Goal: Task Accomplishment & Management: Manage account settings

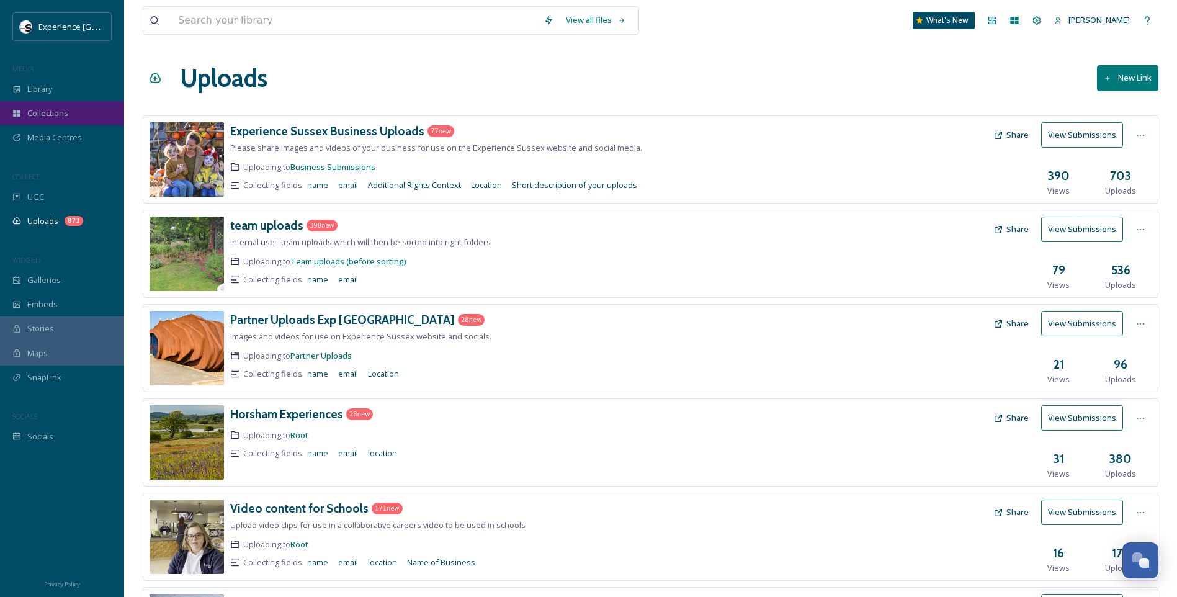
click at [31, 104] on div "Collections" at bounding box center [62, 113] width 124 height 24
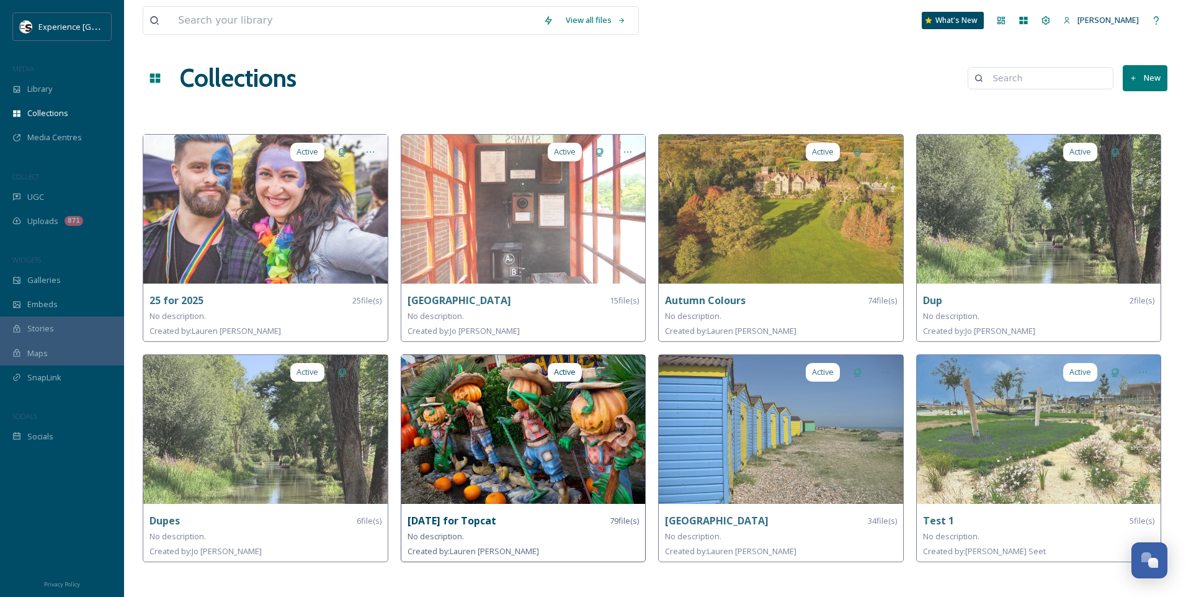
click at [474, 516] on strong "[DATE] for Topcat" at bounding box center [452, 521] width 89 height 14
click at [541, 413] on img at bounding box center [523, 429] width 244 height 149
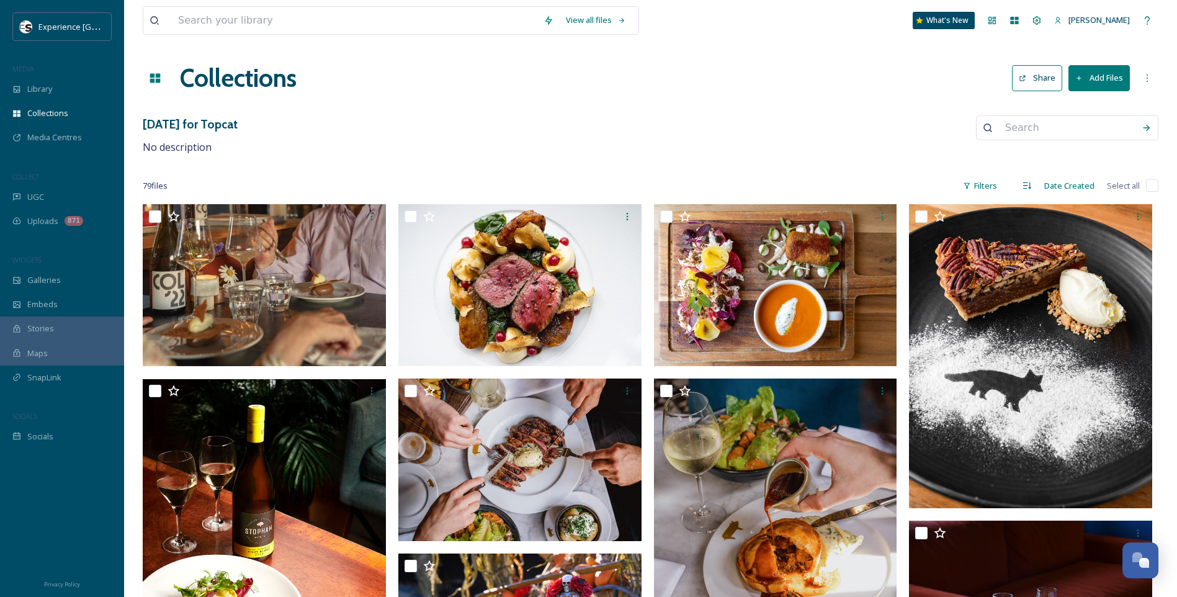
click at [181, 125] on h3 "[DATE] for Topcat" at bounding box center [190, 124] width 95 height 18
click at [304, 130] on div "[DATE] for Topcat No description" at bounding box center [650, 135] width 1015 height 40
click at [1089, 76] on button "Add Files" at bounding box center [1098, 77] width 61 height 25
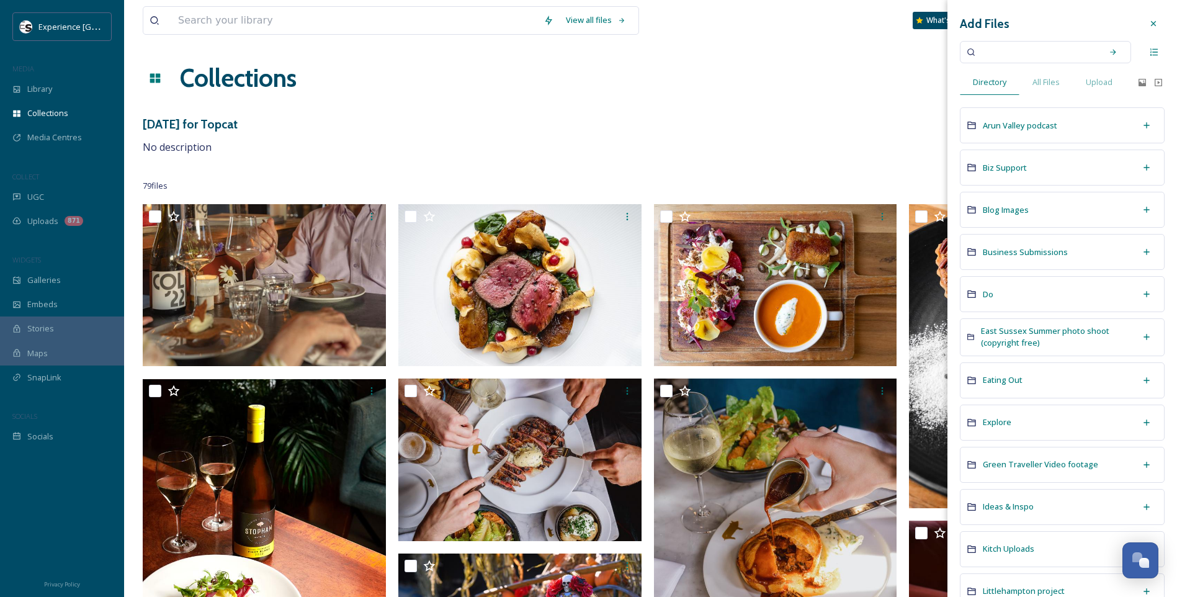
click at [1014, 53] on input at bounding box center [1036, 51] width 117 height 27
type input "seven sisters"
click at [1102, 50] on div "Search" at bounding box center [1113, 52] width 22 height 22
click at [1034, 50] on span "seven sisters" at bounding box center [1009, 52] width 63 height 18
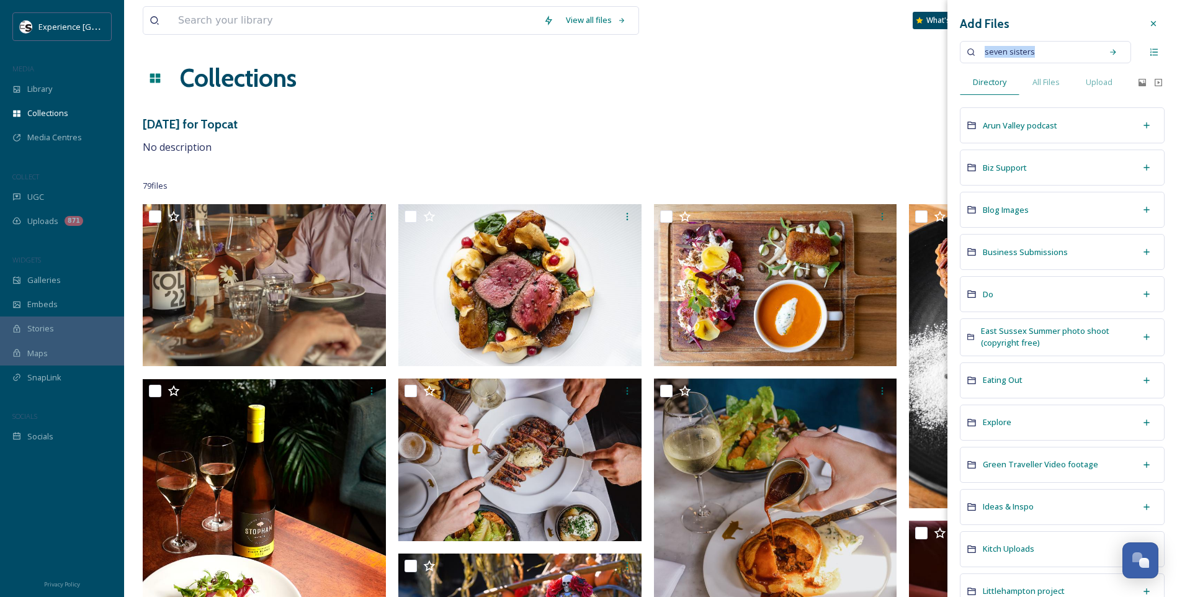
click at [1034, 50] on span "seven sisters" at bounding box center [1009, 52] width 63 height 18
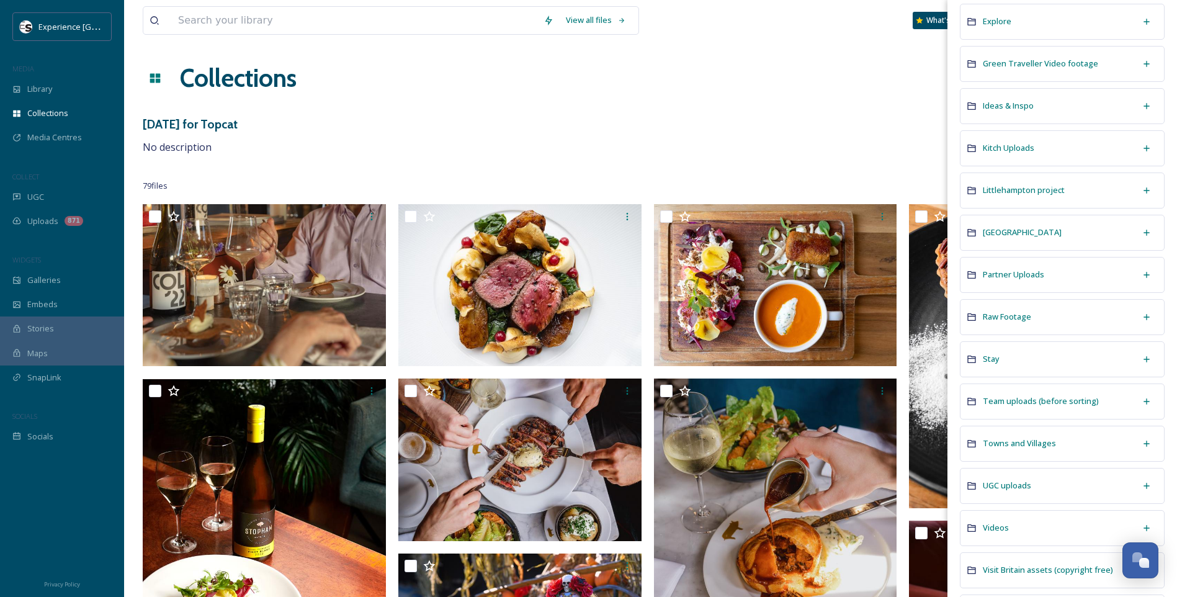
scroll to position [372, 0]
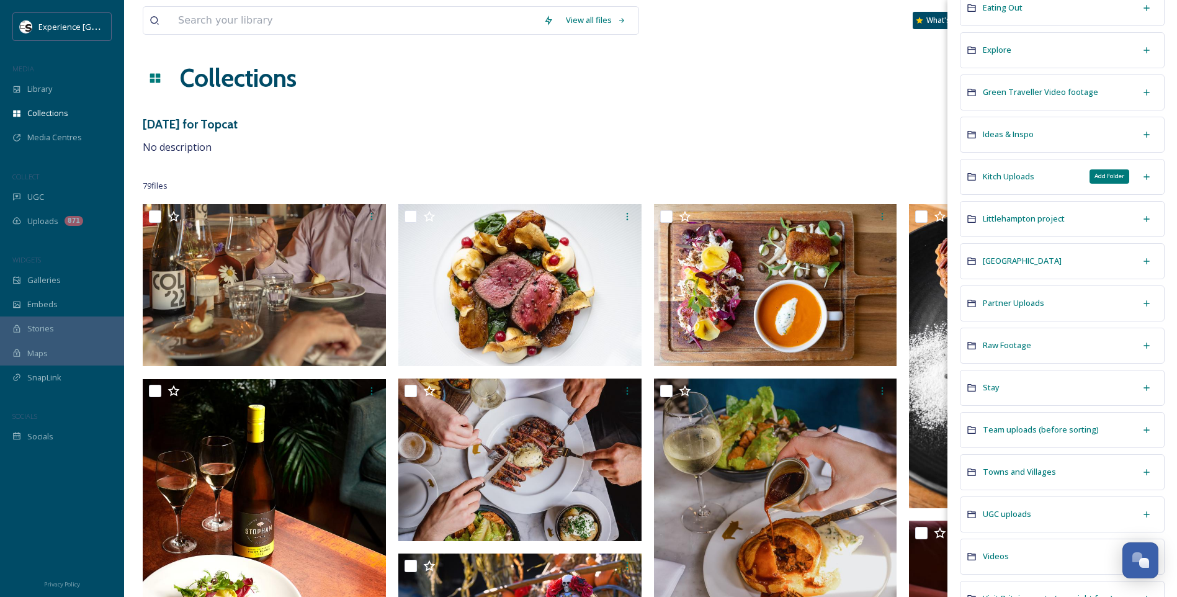
click at [1141, 177] on icon at bounding box center [1146, 177] width 10 height 10
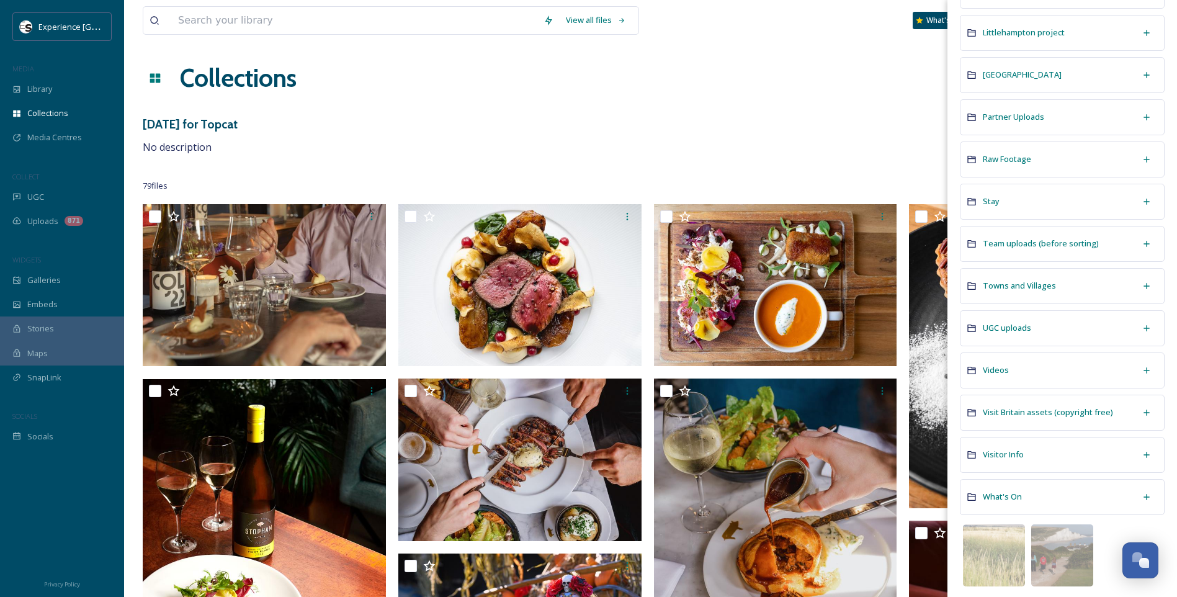
scroll to position [563, 0]
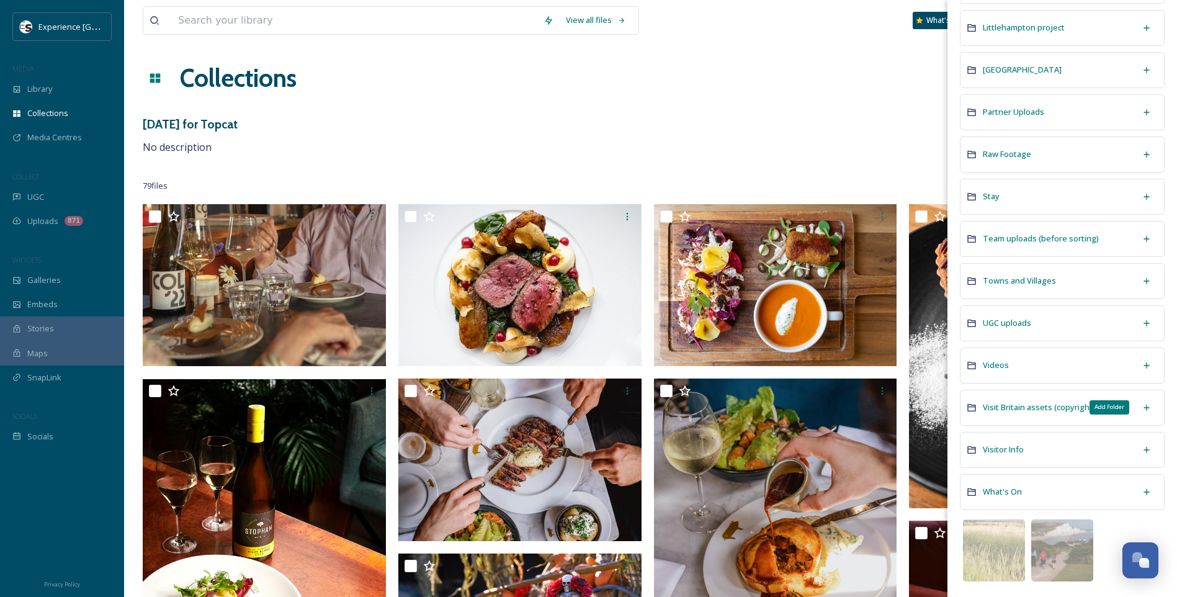
click at [1141, 404] on icon at bounding box center [1146, 408] width 10 height 10
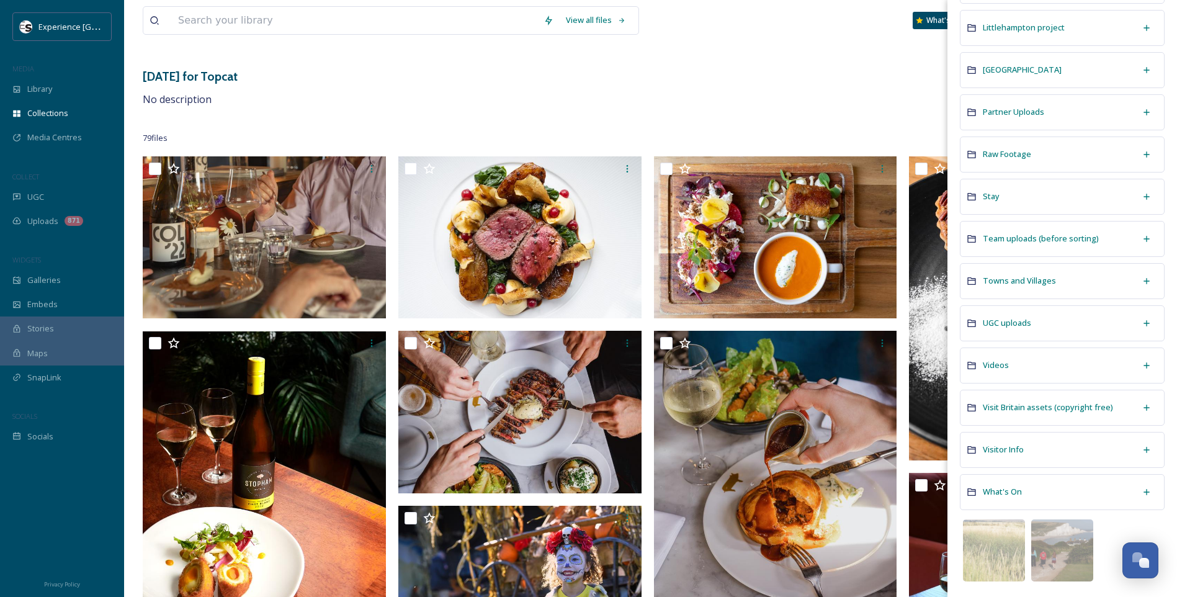
scroll to position [0, 0]
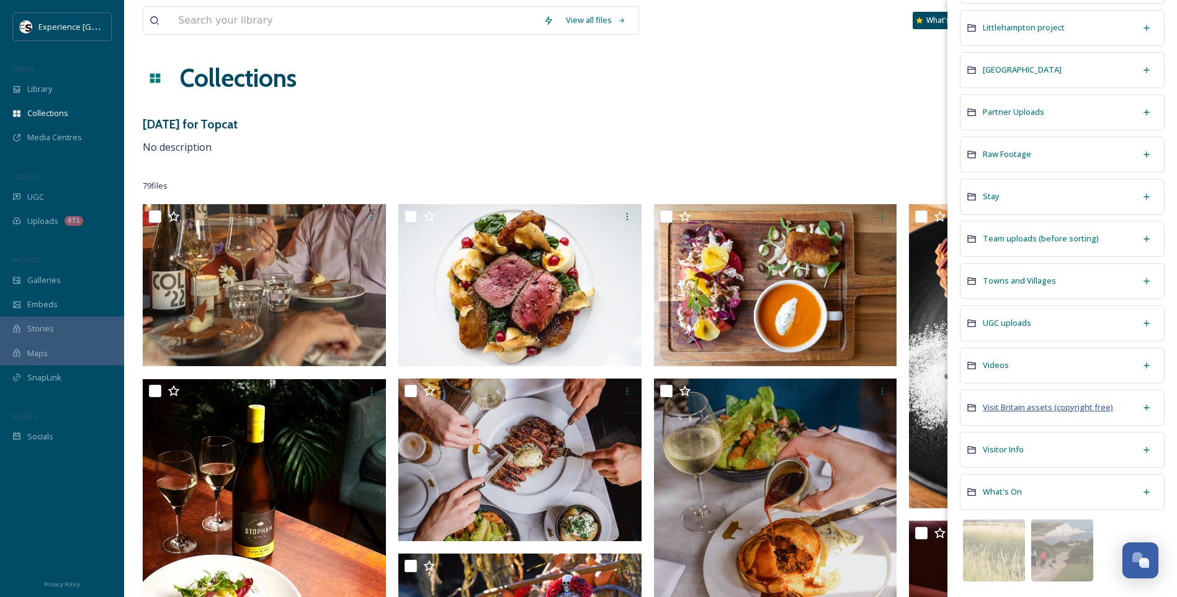
click at [1027, 407] on span "Visit Britain assets (copyright free)" at bounding box center [1048, 406] width 130 height 11
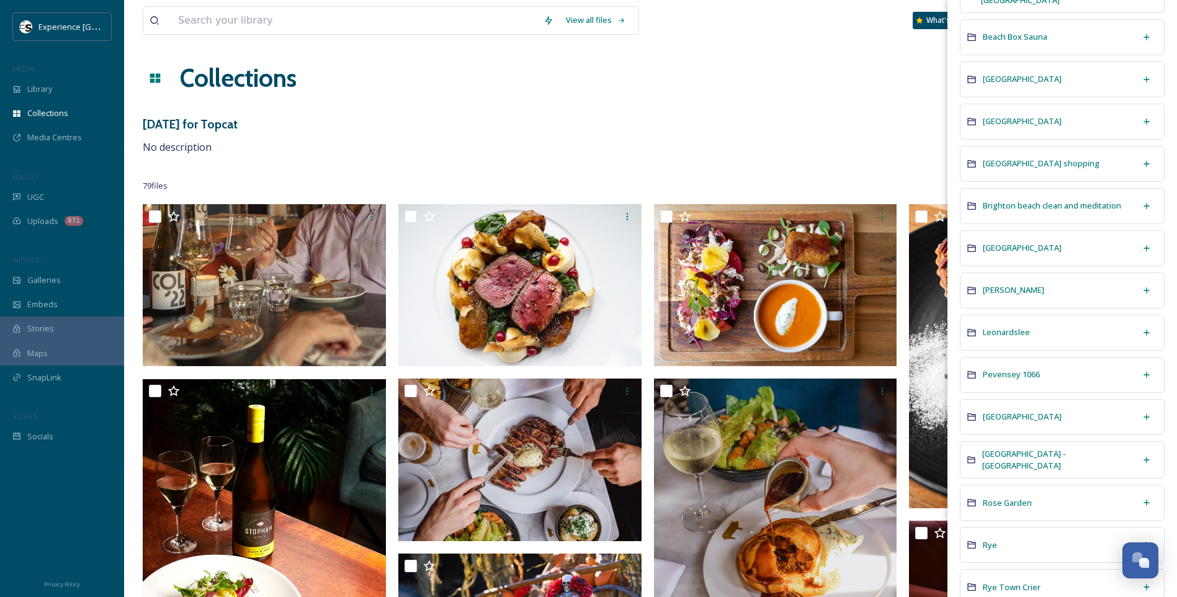
scroll to position [310, 0]
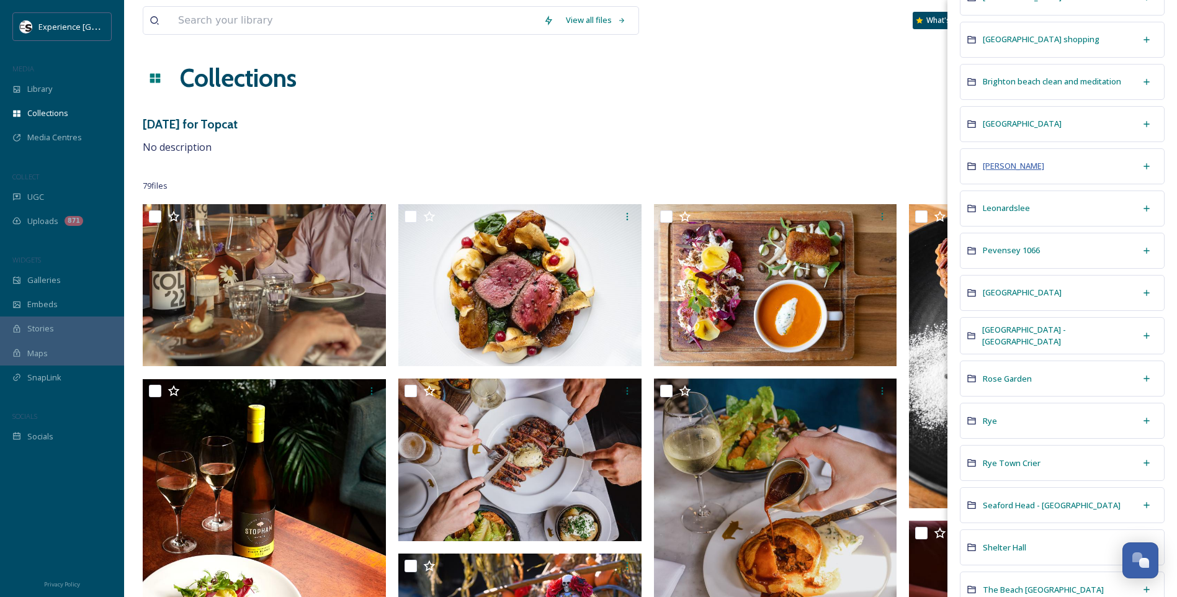
click at [991, 162] on span "[PERSON_NAME]" at bounding box center [1013, 165] width 61 height 11
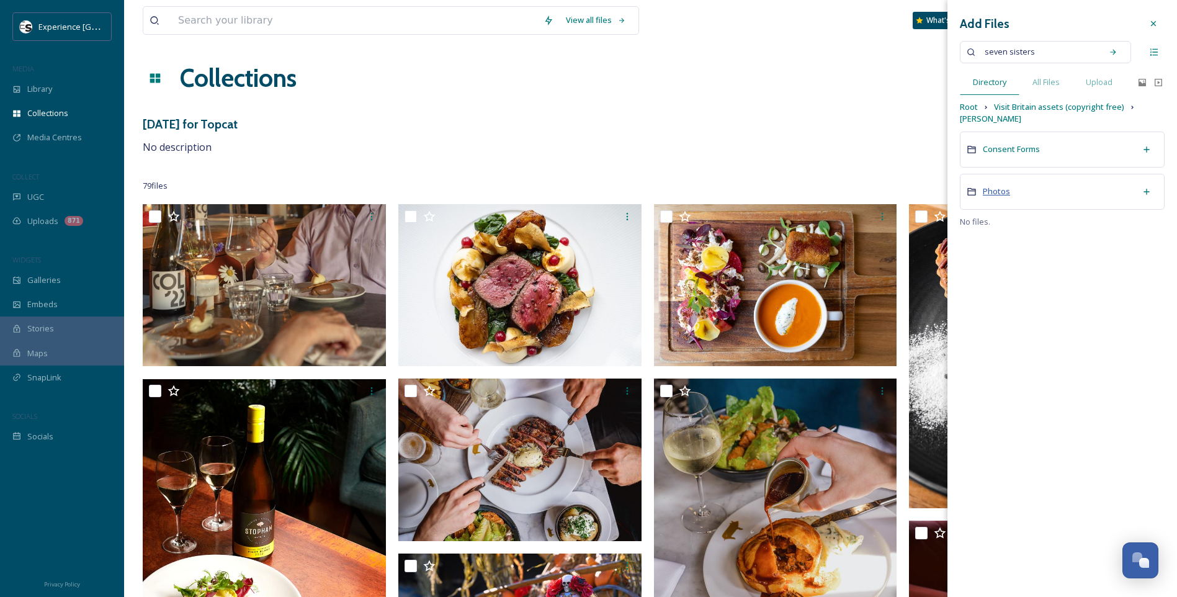
click at [987, 185] on span "Photos" at bounding box center [996, 190] width 27 height 11
click at [973, 107] on span "Root" at bounding box center [969, 107] width 18 height 12
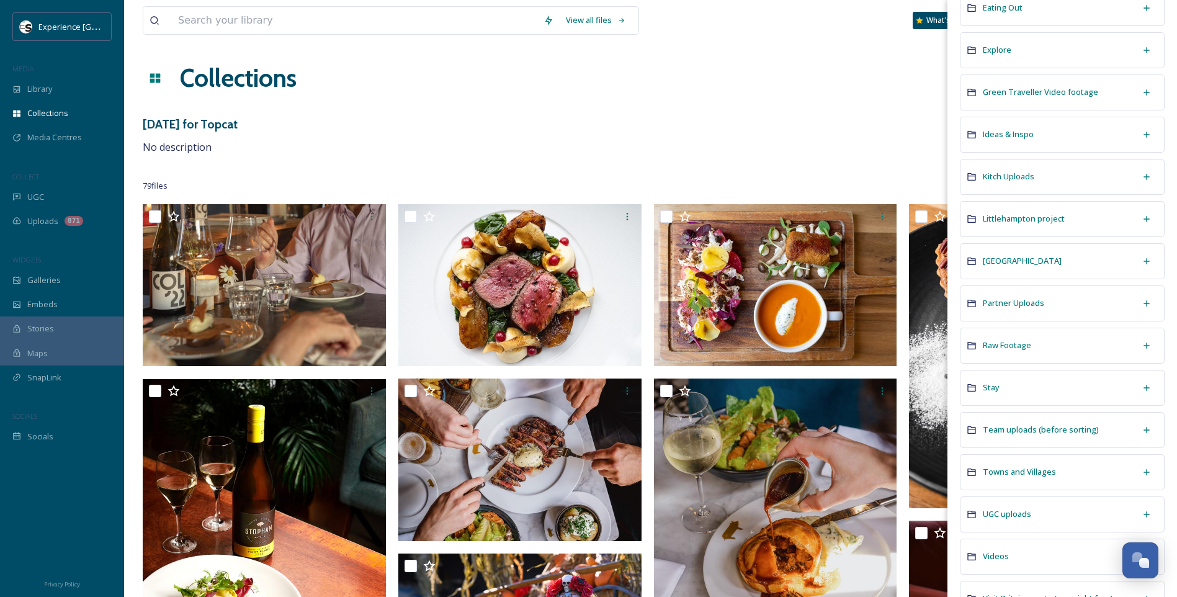
scroll to position [563, 0]
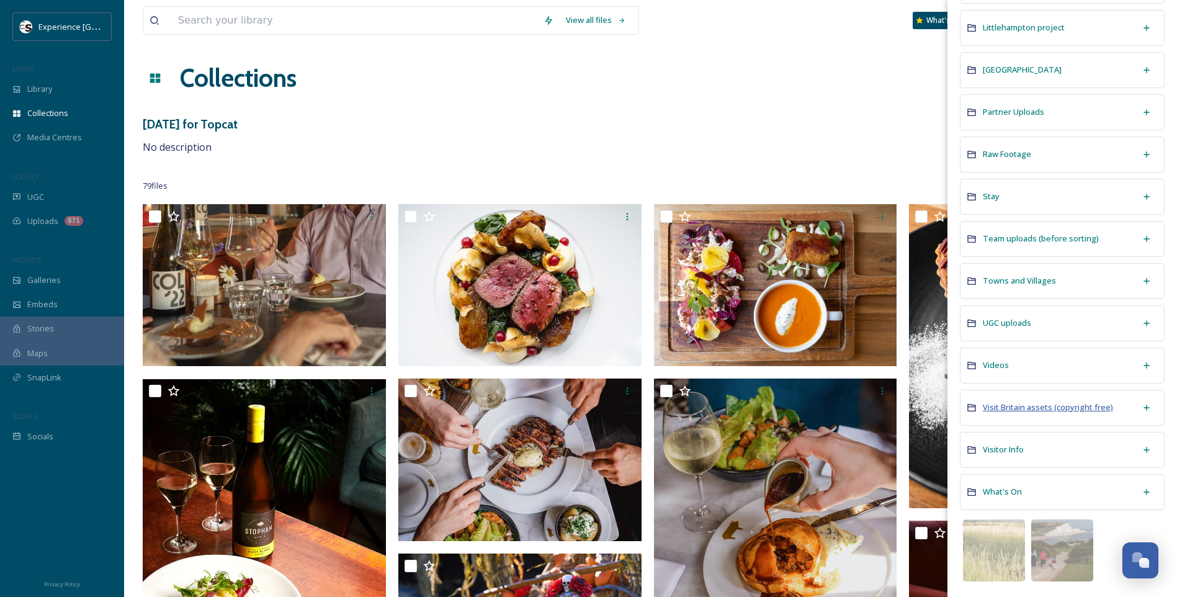
click at [1054, 411] on span "Visit Britain assets (copyright free)" at bounding box center [1048, 406] width 130 height 11
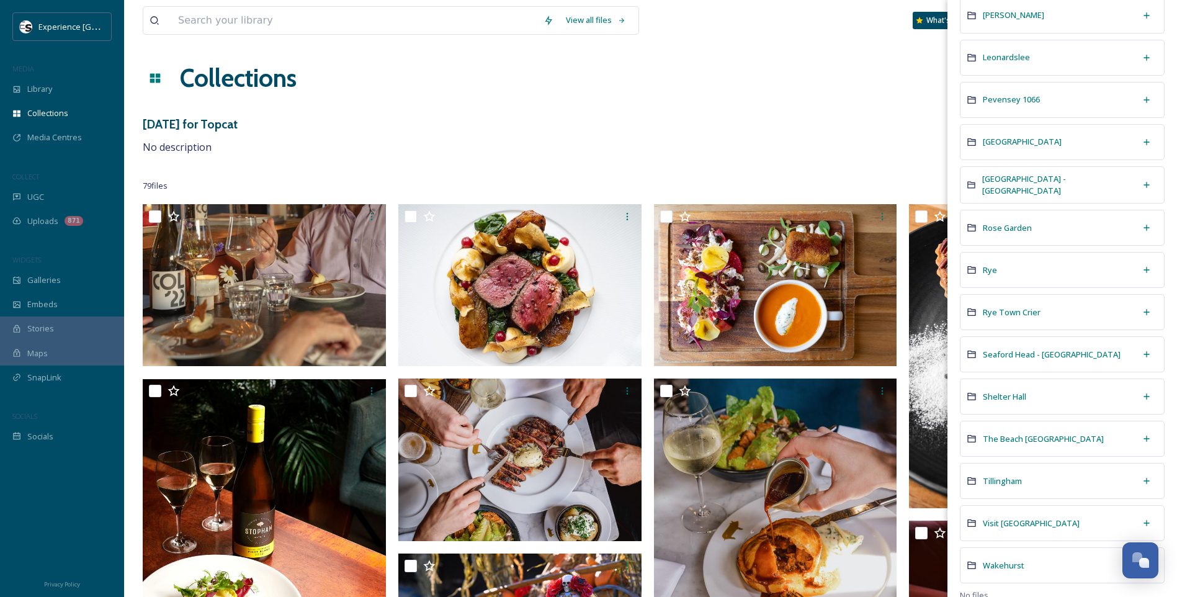
scroll to position [475, 0]
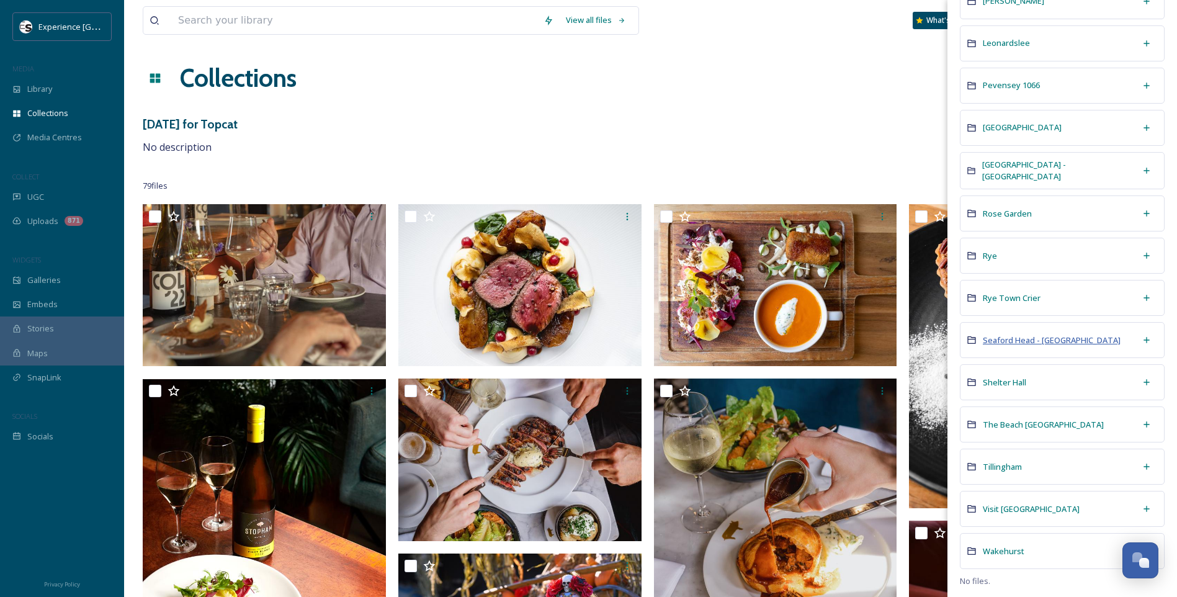
click at [1077, 336] on span "Seaford Head - [GEOGRAPHIC_DATA]" at bounding box center [1052, 339] width 138 height 11
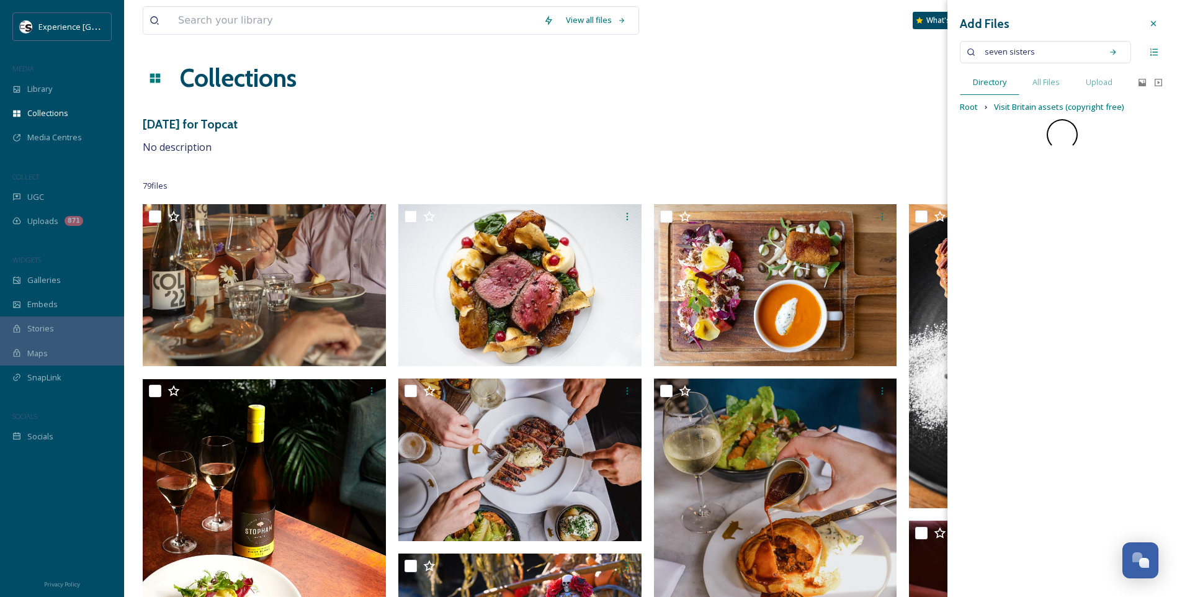
scroll to position [0, 0]
click at [998, 194] on span "Photos" at bounding box center [996, 190] width 27 height 11
click at [1145, 83] on icon at bounding box center [1141, 82] width 7 height 7
click at [997, 84] on span "Directory" at bounding box center [989, 82] width 33 height 12
click at [1016, 43] on span "seven sisters" at bounding box center [1009, 52] width 63 height 18
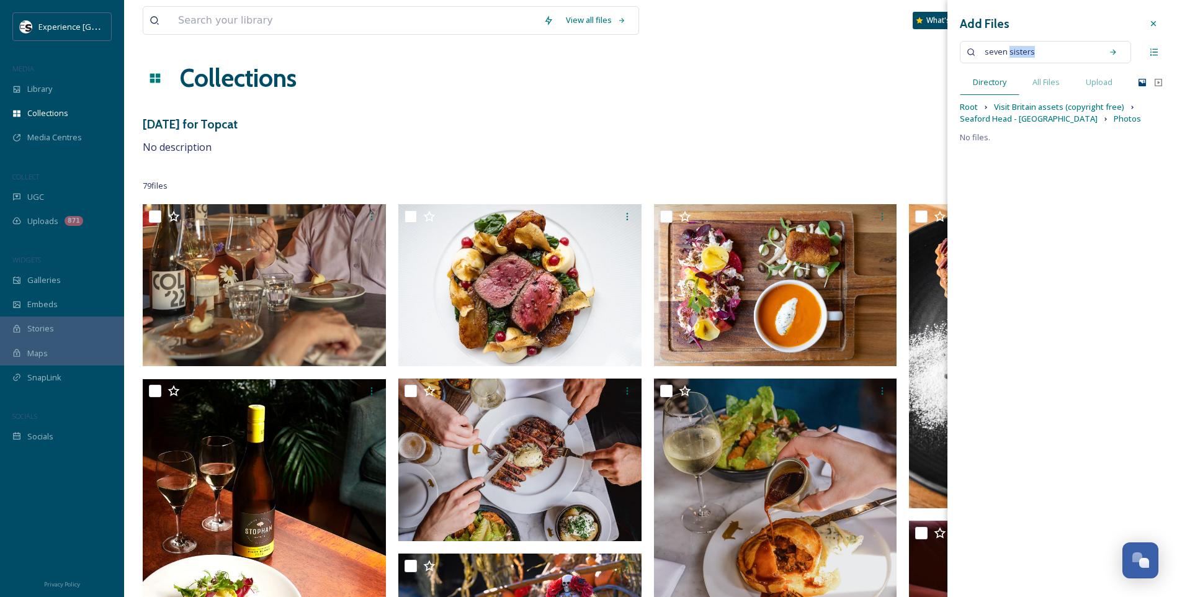
click at [1016, 43] on span "seven sisters" at bounding box center [1009, 52] width 63 height 18
click at [1016, 136] on span "No files." at bounding box center [994, 138] width 68 height 12
click at [1014, 114] on span "Seaford Head - [GEOGRAPHIC_DATA]" at bounding box center [1029, 119] width 138 height 12
click at [997, 183] on div "Photos" at bounding box center [1062, 192] width 205 height 36
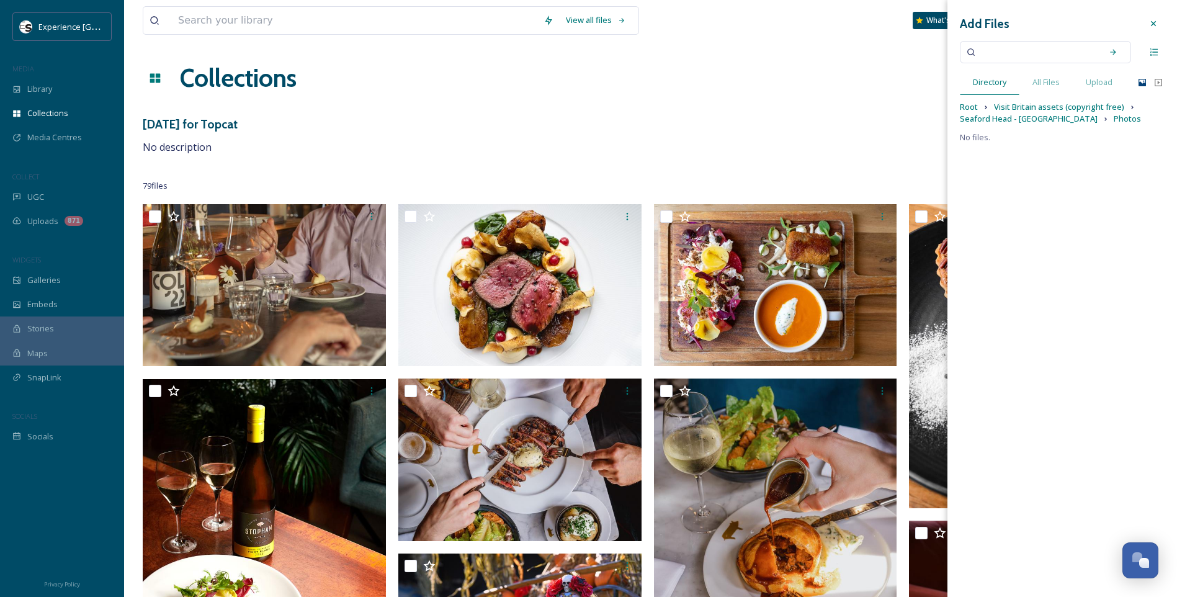
click at [986, 143] on span "No files." at bounding box center [994, 138] width 68 height 12
click at [1156, 18] on div at bounding box center [1153, 23] width 22 height 22
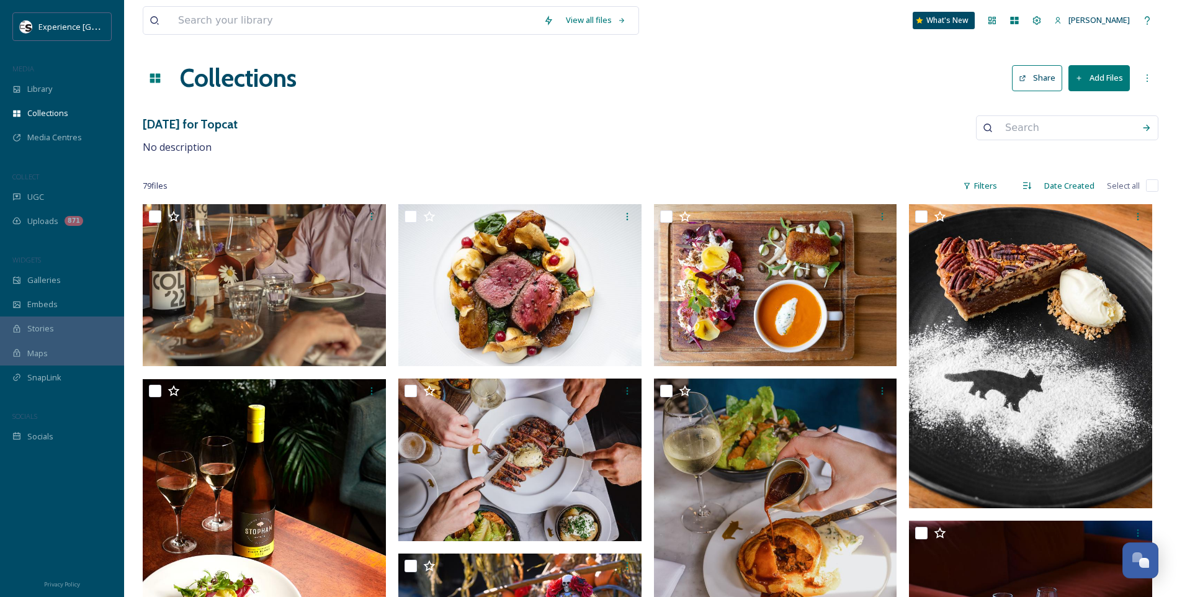
click at [60, 111] on span "Collections" at bounding box center [47, 113] width 41 height 12
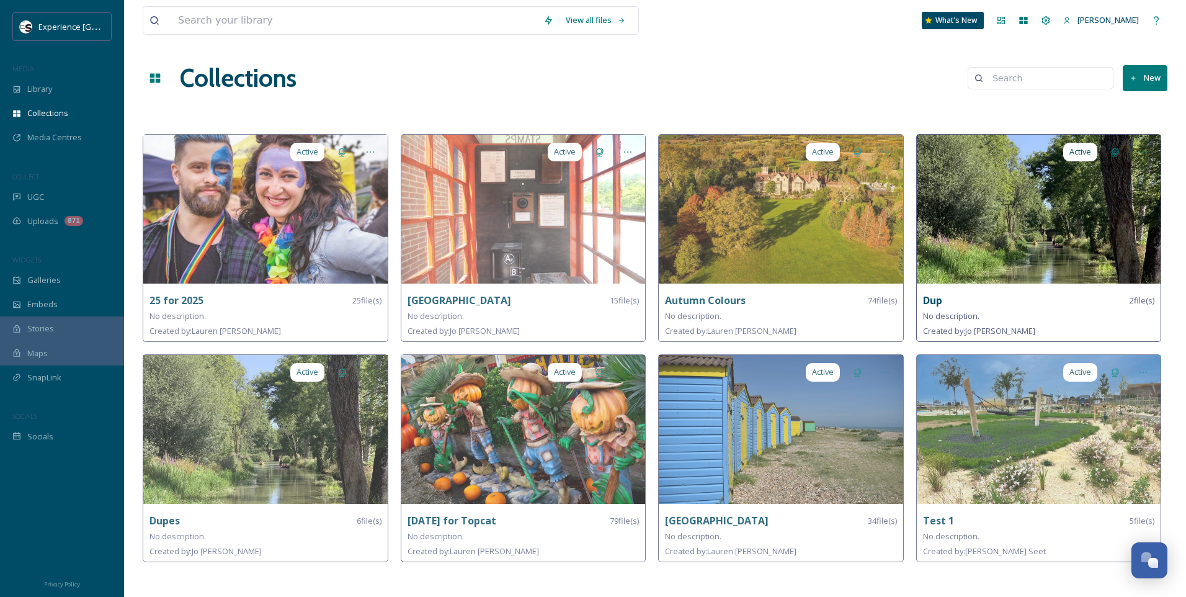
drag, startPoint x: 1116, startPoint y: 192, endPoint x: 979, endPoint y: 295, distance: 170.6
click at [979, 295] on div "Dup 2 file(s)" at bounding box center [1039, 301] width 232 height 16
click at [934, 295] on strong "Dup" at bounding box center [932, 300] width 19 height 14
click at [989, 318] on div "No description." at bounding box center [1039, 315] width 232 height 15
click at [1008, 221] on img at bounding box center [1039, 209] width 244 height 149
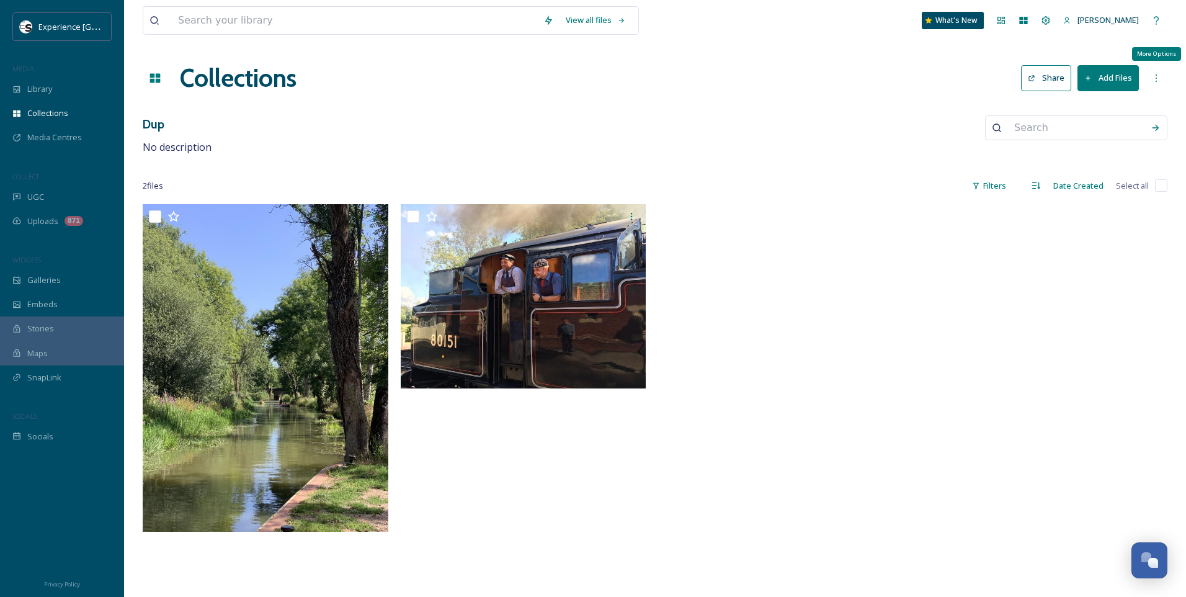
click at [1161, 74] on div "More Options" at bounding box center [1156, 78] width 22 height 22
click at [50, 120] on div "Collections" at bounding box center [62, 113] width 124 height 24
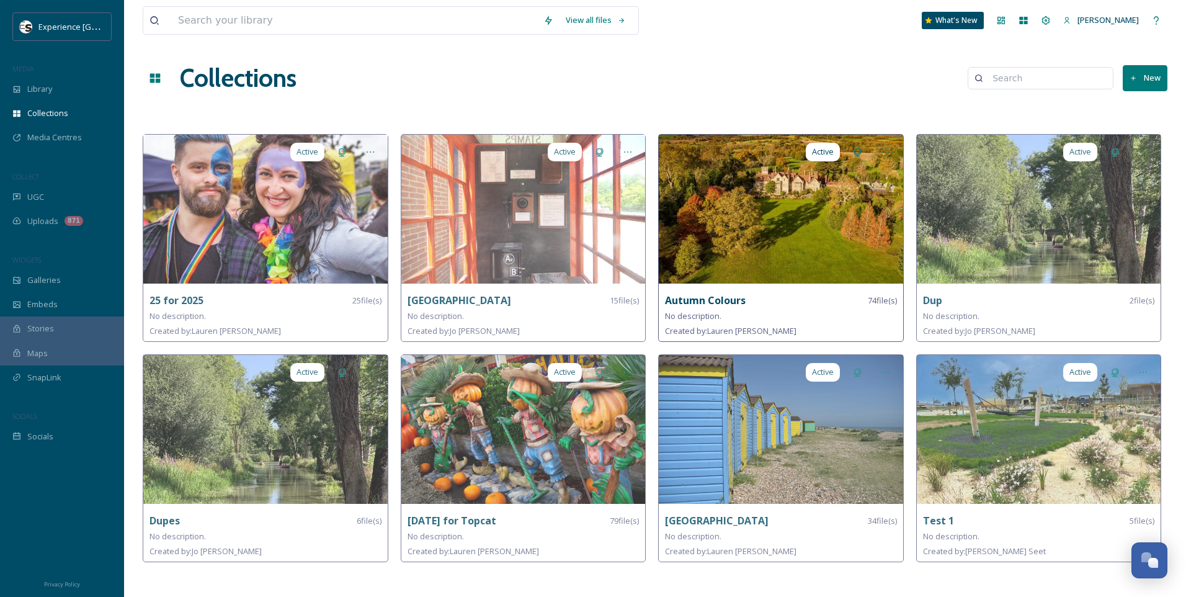
click at [760, 234] on img at bounding box center [781, 209] width 244 height 149
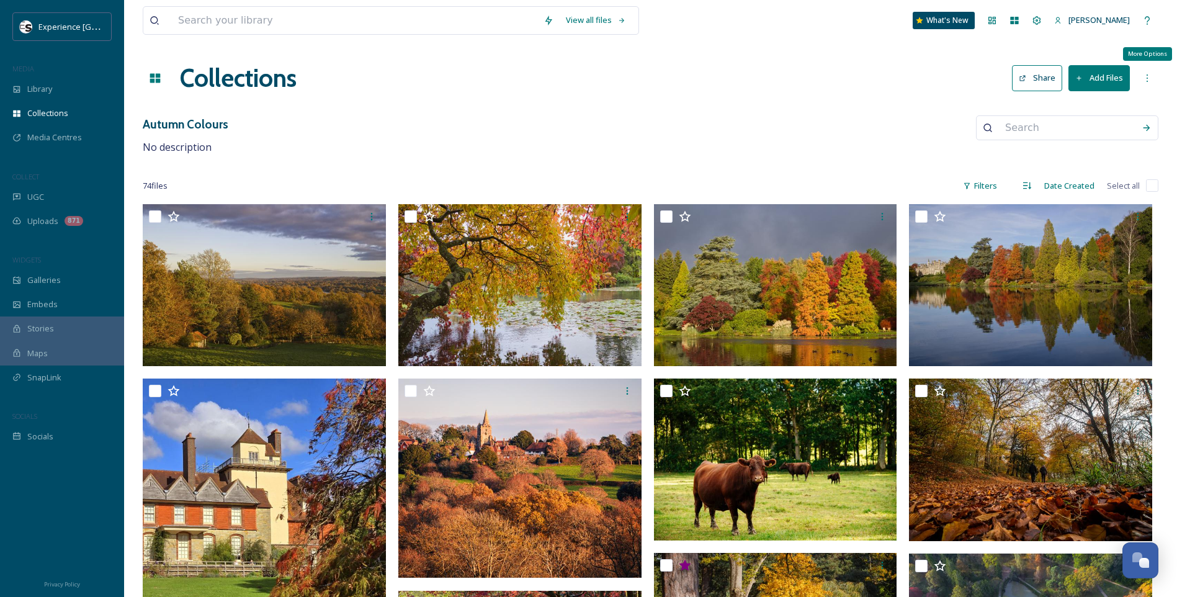
click at [1148, 76] on icon at bounding box center [1147, 78] width 10 height 10
click at [1065, 104] on span "Edit Collection" at bounding box center [1054, 105] width 52 height 12
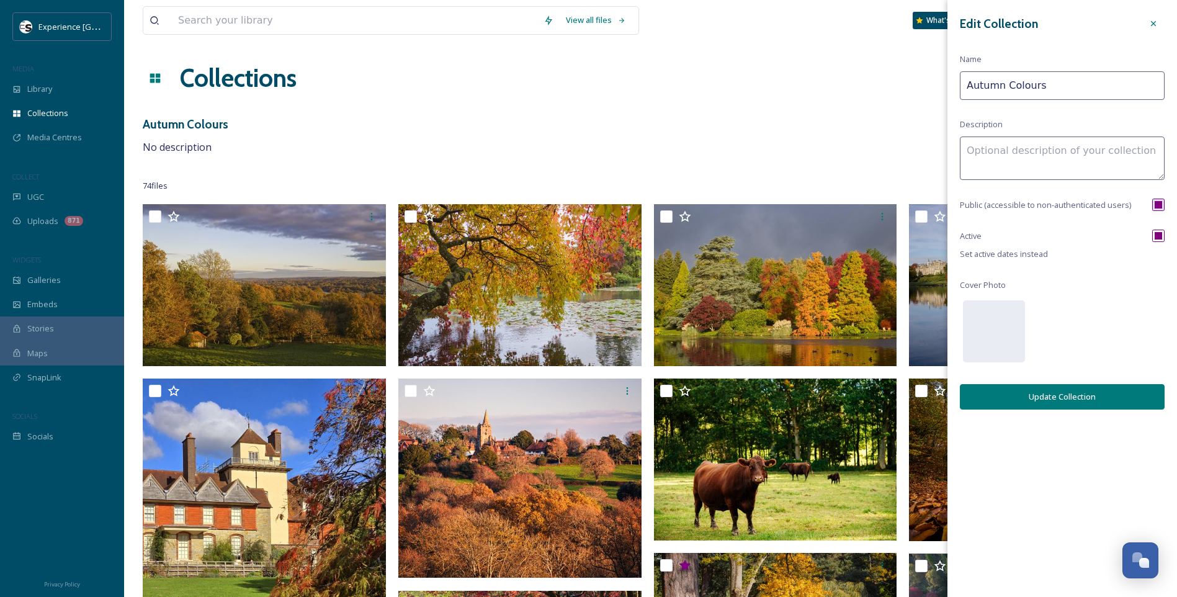
click at [734, 120] on div "Autumn Colours No description" at bounding box center [650, 135] width 1015 height 40
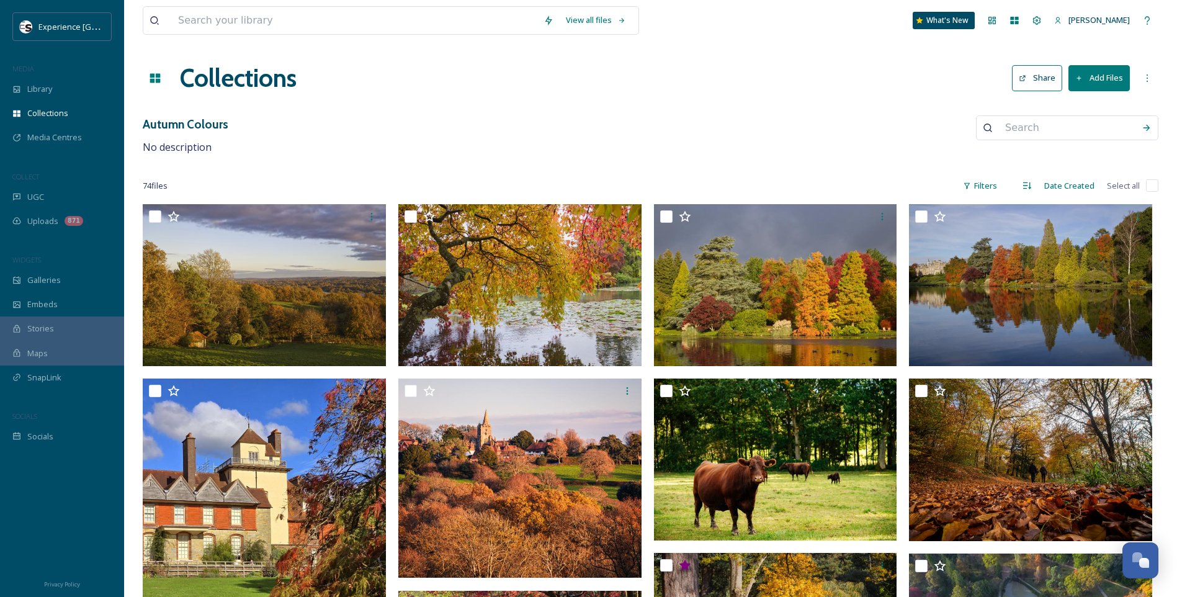
click at [1099, 67] on button "Add Files" at bounding box center [1098, 77] width 61 height 25
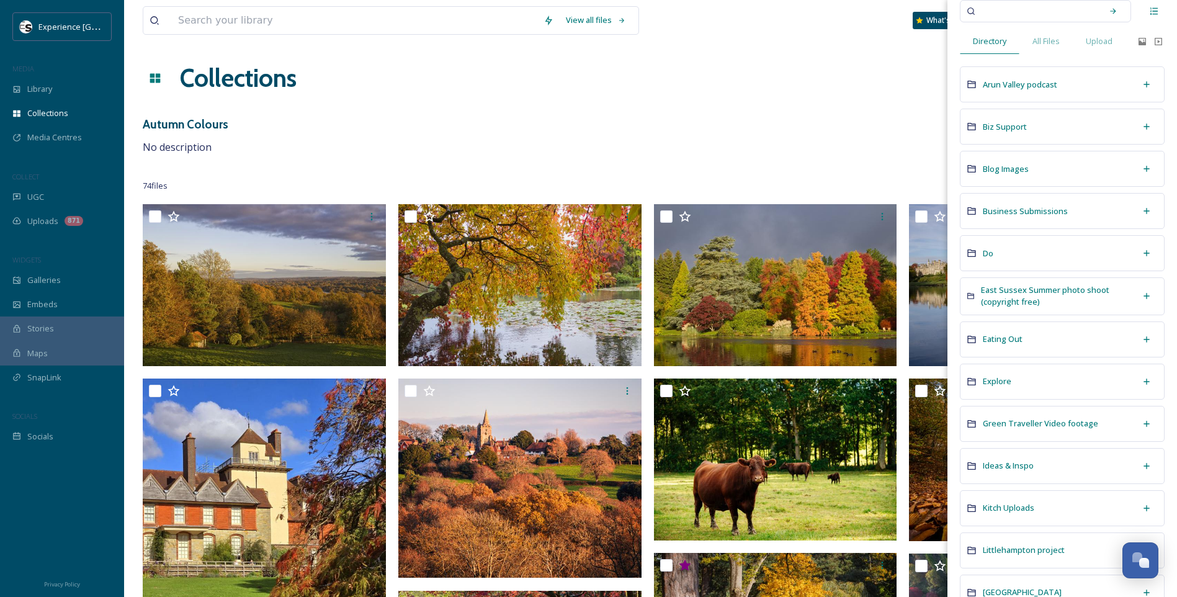
scroll to position [62, 0]
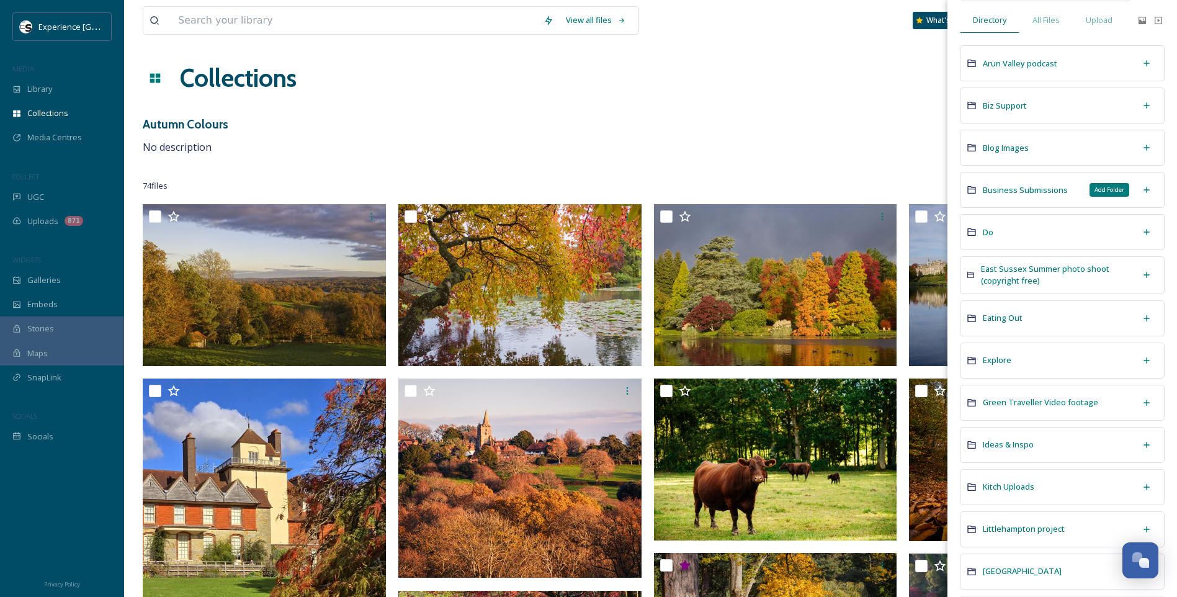
click at [1141, 188] on icon at bounding box center [1146, 190] width 10 height 10
click at [1019, 188] on span "Business Submissions" at bounding box center [1025, 189] width 85 height 11
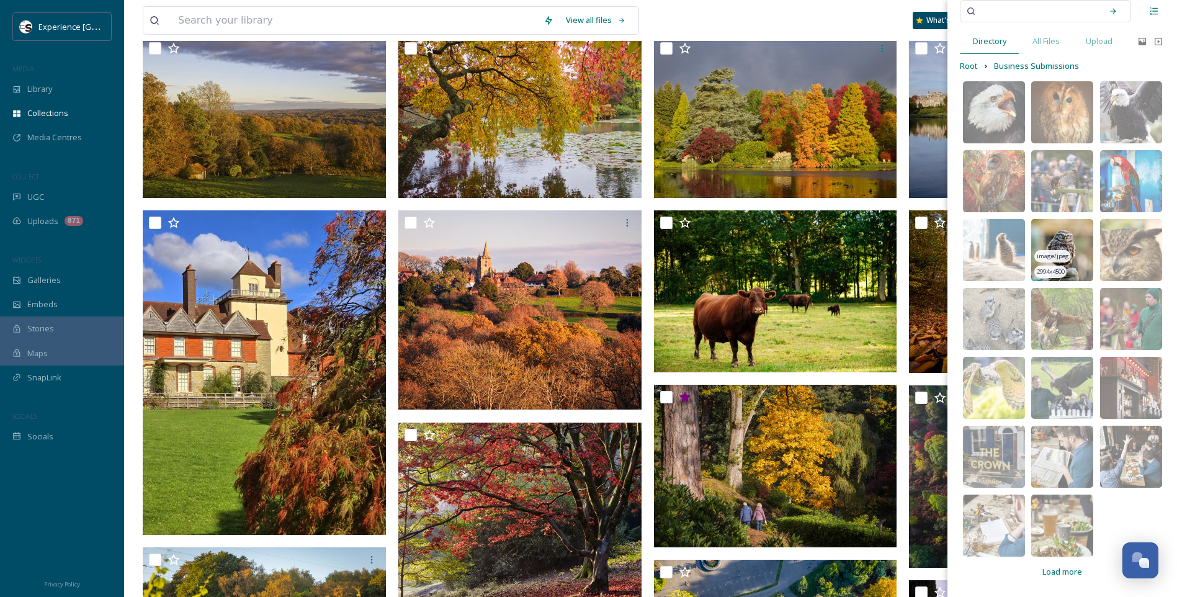
scroll to position [186, 0]
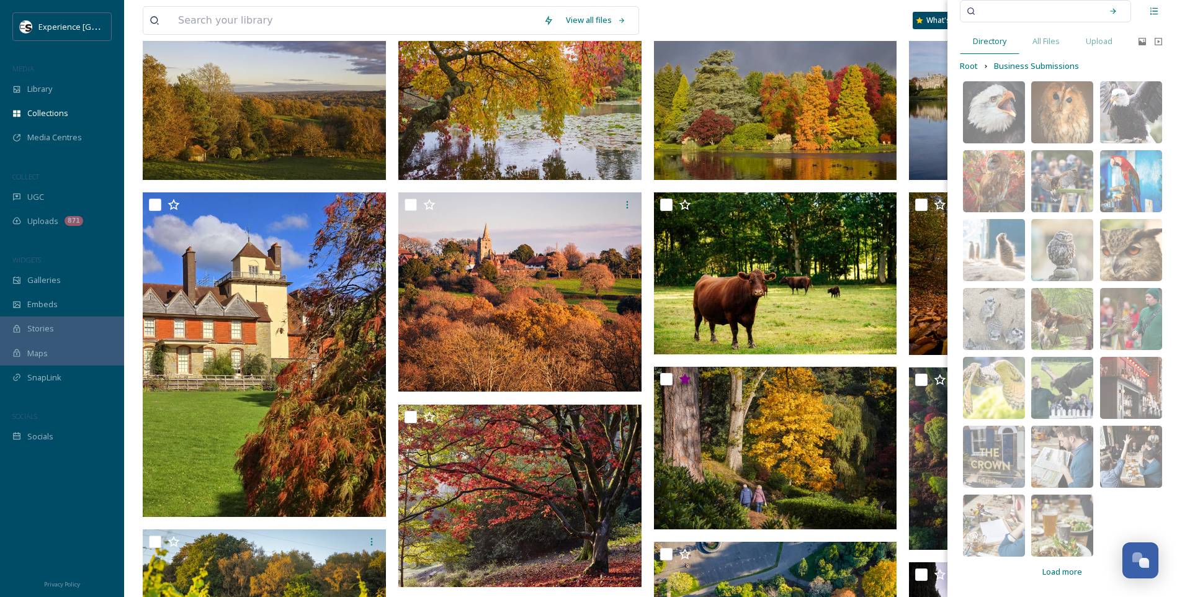
click at [1068, 567] on span "Load more" at bounding box center [1062, 572] width 40 height 12
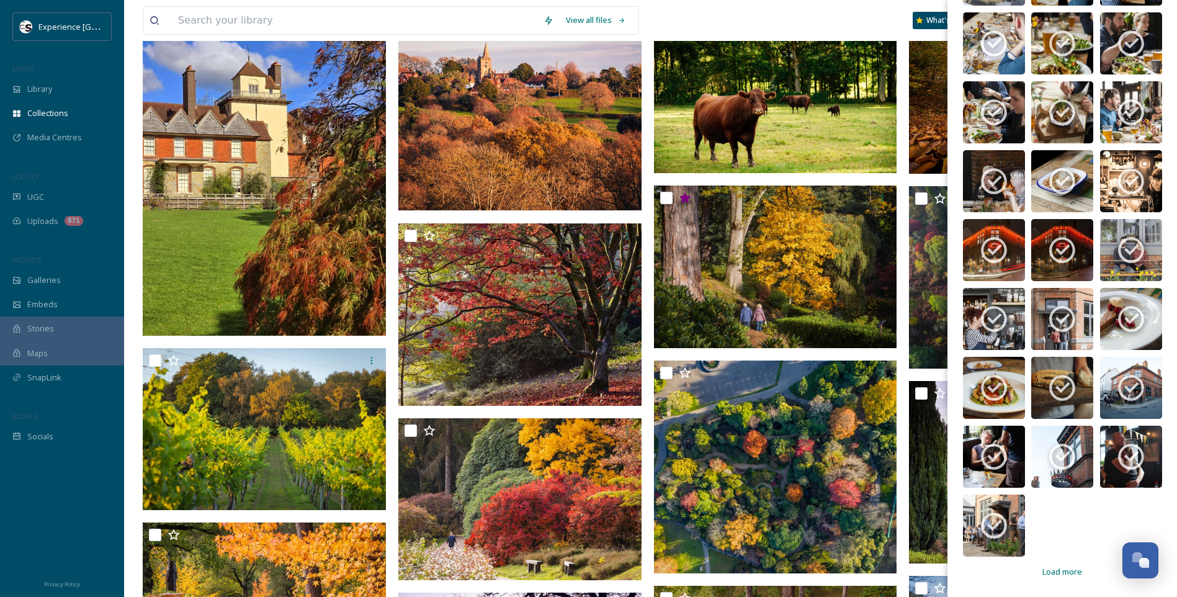
scroll to position [372, 0]
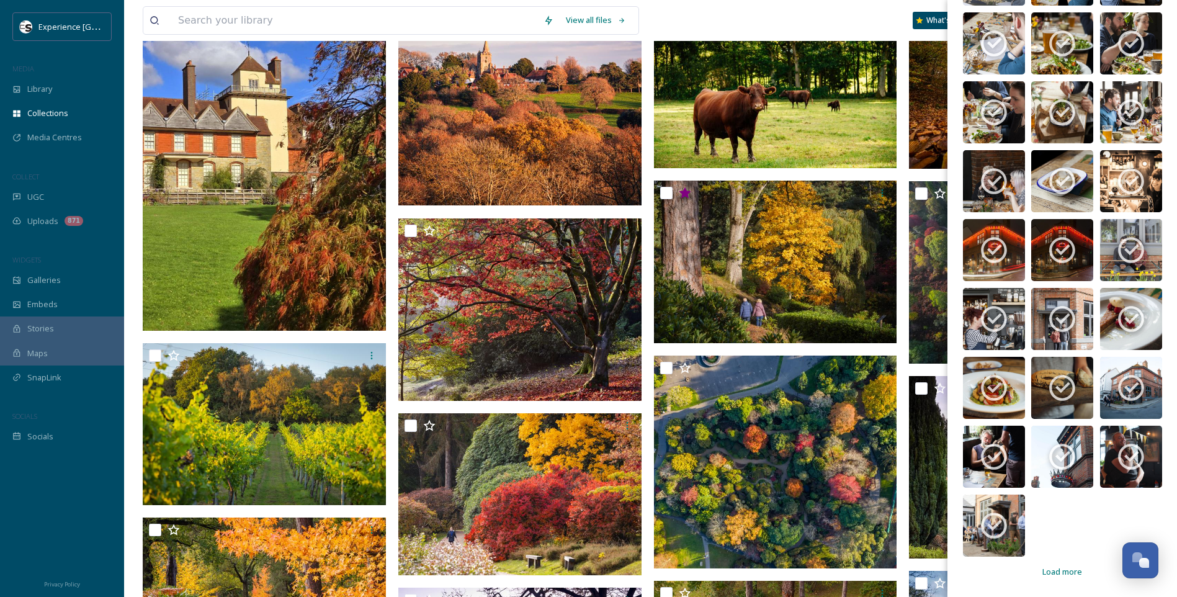
click at [1059, 566] on span "Load more" at bounding box center [1062, 572] width 40 height 12
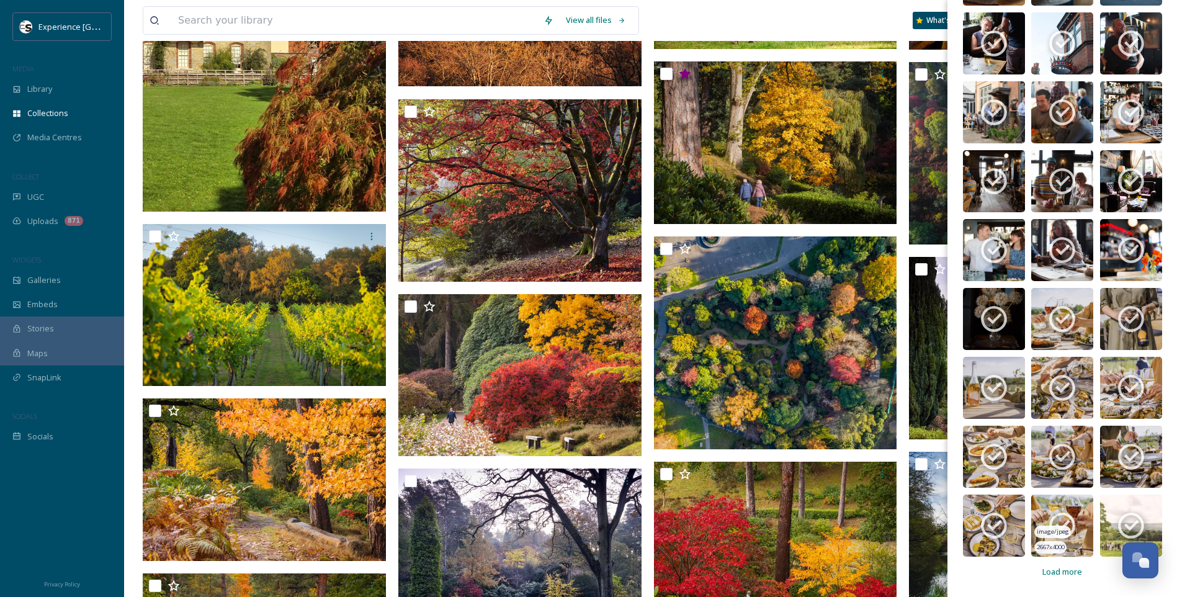
scroll to position [496, 0]
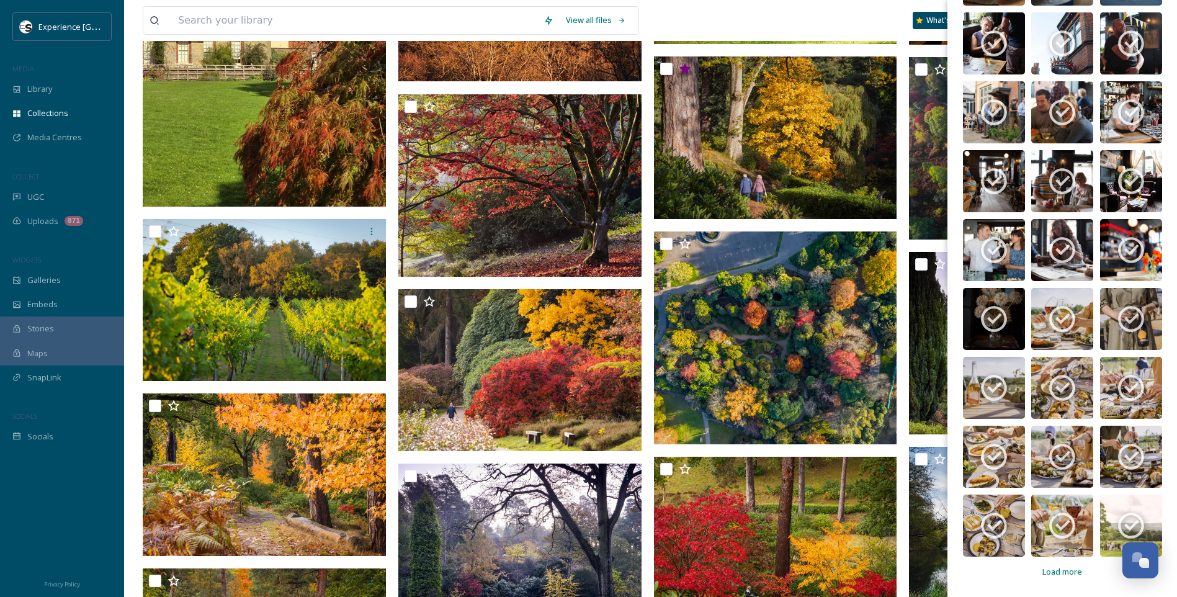
click at [1068, 569] on span "Load more" at bounding box center [1062, 572] width 40 height 12
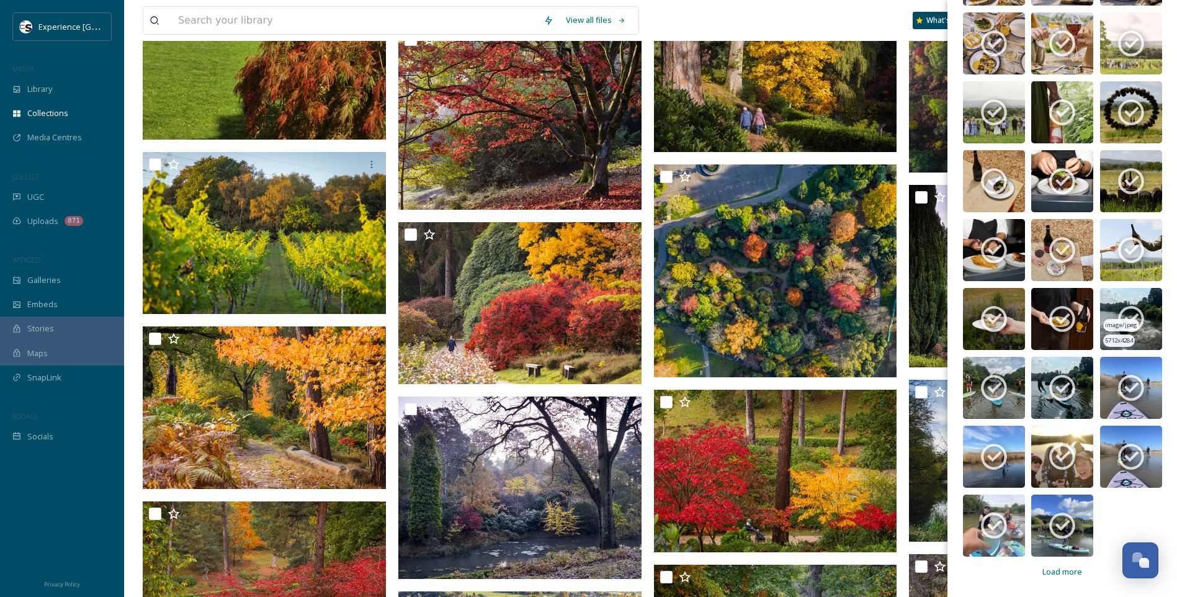
scroll to position [620, 0]
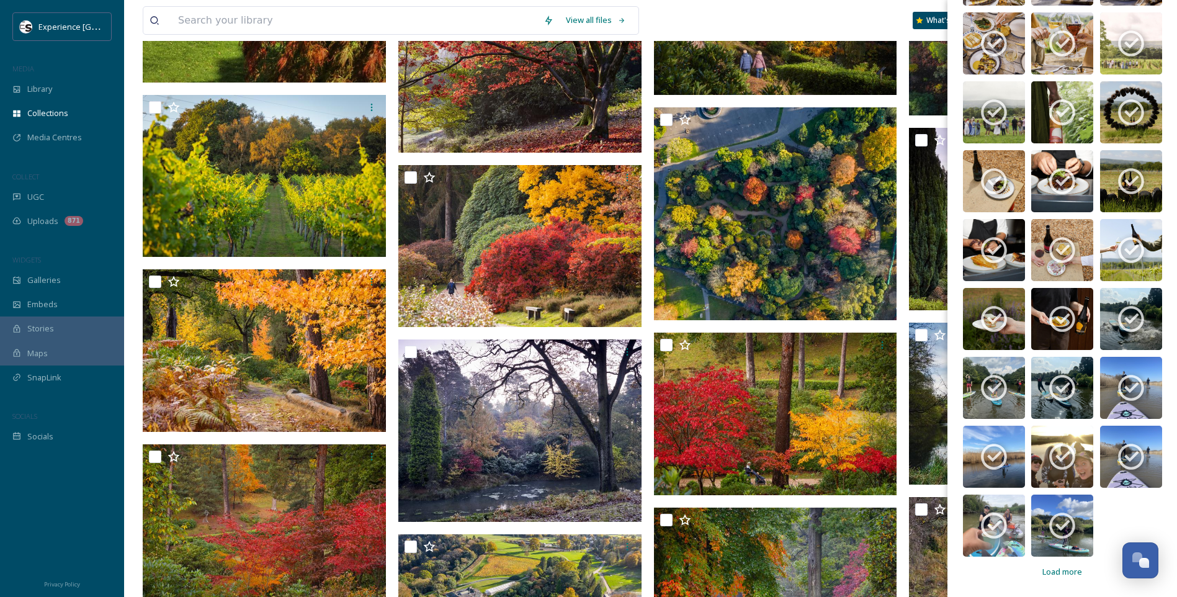
click at [1063, 570] on span "Load more" at bounding box center [1062, 572] width 40 height 12
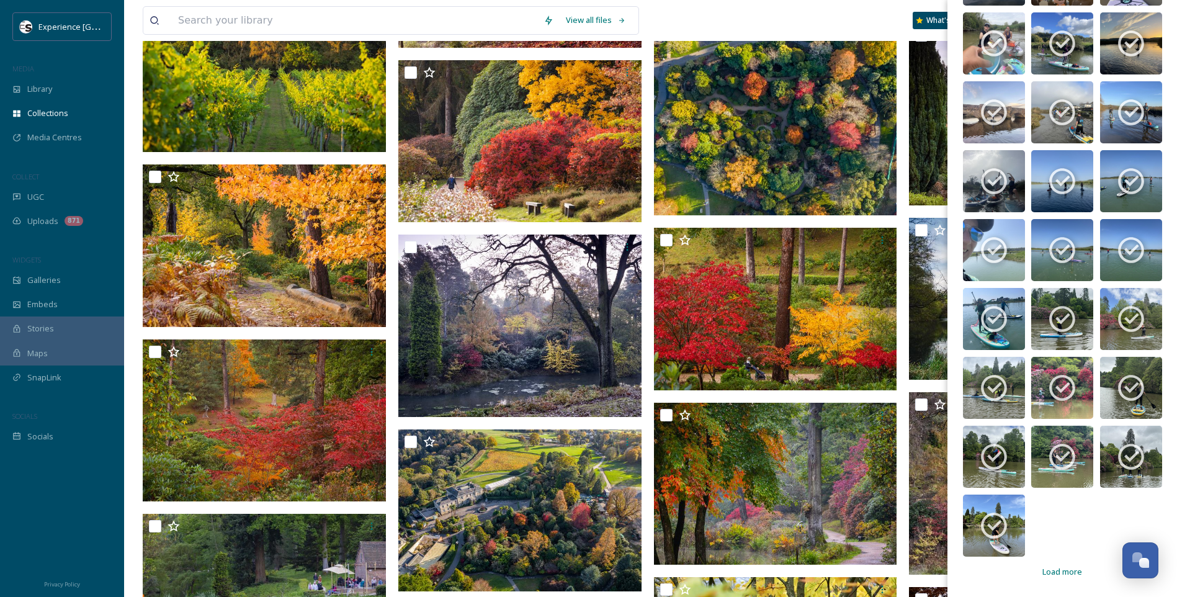
scroll to position [744, 0]
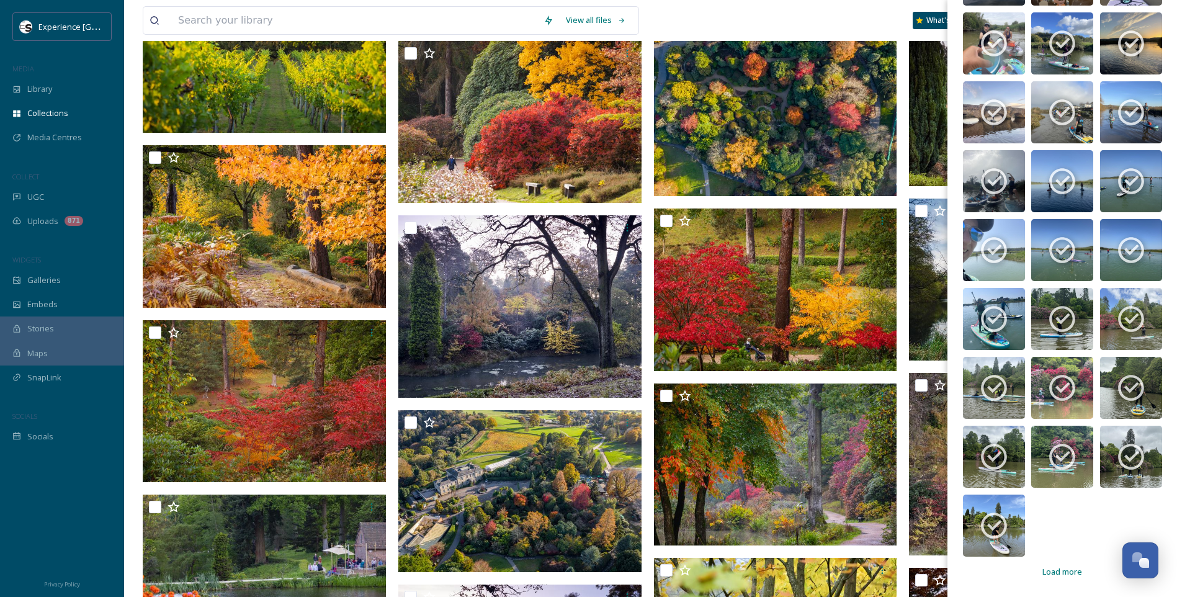
click at [1043, 573] on span "Load more" at bounding box center [1062, 572] width 40 height 12
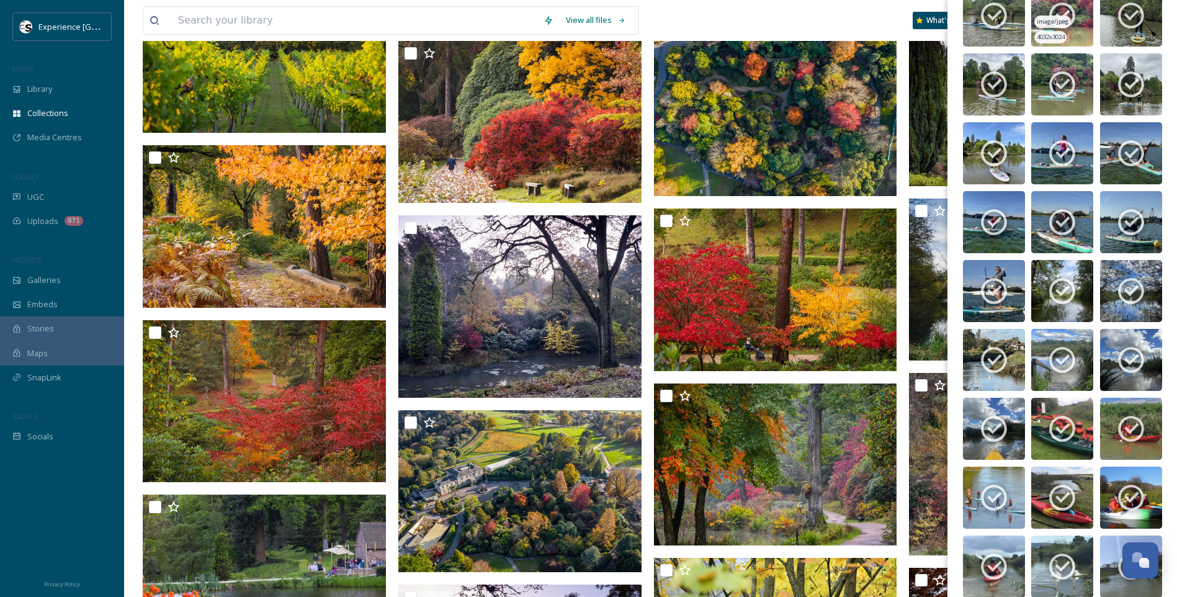
scroll to position [2313, 0]
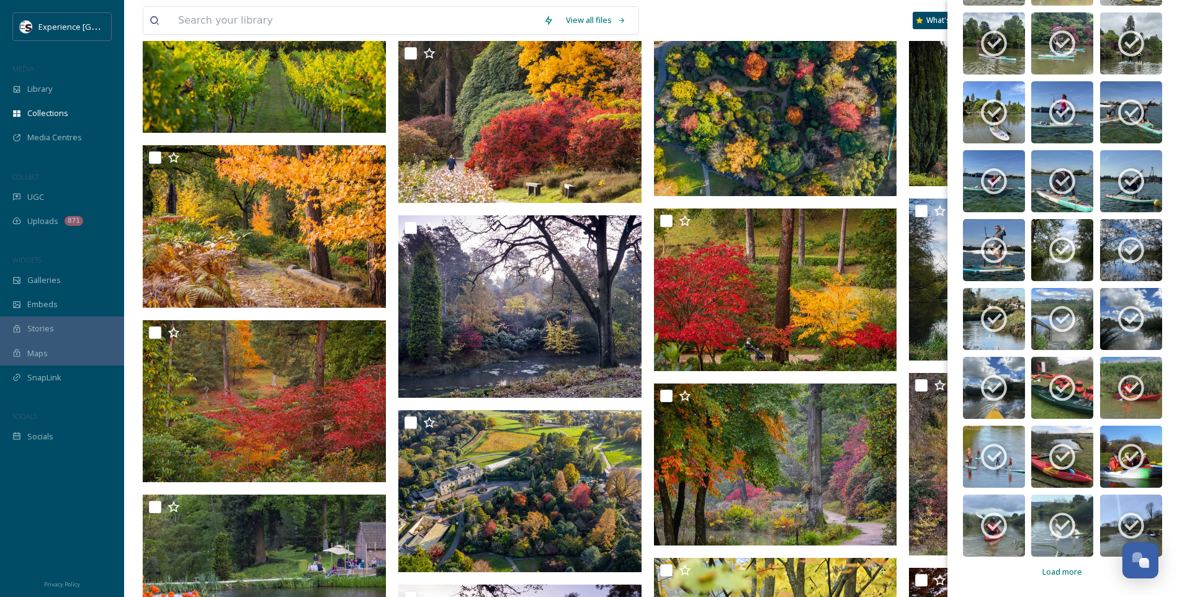
click at [1063, 573] on span "Load more" at bounding box center [1062, 572] width 40 height 12
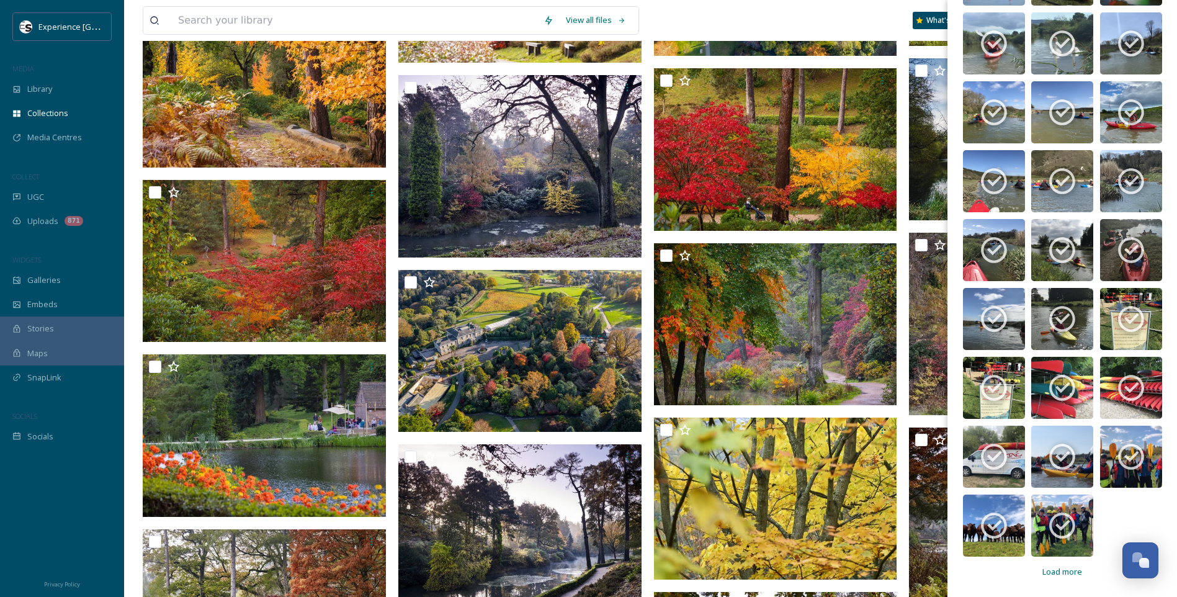
scroll to position [930, 0]
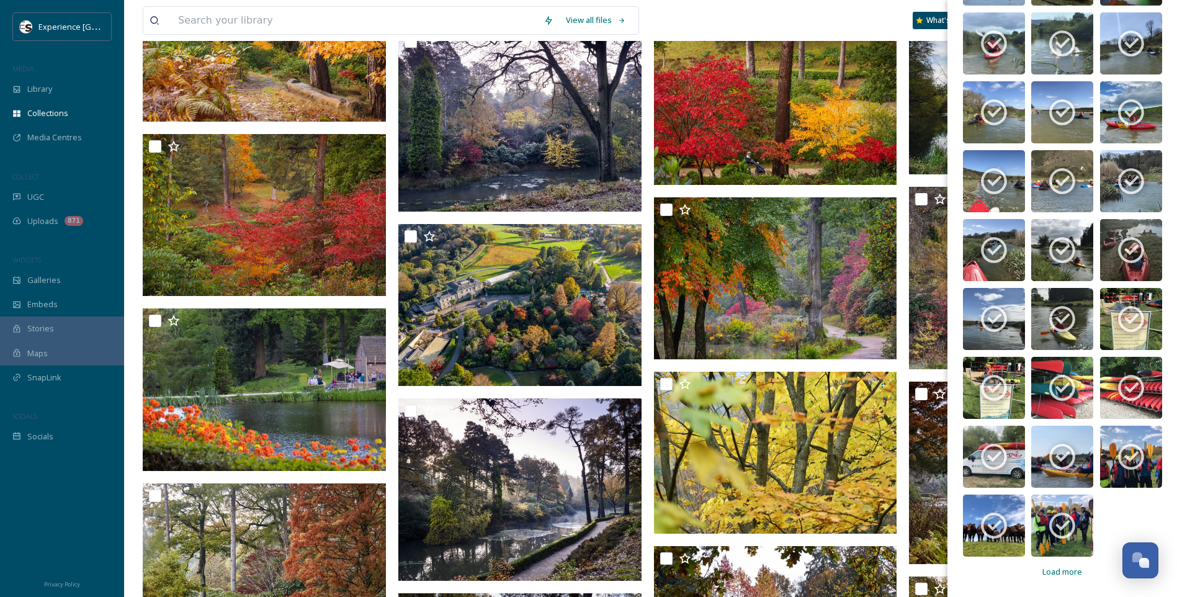
click at [1068, 569] on span "Load more" at bounding box center [1062, 572] width 40 height 12
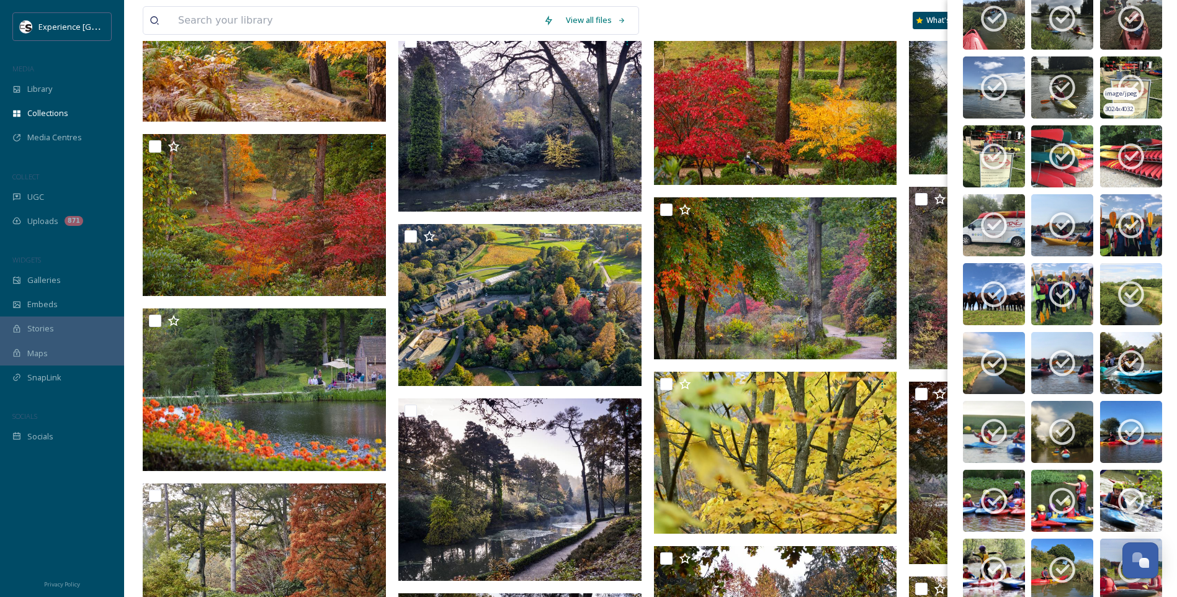
scroll to position [3043, 0]
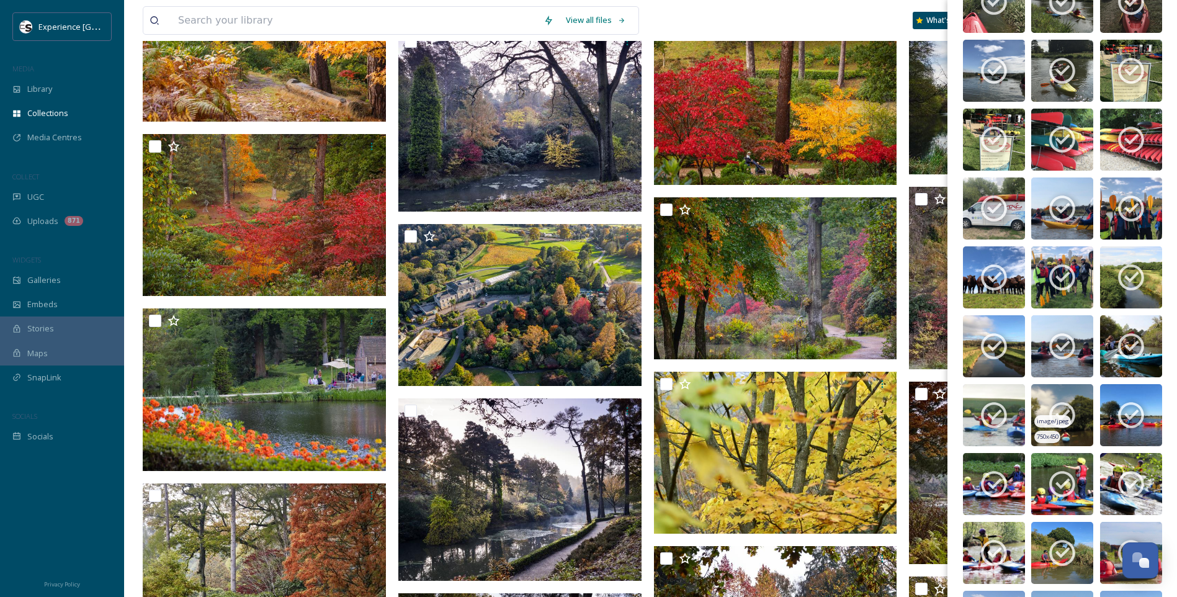
click at [1068, 406] on icon at bounding box center [1062, 416] width 26 height 26
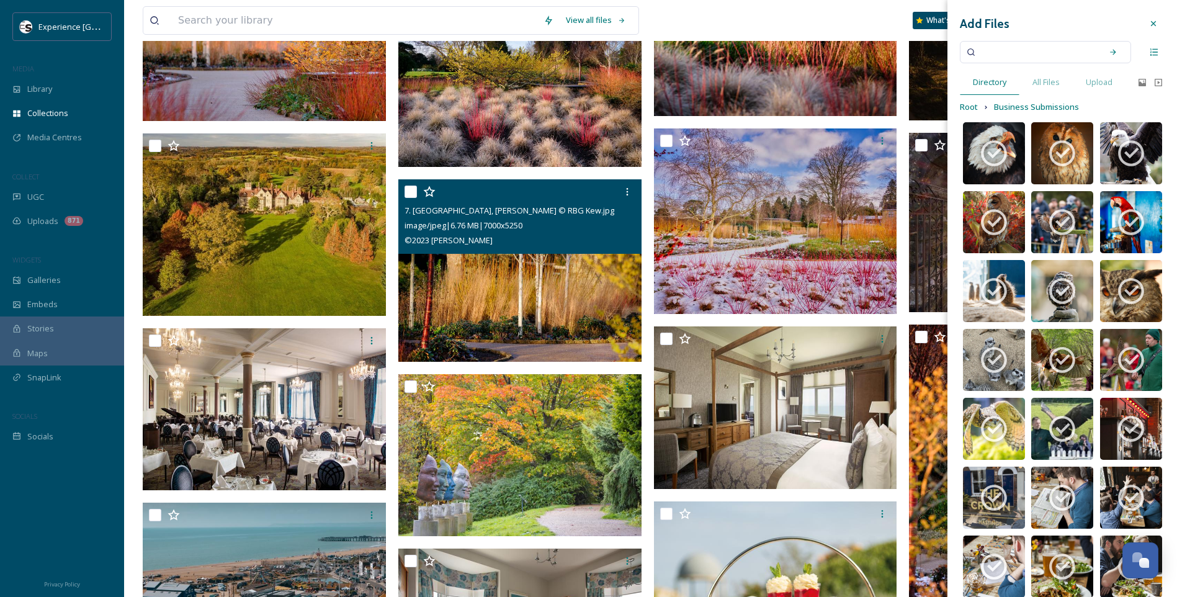
scroll to position [3970, 0]
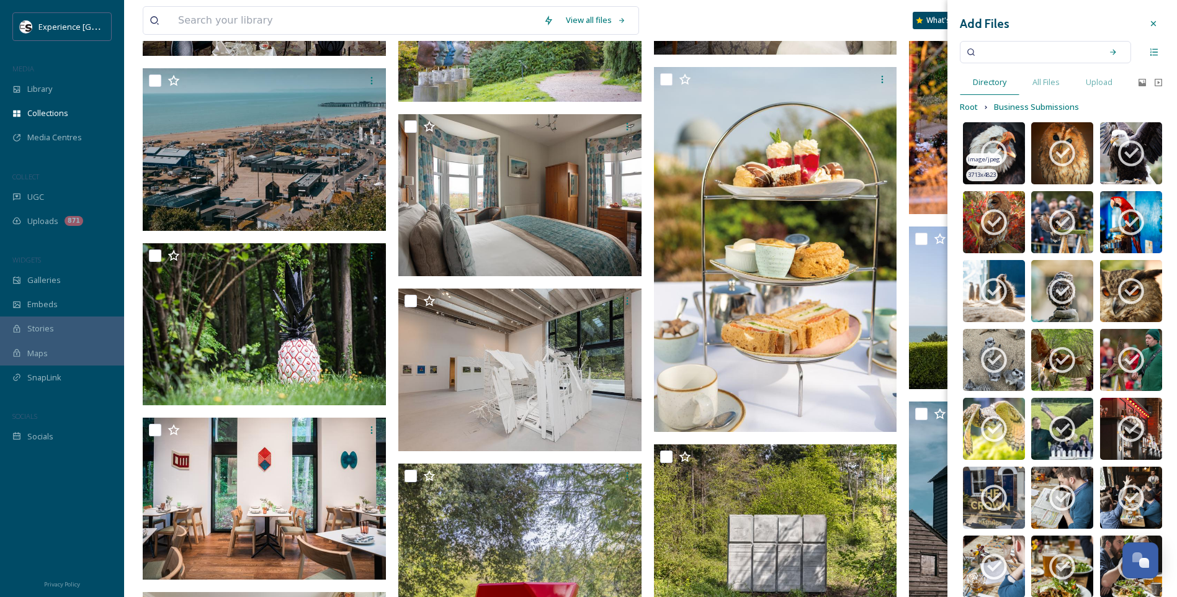
click at [992, 158] on span "image/jpeg" at bounding box center [984, 159] width 32 height 9
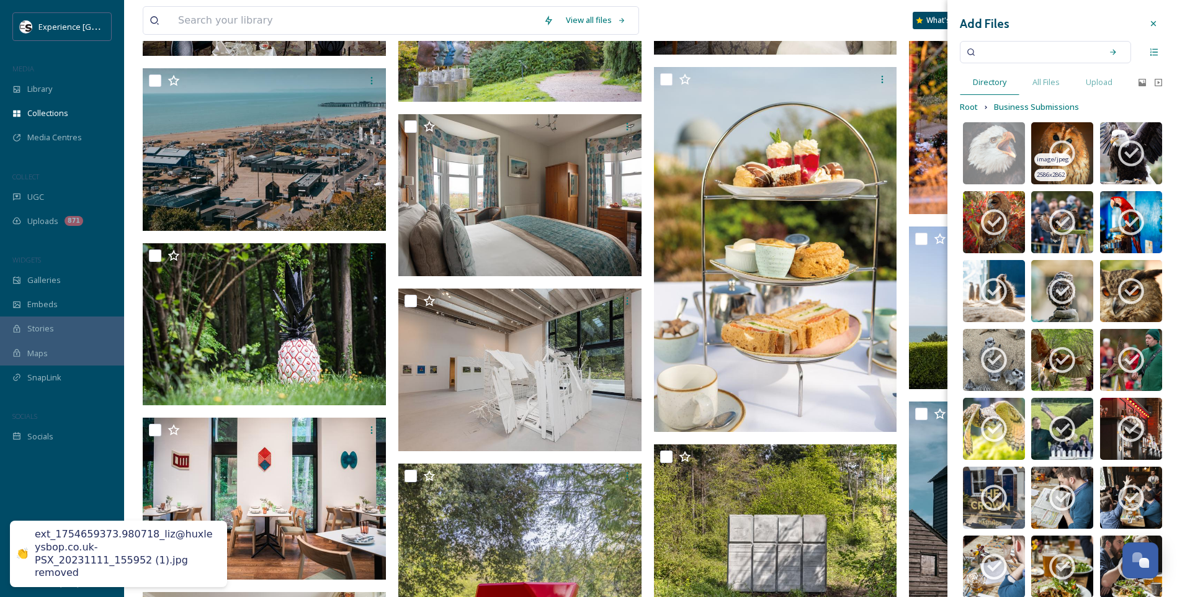
click at [1057, 150] on icon at bounding box center [1061, 153] width 31 height 31
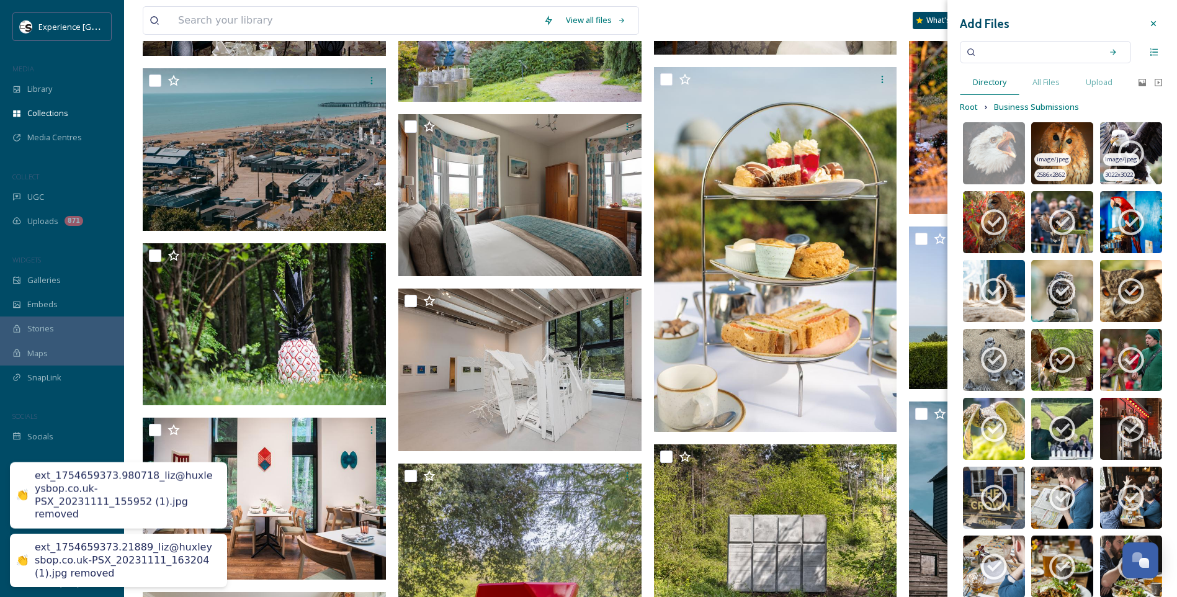
click at [1126, 156] on span "image/jpeg" at bounding box center [1121, 159] width 32 height 9
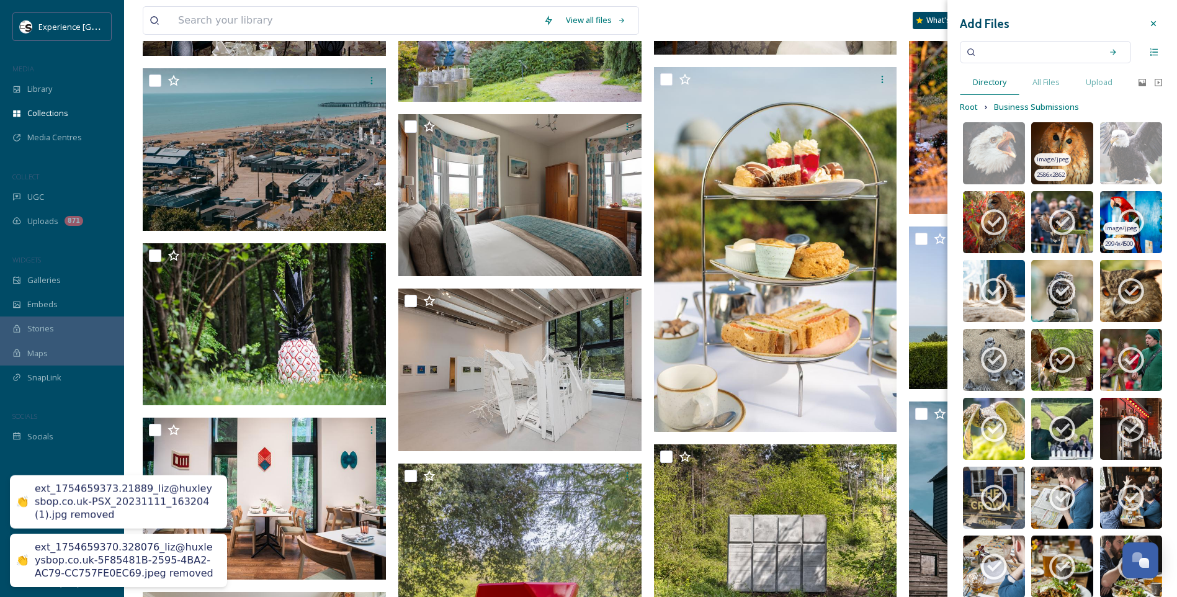
click at [1122, 226] on span "image/jpeg" at bounding box center [1121, 228] width 32 height 9
click at [1040, 223] on div "image/jpeg" at bounding box center [1052, 228] width 36 height 13
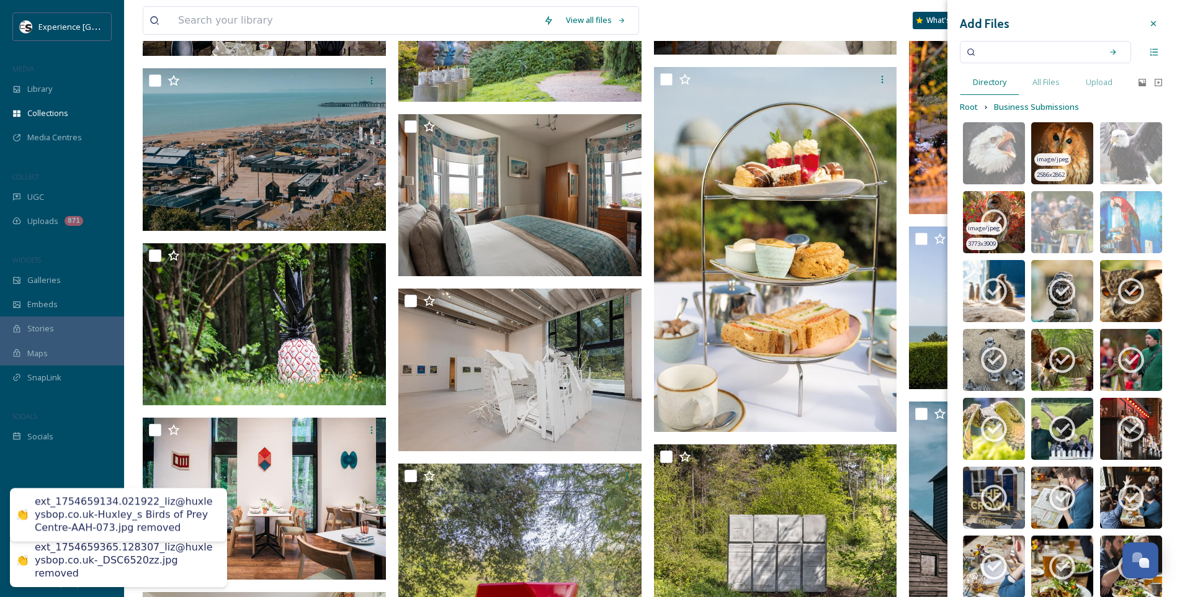
click at [1008, 212] on icon at bounding box center [993, 222] width 31 height 31
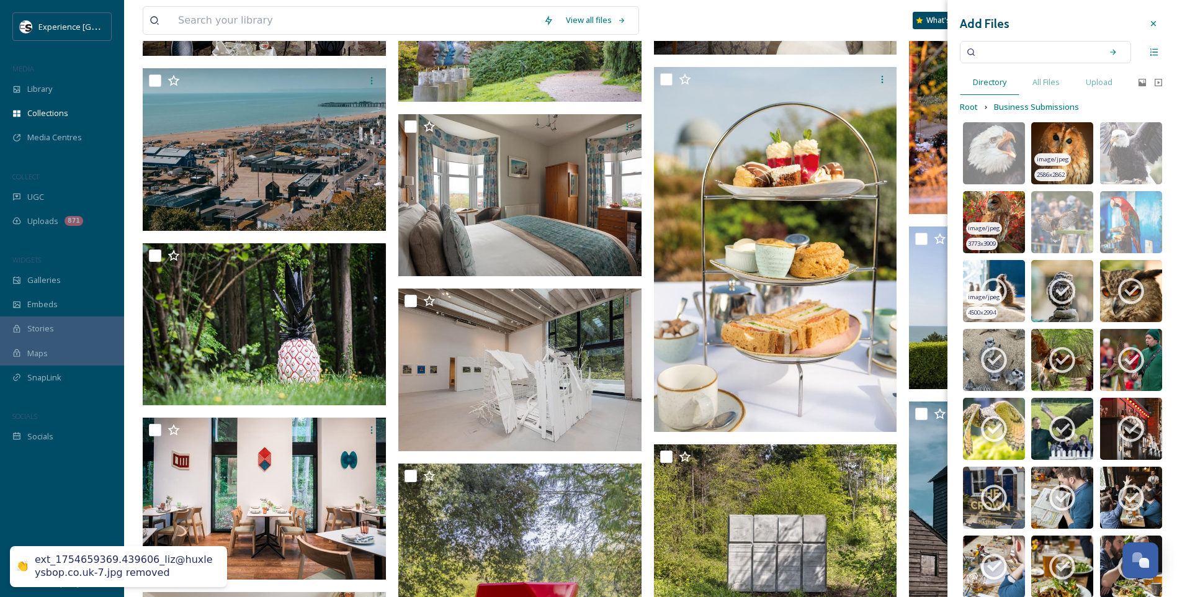
click at [1010, 285] on img at bounding box center [994, 291] width 62 height 62
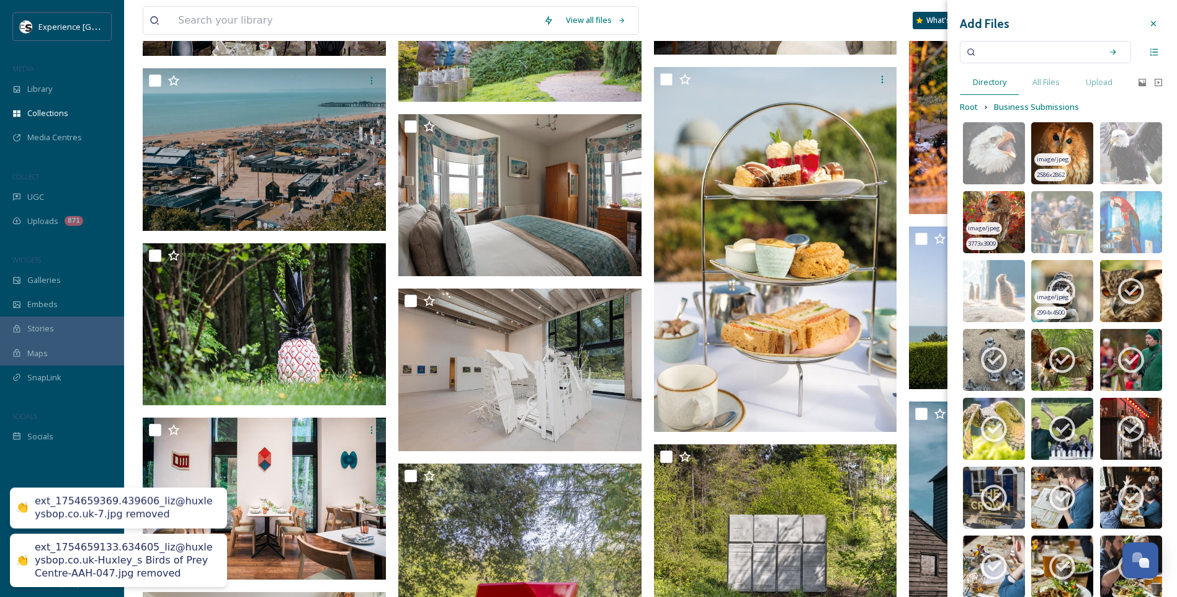
click at [1046, 279] on icon at bounding box center [1061, 290] width 31 height 31
click at [1130, 282] on icon at bounding box center [1131, 292] width 26 height 26
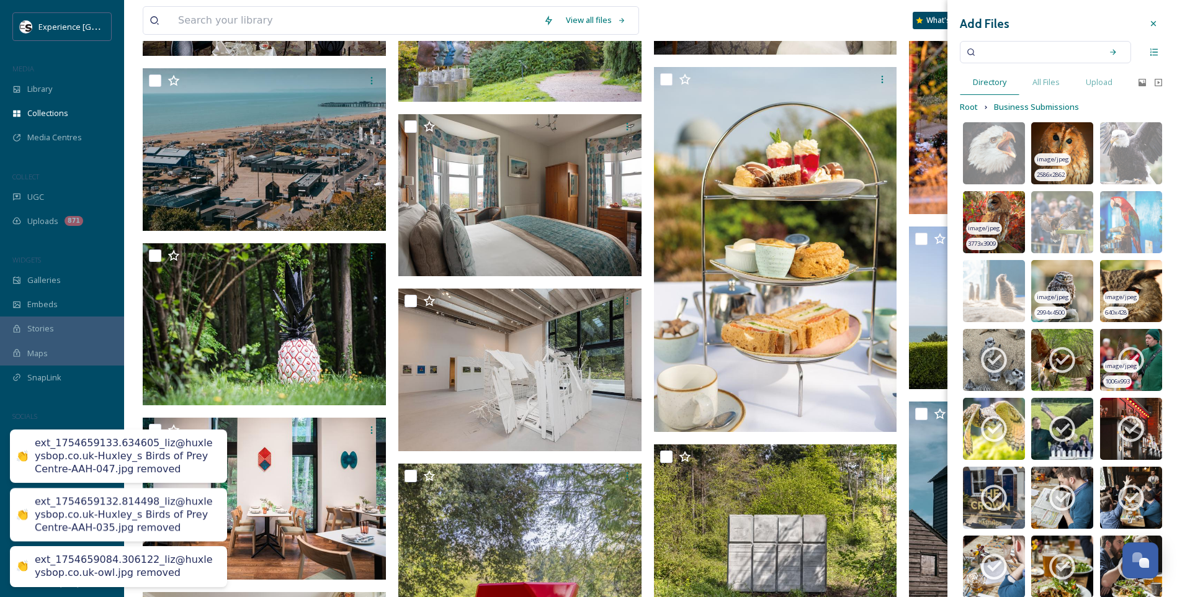
click at [1126, 349] on icon at bounding box center [1131, 360] width 26 height 26
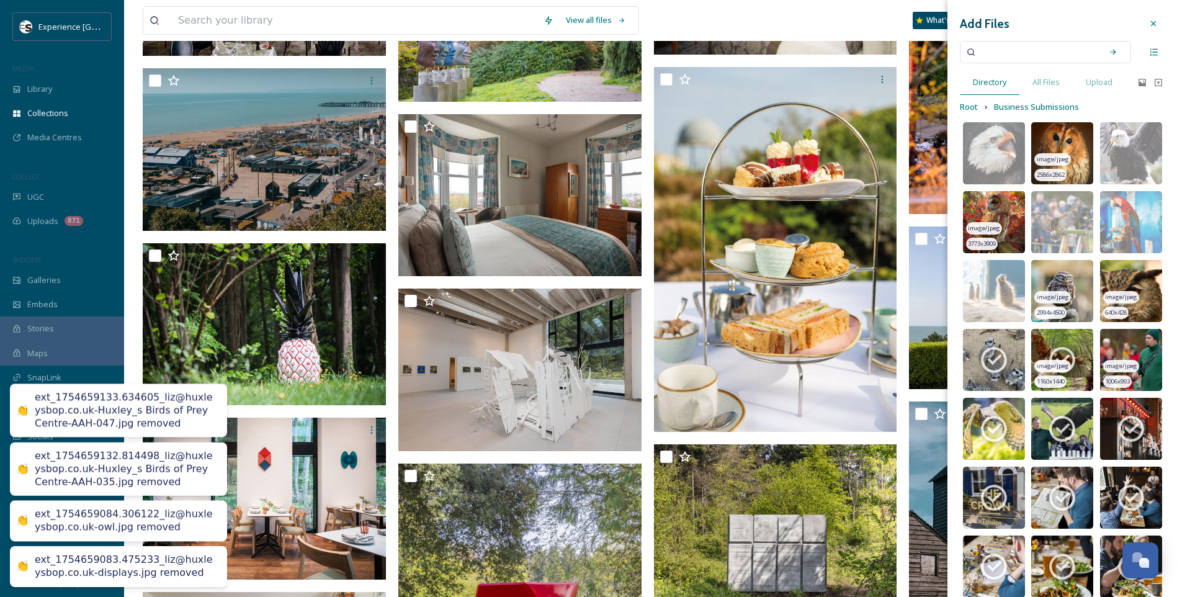
click at [1063, 354] on icon at bounding box center [1061, 359] width 31 height 31
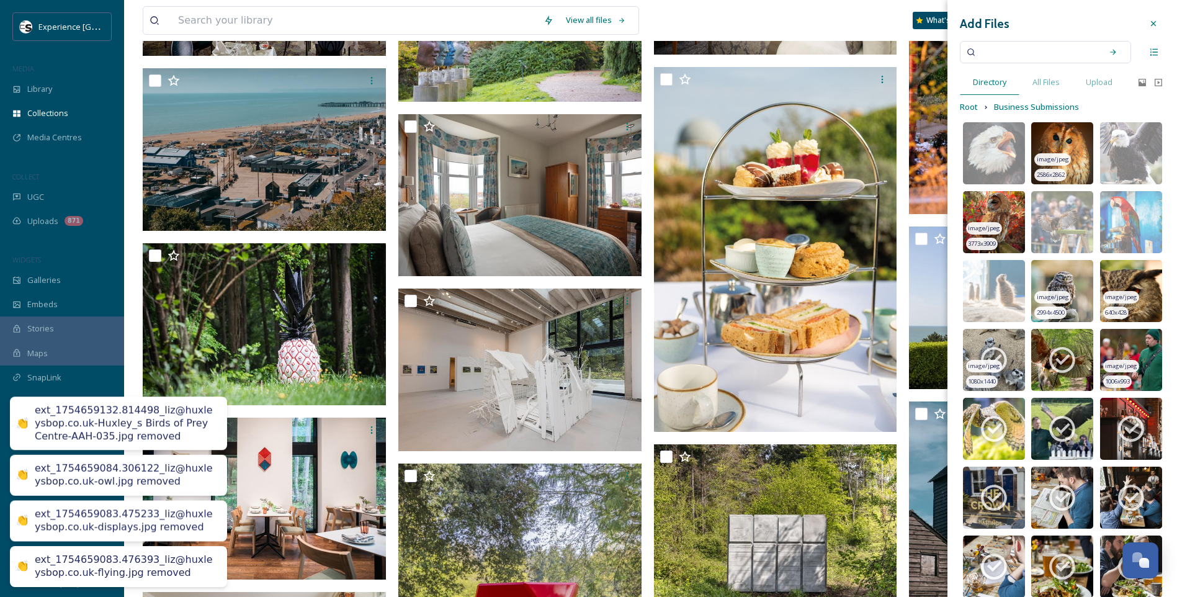
click at [994, 354] on icon at bounding box center [993, 359] width 31 height 31
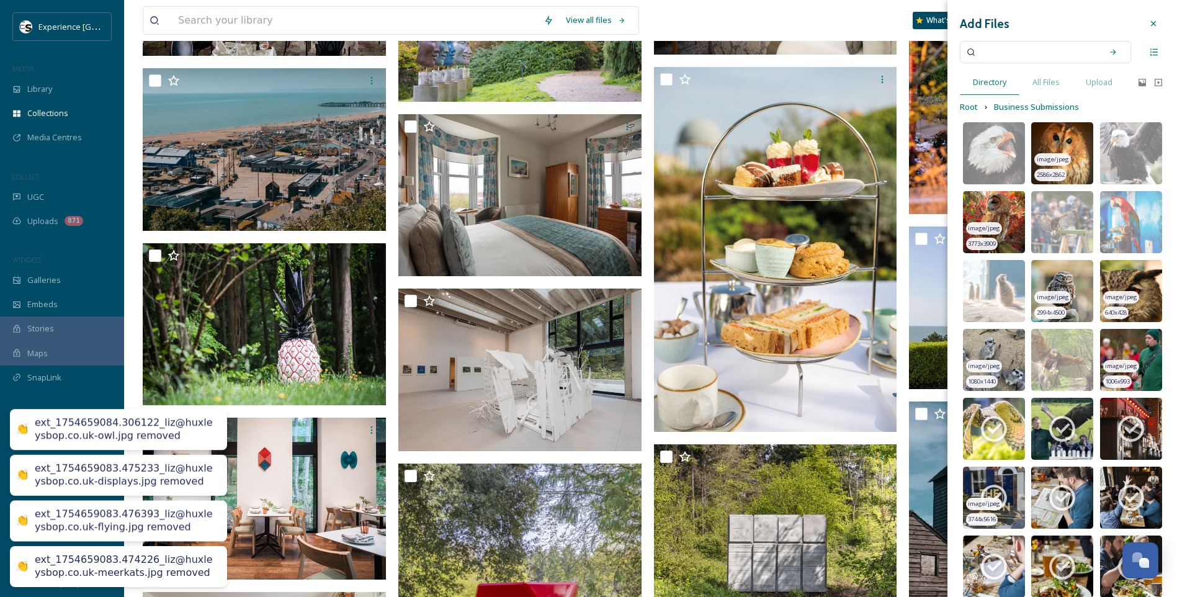
scroll to position [186, 0]
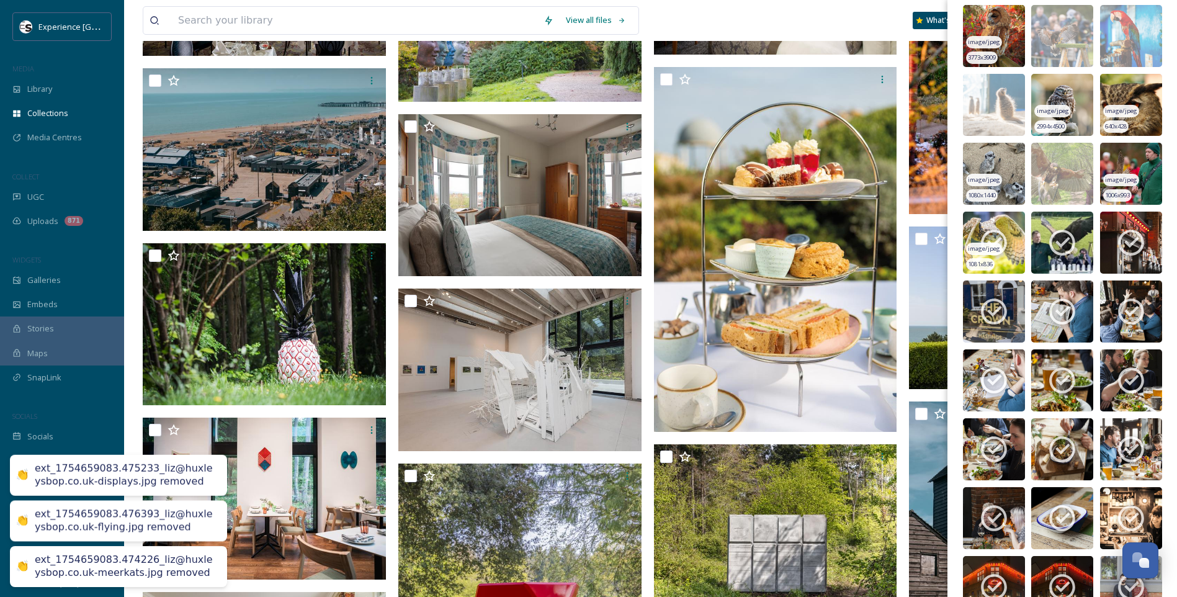
click at [1002, 234] on icon at bounding box center [994, 243] width 26 height 26
click at [1054, 230] on icon at bounding box center [1061, 242] width 31 height 31
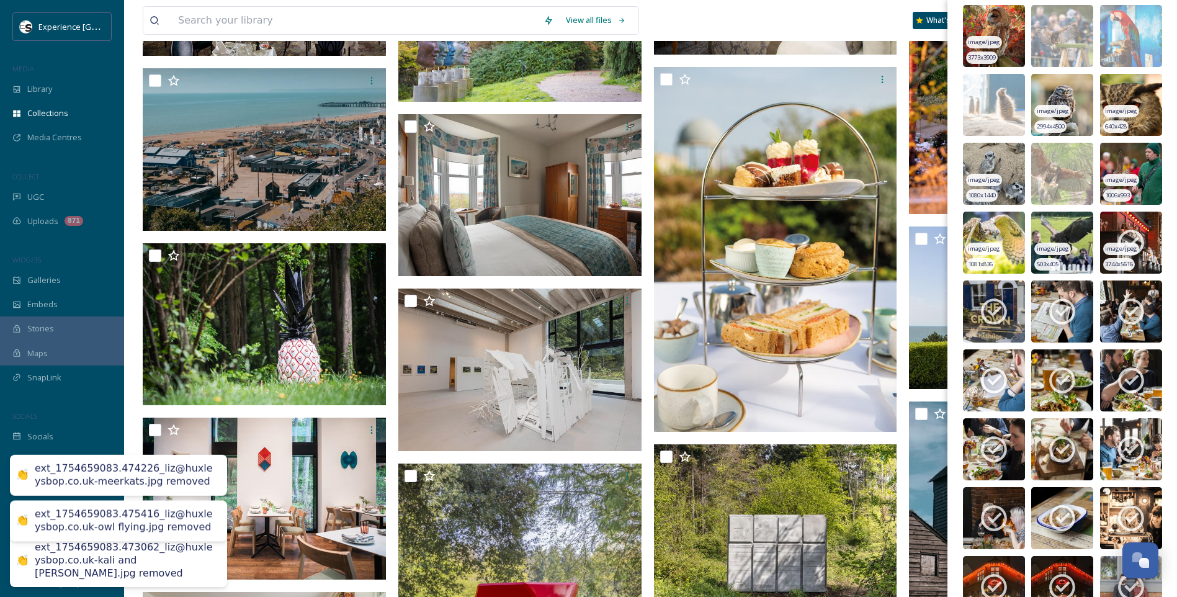
click at [1126, 229] on icon at bounding box center [1130, 242] width 31 height 31
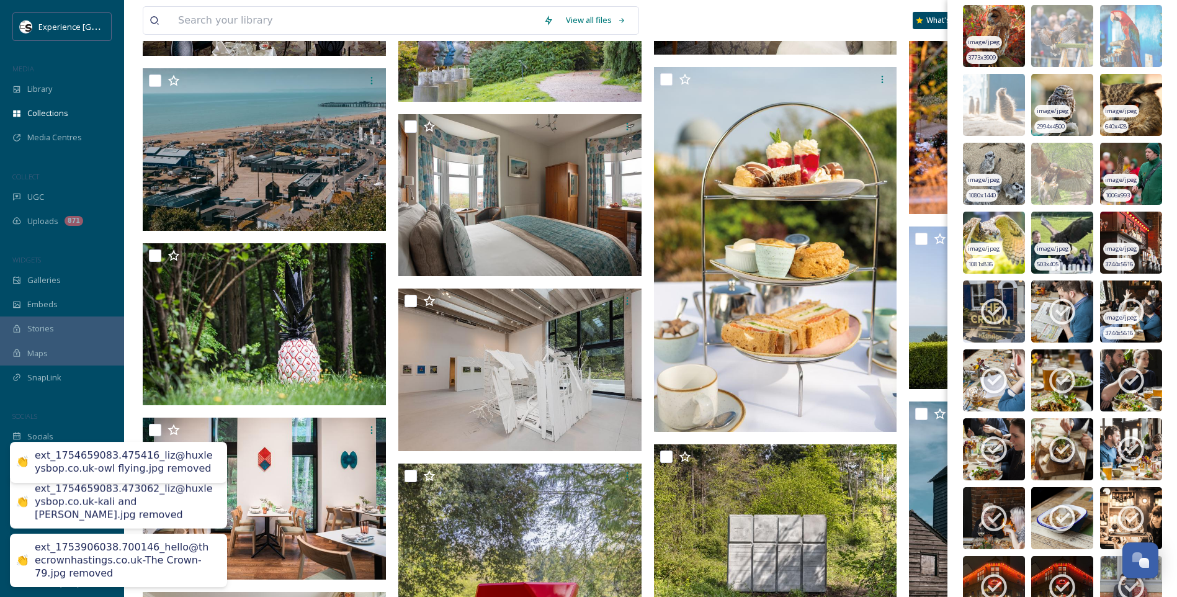
click at [1132, 296] on icon at bounding box center [1130, 311] width 31 height 31
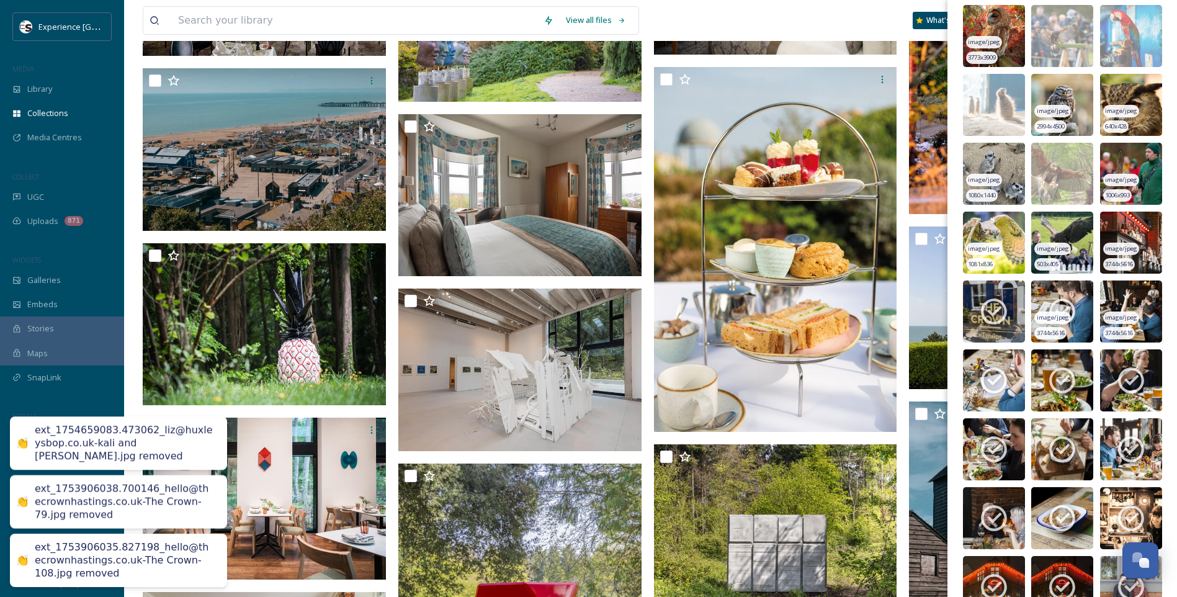
click at [1066, 297] on icon at bounding box center [1061, 311] width 31 height 31
click at [979, 297] on icon at bounding box center [993, 311] width 31 height 31
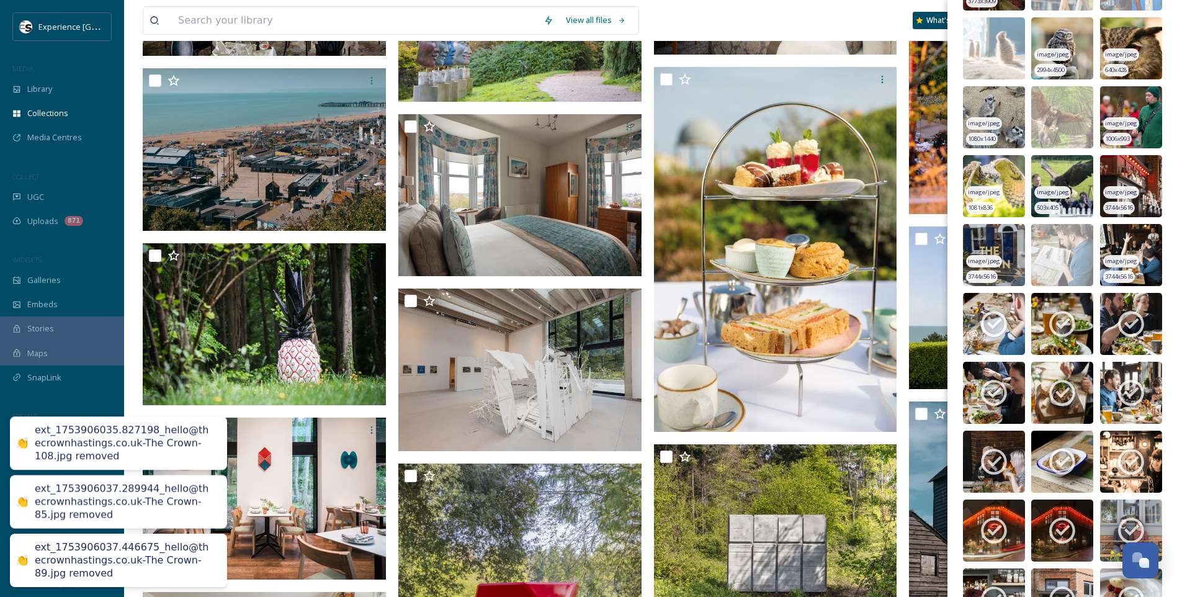
scroll to position [248, 0]
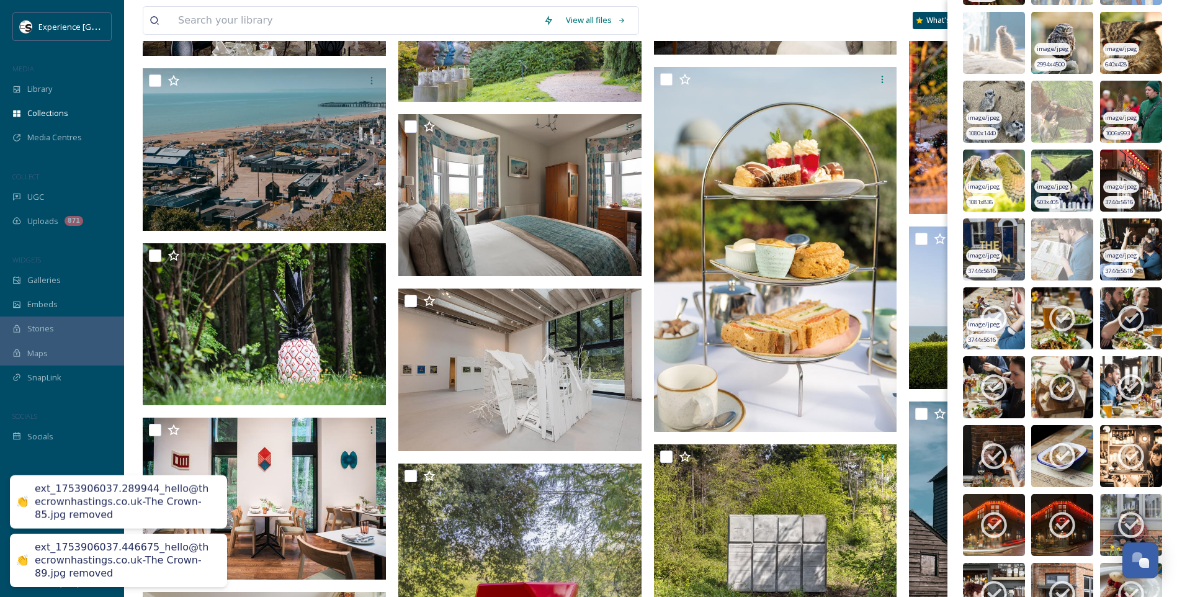
click at [994, 311] on icon at bounding box center [993, 318] width 31 height 31
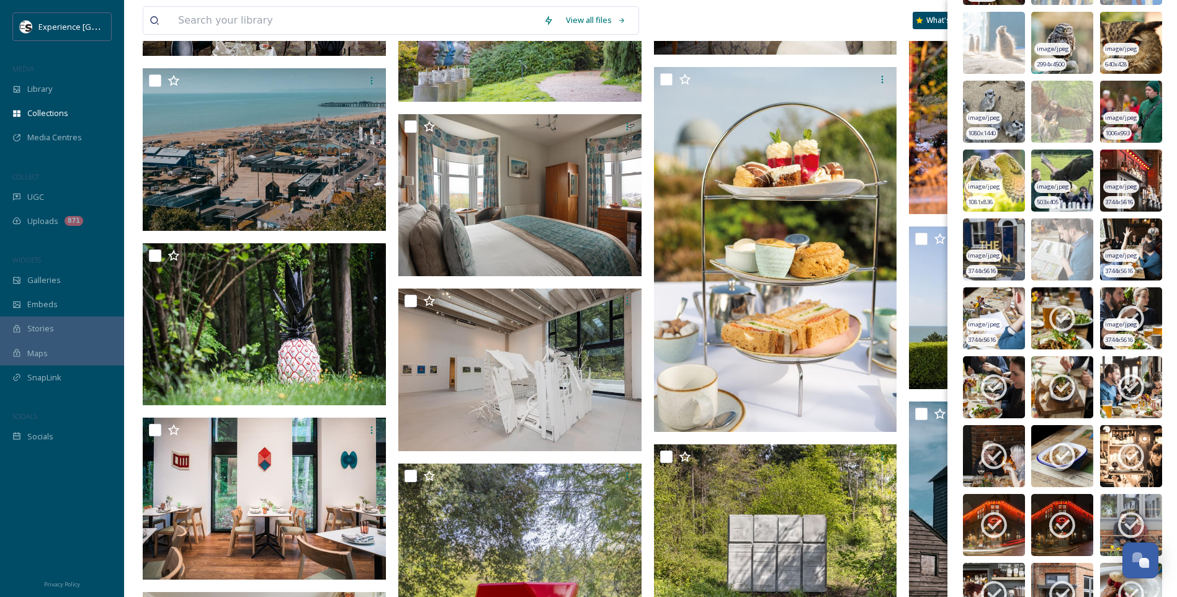
click at [1125, 307] on icon at bounding box center [1131, 319] width 26 height 26
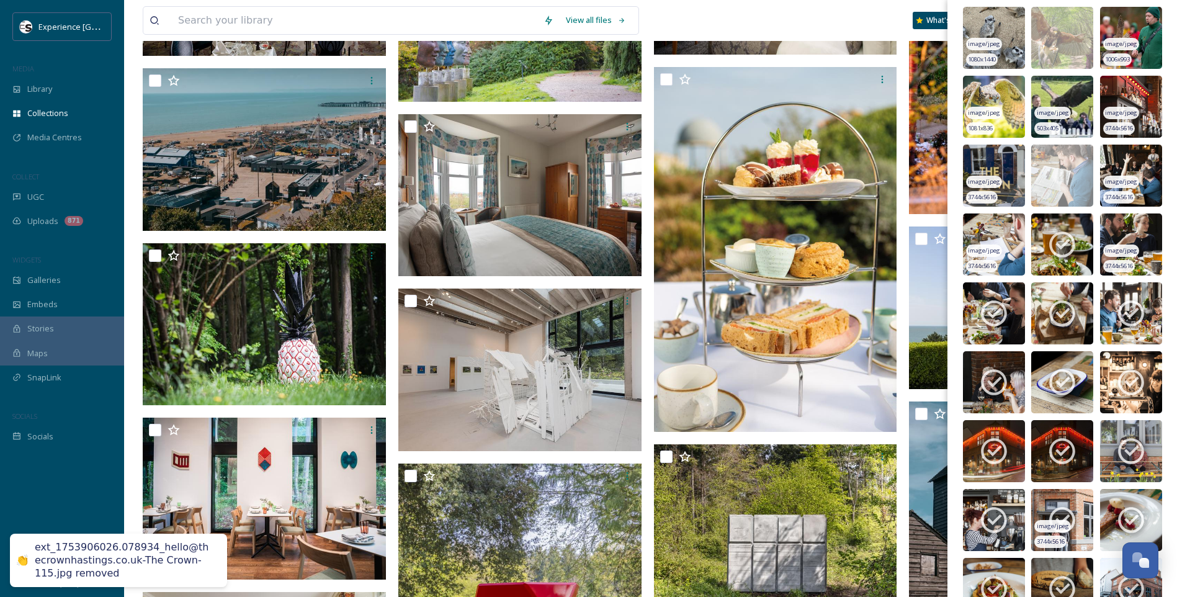
scroll to position [496, 0]
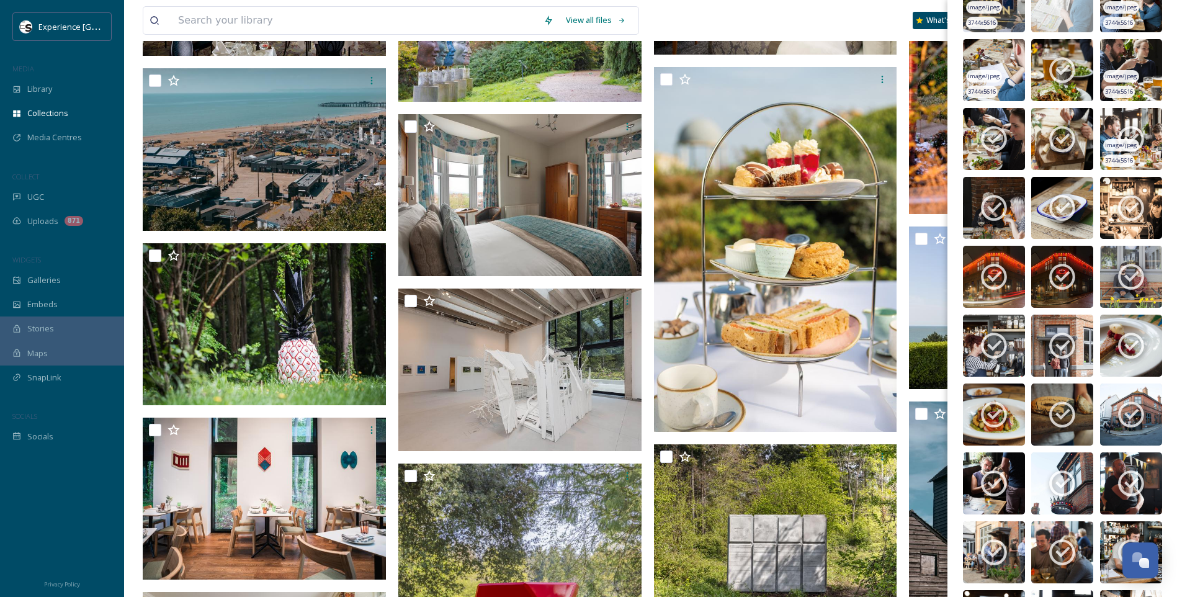
click at [1118, 137] on icon at bounding box center [1130, 138] width 31 height 31
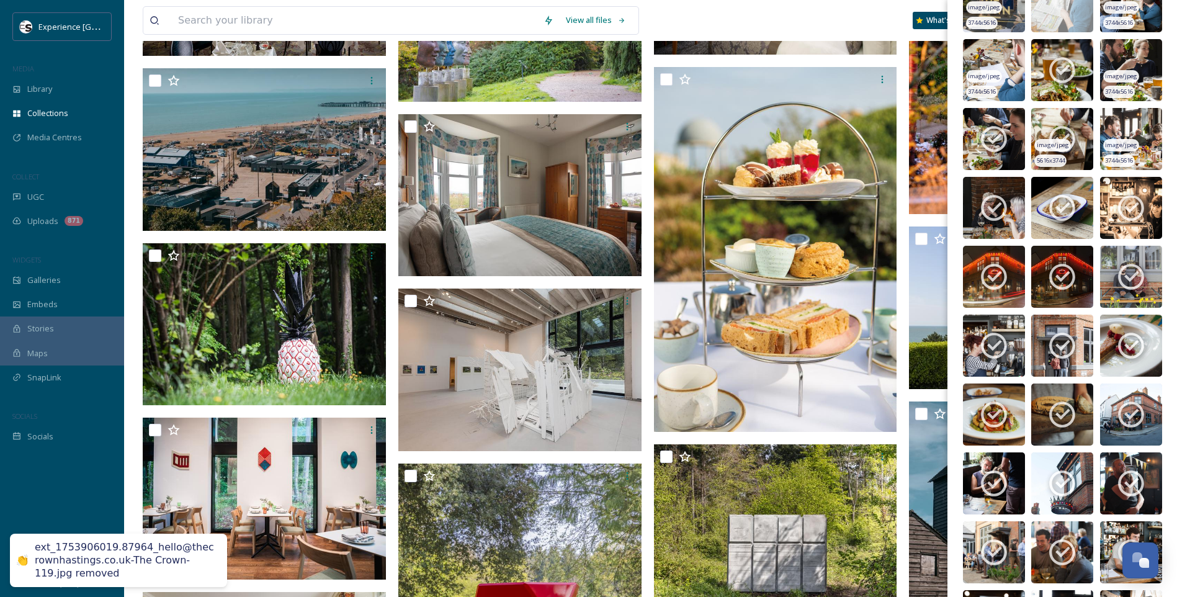
click at [1064, 120] on img at bounding box center [1062, 139] width 62 height 62
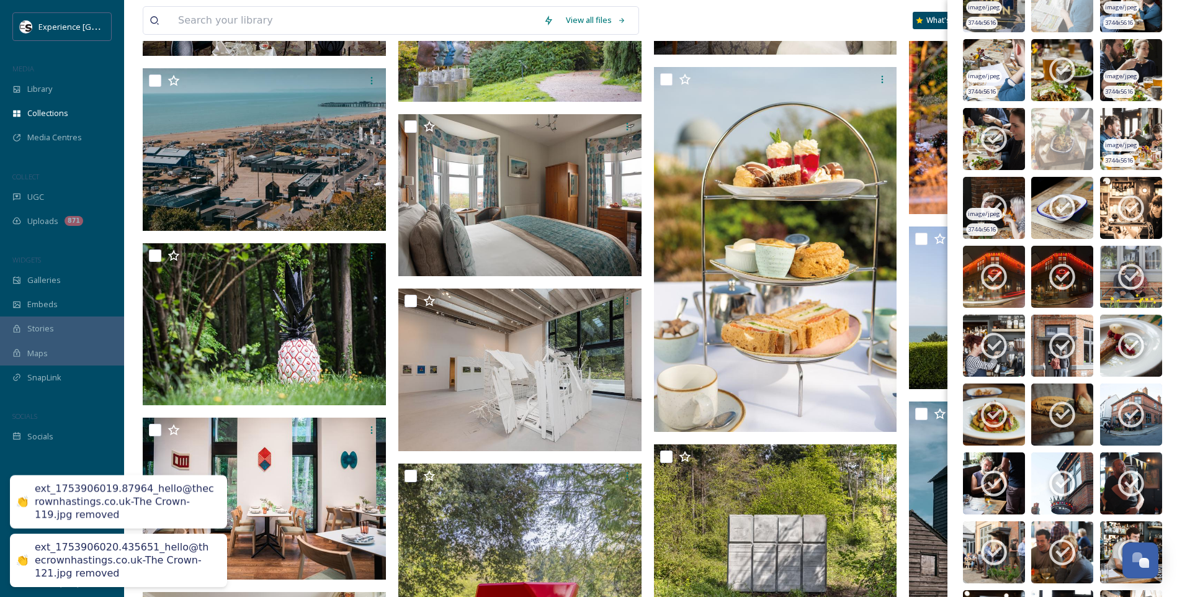
click at [1006, 207] on icon at bounding box center [994, 208] width 26 height 26
click at [1063, 203] on icon at bounding box center [1061, 207] width 31 height 31
click at [1126, 199] on icon at bounding box center [1130, 207] width 31 height 31
click at [999, 282] on div "image/jpeg" at bounding box center [984, 283] width 36 height 13
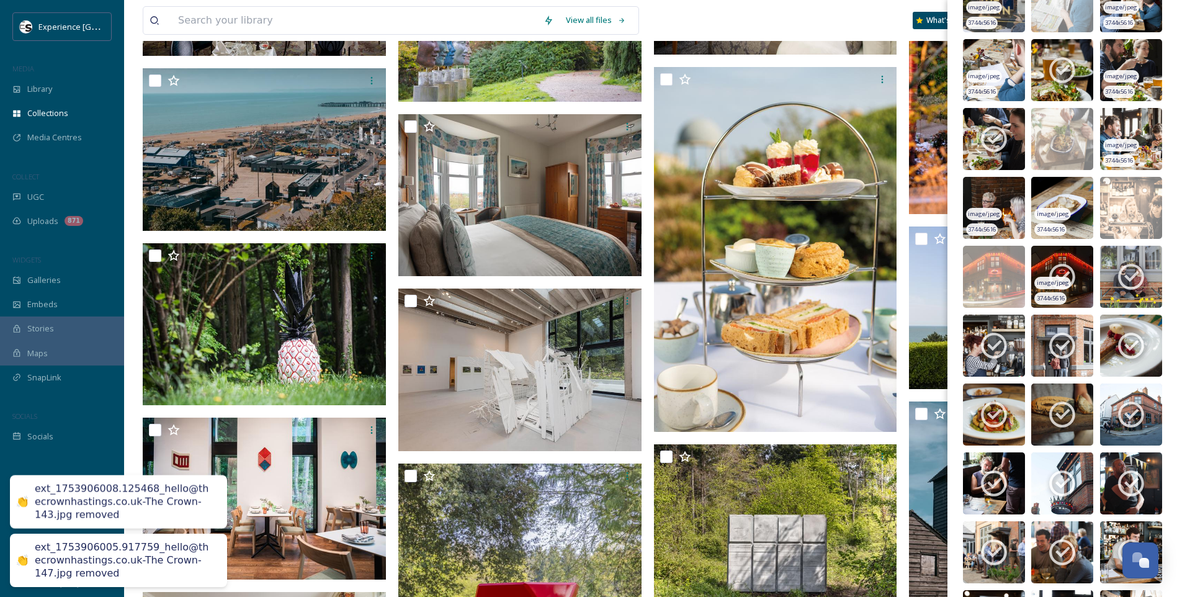
click at [1055, 270] on icon at bounding box center [1061, 276] width 31 height 31
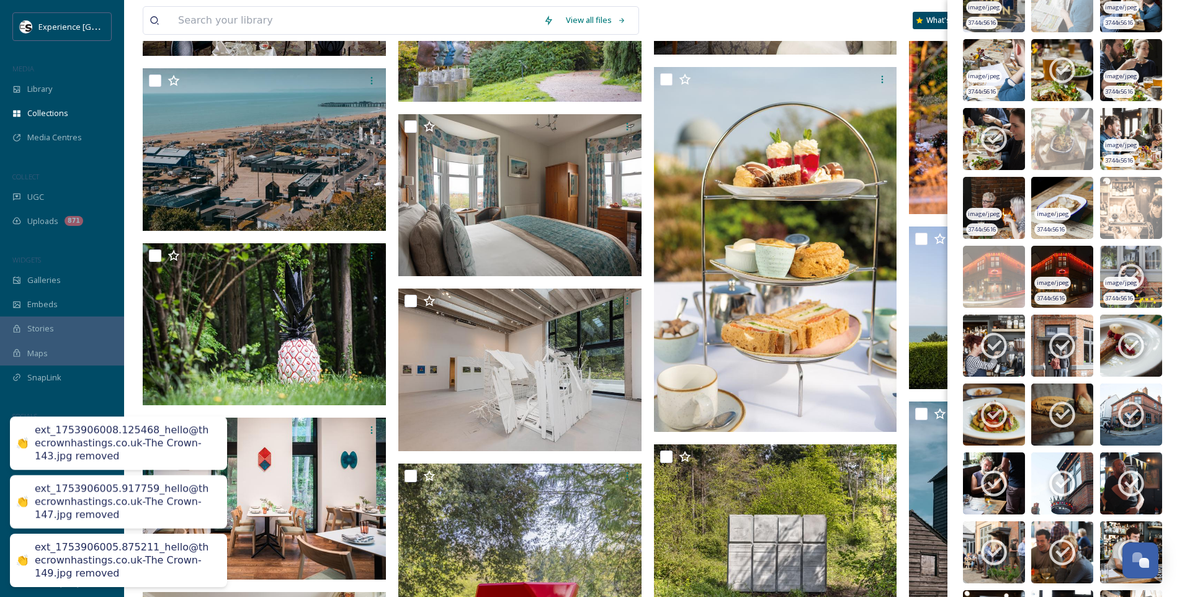
click at [1146, 268] on img at bounding box center [1131, 277] width 62 height 62
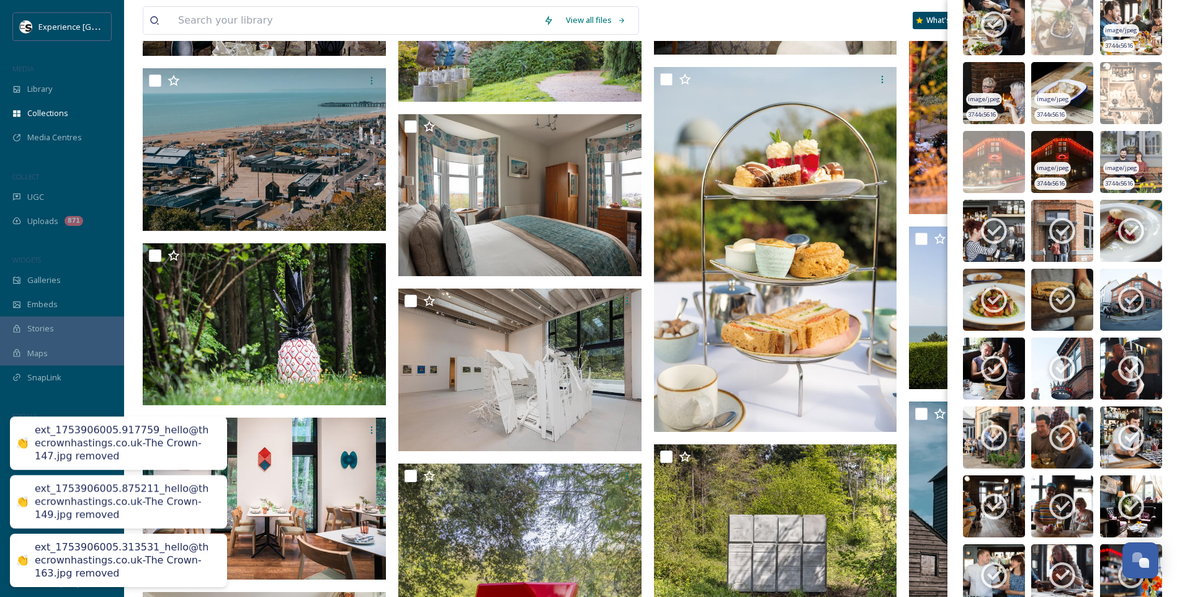
scroll to position [620, 0]
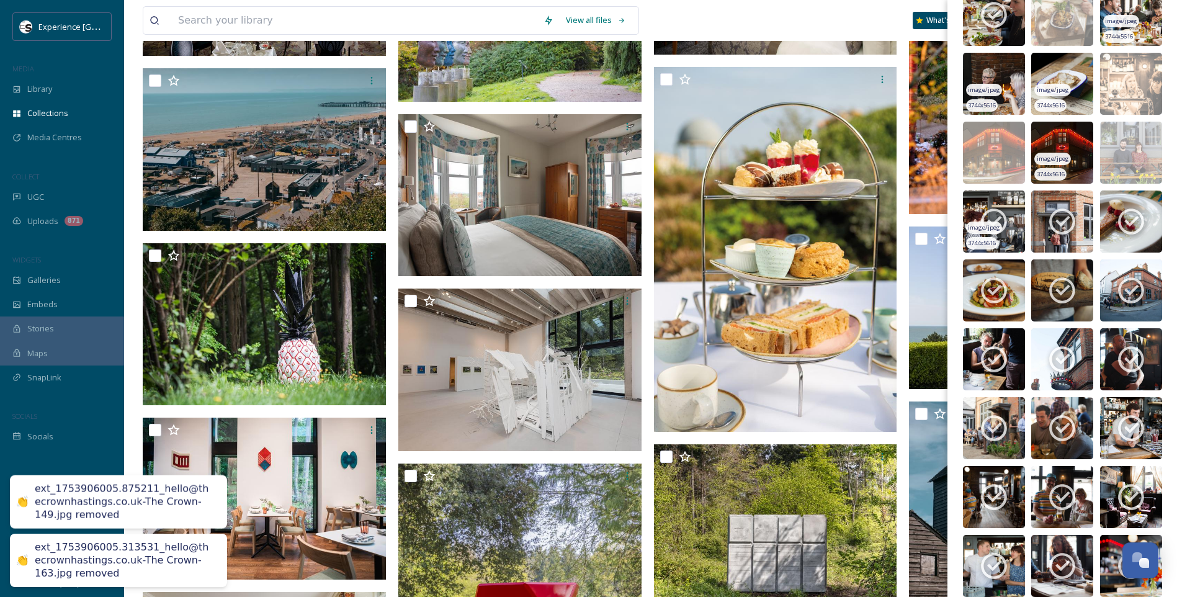
click at [1002, 209] on icon at bounding box center [993, 221] width 31 height 31
click at [1049, 208] on icon at bounding box center [1061, 221] width 31 height 31
click at [1126, 216] on icon at bounding box center [1130, 221] width 31 height 31
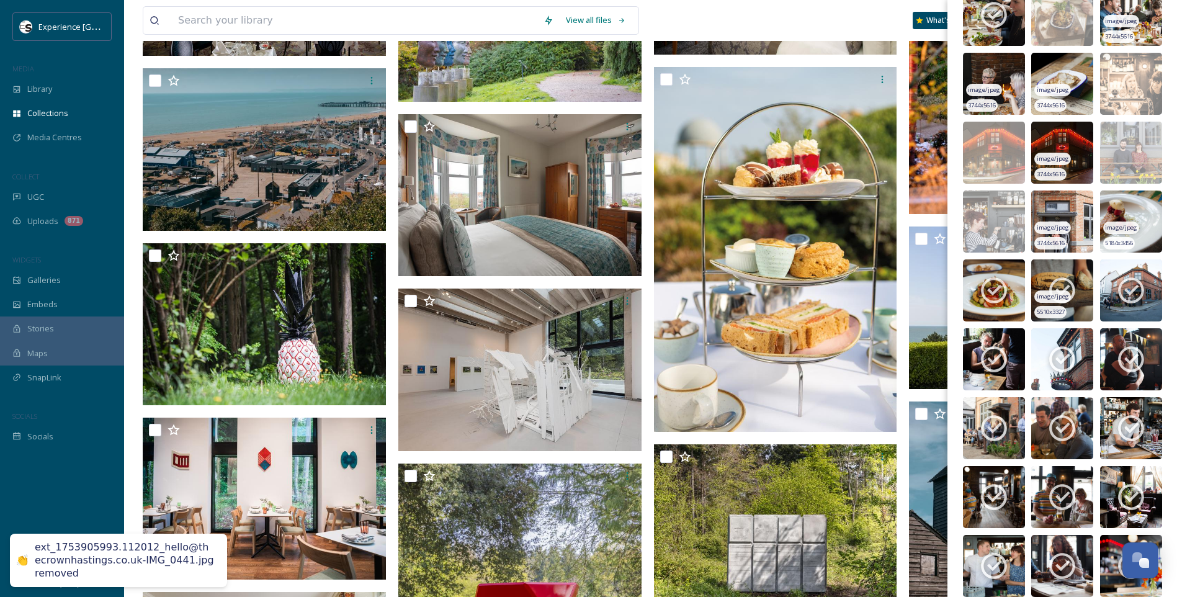
click at [1046, 288] on icon at bounding box center [1061, 290] width 31 height 31
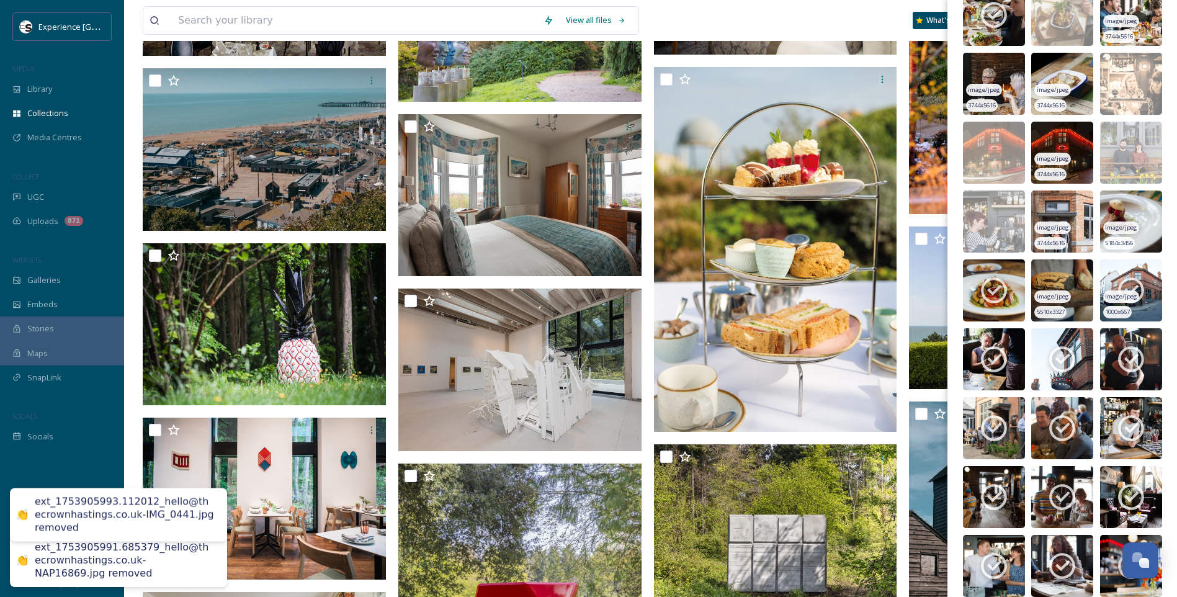
click at [1129, 282] on icon at bounding box center [1130, 290] width 31 height 31
click at [1001, 363] on icon at bounding box center [993, 359] width 31 height 31
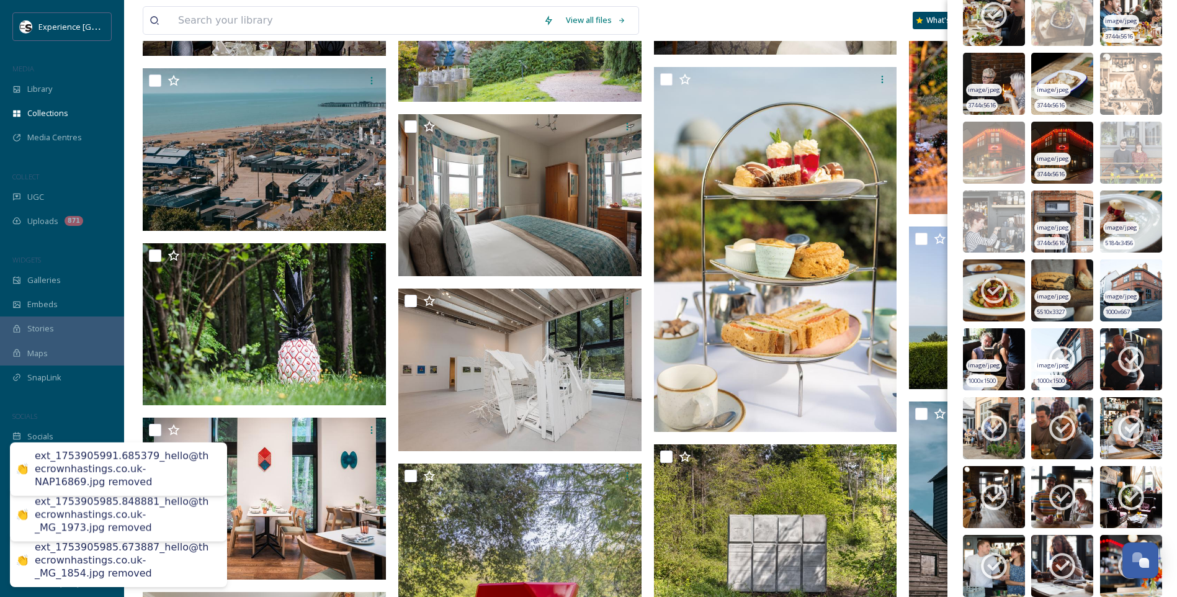
click at [1051, 357] on icon at bounding box center [1061, 359] width 31 height 31
click at [1117, 357] on icon at bounding box center [1130, 359] width 31 height 31
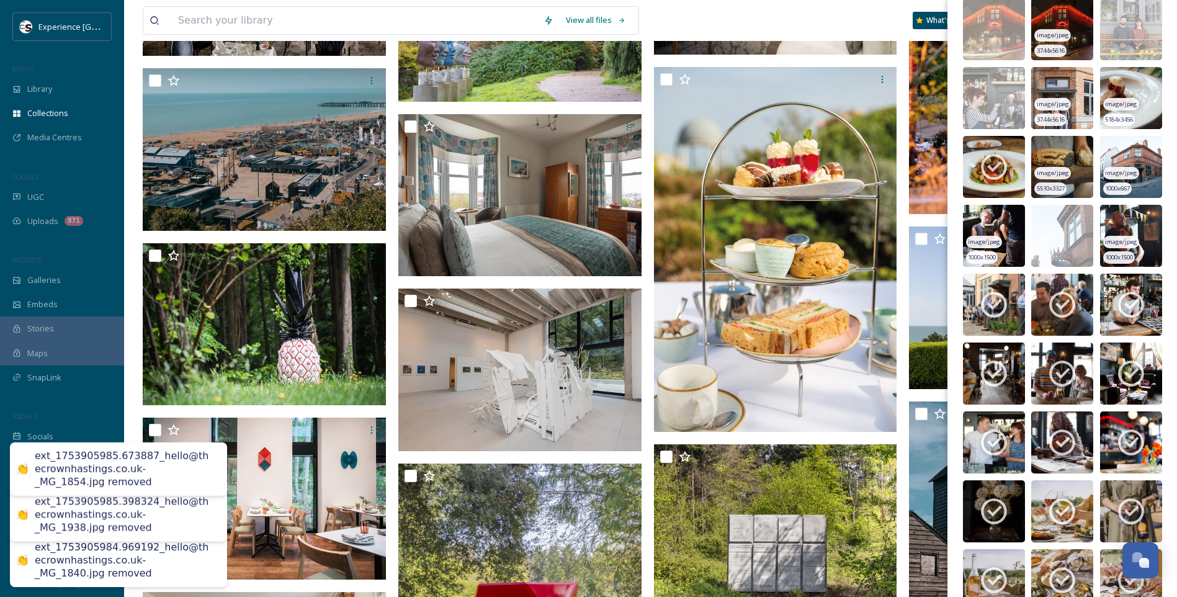
scroll to position [744, 0]
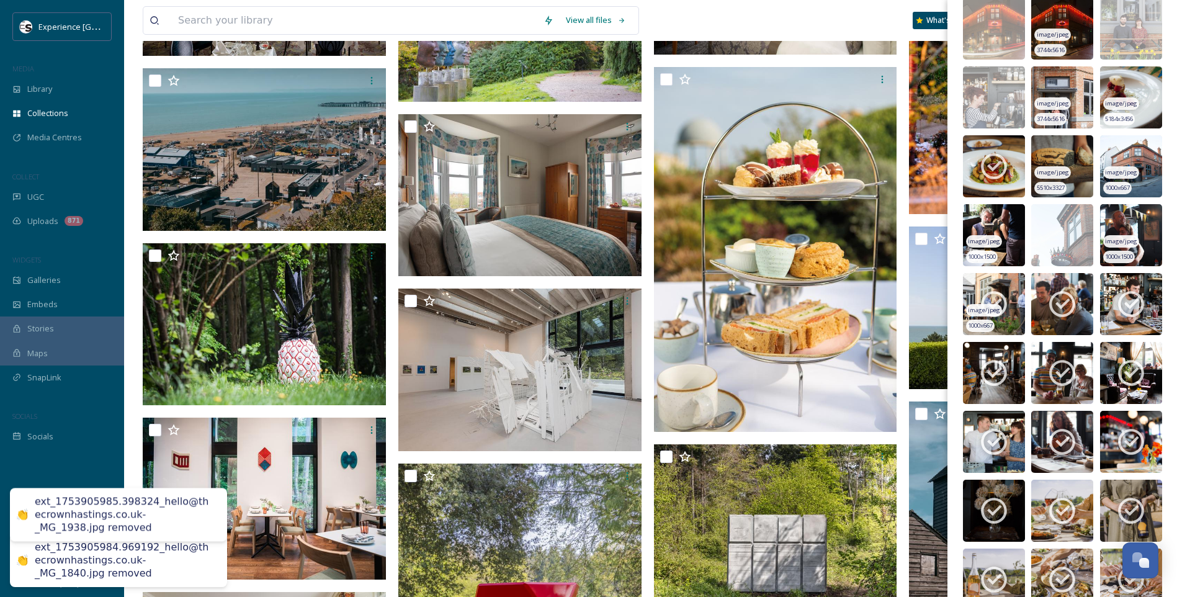
click at [996, 304] on div "image/jpeg" at bounding box center [984, 310] width 36 height 13
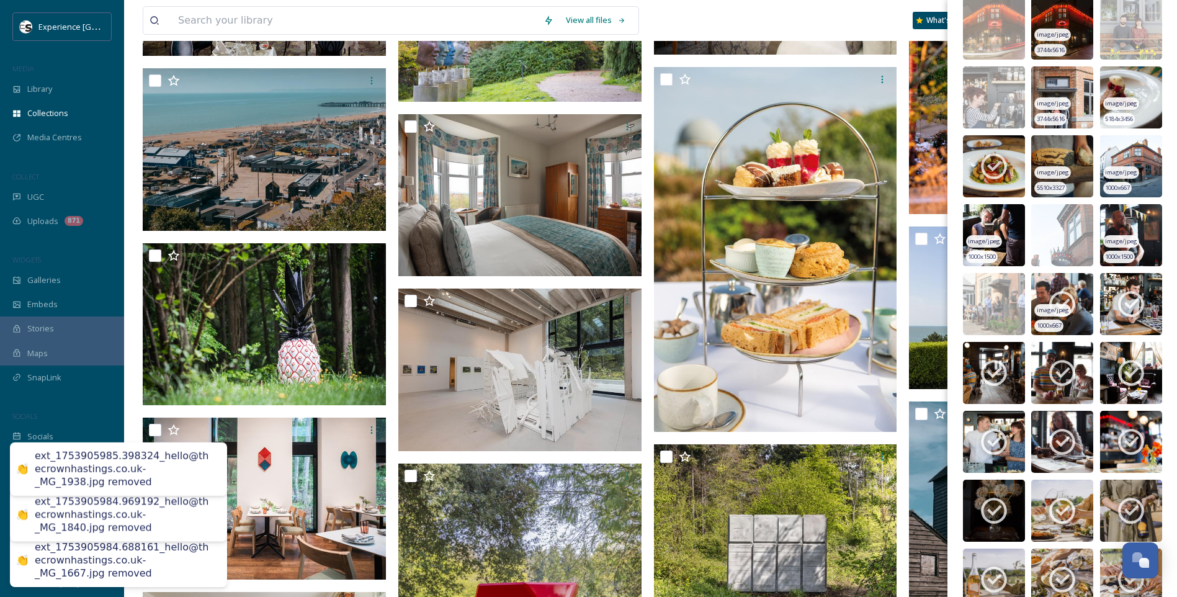
click at [1058, 298] on icon at bounding box center [1061, 303] width 31 height 31
click at [1143, 299] on img at bounding box center [1131, 304] width 62 height 62
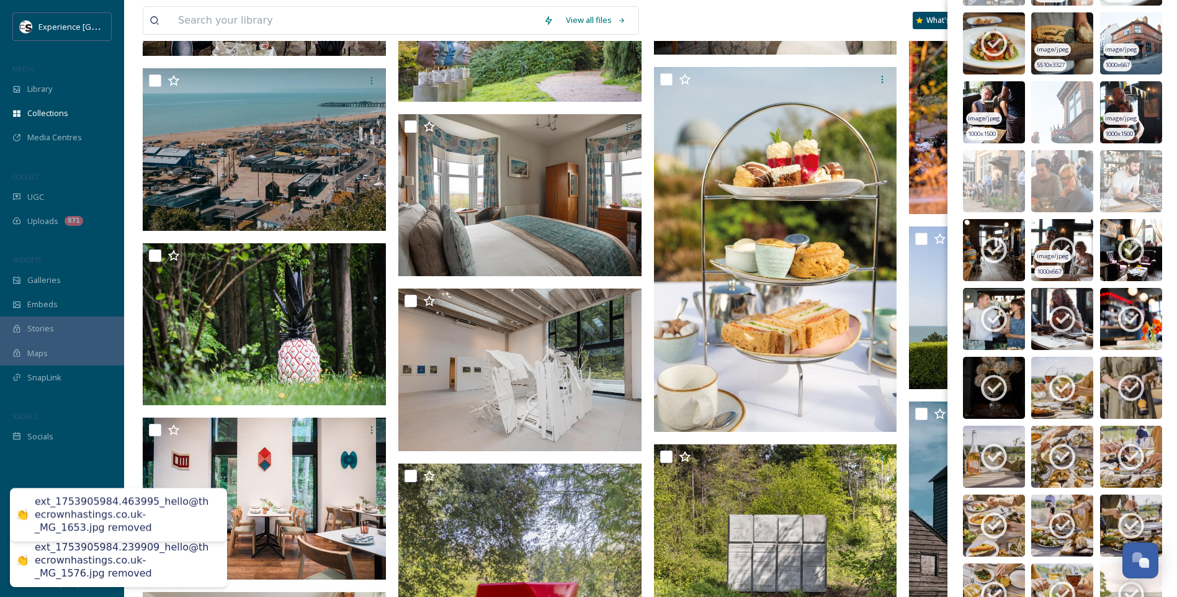
scroll to position [868, 0]
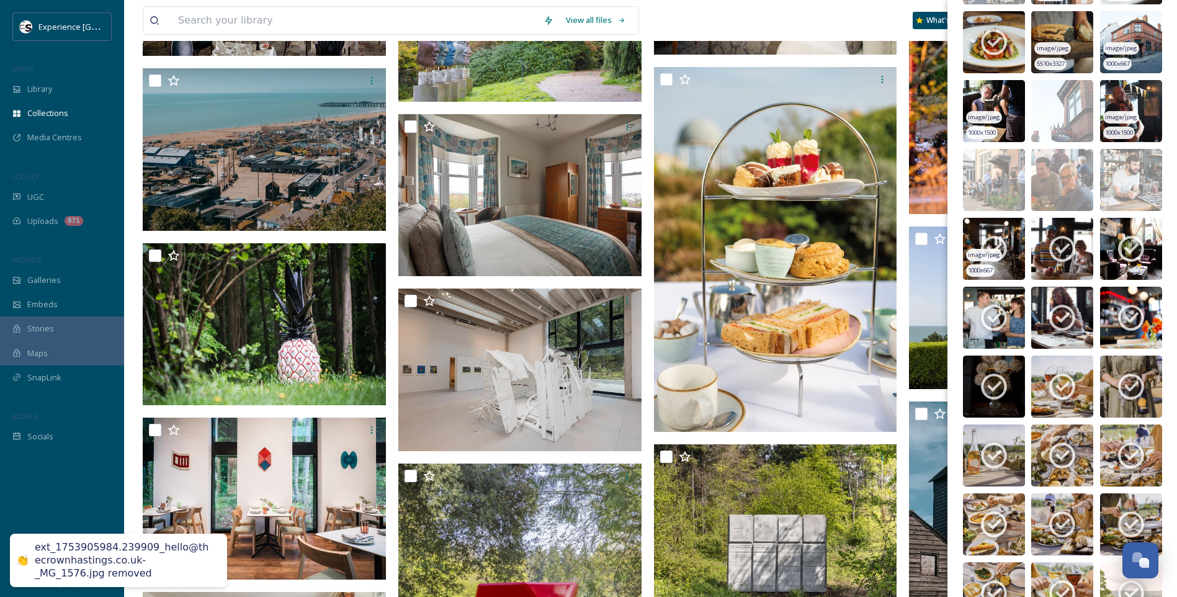
click at [1004, 249] on icon at bounding box center [993, 248] width 31 height 31
click at [1049, 247] on icon at bounding box center [1062, 249] width 26 height 26
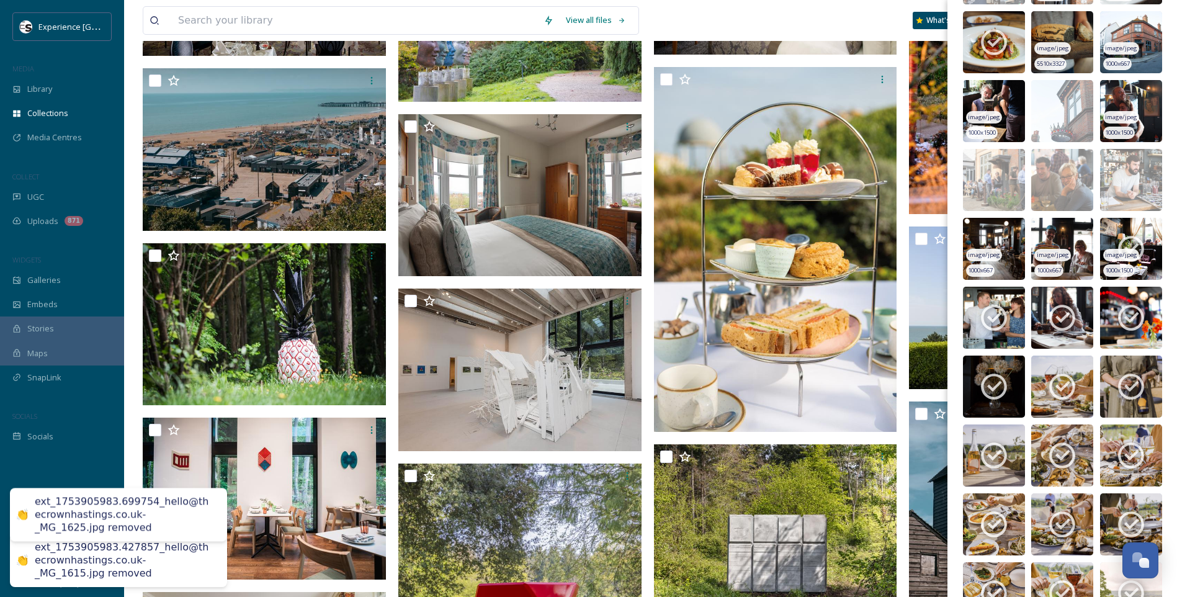
click at [1122, 249] on div "image/jpeg" at bounding box center [1121, 255] width 36 height 13
click at [1002, 313] on icon at bounding box center [993, 317] width 31 height 31
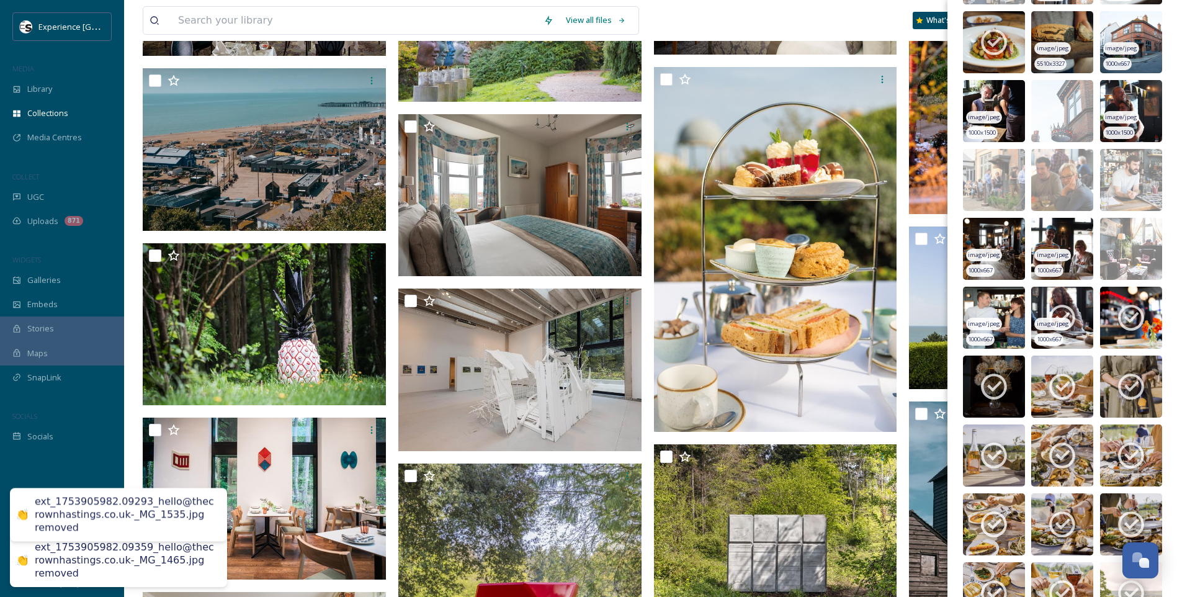
click at [1055, 309] on icon at bounding box center [1061, 317] width 31 height 31
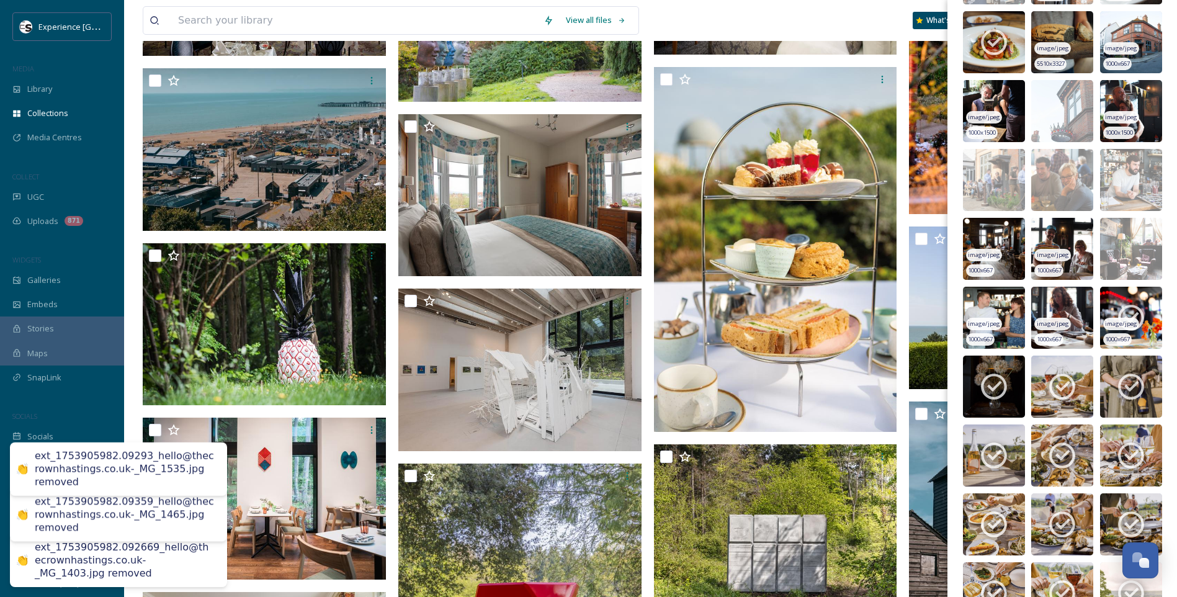
click at [1120, 309] on icon at bounding box center [1130, 317] width 31 height 31
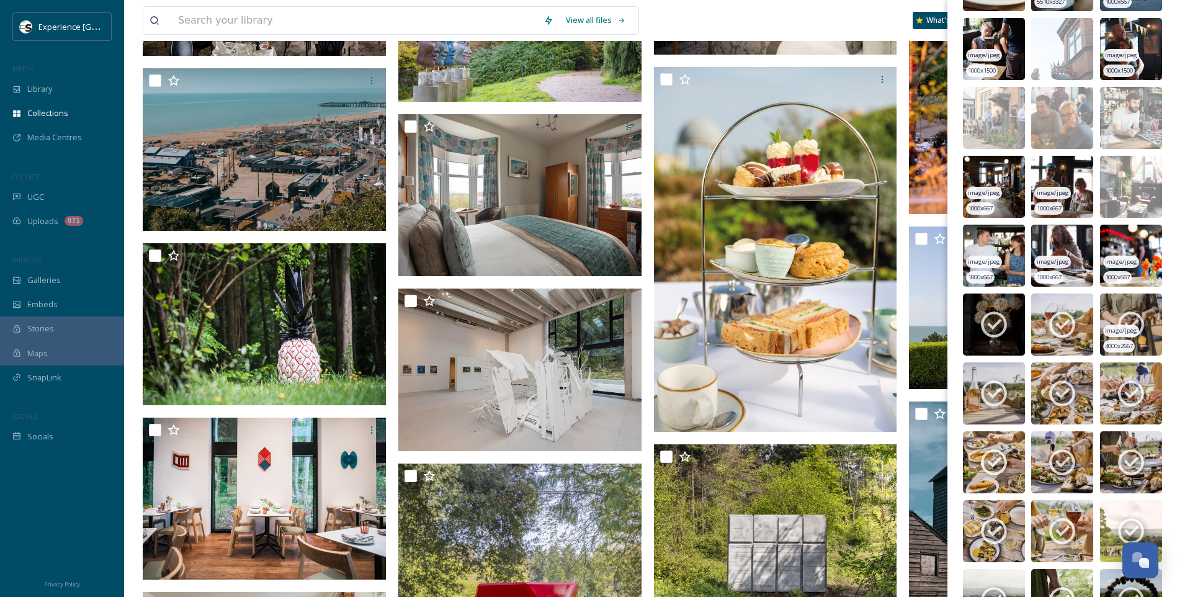
click at [1128, 319] on icon at bounding box center [1130, 324] width 31 height 31
click at [995, 310] on icon at bounding box center [993, 324] width 31 height 31
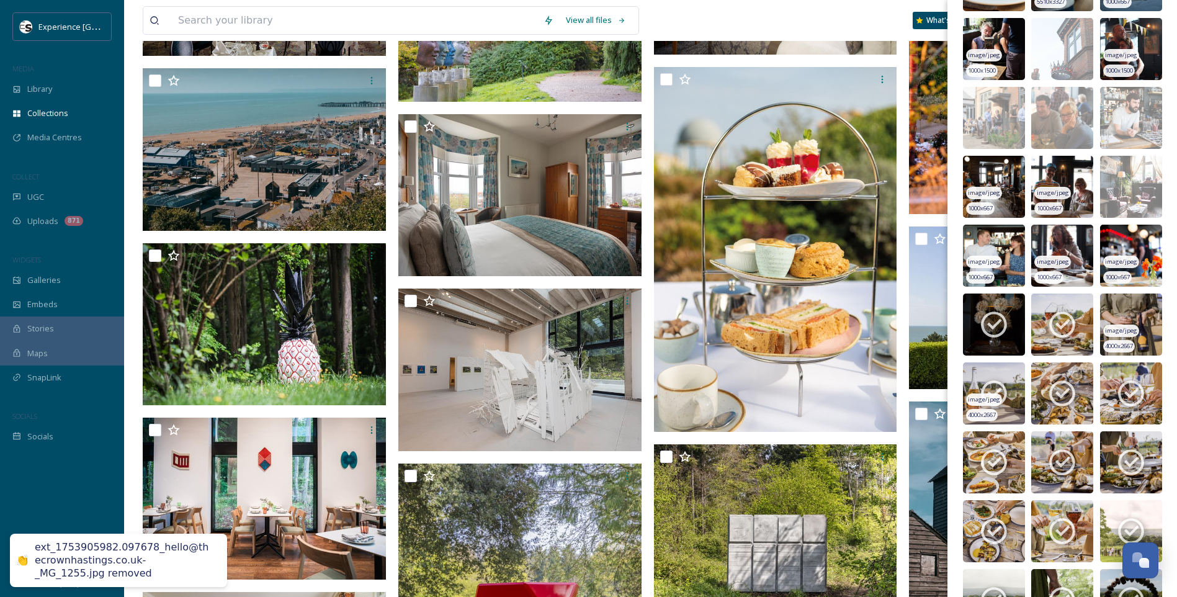
click at [1000, 391] on icon at bounding box center [993, 393] width 31 height 31
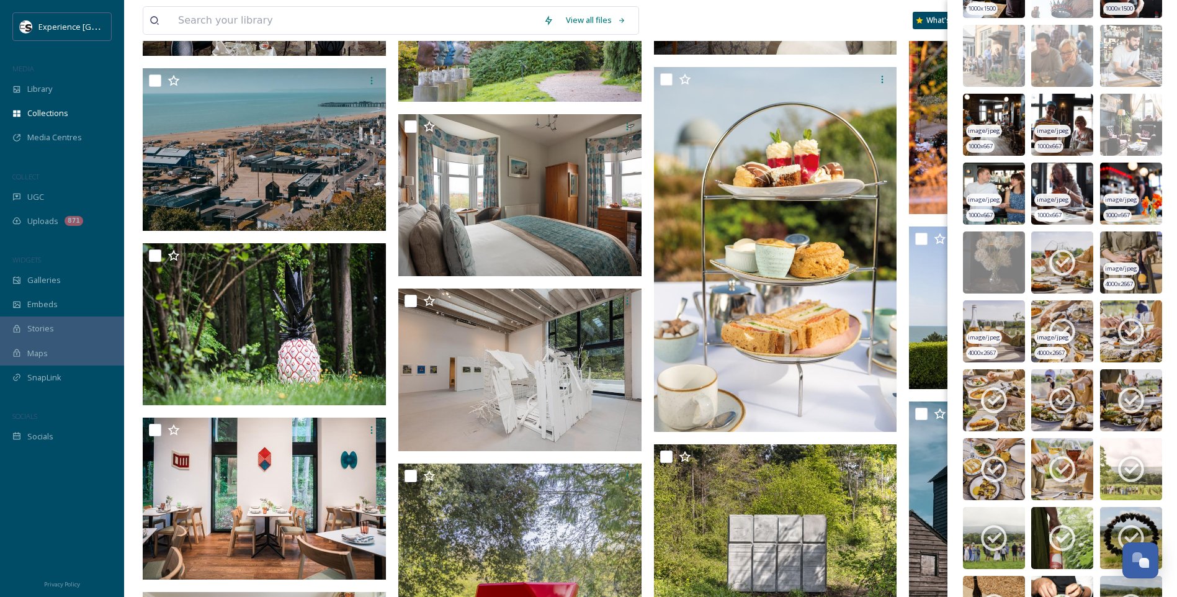
click at [1058, 331] on div "image/jpeg" at bounding box center [1052, 337] width 36 height 13
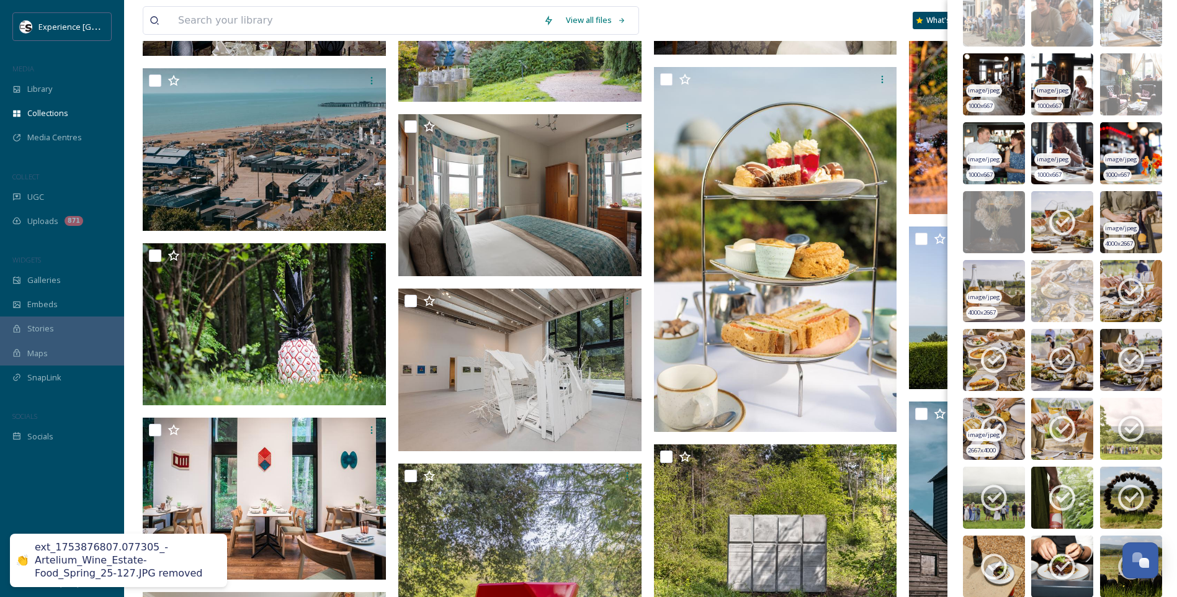
scroll to position [1054, 0]
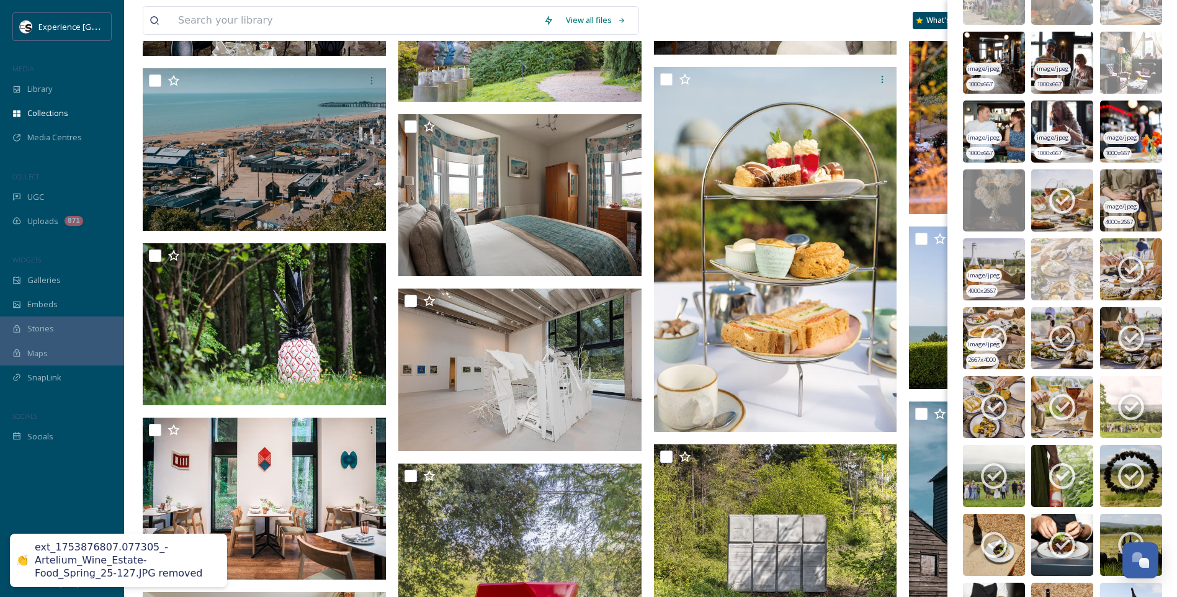
click at [986, 335] on icon at bounding box center [993, 338] width 31 height 31
click at [1061, 340] on span "image/jpeg" at bounding box center [1053, 344] width 32 height 9
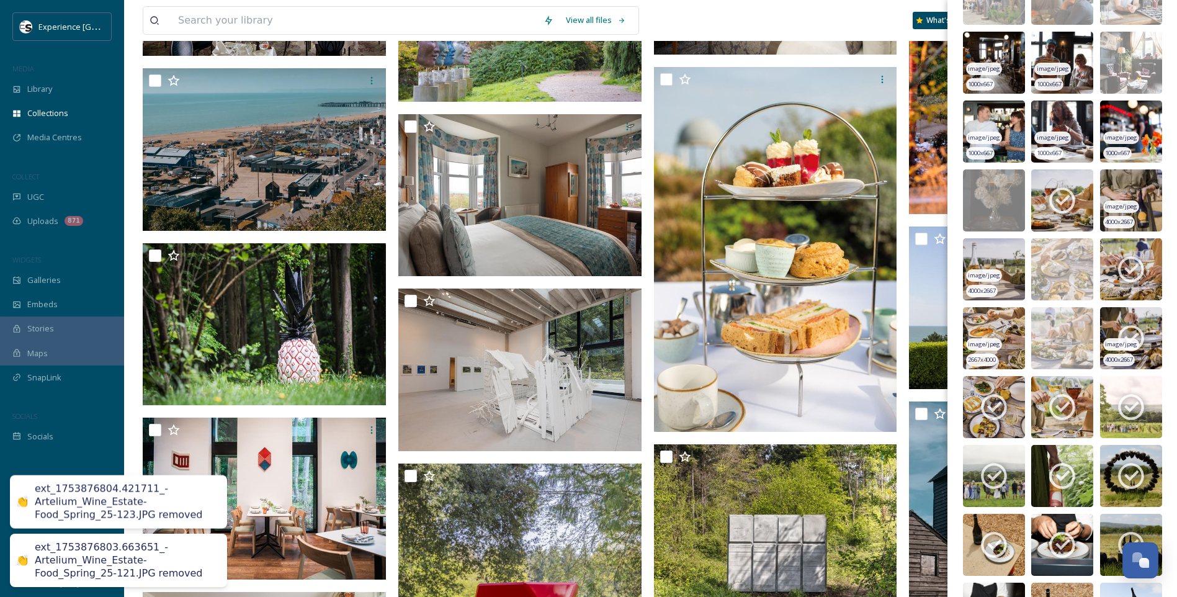
click at [1138, 340] on icon at bounding box center [1130, 338] width 31 height 31
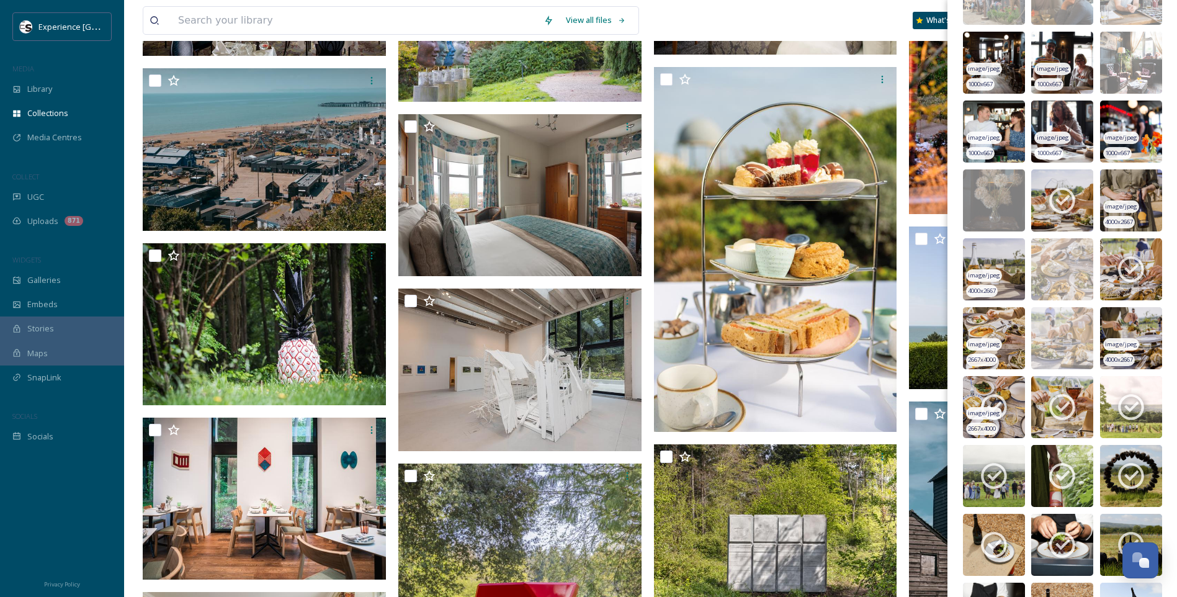
click at [987, 403] on icon at bounding box center [993, 406] width 31 height 31
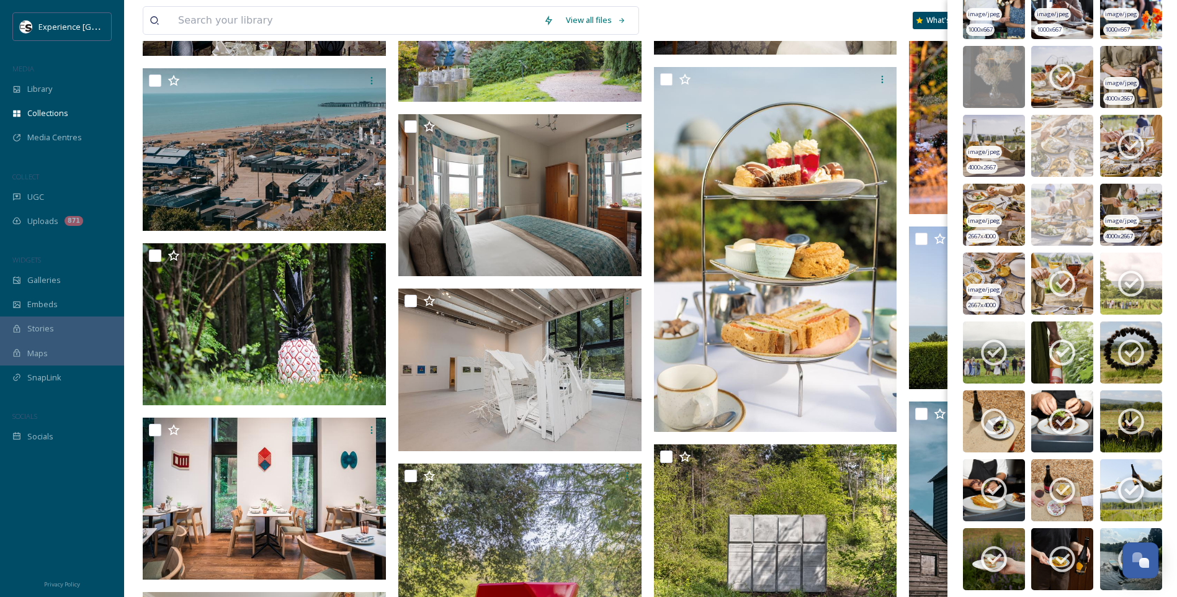
scroll to position [1179, 0]
click at [1131, 278] on icon at bounding box center [1131, 283] width 26 height 26
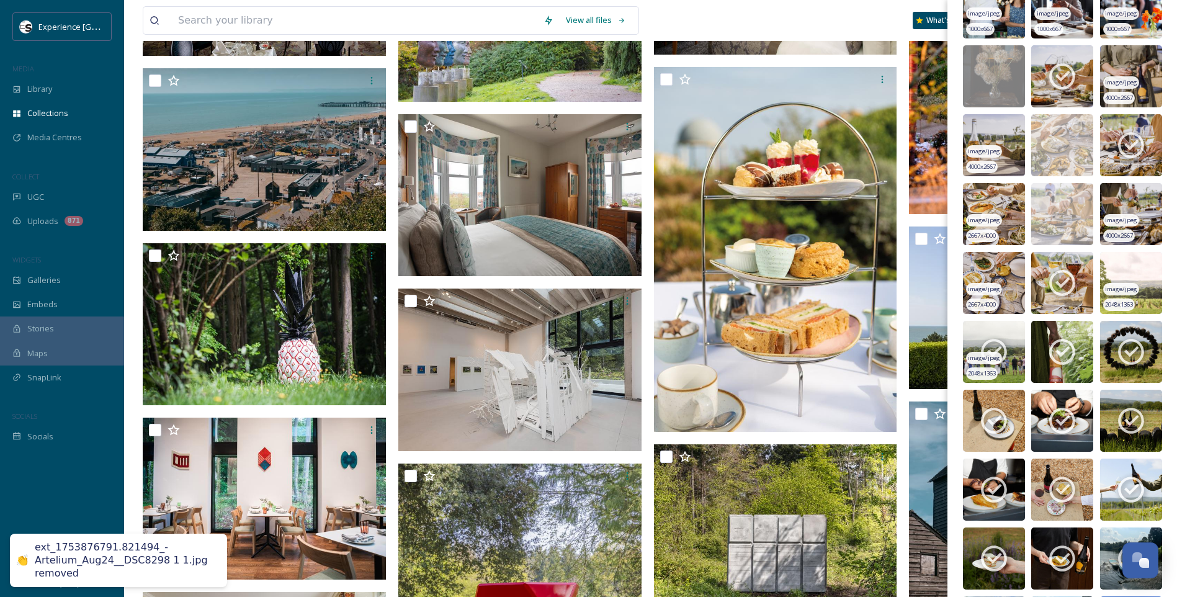
click at [1002, 341] on icon at bounding box center [993, 351] width 31 height 31
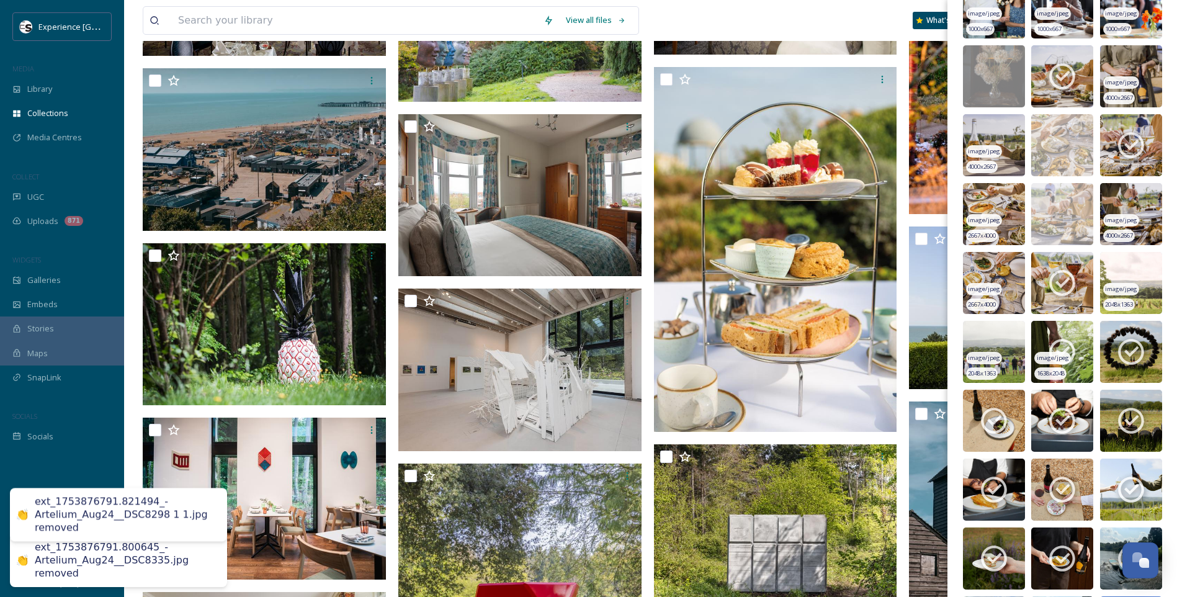
click at [1056, 350] on icon at bounding box center [1061, 351] width 31 height 31
click at [1121, 350] on icon at bounding box center [1130, 351] width 31 height 31
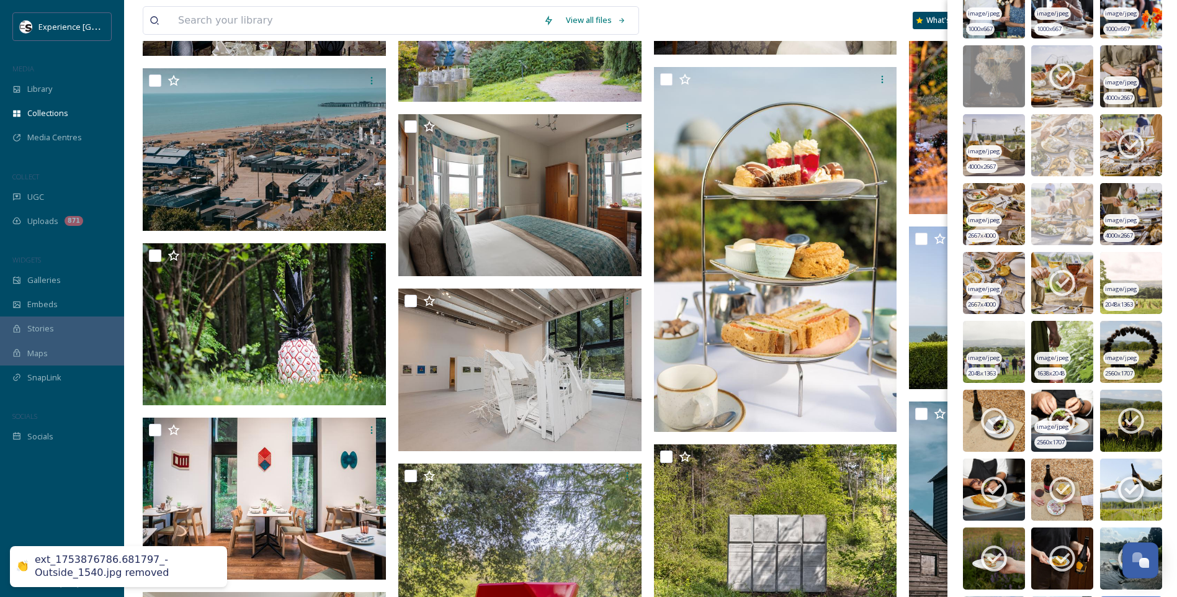
click at [1051, 414] on icon at bounding box center [1062, 421] width 26 height 26
click at [1117, 416] on icon at bounding box center [1130, 420] width 31 height 31
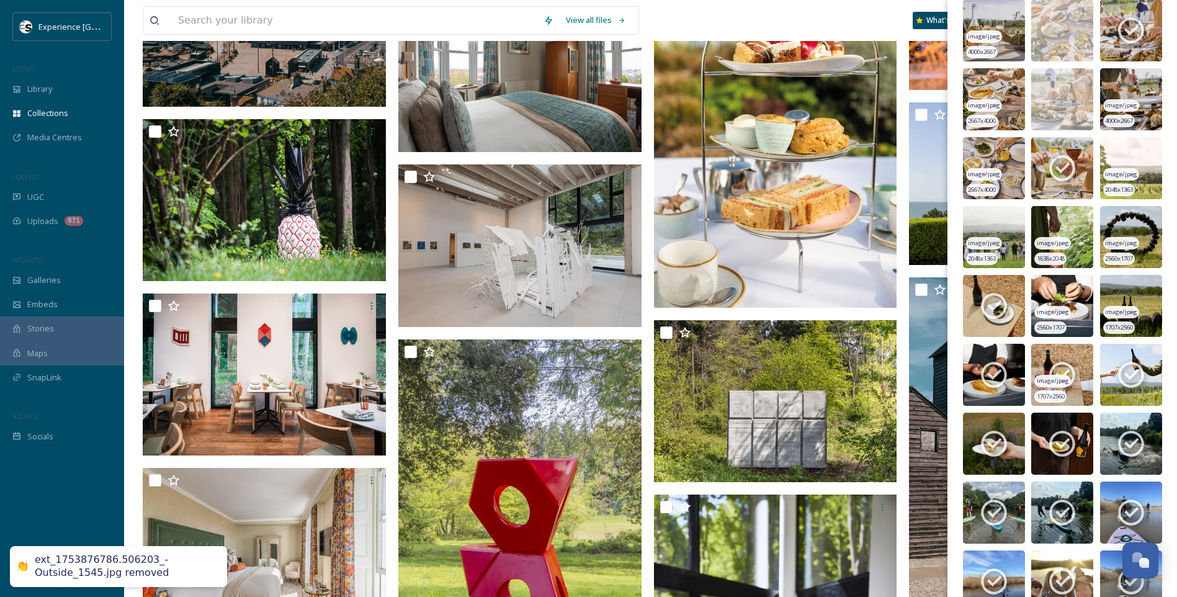
scroll to position [1303, 0]
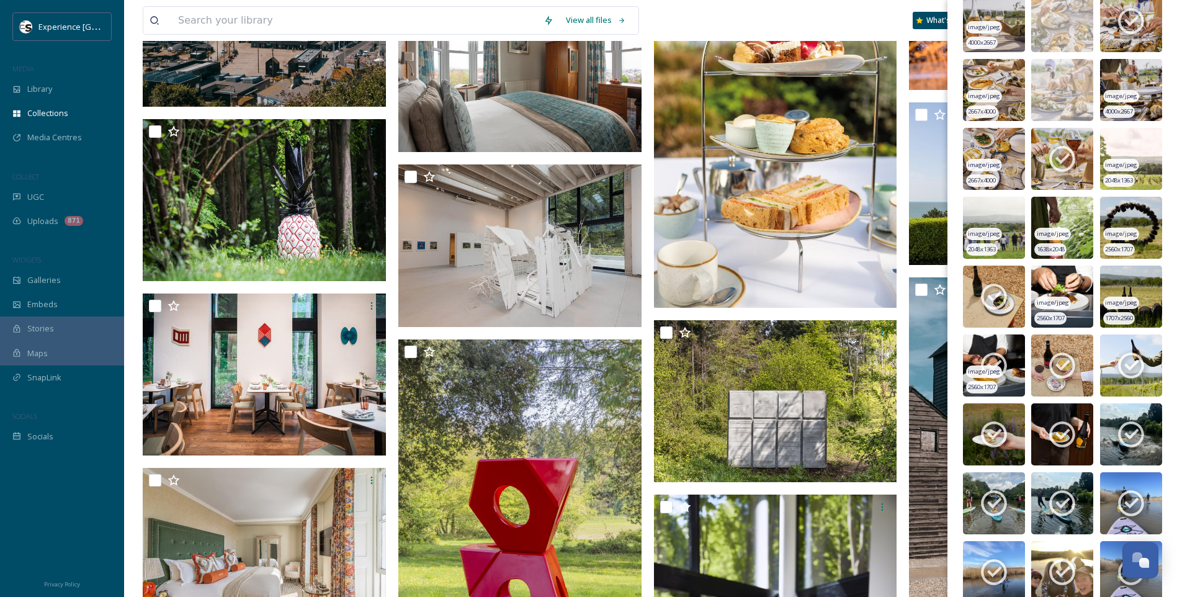
click at [985, 363] on icon at bounding box center [993, 365] width 31 height 31
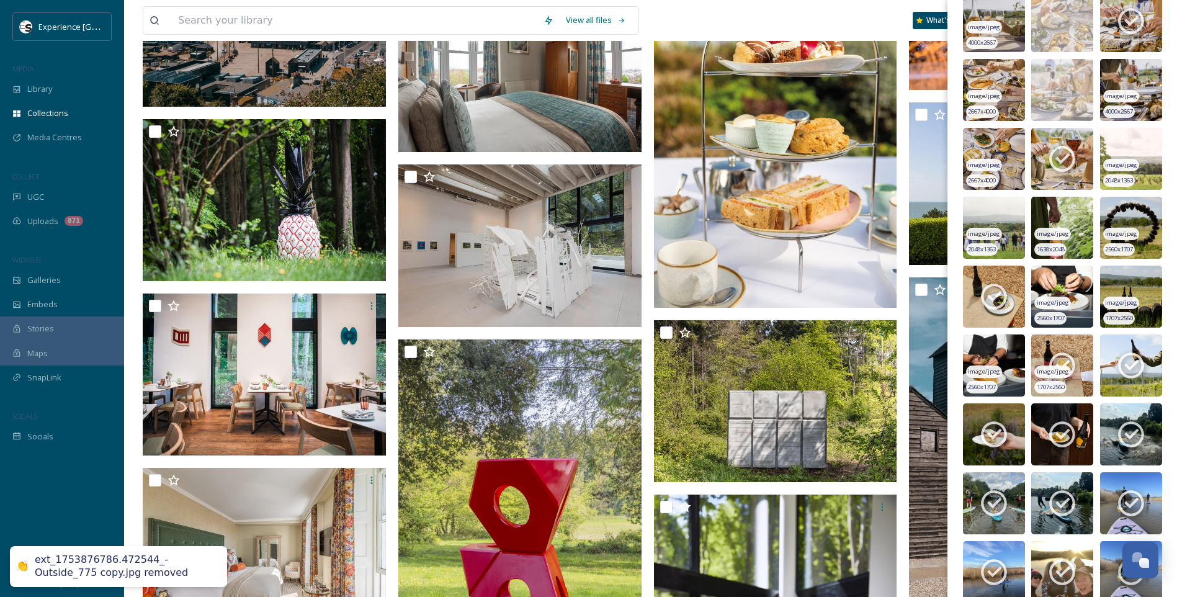
click at [1061, 362] on icon at bounding box center [1061, 365] width 31 height 31
click at [1126, 361] on icon at bounding box center [1130, 365] width 31 height 31
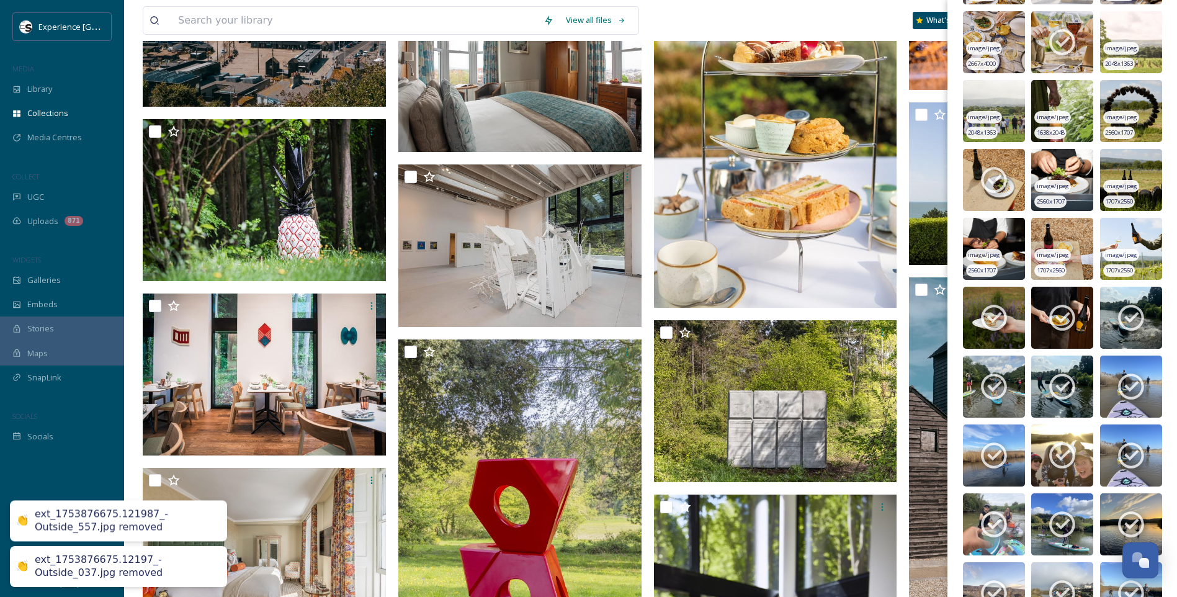
scroll to position [1427, 0]
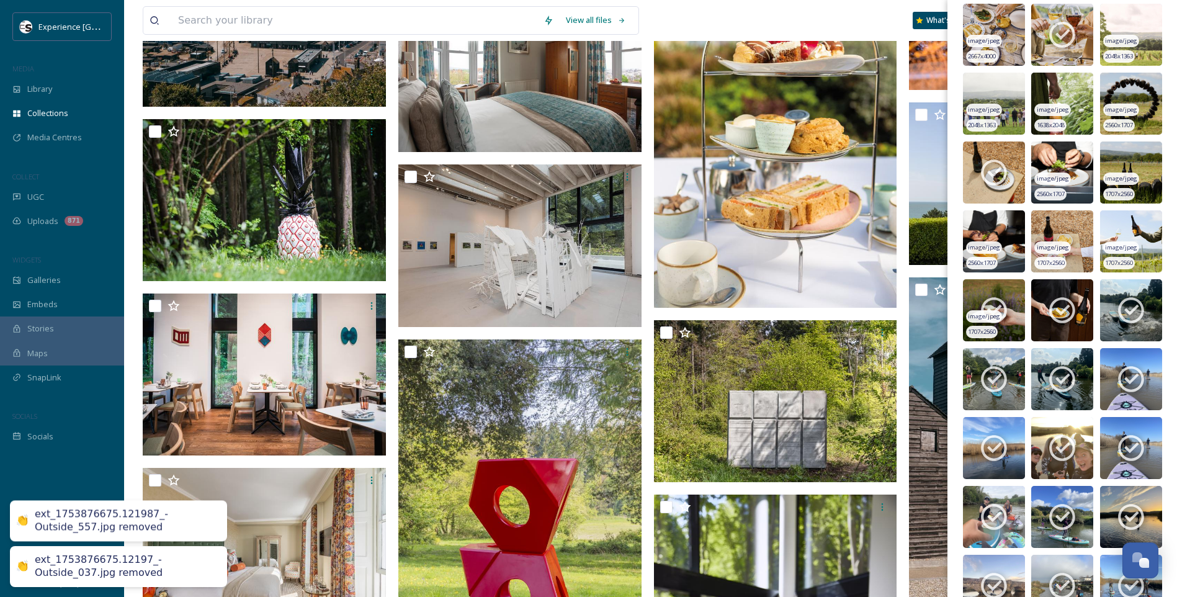
click at [1005, 300] on icon at bounding box center [993, 310] width 31 height 31
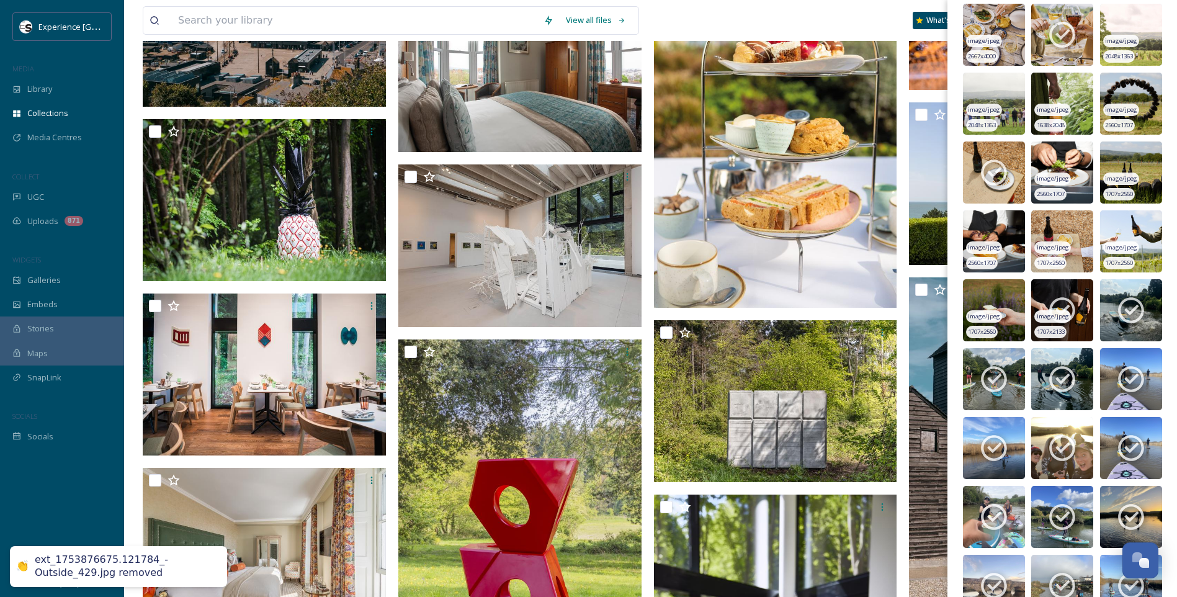
click at [1058, 307] on icon at bounding box center [1061, 310] width 31 height 31
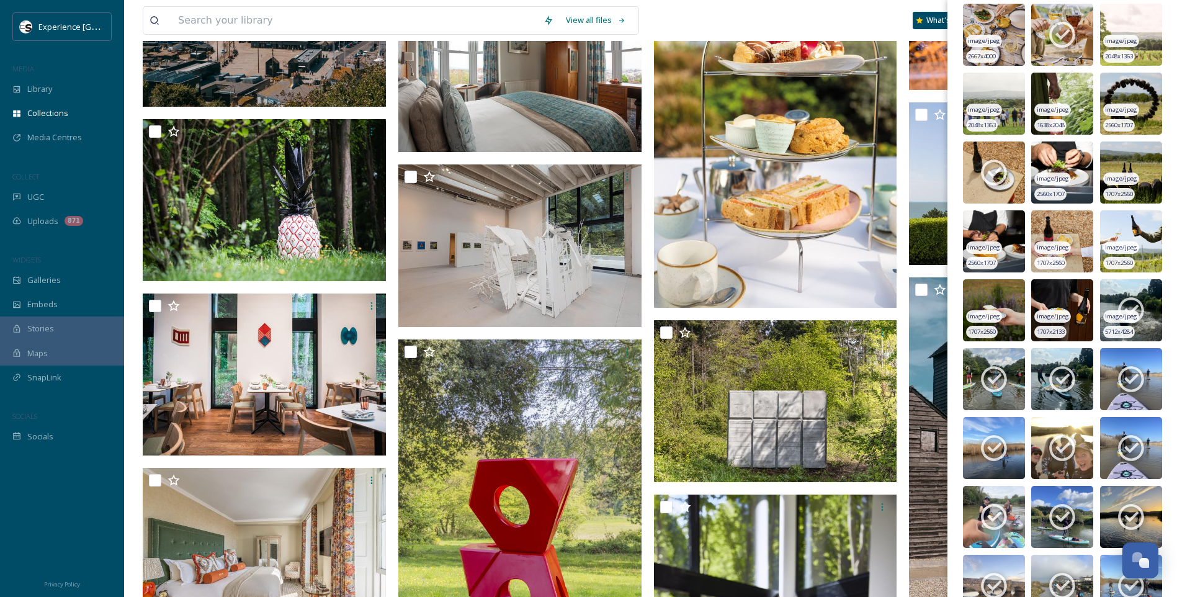
click at [1139, 300] on icon at bounding box center [1130, 310] width 31 height 31
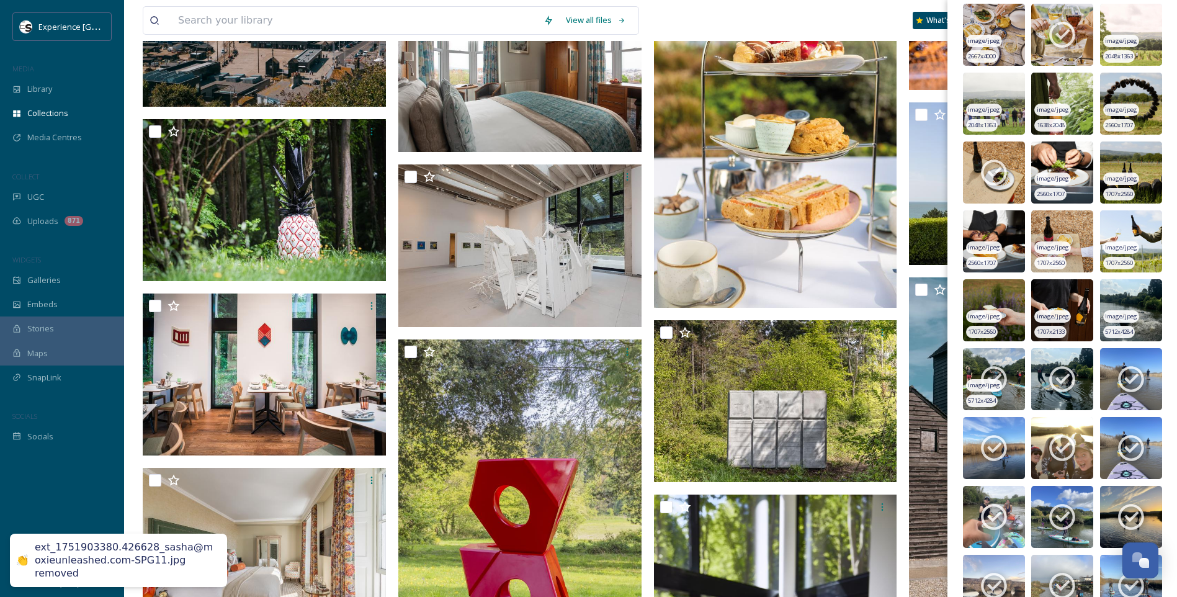
click at [986, 377] on icon at bounding box center [993, 378] width 31 height 31
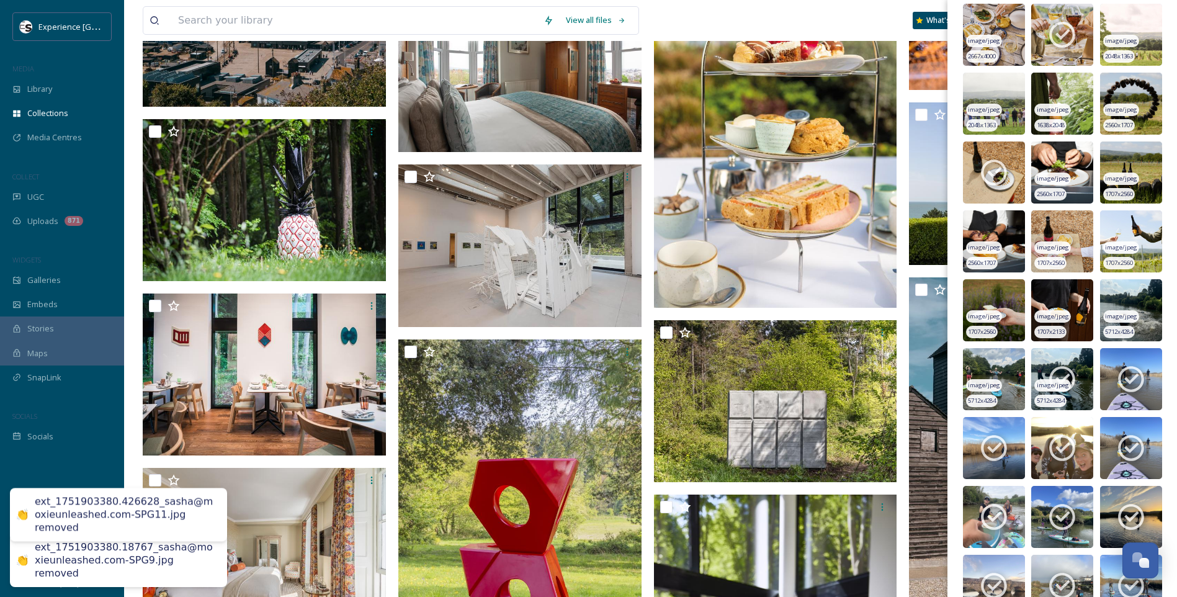
click at [1042, 377] on img at bounding box center [1062, 379] width 62 height 62
click at [1116, 369] on icon at bounding box center [1130, 378] width 31 height 31
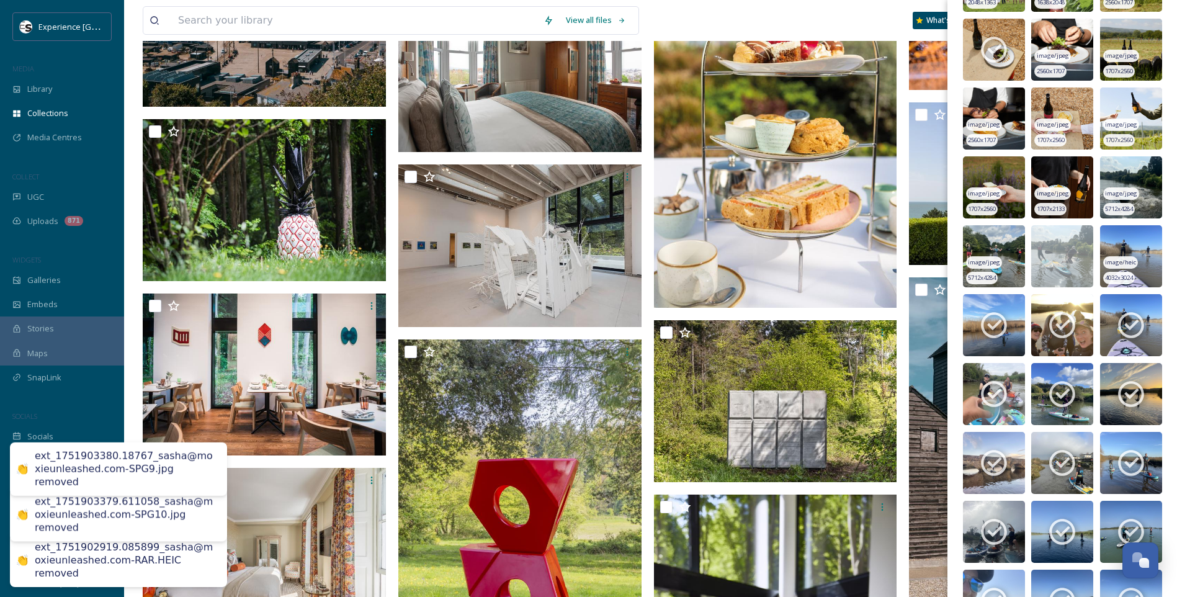
scroll to position [1551, 0]
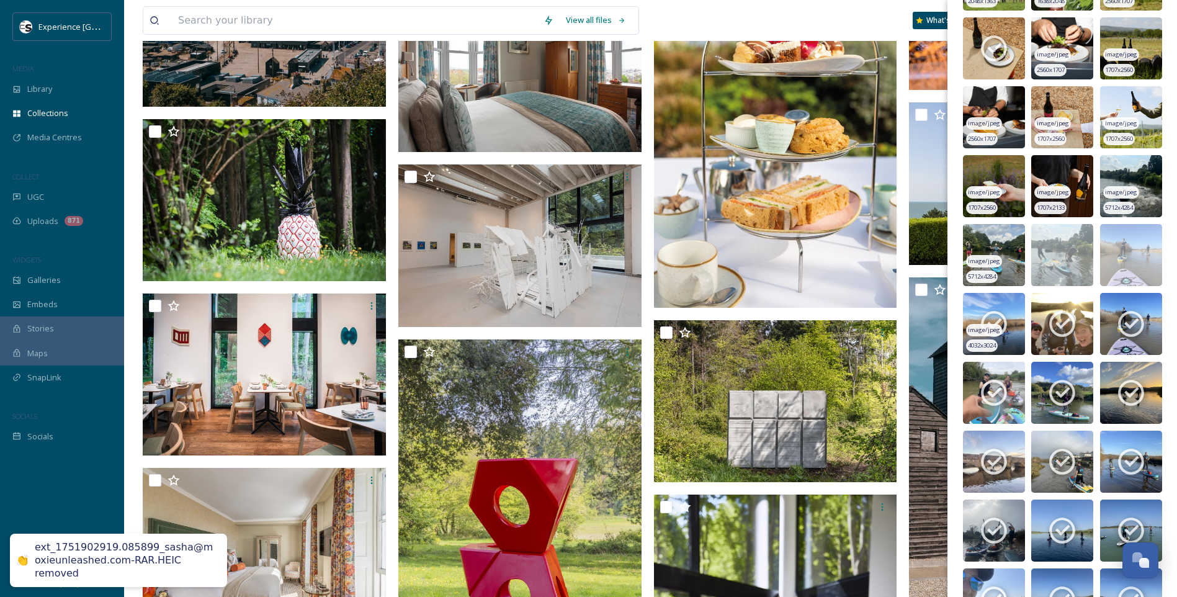
click at [995, 308] on icon at bounding box center [993, 323] width 31 height 31
click at [1073, 331] on icon at bounding box center [1061, 323] width 31 height 31
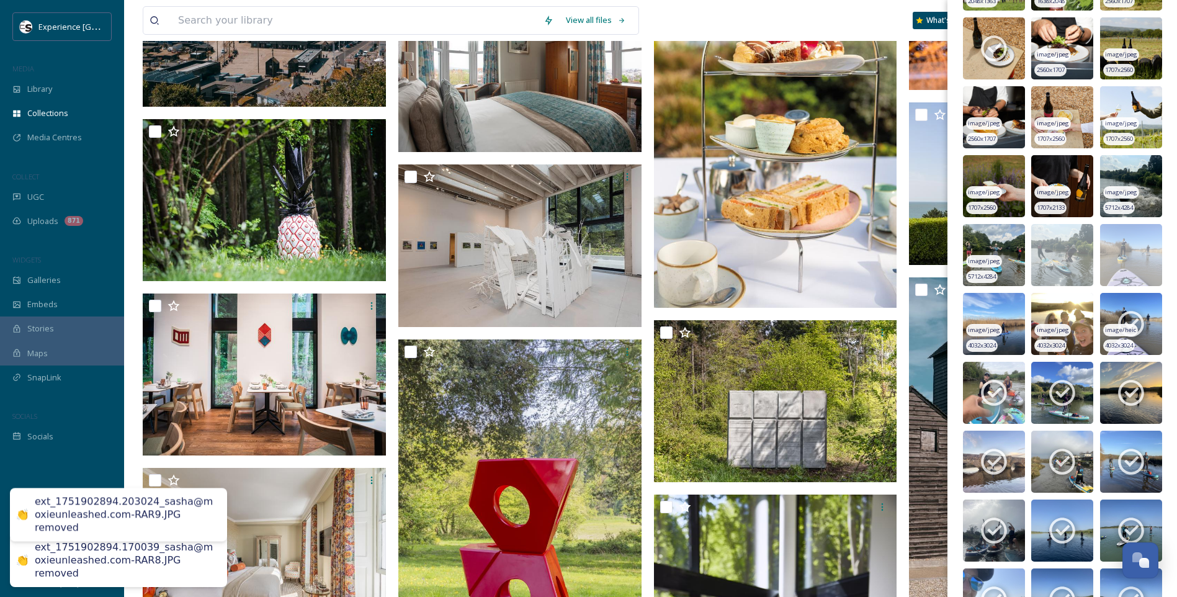
click at [1123, 328] on span "image/heic" at bounding box center [1120, 330] width 31 height 9
click at [995, 380] on icon at bounding box center [994, 393] width 26 height 26
click at [1046, 381] on icon at bounding box center [1061, 392] width 31 height 31
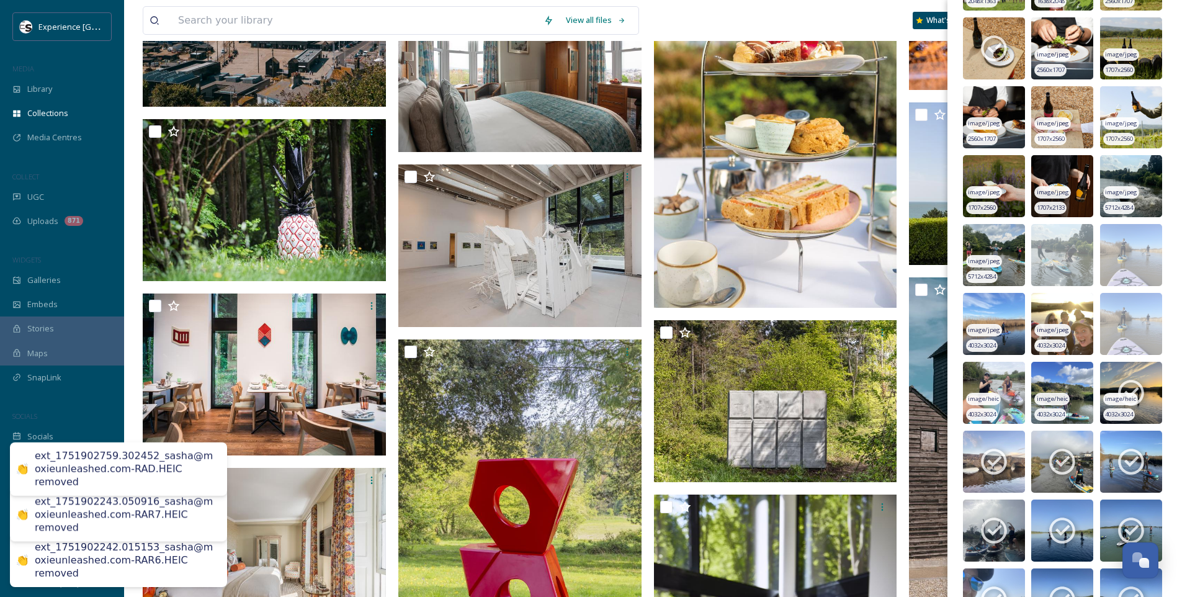
click at [1119, 381] on icon at bounding box center [1131, 393] width 26 height 26
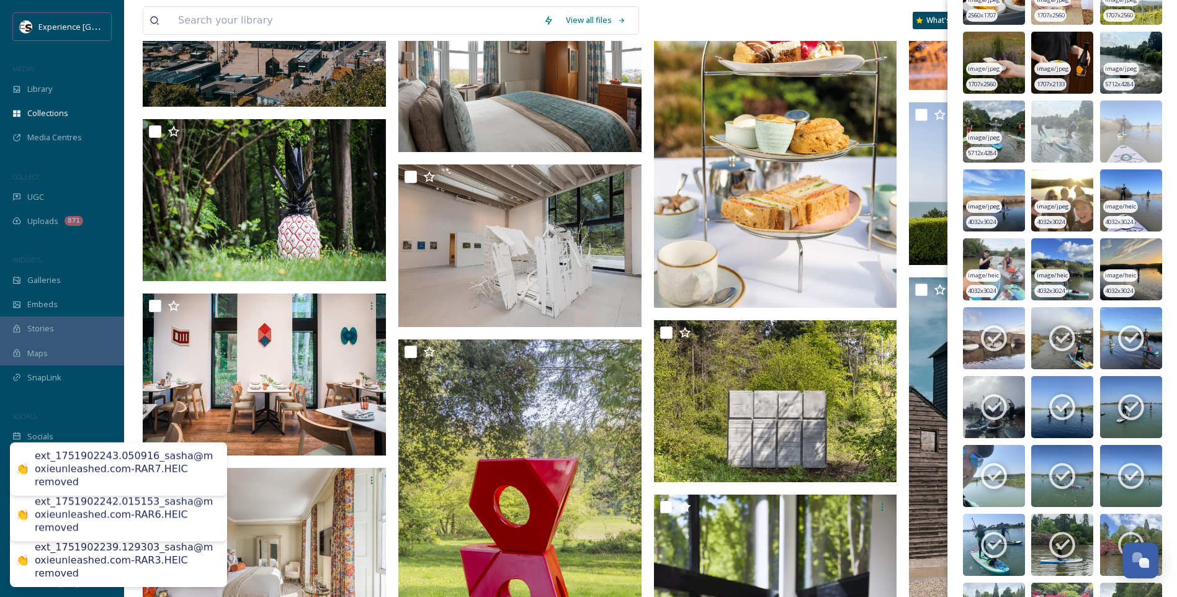
scroll to position [1675, 0]
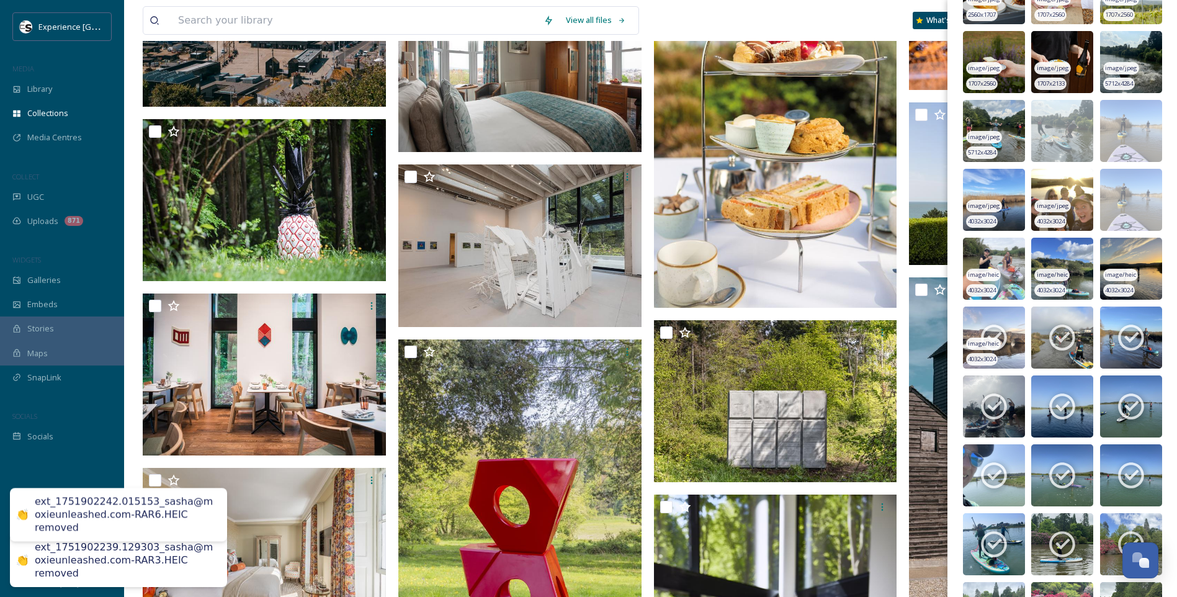
click at [1009, 331] on img at bounding box center [994, 337] width 62 height 62
click at [1054, 329] on icon at bounding box center [1061, 337] width 31 height 31
click at [1139, 328] on icon at bounding box center [1130, 337] width 31 height 31
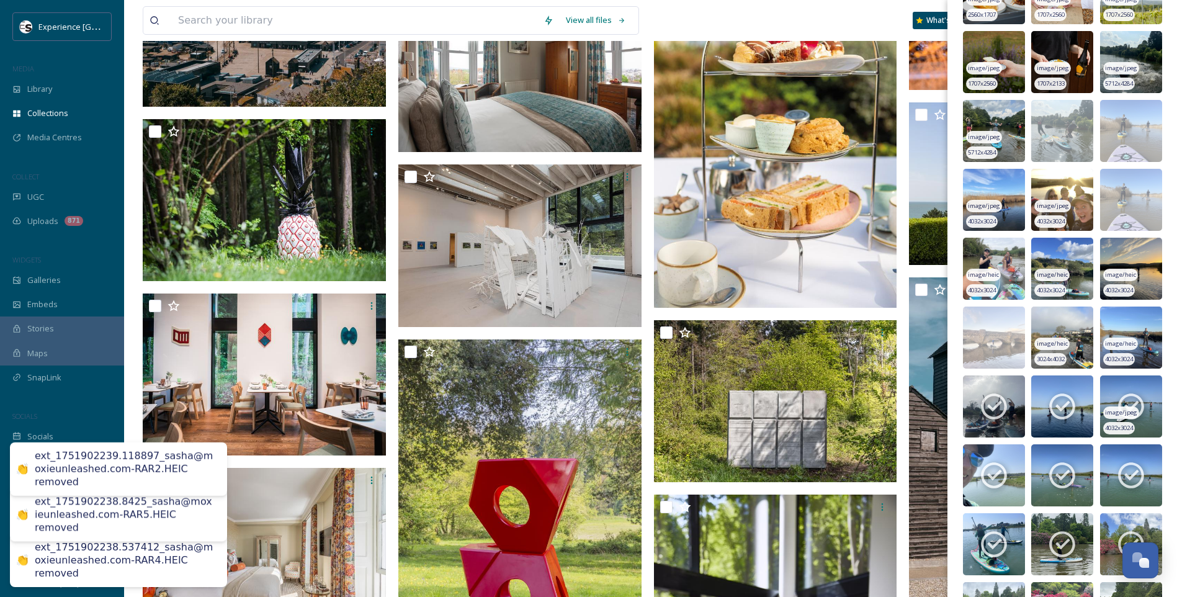
click at [1128, 396] on icon at bounding box center [1131, 407] width 26 height 26
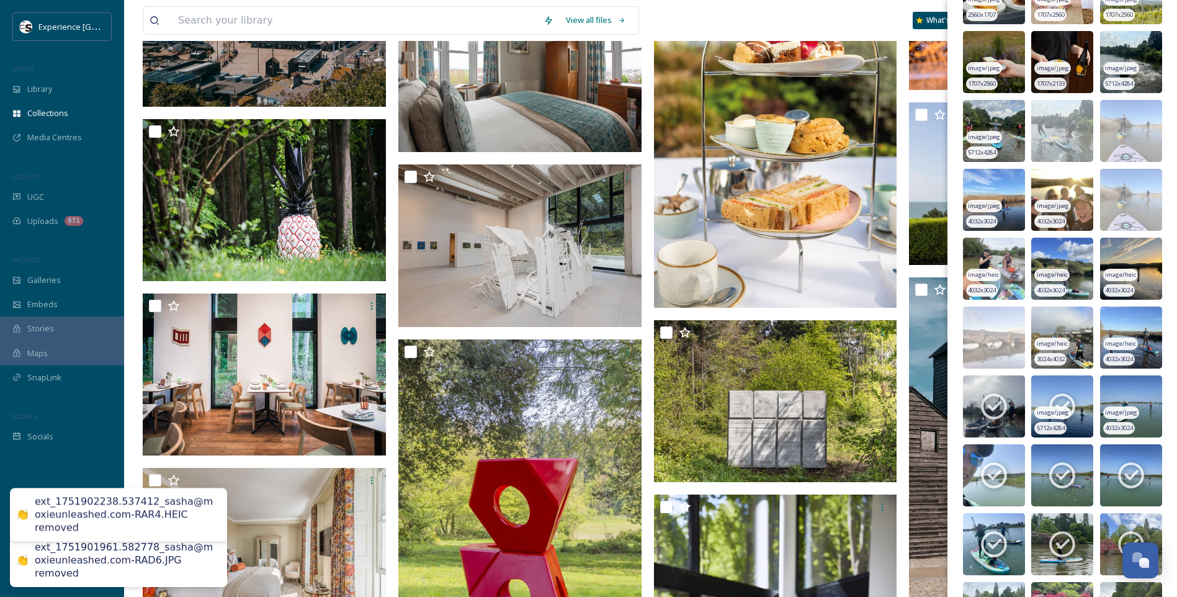
click at [1066, 398] on icon at bounding box center [1062, 407] width 26 height 26
click at [991, 399] on icon at bounding box center [993, 406] width 31 height 31
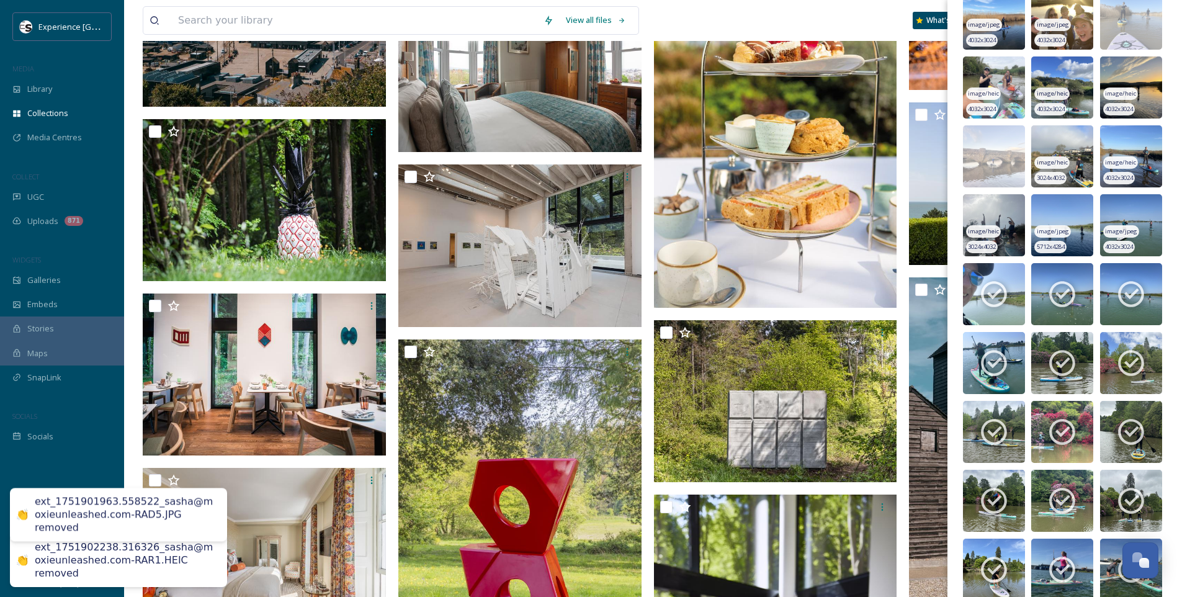
scroll to position [1861, 0]
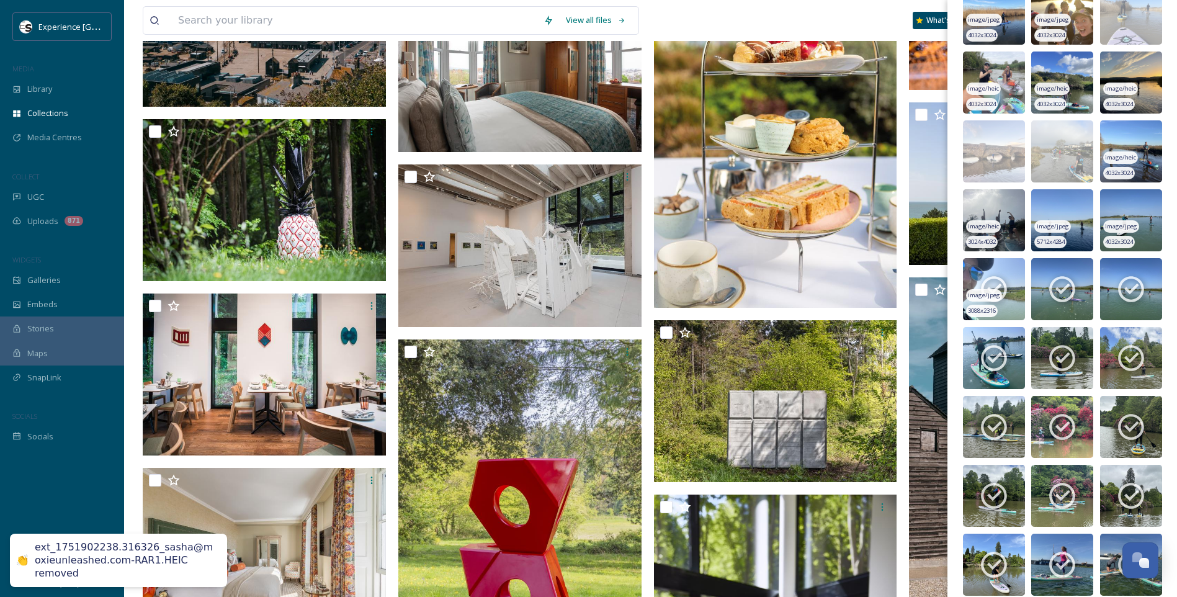
click at [999, 278] on icon at bounding box center [994, 290] width 26 height 26
click at [1074, 288] on icon at bounding box center [1061, 289] width 31 height 31
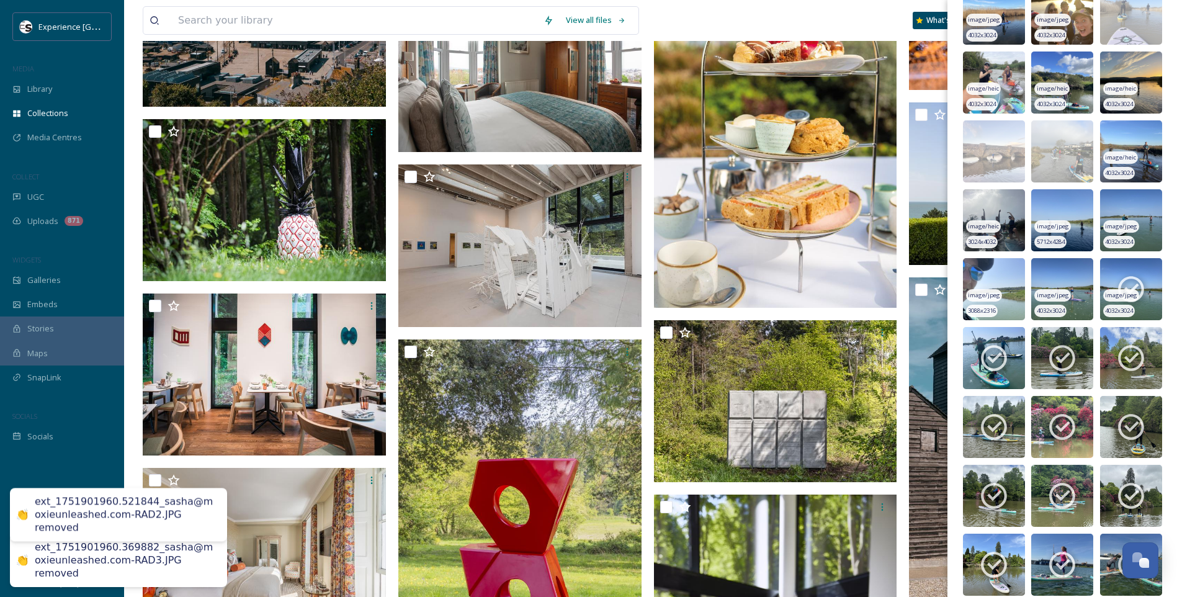
click at [1123, 288] on icon at bounding box center [1130, 289] width 31 height 31
click at [1131, 354] on icon at bounding box center [1131, 359] width 26 height 26
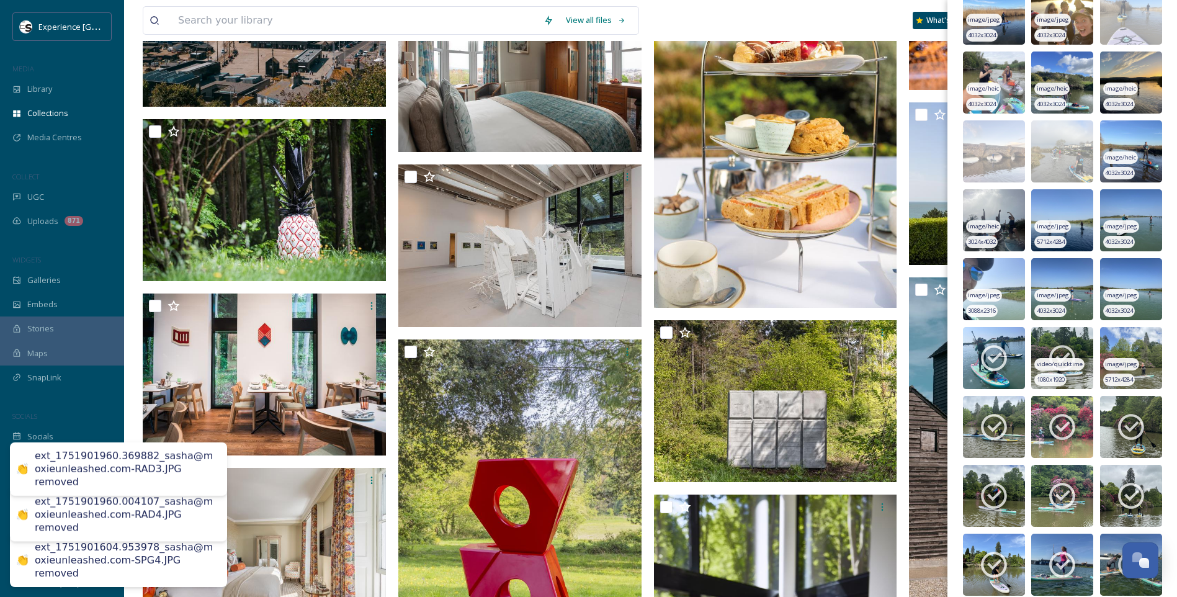
click at [1061, 354] on icon at bounding box center [1061, 357] width 31 height 31
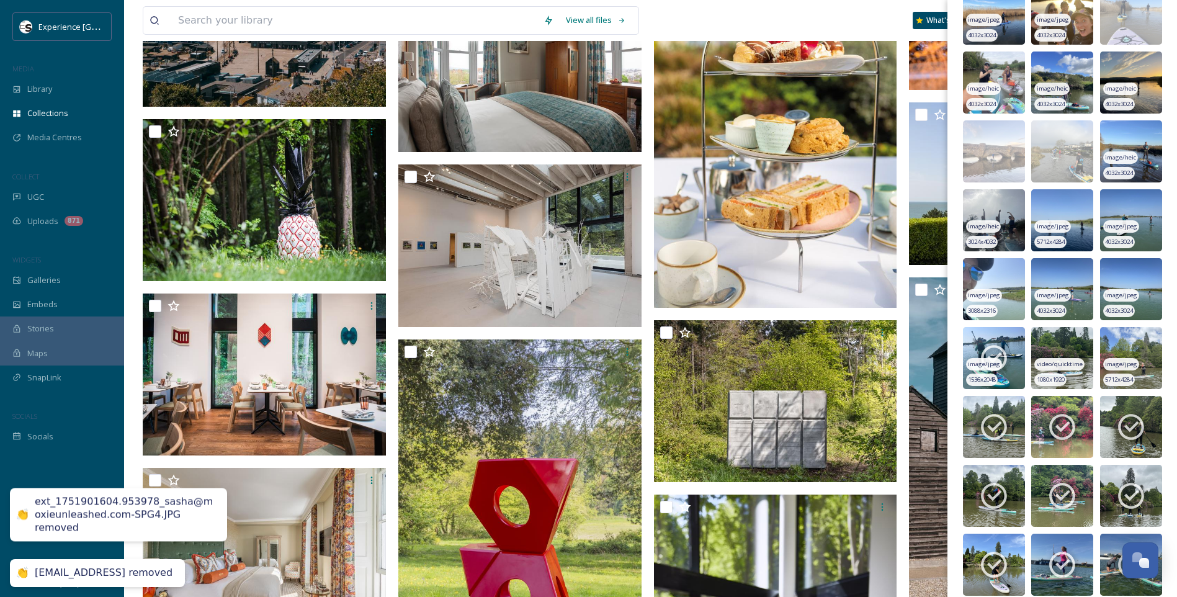
click at [1000, 353] on icon at bounding box center [994, 359] width 26 height 26
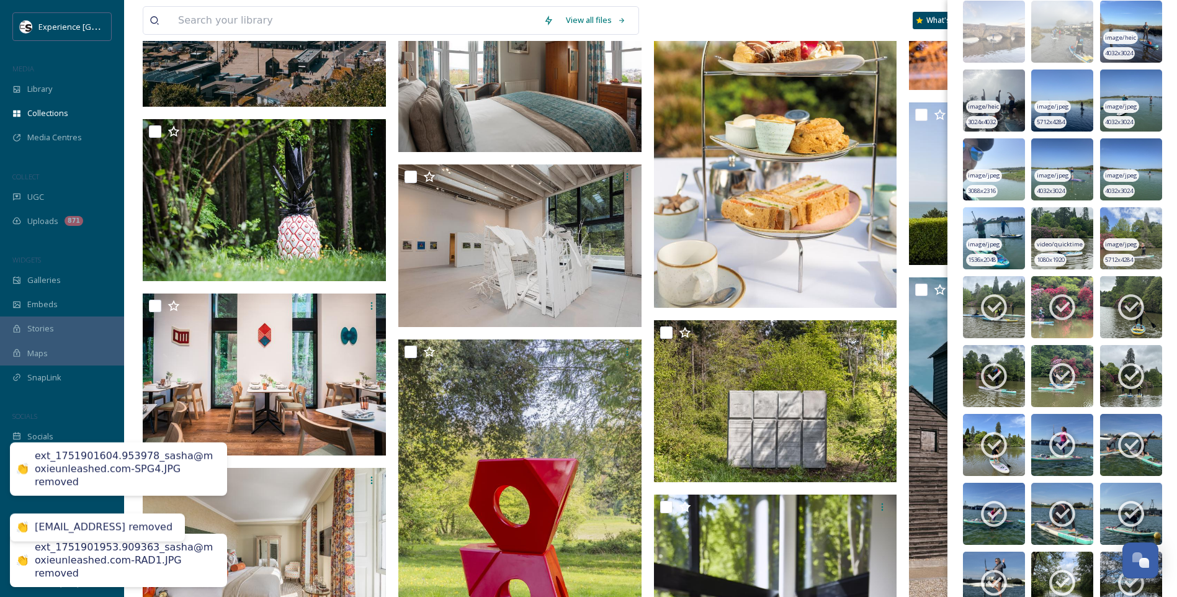
scroll to position [1985, 0]
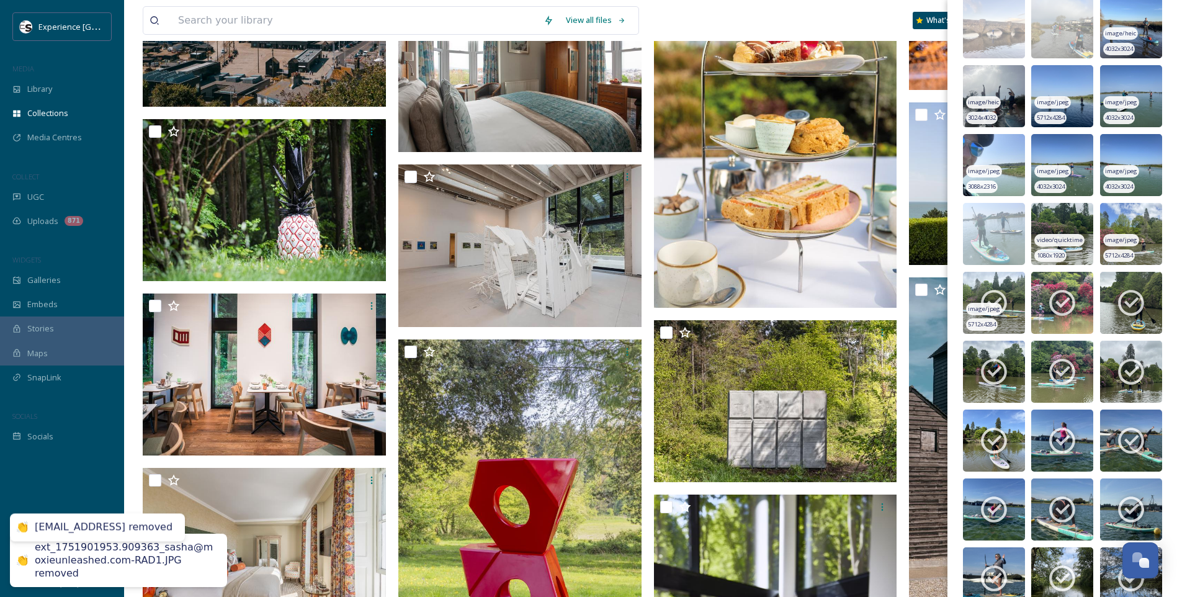
click at [1001, 298] on icon at bounding box center [993, 302] width 31 height 31
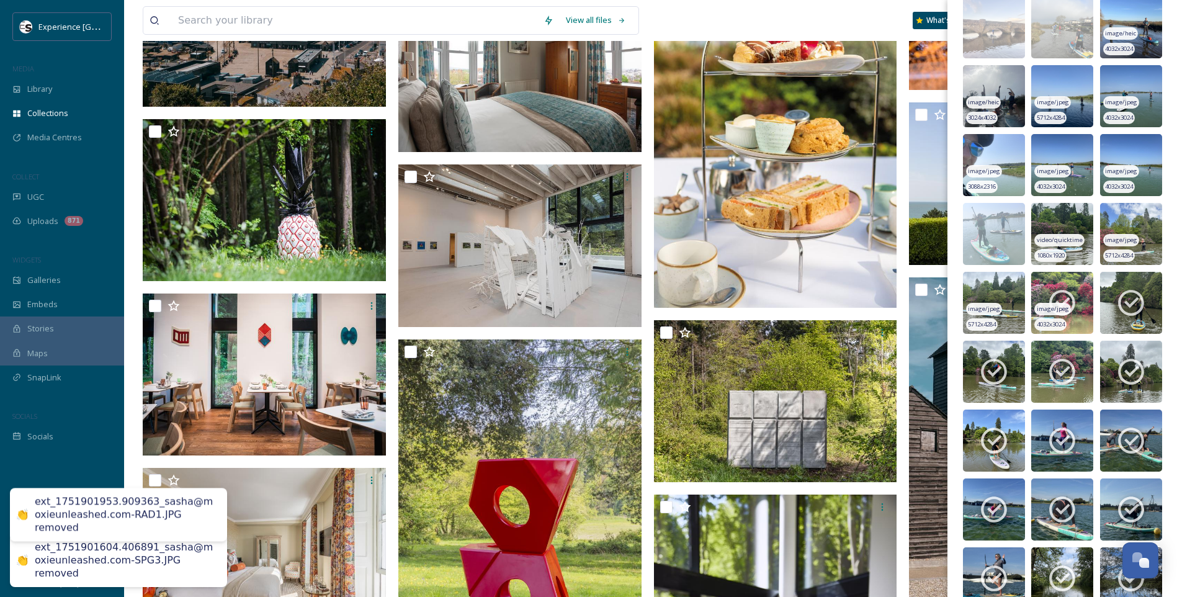
click at [1054, 299] on icon at bounding box center [1061, 302] width 31 height 31
click at [1126, 295] on icon at bounding box center [1130, 302] width 31 height 31
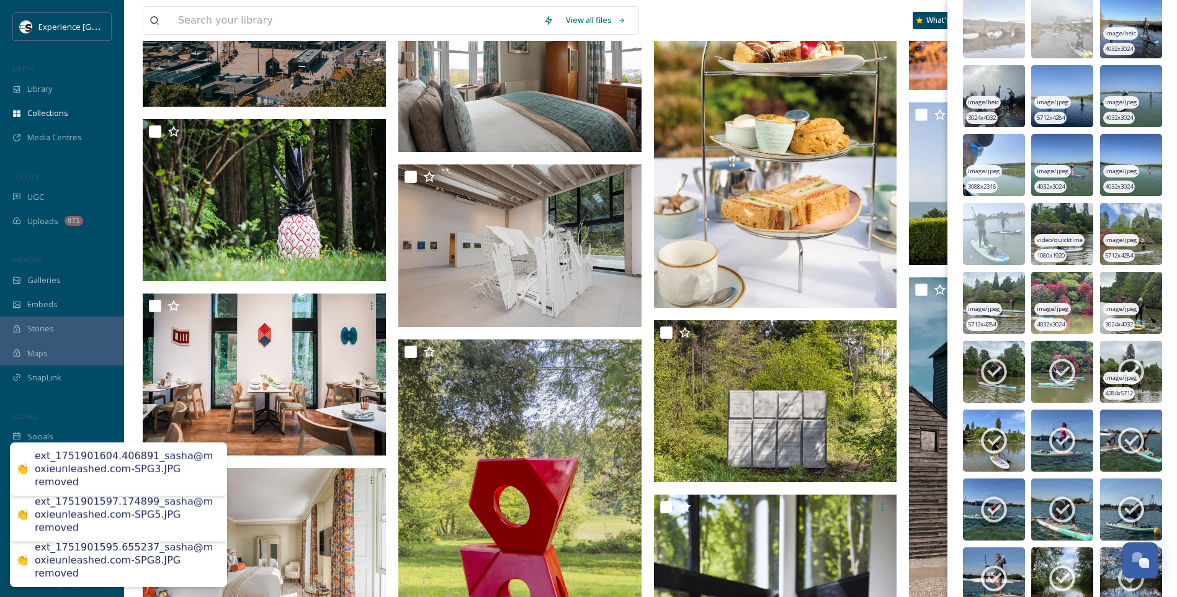
click at [1129, 365] on icon at bounding box center [1130, 371] width 31 height 31
click at [1041, 366] on img at bounding box center [1062, 372] width 62 height 62
click at [987, 365] on icon at bounding box center [993, 371] width 31 height 31
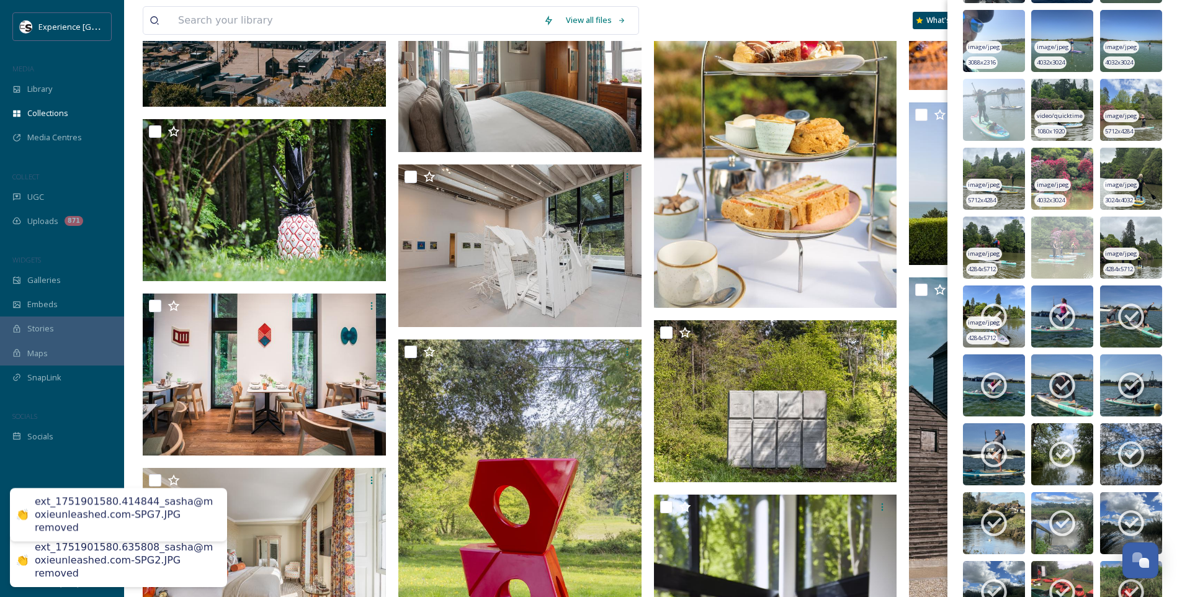
click at [1000, 310] on icon at bounding box center [993, 316] width 31 height 31
click at [1040, 309] on img at bounding box center [1062, 316] width 62 height 62
click at [1135, 308] on icon at bounding box center [1130, 316] width 31 height 31
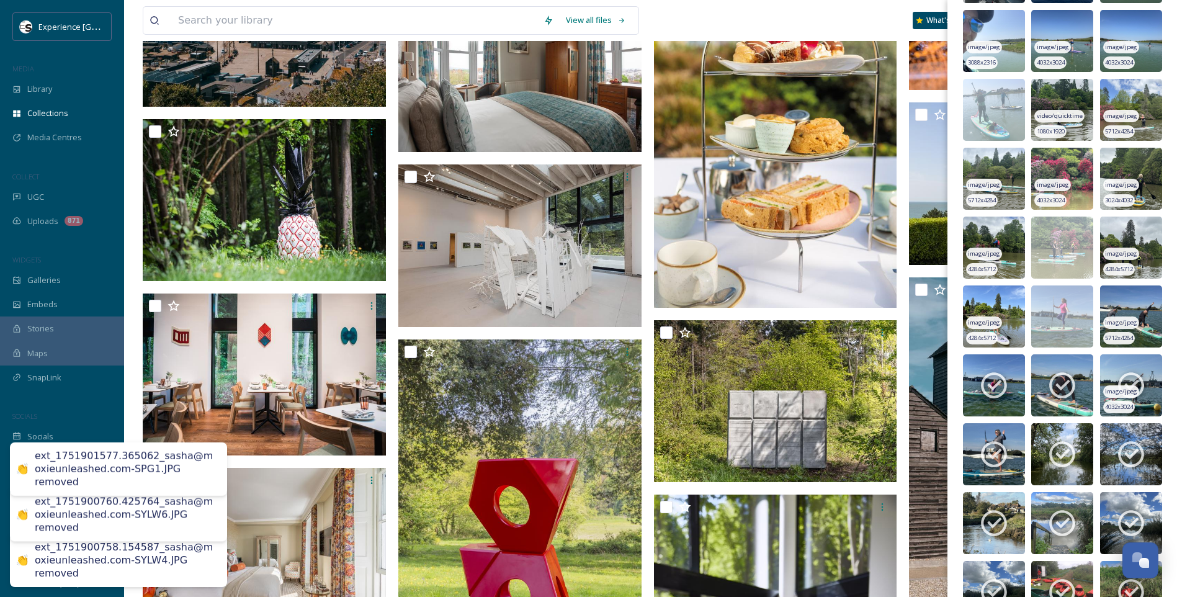
click at [1130, 374] on icon at bounding box center [1131, 386] width 26 height 26
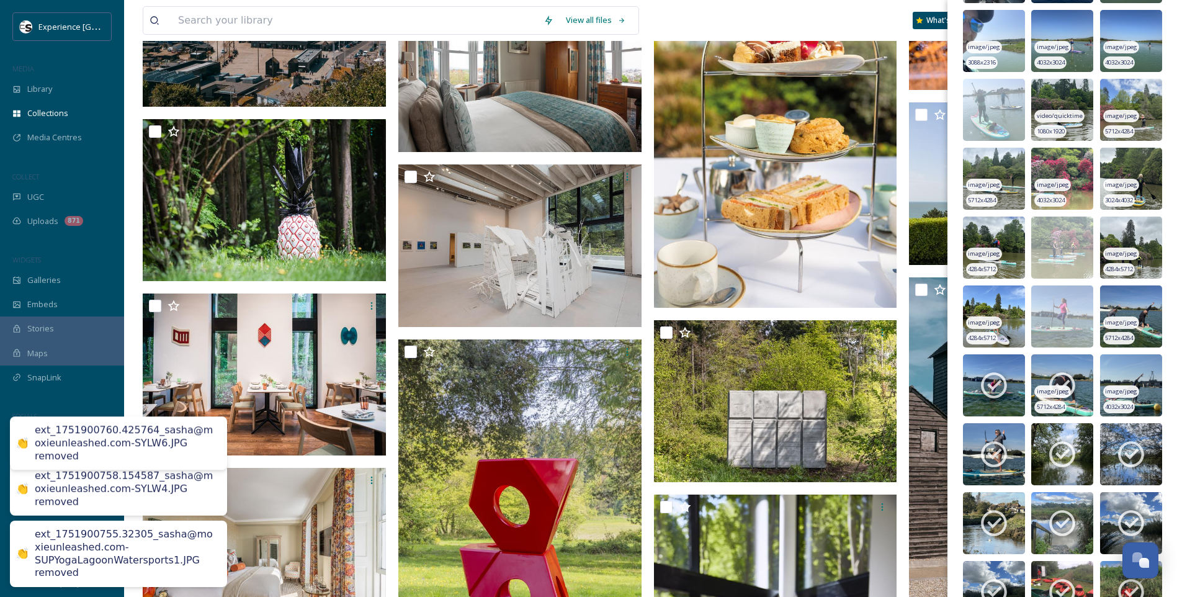
click at [1046, 376] on icon at bounding box center [1061, 385] width 31 height 31
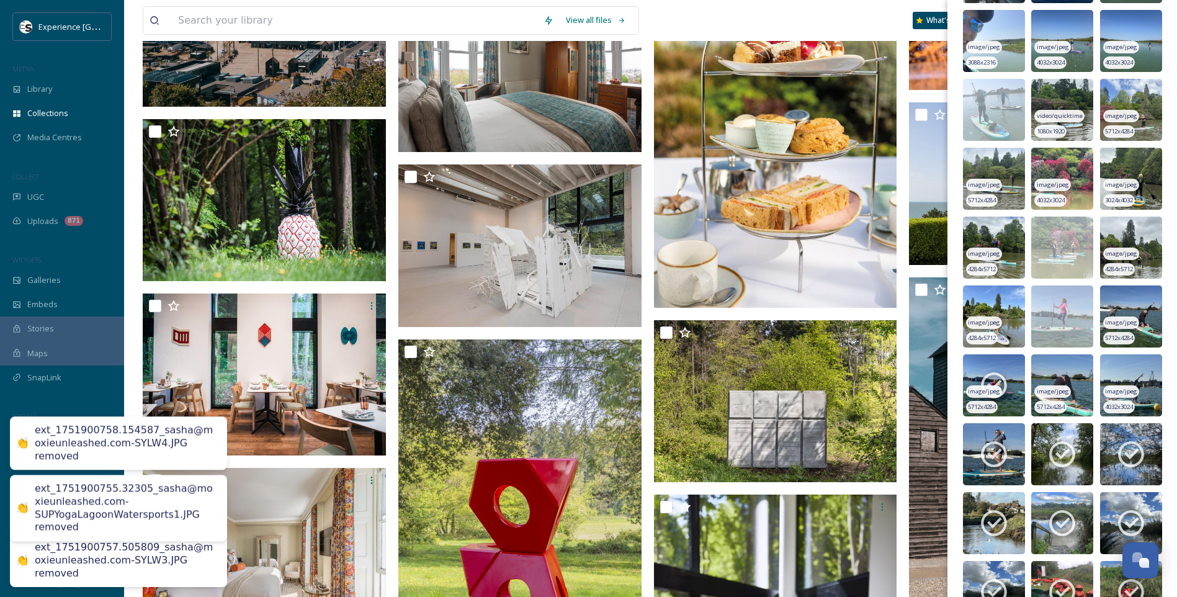
click at [998, 376] on icon at bounding box center [994, 386] width 26 height 26
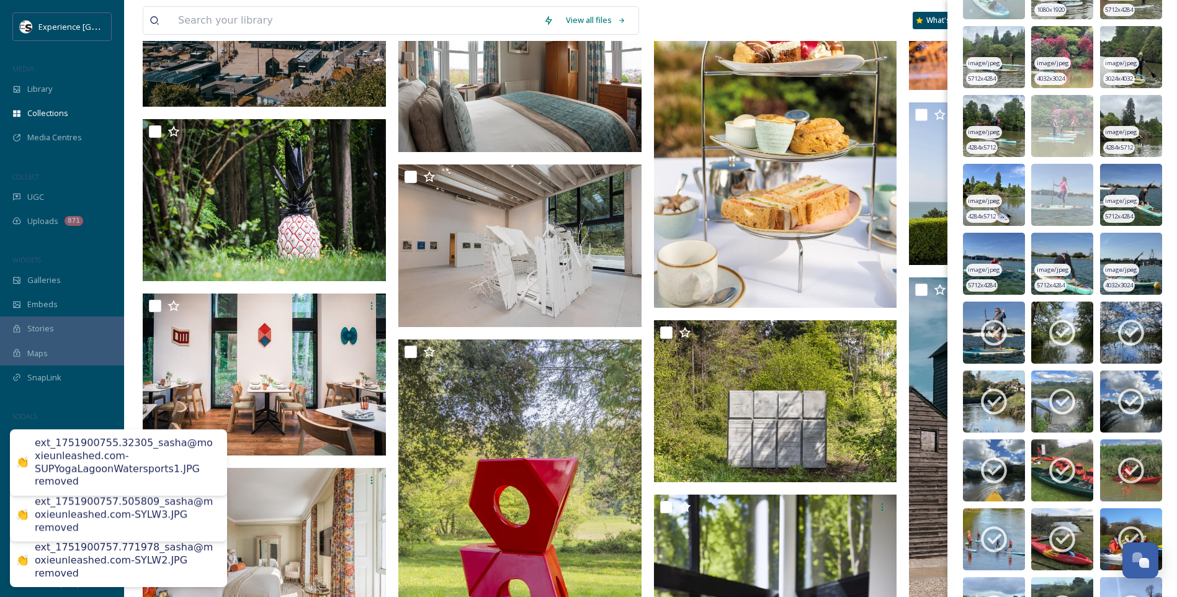
scroll to position [2295, 0]
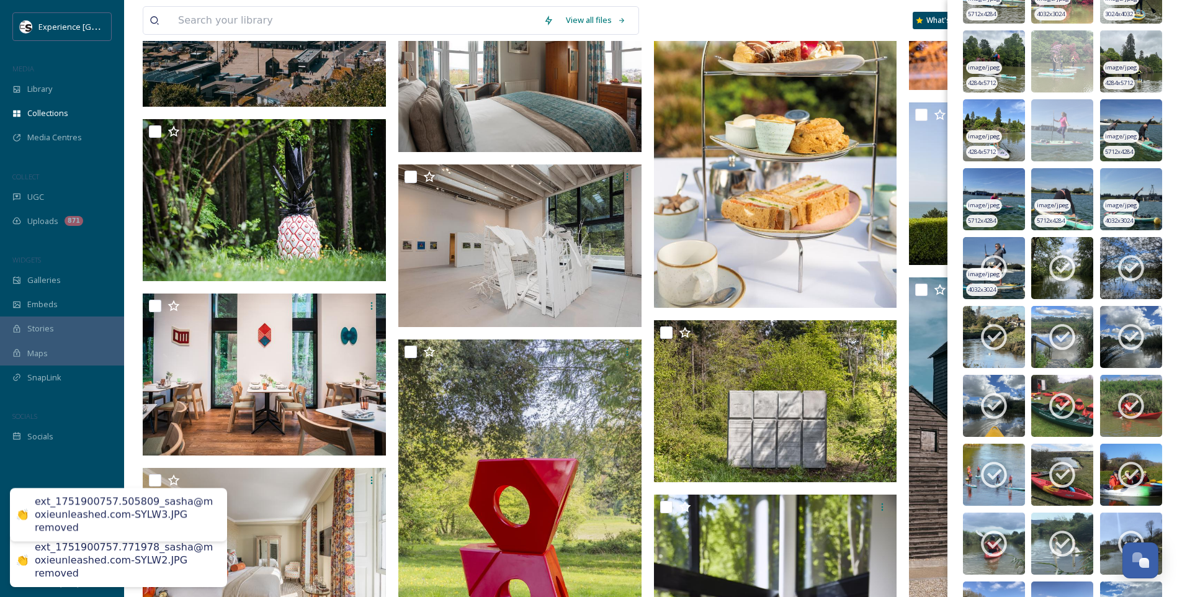
click at [1010, 266] on img at bounding box center [994, 268] width 62 height 62
click at [1049, 262] on icon at bounding box center [1062, 269] width 26 height 26
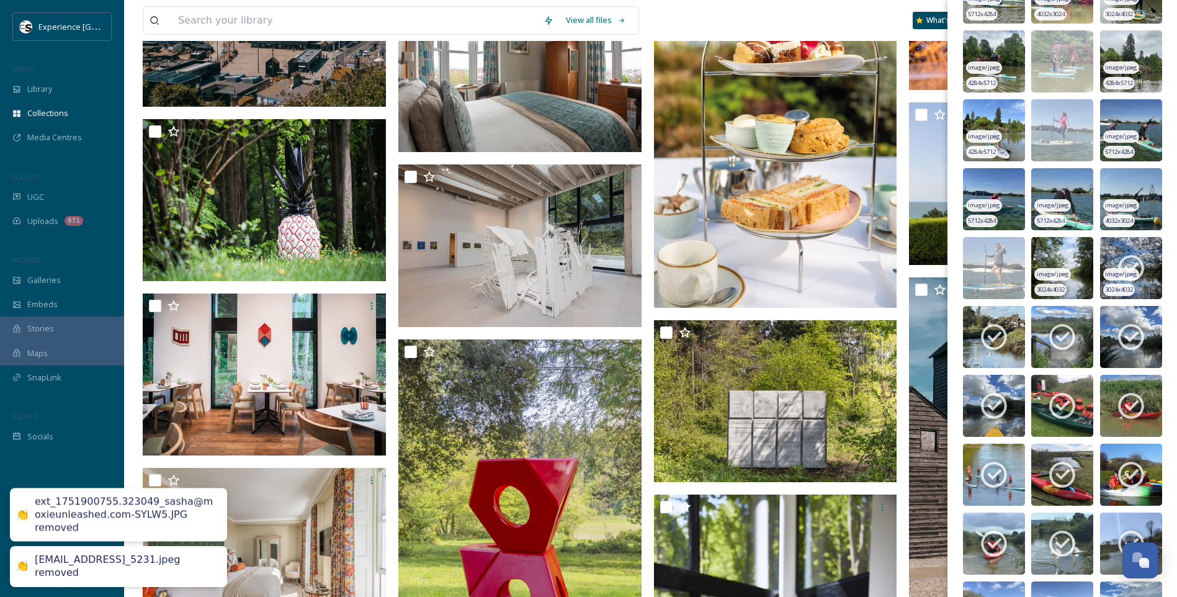
click at [1118, 259] on icon at bounding box center [1131, 269] width 26 height 26
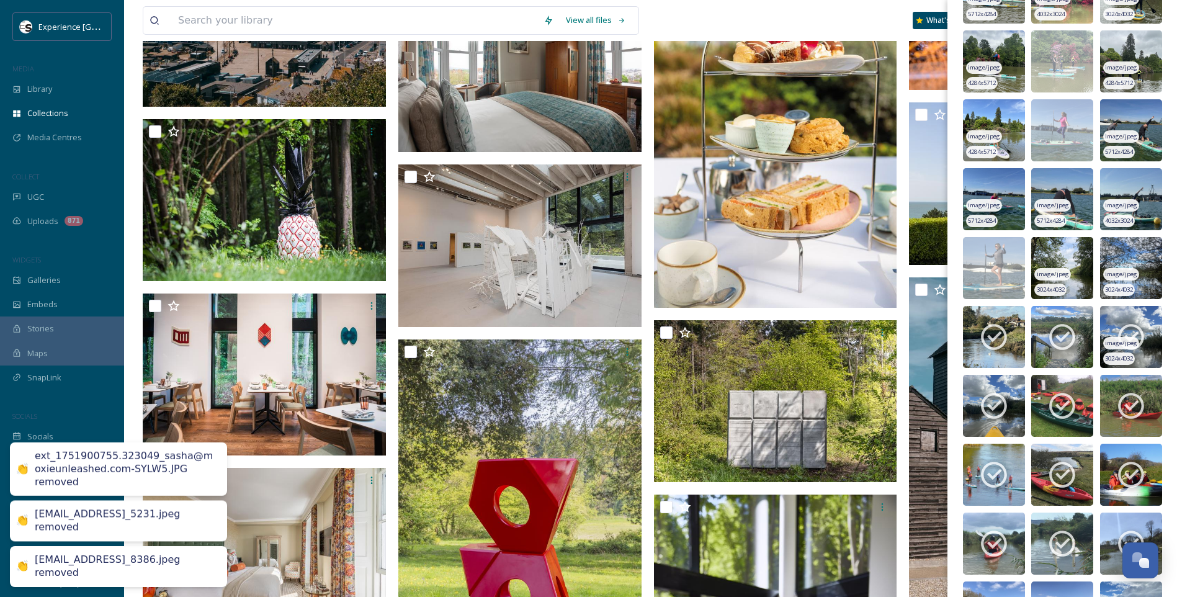
click at [1120, 324] on icon at bounding box center [1130, 336] width 31 height 31
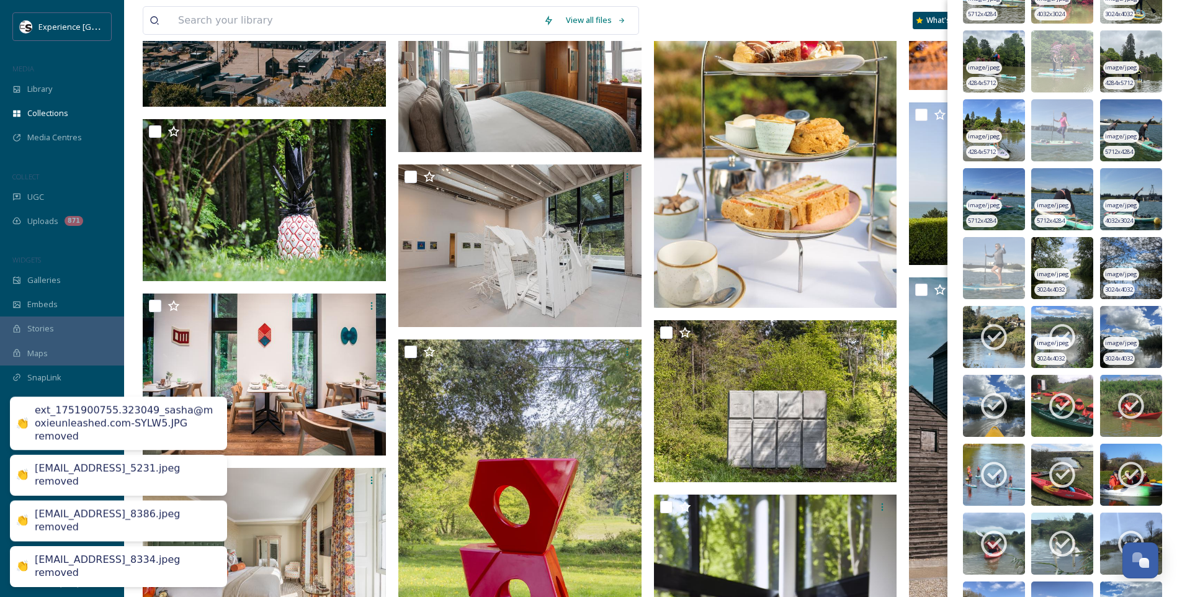
click at [1068, 328] on icon at bounding box center [1062, 337] width 26 height 26
click at [1003, 328] on icon at bounding box center [994, 337] width 26 height 26
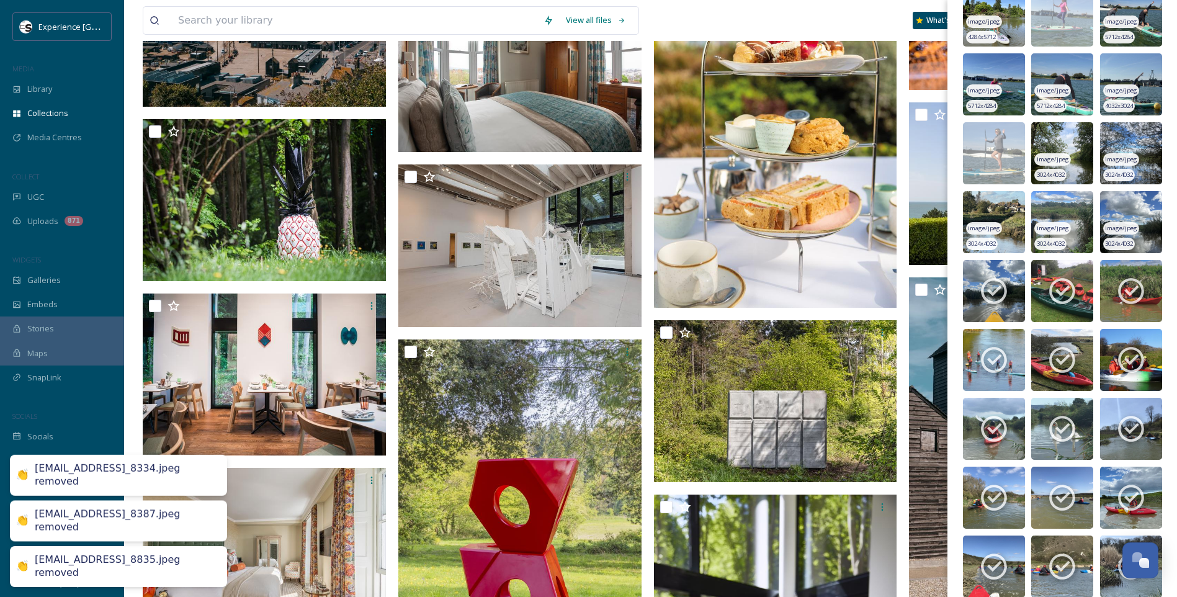
scroll to position [2419, 0]
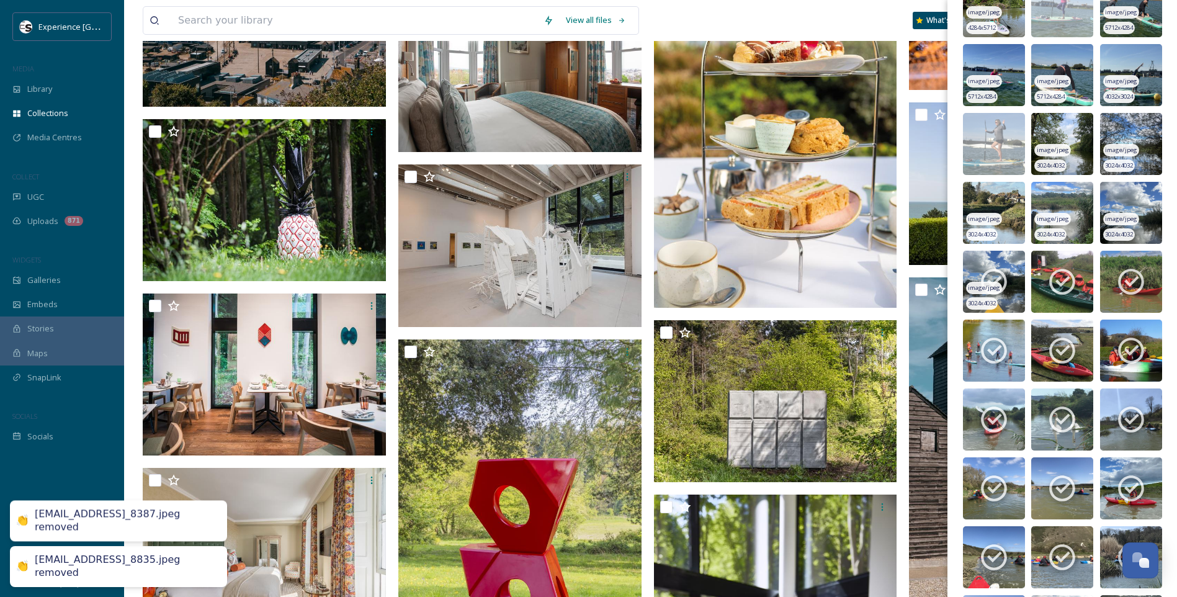
click at [1001, 280] on icon at bounding box center [993, 281] width 31 height 31
click at [1049, 278] on icon at bounding box center [1062, 282] width 26 height 26
click at [1119, 275] on icon at bounding box center [1130, 281] width 31 height 31
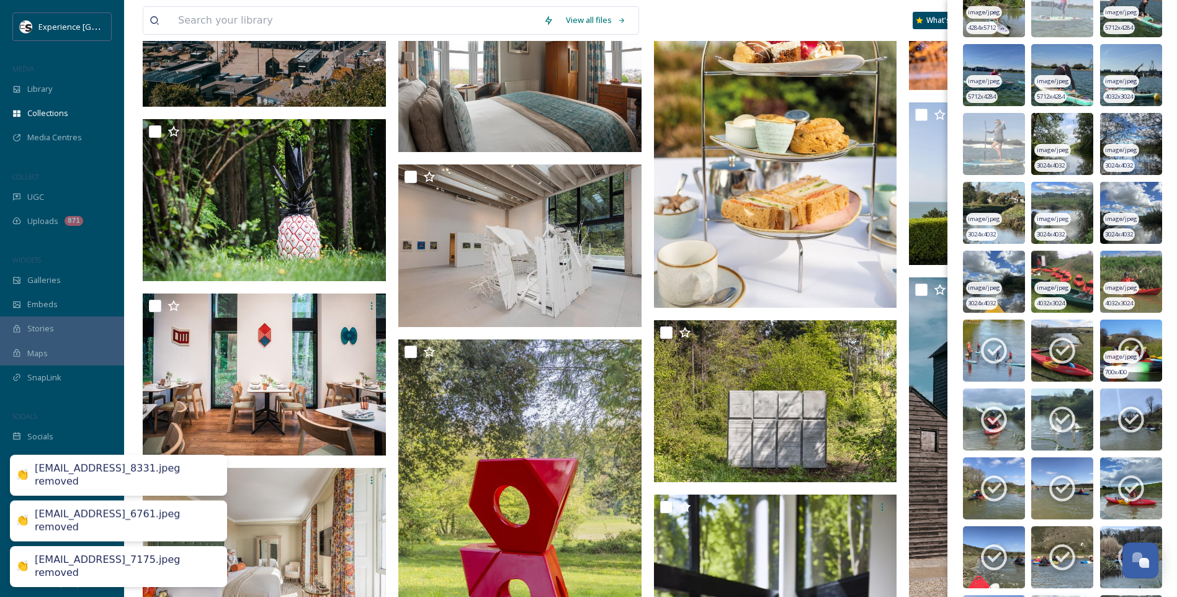
click at [1124, 334] on img at bounding box center [1131, 350] width 62 height 62
click at [1074, 344] on icon at bounding box center [1061, 350] width 31 height 31
click at [983, 345] on icon at bounding box center [994, 351] width 26 height 26
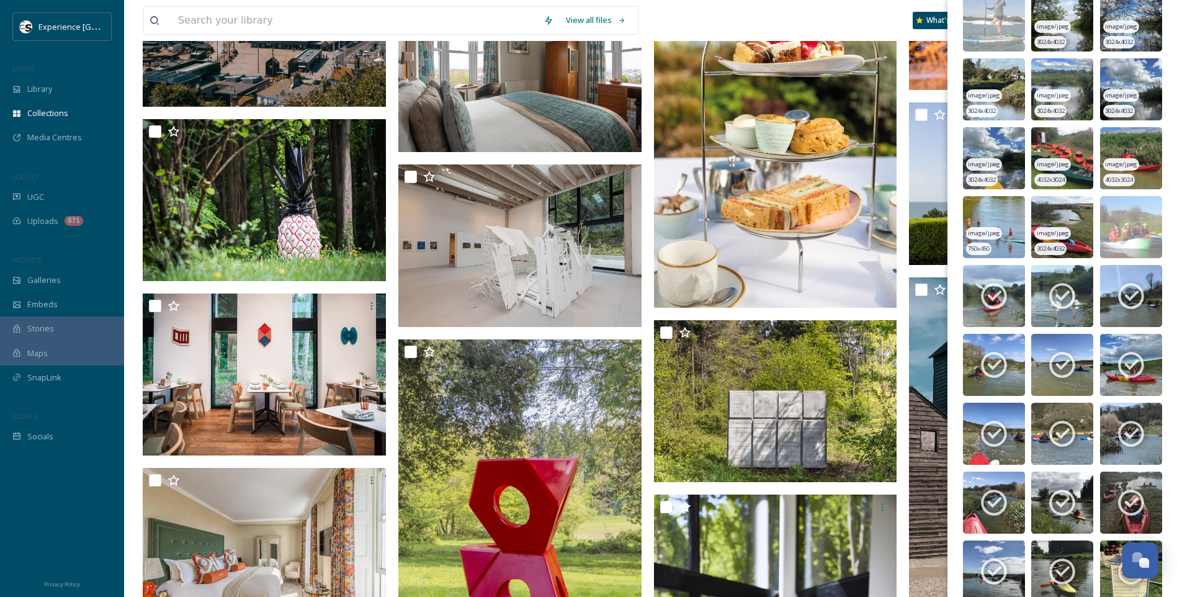
scroll to position [2543, 0]
click at [1059, 287] on icon at bounding box center [1061, 295] width 31 height 31
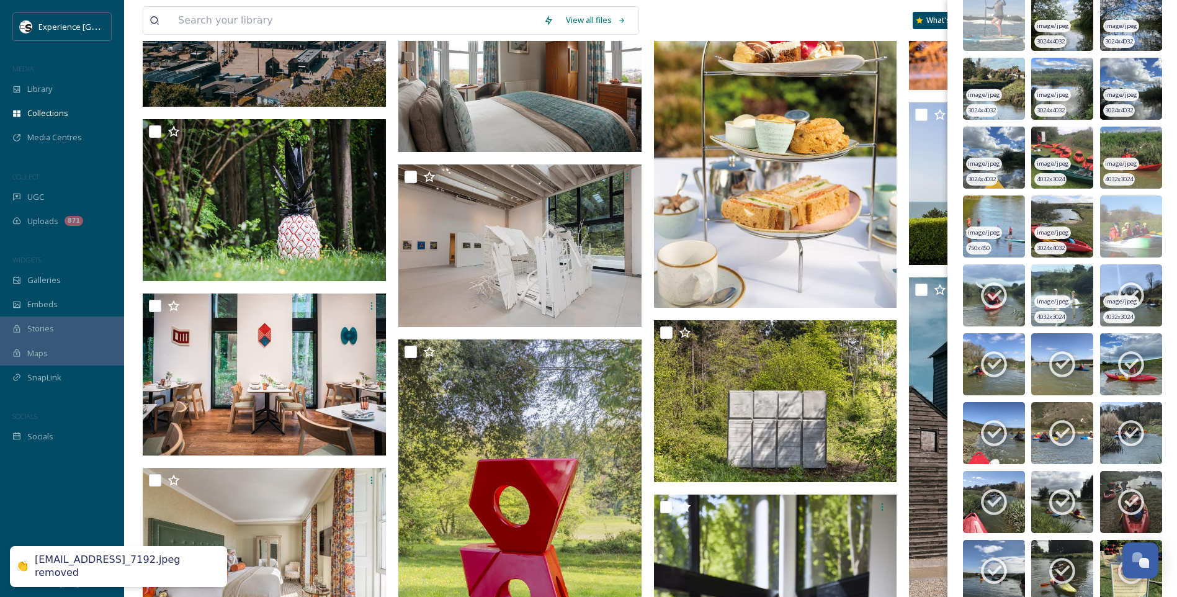
click at [1115, 287] on icon at bounding box center [1130, 295] width 31 height 31
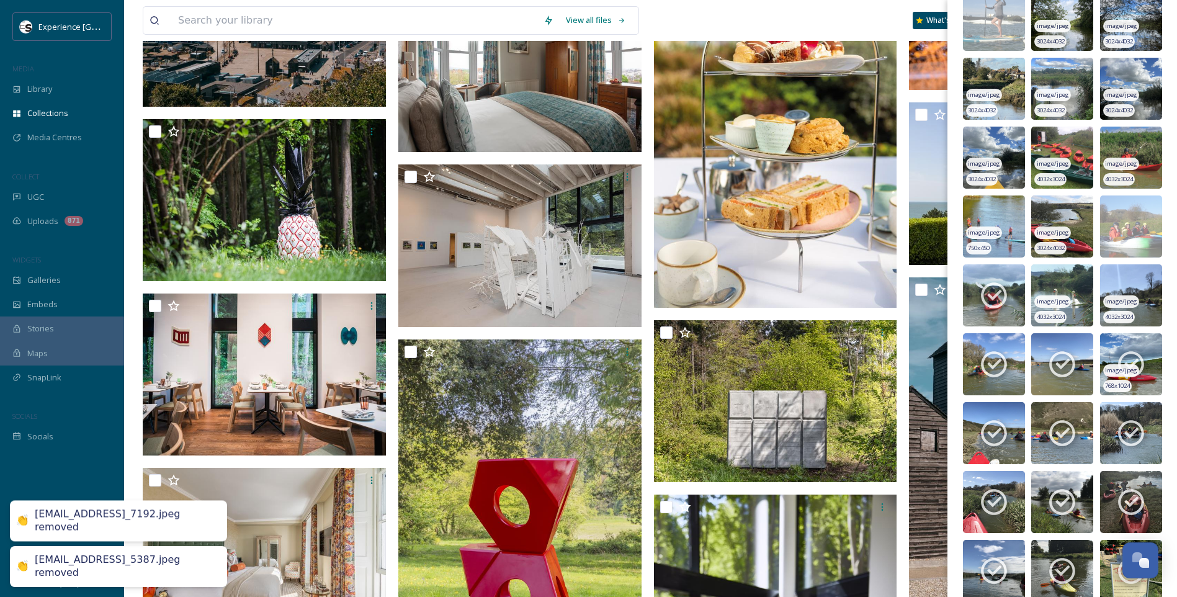
click at [1120, 349] on icon at bounding box center [1130, 364] width 31 height 31
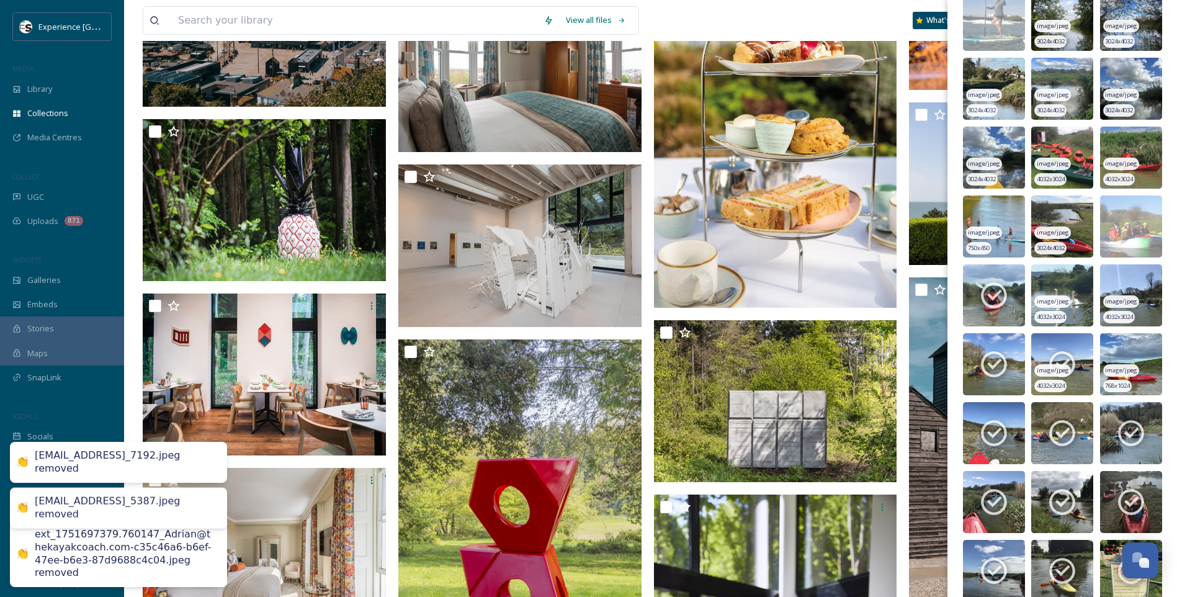
click at [1066, 353] on icon at bounding box center [1061, 364] width 31 height 31
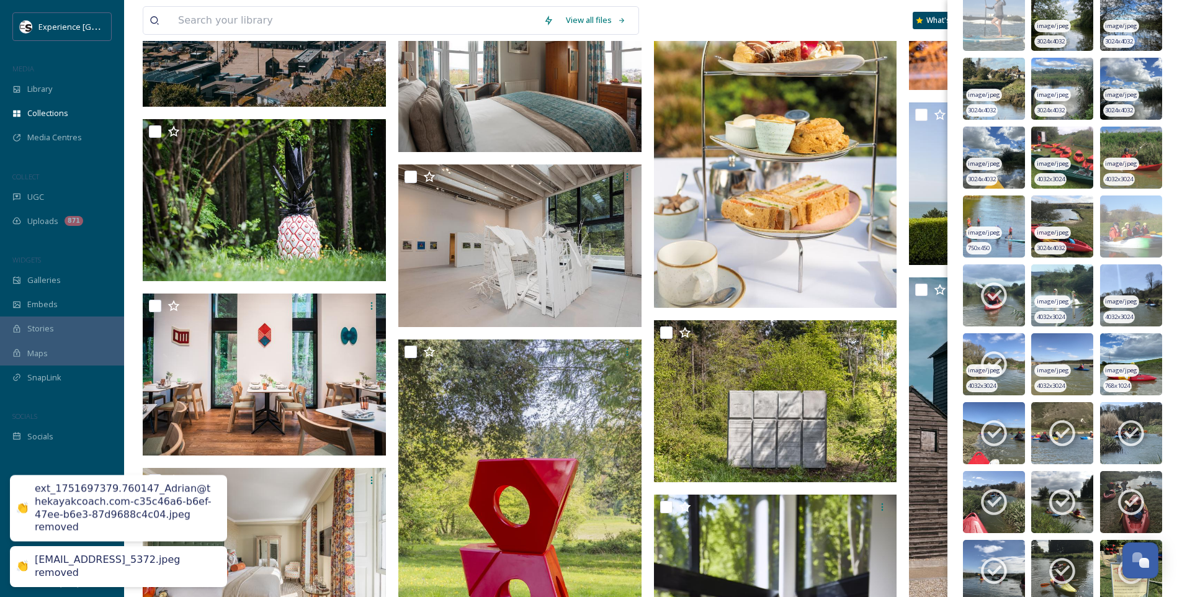
click at [991, 355] on icon at bounding box center [993, 364] width 31 height 31
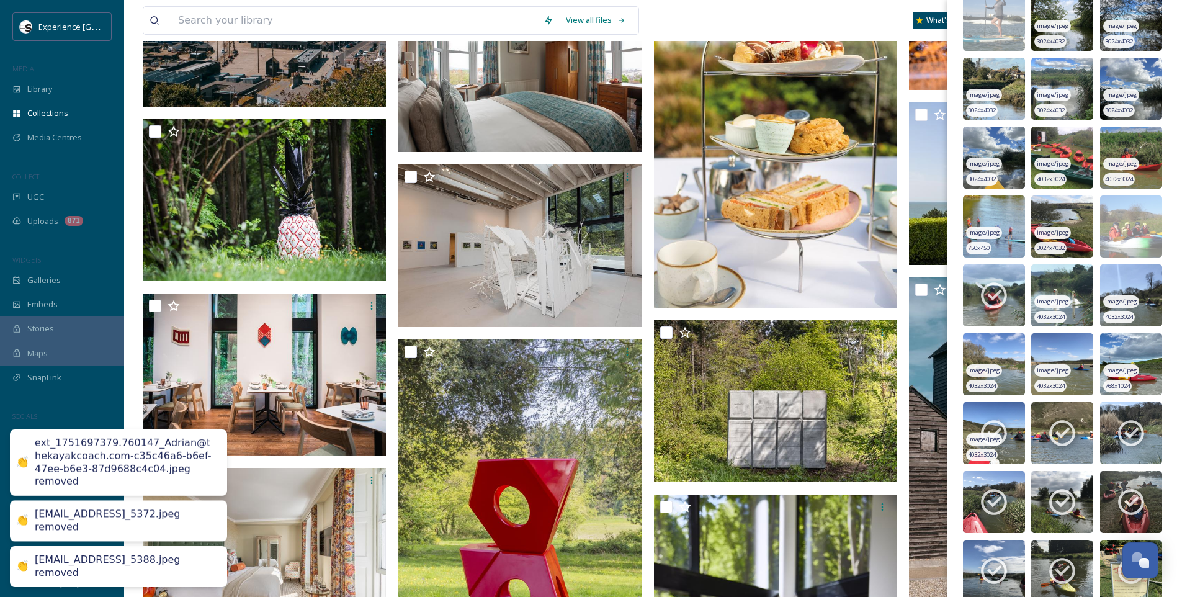
click at [1004, 430] on icon at bounding box center [994, 434] width 26 height 26
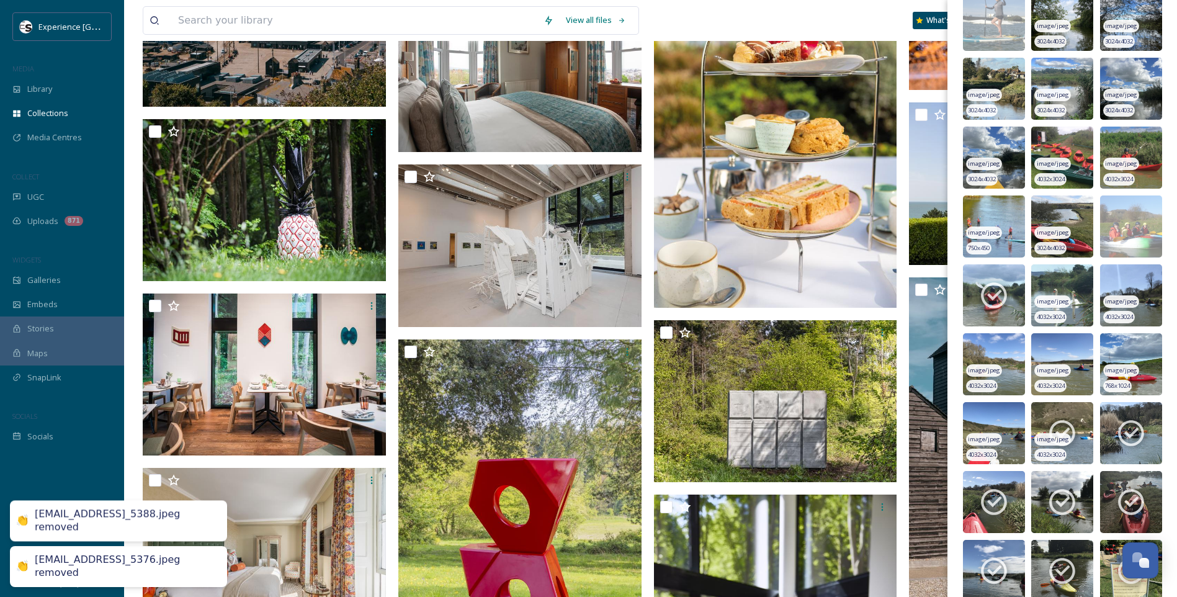
click at [1048, 433] on div "image/jpeg" at bounding box center [1052, 439] width 36 height 13
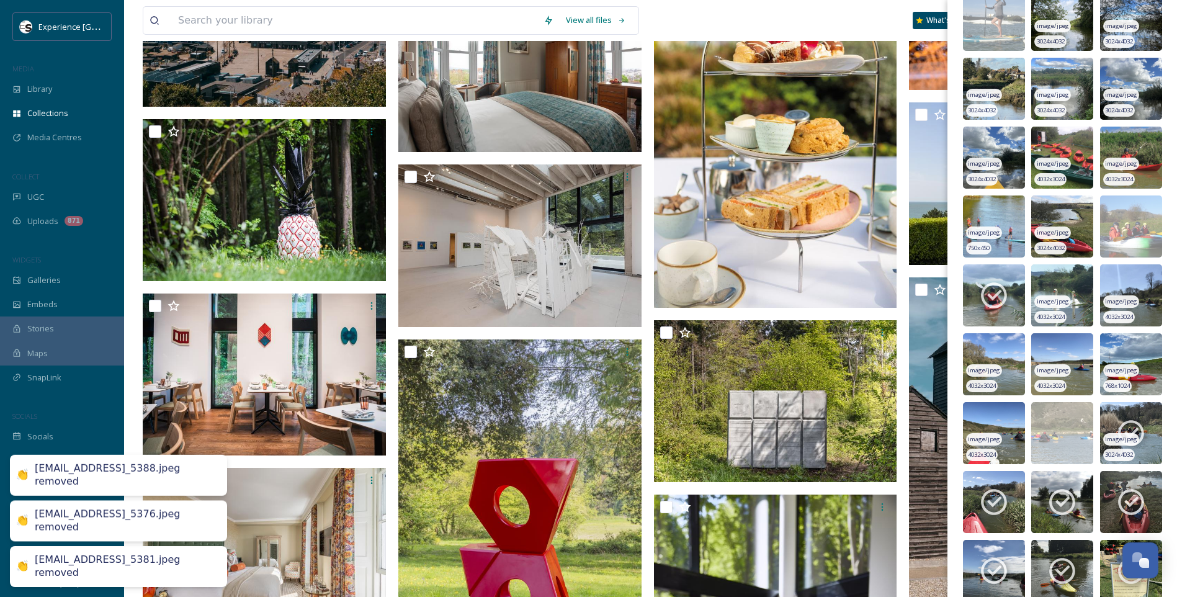
click at [1130, 428] on icon at bounding box center [1130, 432] width 31 height 31
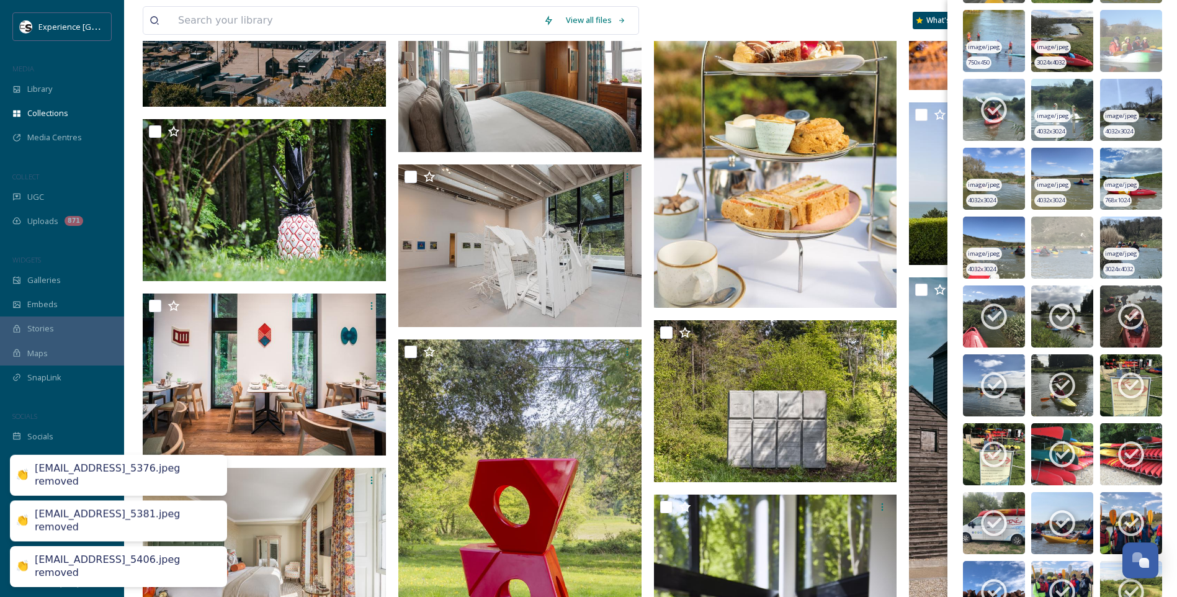
scroll to position [2729, 0]
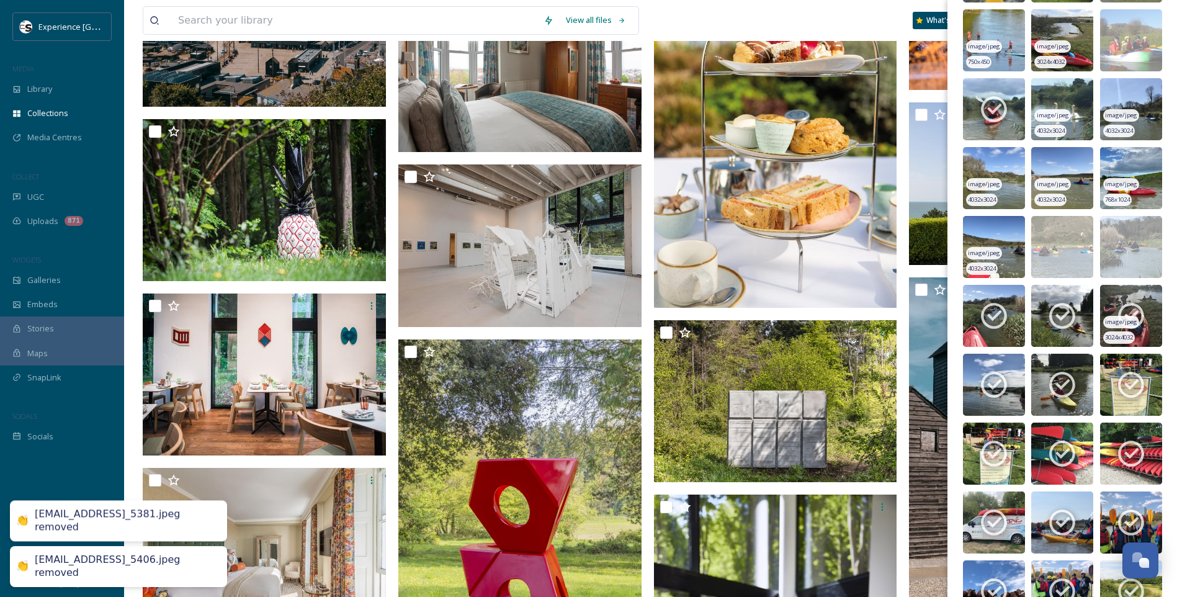
click at [1133, 318] on icon at bounding box center [1130, 315] width 31 height 31
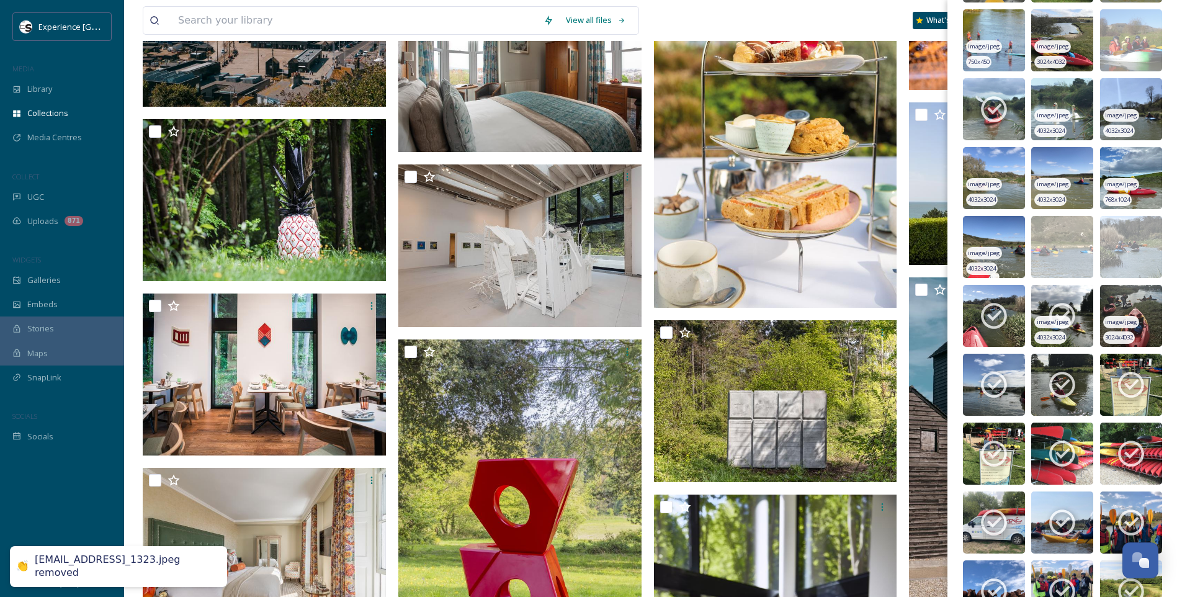
click at [1055, 314] on icon at bounding box center [1061, 315] width 31 height 31
click at [994, 313] on icon at bounding box center [993, 315] width 31 height 31
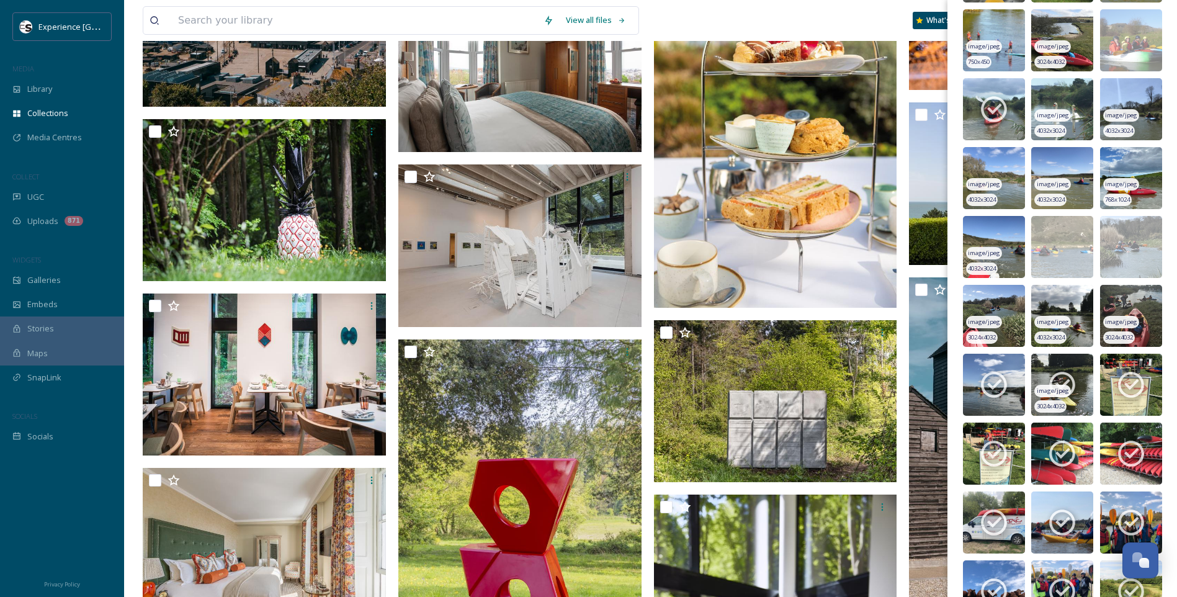
click at [1066, 377] on icon at bounding box center [1062, 385] width 26 height 26
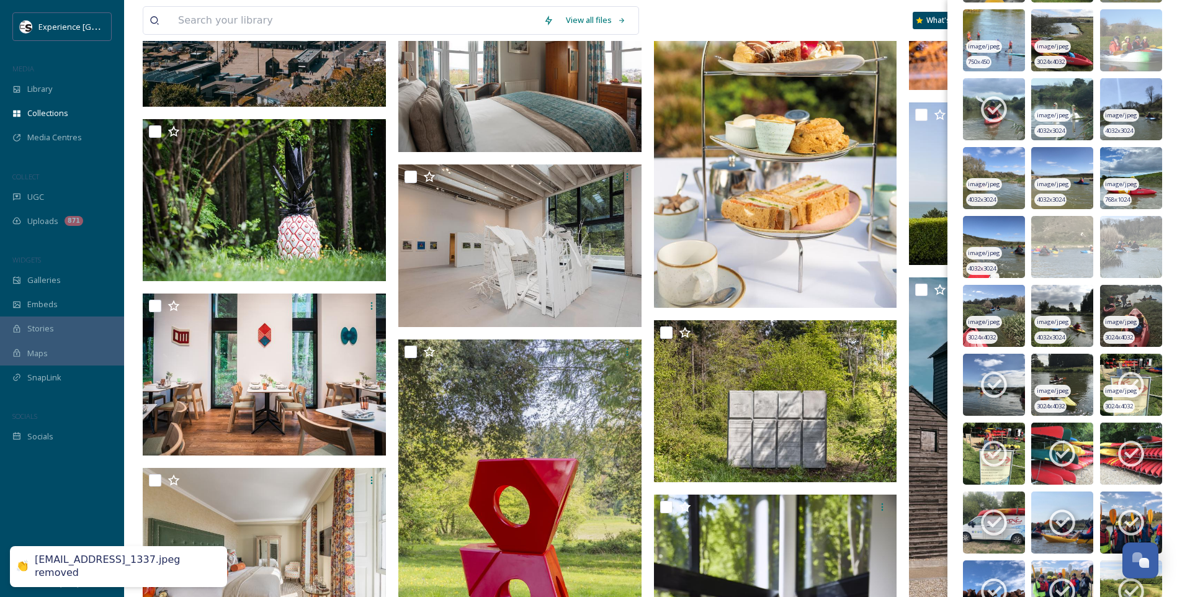
click at [1126, 380] on icon at bounding box center [1130, 384] width 31 height 31
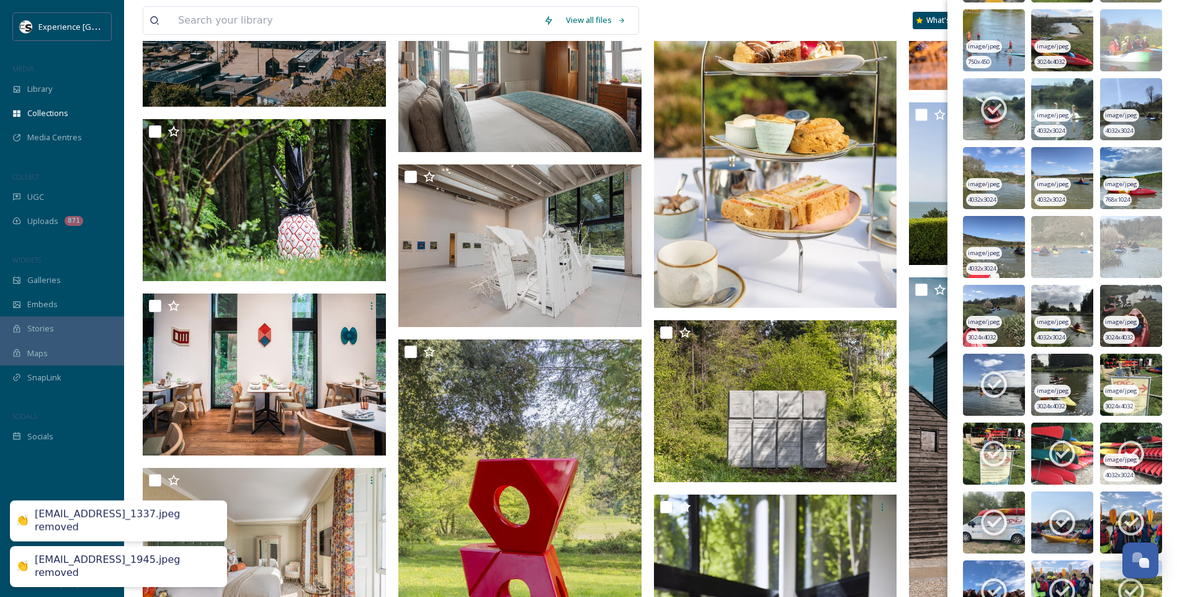
click at [1128, 459] on span "image/jpeg" at bounding box center [1121, 459] width 32 height 9
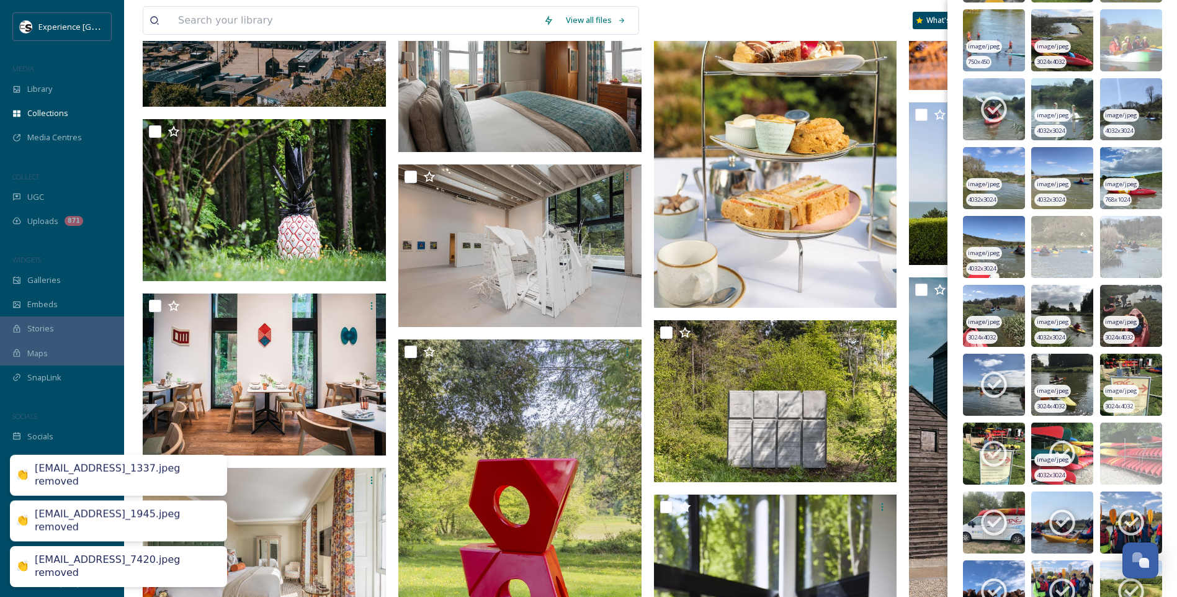
click at [1042, 447] on img at bounding box center [1062, 453] width 62 height 62
click at [1007, 446] on icon at bounding box center [993, 453] width 31 height 31
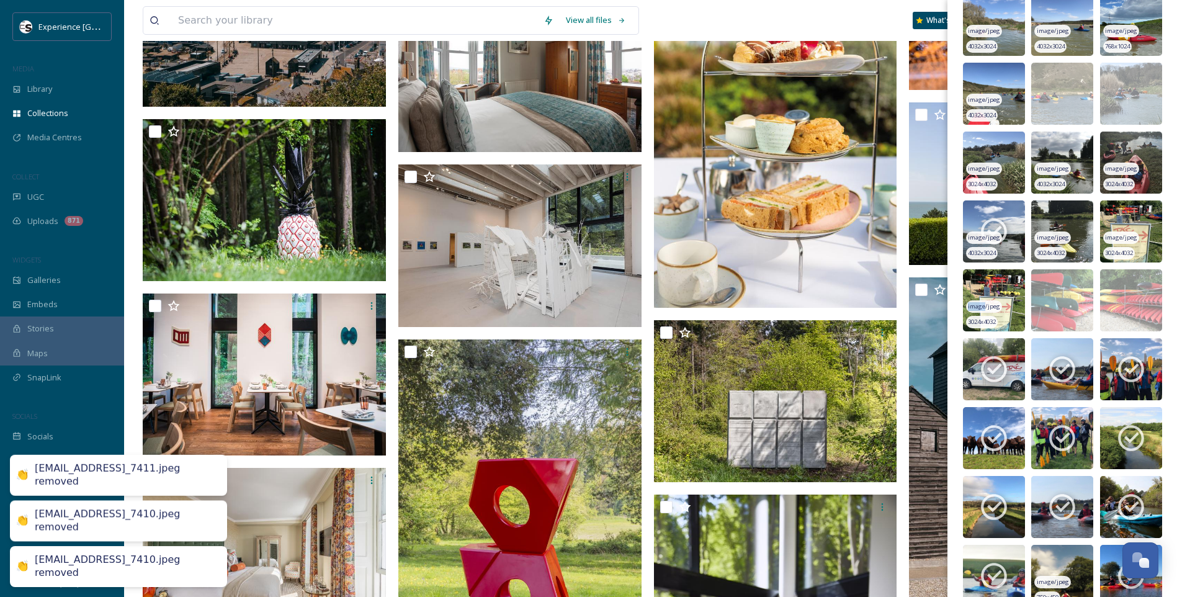
scroll to position [2915, 0]
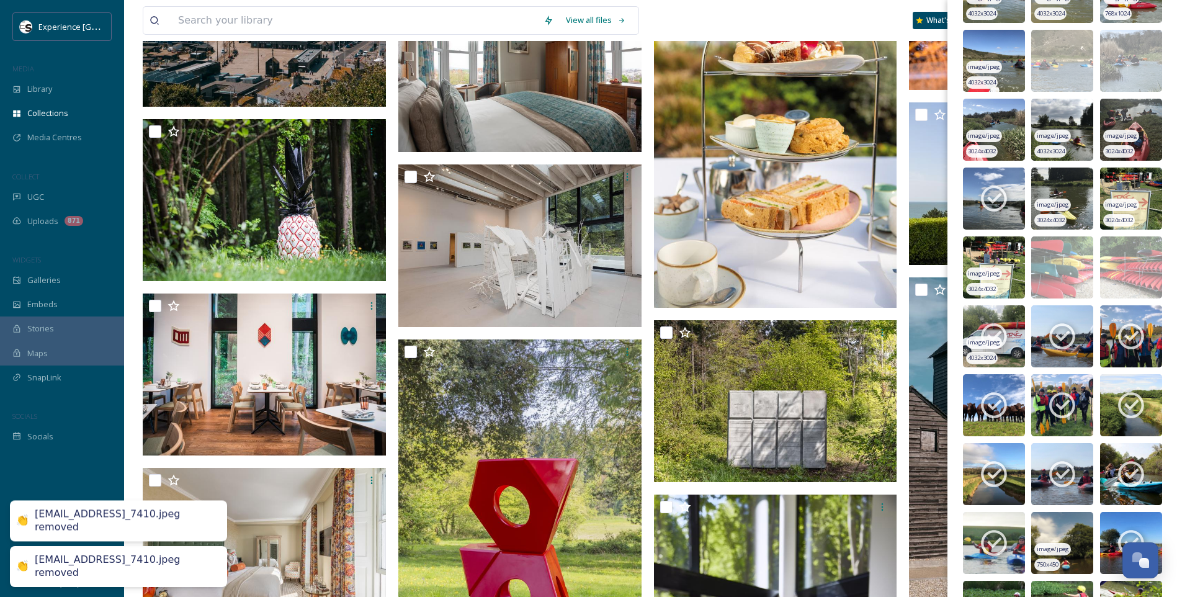
click at [998, 337] on div "image/jpeg" at bounding box center [984, 342] width 36 height 13
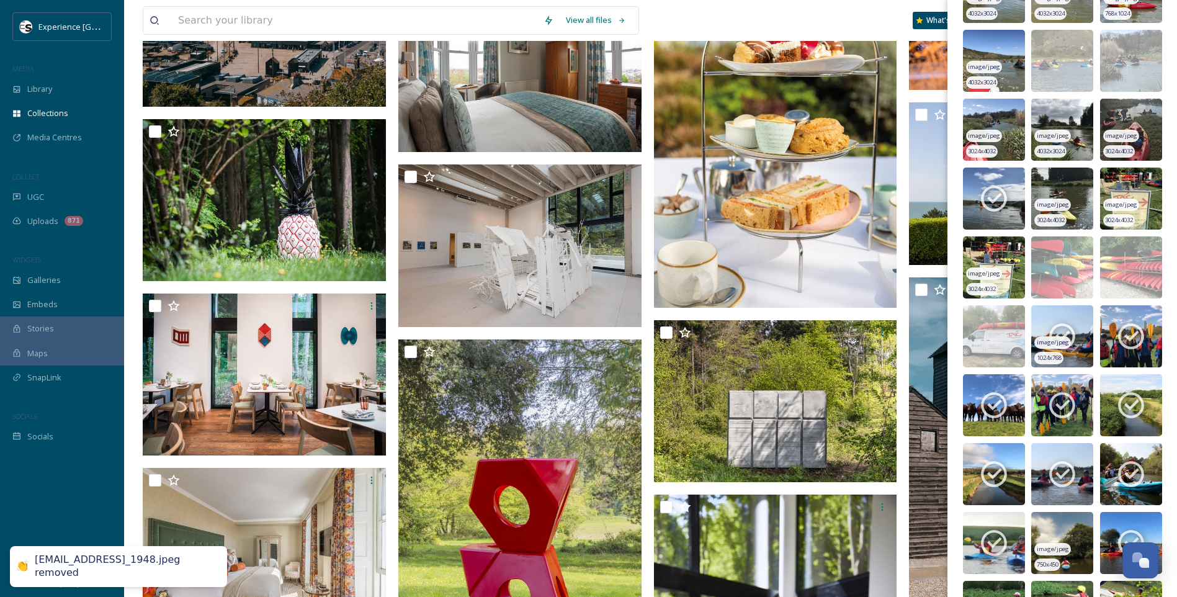
click at [1063, 334] on icon at bounding box center [1062, 337] width 26 height 26
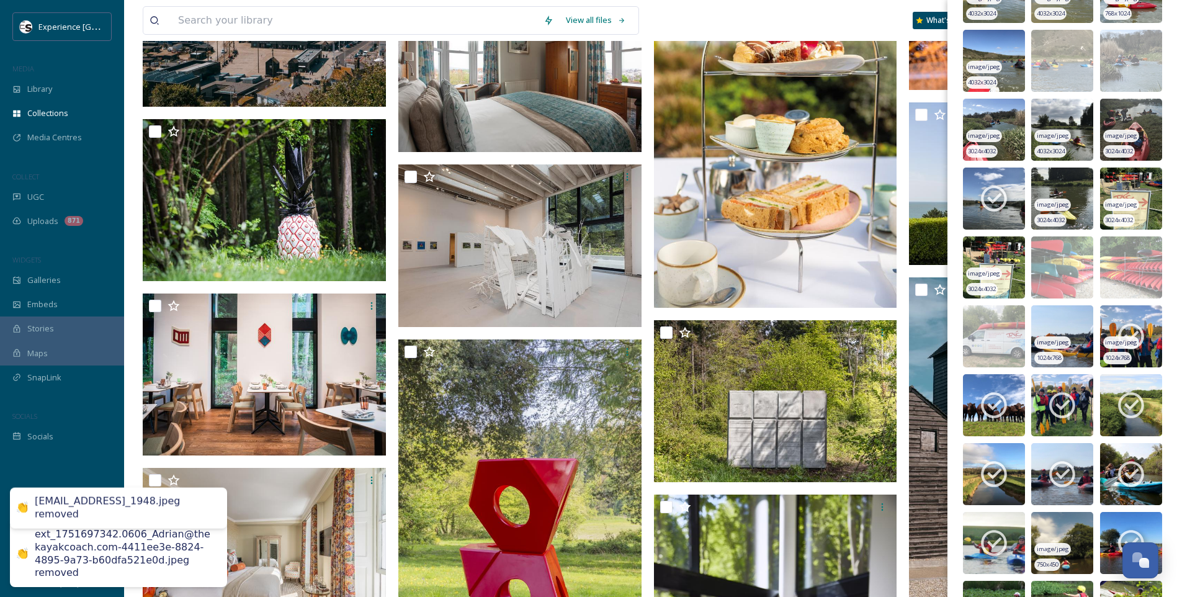
click at [1143, 331] on img at bounding box center [1131, 336] width 62 height 62
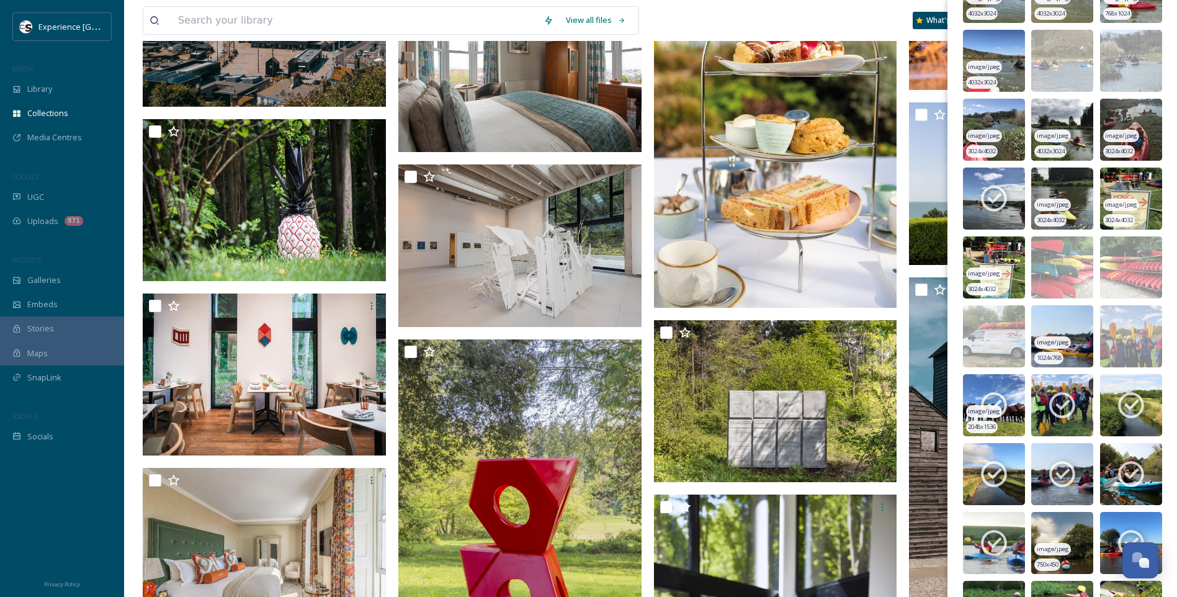
click at [989, 398] on icon at bounding box center [993, 405] width 31 height 31
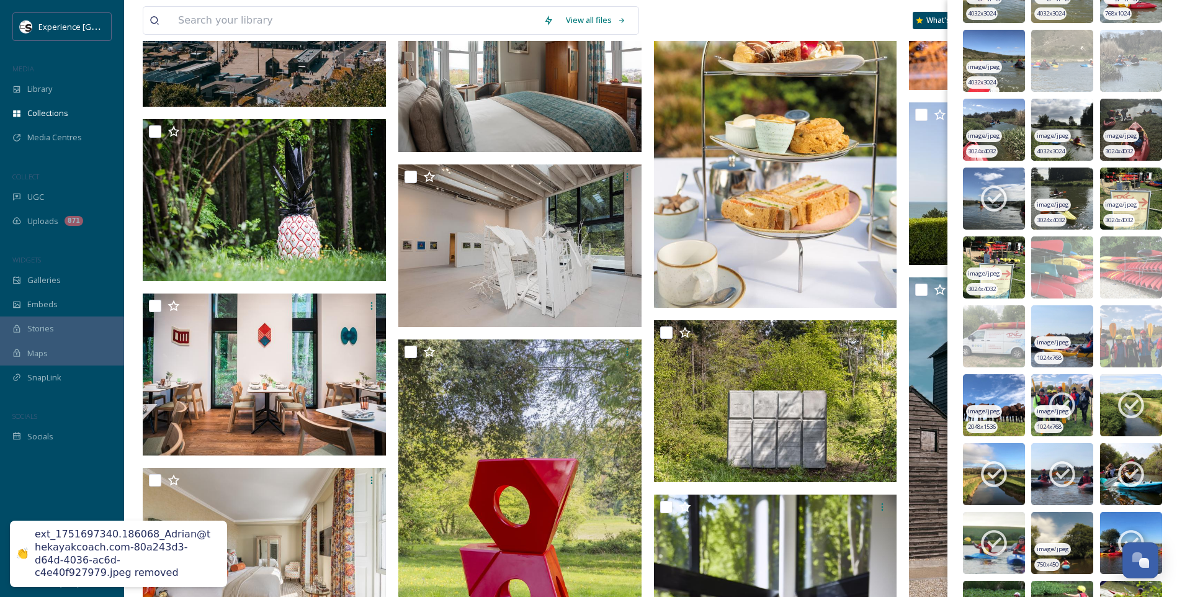
click at [1062, 400] on icon at bounding box center [1061, 405] width 31 height 31
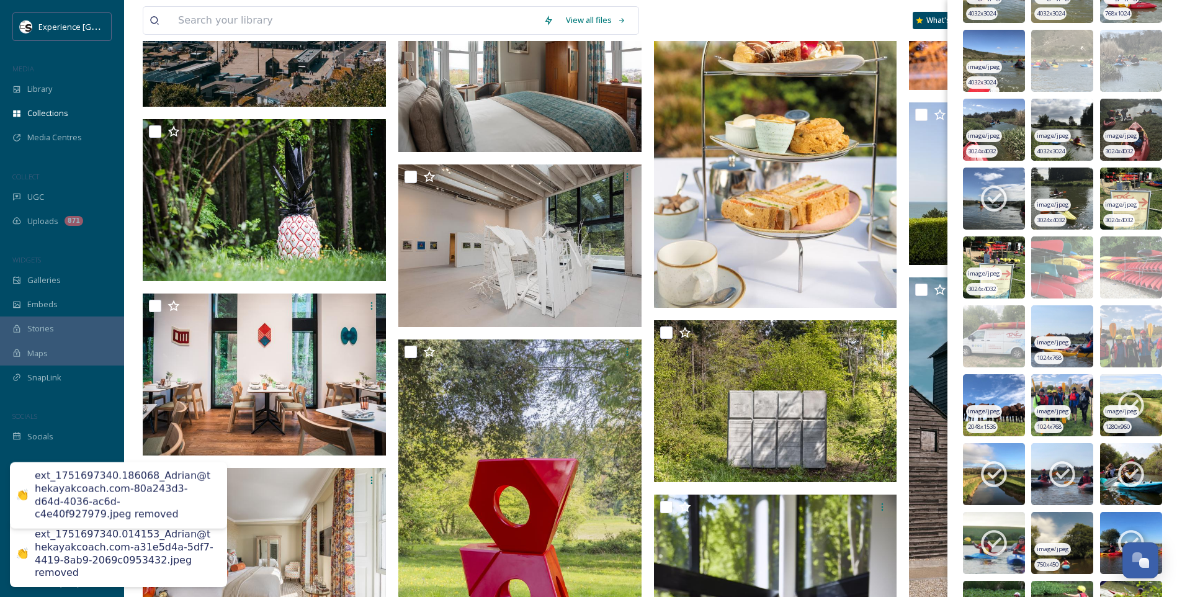
click at [1118, 400] on icon at bounding box center [1131, 406] width 26 height 26
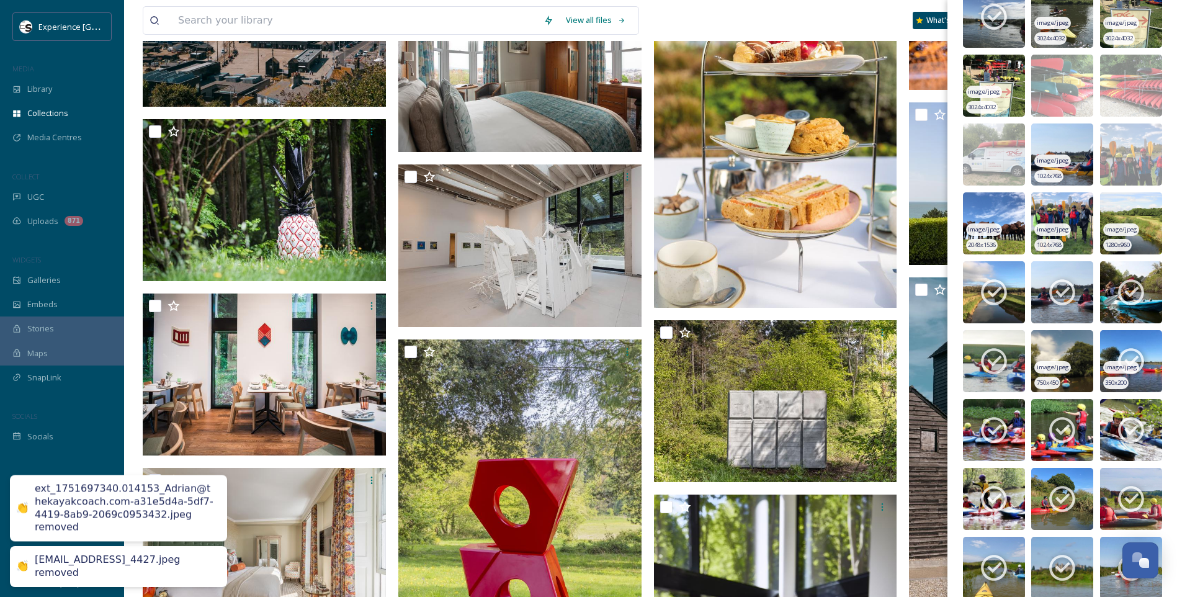
scroll to position [3101, 0]
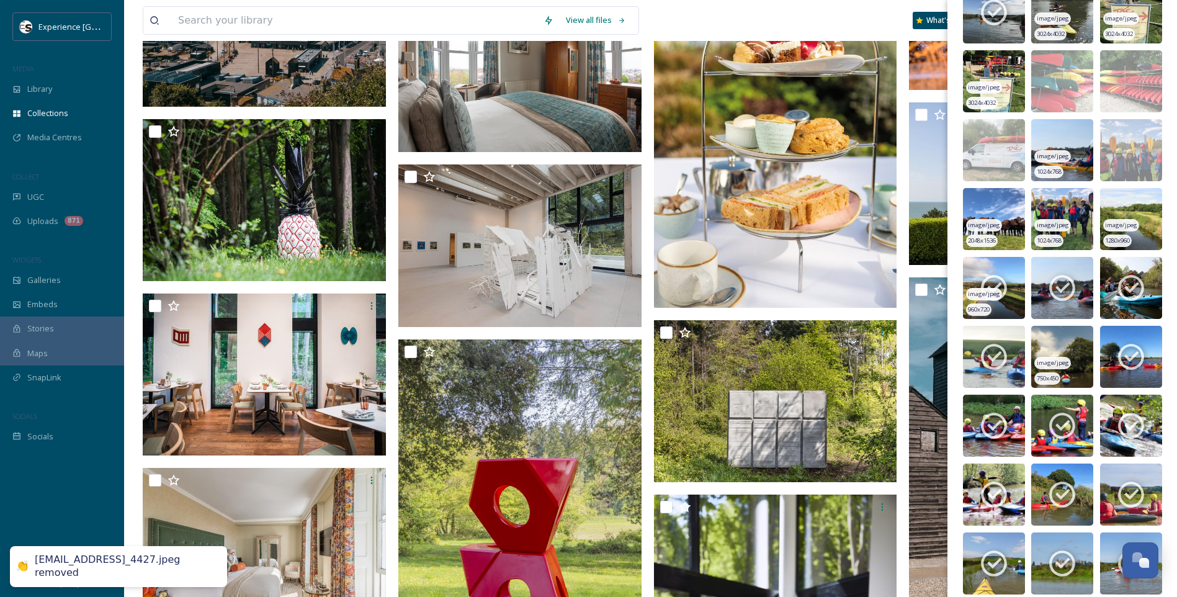
click at [988, 285] on icon at bounding box center [993, 287] width 31 height 31
click at [1071, 287] on icon at bounding box center [1062, 288] width 26 height 26
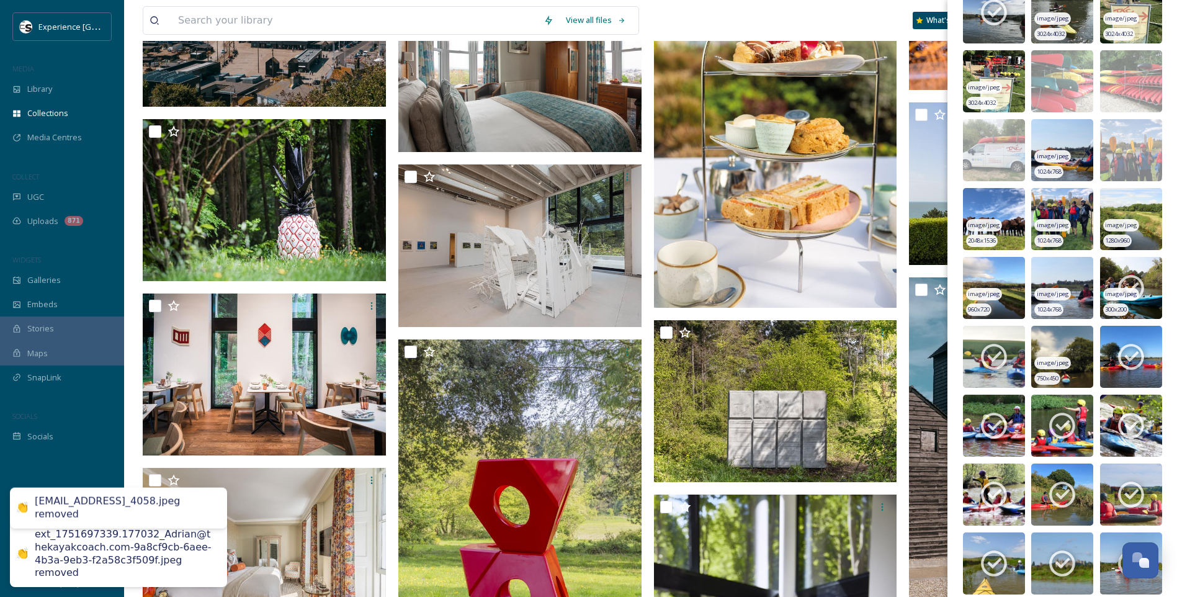
click at [1133, 282] on icon at bounding box center [1131, 288] width 26 height 26
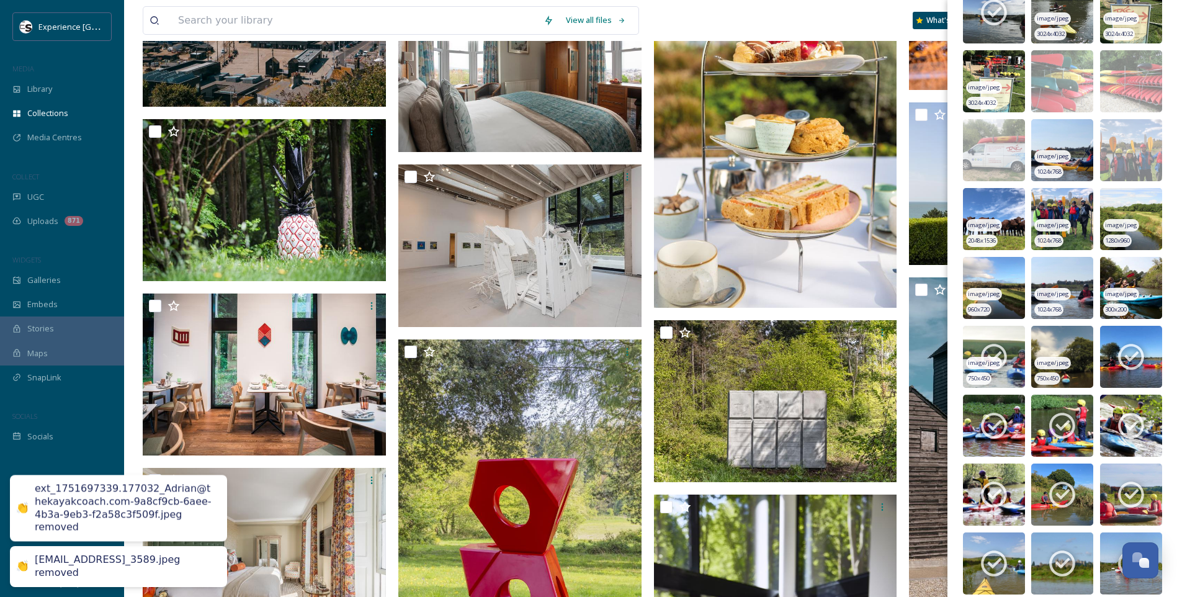
click at [991, 360] on span "image/jpeg" at bounding box center [984, 363] width 32 height 9
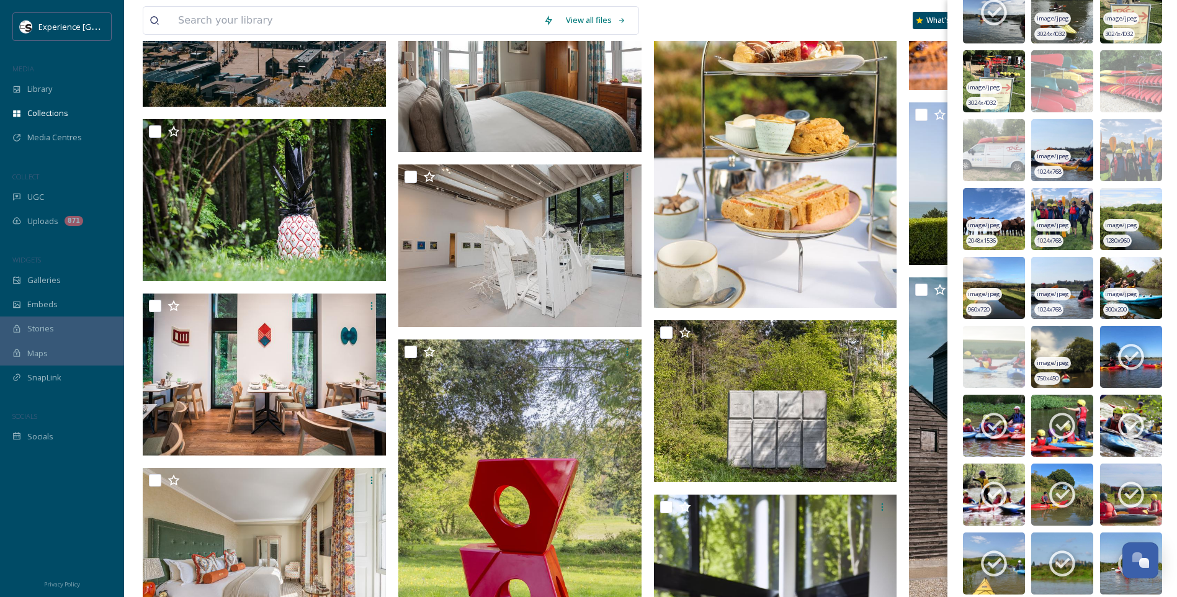
click at [1069, 352] on img at bounding box center [1062, 357] width 62 height 62
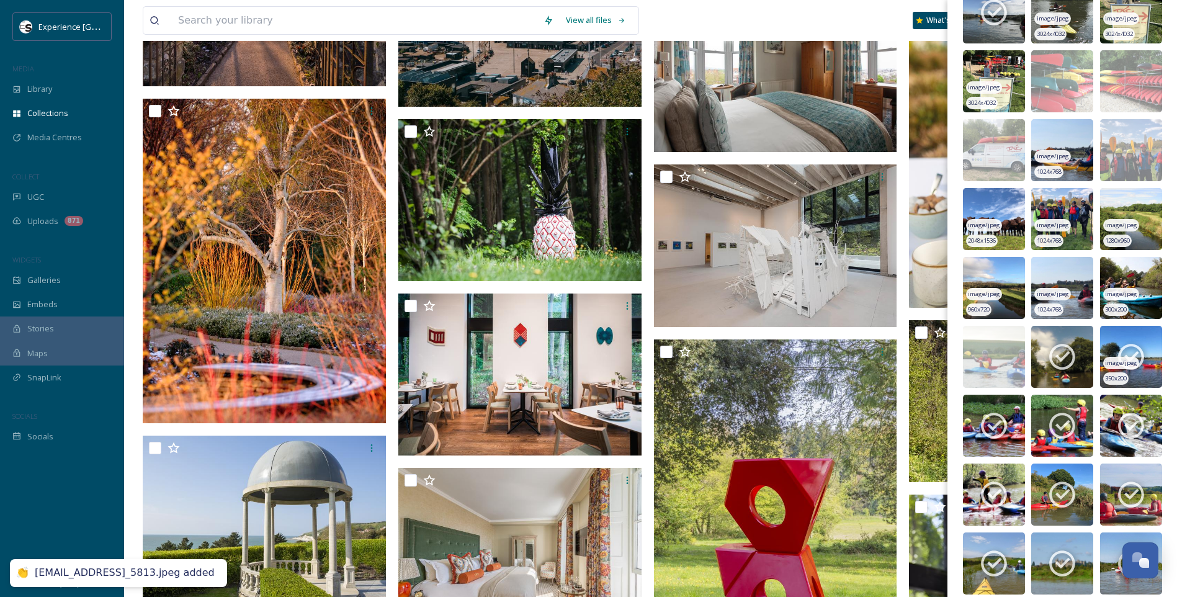
click at [1130, 351] on icon at bounding box center [1130, 356] width 31 height 31
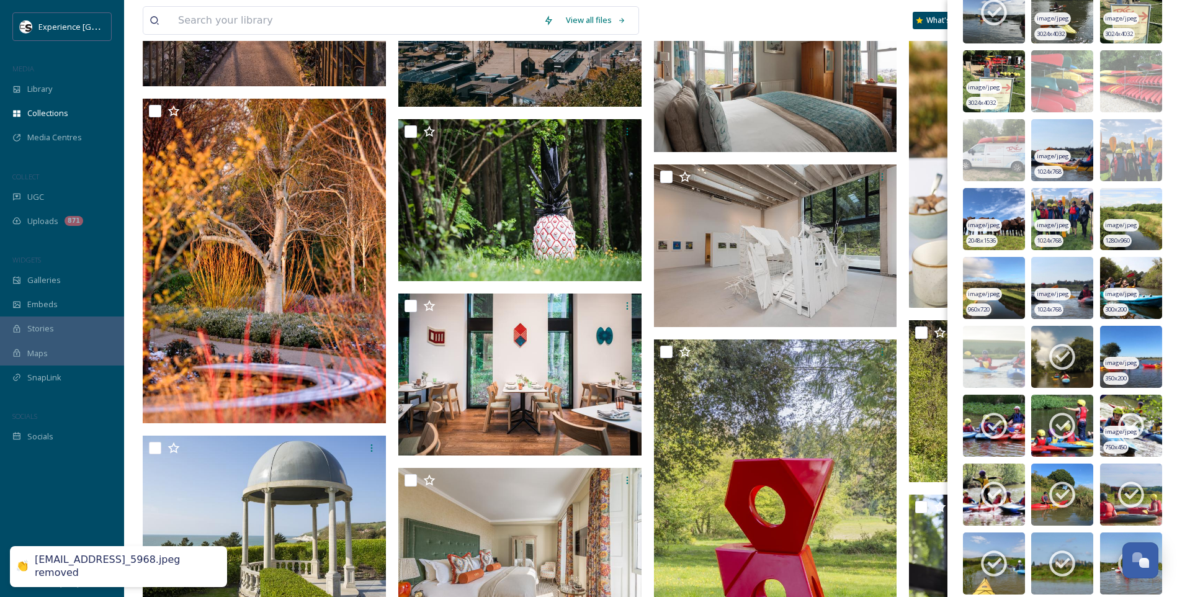
click at [1123, 408] on img at bounding box center [1131, 426] width 62 height 62
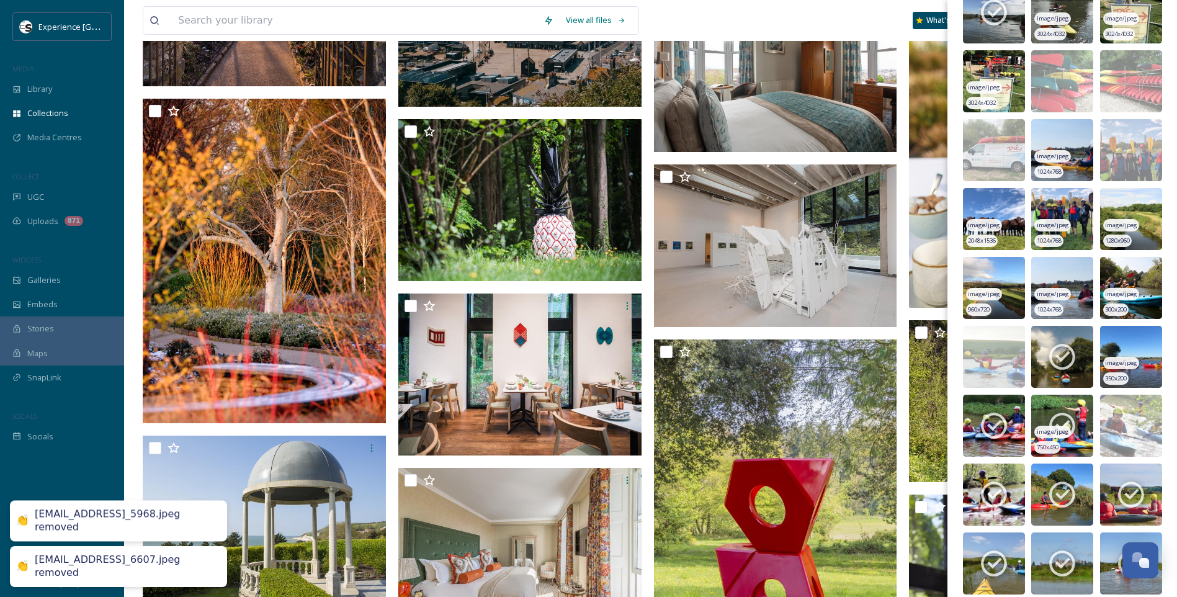
click at [1065, 417] on icon at bounding box center [1061, 425] width 31 height 31
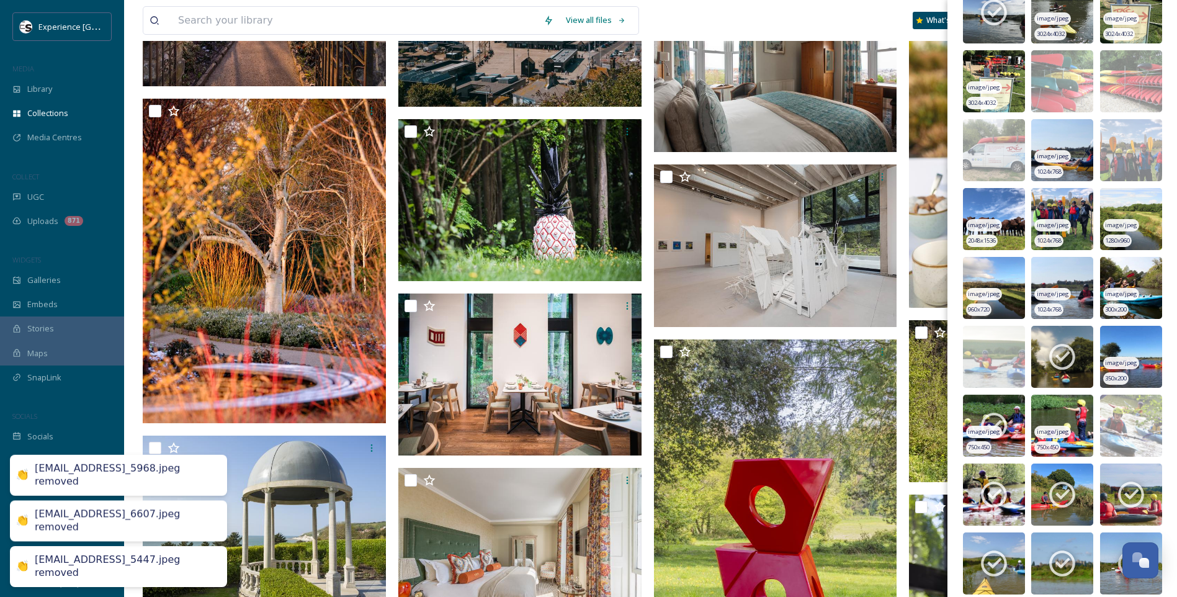
click at [1012, 418] on img at bounding box center [994, 426] width 62 height 62
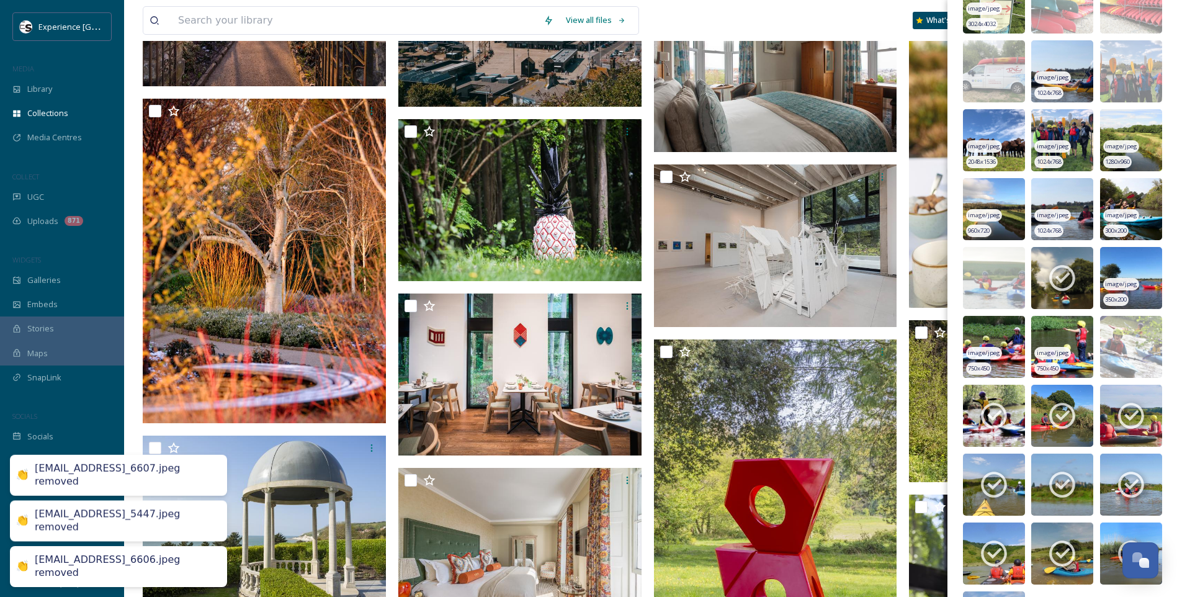
scroll to position [3277, 0]
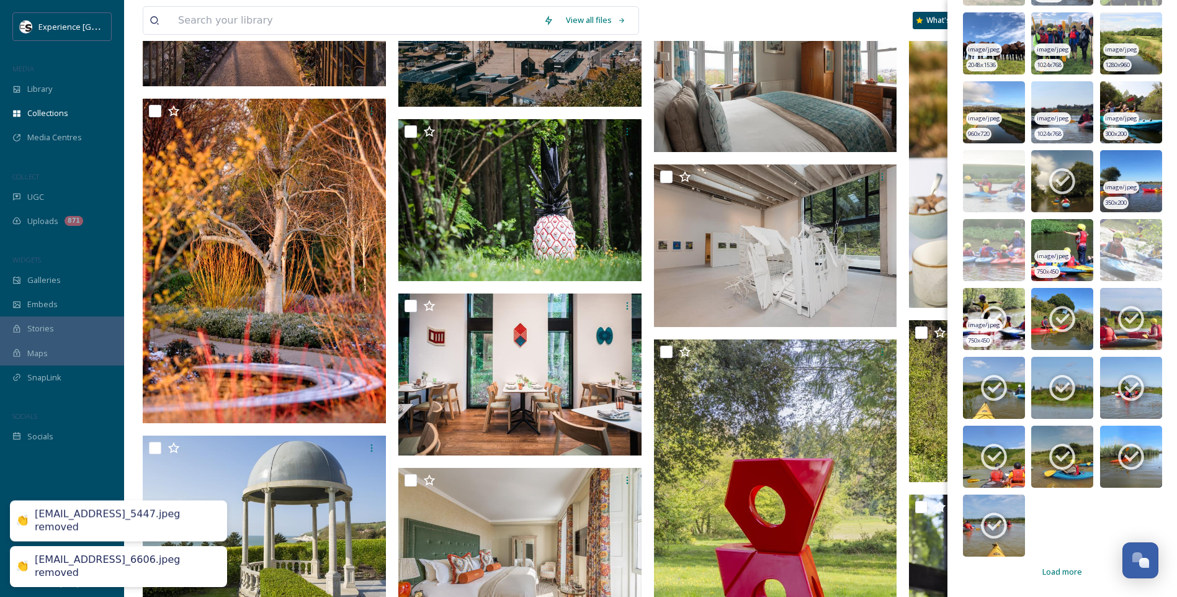
click at [987, 300] on img at bounding box center [994, 319] width 62 height 62
click at [1076, 319] on img at bounding box center [1062, 319] width 62 height 62
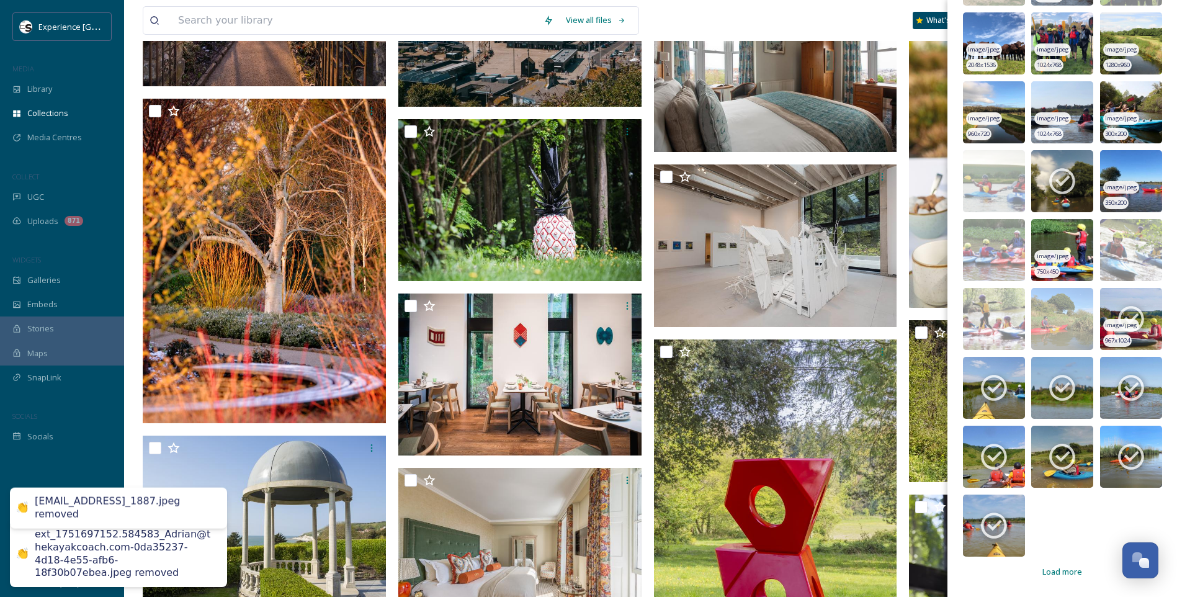
click at [1108, 321] on span "image/jpeg" at bounding box center [1121, 325] width 32 height 9
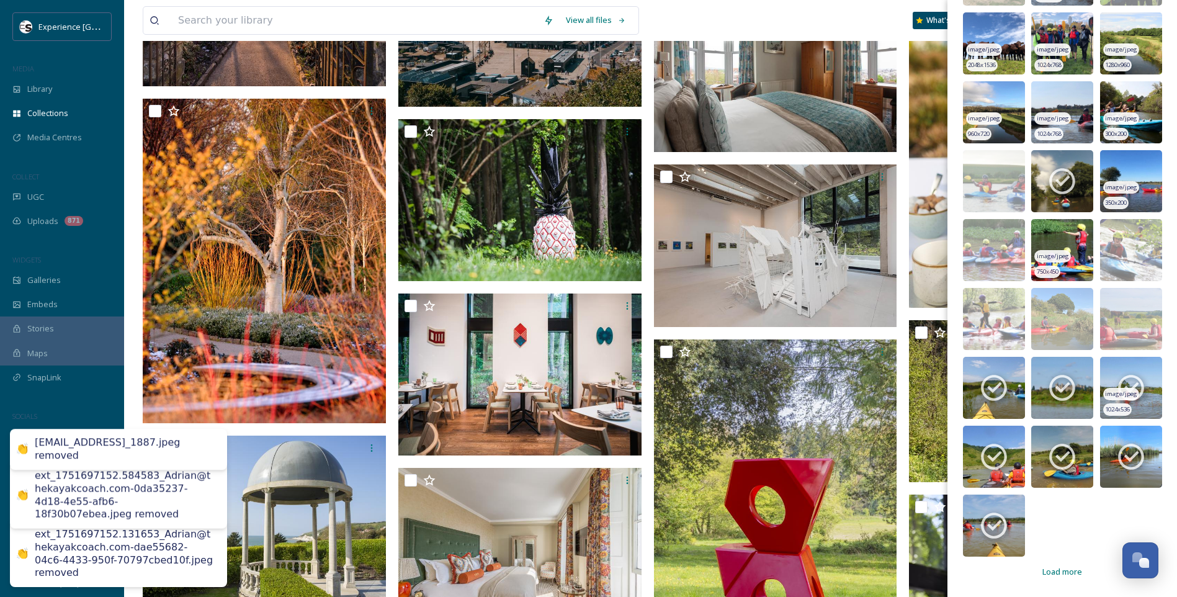
click at [1117, 384] on icon at bounding box center [1130, 387] width 31 height 31
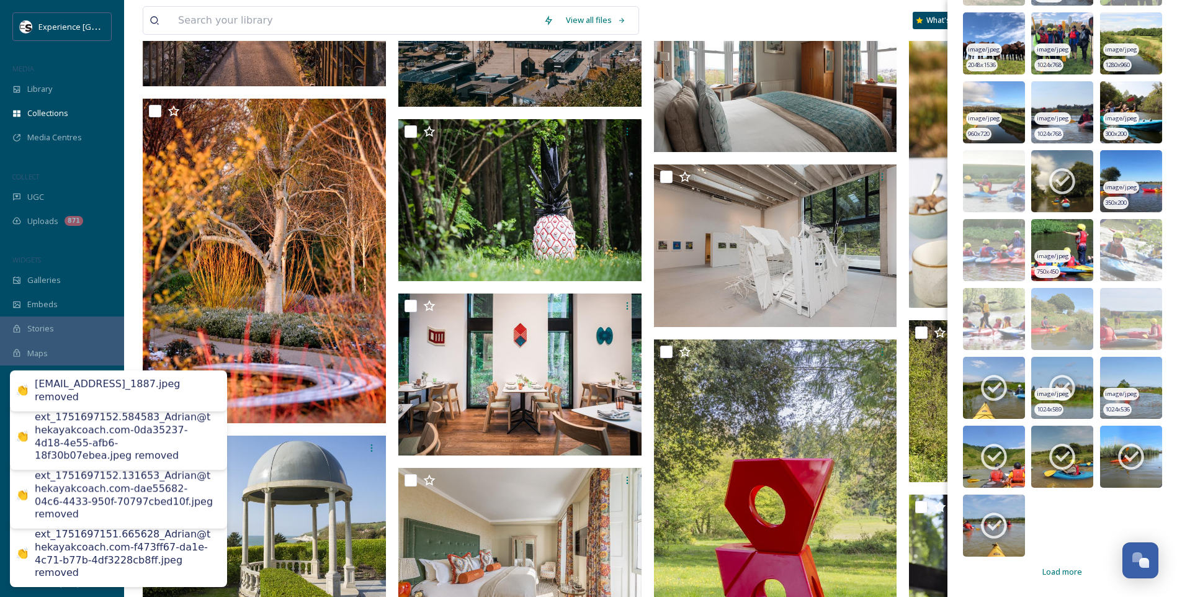
click at [1057, 385] on icon at bounding box center [1061, 387] width 31 height 31
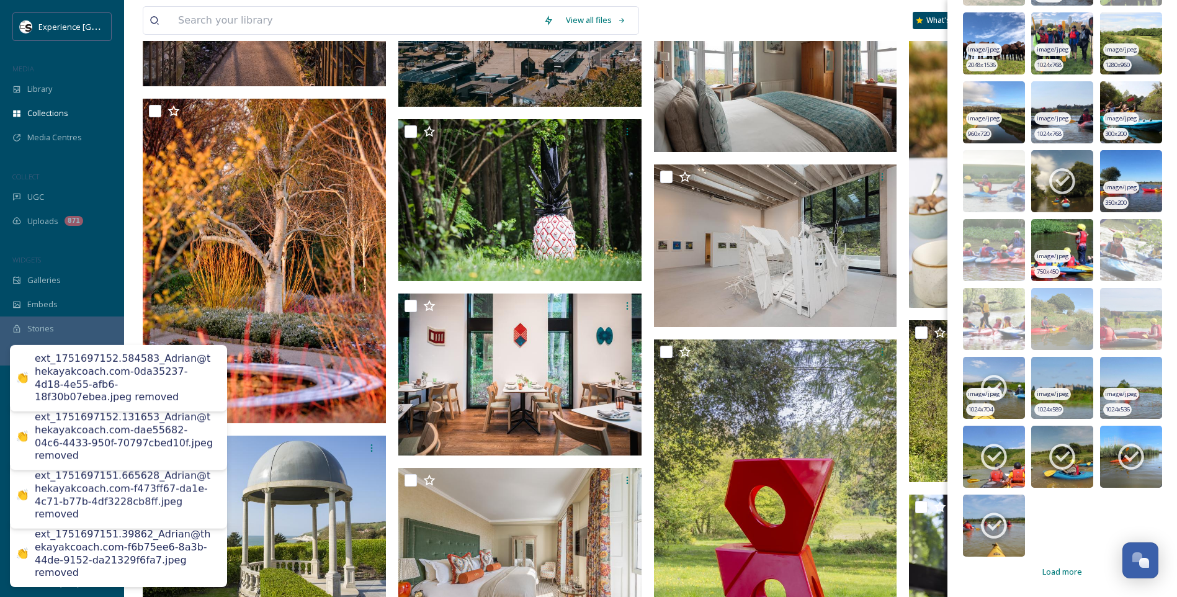
click at [1002, 385] on icon at bounding box center [993, 387] width 31 height 31
click at [997, 444] on icon at bounding box center [993, 456] width 31 height 31
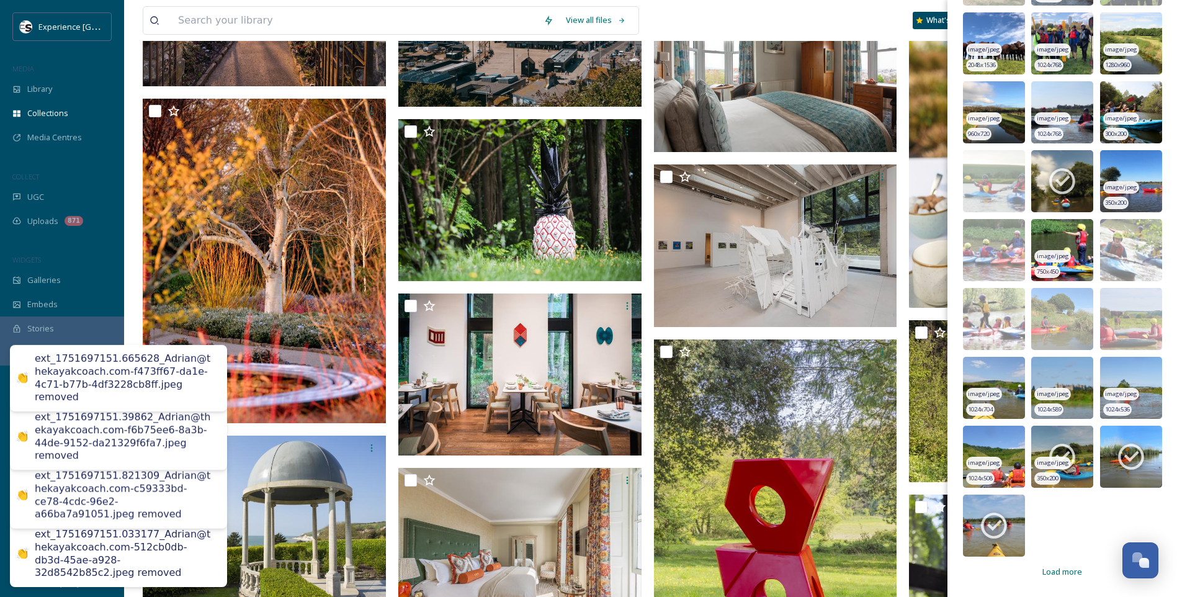
click at [1048, 445] on icon at bounding box center [1061, 456] width 31 height 31
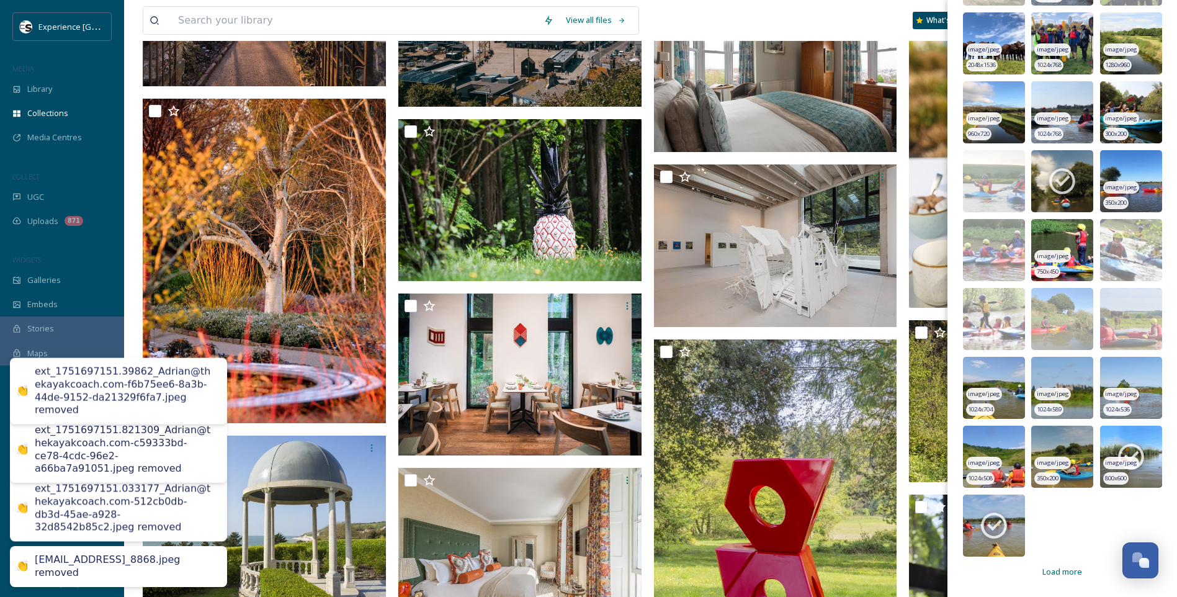
click at [1118, 449] on icon at bounding box center [1131, 457] width 26 height 26
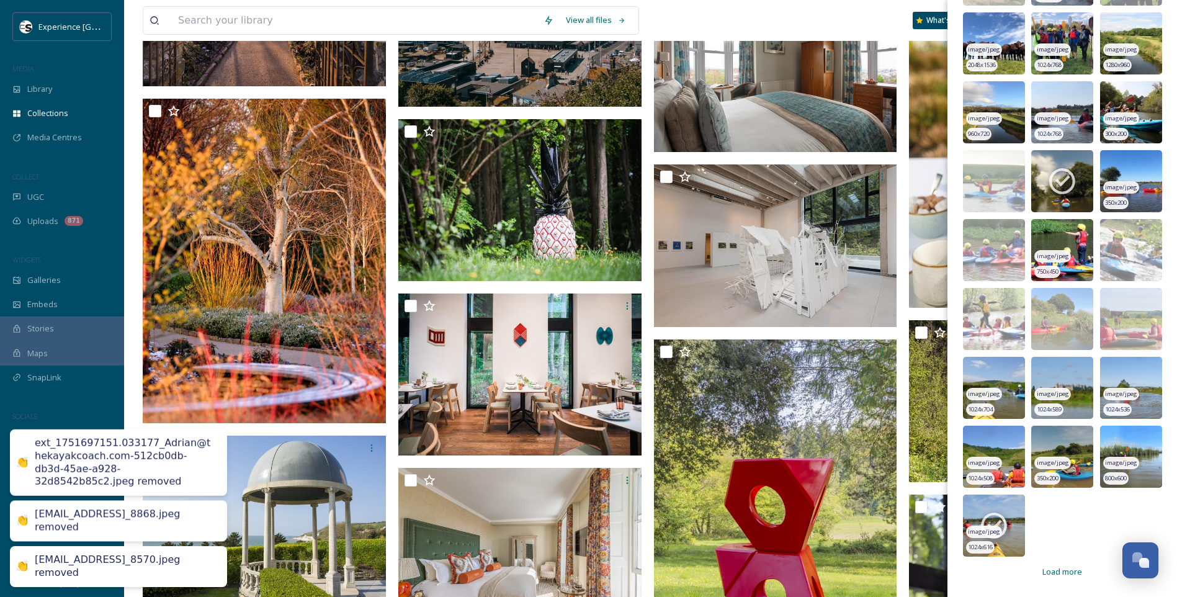
click at [994, 524] on icon at bounding box center [993, 525] width 31 height 31
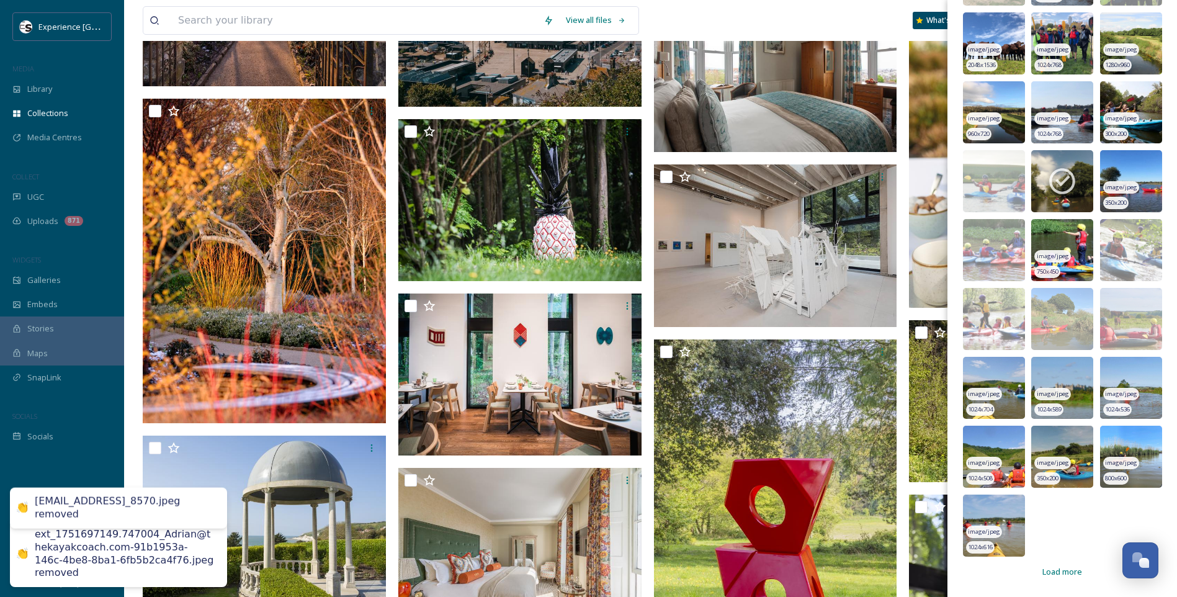
click at [1050, 576] on span "Load more" at bounding box center [1062, 572] width 40 height 12
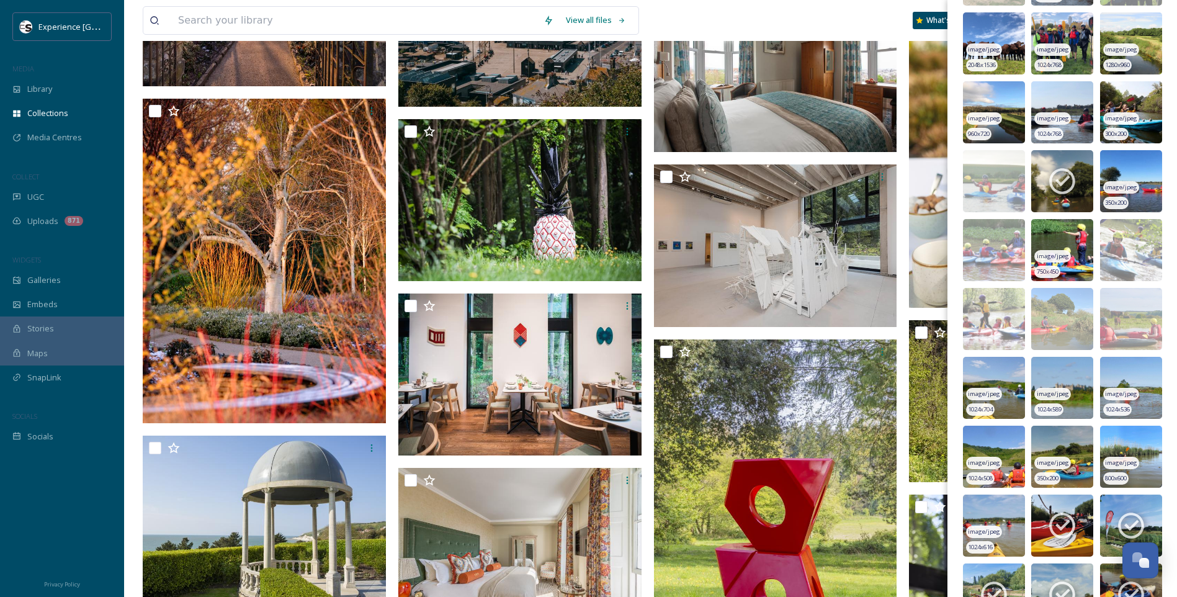
scroll to position [3587, 0]
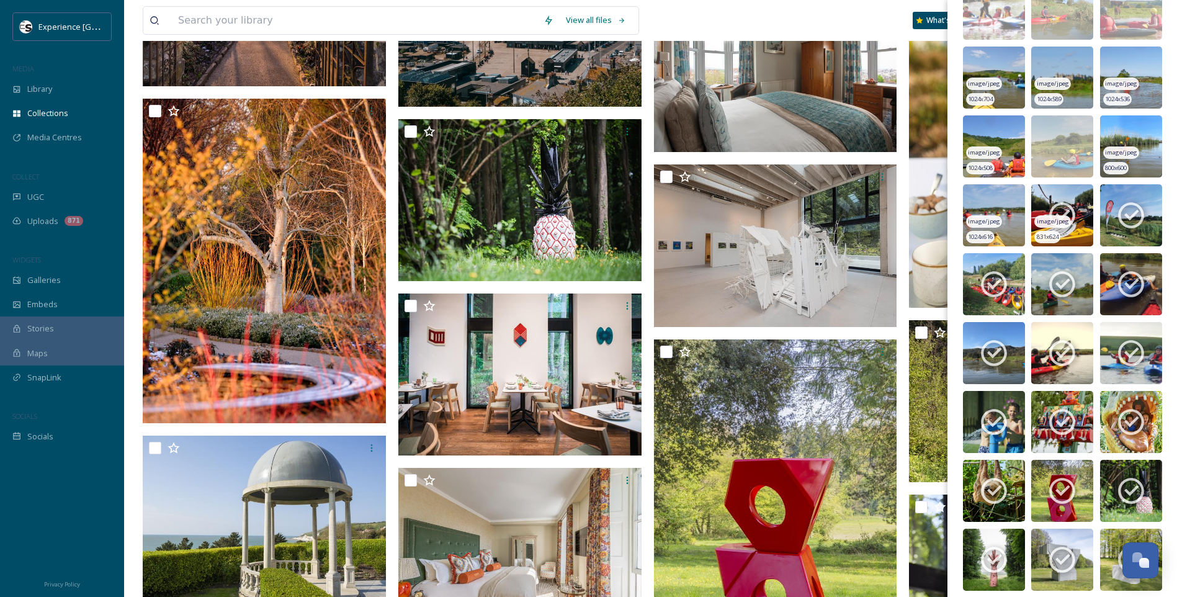
click at [1064, 223] on span "image/jpeg" at bounding box center [1053, 221] width 32 height 9
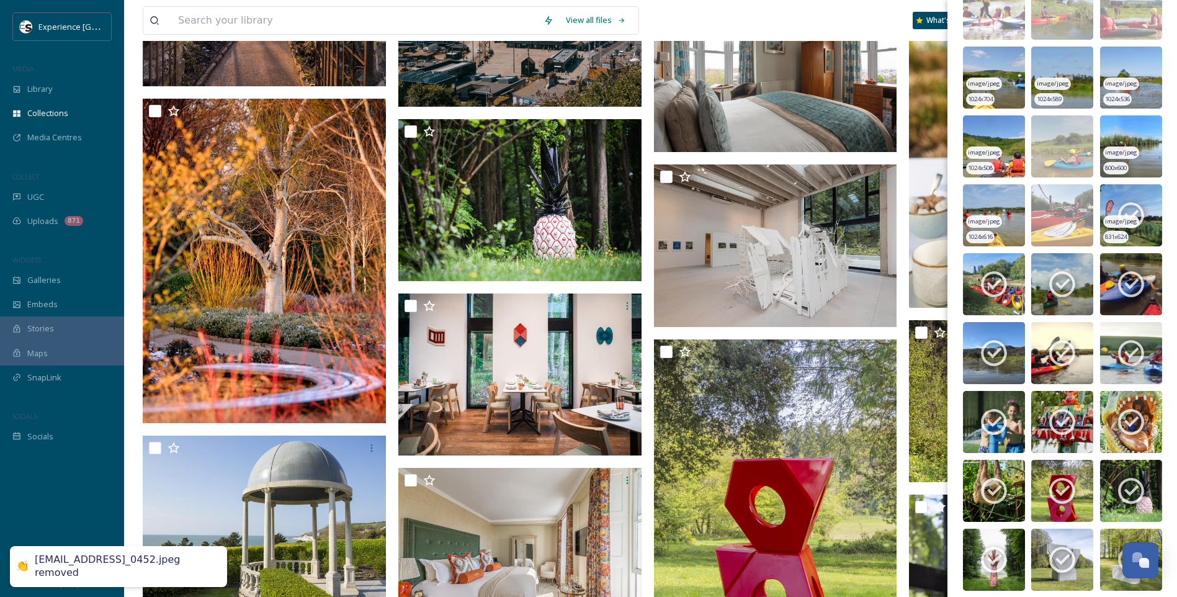
click at [1128, 217] on span "image/jpeg" at bounding box center [1121, 221] width 32 height 9
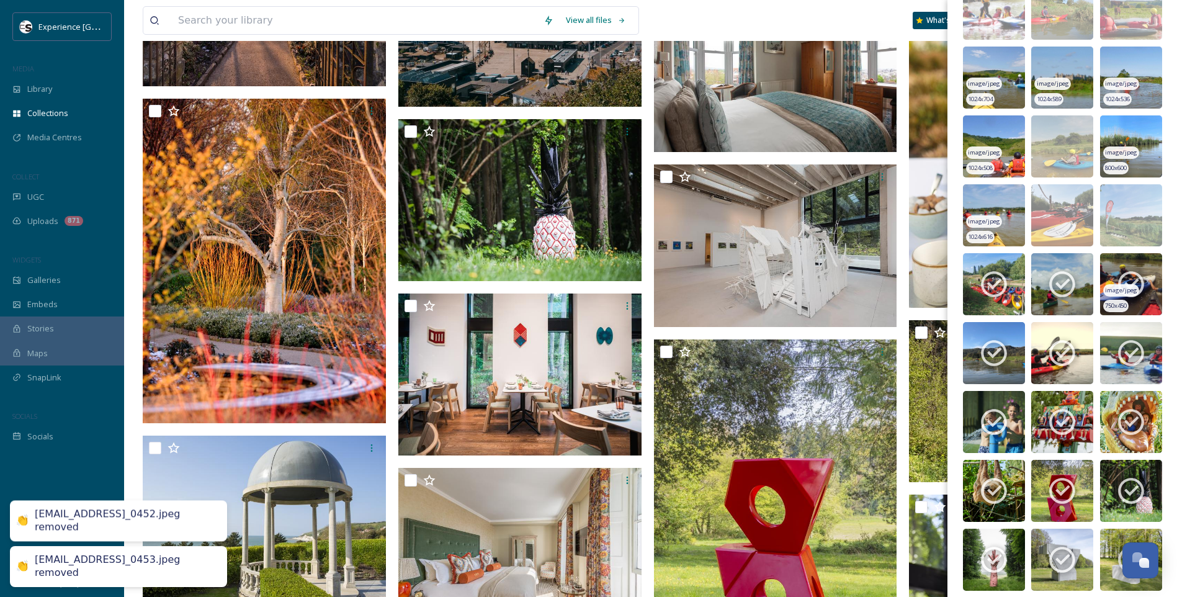
click at [1121, 278] on icon at bounding box center [1130, 284] width 31 height 31
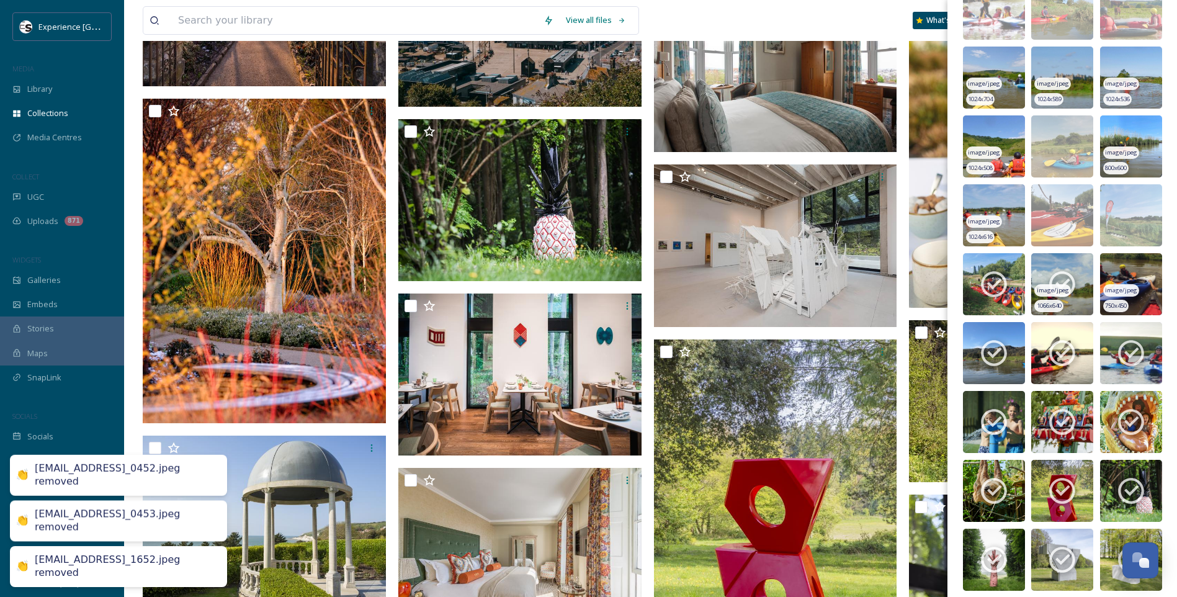
click at [1061, 282] on icon at bounding box center [1061, 284] width 31 height 31
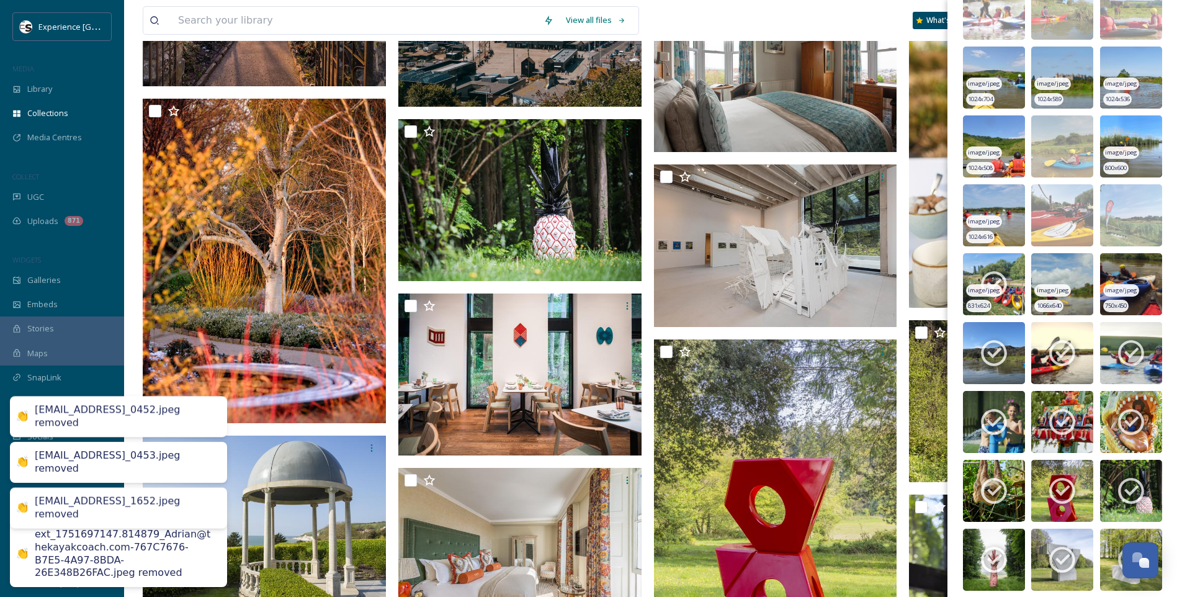
click at [1007, 281] on icon at bounding box center [993, 284] width 31 height 31
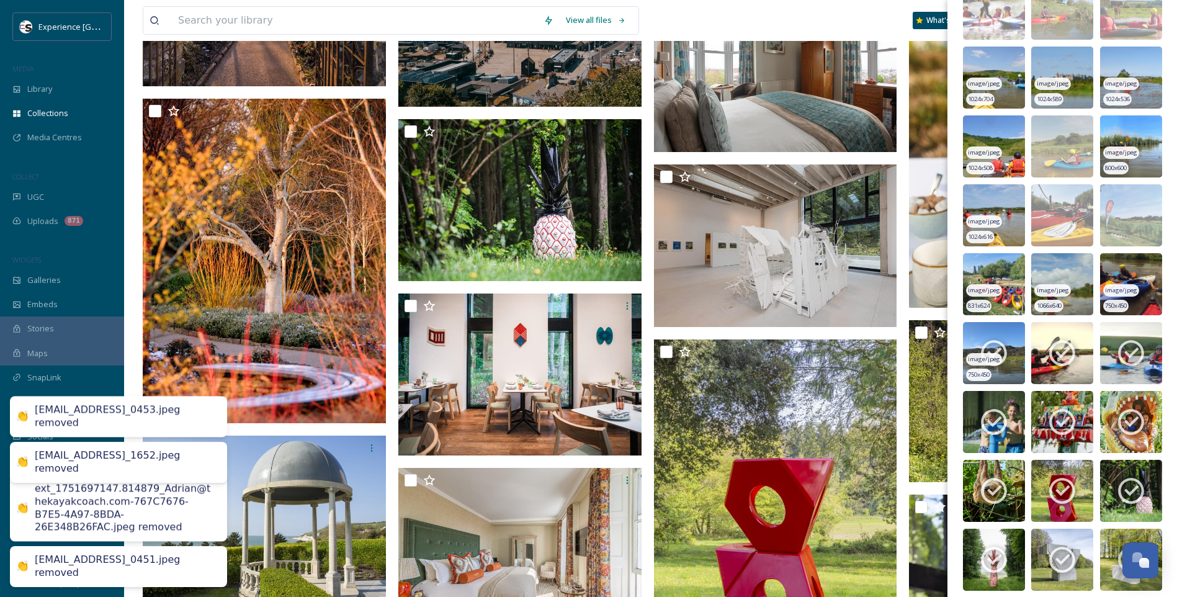
click at [1004, 340] on icon at bounding box center [993, 352] width 31 height 31
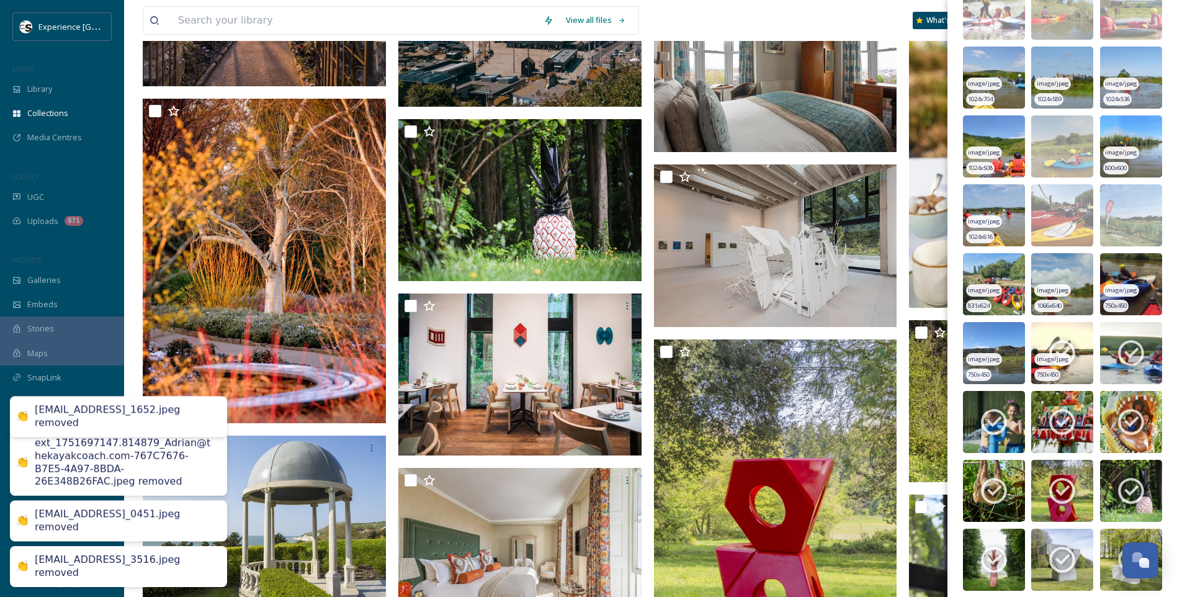
click at [1041, 344] on img at bounding box center [1062, 353] width 62 height 62
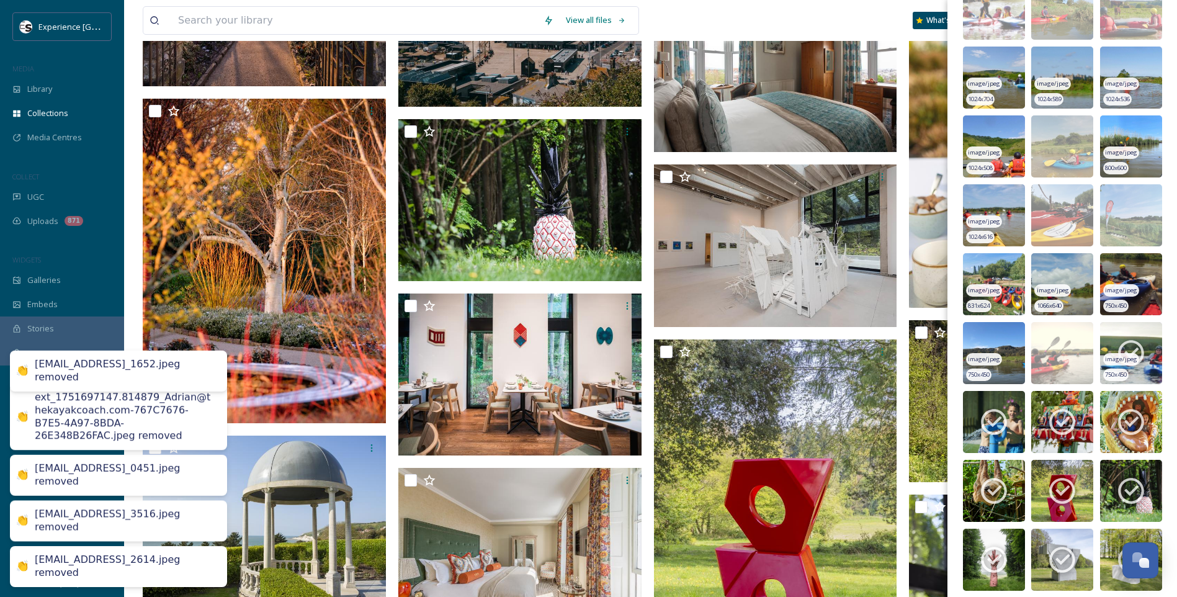
click at [1108, 347] on img at bounding box center [1131, 353] width 62 height 62
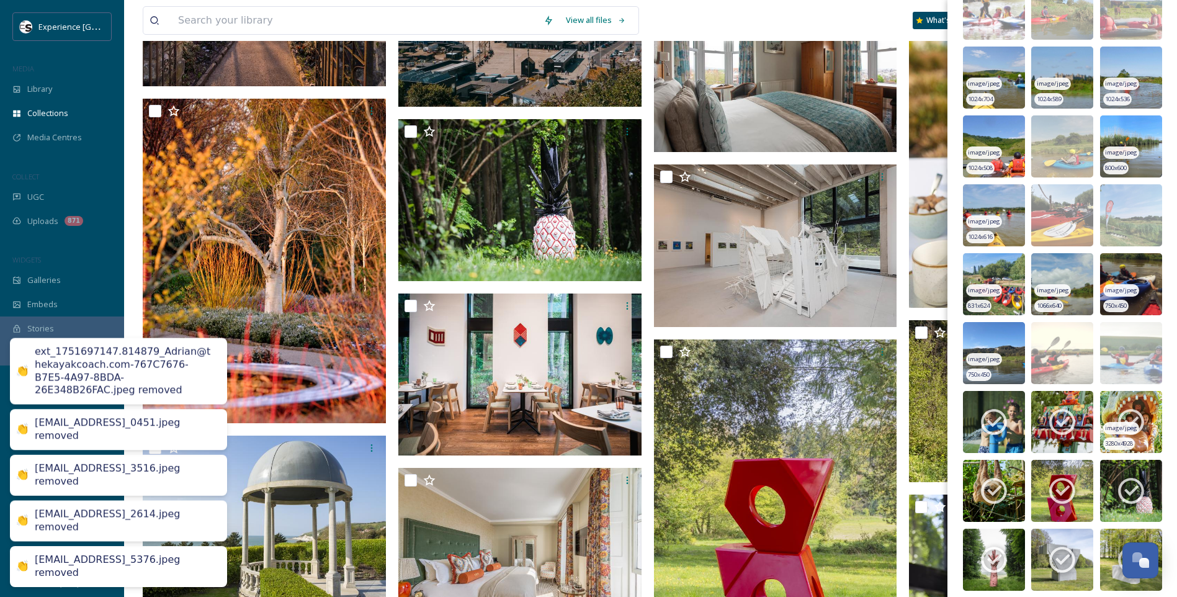
click at [1115, 430] on span "image/jpeg" at bounding box center [1121, 428] width 32 height 9
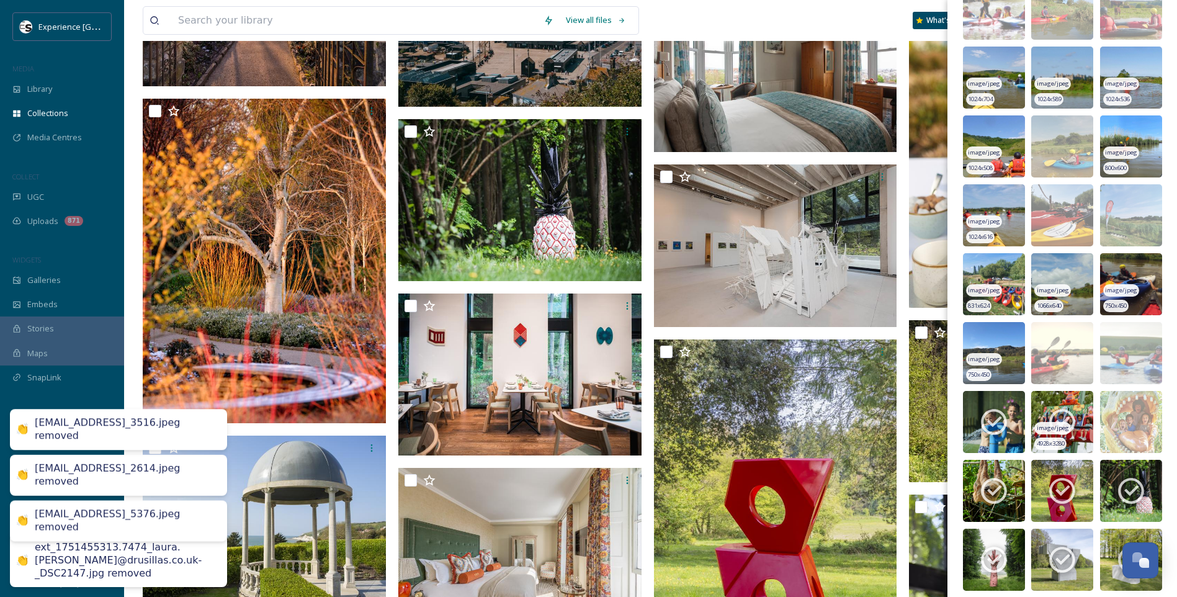
click at [1074, 422] on icon at bounding box center [1061, 421] width 31 height 31
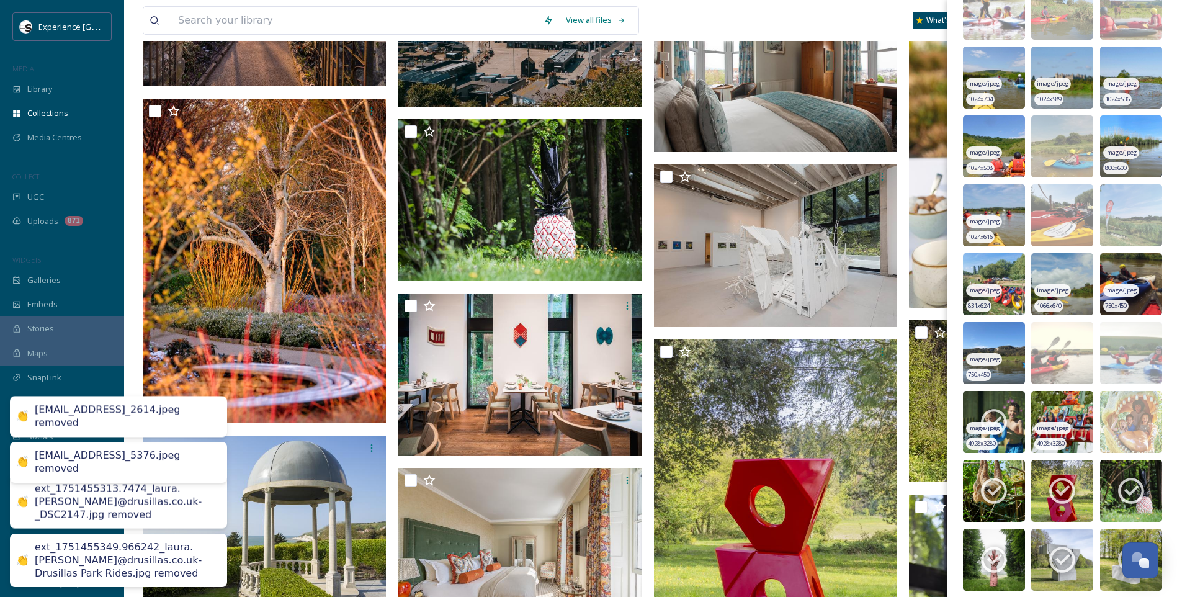
click at [990, 414] on icon at bounding box center [993, 421] width 31 height 31
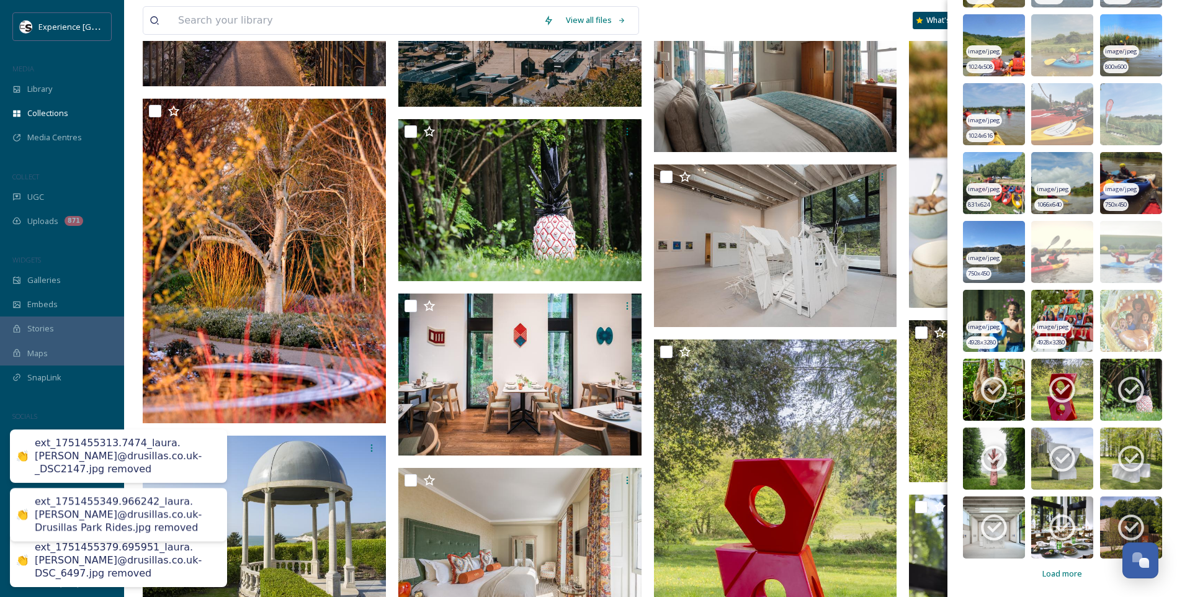
scroll to position [3690, 0]
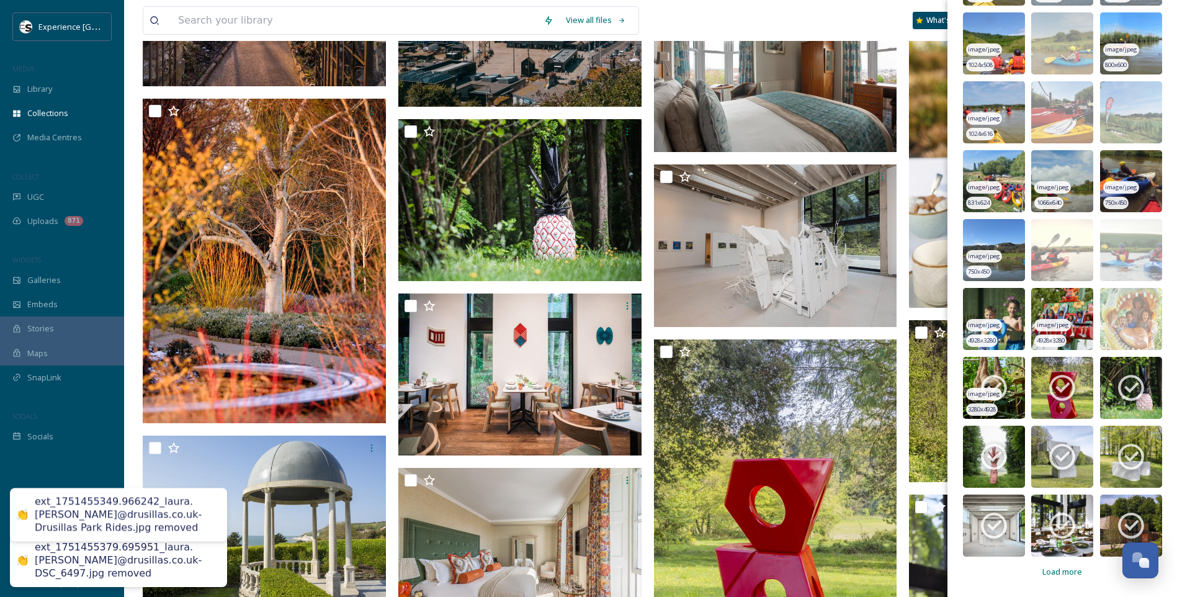
click at [997, 380] on icon at bounding box center [993, 387] width 31 height 31
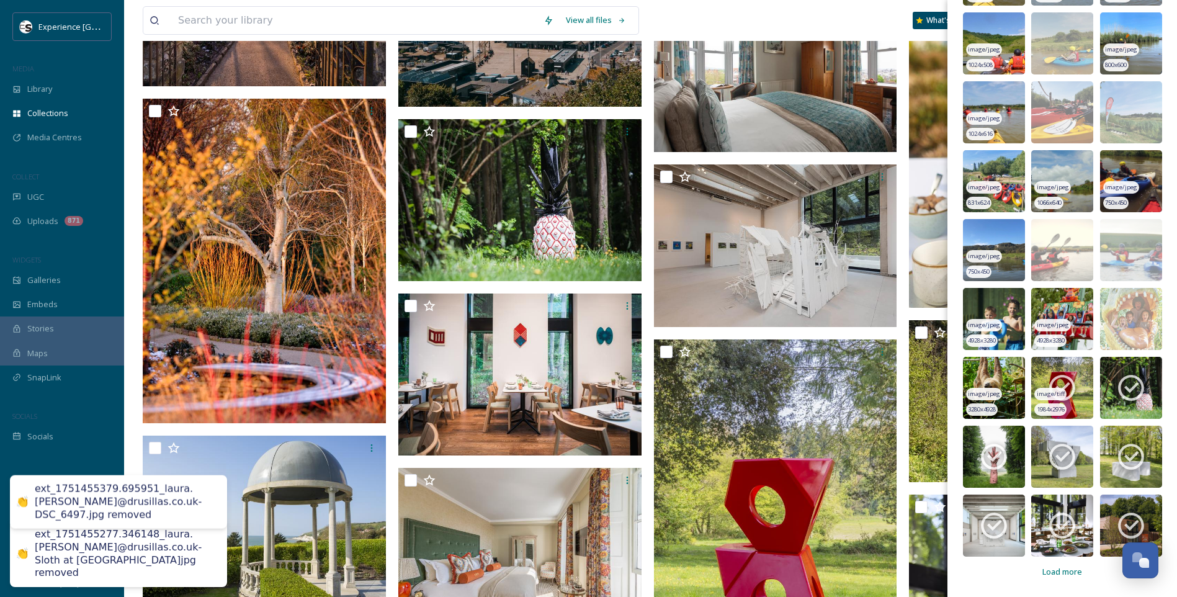
click at [1058, 380] on icon at bounding box center [1061, 387] width 31 height 31
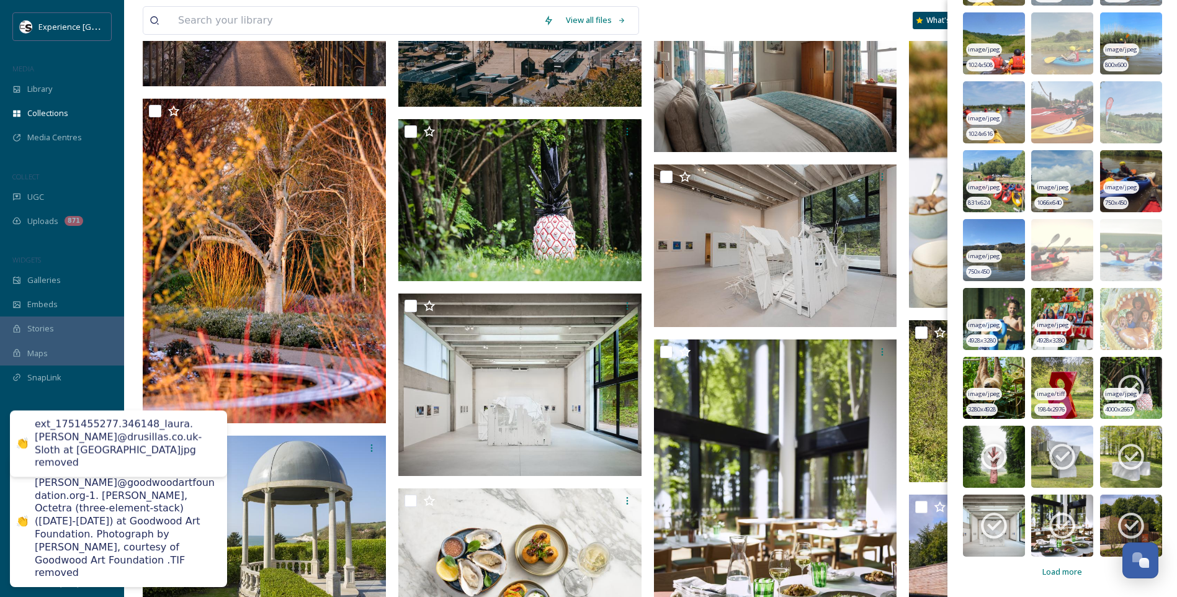
click at [1115, 378] on icon at bounding box center [1130, 387] width 31 height 31
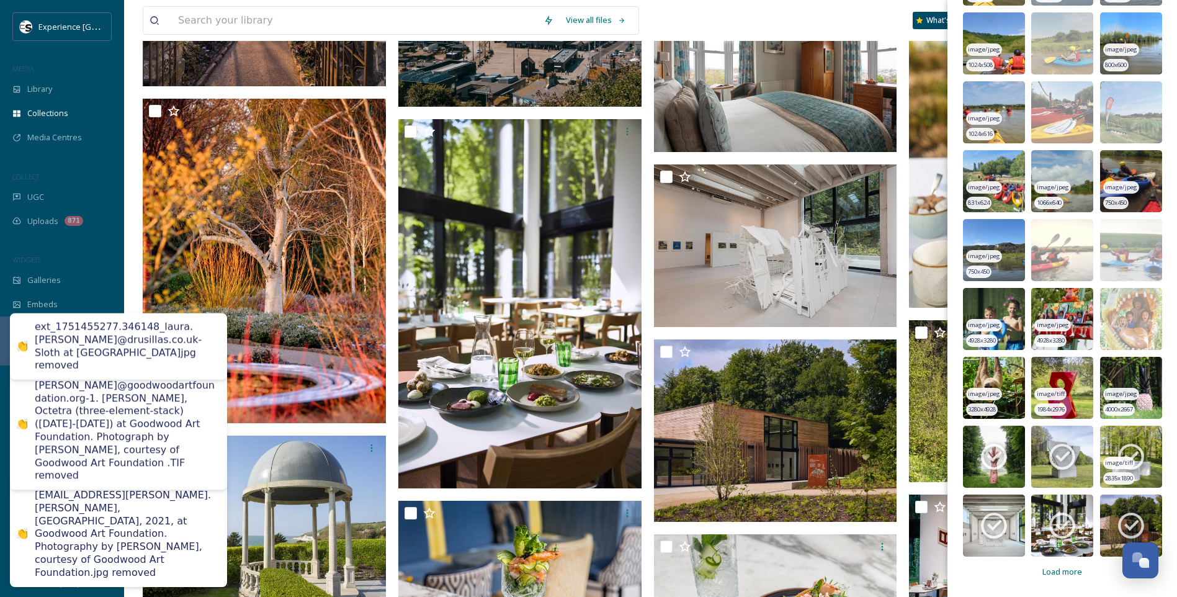
click at [1115, 446] on icon at bounding box center [1130, 456] width 31 height 31
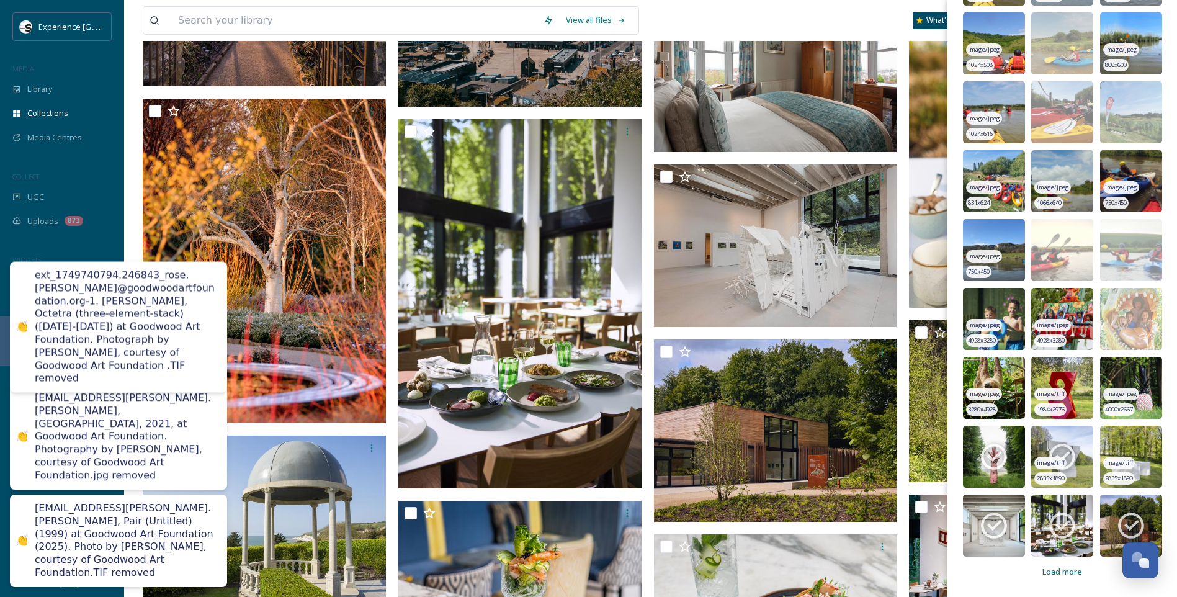
click at [1041, 449] on img at bounding box center [1062, 457] width 62 height 62
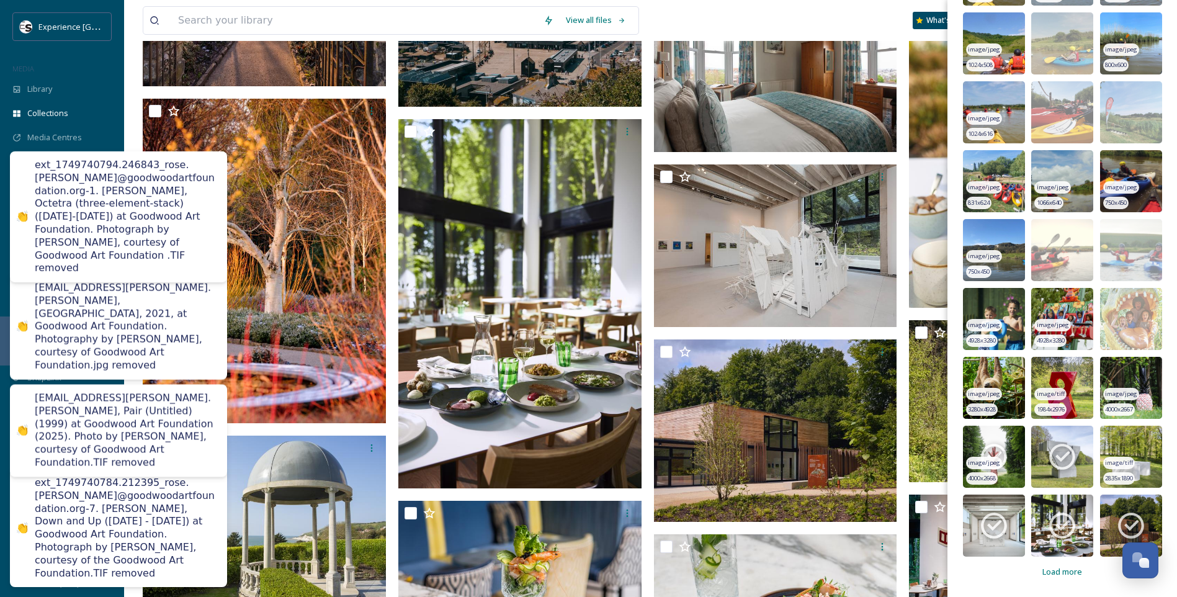
click at [1000, 450] on icon at bounding box center [993, 456] width 31 height 31
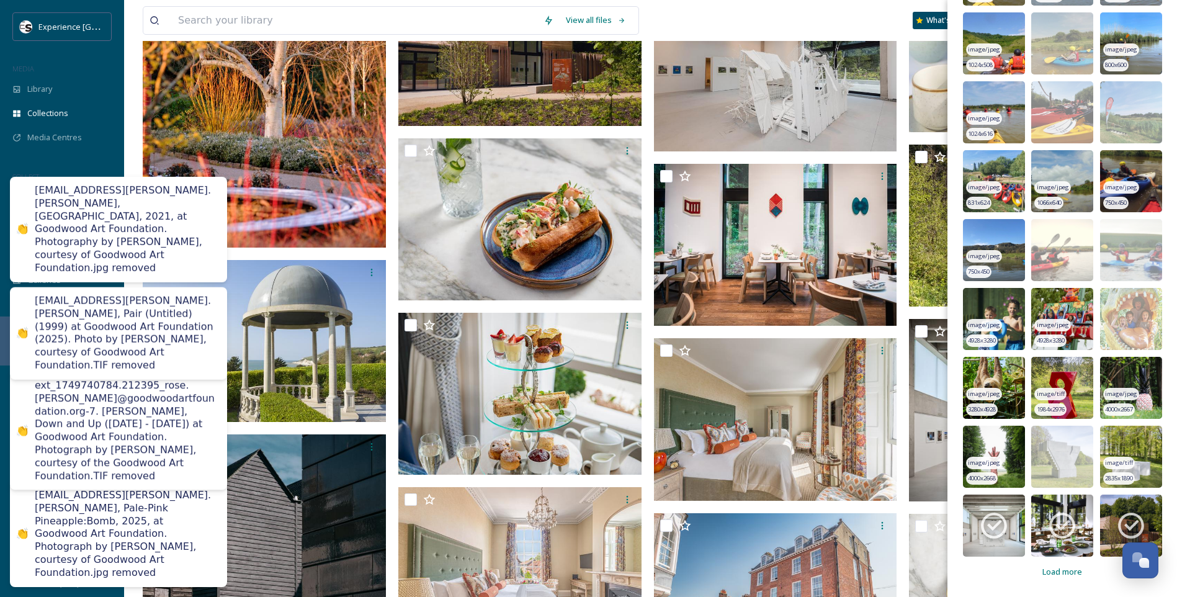
scroll to position [4280, 0]
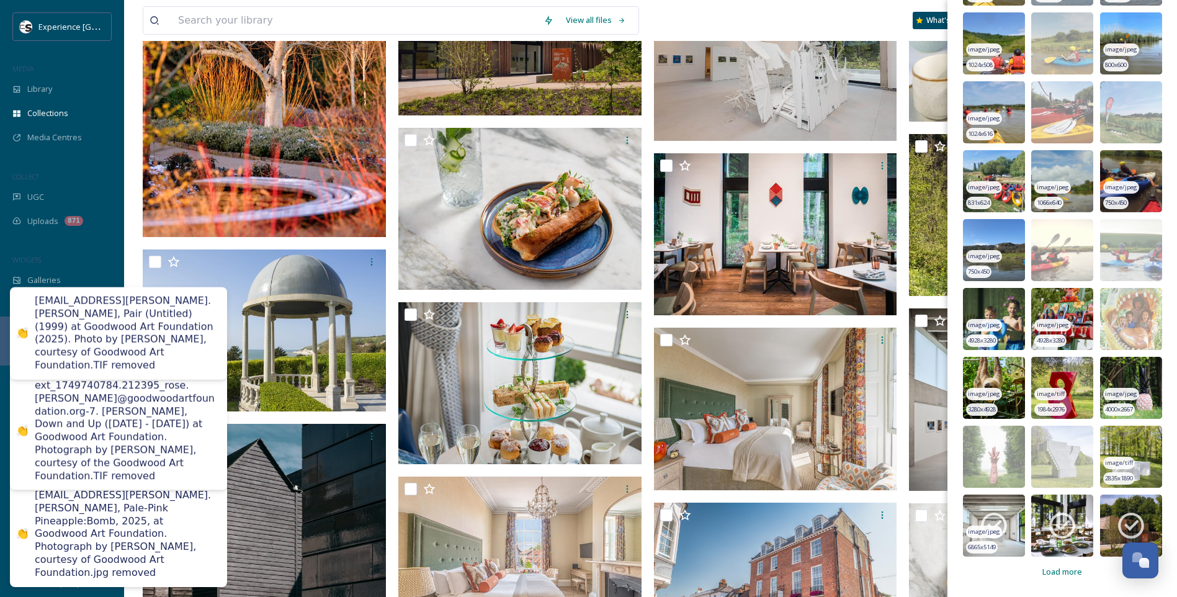
click at [985, 515] on icon at bounding box center [993, 525] width 31 height 31
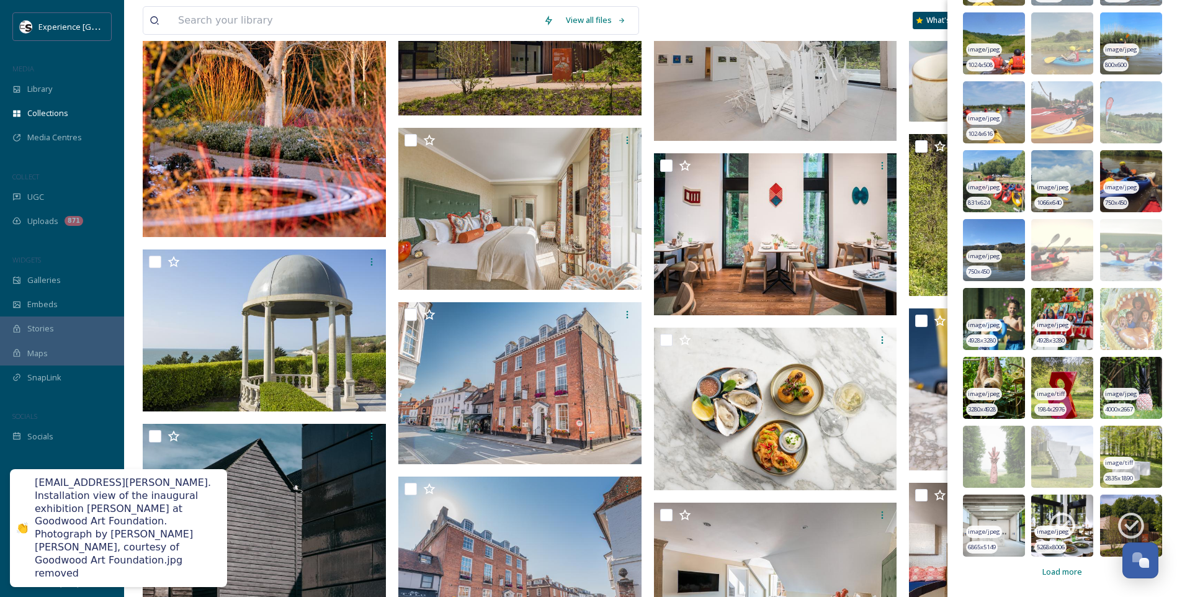
click at [1046, 516] on icon at bounding box center [1061, 525] width 31 height 31
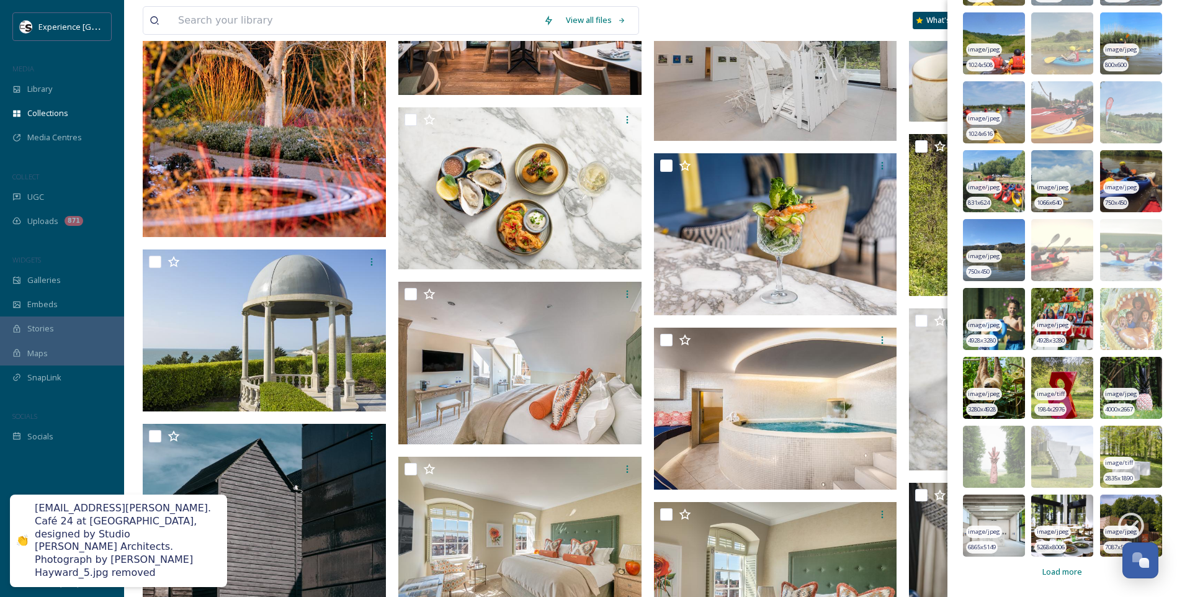
click at [1135, 517] on icon at bounding box center [1130, 525] width 31 height 31
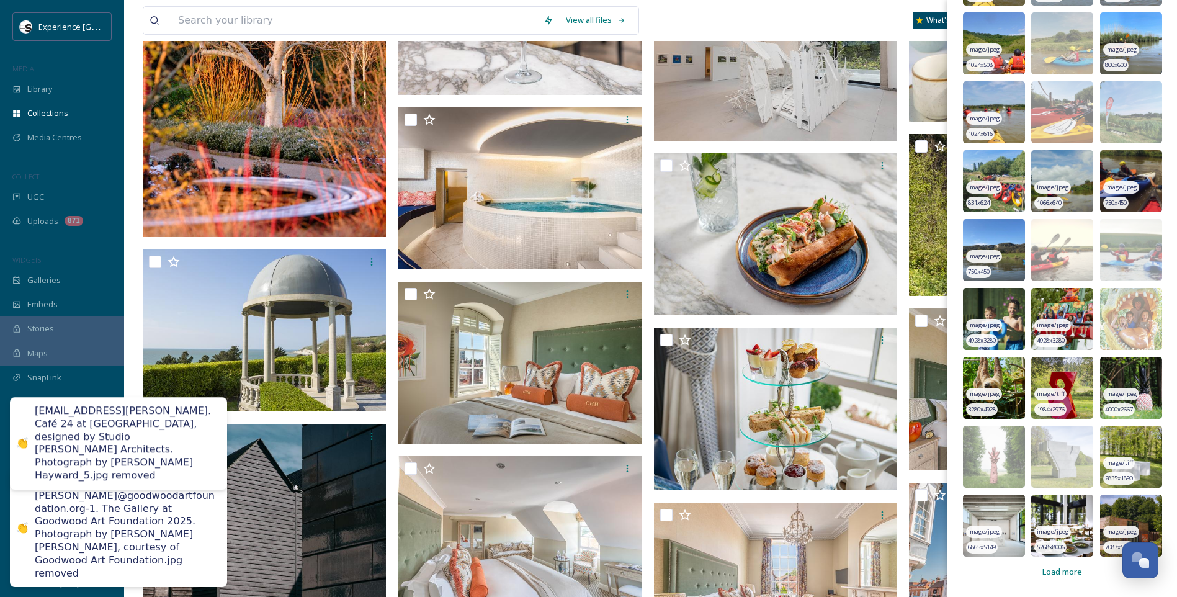
click at [1056, 573] on span "Load more" at bounding box center [1062, 572] width 40 height 12
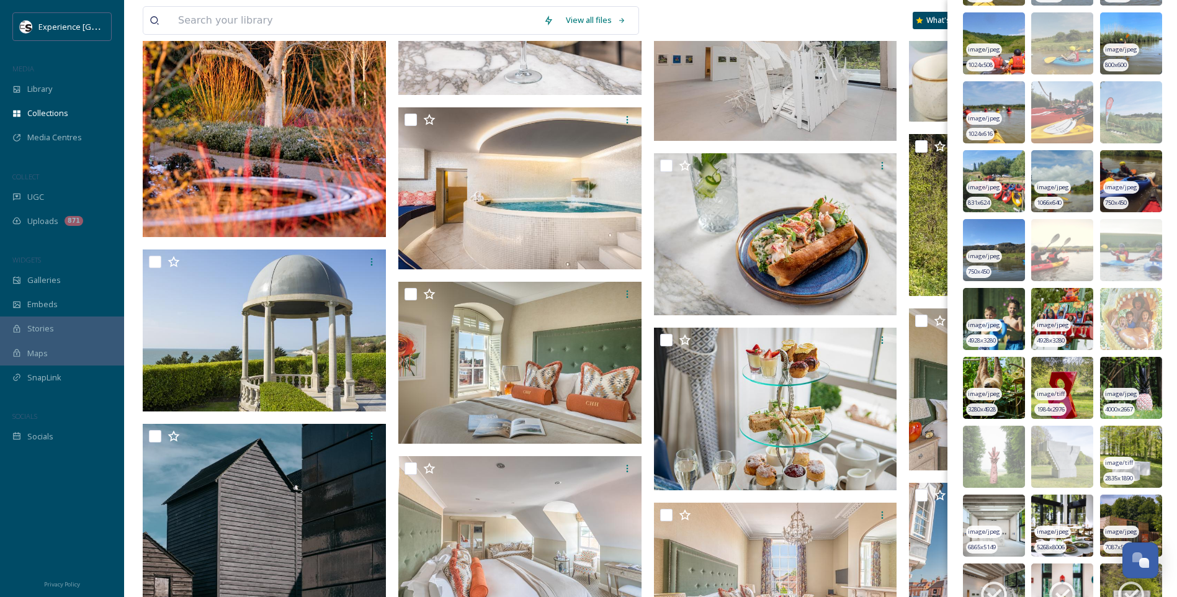
scroll to position [4062, 0]
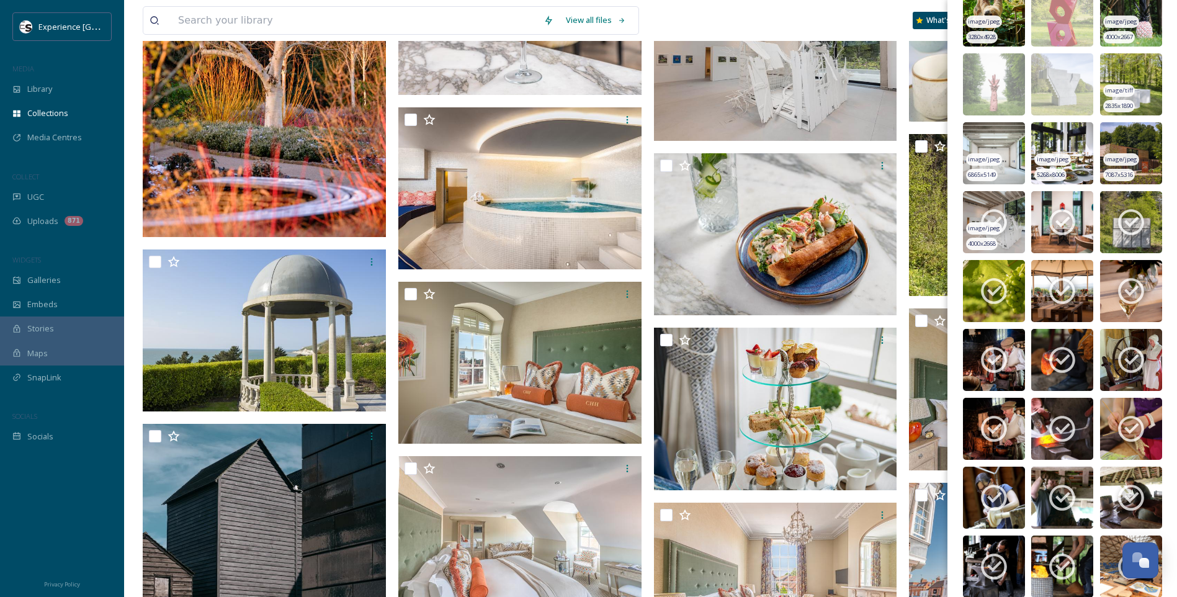
click at [986, 213] on icon at bounding box center [994, 223] width 26 height 26
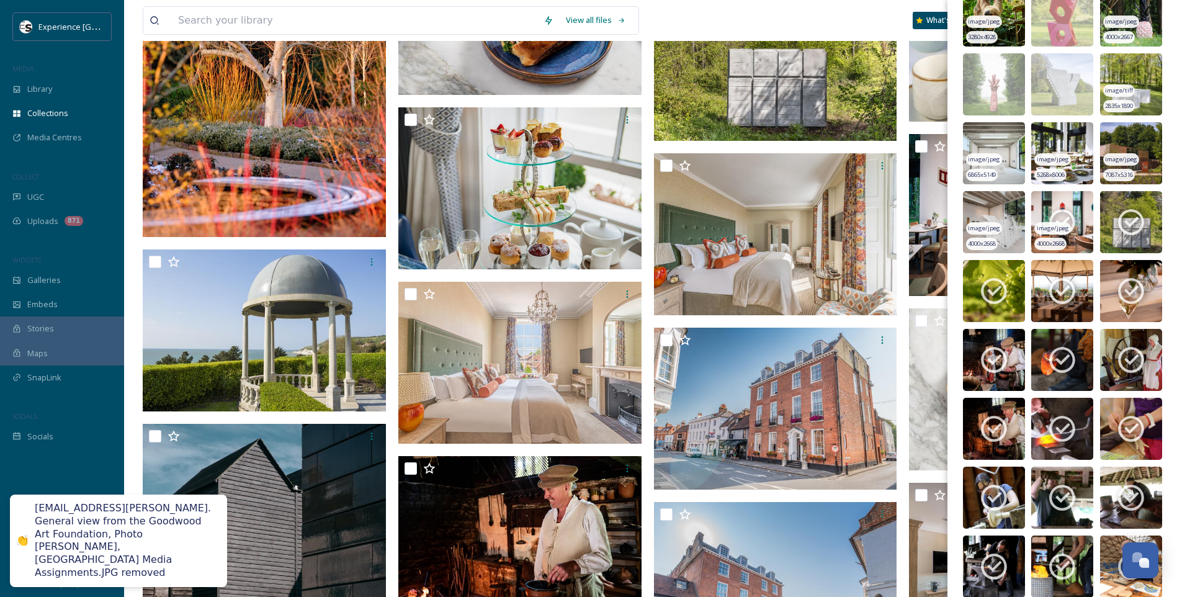
click at [1050, 213] on icon at bounding box center [1062, 223] width 26 height 26
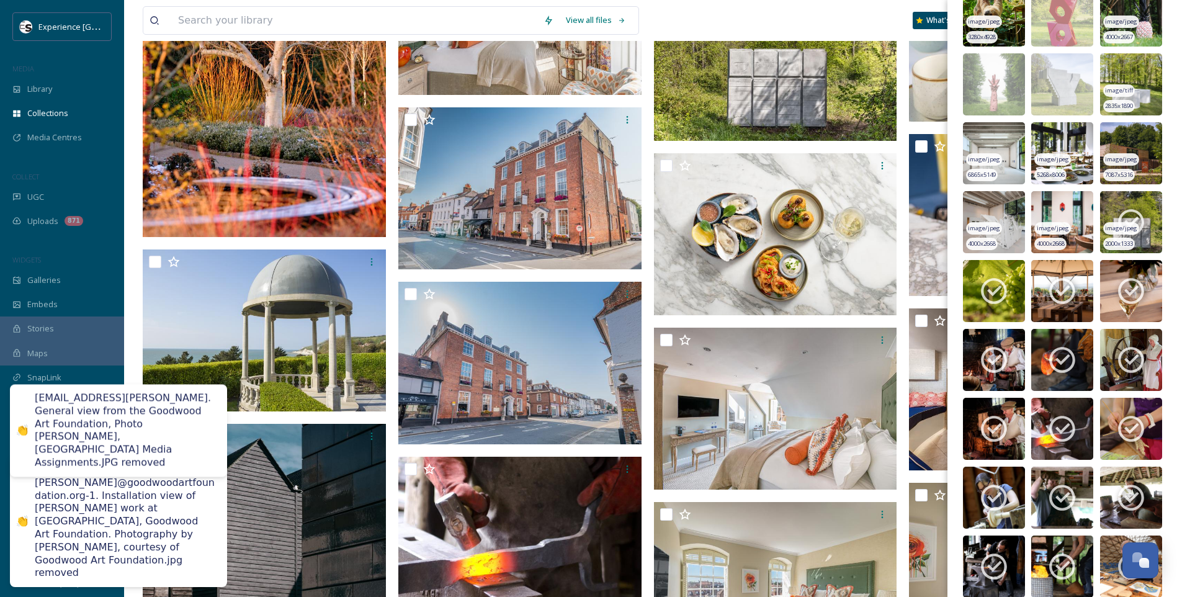
click at [1128, 213] on icon at bounding box center [1130, 222] width 31 height 31
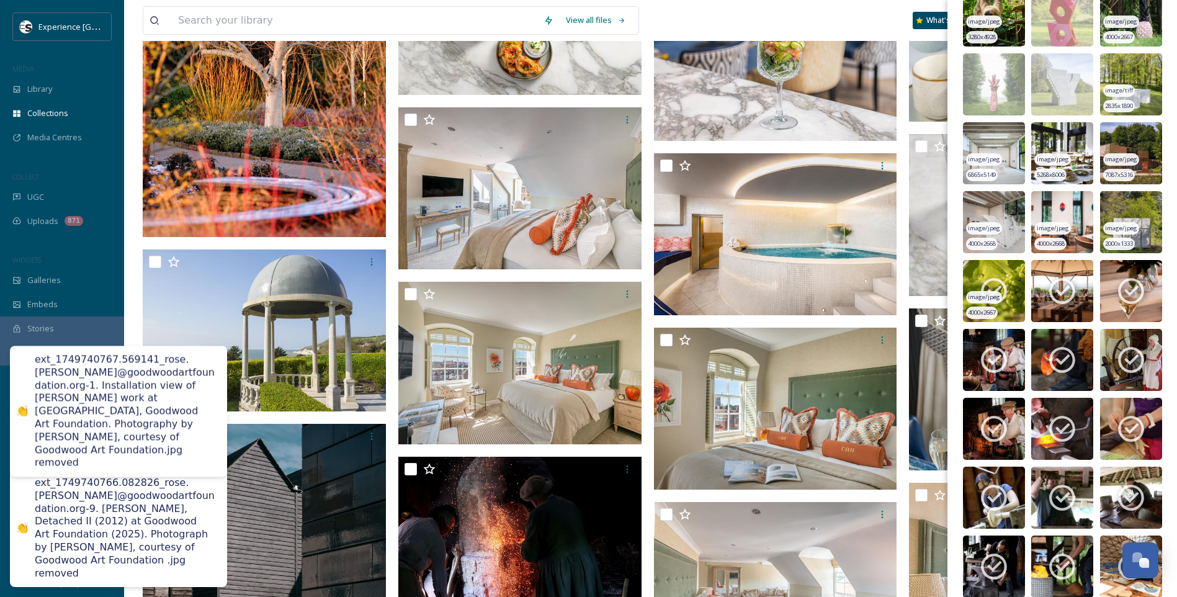
click at [1002, 281] on icon at bounding box center [993, 290] width 31 height 31
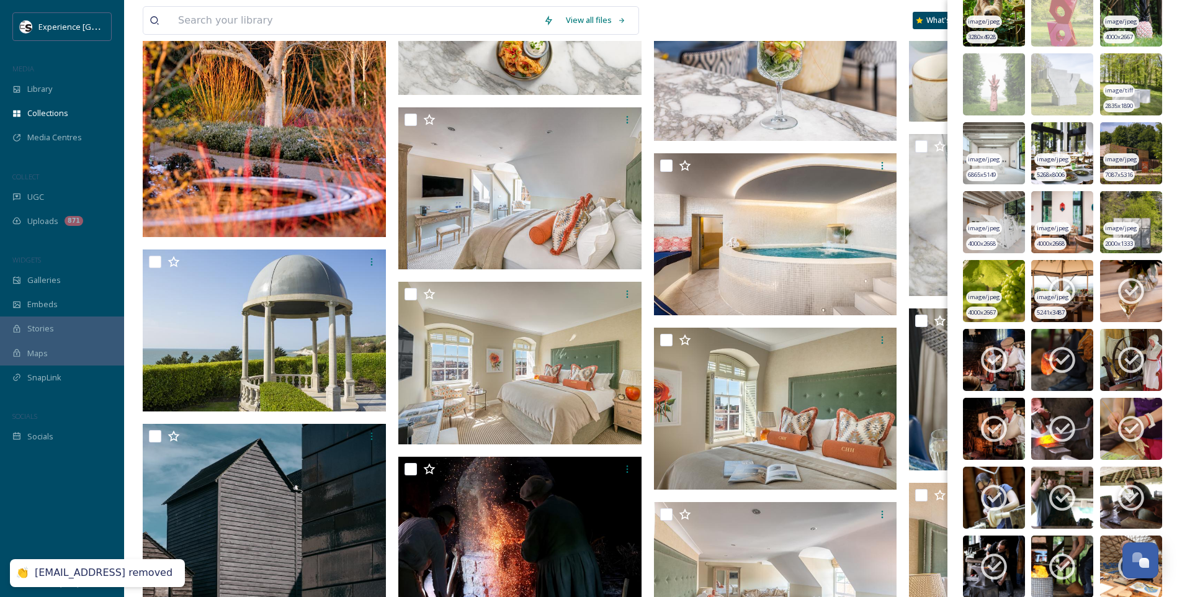
click at [1050, 283] on icon at bounding box center [1062, 292] width 26 height 26
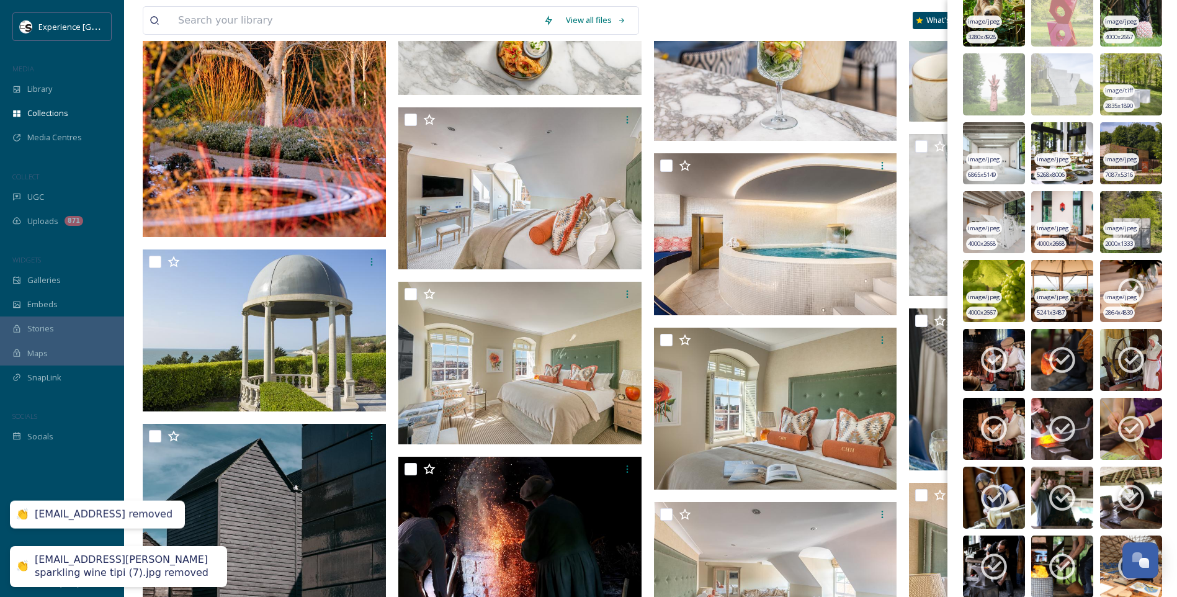
click at [1122, 283] on icon at bounding box center [1130, 290] width 31 height 31
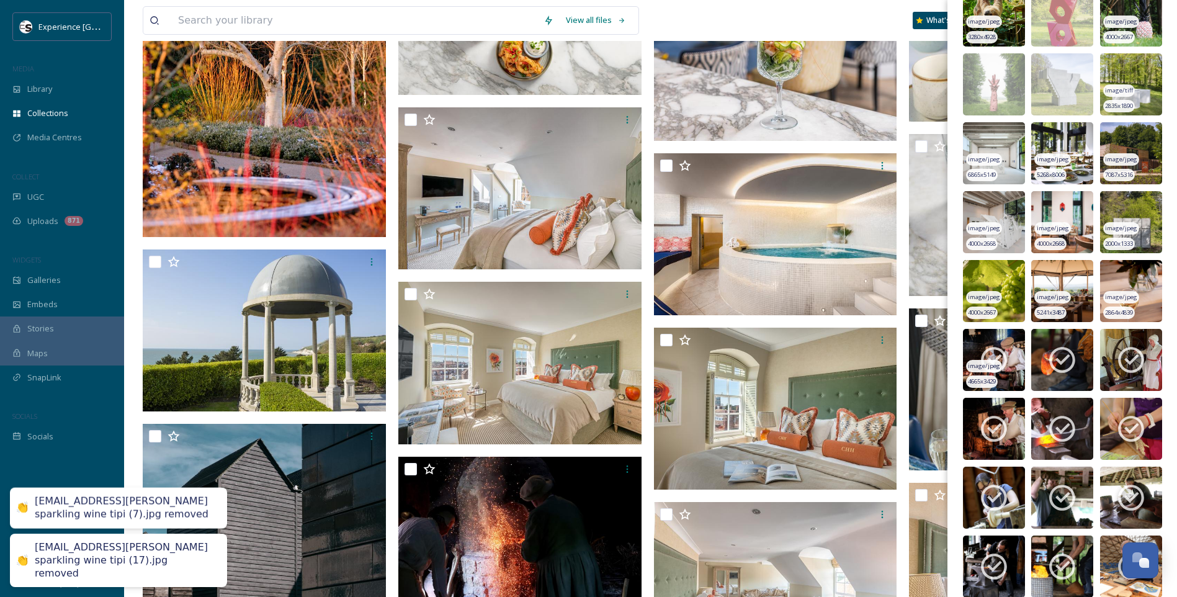
click at [999, 360] on icon at bounding box center [993, 359] width 31 height 31
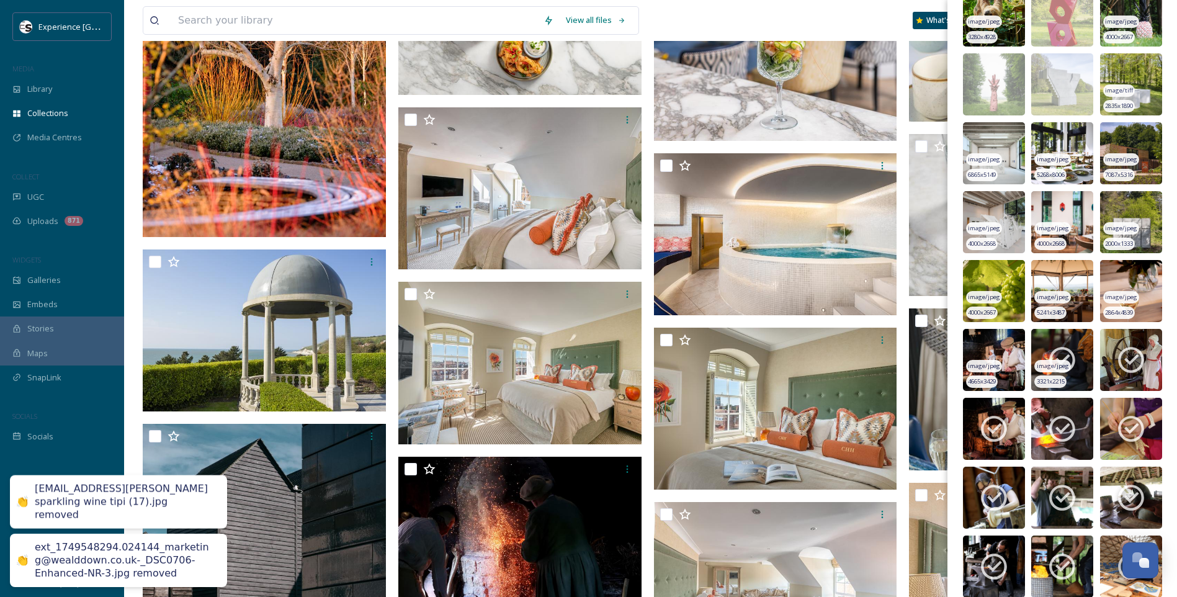
click at [1043, 355] on img at bounding box center [1062, 360] width 62 height 62
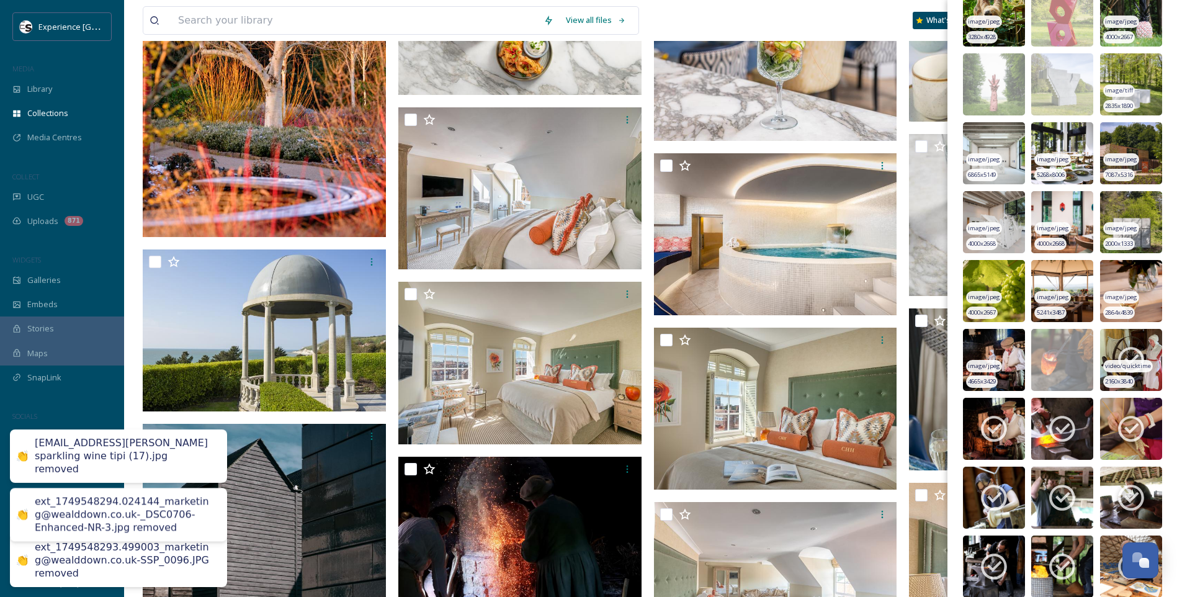
click at [1126, 353] on icon at bounding box center [1130, 359] width 31 height 31
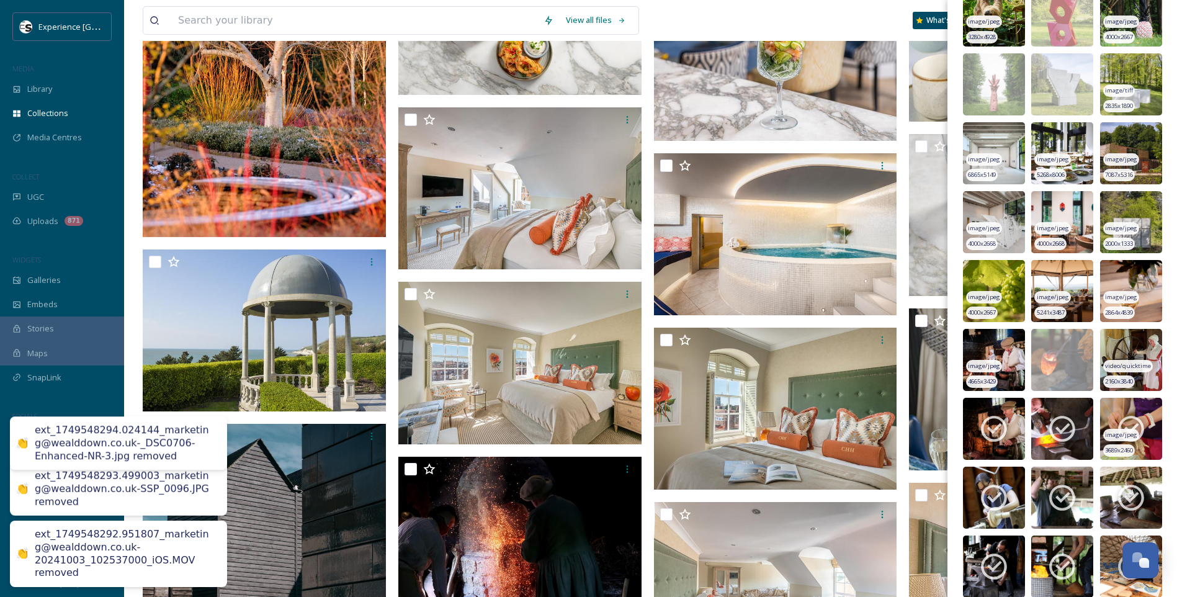
click at [1118, 422] on icon at bounding box center [1131, 429] width 26 height 26
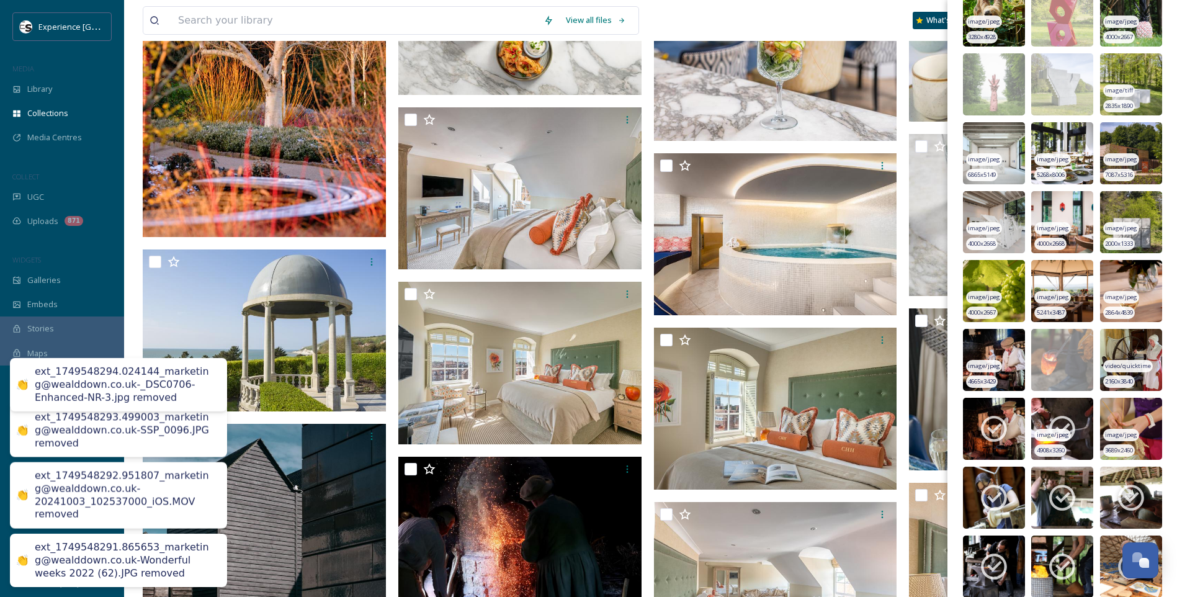
click at [1070, 422] on icon at bounding box center [1062, 429] width 26 height 26
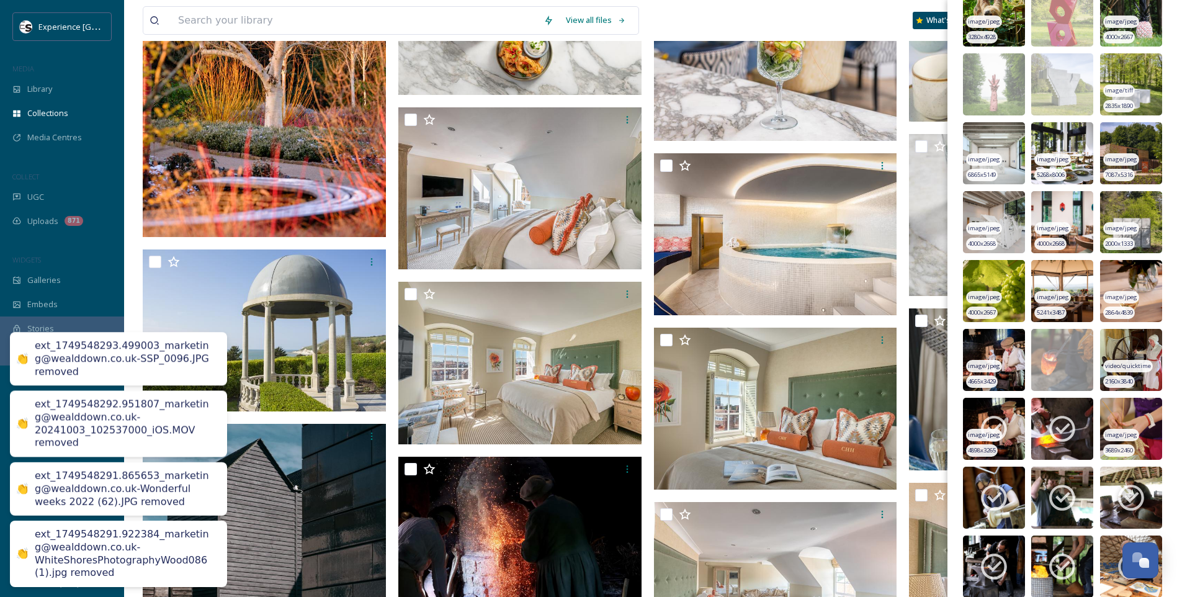
click at [994, 424] on icon at bounding box center [993, 428] width 31 height 31
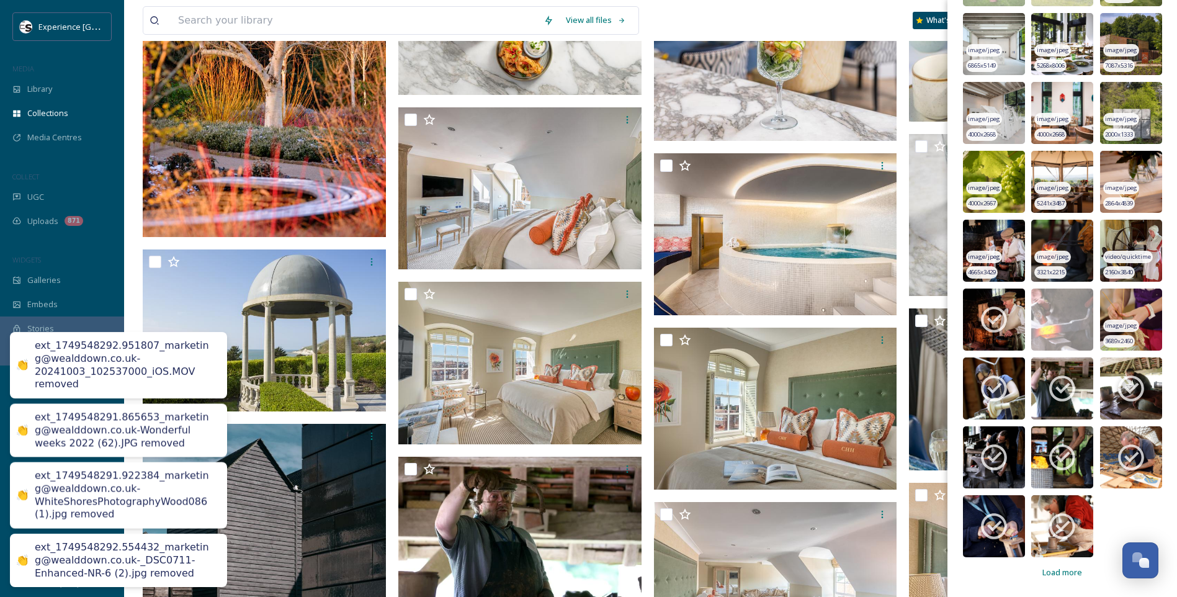
scroll to position [4172, 0]
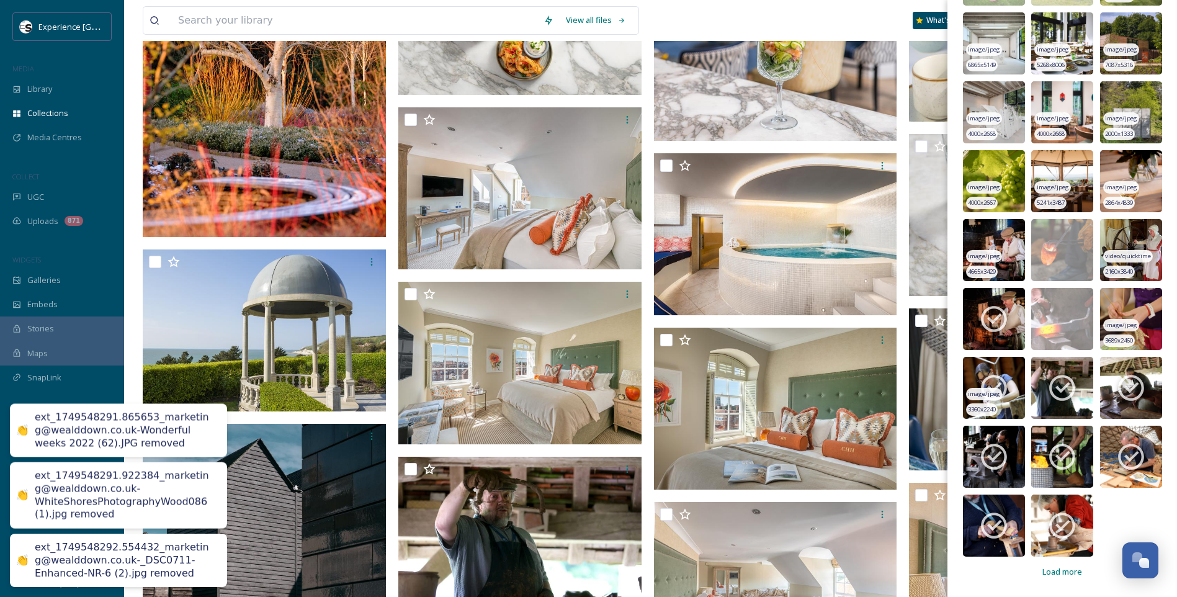
click at [994, 373] on icon at bounding box center [993, 387] width 31 height 31
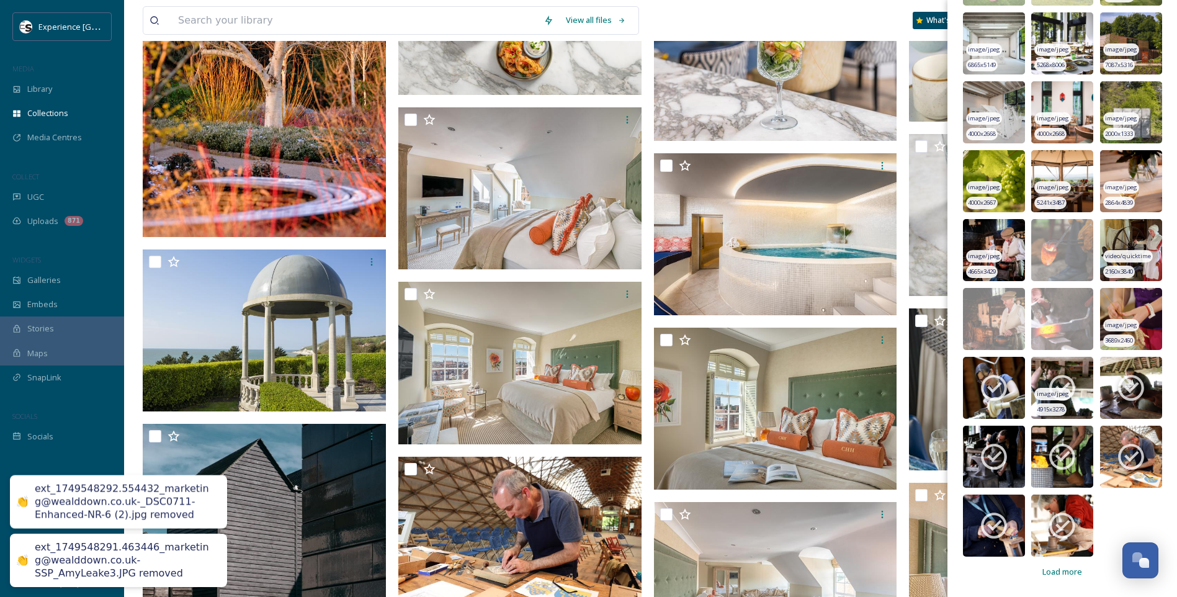
click at [1059, 386] on icon at bounding box center [1061, 387] width 31 height 31
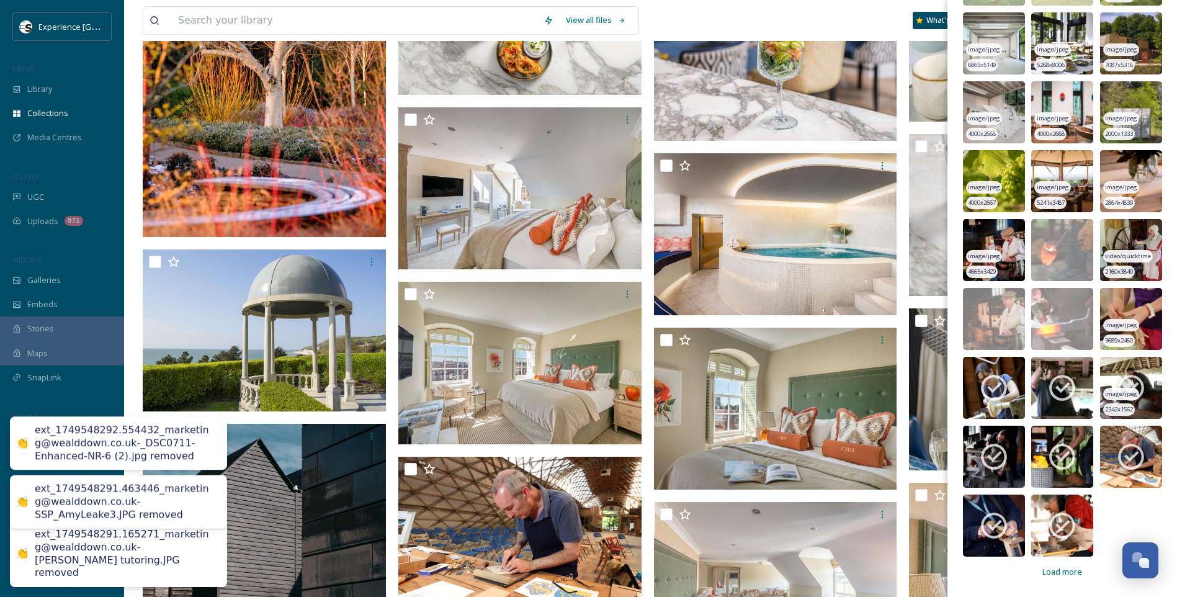
click at [1140, 382] on img at bounding box center [1131, 388] width 62 height 62
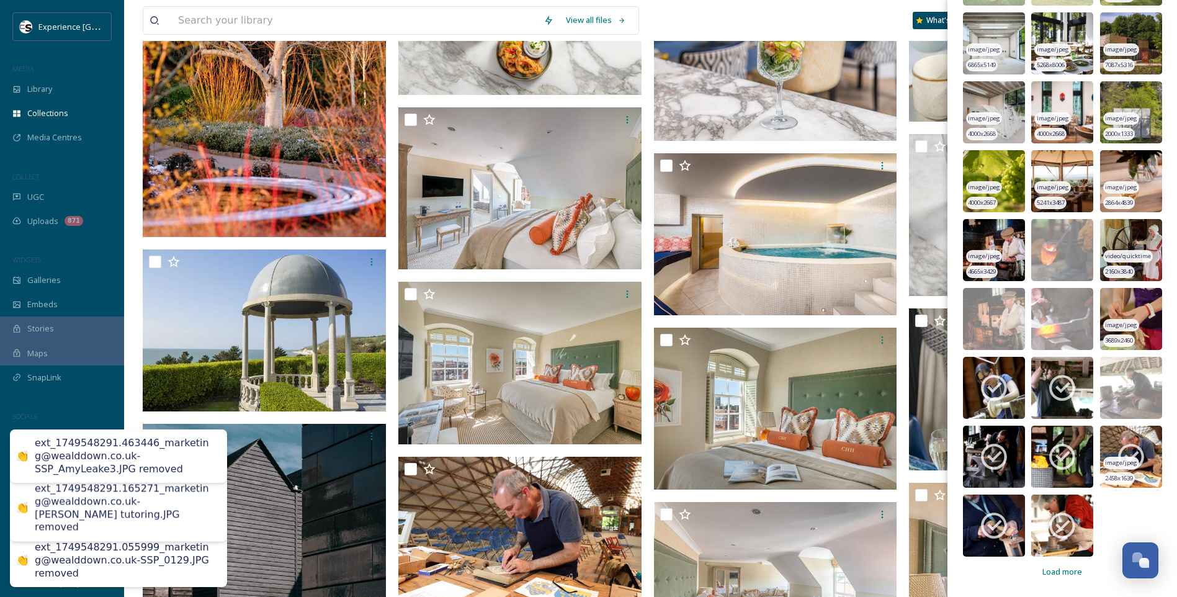
click at [1129, 437] on img at bounding box center [1131, 457] width 62 height 62
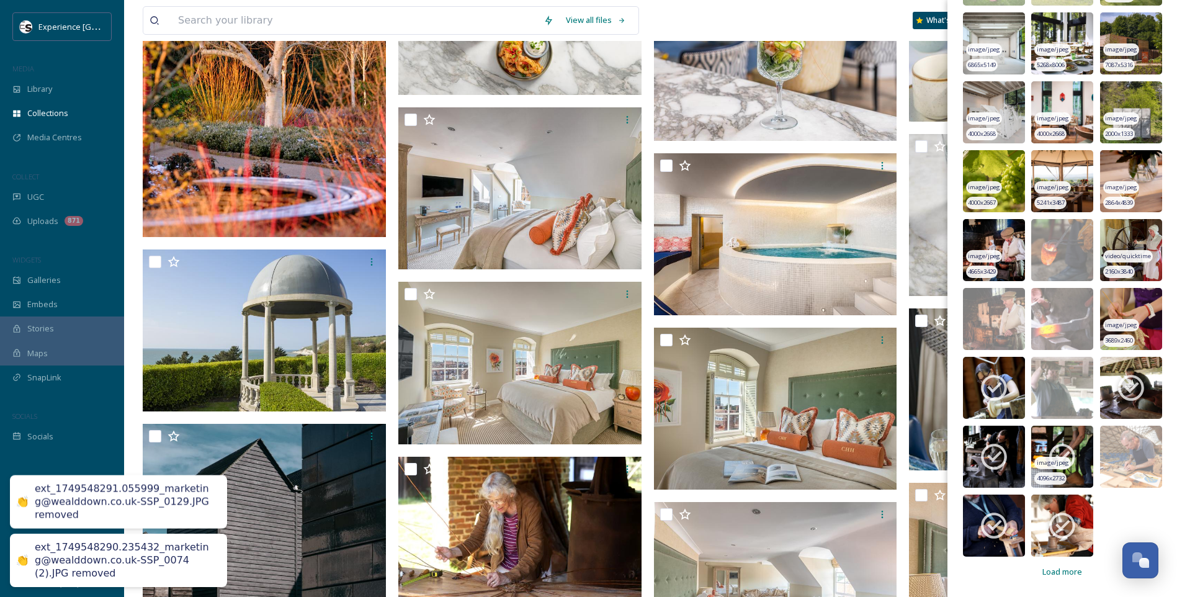
click at [1067, 437] on img at bounding box center [1062, 457] width 62 height 62
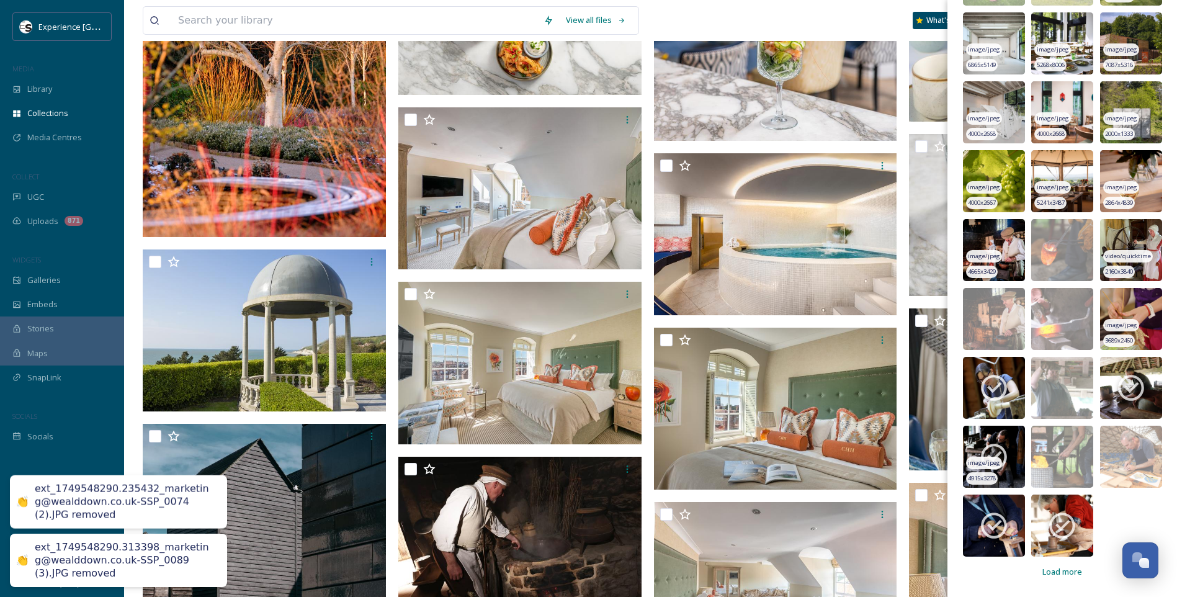
click at [1004, 442] on icon at bounding box center [993, 456] width 31 height 31
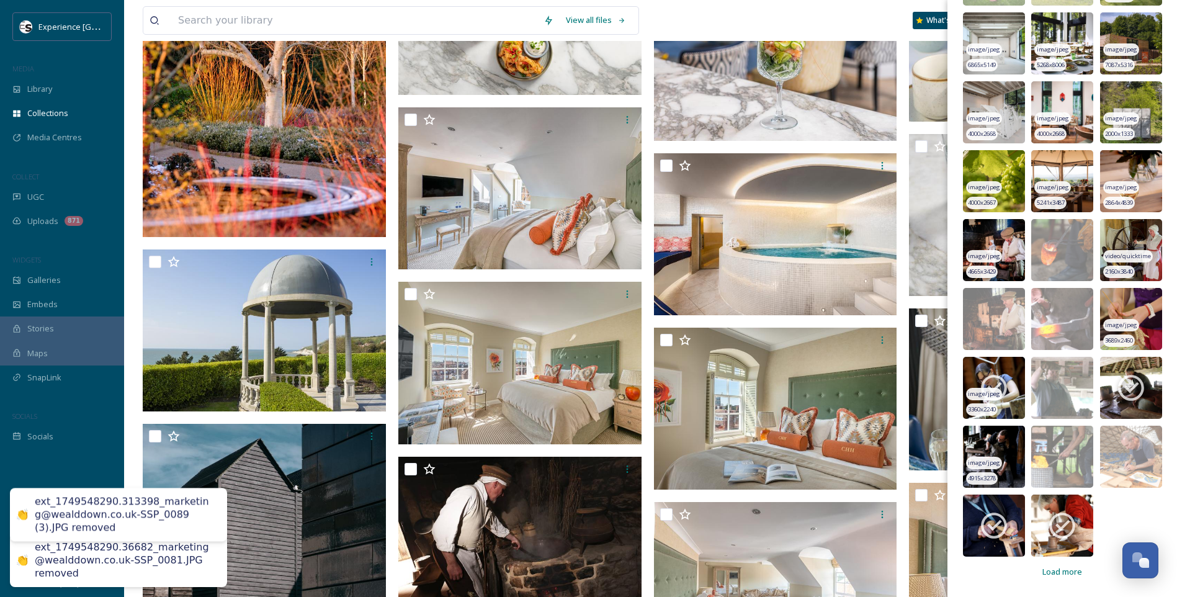
click at [999, 395] on div "image/jpeg" at bounding box center [984, 394] width 36 height 13
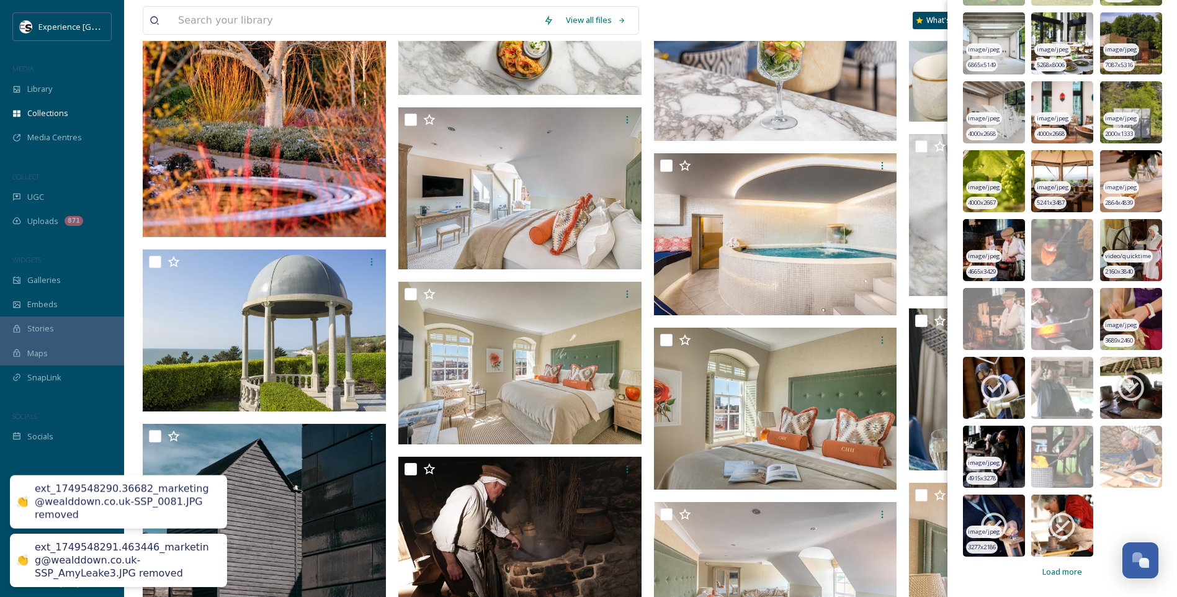
click at [995, 514] on icon at bounding box center [994, 526] width 26 height 26
click at [1063, 514] on icon at bounding box center [1062, 526] width 26 height 26
click at [991, 375] on icon at bounding box center [993, 387] width 31 height 31
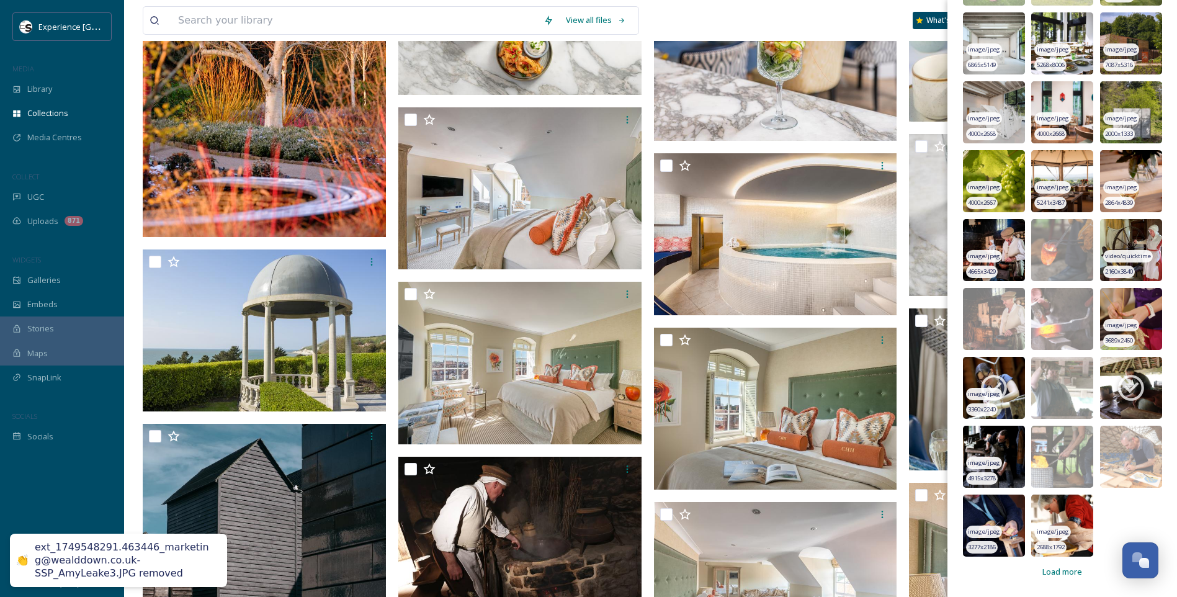
click at [999, 384] on icon at bounding box center [994, 388] width 26 height 26
click at [1067, 565] on div "Load more" at bounding box center [1062, 571] width 52 height 24
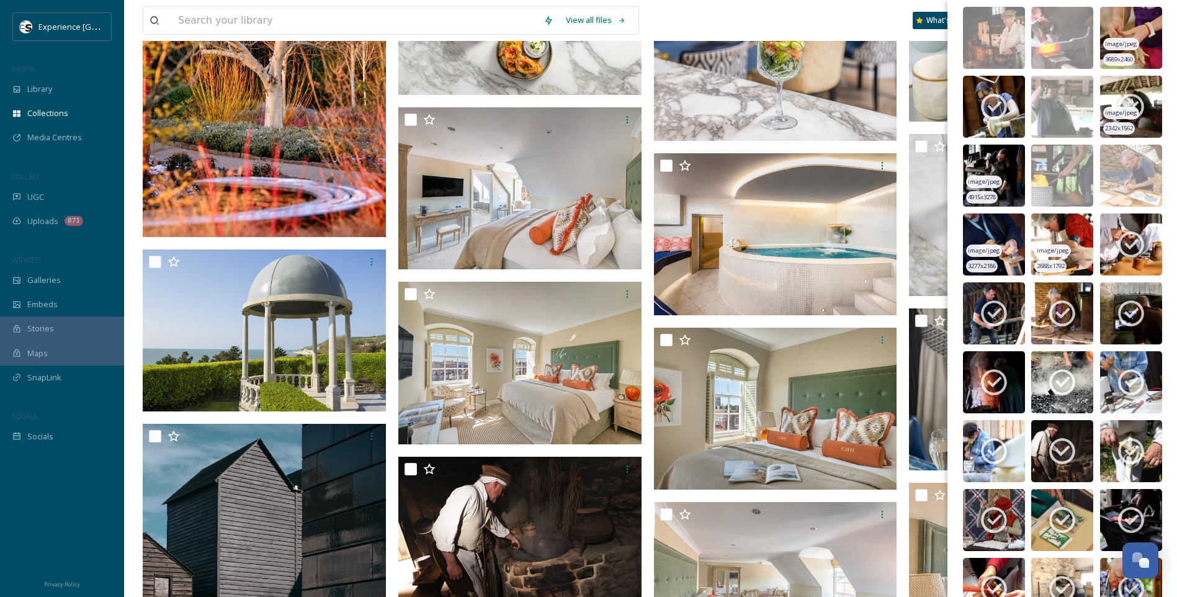
scroll to position [4544, 0]
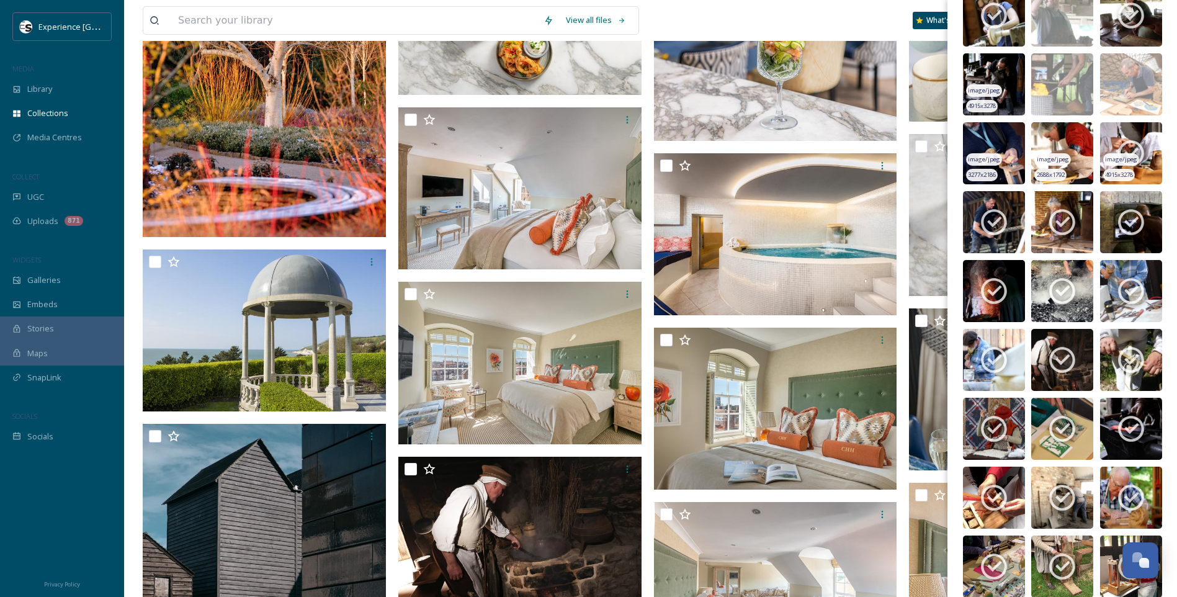
click at [1131, 140] on icon at bounding box center [1130, 153] width 31 height 31
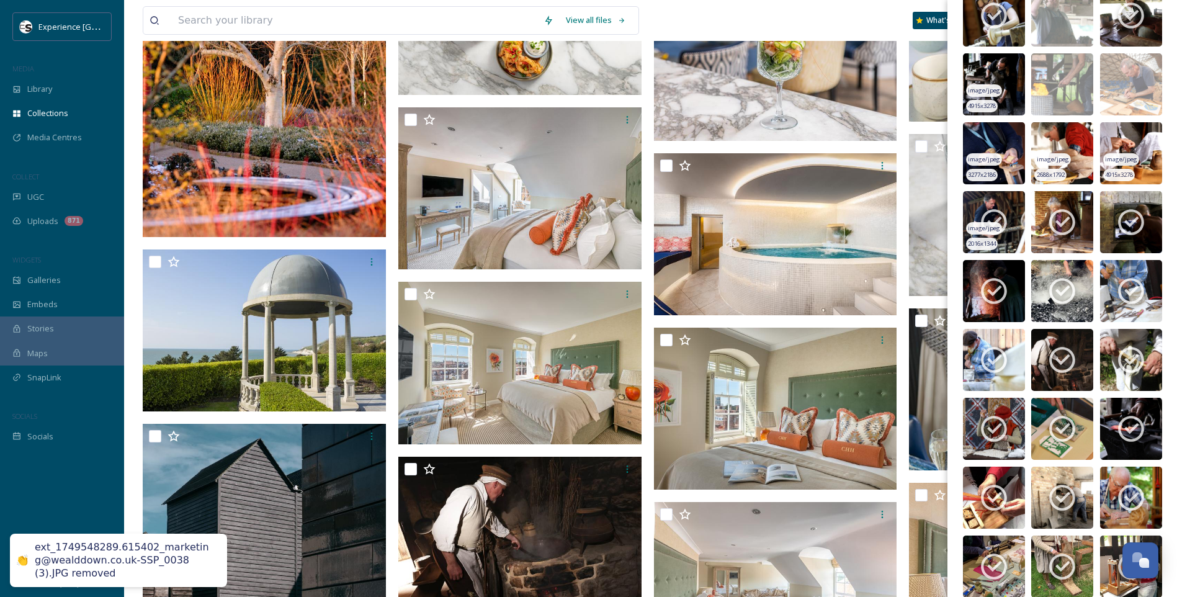
click at [1011, 204] on img at bounding box center [994, 222] width 62 height 62
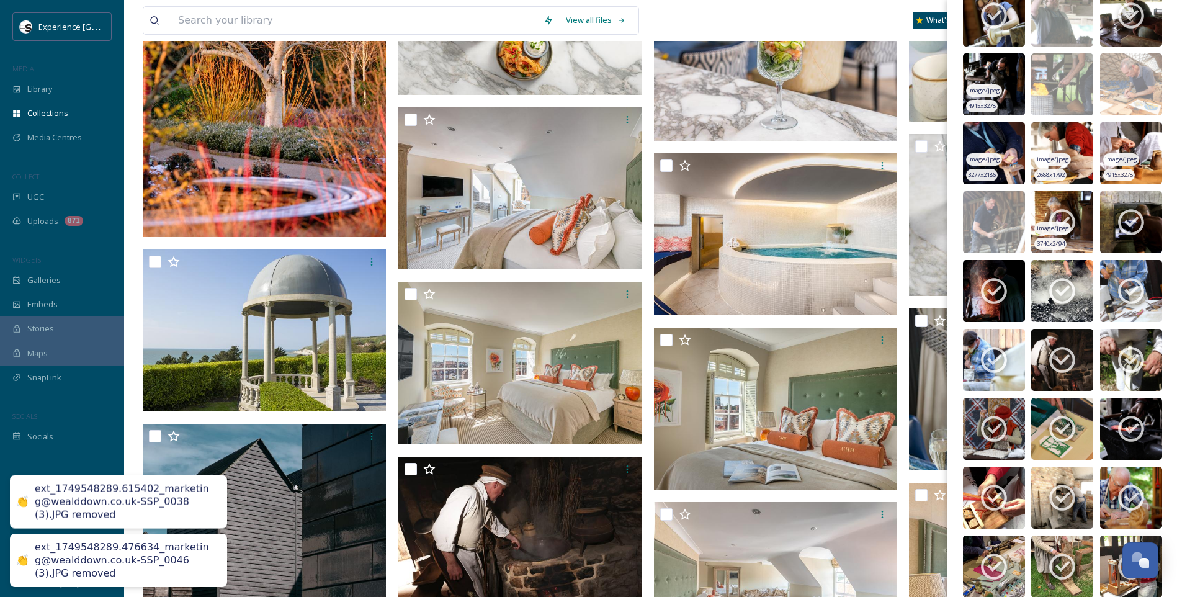
click at [1049, 225] on span "image/jpeg" at bounding box center [1053, 228] width 32 height 9
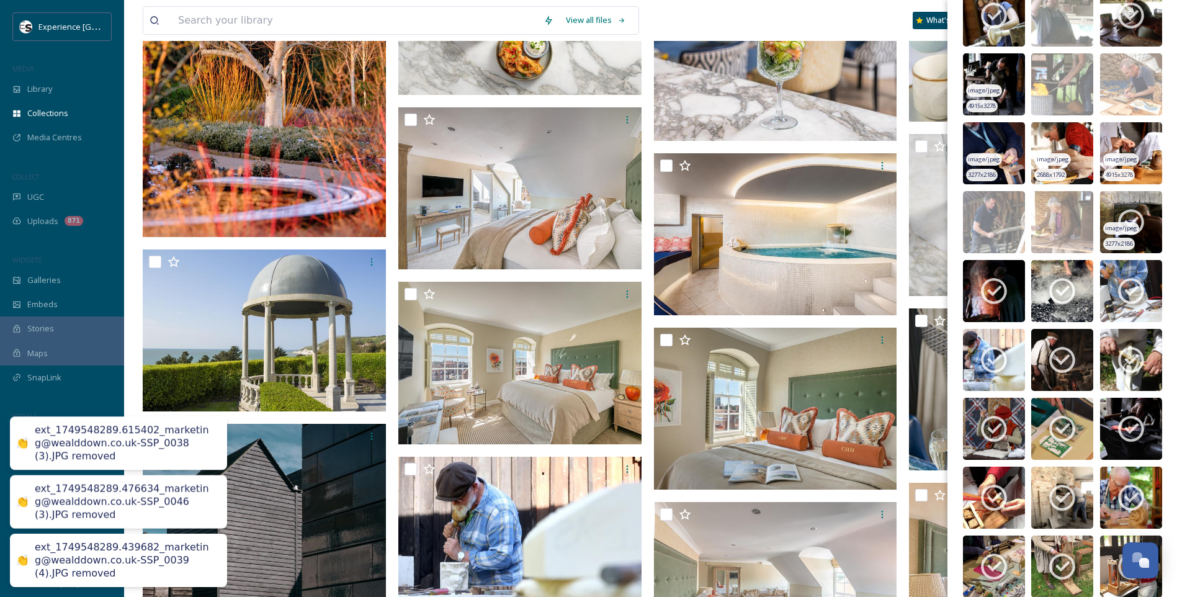
click at [1130, 216] on icon at bounding box center [1130, 222] width 31 height 31
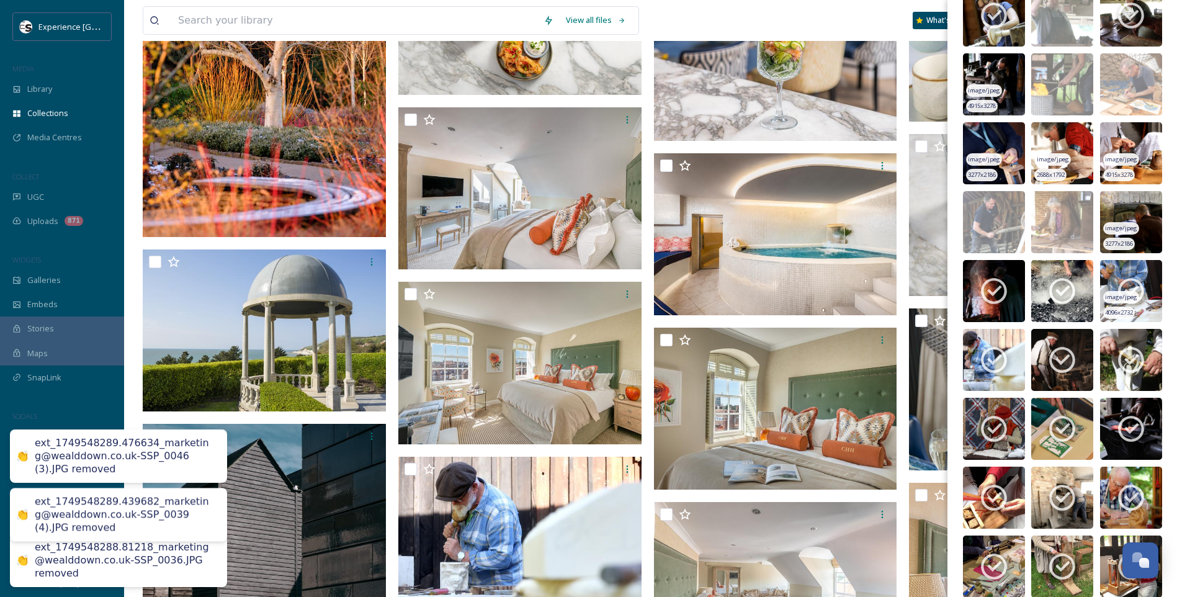
click at [1135, 279] on icon at bounding box center [1130, 290] width 31 height 31
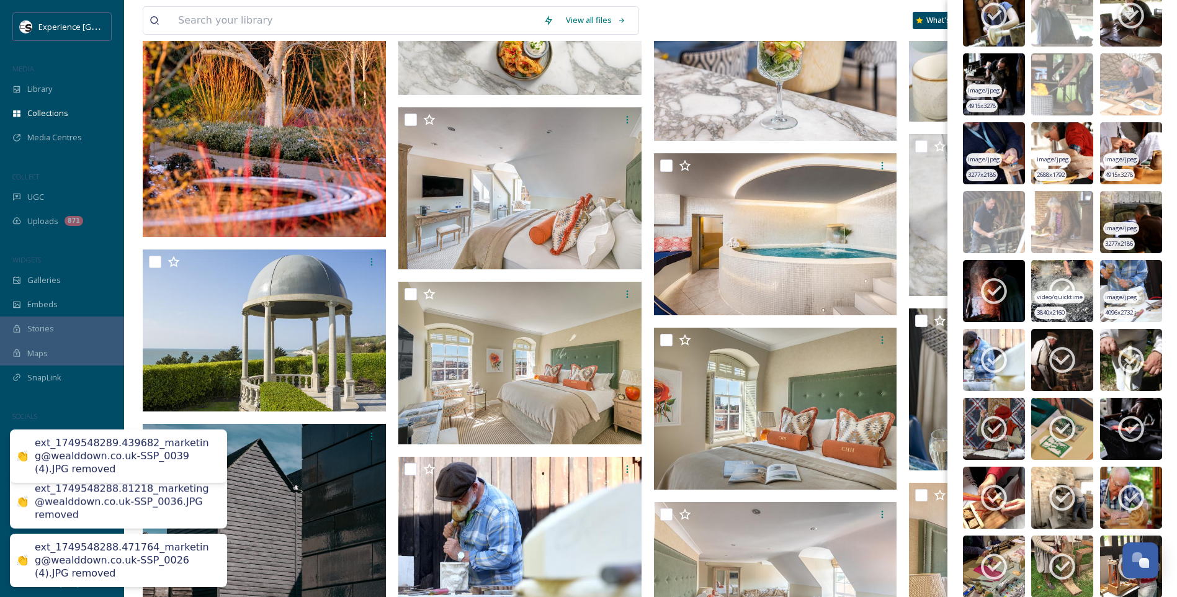
click at [1057, 291] on div "video/quicktime" at bounding box center [1059, 297] width 50 height 13
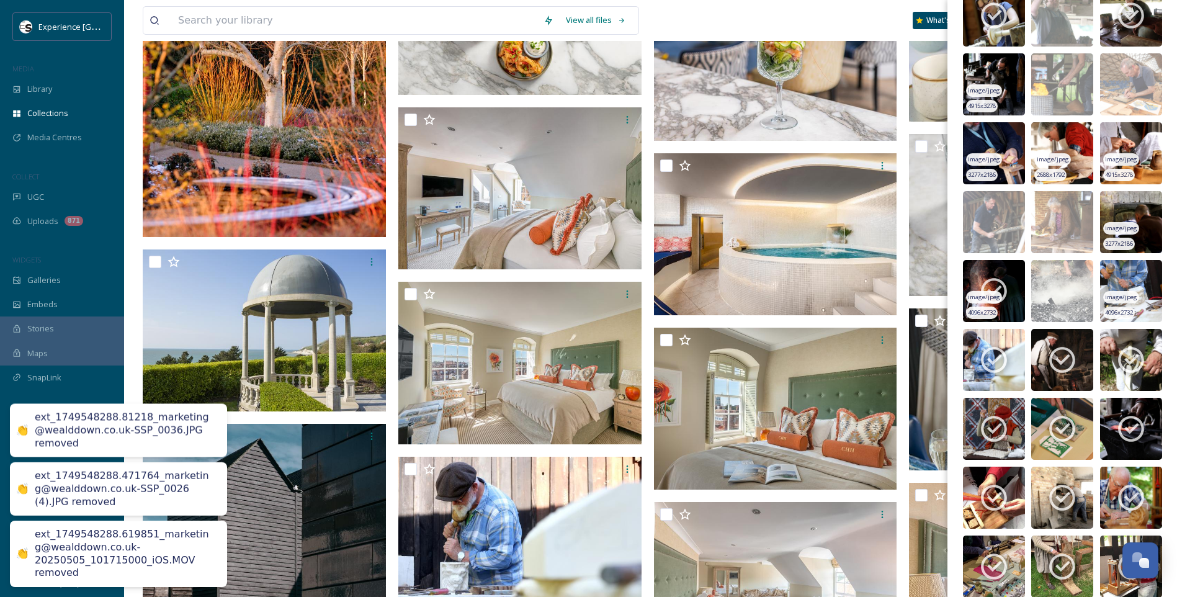
click at [996, 287] on icon at bounding box center [993, 290] width 31 height 31
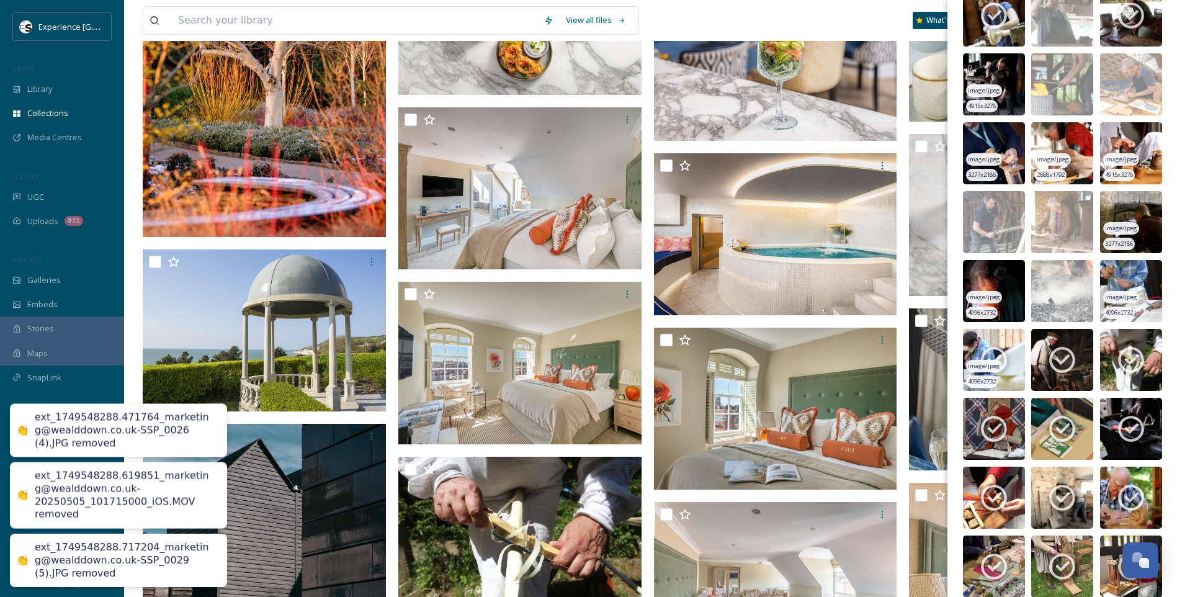
click at [1002, 352] on icon at bounding box center [994, 360] width 26 height 26
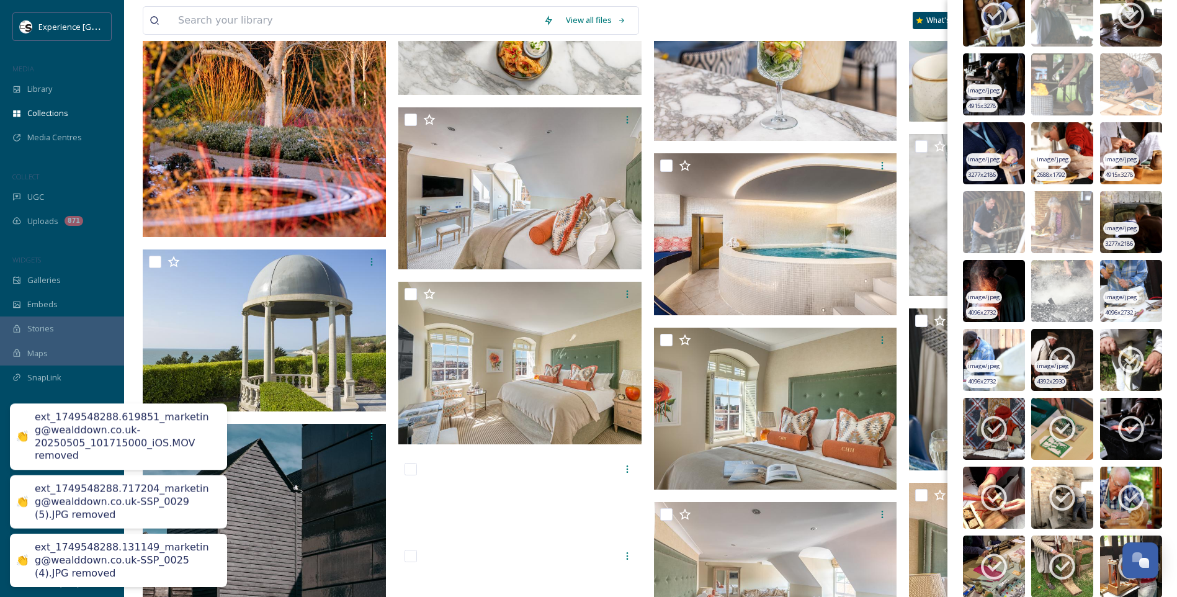
click at [1069, 356] on icon at bounding box center [1062, 360] width 26 height 26
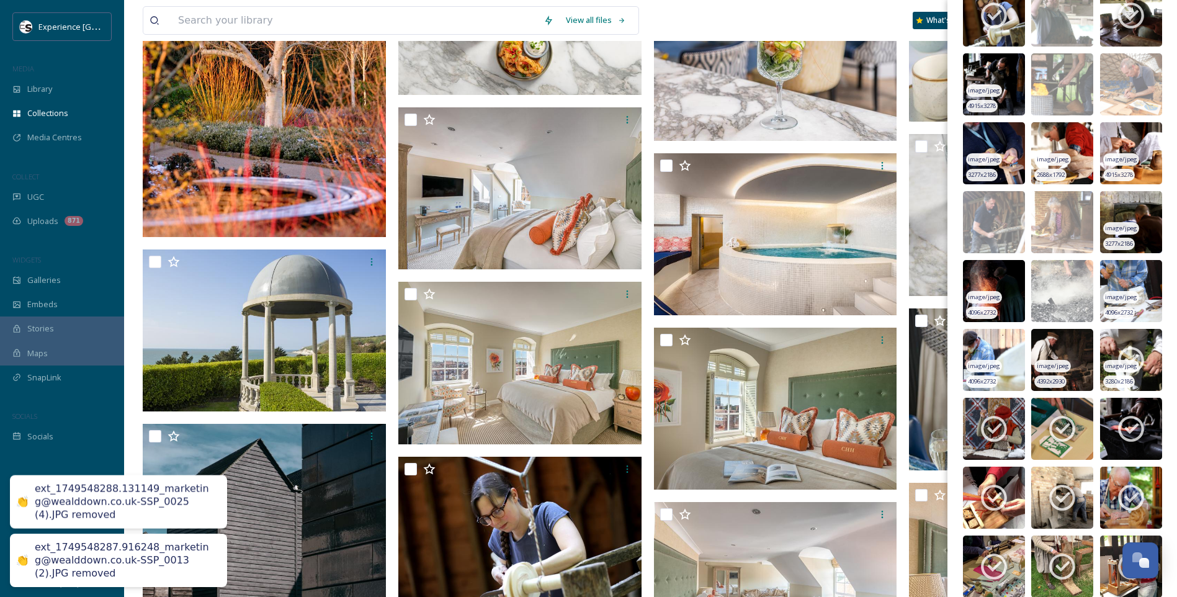
click at [1107, 357] on img at bounding box center [1131, 360] width 62 height 62
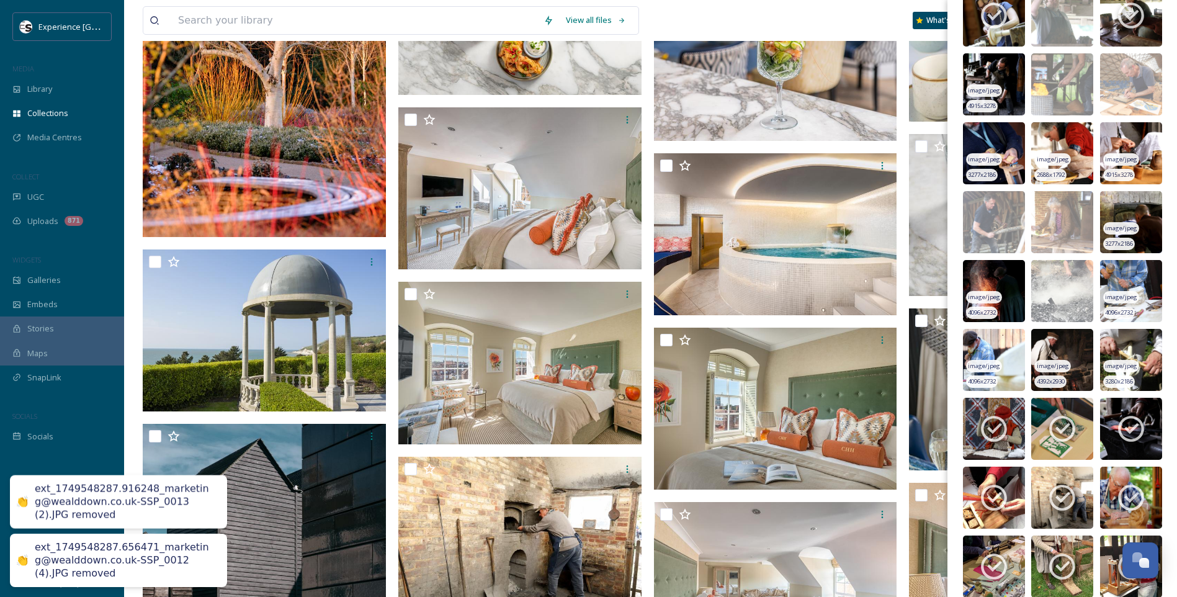
scroll to position [4654, 0]
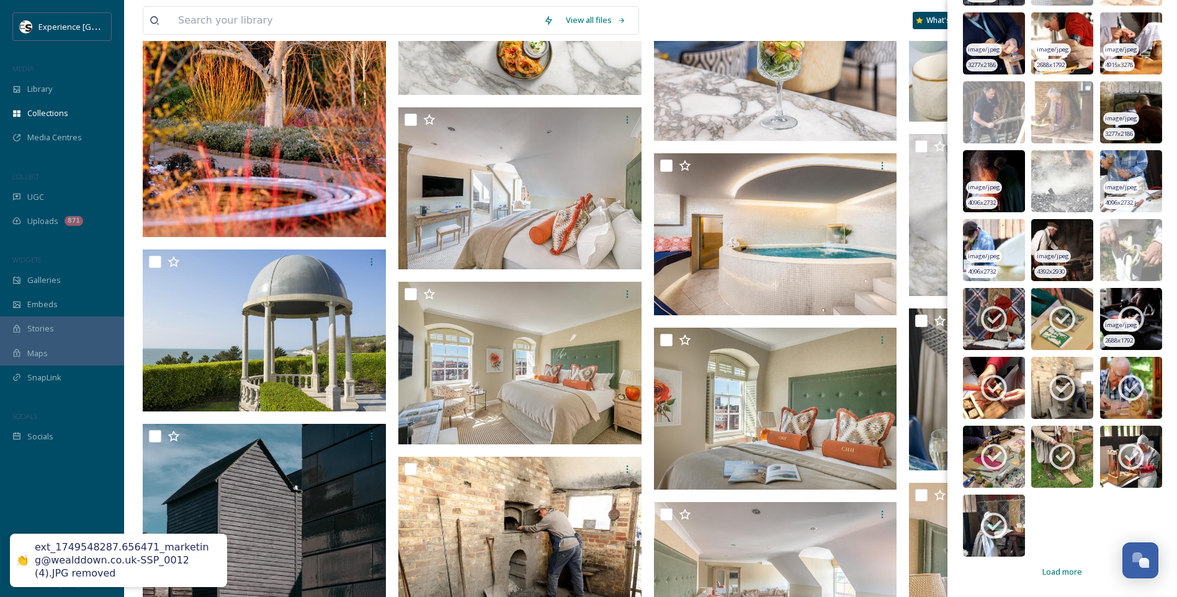
click at [1134, 302] on img at bounding box center [1131, 319] width 62 height 62
click at [1056, 310] on icon at bounding box center [1061, 318] width 31 height 31
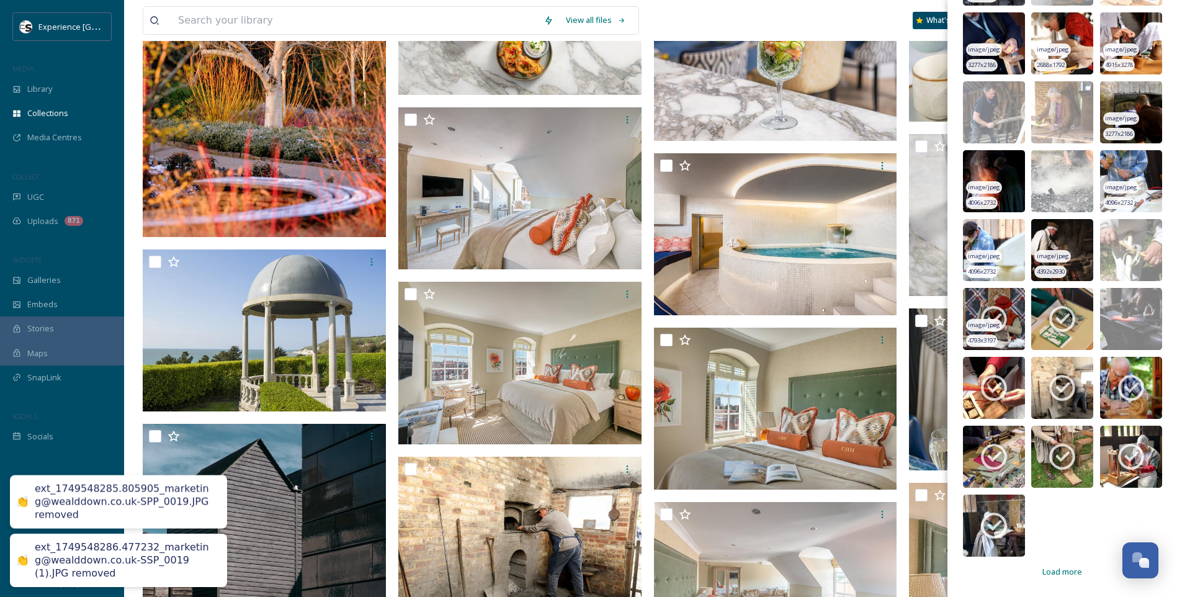
click at [1000, 305] on icon at bounding box center [993, 318] width 31 height 31
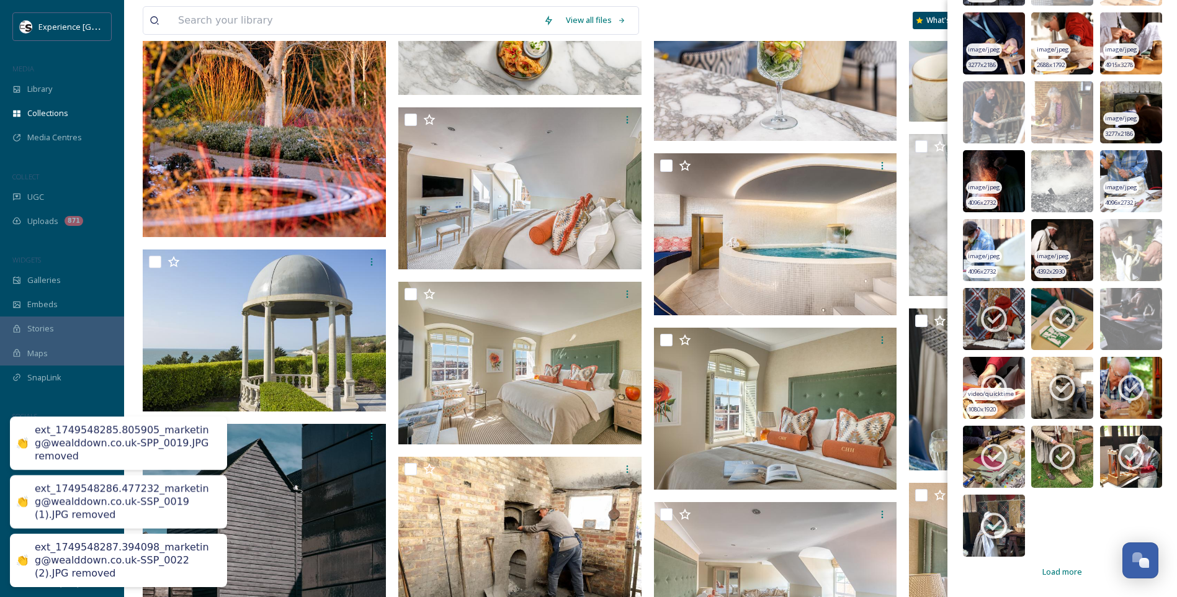
click at [992, 382] on icon at bounding box center [993, 387] width 31 height 31
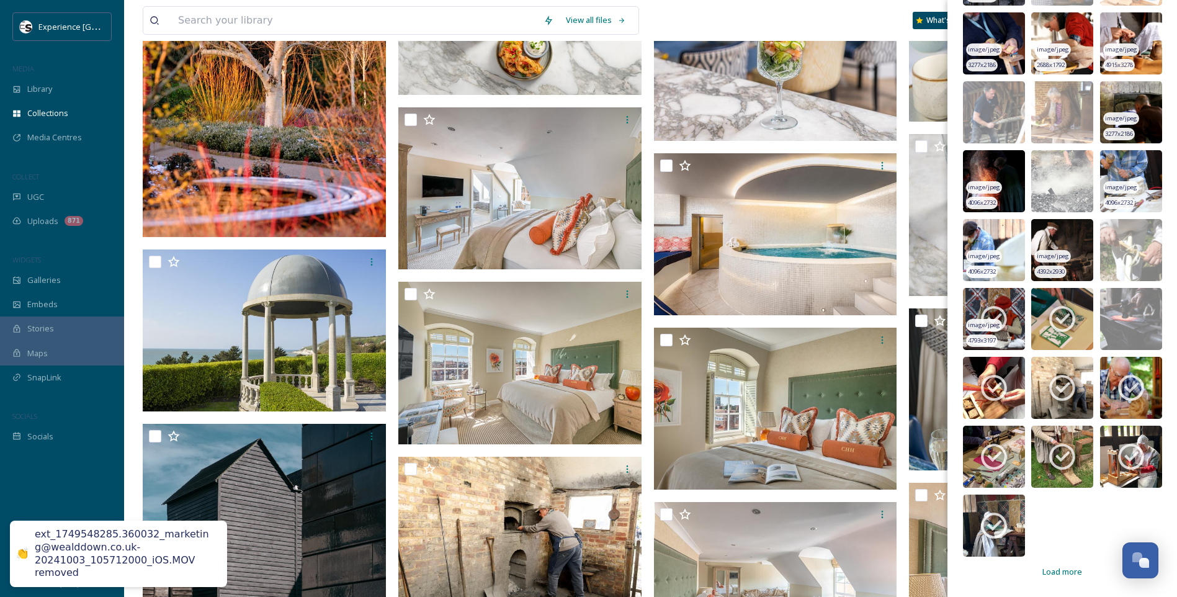
click at [998, 313] on icon at bounding box center [993, 318] width 31 height 31
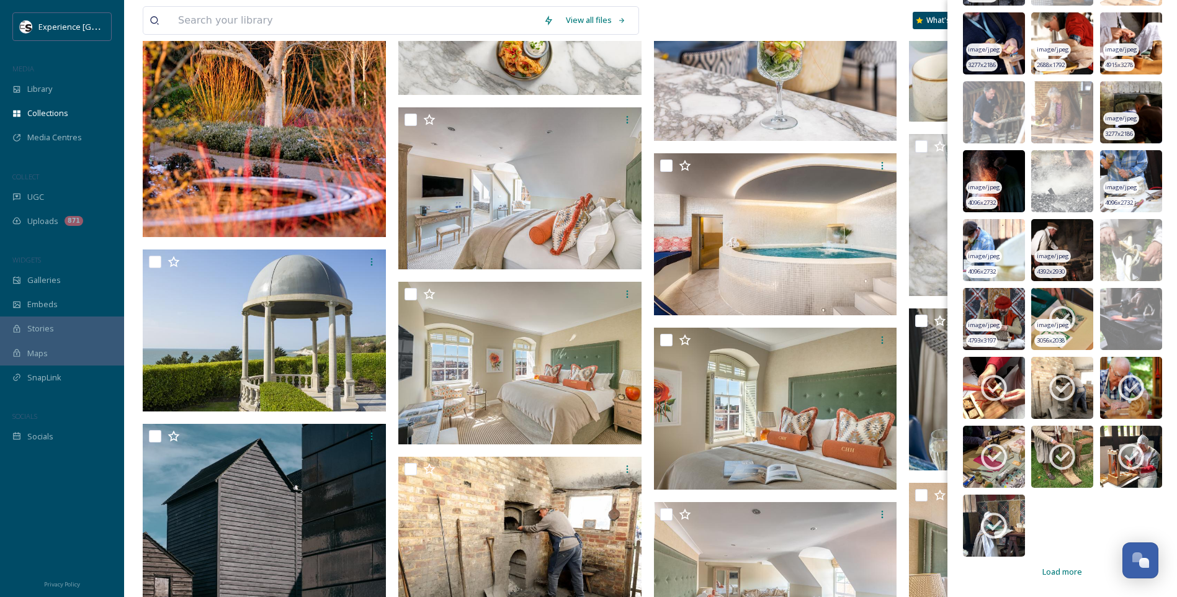
click at [1059, 317] on icon at bounding box center [1061, 318] width 31 height 31
click at [999, 375] on icon at bounding box center [993, 387] width 31 height 31
click at [1065, 386] on icon at bounding box center [1061, 387] width 31 height 31
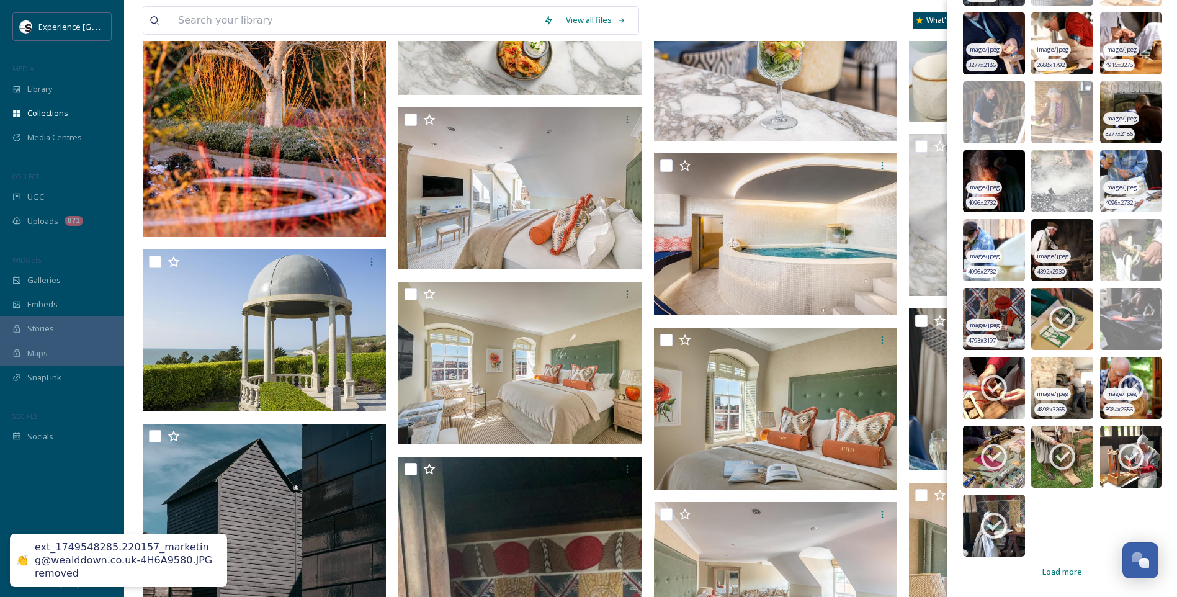
click at [1131, 390] on icon at bounding box center [1130, 387] width 31 height 31
click at [1001, 381] on icon at bounding box center [993, 387] width 31 height 31
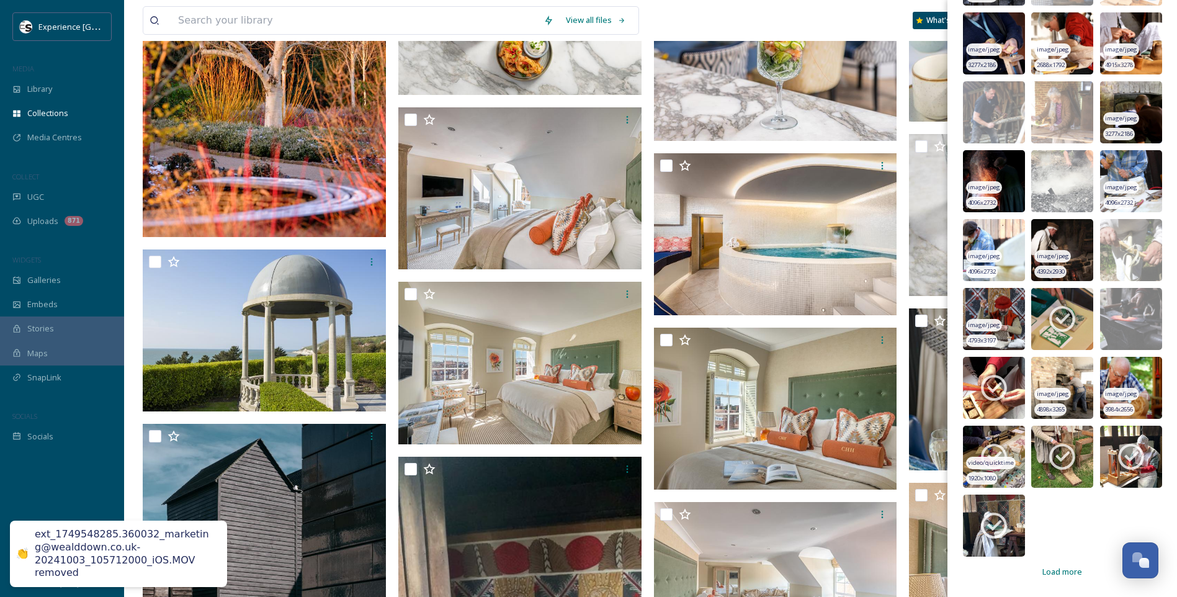
click at [1008, 454] on icon at bounding box center [993, 456] width 31 height 31
click at [1059, 457] on div "video/quicktime" at bounding box center [1059, 463] width 50 height 13
click at [1103, 457] on div "video/quicktime" at bounding box center [1128, 463] width 50 height 13
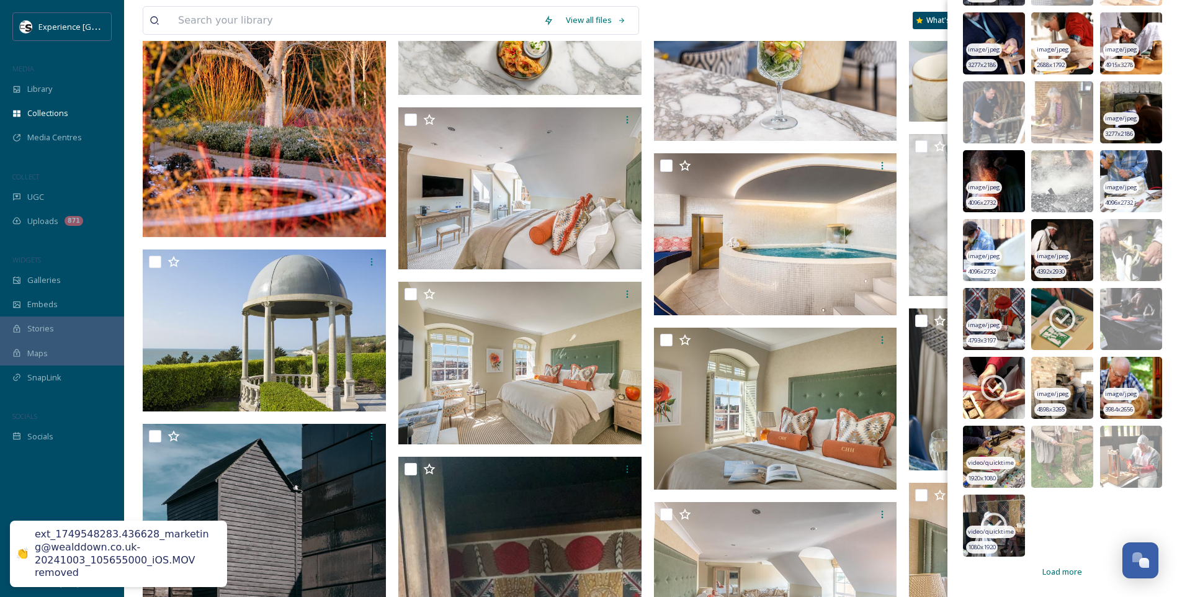
click at [1012, 515] on img at bounding box center [994, 525] width 62 height 62
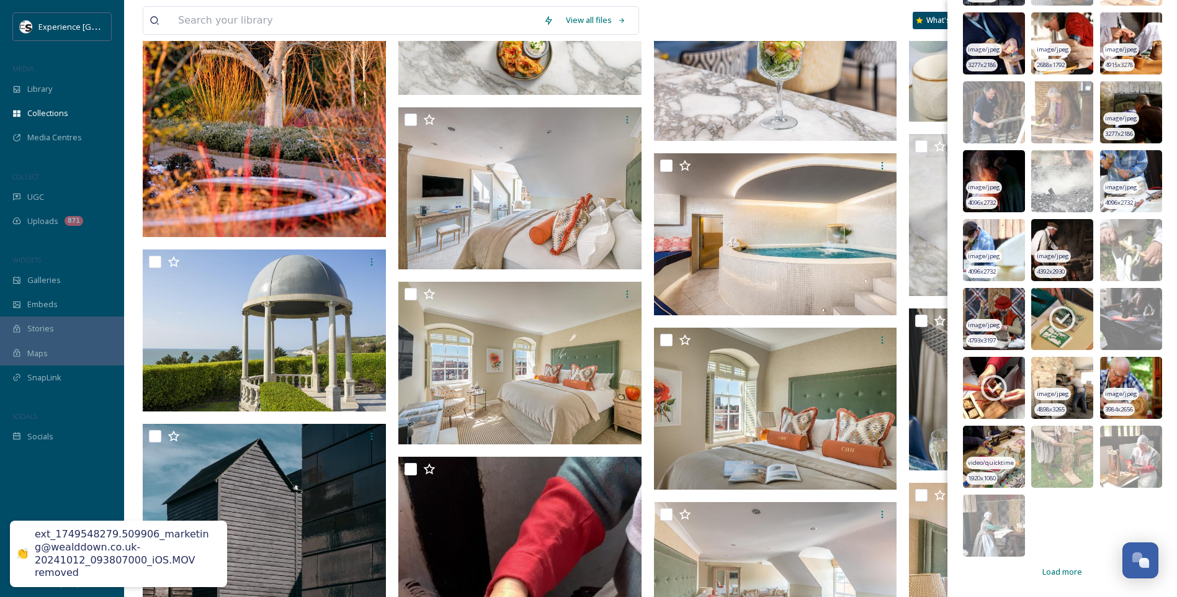
click at [1063, 569] on span "Load more" at bounding box center [1062, 572] width 40 height 12
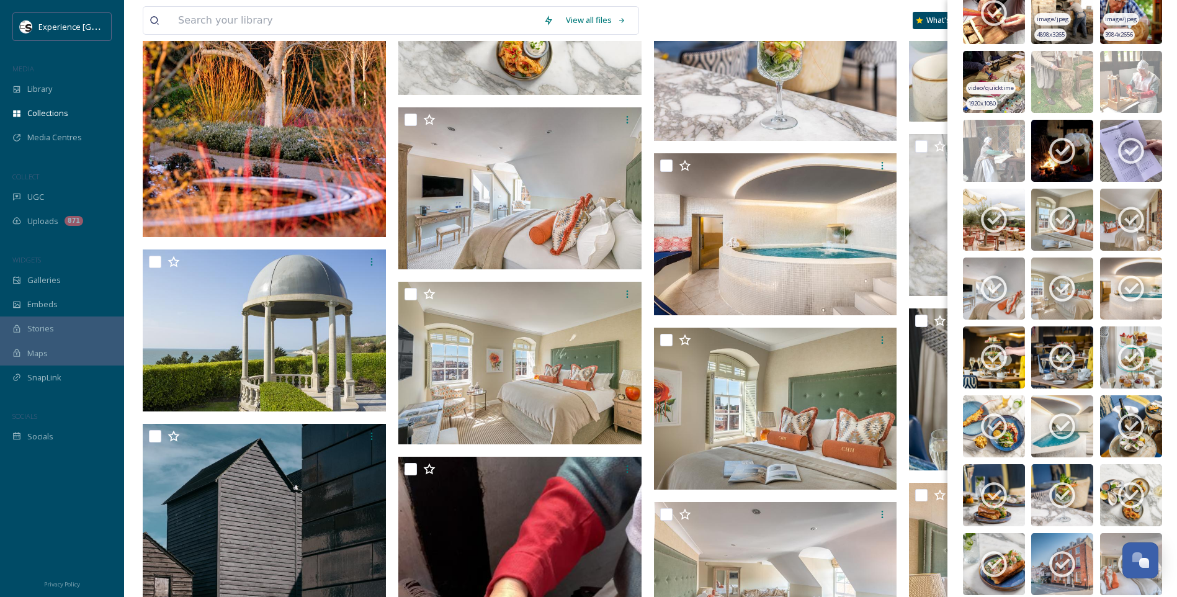
scroll to position [5067, 0]
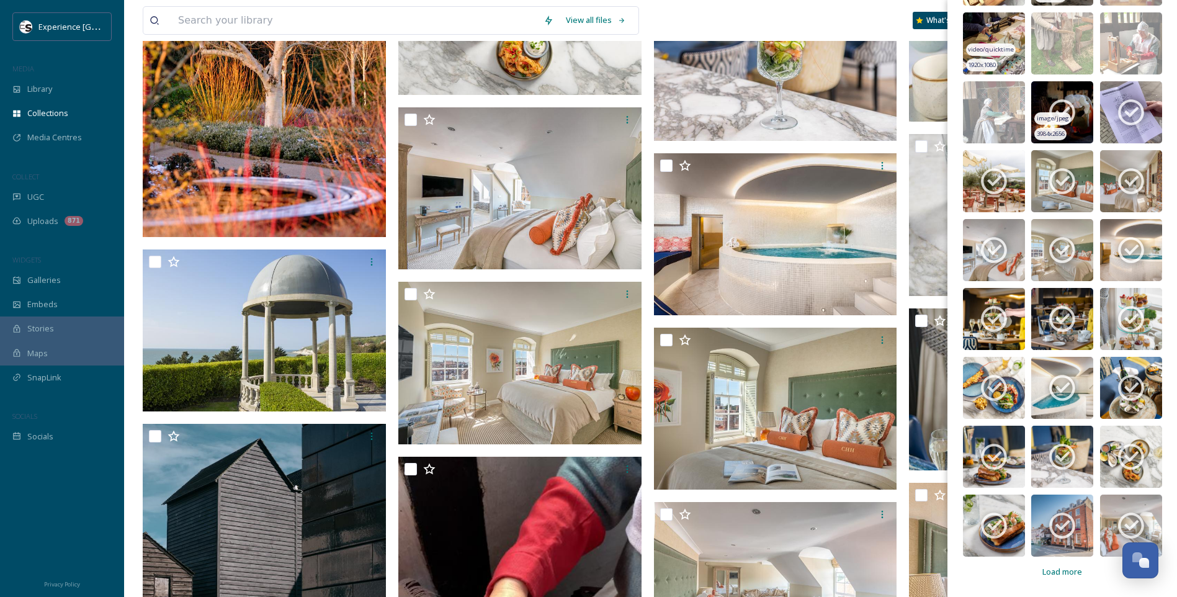
click at [1065, 109] on icon at bounding box center [1062, 113] width 26 height 26
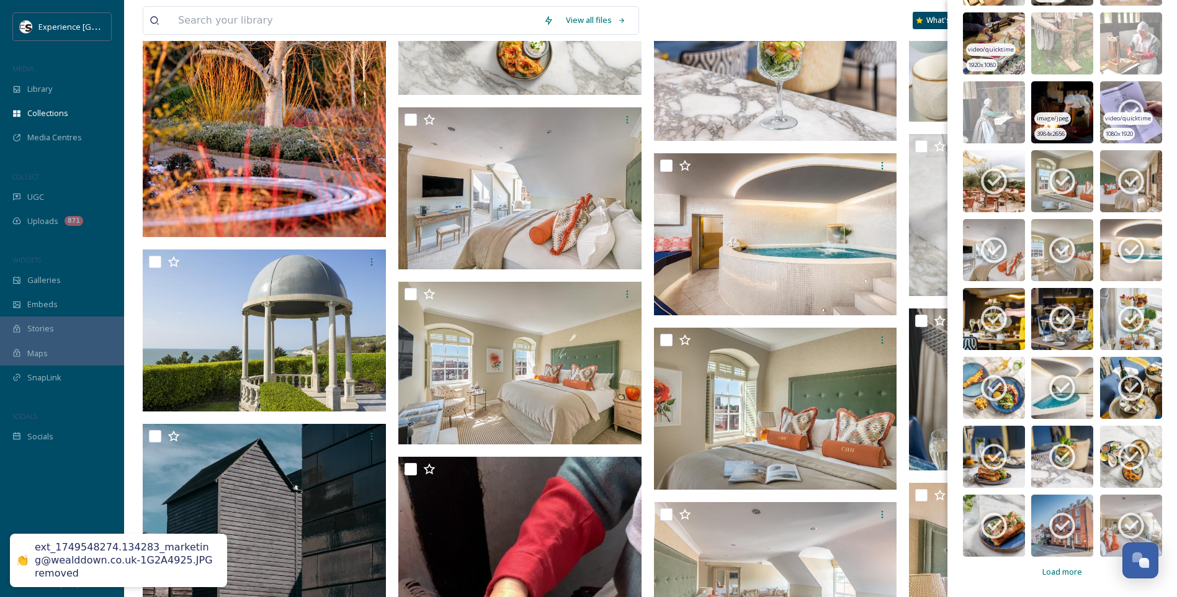
click at [1130, 110] on icon at bounding box center [1131, 113] width 26 height 26
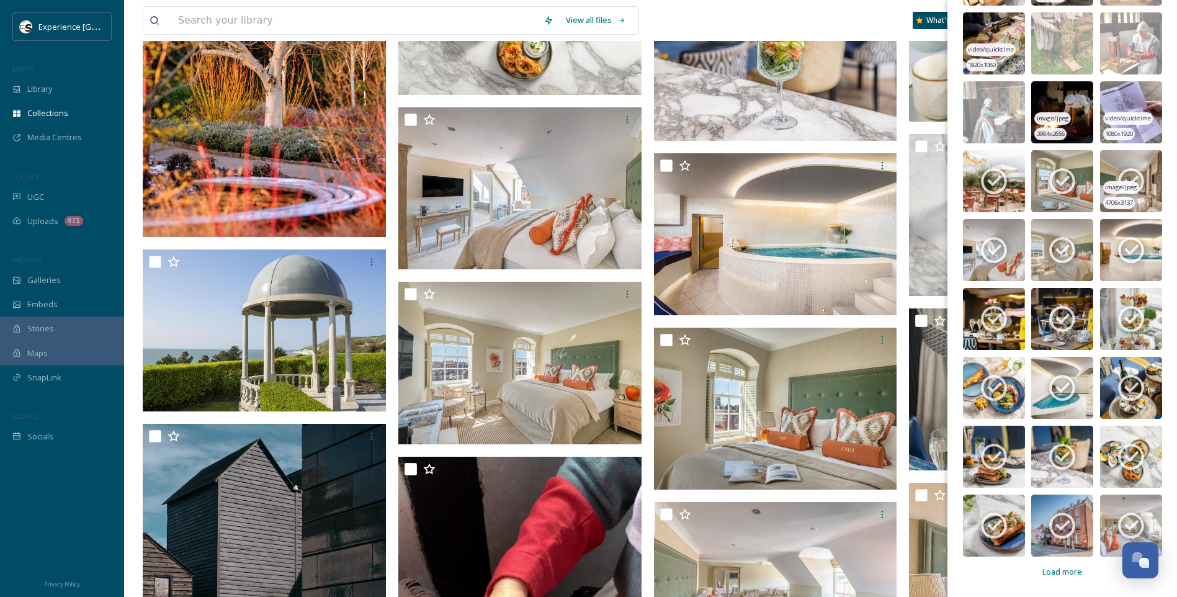
click at [1121, 177] on icon at bounding box center [1130, 181] width 31 height 31
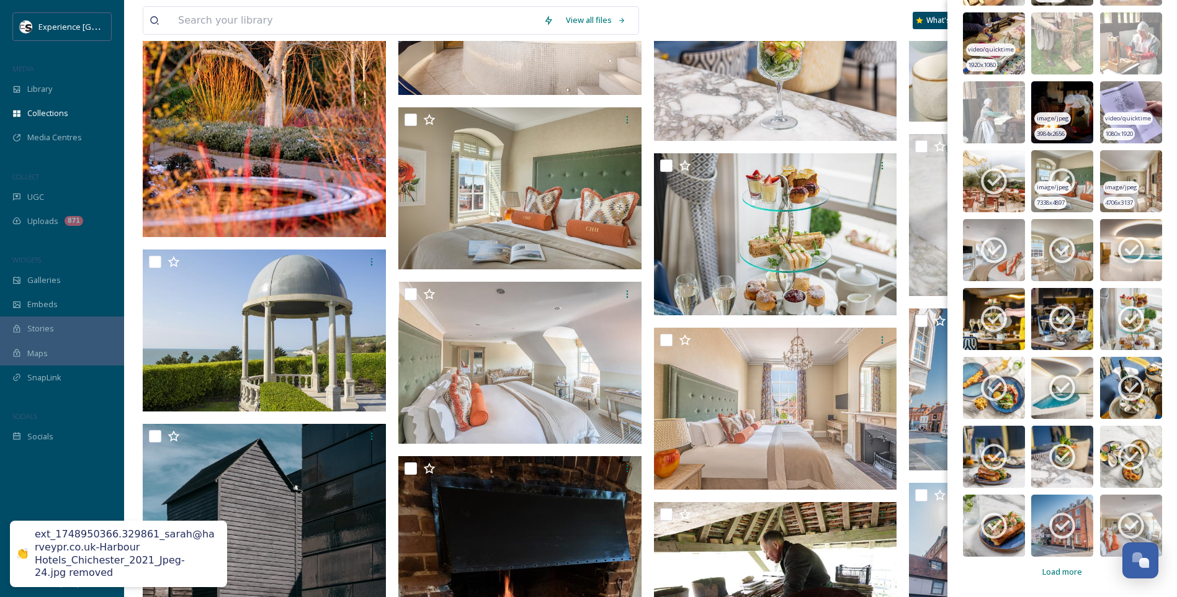
click at [1046, 176] on icon at bounding box center [1061, 181] width 31 height 31
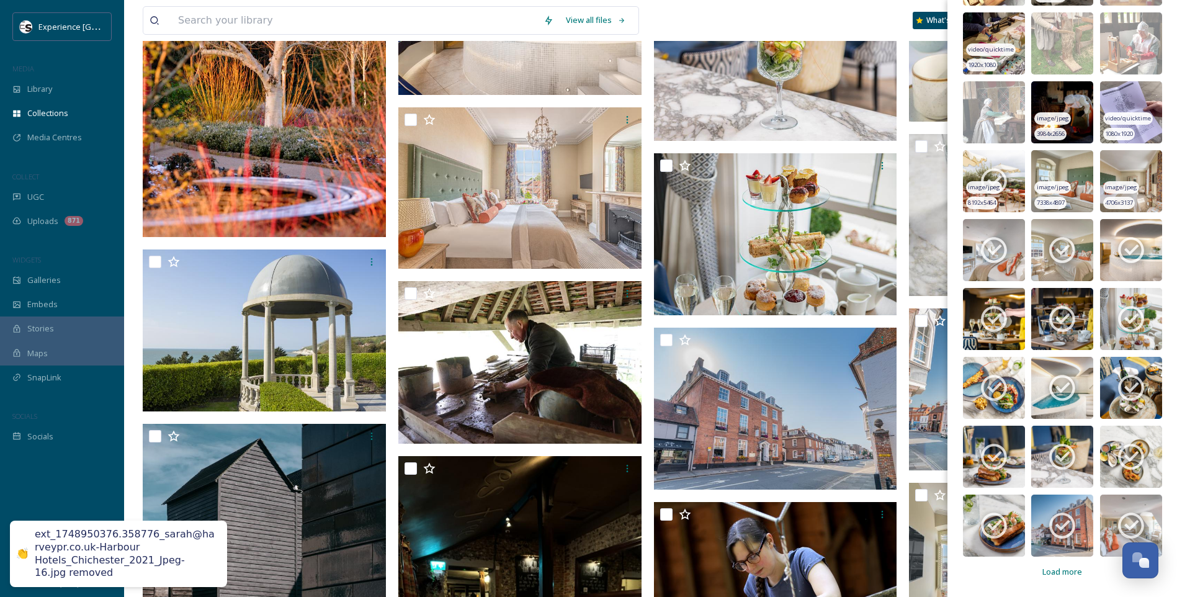
click at [1004, 179] on icon at bounding box center [994, 182] width 26 height 26
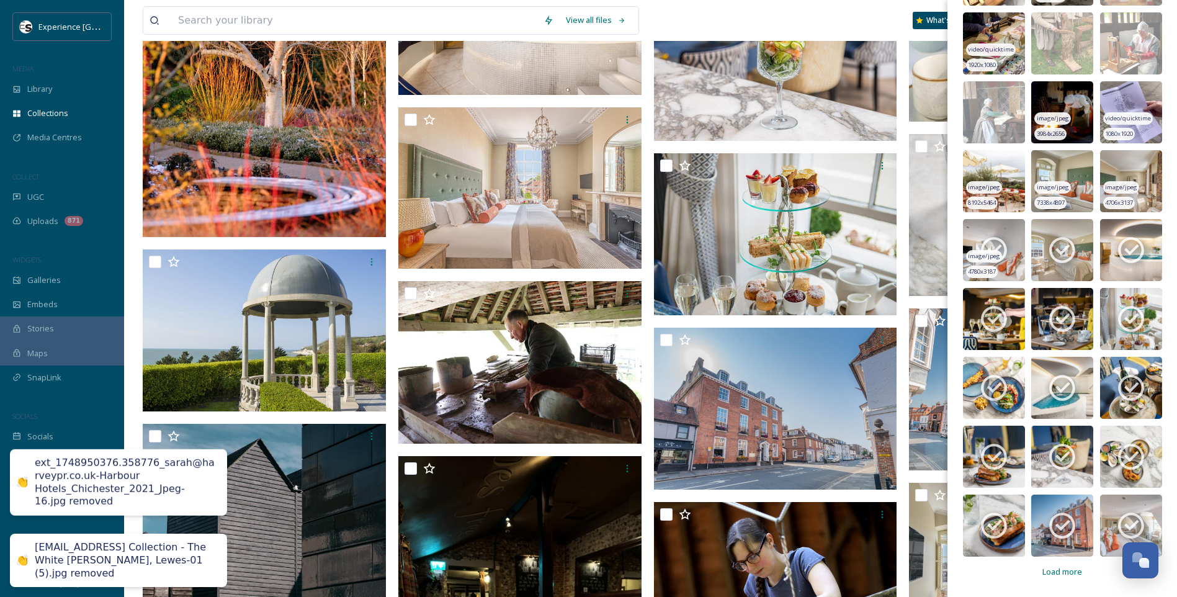
click at [994, 244] on icon at bounding box center [993, 249] width 31 height 31
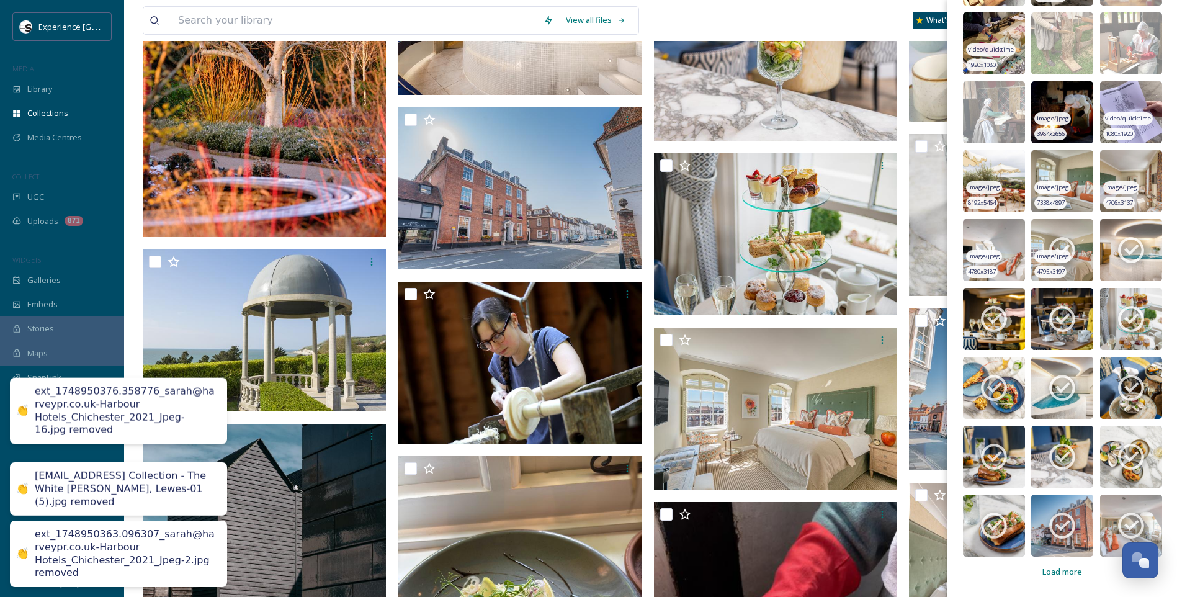
click at [1041, 243] on img at bounding box center [1062, 250] width 62 height 62
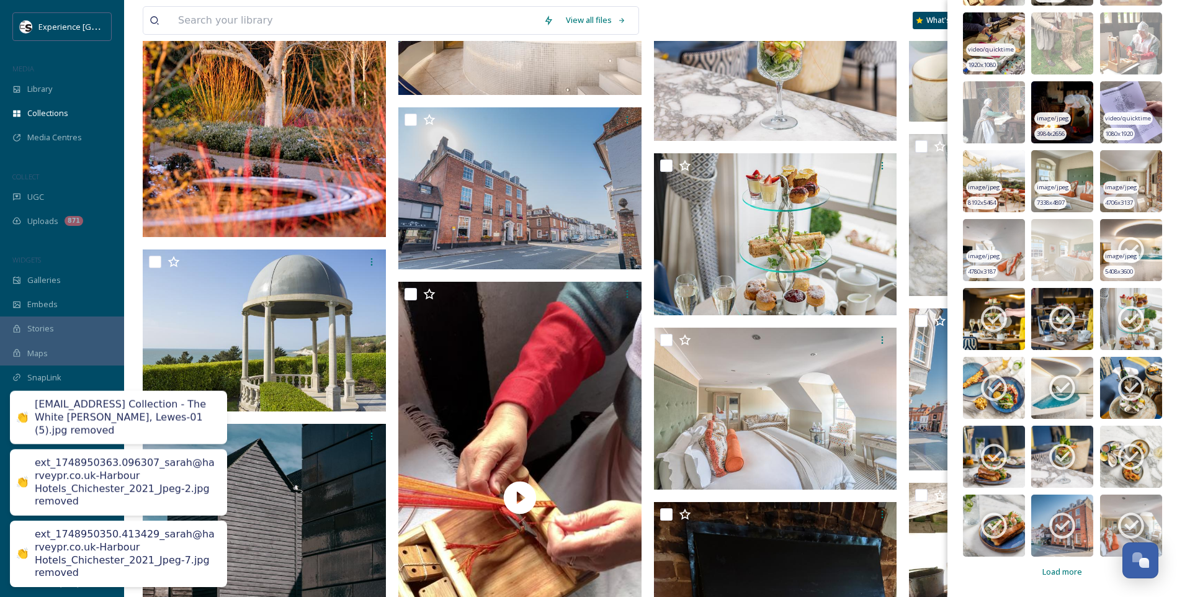
click at [1117, 245] on icon at bounding box center [1130, 249] width 31 height 31
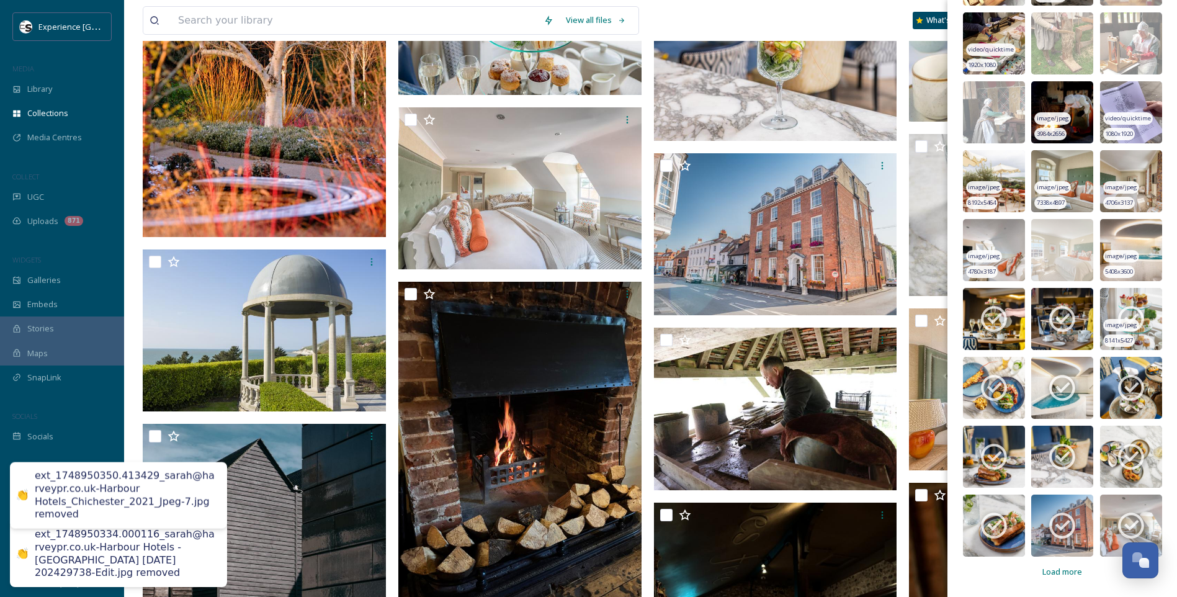
click at [1118, 310] on icon at bounding box center [1131, 319] width 26 height 26
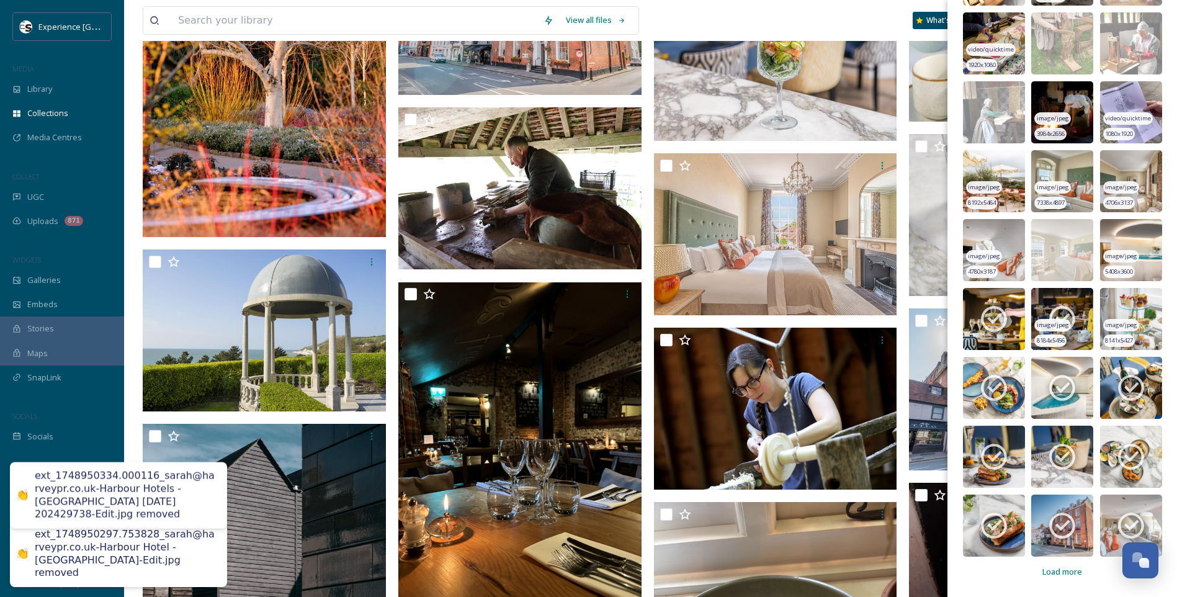
click at [1065, 316] on icon at bounding box center [1062, 319] width 26 height 26
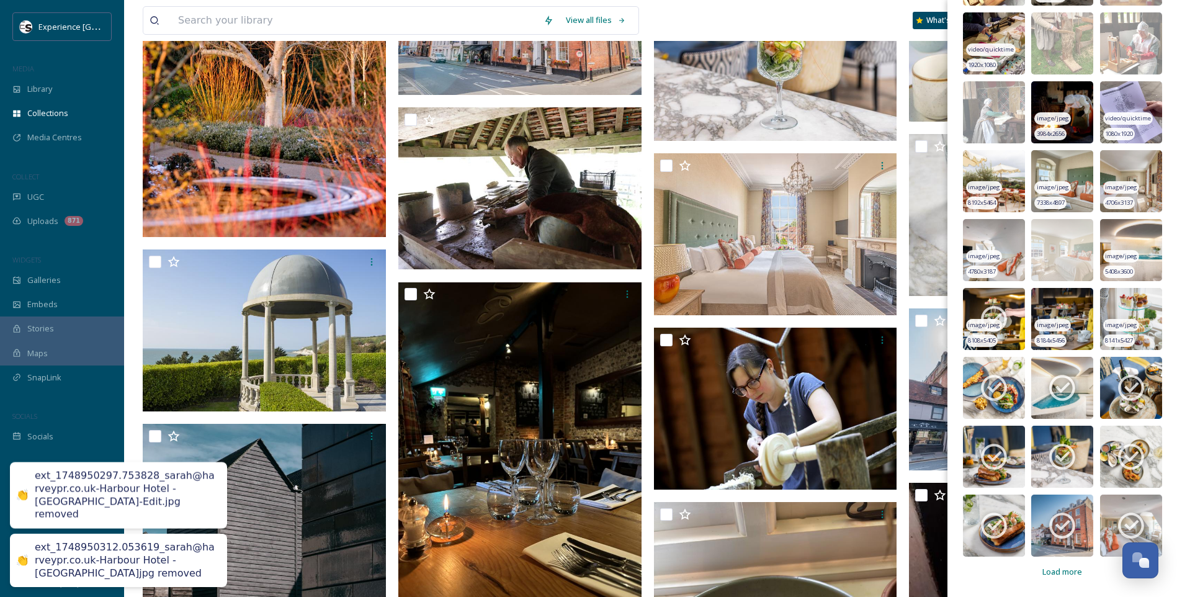
click at [981, 316] on icon at bounding box center [994, 319] width 26 height 26
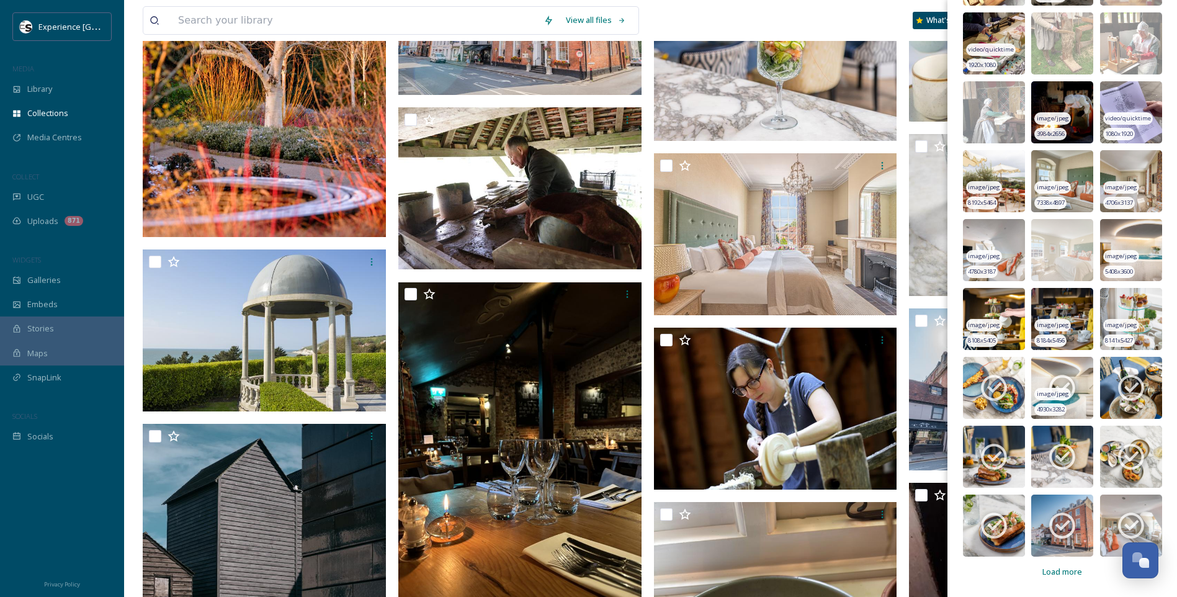
click at [1066, 379] on icon at bounding box center [1062, 388] width 26 height 26
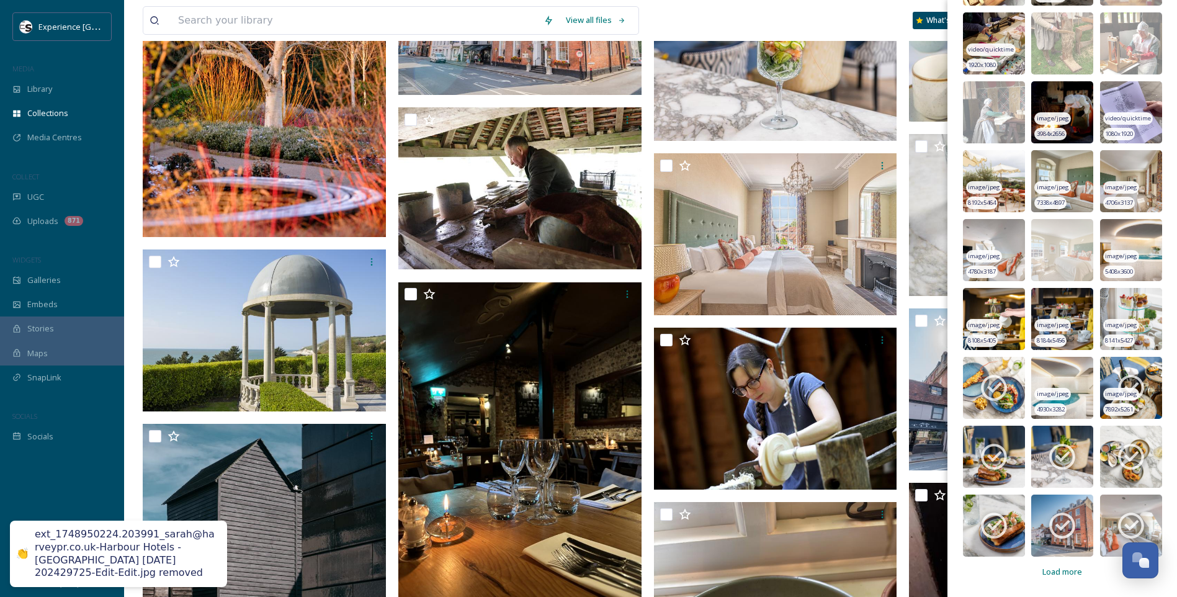
click at [1125, 378] on icon at bounding box center [1130, 387] width 31 height 31
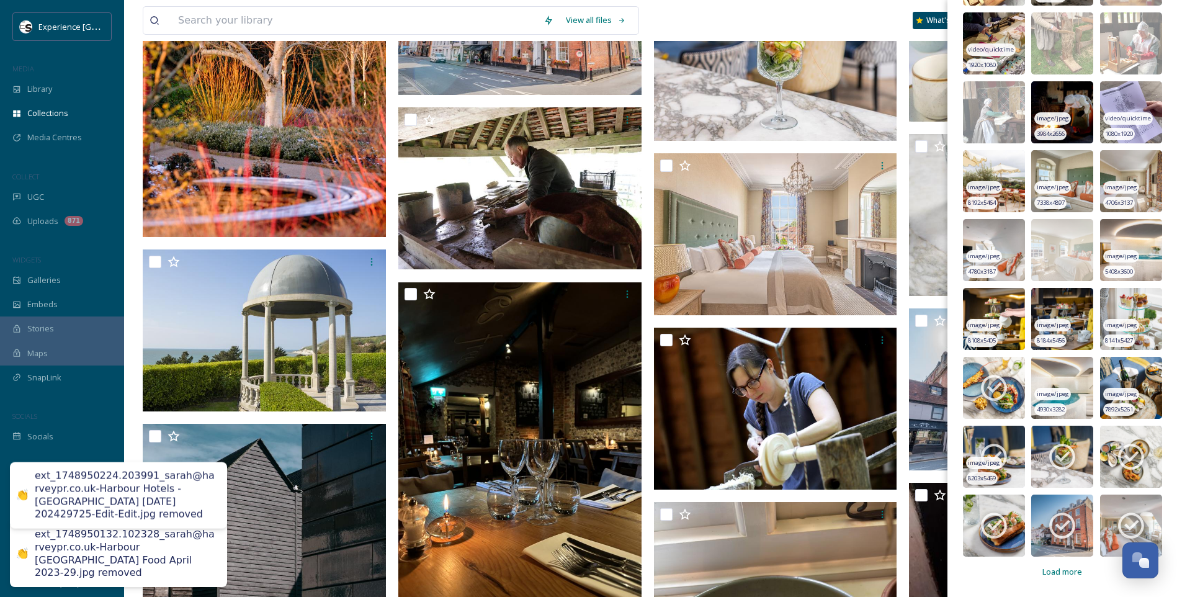
click at [994, 452] on icon at bounding box center [993, 456] width 31 height 31
click at [1051, 452] on icon at bounding box center [1061, 456] width 31 height 31
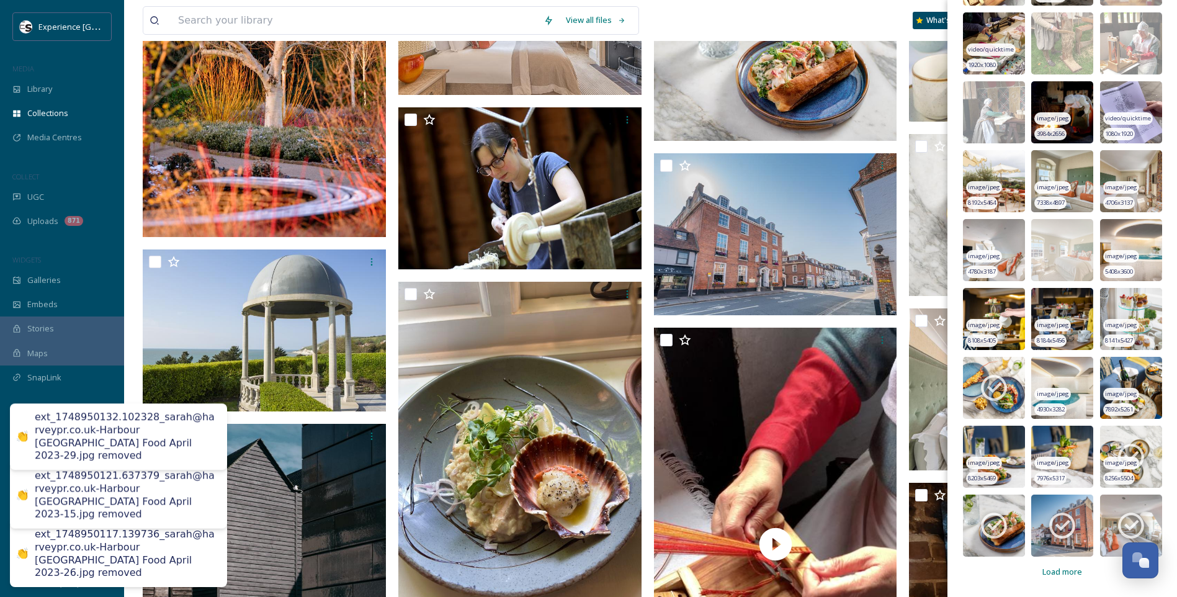
click at [1126, 452] on icon at bounding box center [1130, 456] width 31 height 31
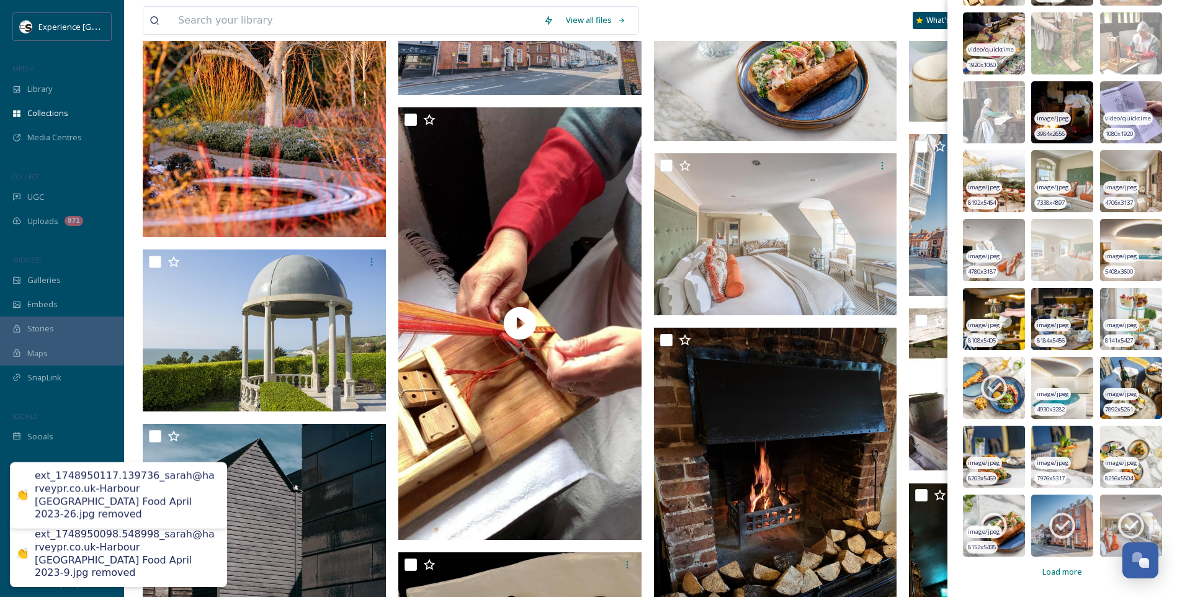
click at [987, 527] on span "image/jpeg" at bounding box center [984, 531] width 32 height 9
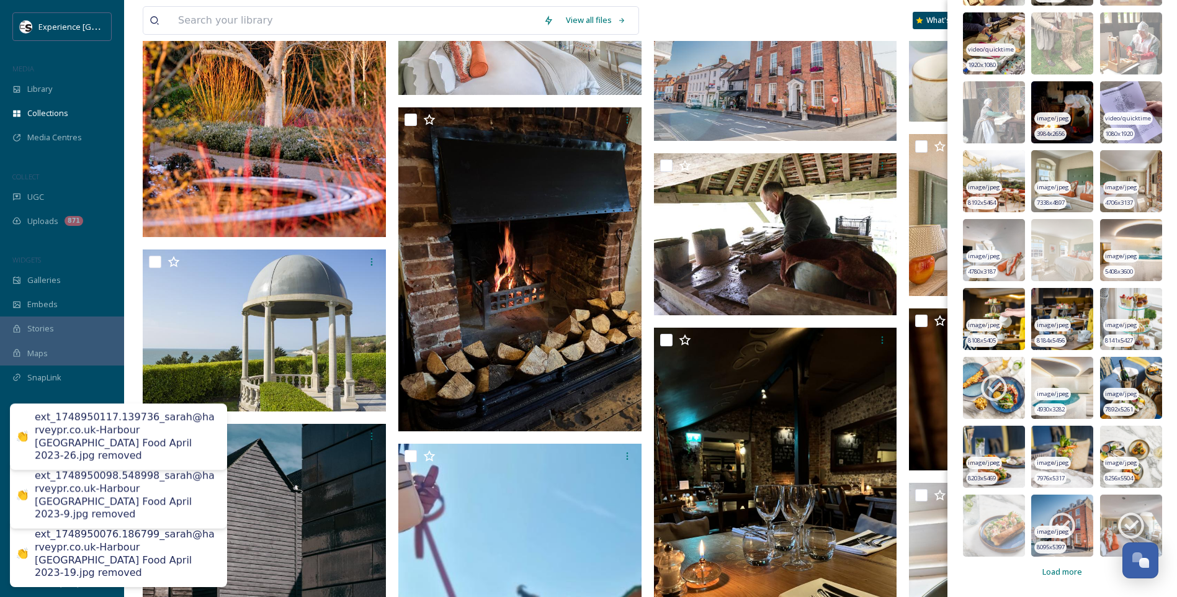
click at [1060, 523] on icon at bounding box center [1061, 525] width 31 height 31
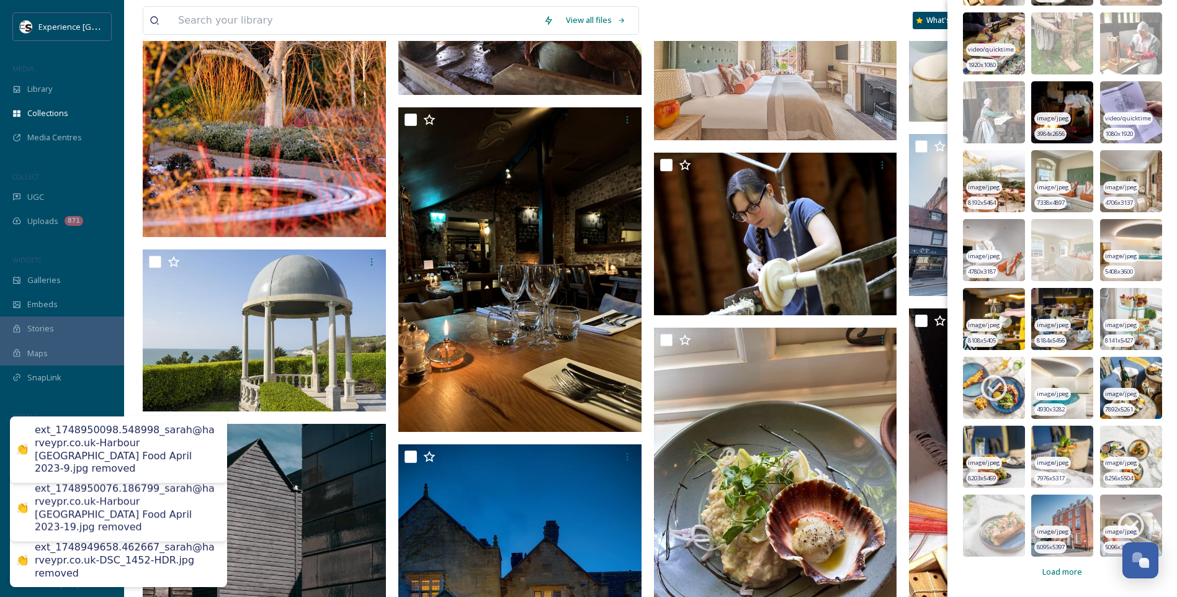
click at [1118, 523] on icon at bounding box center [1131, 526] width 26 height 26
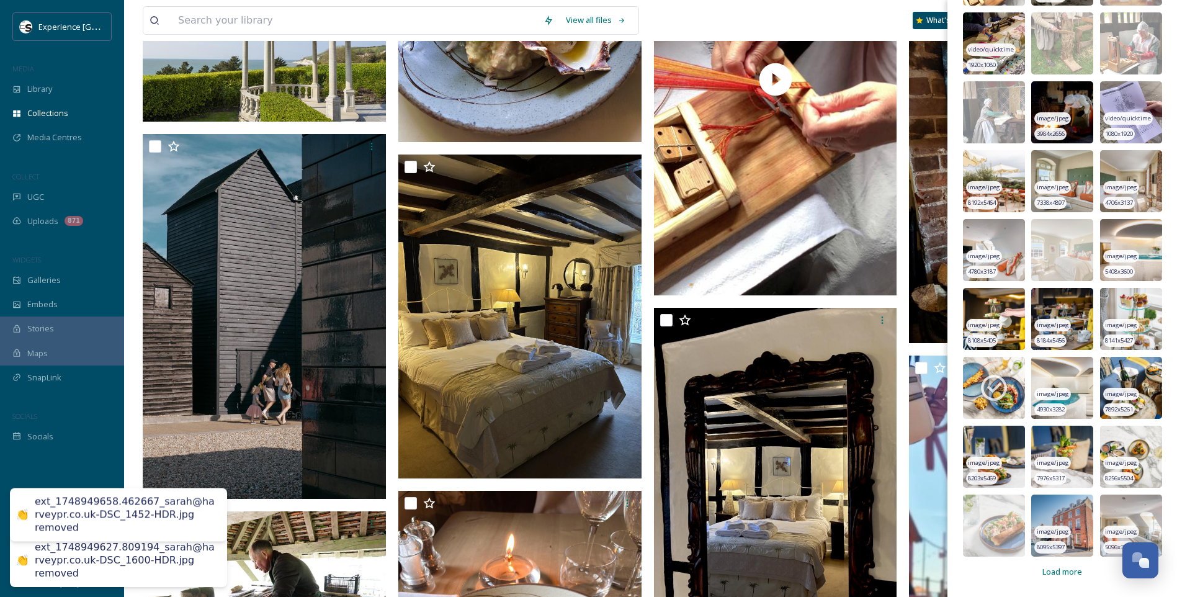
scroll to position [4590, 0]
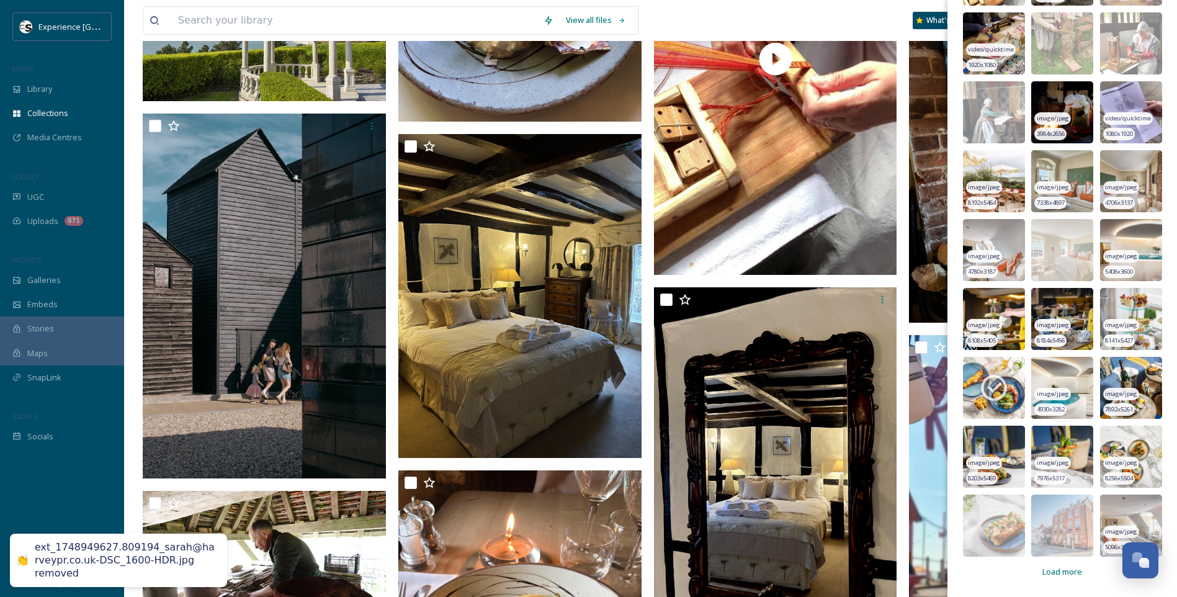
click at [1066, 569] on span "Load more" at bounding box center [1062, 572] width 40 height 12
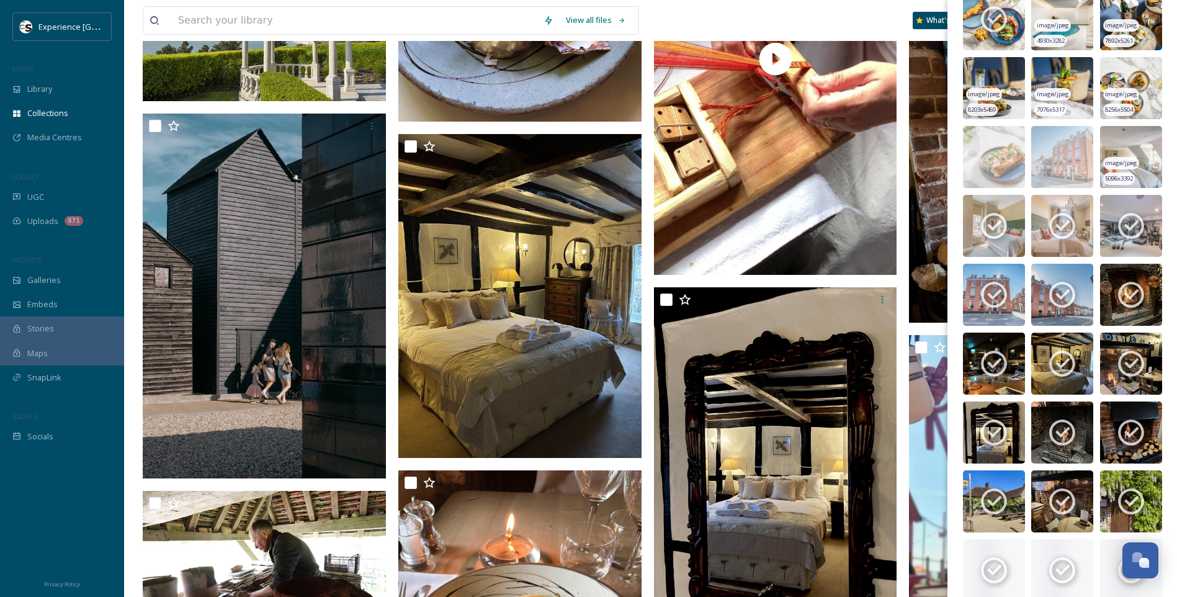
scroll to position [5439, 0]
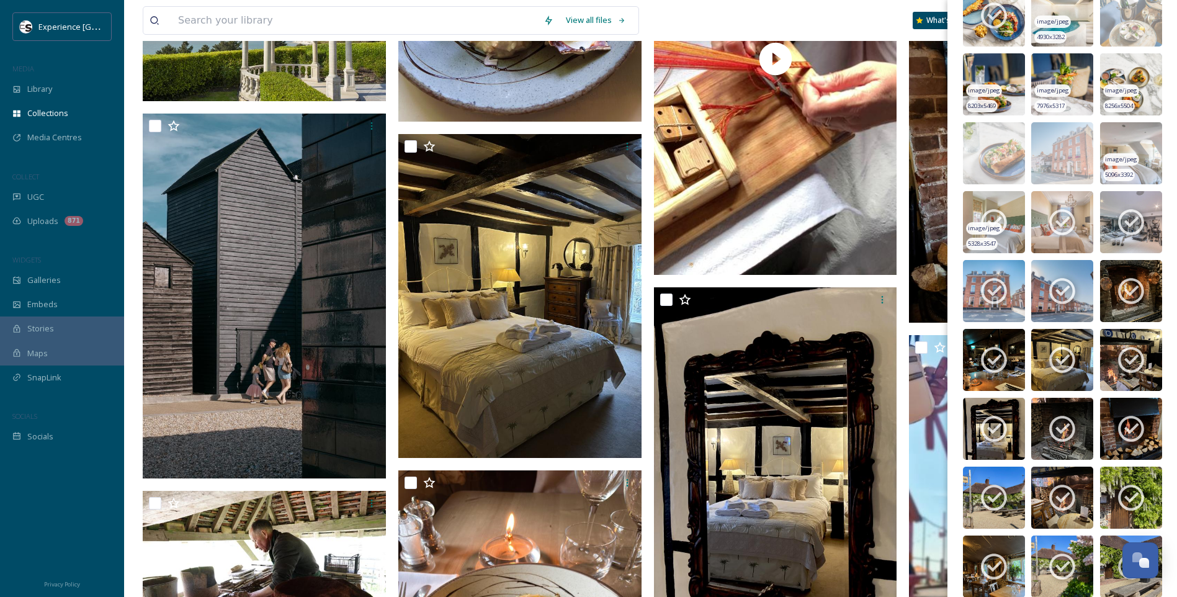
click at [1002, 211] on icon at bounding box center [993, 222] width 31 height 31
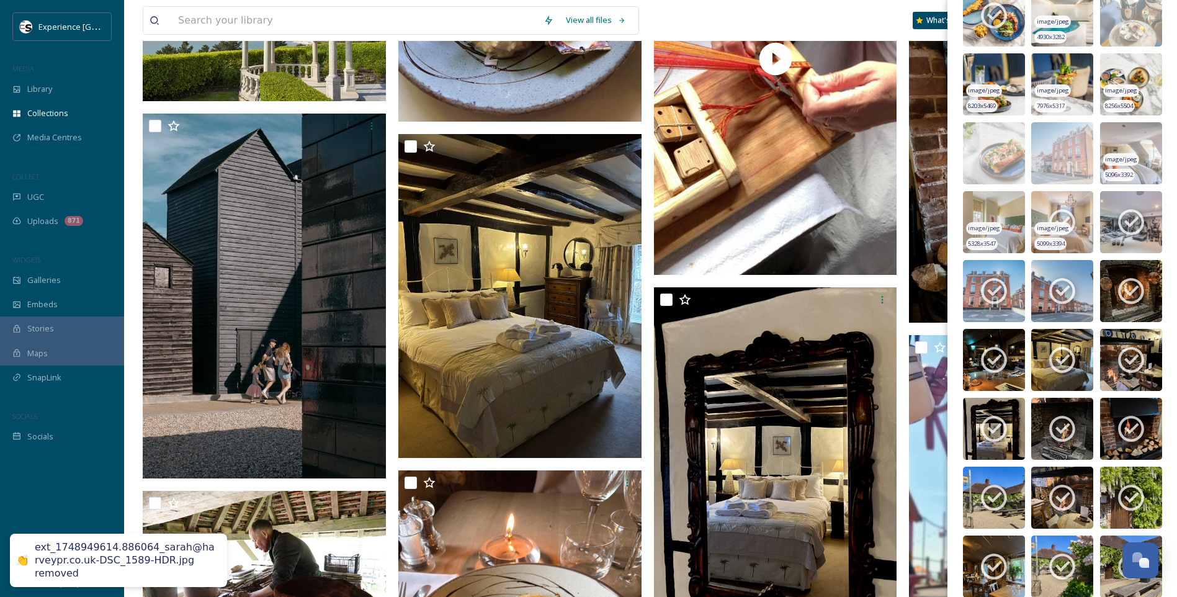
click at [1056, 216] on icon at bounding box center [1061, 222] width 31 height 31
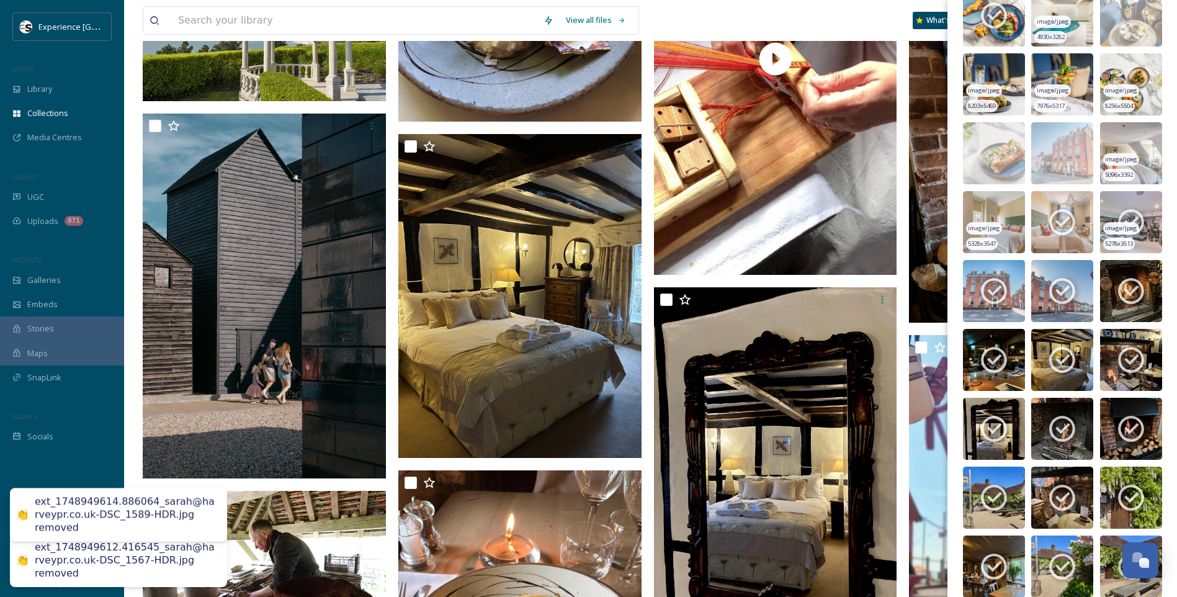
click at [1121, 218] on icon at bounding box center [1130, 222] width 31 height 31
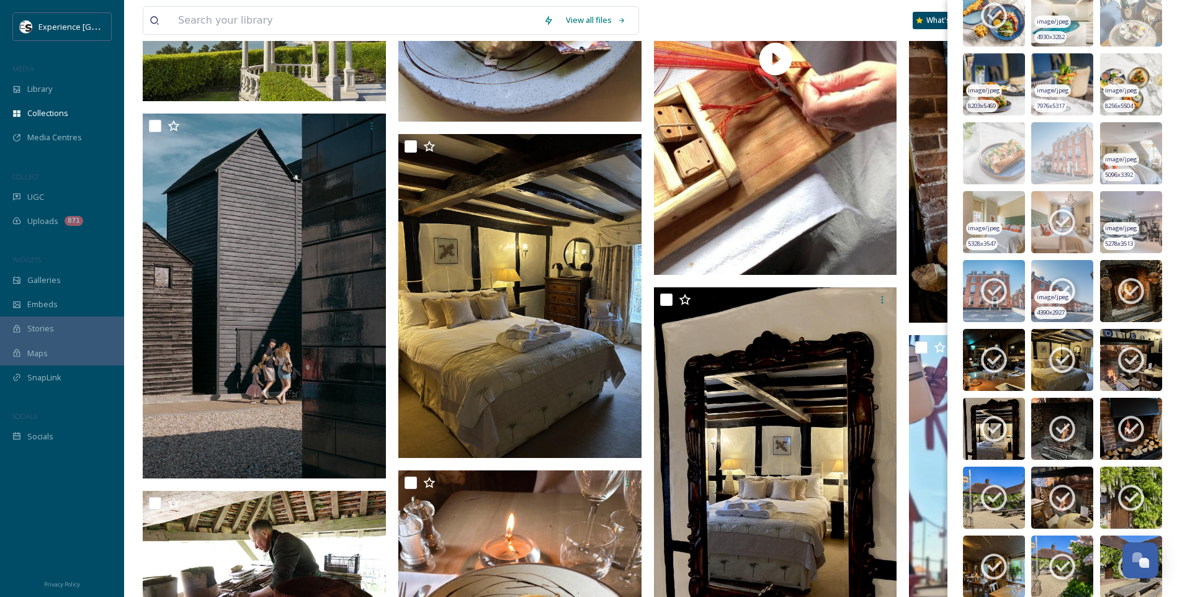
click at [1079, 288] on img at bounding box center [1062, 291] width 62 height 62
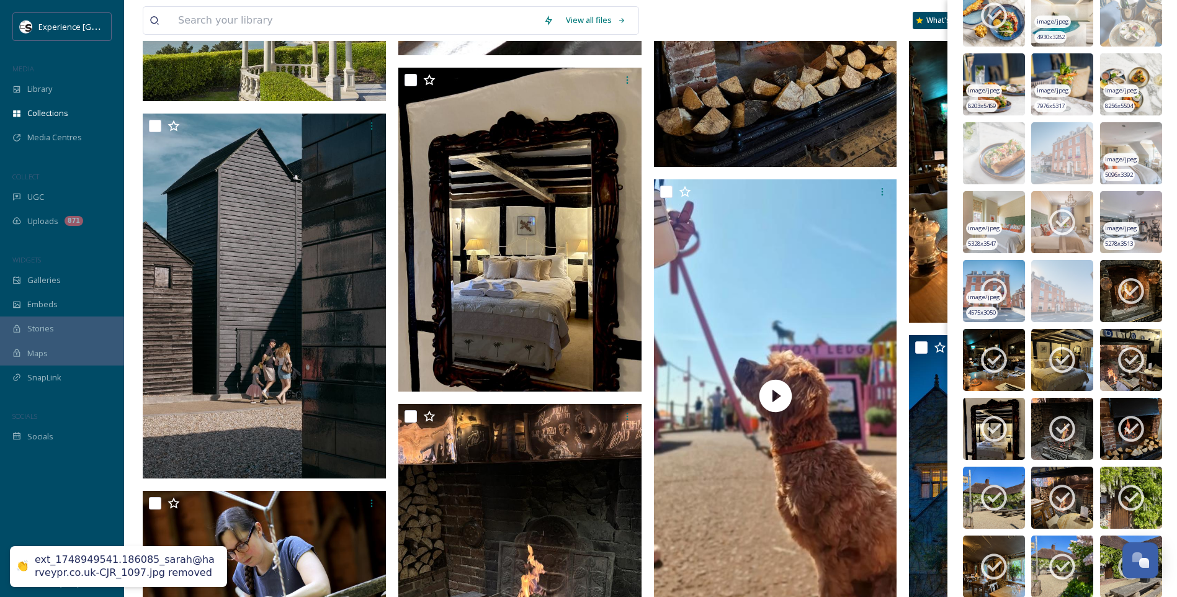
click at [1004, 286] on icon at bounding box center [994, 292] width 26 height 26
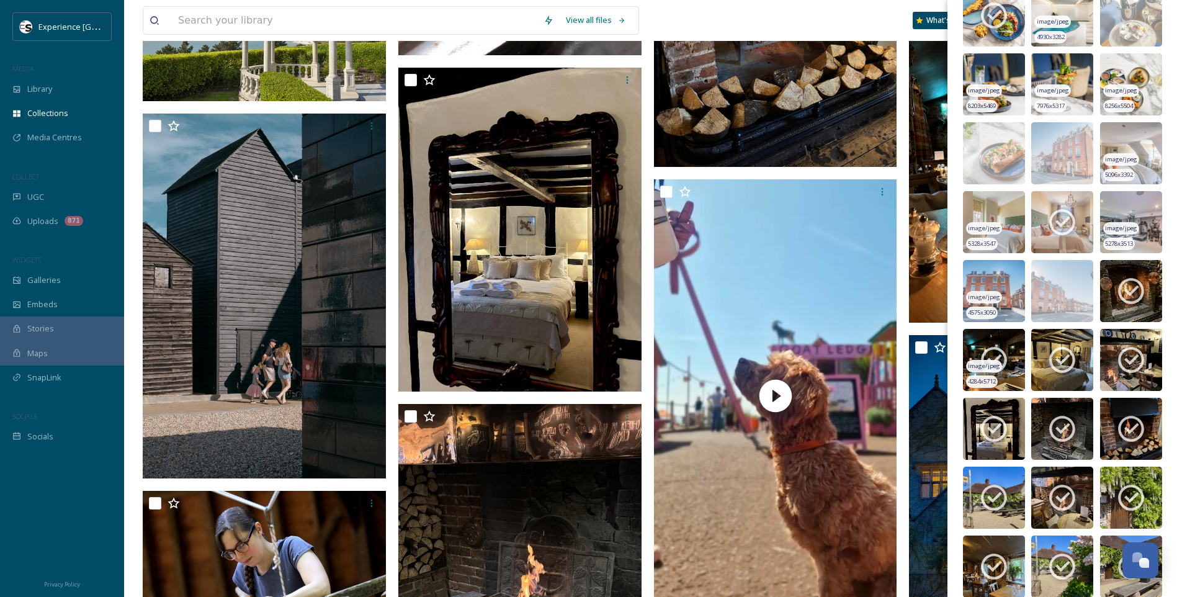
click at [989, 347] on icon at bounding box center [993, 359] width 31 height 31
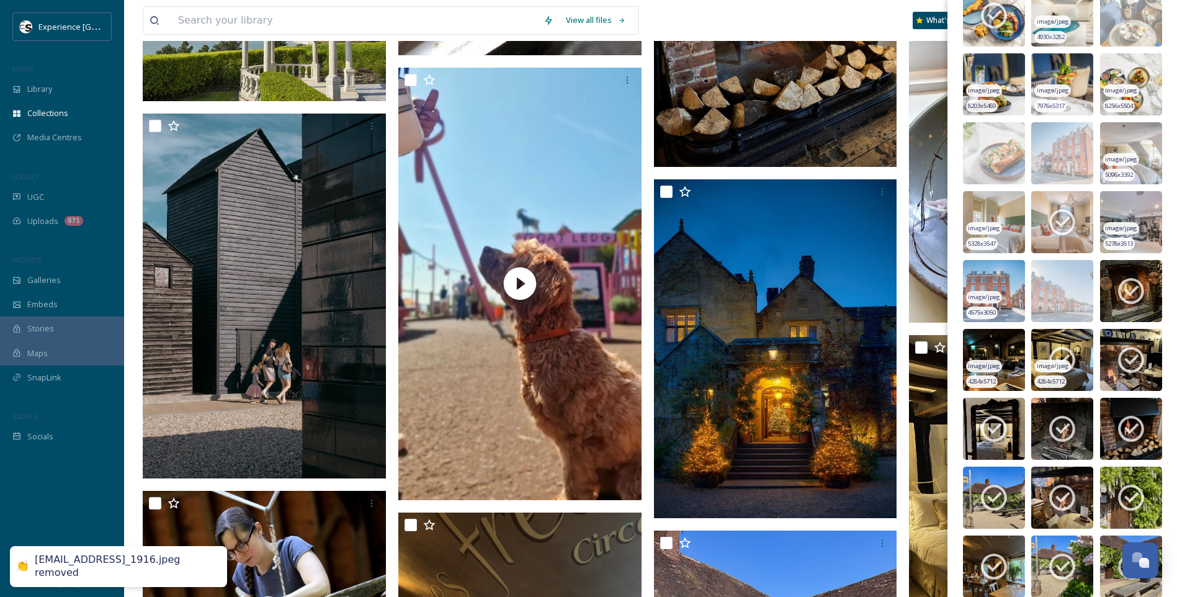
click at [1072, 347] on icon at bounding box center [1061, 359] width 31 height 31
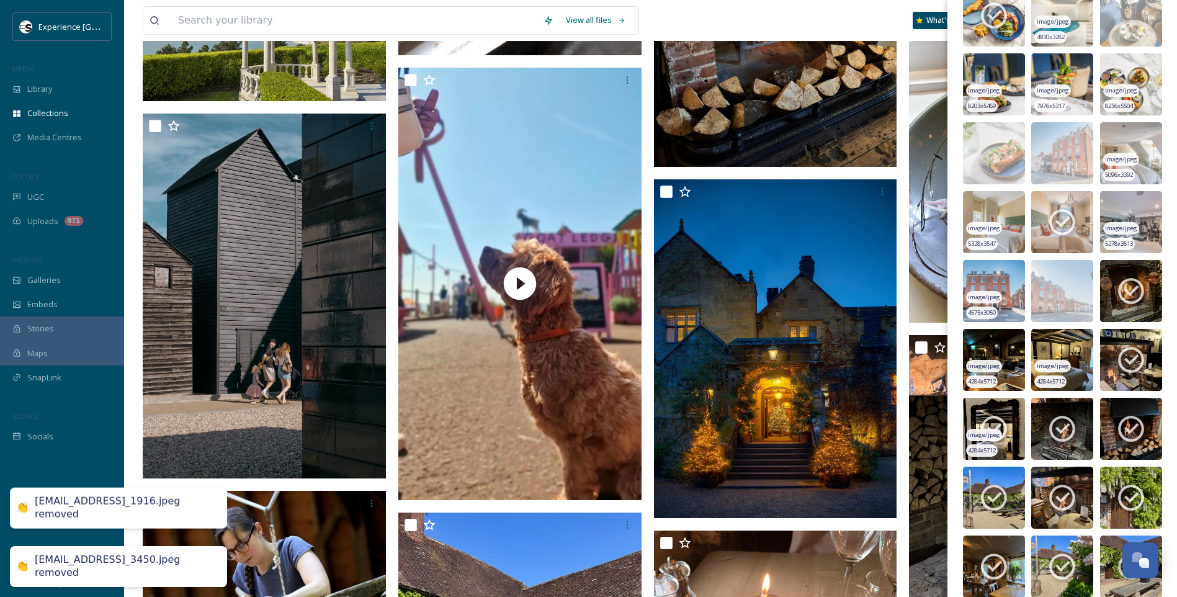
click at [993, 426] on icon at bounding box center [993, 428] width 31 height 31
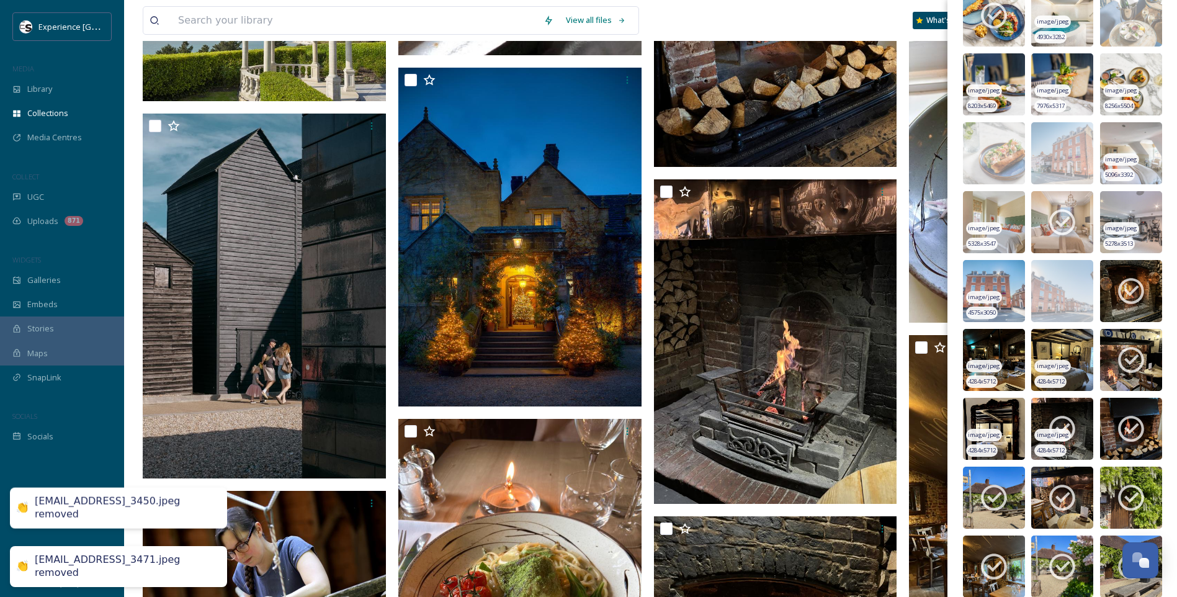
click at [1037, 430] on span "image/jpeg" at bounding box center [1053, 434] width 32 height 9
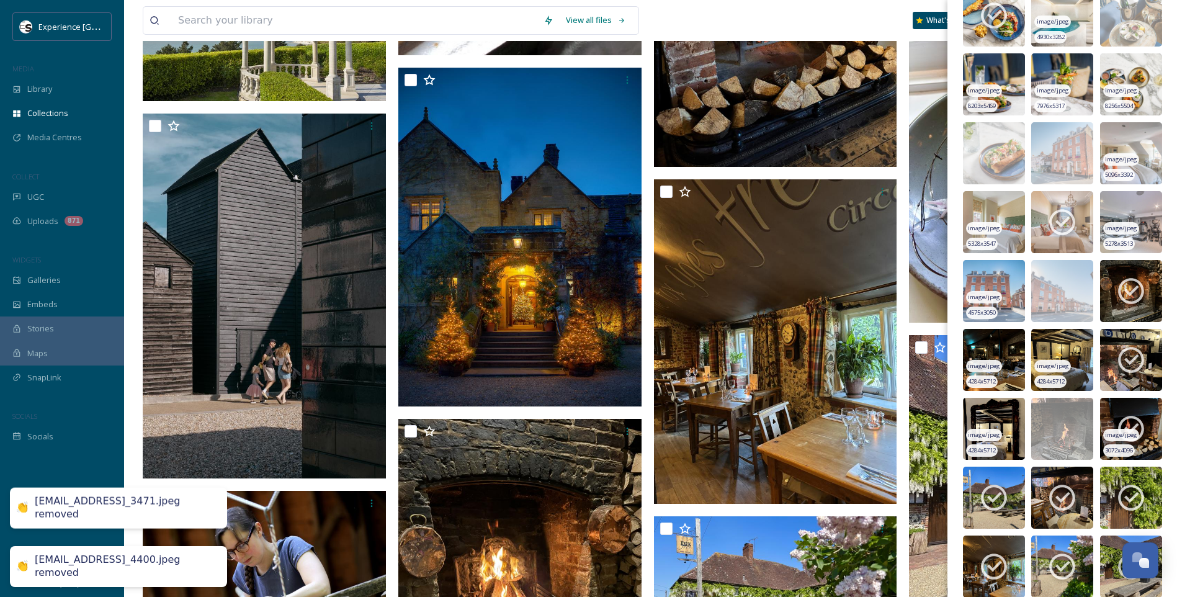
click at [1122, 429] on div "image/jpeg" at bounding box center [1121, 435] width 36 height 13
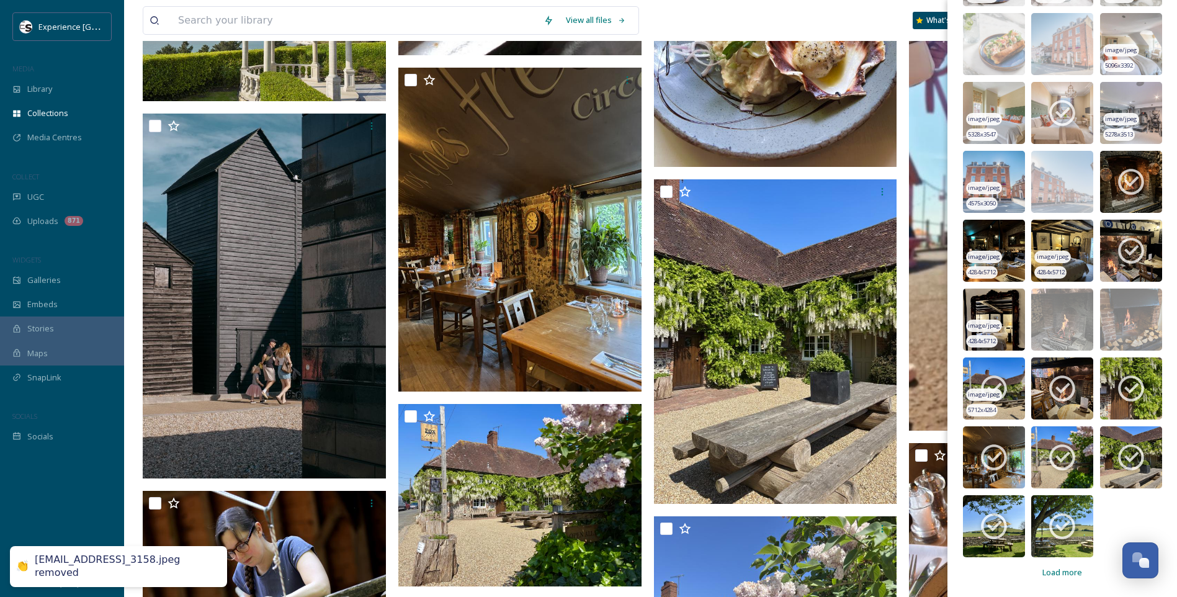
scroll to position [5549, 0]
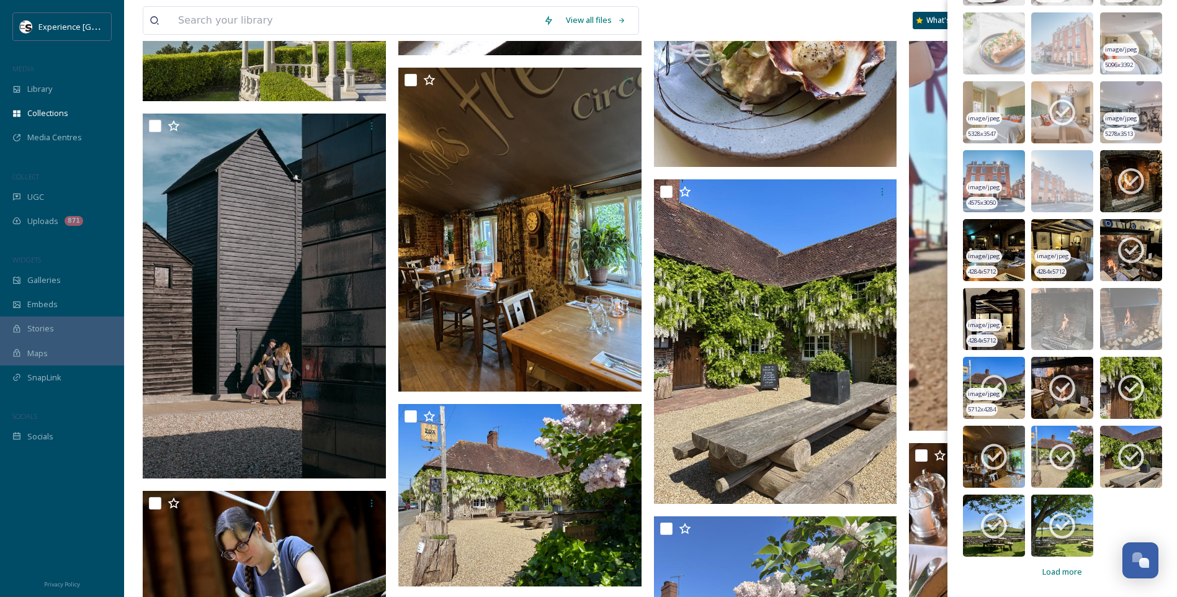
click at [995, 383] on icon at bounding box center [993, 387] width 31 height 31
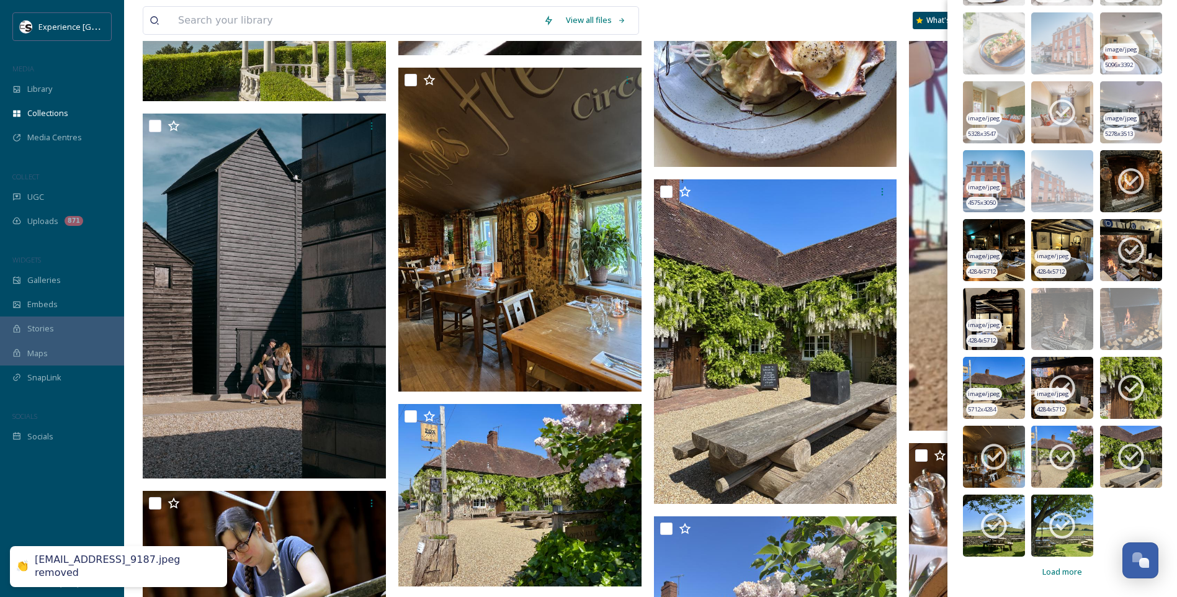
click at [1068, 383] on icon at bounding box center [1062, 388] width 26 height 26
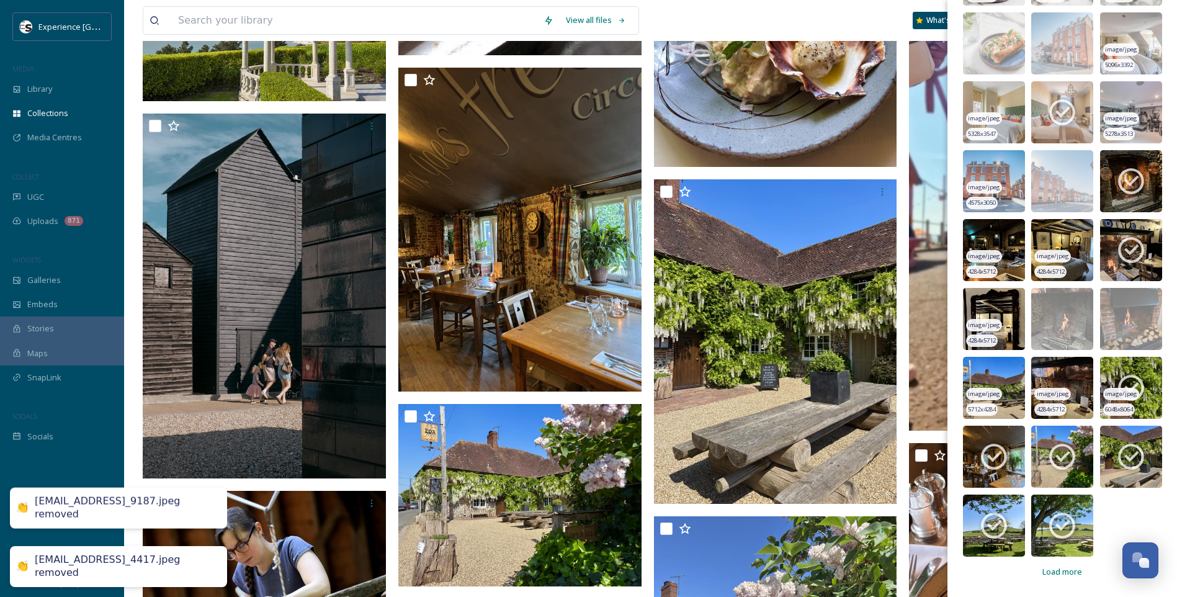
click at [1126, 385] on icon at bounding box center [1130, 387] width 31 height 31
click at [1066, 460] on icon at bounding box center [1061, 456] width 31 height 31
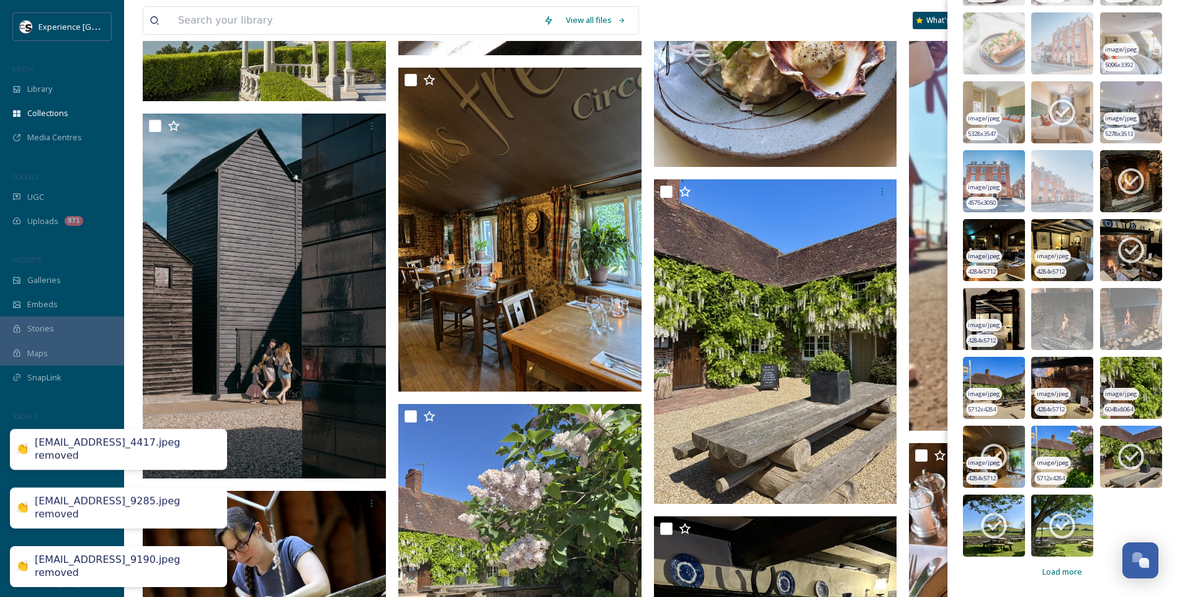
click at [984, 460] on span "image/jpeg" at bounding box center [984, 462] width 32 height 9
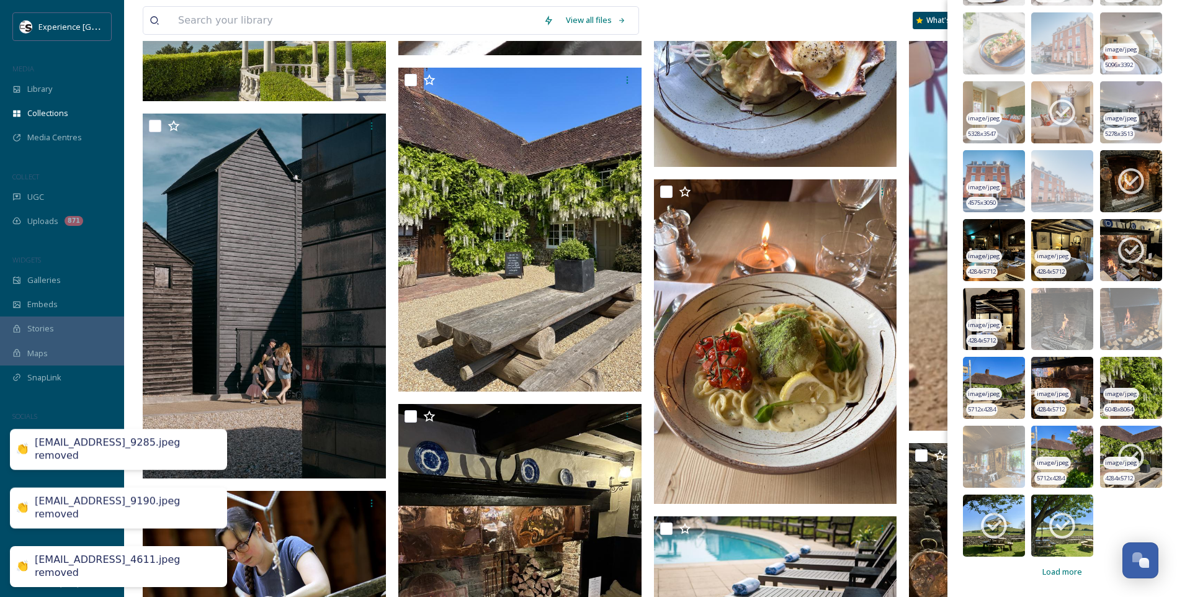
click at [1130, 458] on icon at bounding box center [1130, 456] width 31 height 31
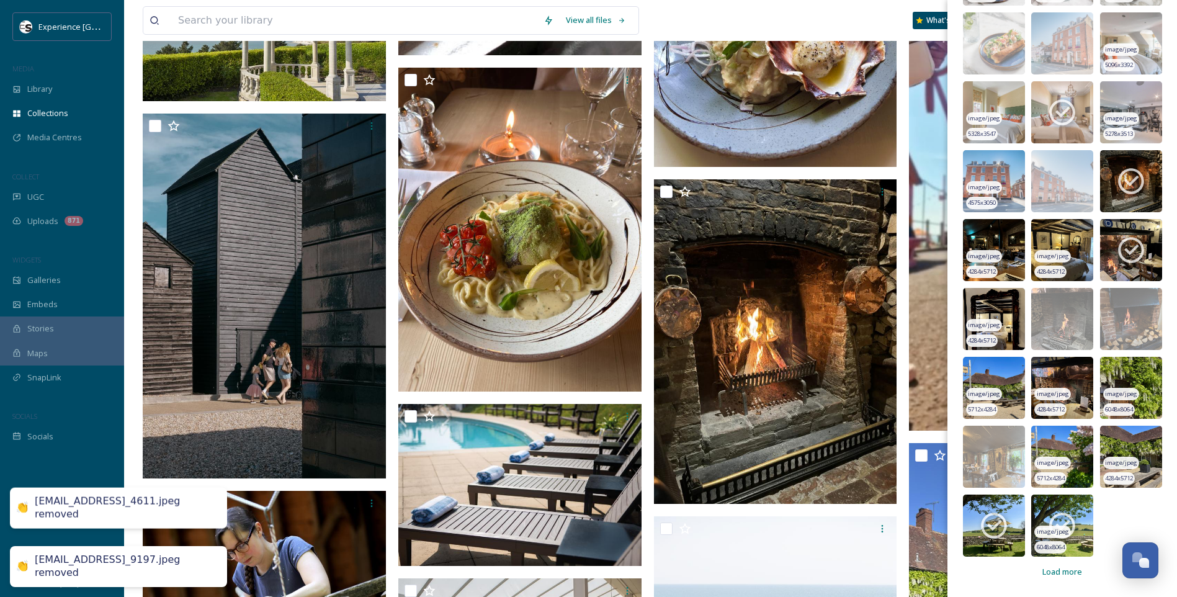
drag, startPoint x: 1061, startPoint y: 526, endPoint x: 1043, endPoint y: 527, distance: 18.6
click at [1061, 527] on div "image/jpeg" at bounding box center [1052, 531] width 36 height 13
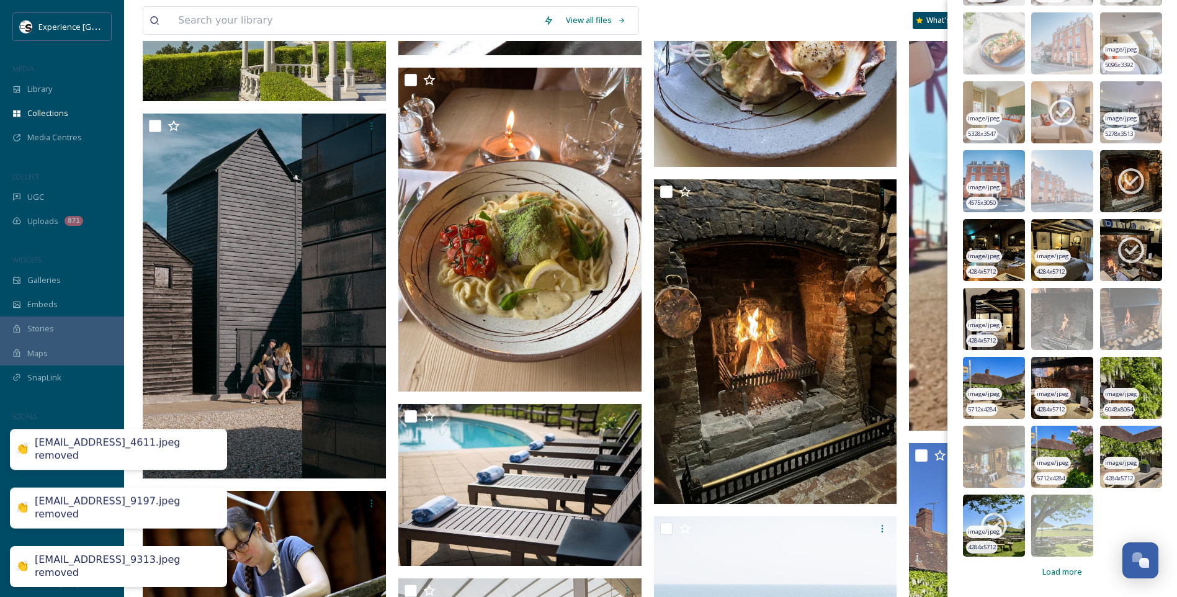
click at [989, 522] on icon at bounding box center [993, 525] width 31 height 31
click at [1063, 569] on span "Load more" at bounding box center [1062, 572] width 40 height 12
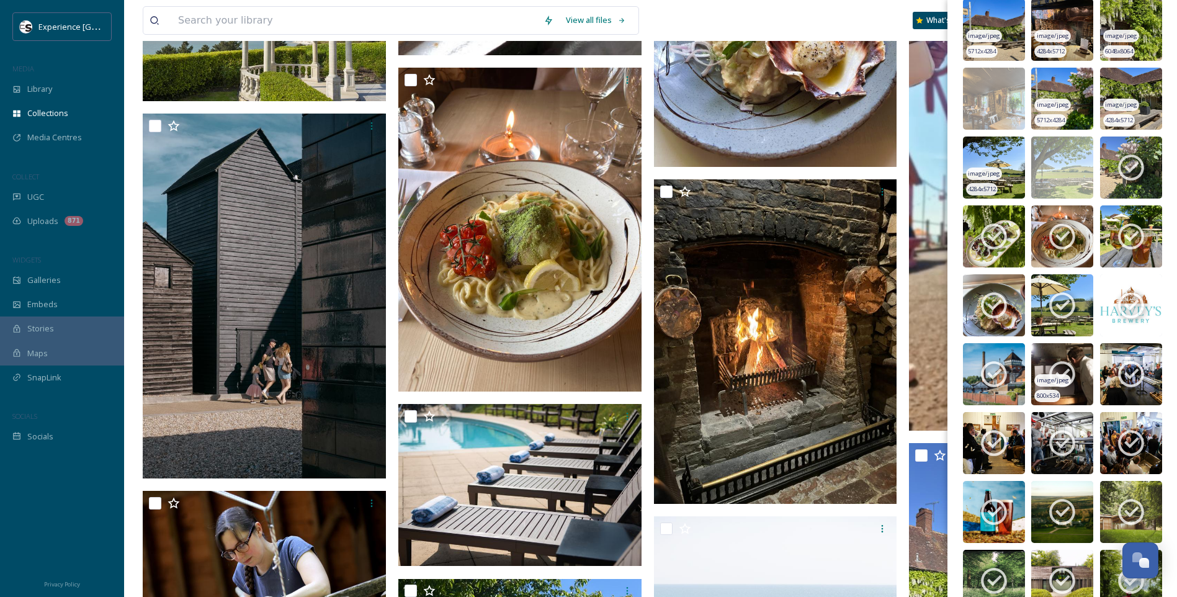
scroll to position [5921, 0]
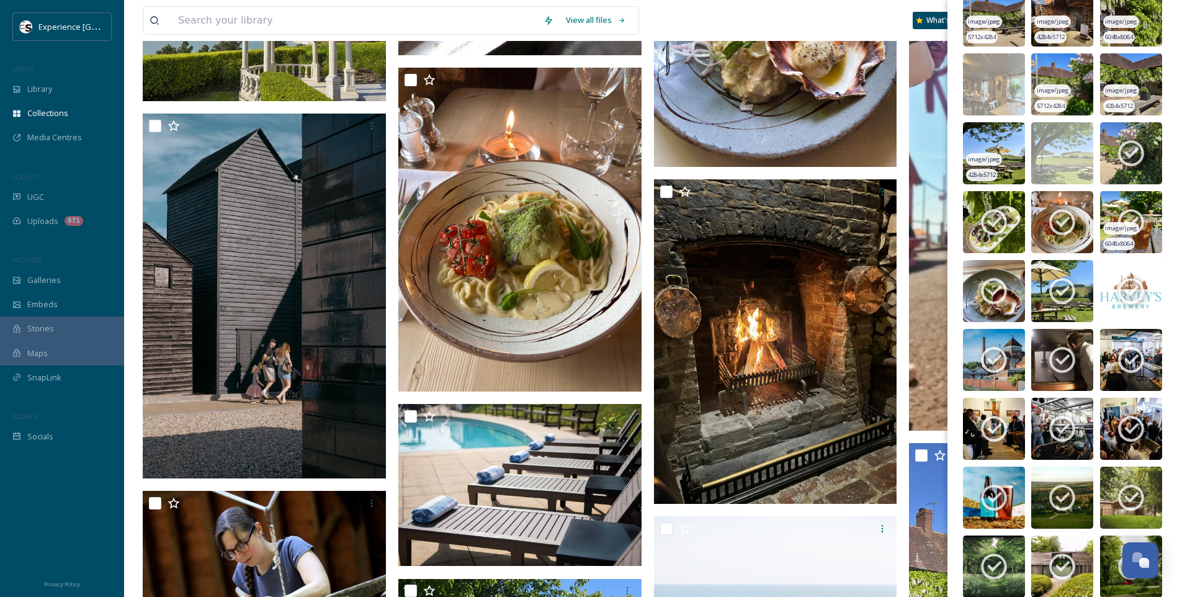
click at [1140, 208] on img at bounding box center [1131, 222] width 62 height 62
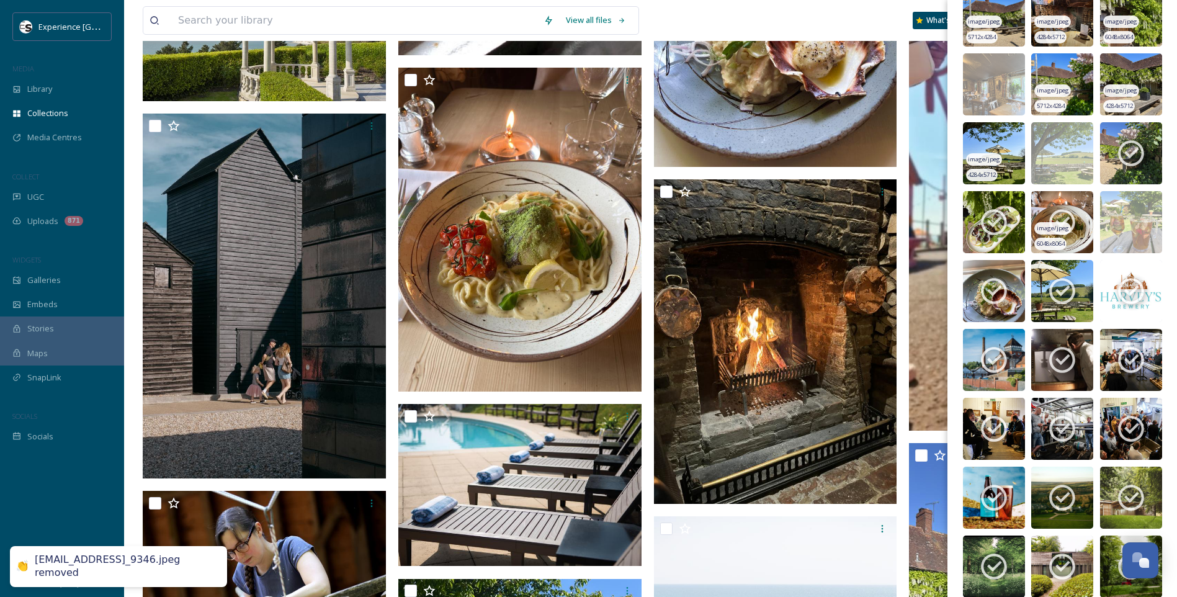
click at [1068, 210] on icon at bounding box center [1061, 222] width 31 height 31
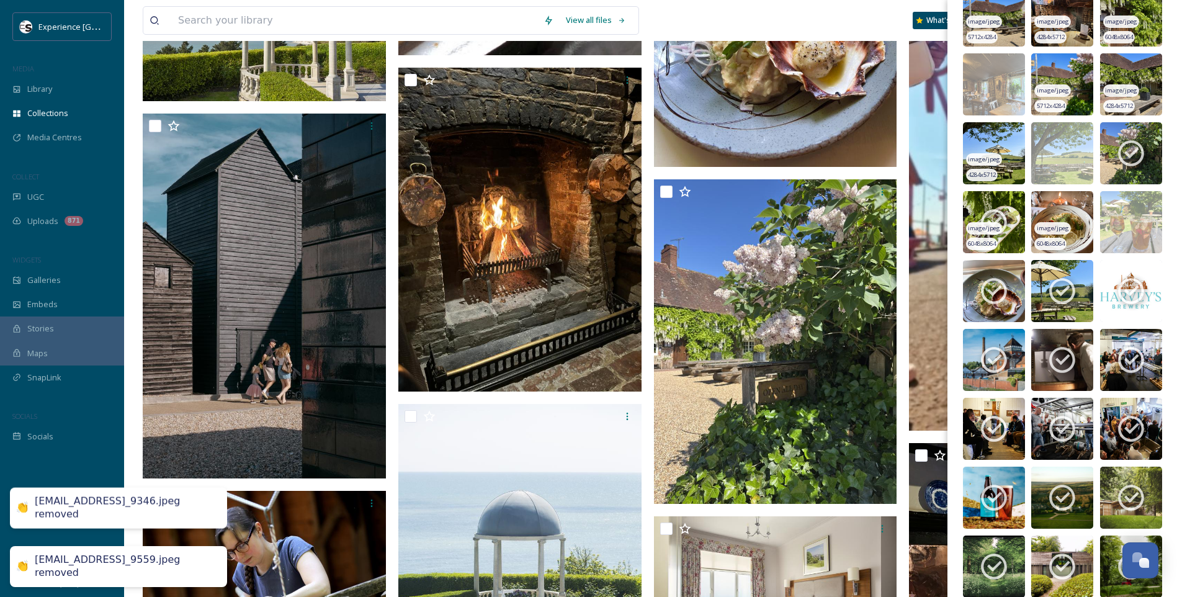
click at [993, 211] on icon at bounding box center [994, 223] width 26 height 26
click at [1148, 160] on img at bounding box center [1131, 153] width 62 height 62
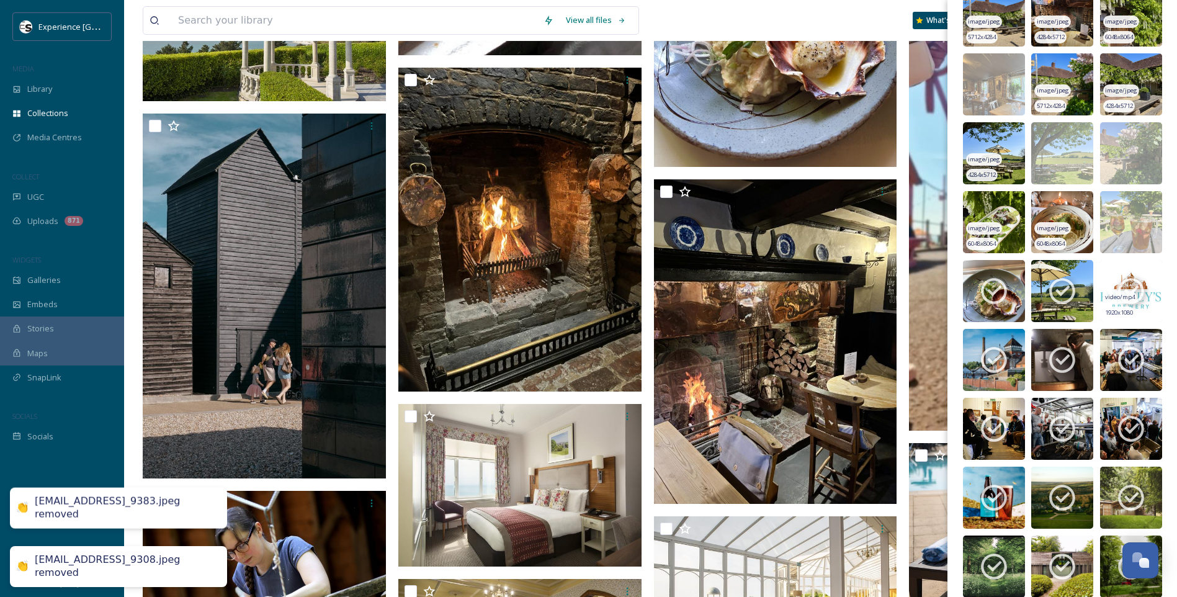
click at [1108, 293] on span "video/mp4" at bounding box center [1120, 297] width 30 height 9
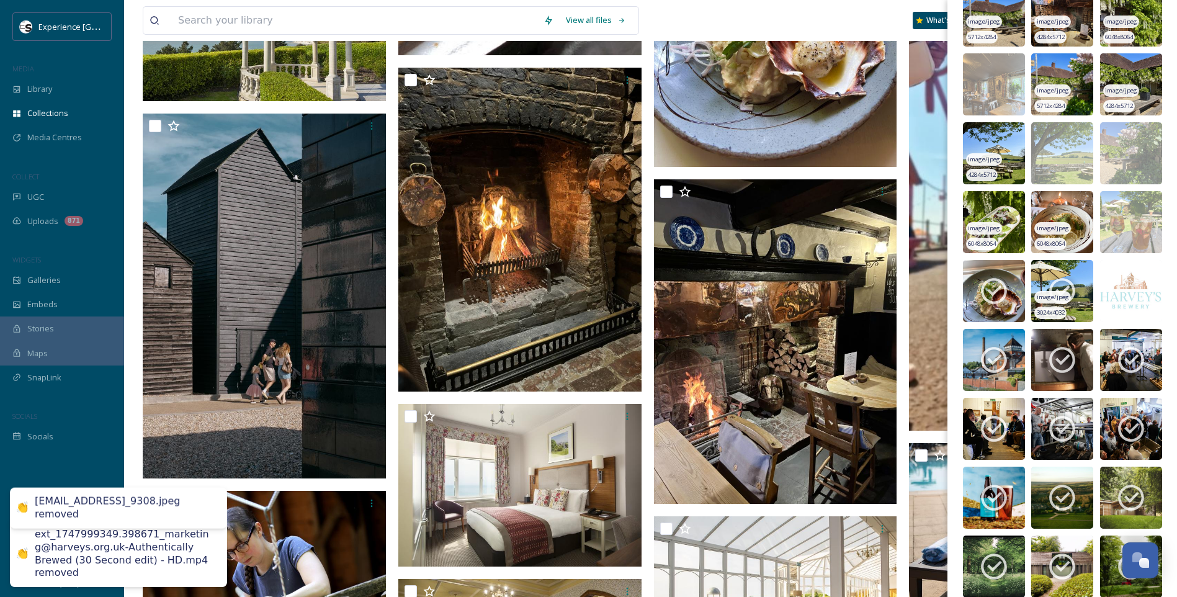
click at [1062, 292] on div "image/jpeg" at bounding box center [1052, 297] width 36 height 13
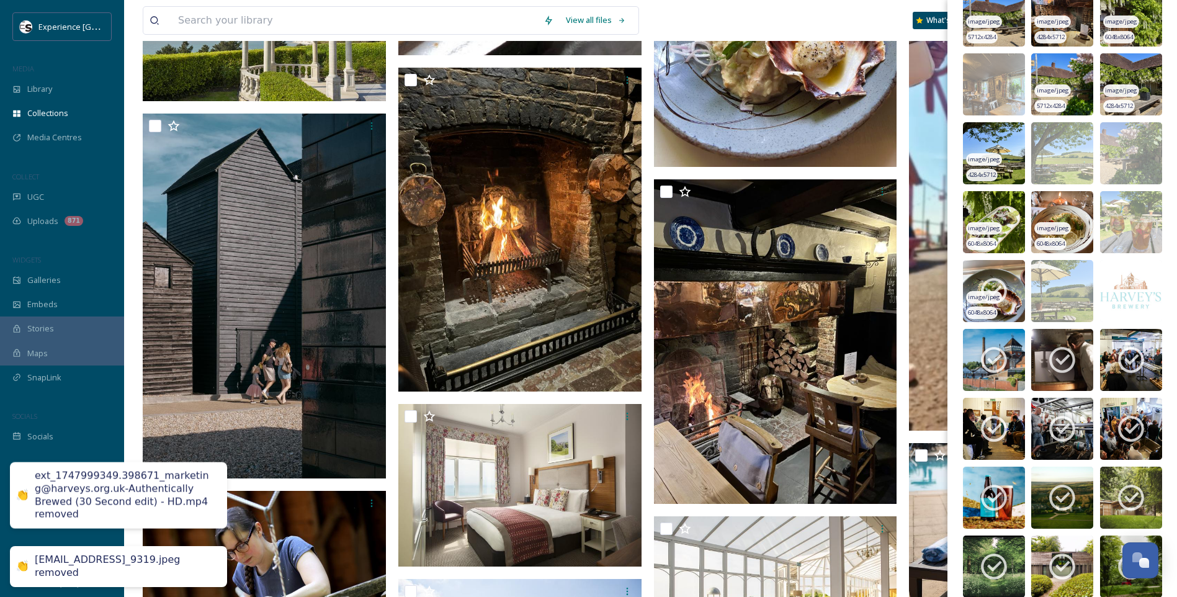
click at [997, 290] on icon at bounding box center [994, 292] width 26 height 26
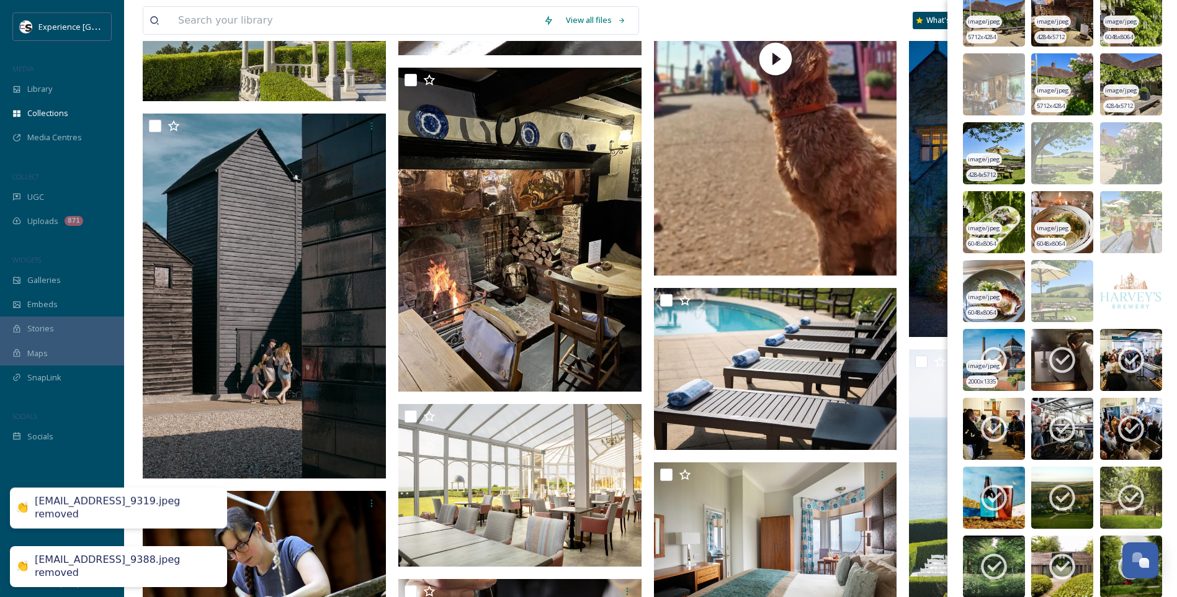
click at [1008, 359] on icon at bounding box center [993, 359] width 31 height 31
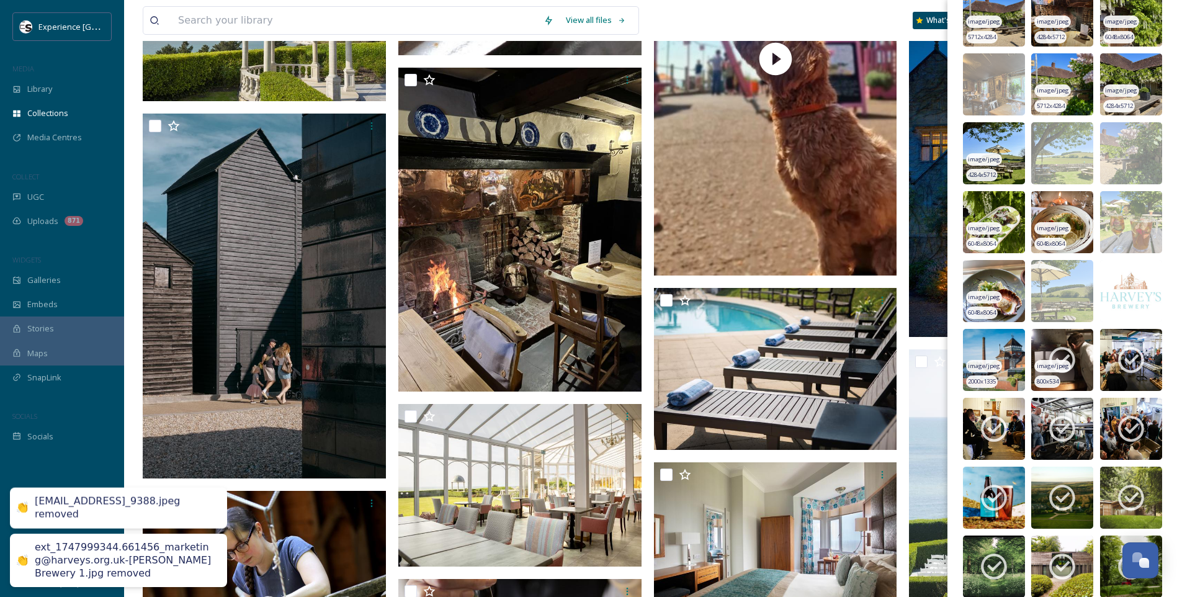
click at [1057, 359] on icon at bounding box center [1061, 359] width 31 height 31
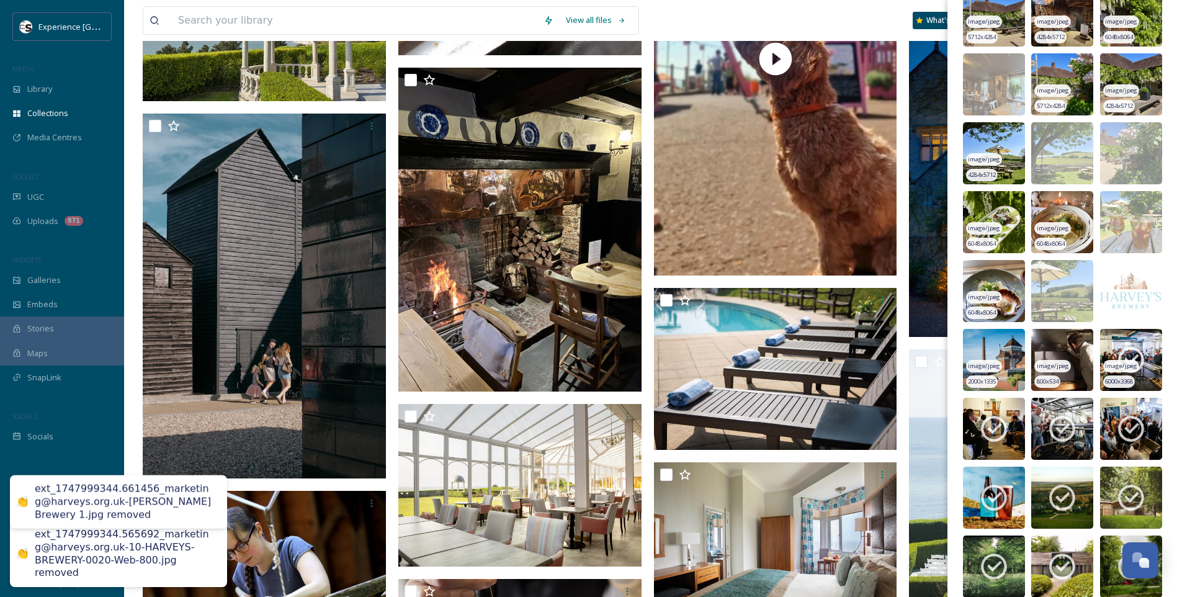
click at [1117, 357] on icon at bounding box center [1130, 359] width 31 height 31
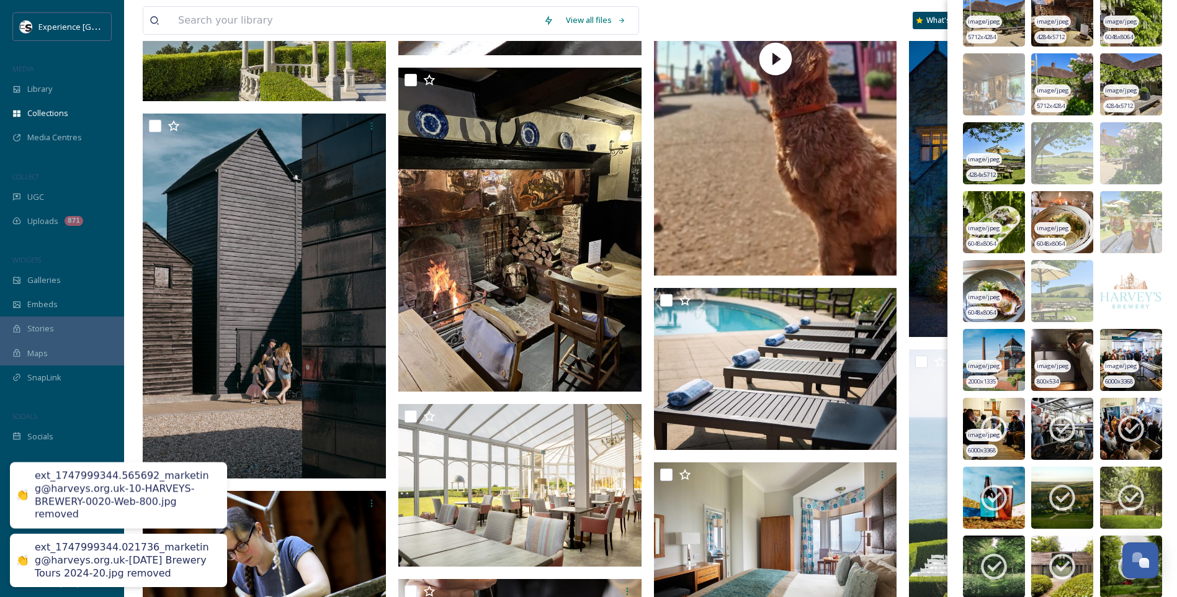
click at [983, 434] on span "image/jpeg" at bounding box center [984, 434] width 32 height 9
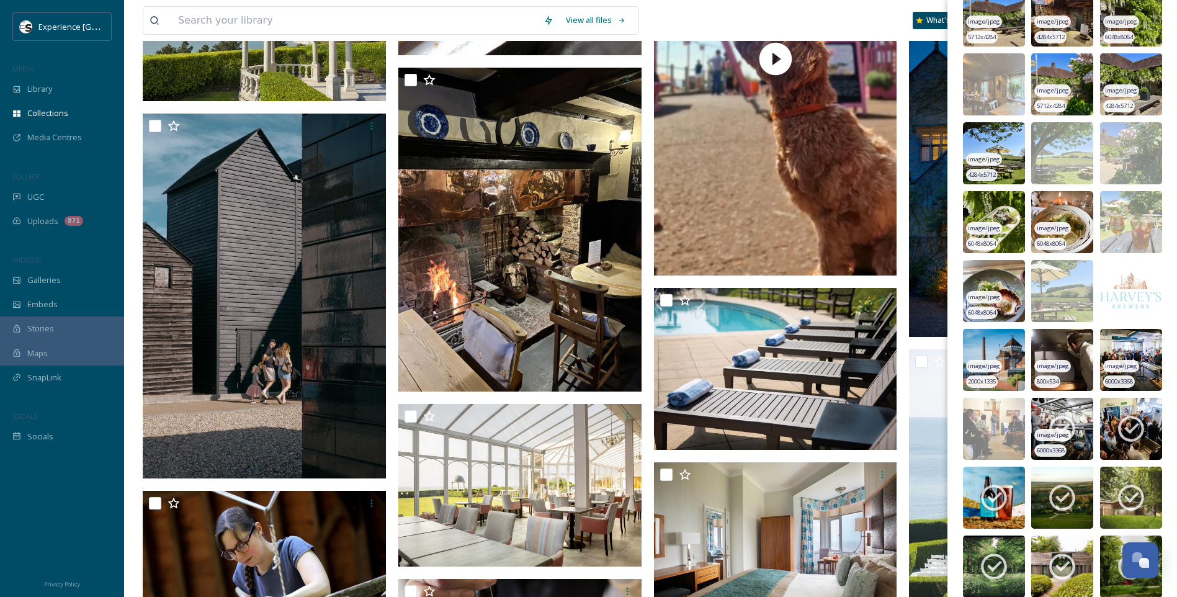
click at [1049, 418] on icon at bounding box center [1061, 428] width 31 height 31
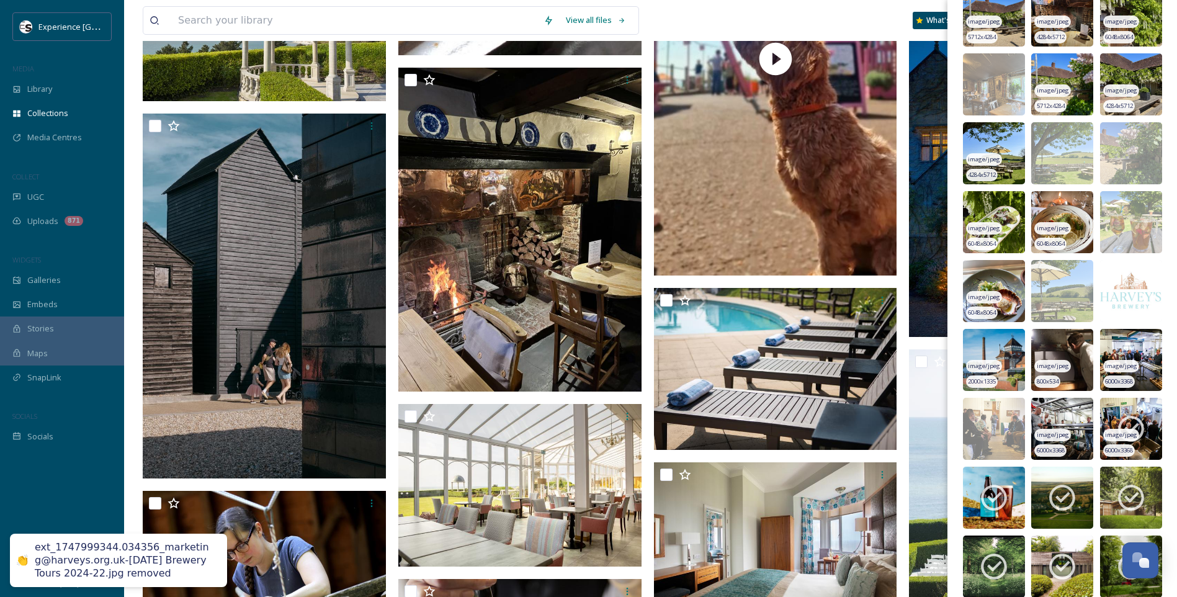
click at [1120, 417] on icon at bounding box center [1131, 429] width 26 height 26
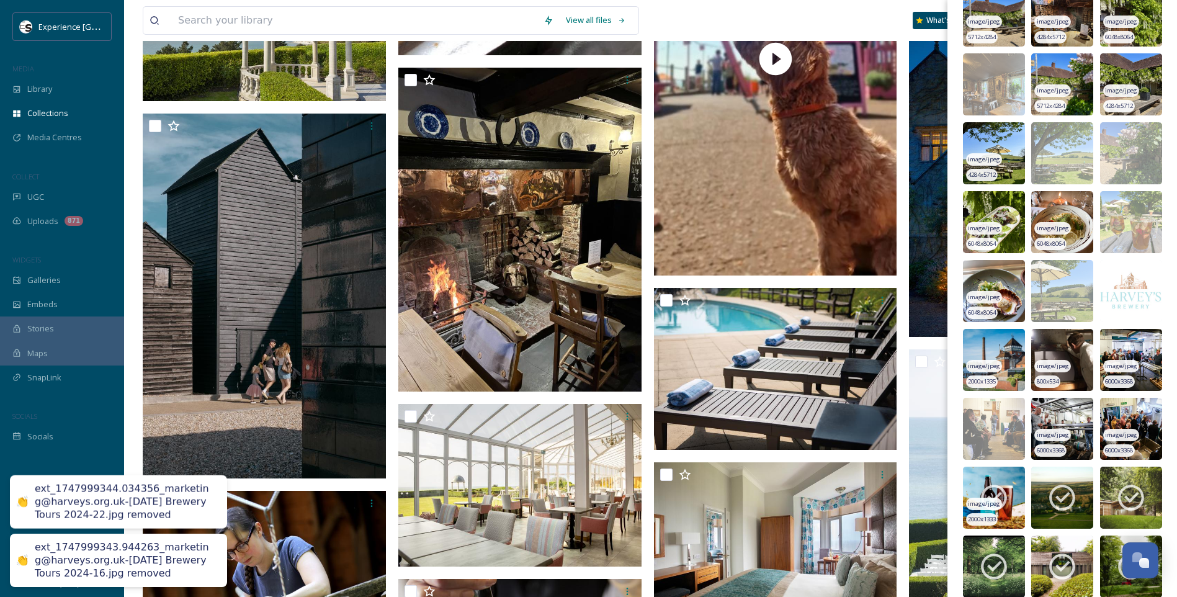
click at [991, 493] on icon at bounding box center [993, 497] width 31 height 31
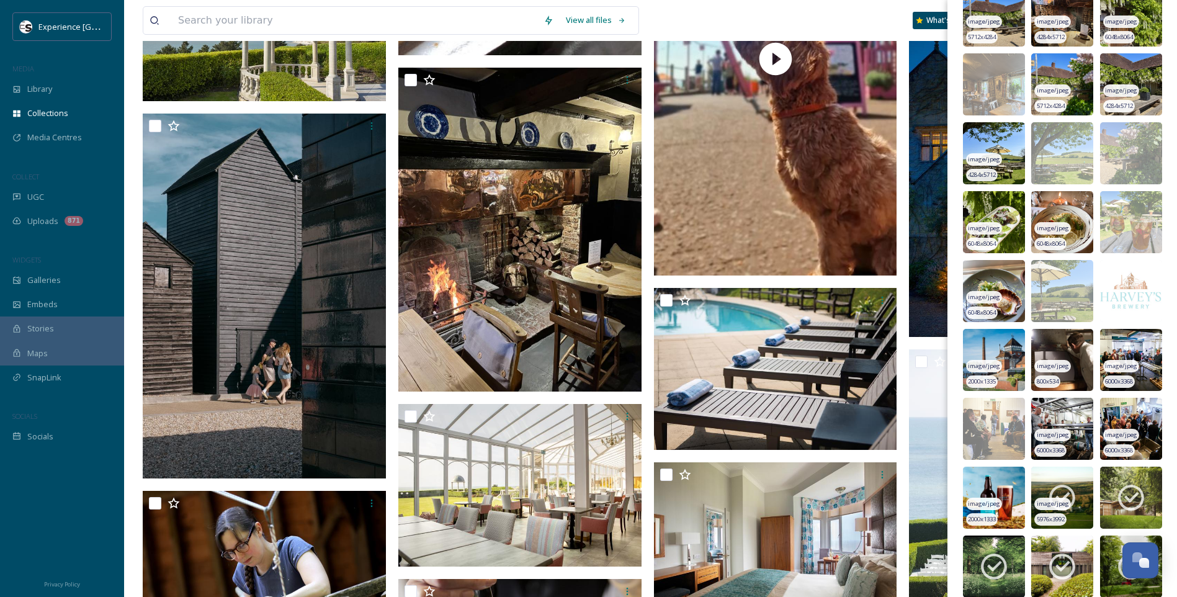
click at [1059, 495] on icon at bounding box center [1061, 497] width 31 height 31
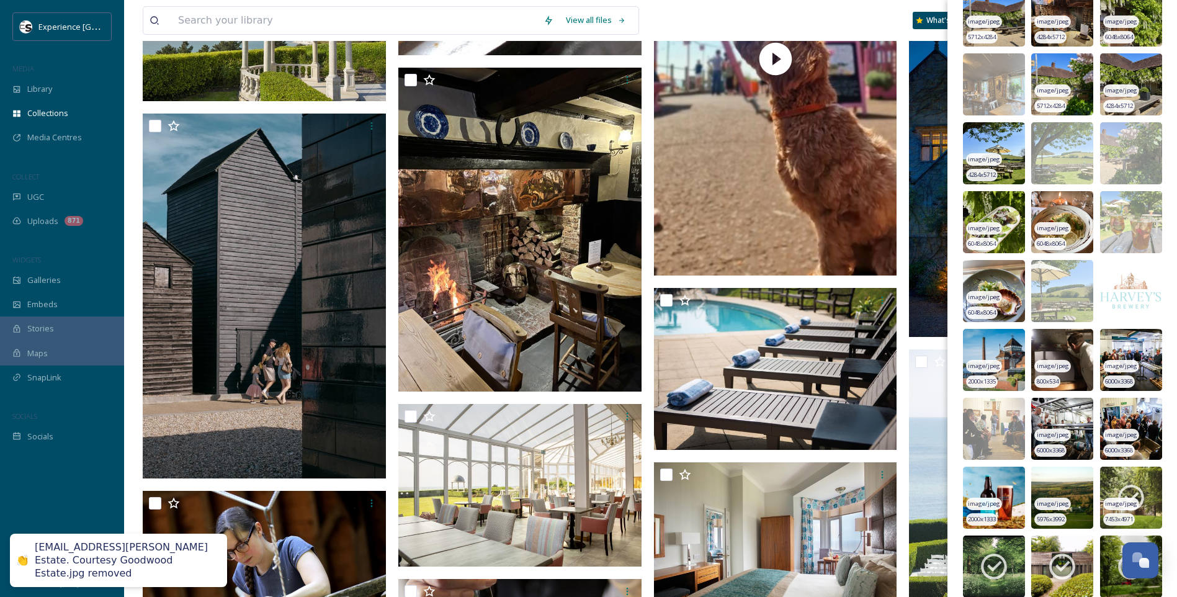
click at [1141, 485] on img at bounding box center [1131, 497] width 62 height 62
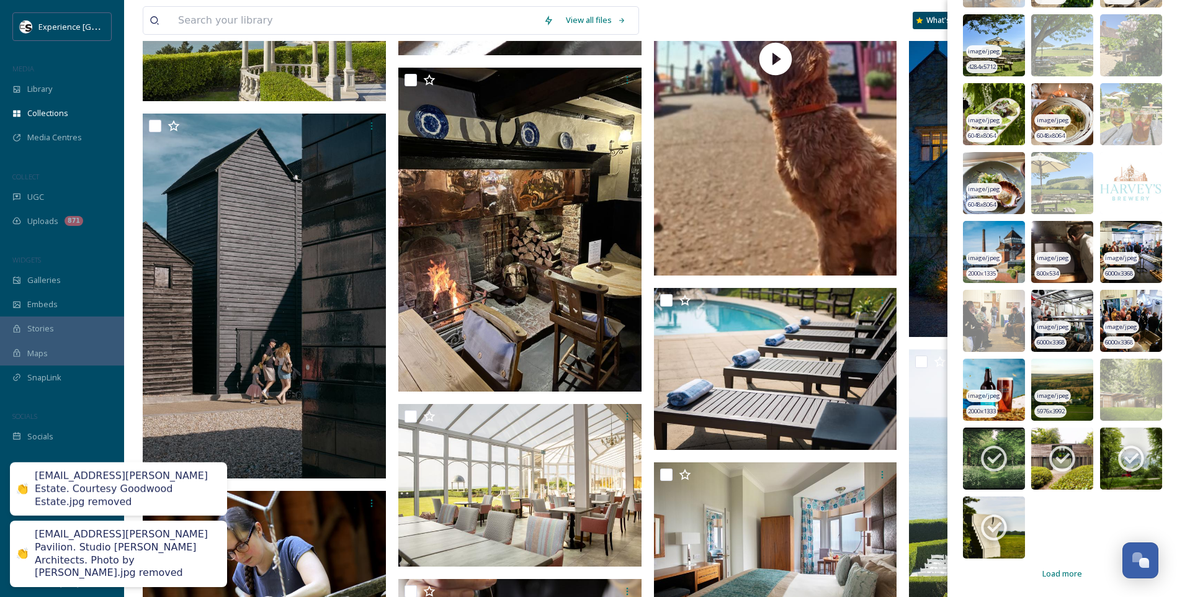
scroll to position [6031, 0]
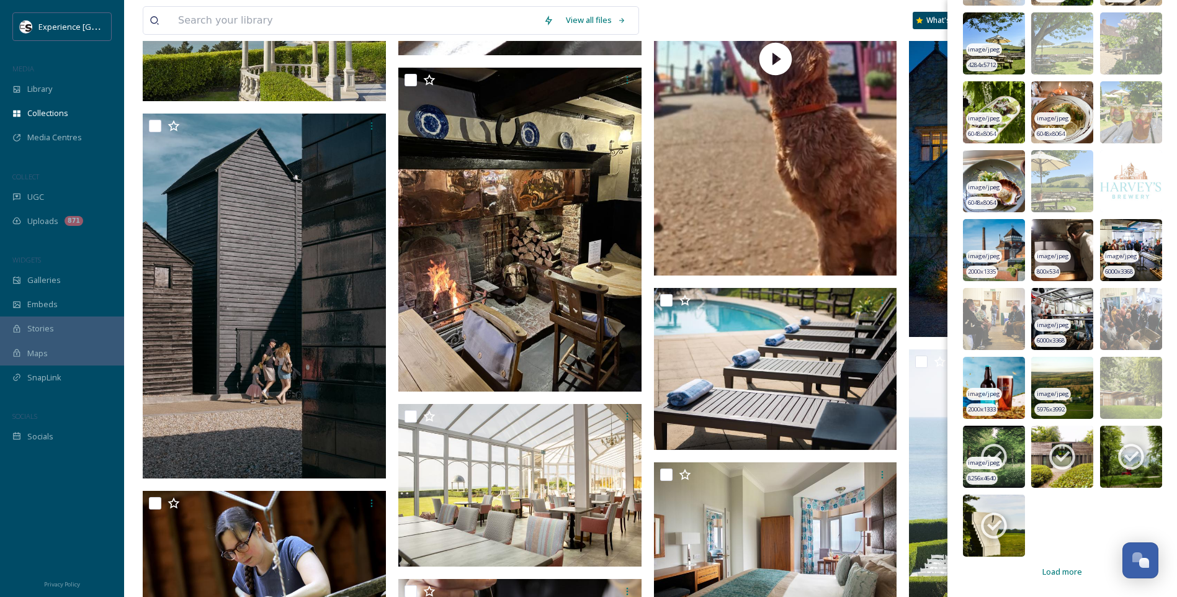
click at [983, 458] on span "image/jpeg" at bounding box center [984, 462] width 32 height 9
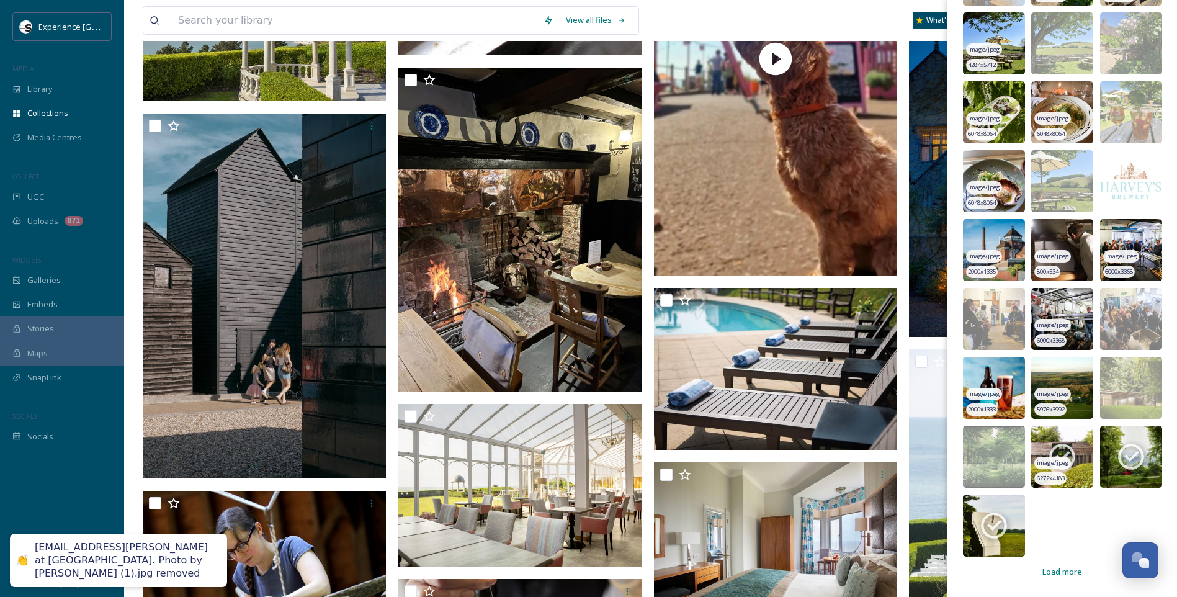
click at [1061, 453] on icon at bounding box center [1061, 456] width 31 height 31
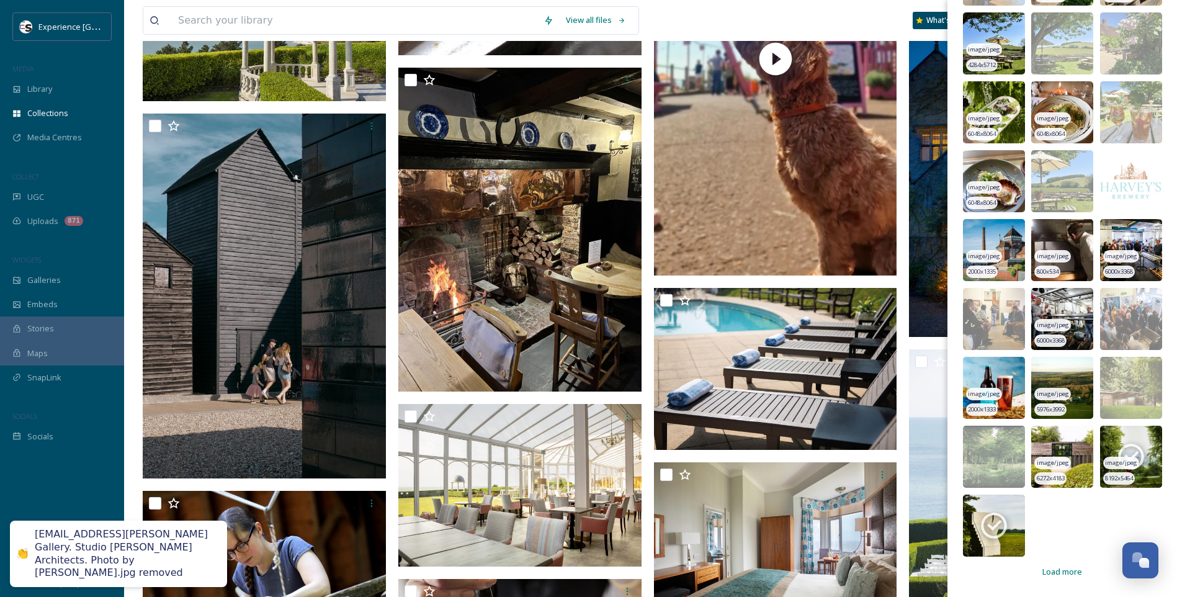
click at [1127, 450] on icon at bounding box center [1130, 456] width 31 height 31
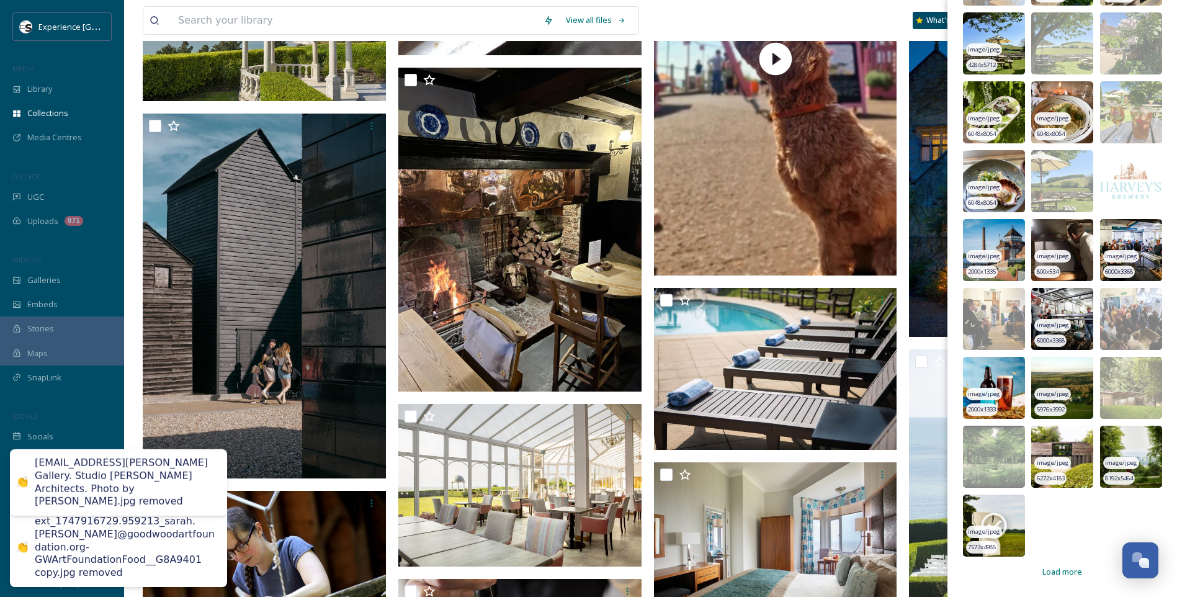
click at [999, 517] on icon at bounding box center [993, 525] width 31 height 31
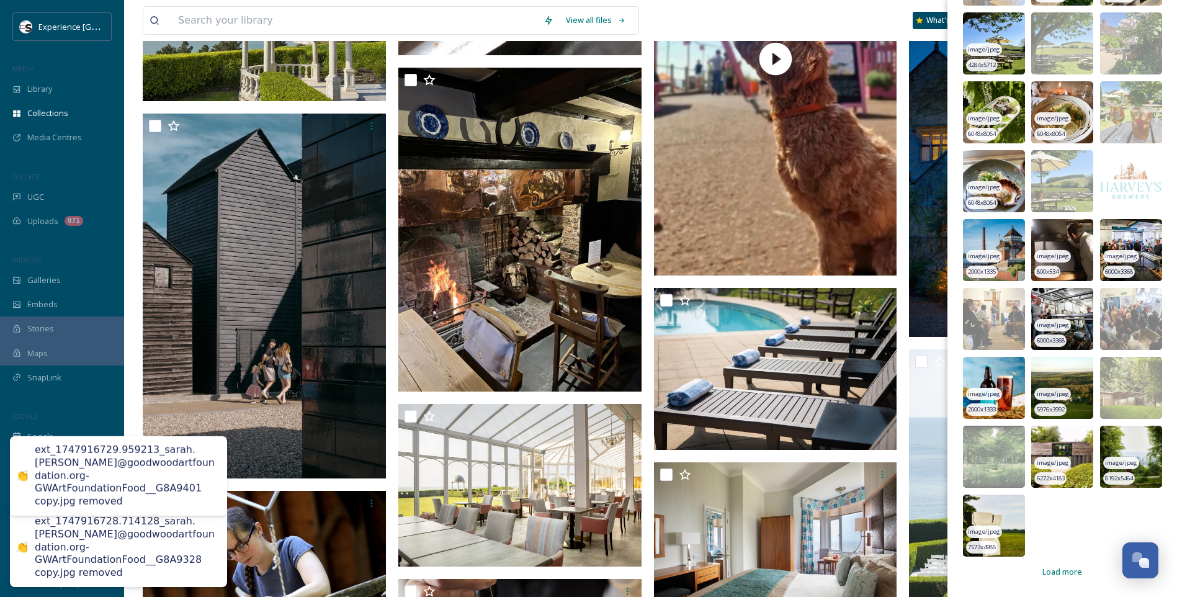
click at [1063, 569] on span "Load more" at bounding box center [1062, 572] width 40 height 12
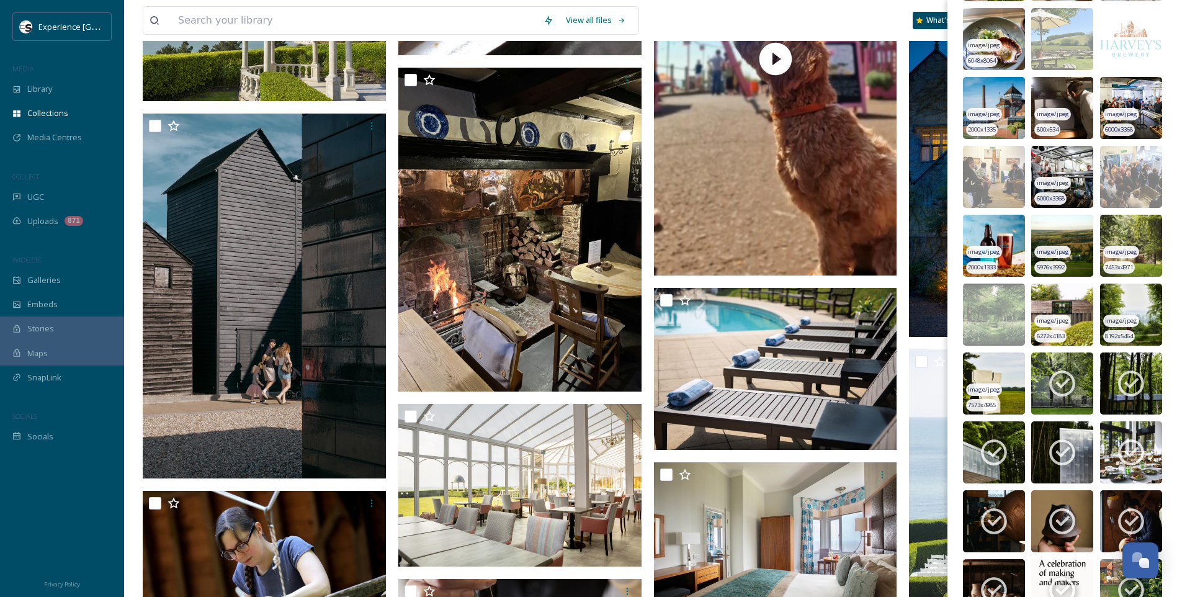
scroll to position [6403, 0]
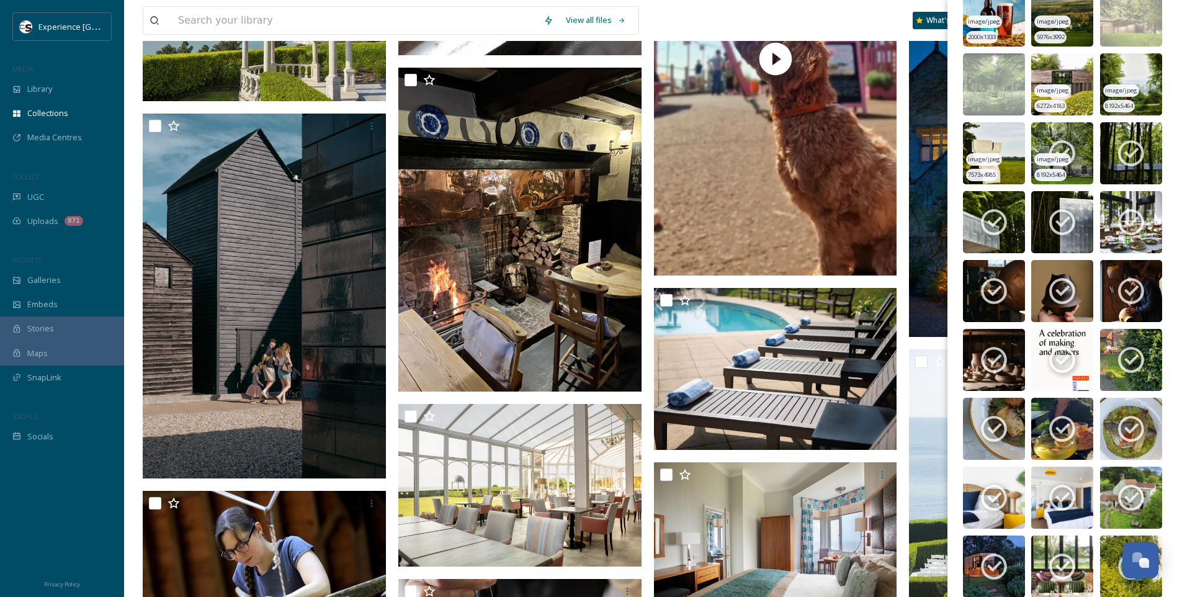
click at [1071, 152] on icon at bounding box center [1062, 154] width 26 height 26
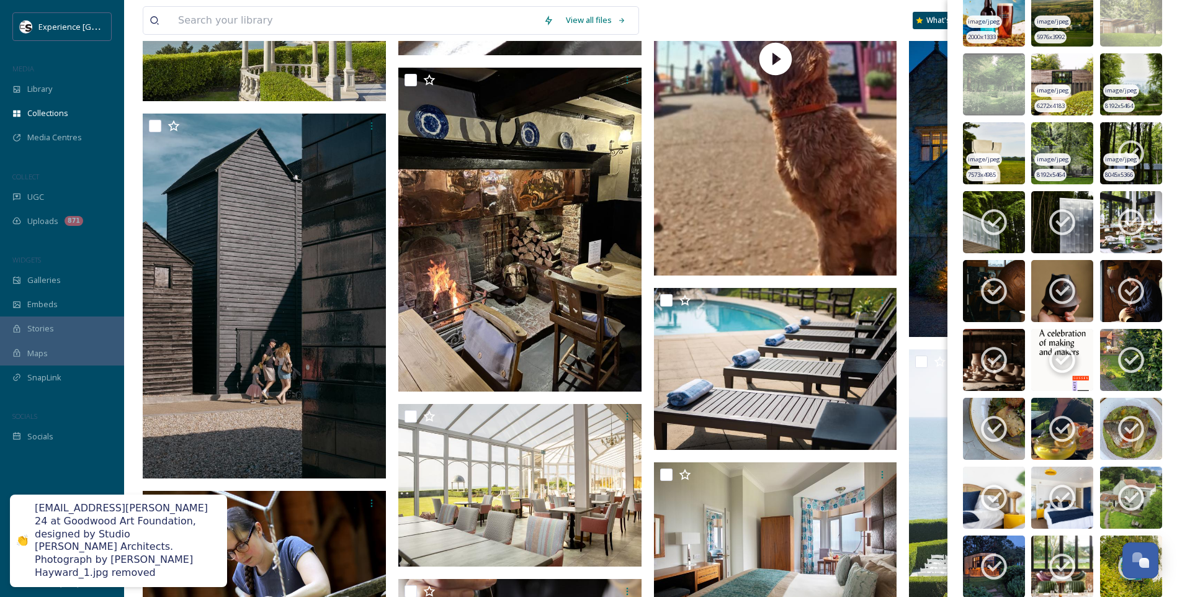
click at [1118, 155] on span "image/jpeg" at bounding box center [1121, 159] width 32 height 9
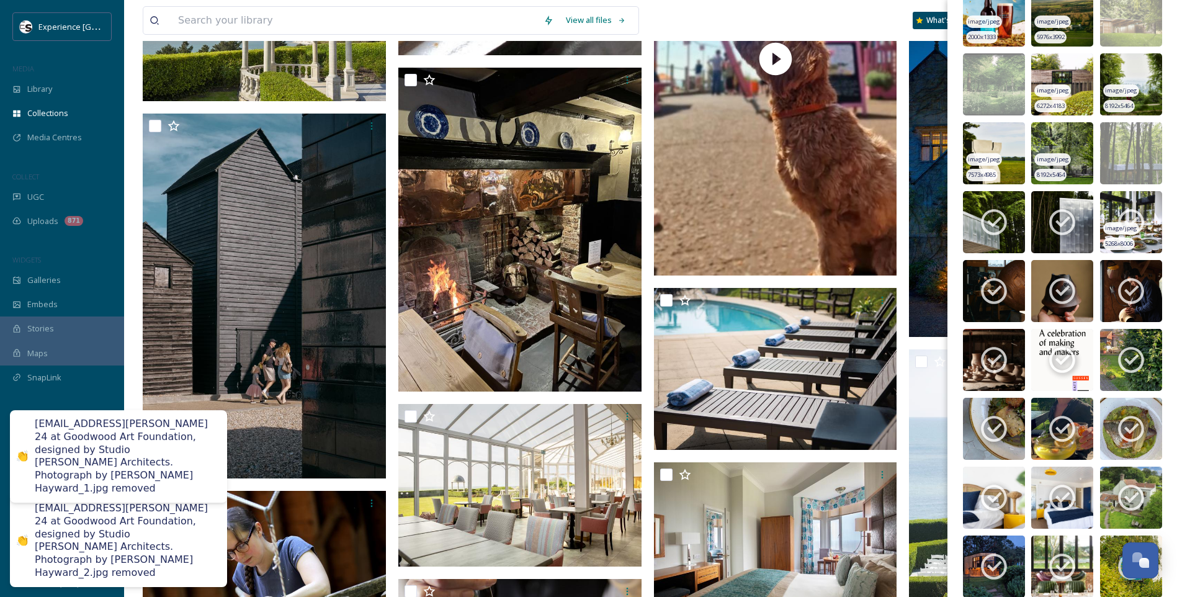
click at [1118, 218] on icon at bounding box center [1131, 223] width 26 height 26
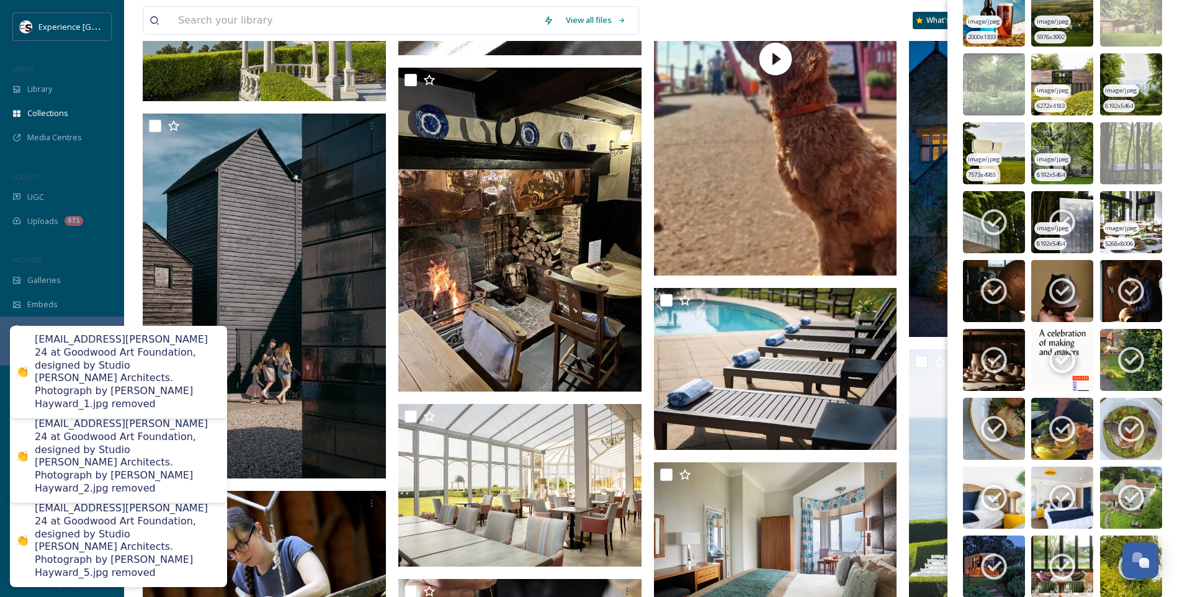
click at [1058, 218] on icon at bounding box center [1061, 222] width 31 height 31
click at [1001, 215] on icon at bounding box center [994, 223] width 26 height 26
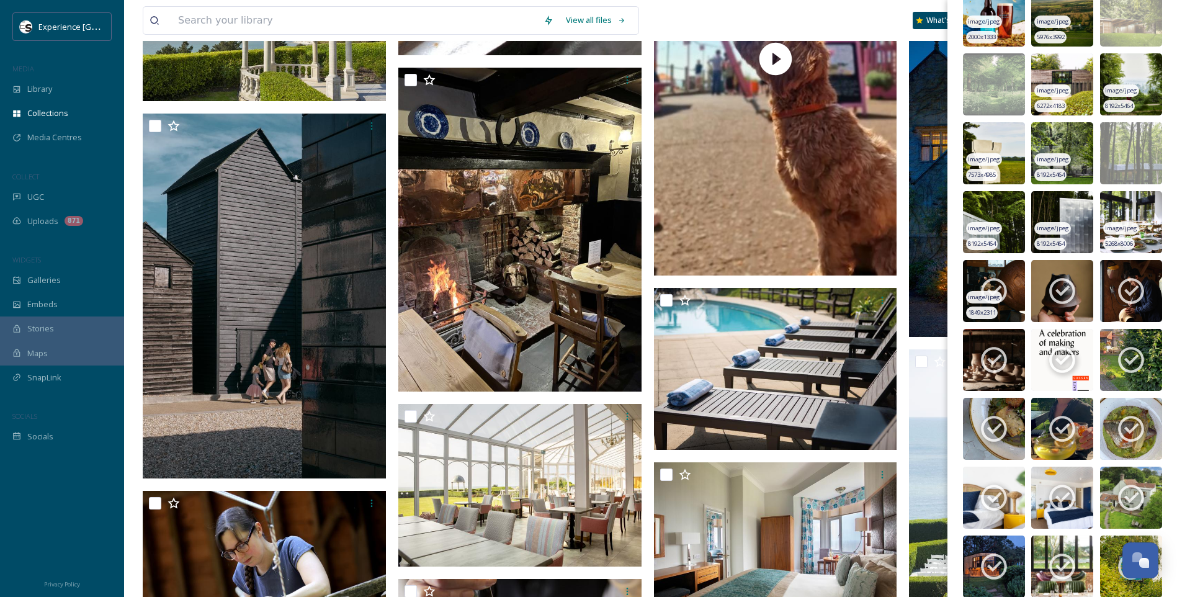
click at [1005, 290] on icon at bounding box center [994, 292] width 26 height 26
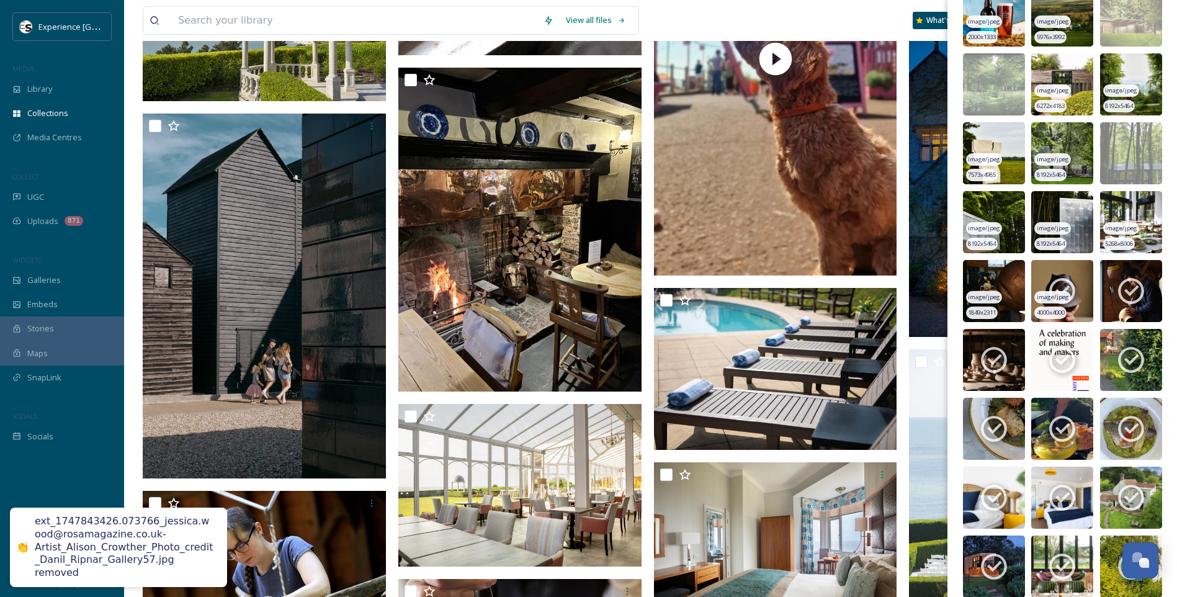
click at [1035, 290] on img at bounding box center [1062, 291] width 62 height 62
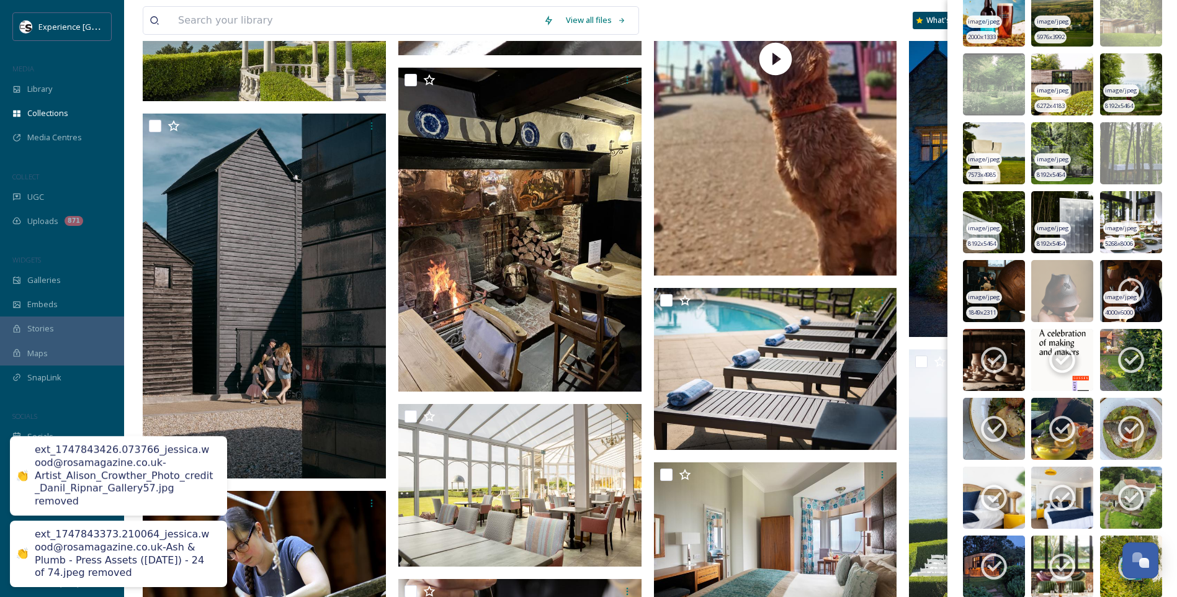
click at [1135, 285] on icon at bounding box center [1131, 292] width 26 height 26
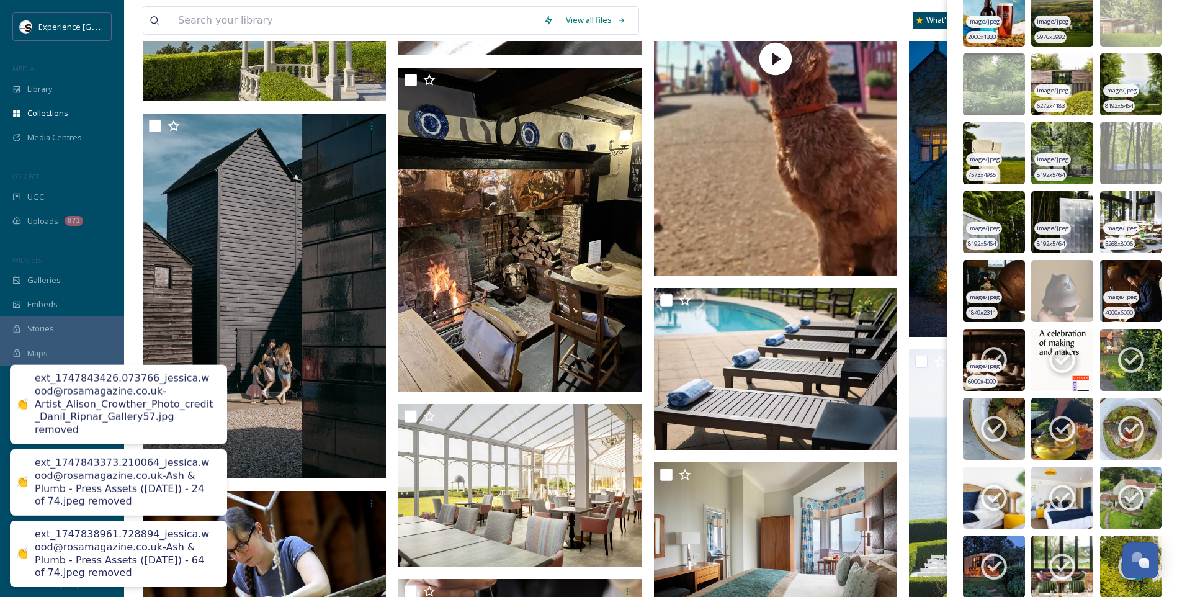
click at [1012, 352] on img at bounding box center [994, 360] width 62 height 62
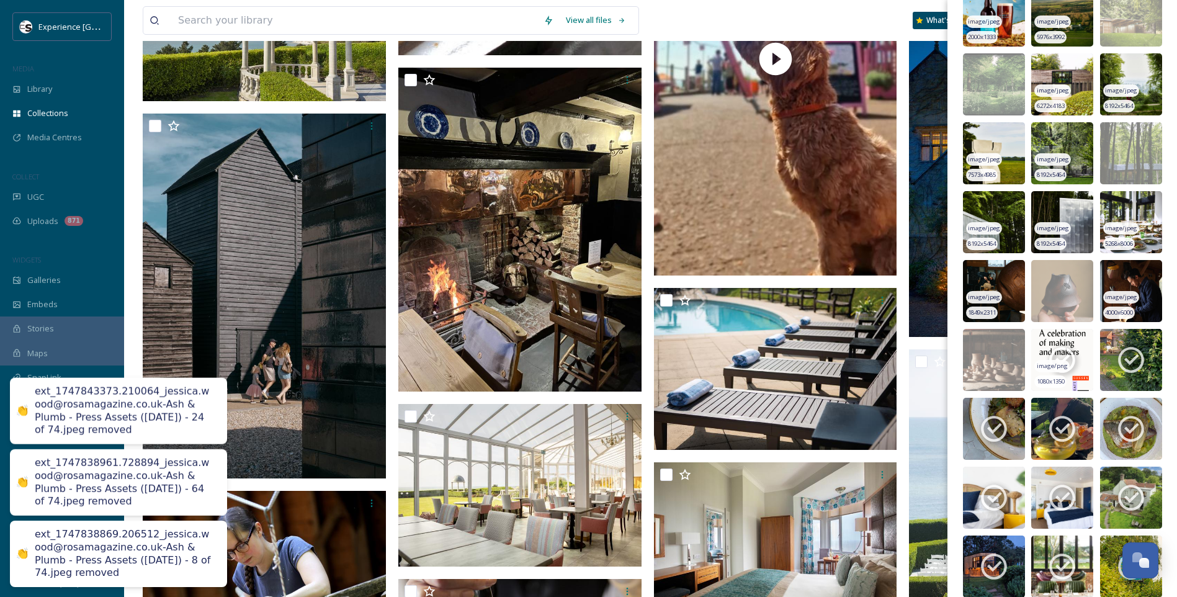
click at [1046, 362] on span "image/png" at bounding box center [1052, 366] width 31 height 9
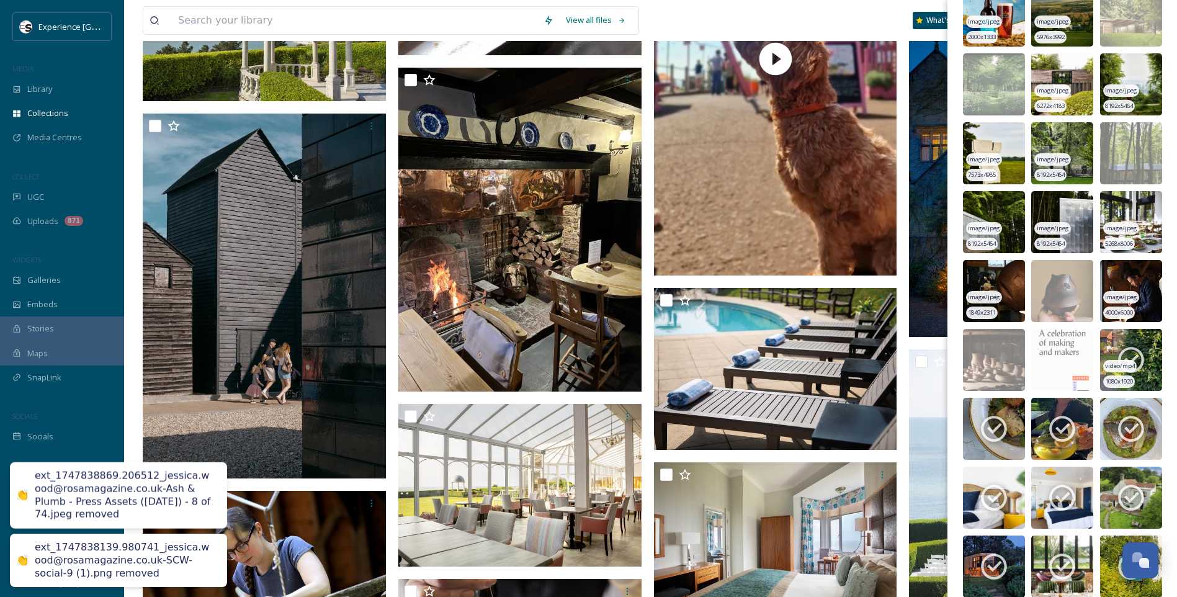
click at [1144, 359] on img at bounding box center [1131, 360] width 62 height 62
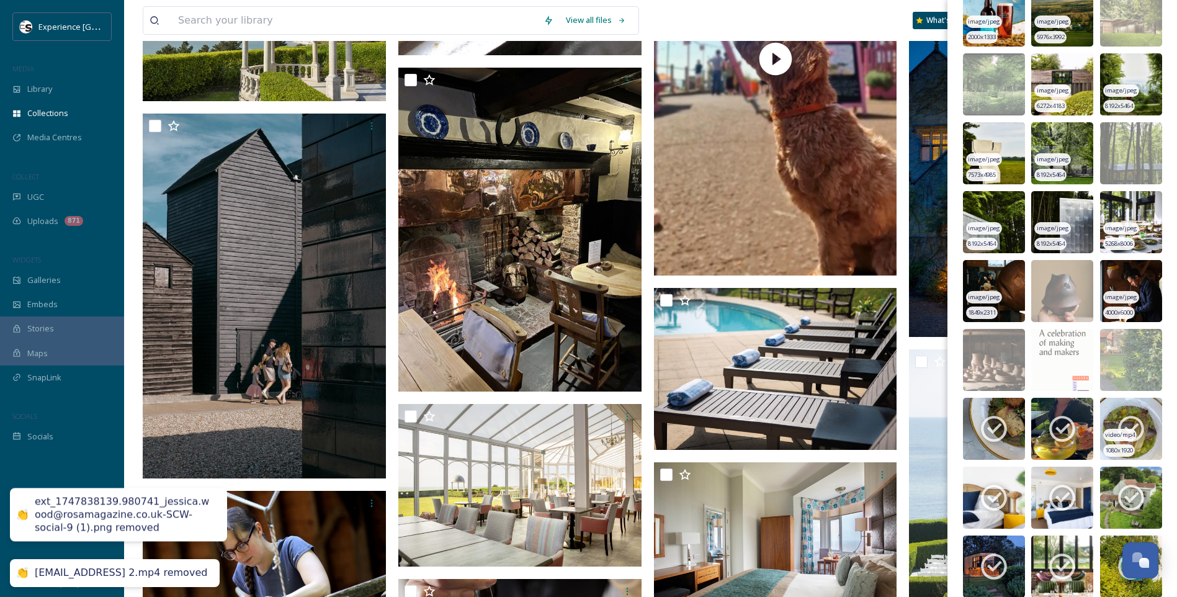
click at [1123, 423] on icon at bounding box center [1130, 428] width 31 height 31
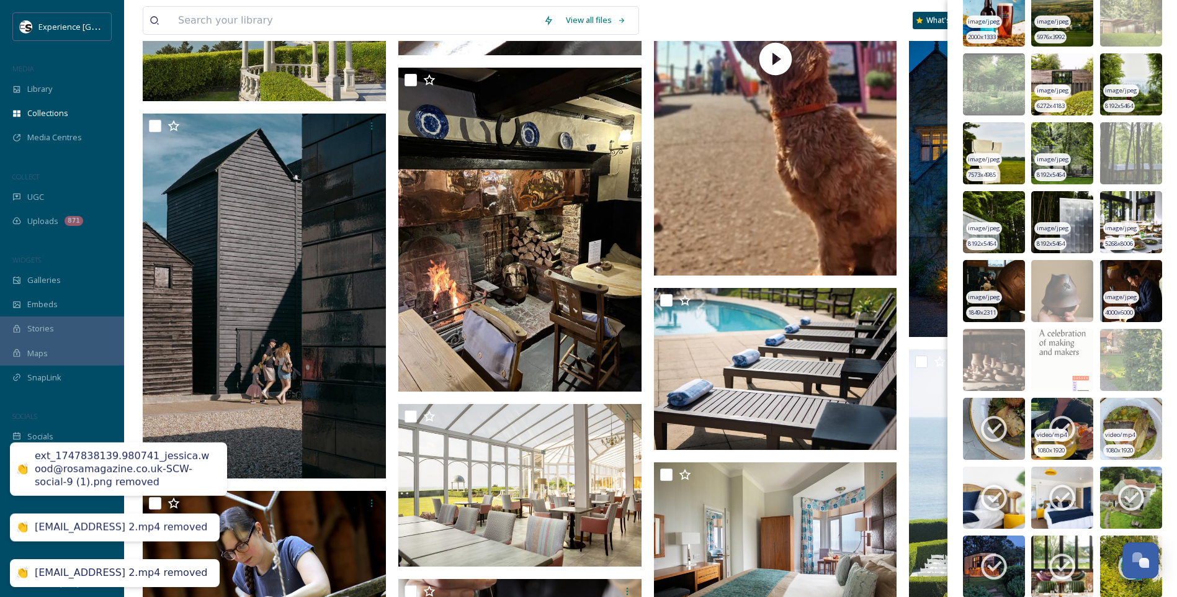
click at [1054, 416] on icon at bounding box center [1061, 428] width 31 height 31
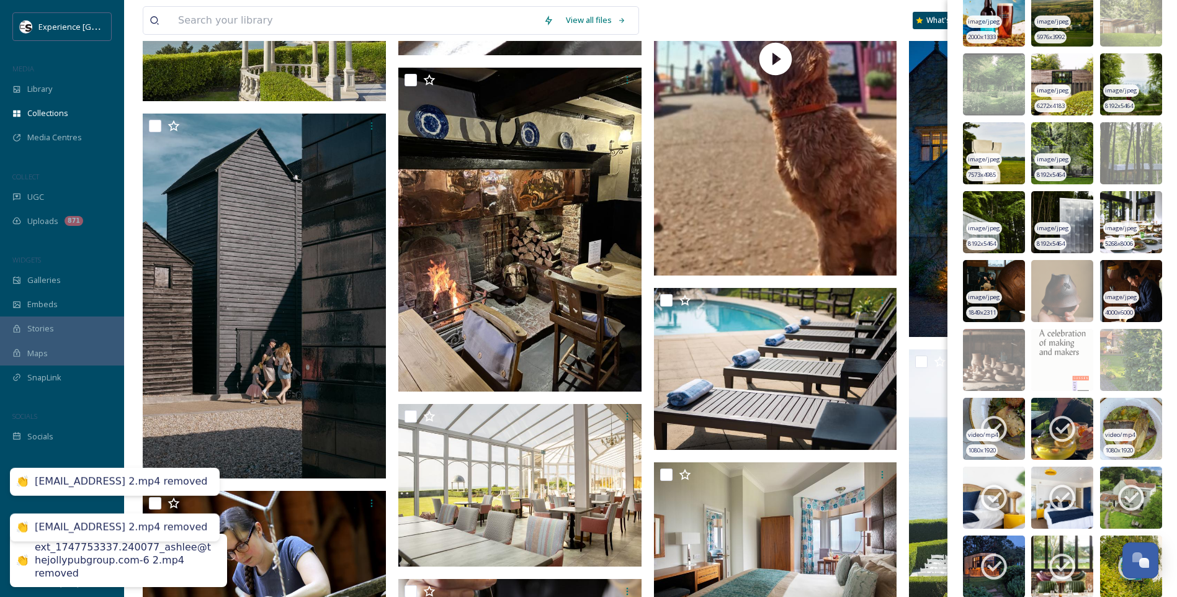
click at [989, 417] on icon at bounding box center [994, 429] width 26 height 26
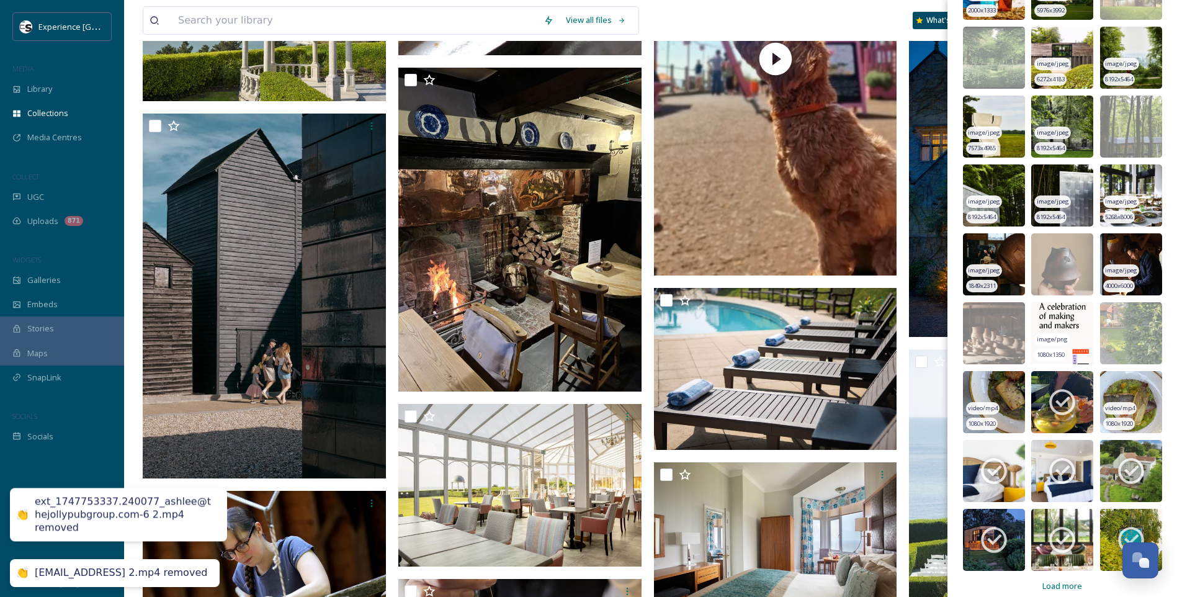
scroll to position [6444, 0]
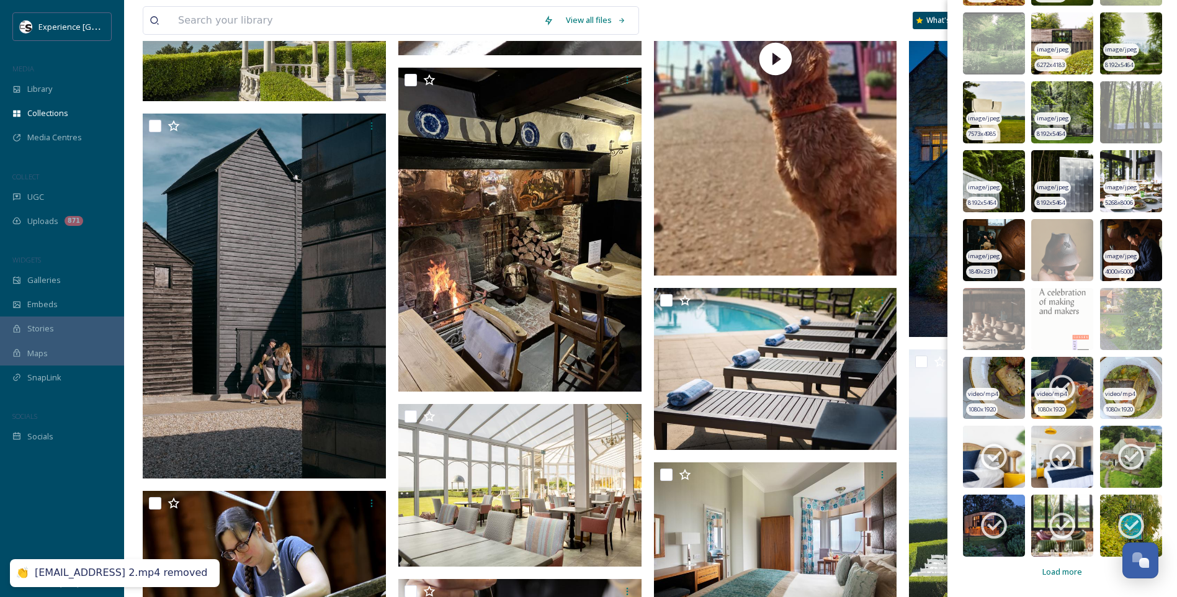
click at [1064, 396] on div "video/mp4" at bounding box center [1050, 394] width 33 height 13
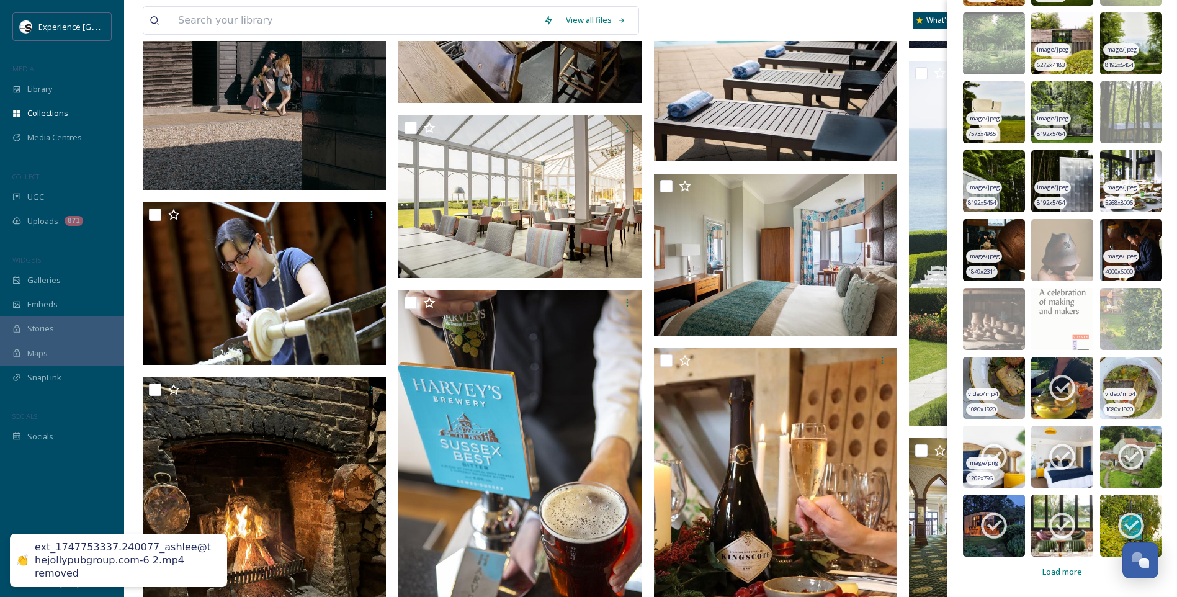
scroll to position [4900, 0]
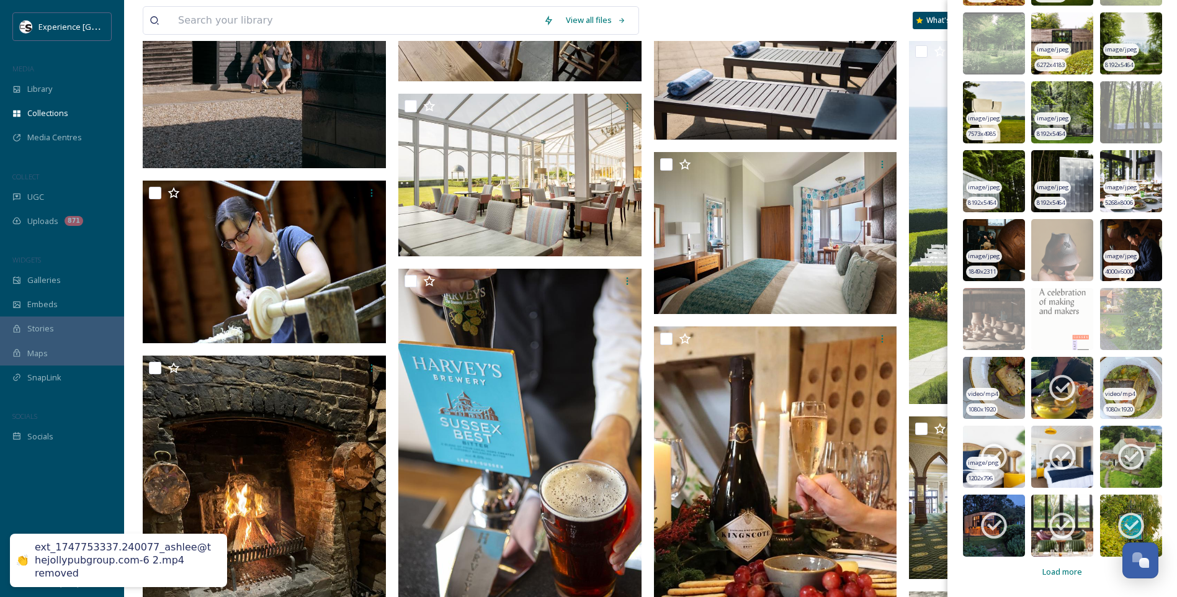
click at [998, 445] on icon at bounding box center [994, 457] width 26 height 26
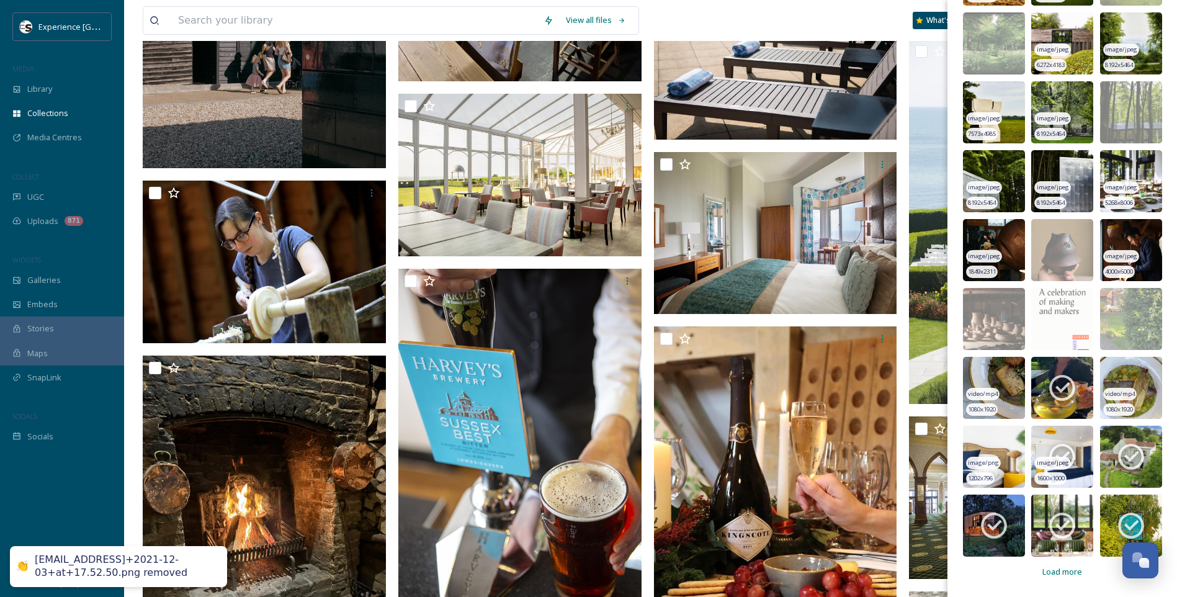
click at [1050, 454] on icon at bounding box center [1061, 456] width 31 height 31
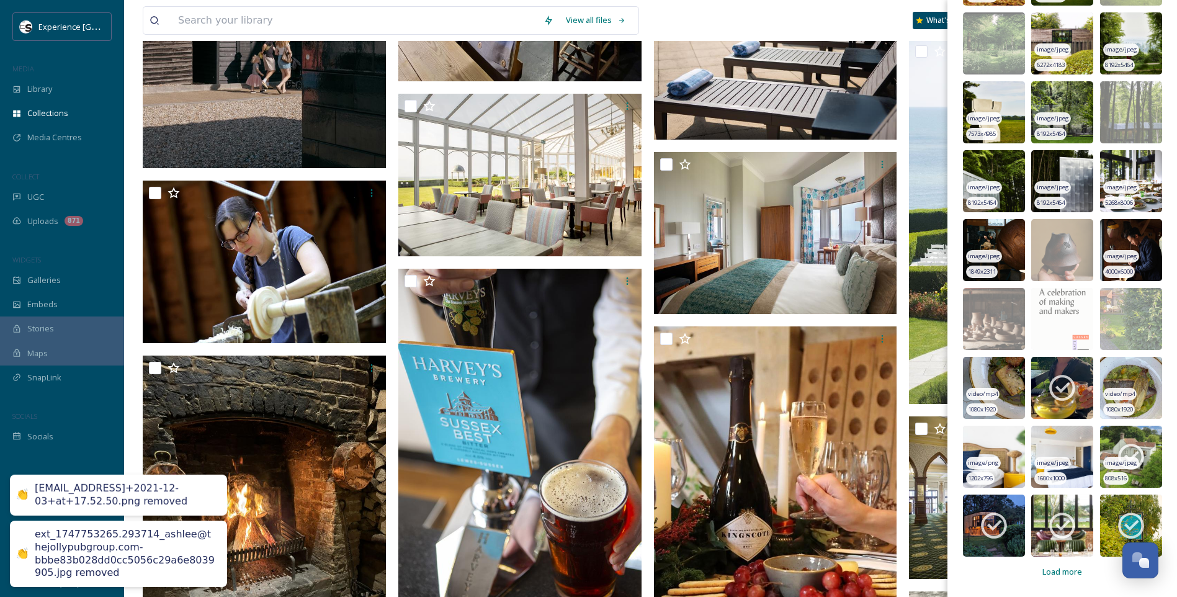
click at [1126, 454] on icon at bounding box center [1130, 456] width 31 height 31
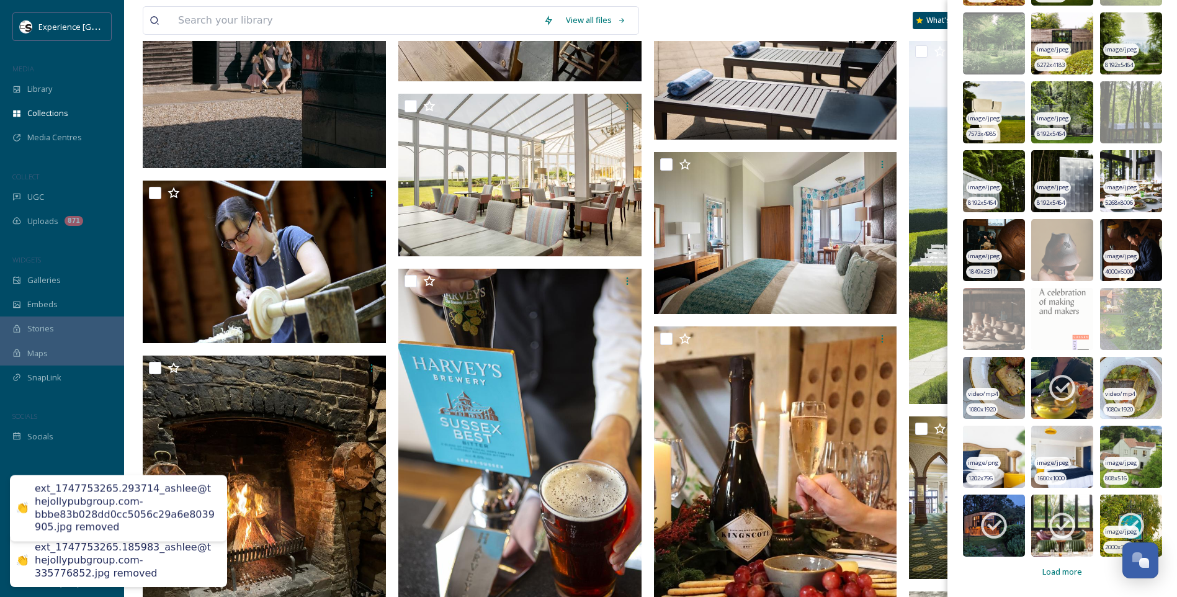
click at [1126, 520] on icon at bounding box center [1130, 525] width 31 height 31
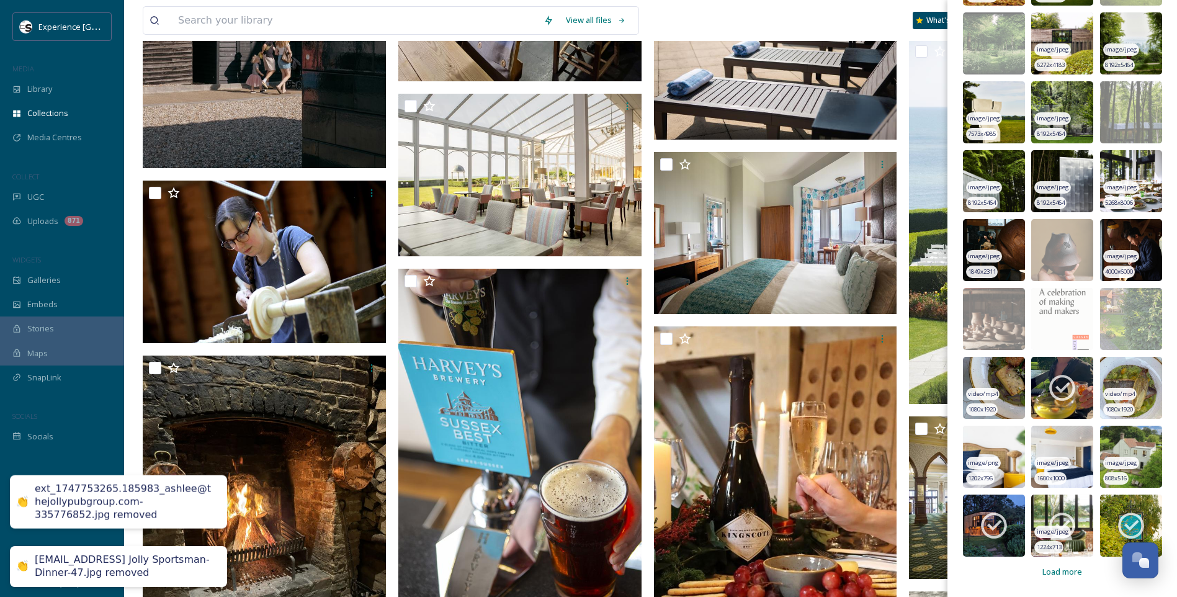
click at [1066, 522] on icon at bounding box center [1061, 525] width 31 height 31
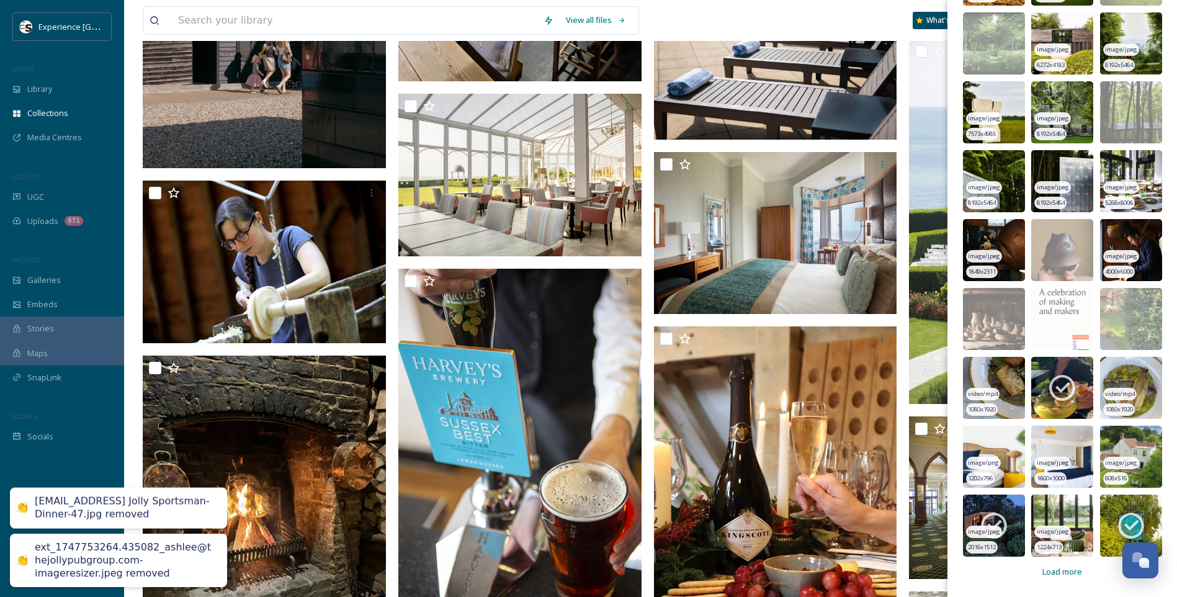
click at [996, 519] on icon at bounding box center [993, 525] width 31 height 31
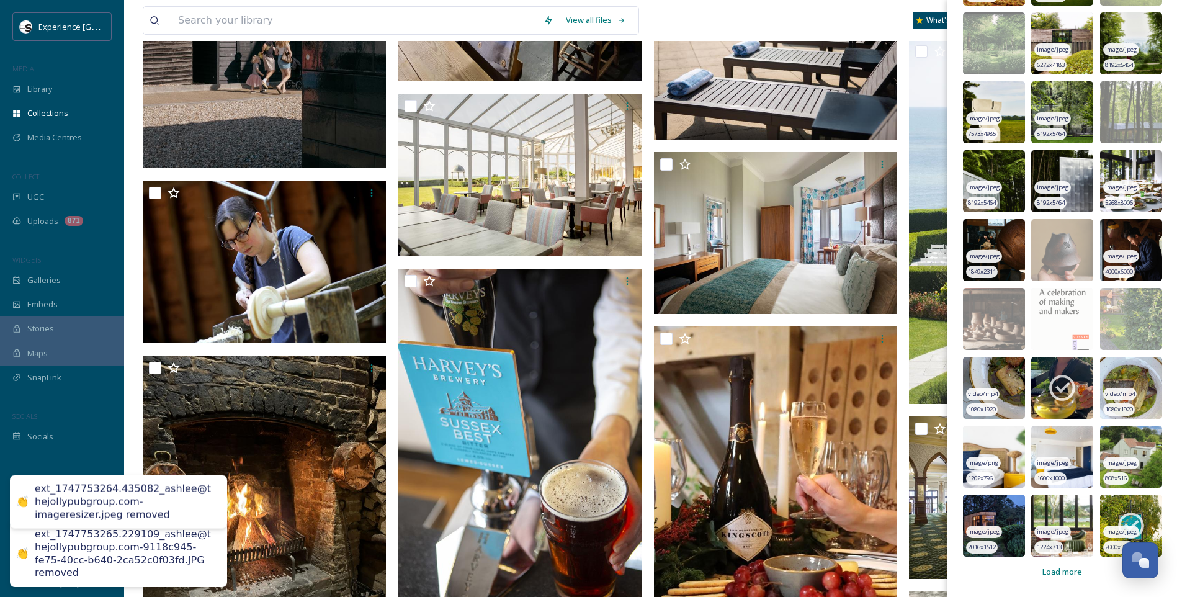
click at [1133, 525] on icon at bounding box center [1130, 525] width 31 height 31
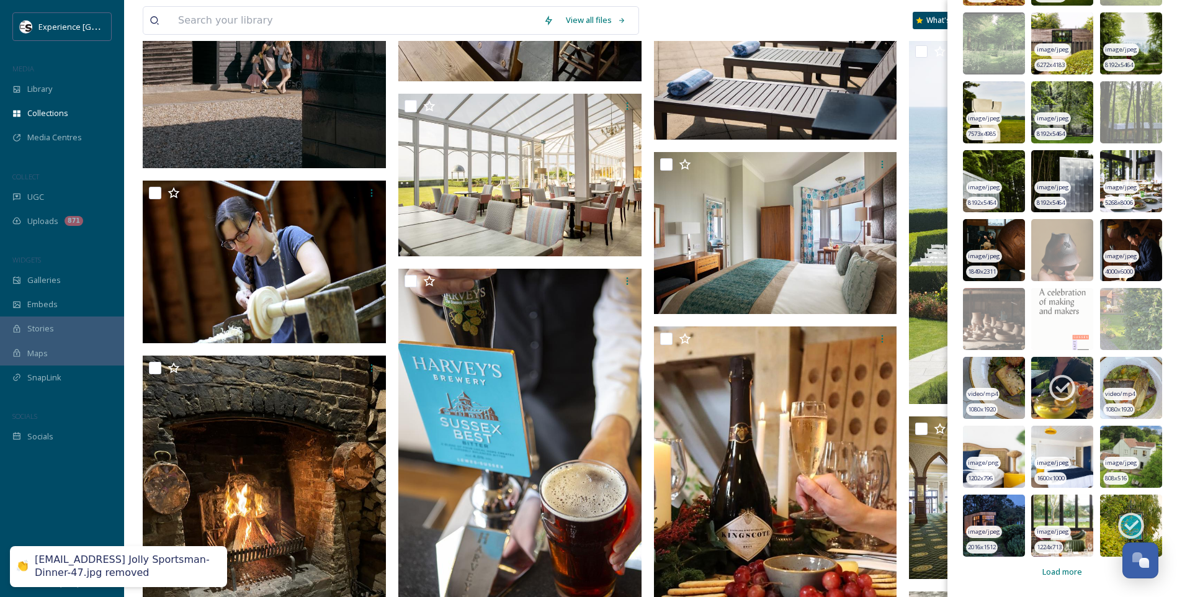
click at [1070, 571] on span "Load more" at bounding box center [1062, 572] width 40 height 12
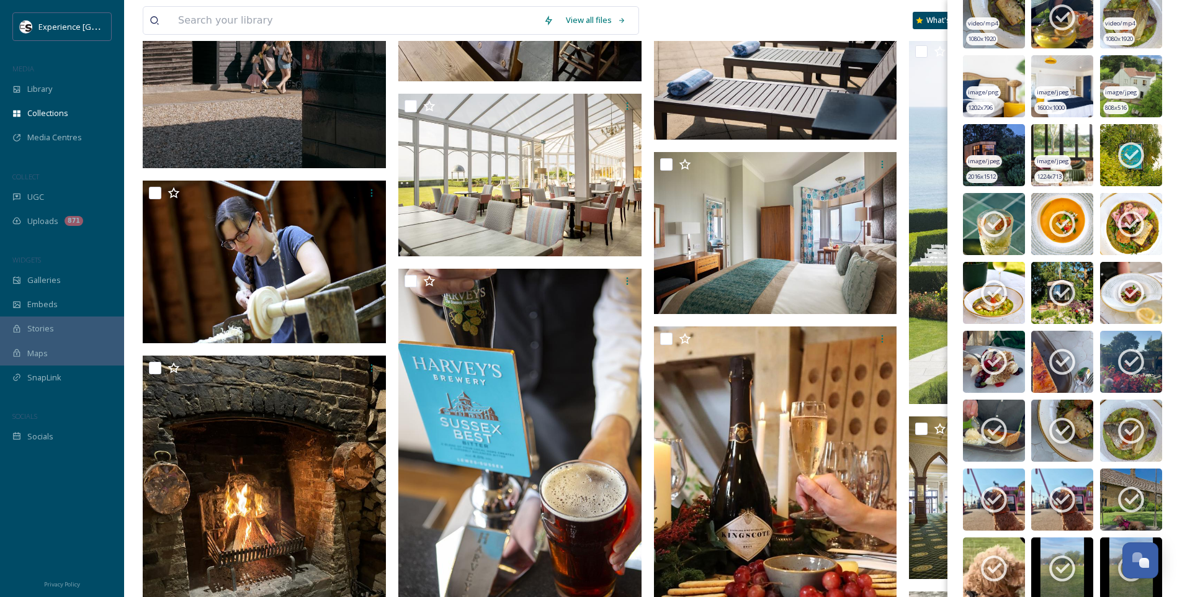
scroll to position [6816, 0]
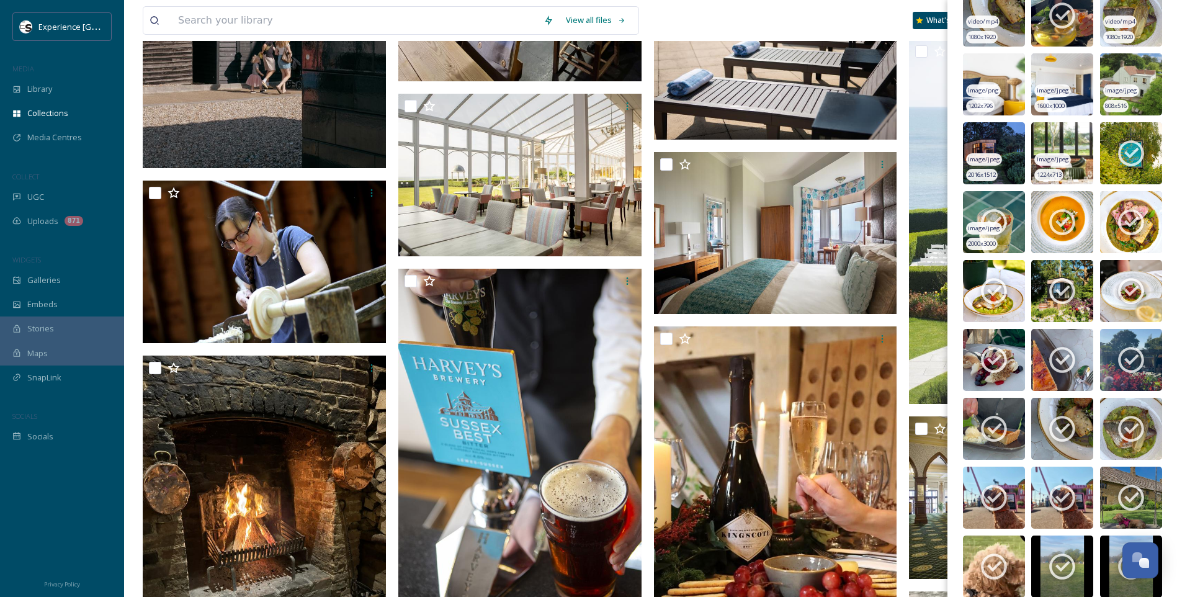
click at [987, 217] on icon at bounding box center [993, 222] width 31 height 31
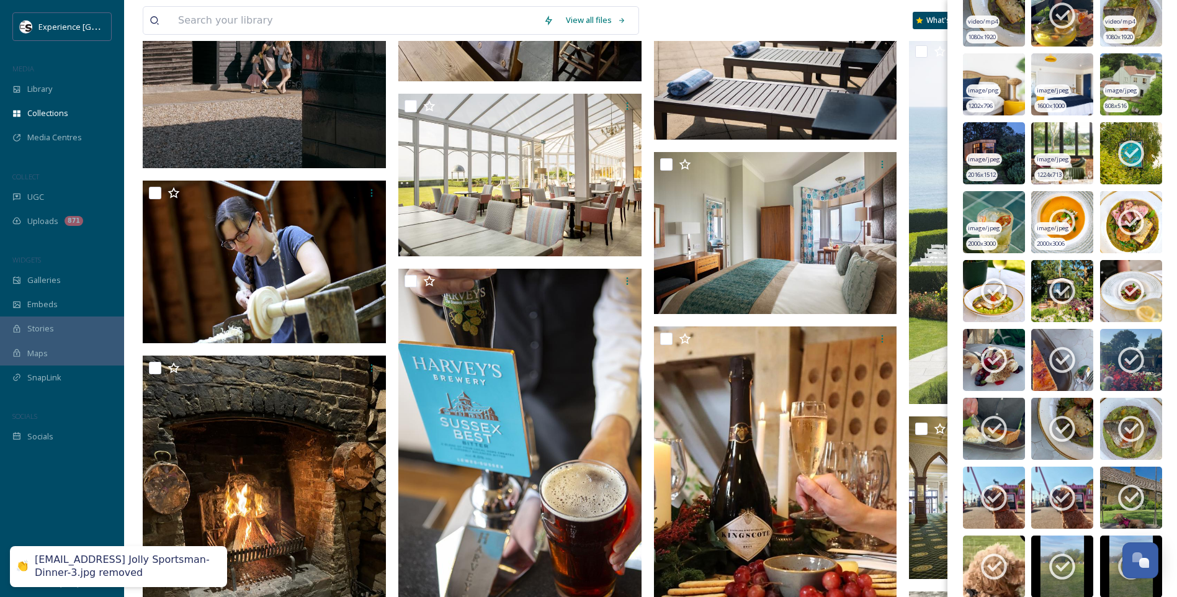
click at [1051, 221] on icon at bounding box center [1061, 222] width 31 height 31
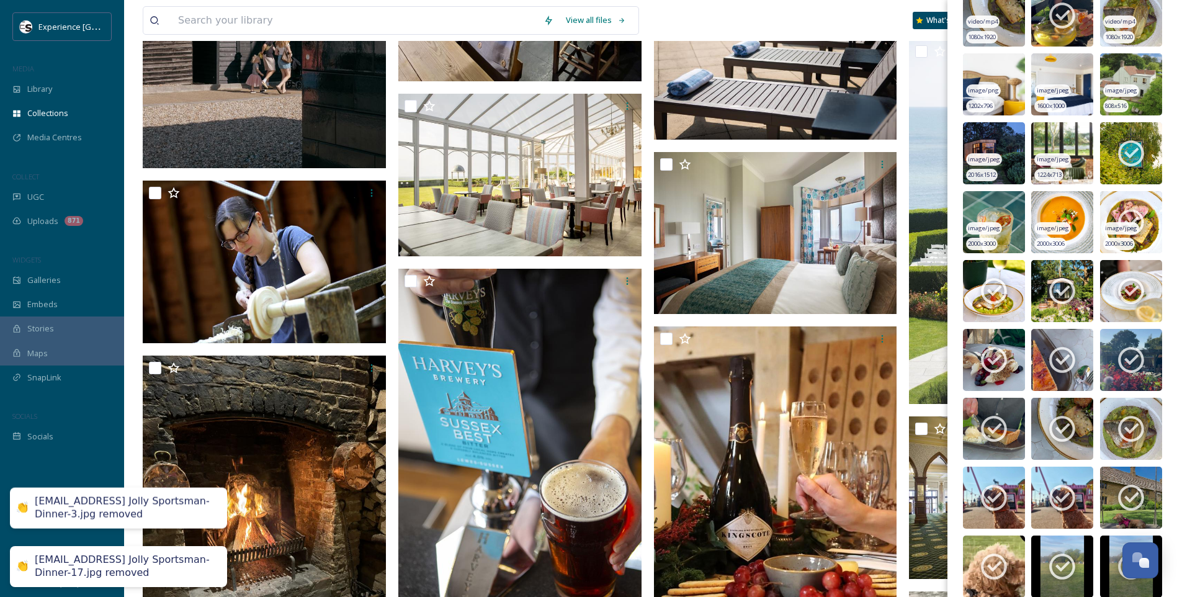
click at [1117, 220] on icon at bounding box center [1130, 222] width 31 height 31
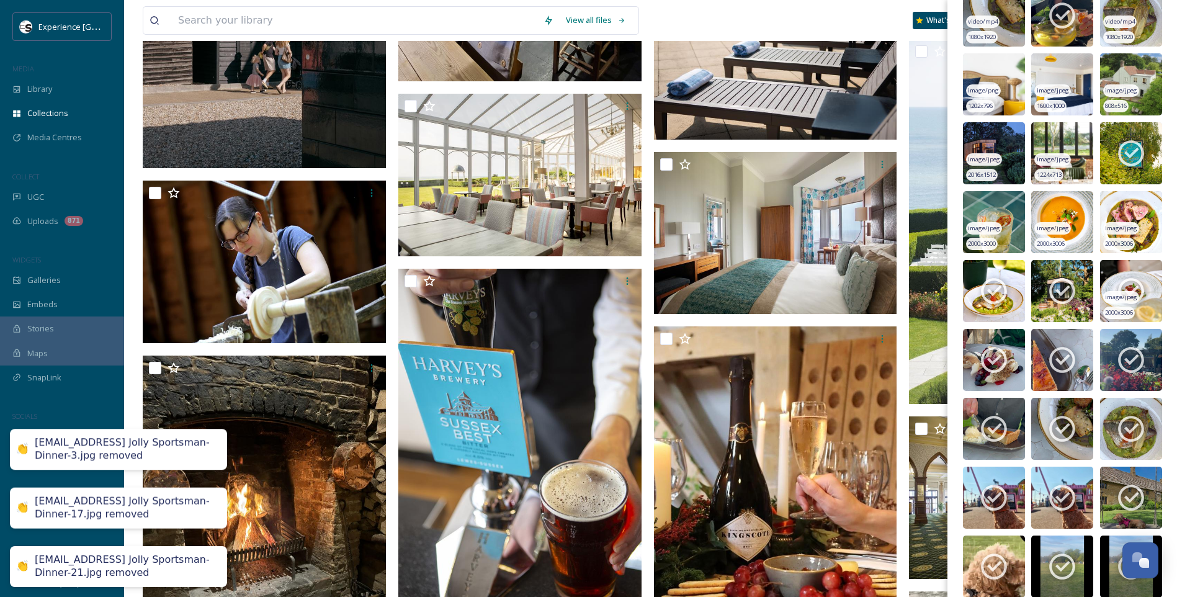
click at [1133, 307] on img at bounding box center [1131, 291] width 62 height 62
click at [1061, 297] on span "image/jpeg" at bounding box center [1053, 297] width 32 height 9
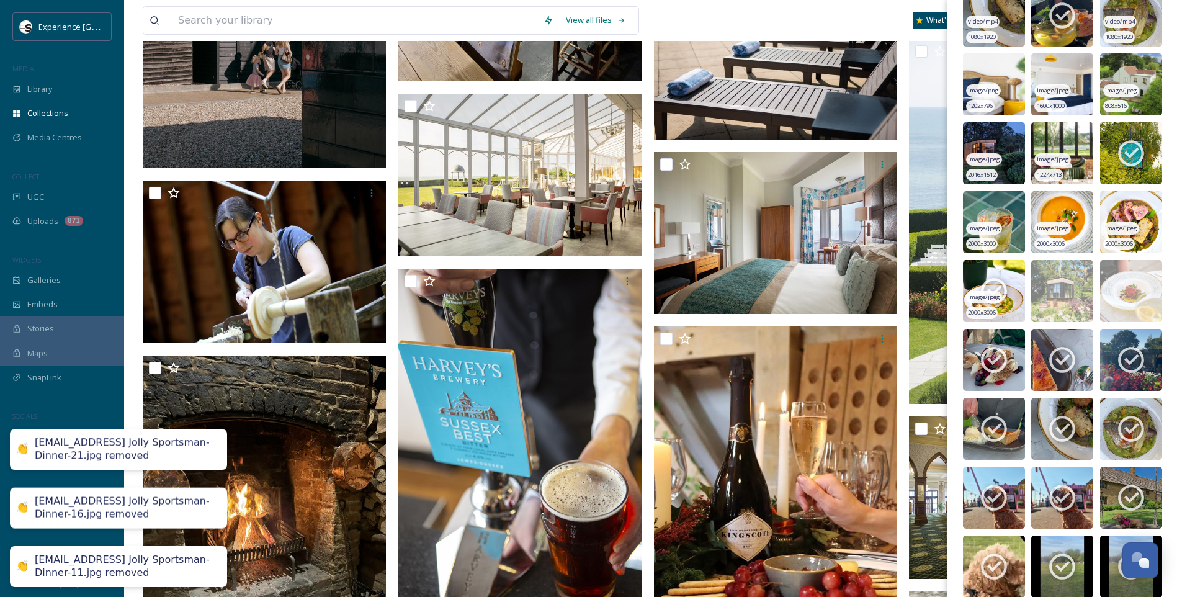
click at [982, 292] on div "image/jpeg" at bounding box center [984, 297] width 36 height 13
click at [992, 360] on div "video/mp4" at bounding box center [982, 366] width 33 height 13
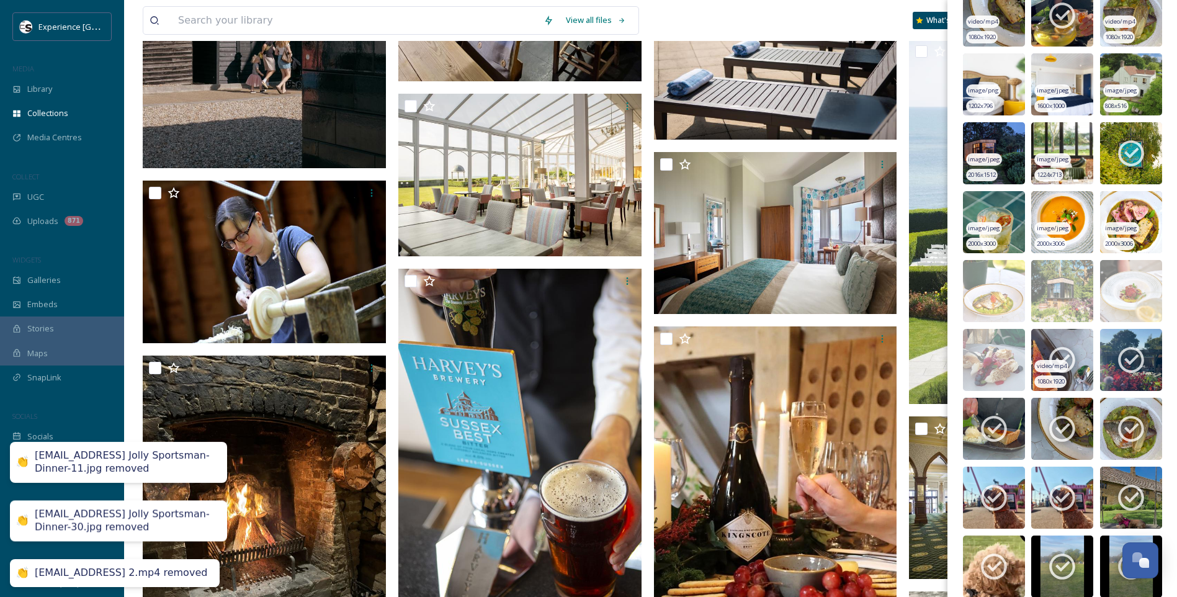
click at [1050, 358] on icon at bounding box center [1061, 359] width 31 height 31
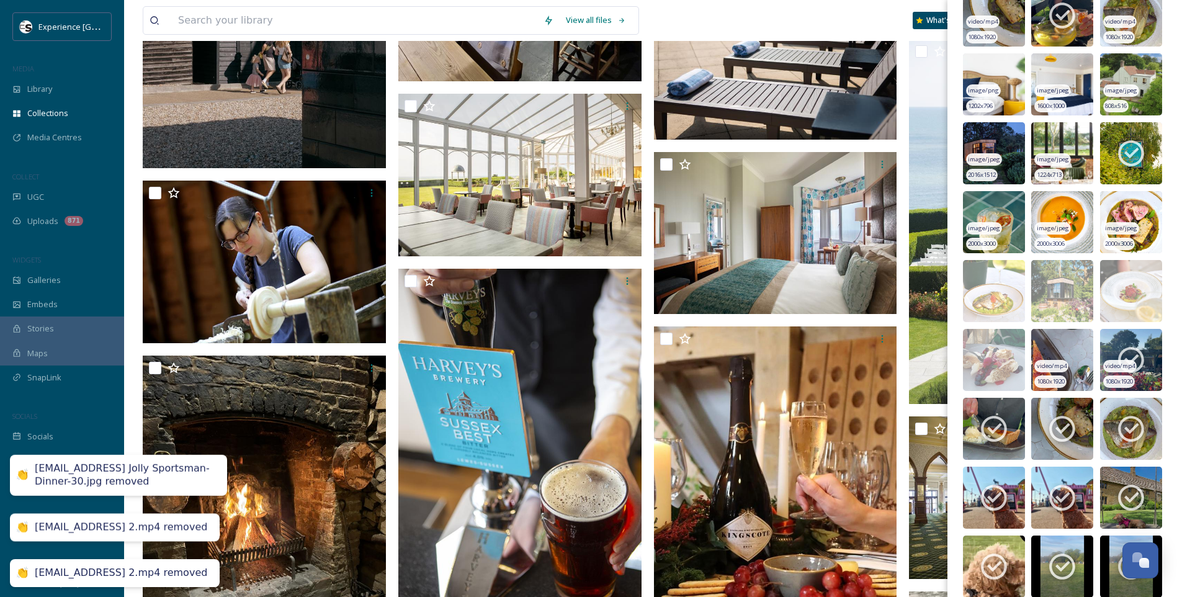
click at [1130, 355] on icon at bounding box center [1130, 359] width 31 height 31
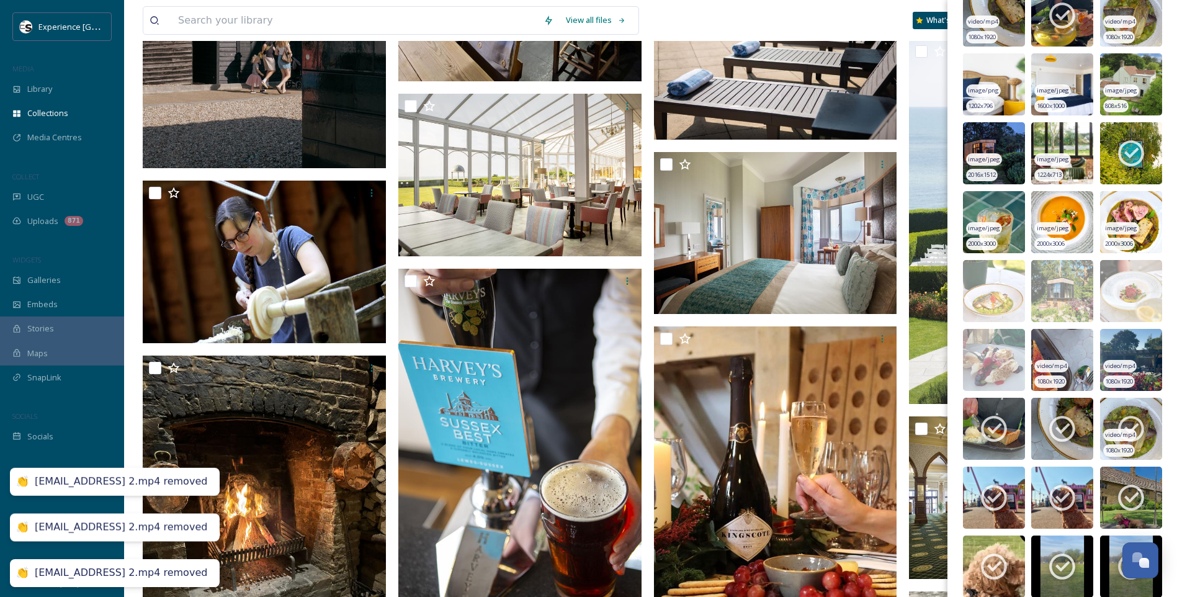
click at [1134, 416] on icon at bounding box center [1130, 428] width 31 height 31
click at [1071, 418] on icon at bounding box center [1061, 428] width 31 height 31
click at [999, 427] on icon at bounding box center [994, 429] width 26 height 26
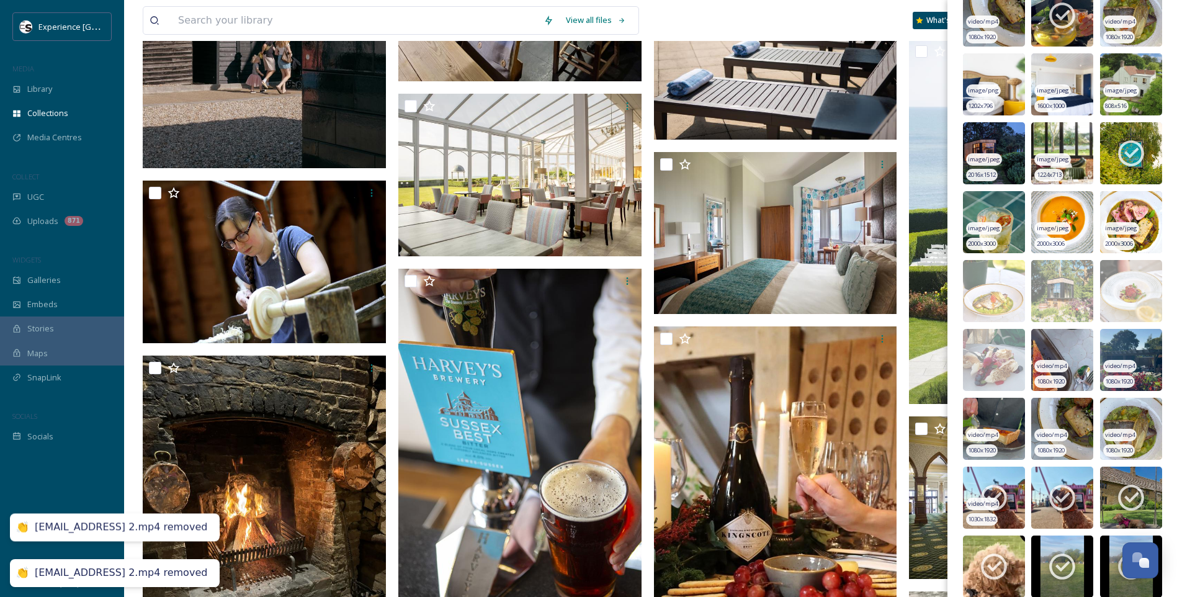
click at [996, 491] on icon at bounding box center [993, 497] width 31 height 31
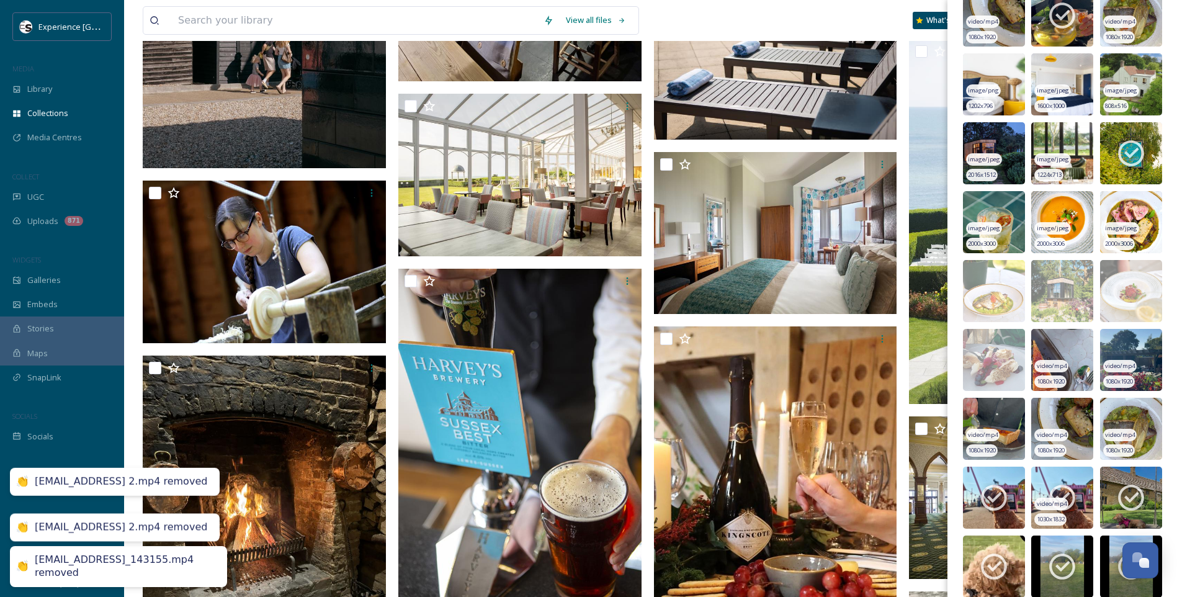
click at [1056, 487] on icon at bounding box center [1062, 498] width 26 height 26
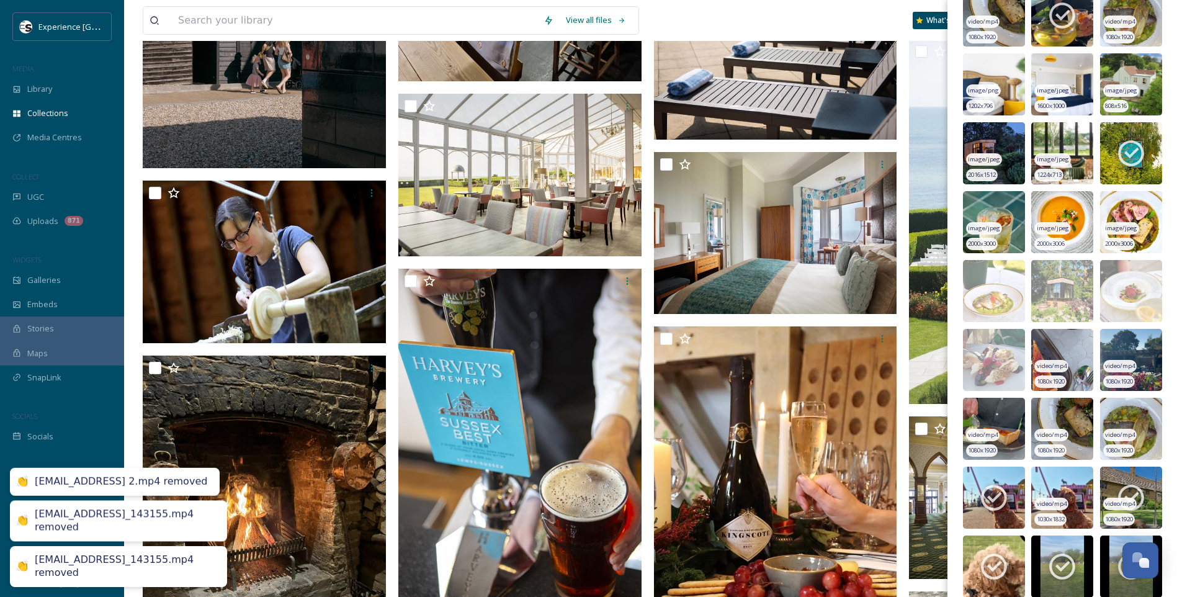
click at [1118, 495] on icon at bounding box center [1130, 497] width 31 height 31
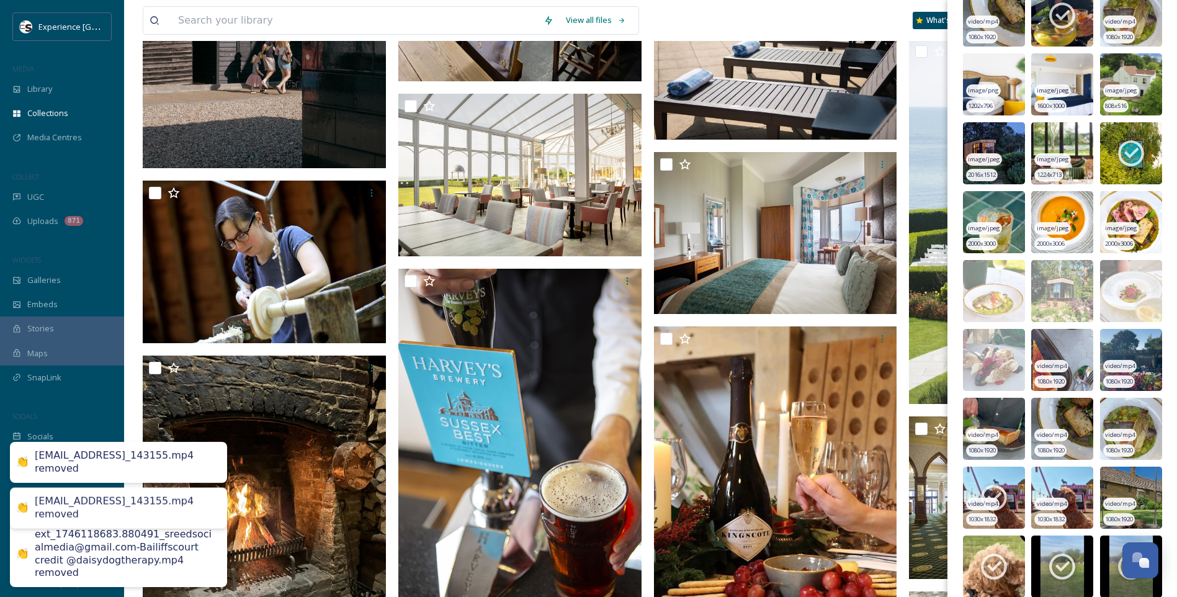
click at [991, 498] on div "video/mp4" at bounding box center [982, 503] width 33 height 13
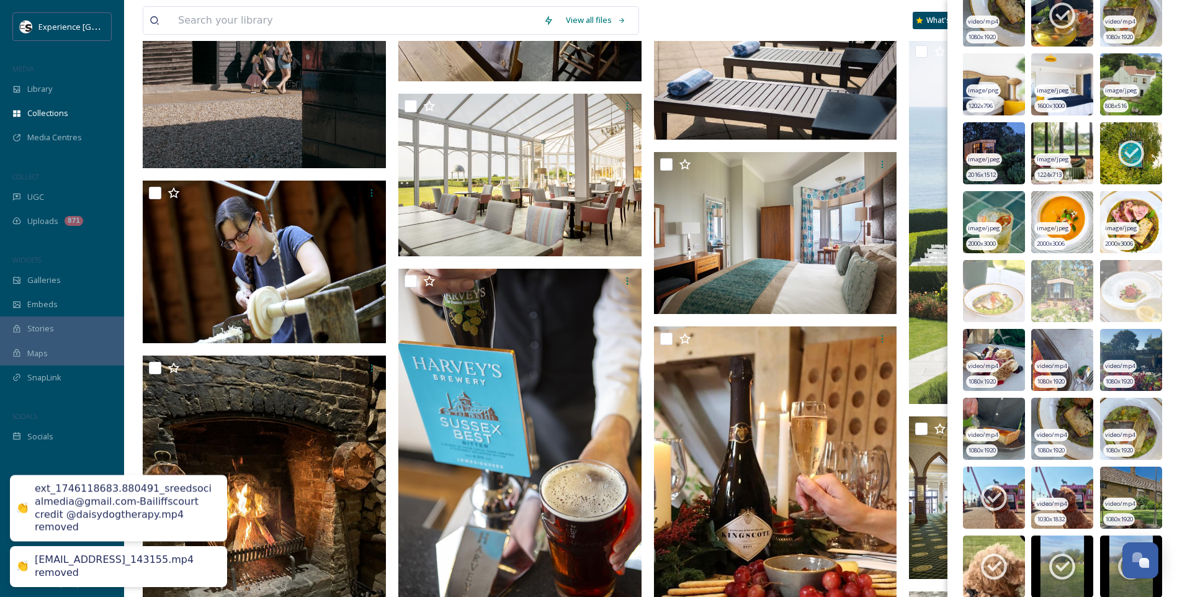
scroll to position [6926, 0]
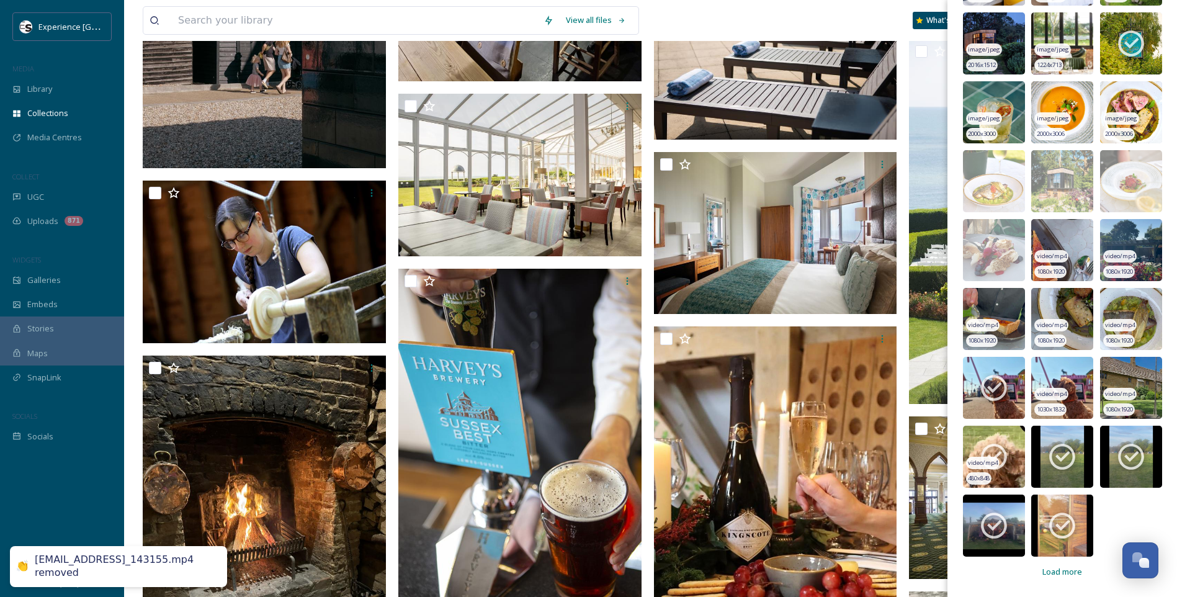
click at [987, 468] on div "video/mp4" at bounding box center [982, 463] width 33 height 13
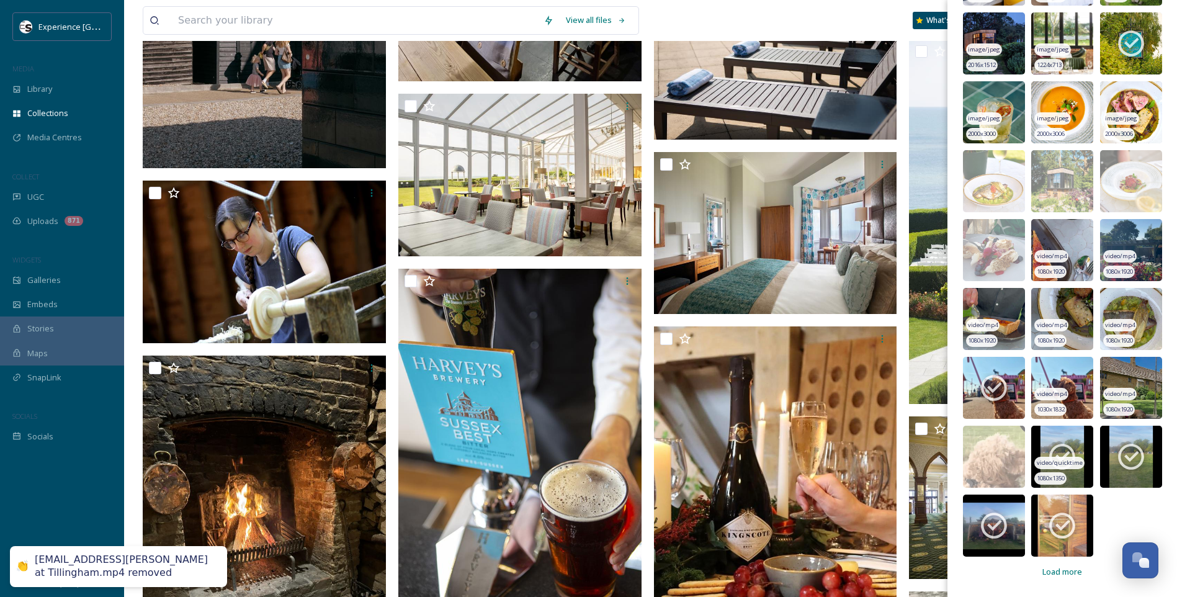
click at [1050, 465] on span "video/quicktime" at bounding box center [1060, 462] width 46 height 9
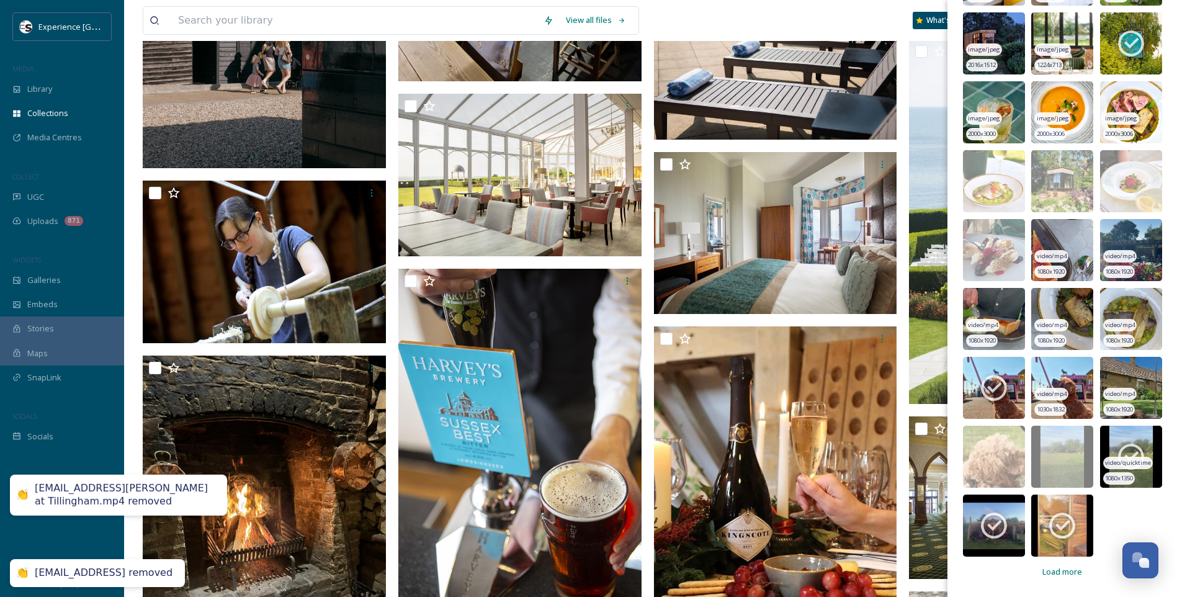
click at [1125, 465] on span "video/quicktime" at bounding box center [1128, 462] width 46 height 9
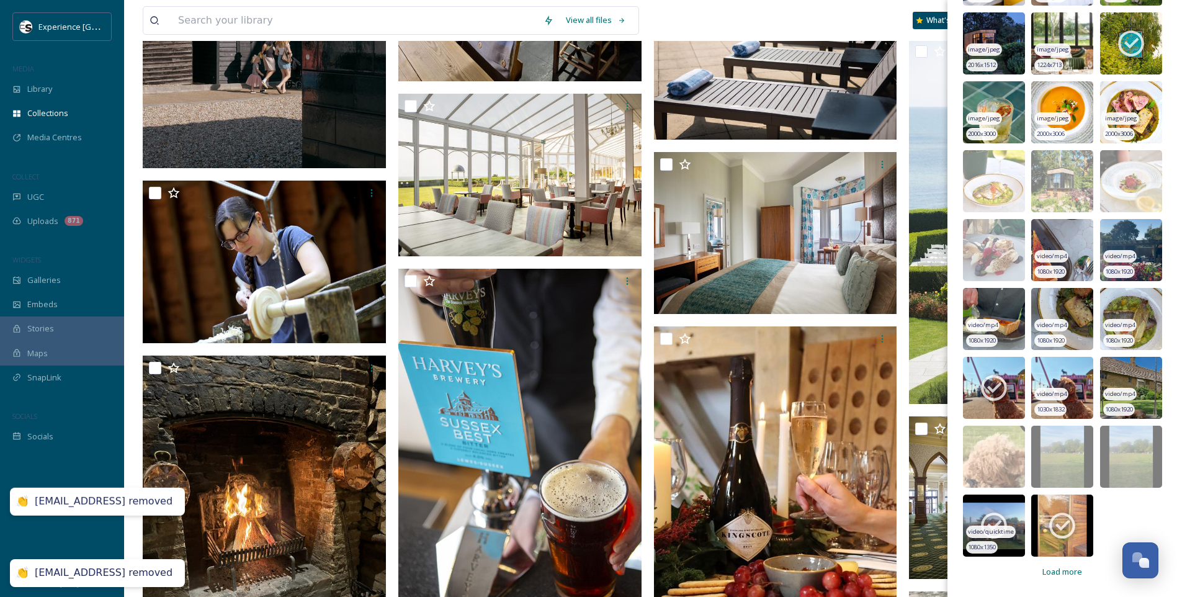
click at [1007, 512] on icon at bounding box center [993, 525] width 31 height 31
click at [1053, 513] on icon at bounding box center [1061, 525] width 31 height 31
click at [1061, 570] on span "Load more" at bounding box center [1062, 572] width 40 height 12
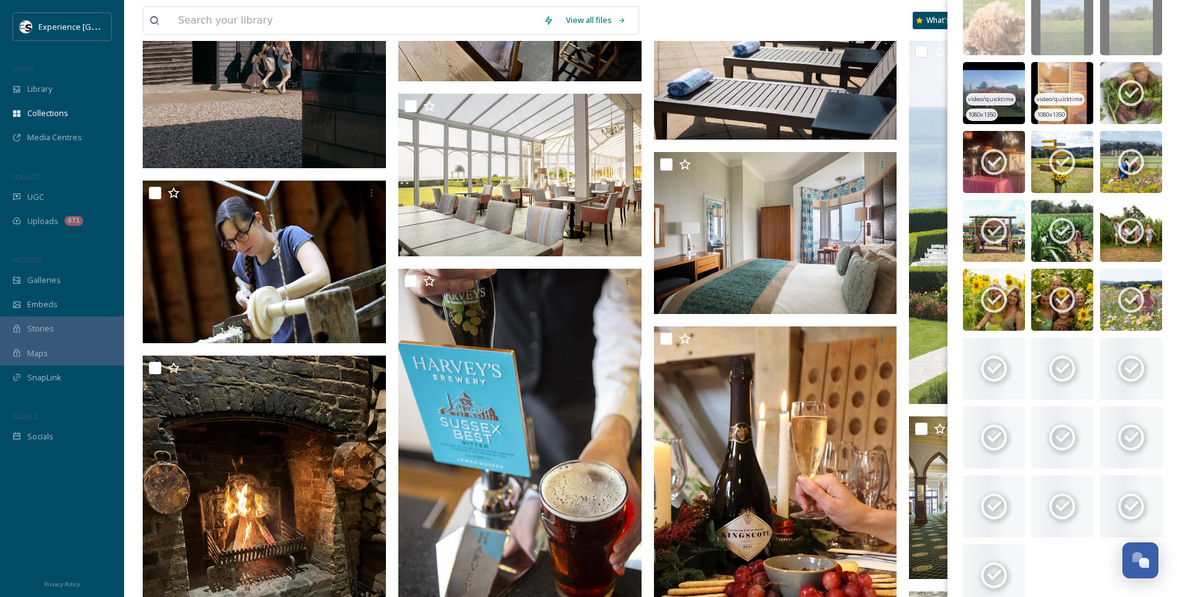
scroll to position [7360, 0]
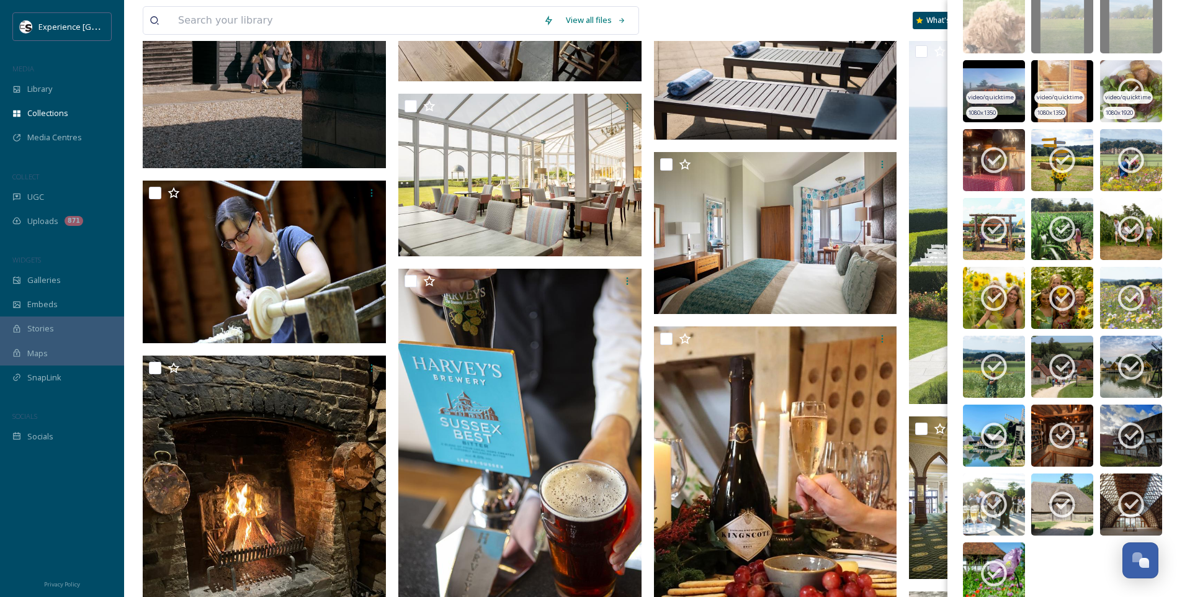
click at [1135, 76] on icon at bounding box center [1130, 91] width 31 height 31
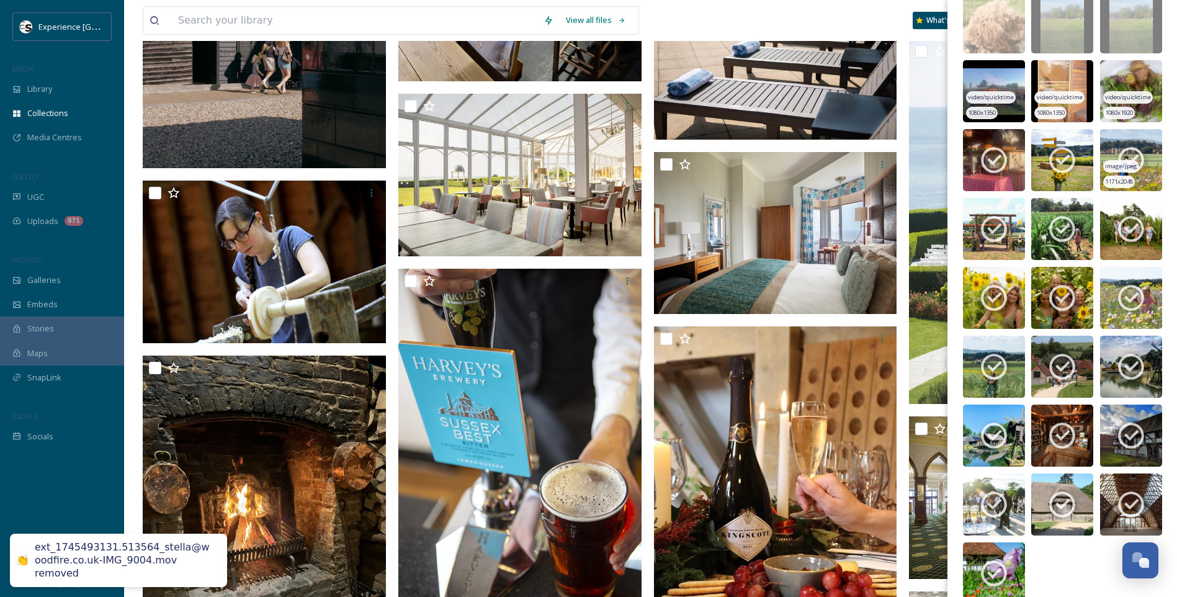
click at [1126, 143] on img at bounding box center [1131, 160] width 62 height 62
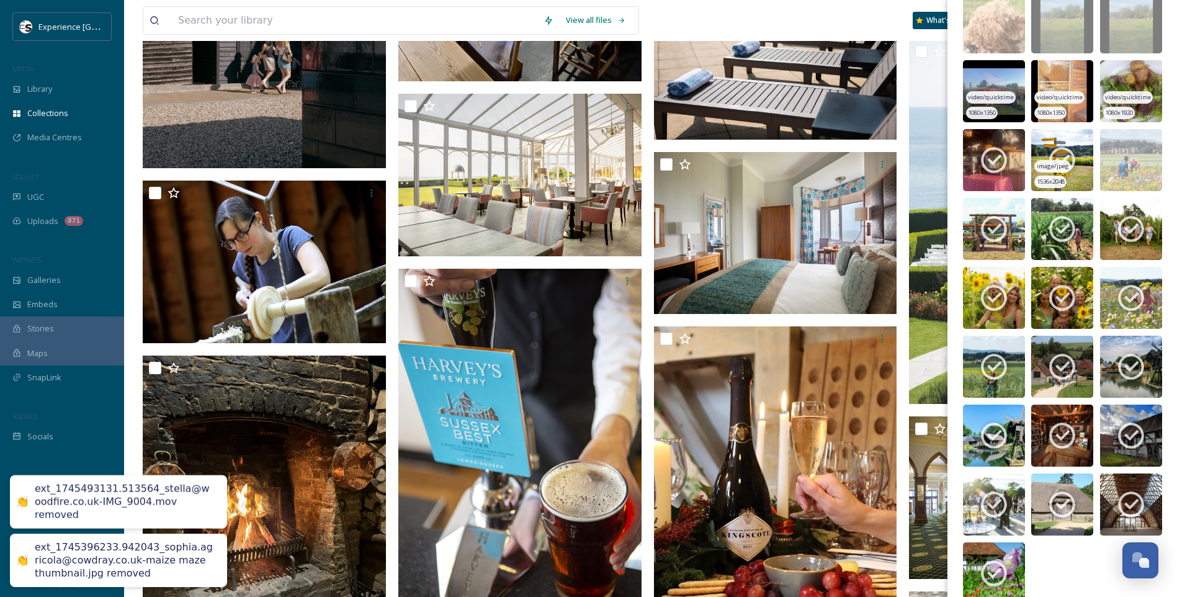
click at [1058, 146] on icon at bounding box center [1061, 160] width 31 height 31
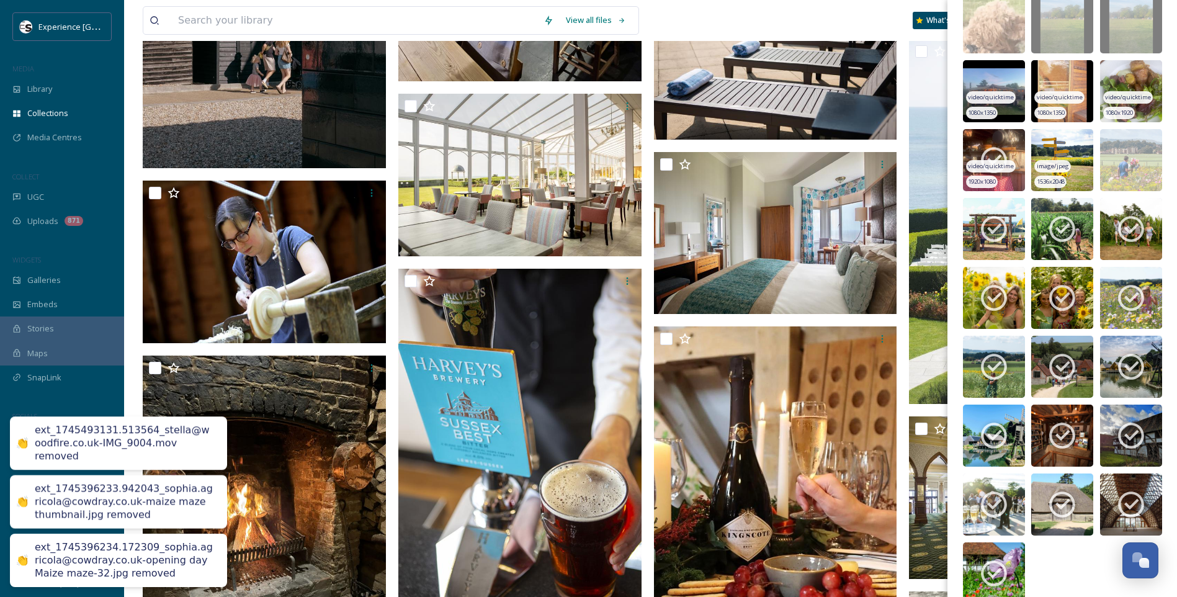
click at [997, 146] on icon at bounding box center [993, 160] width 31 height 31
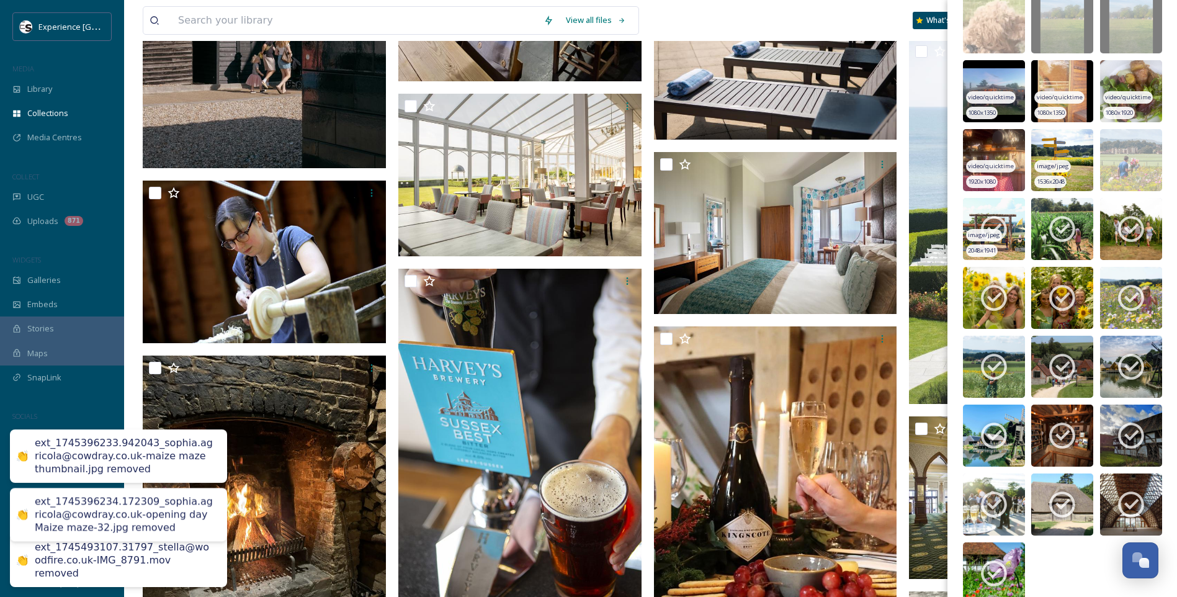
click at [1008, 219] on icon at bounding box center [993, 228] width 31 height 31
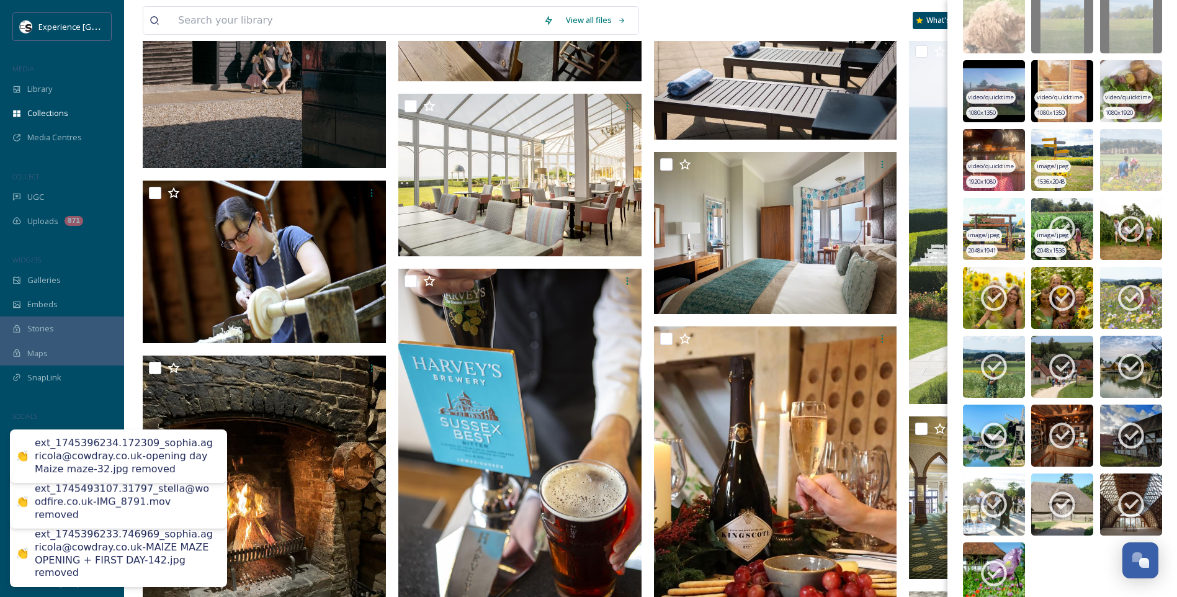
click at [1046, 221] on icon at bounding box center [1061, 228] width 31 height 31
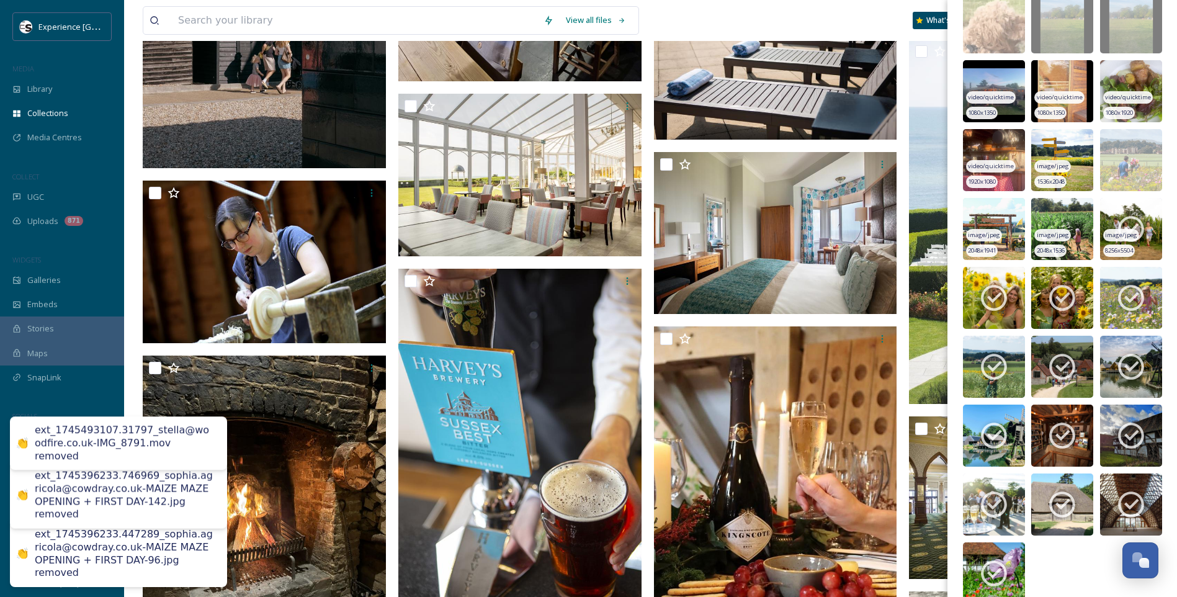
click at [1125, 223] on icon at bounding box center [1130, 228] width 31 height 31
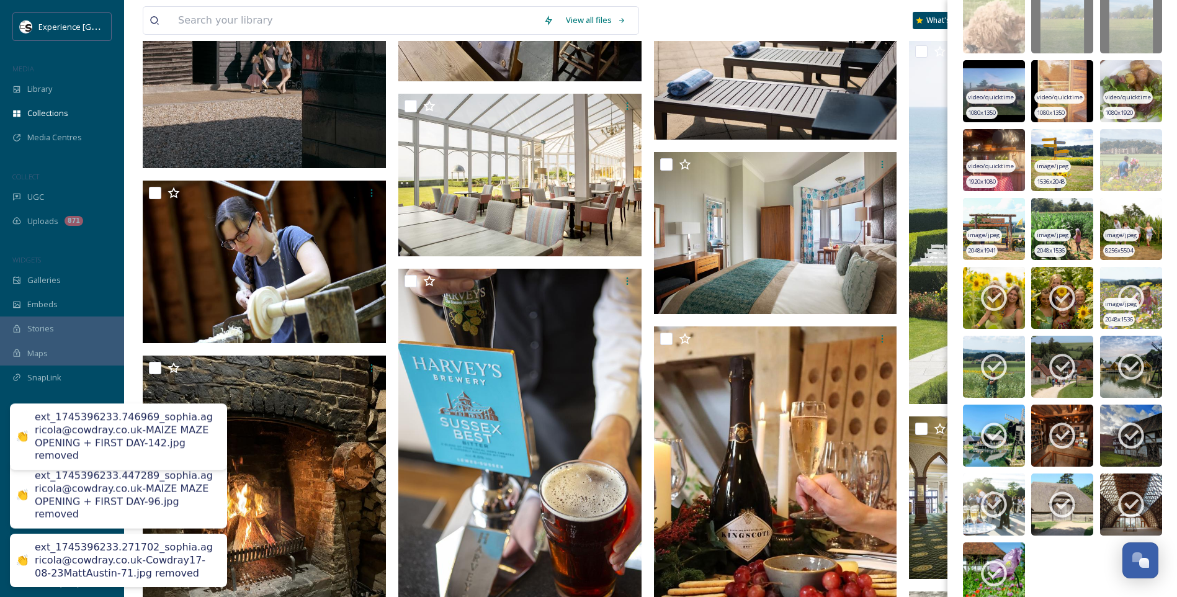
click at [1119, 316] on span "2048 x 1536" at bounding box center [1119, 319] width 28 height 9
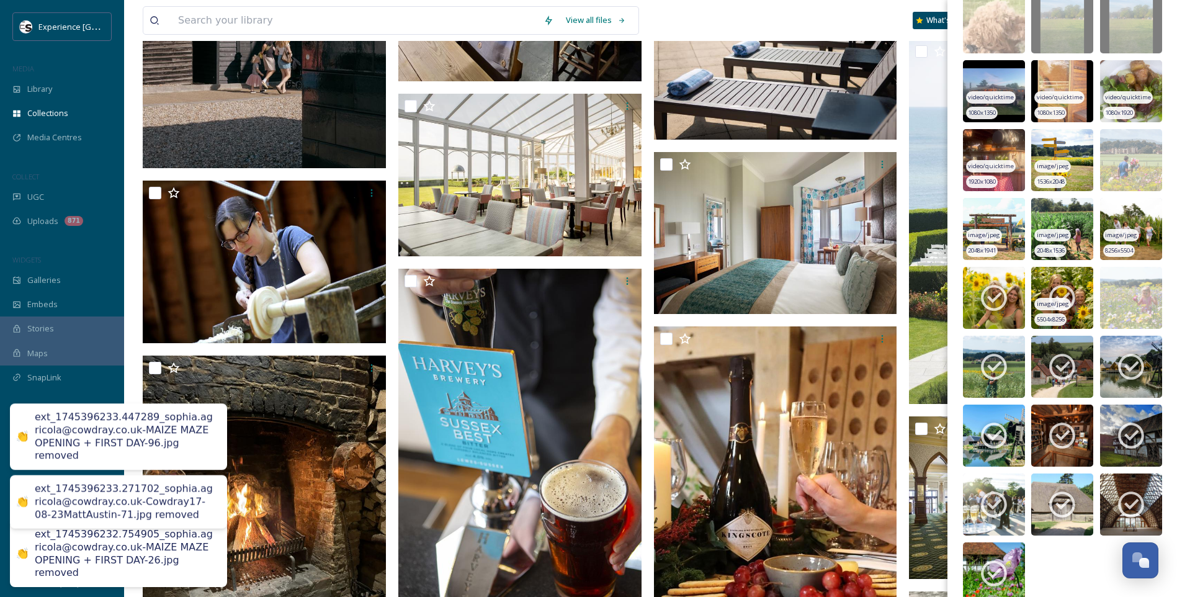
click at [1054, 295] on icon at bounding box center [1061, 297] width 31 height 31
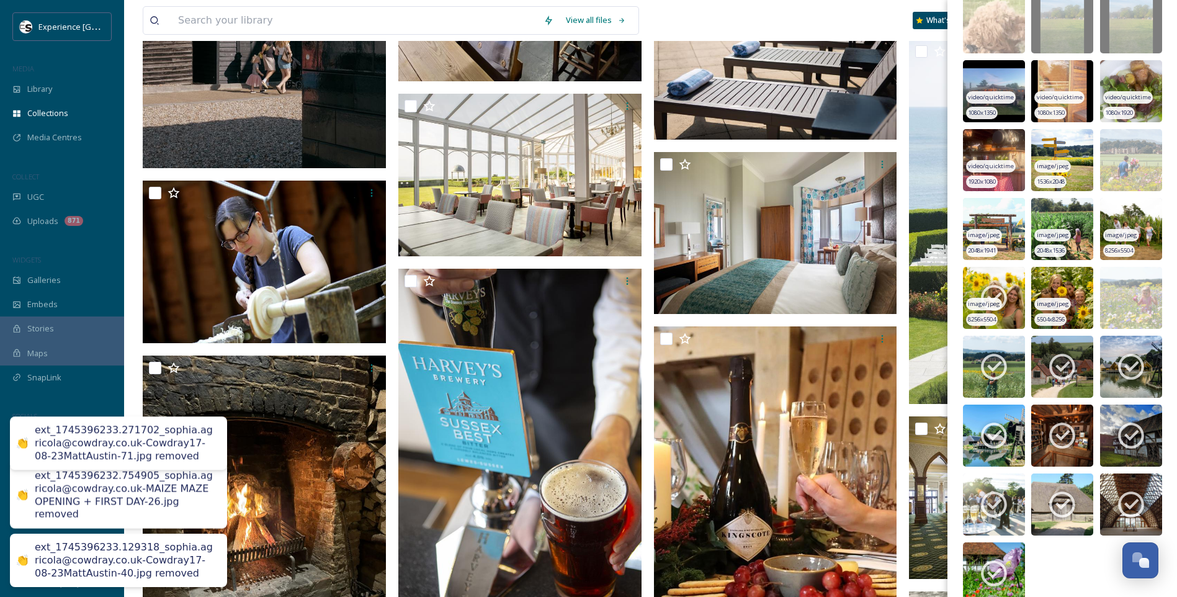
click at [1006, 289] on icon at bounding box center [993, 297] width 31 height 31
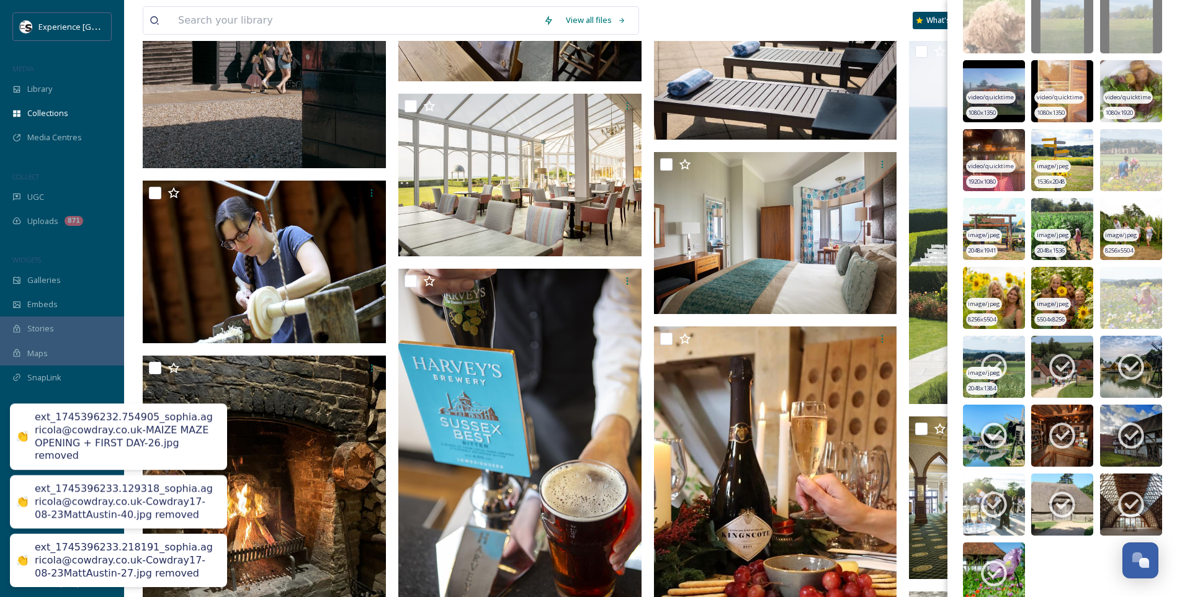
click at [1014, 367] on img at bounding box center [994, 367] width 62 height 62
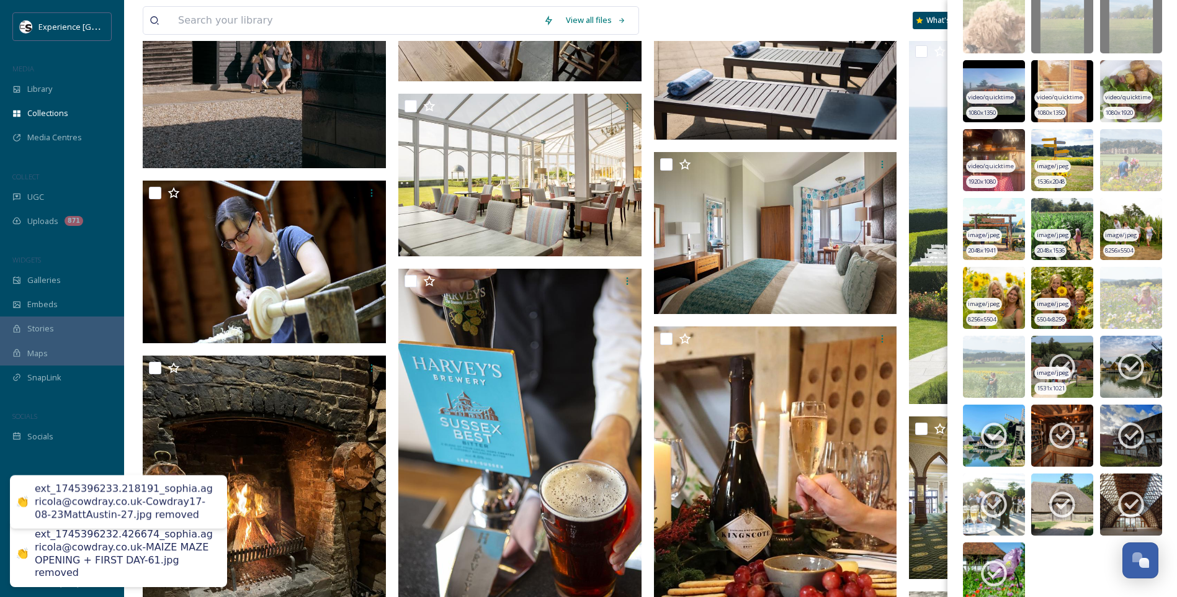
click at [1052, 363] on icon at bounding box center [1061, 366] width 31 height 31
click at [1131, 357] on icon at bounding box center [1131, 367] width 26 height 26
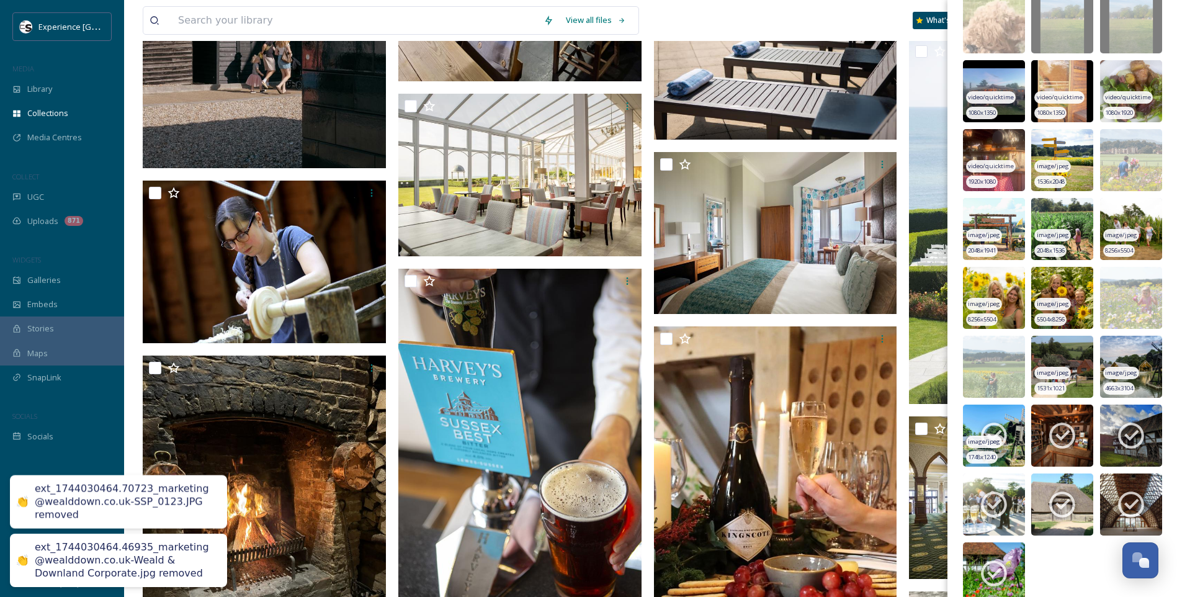
click at [1002, 427] on icon at bounding box center [994, 436] width 26 height 26
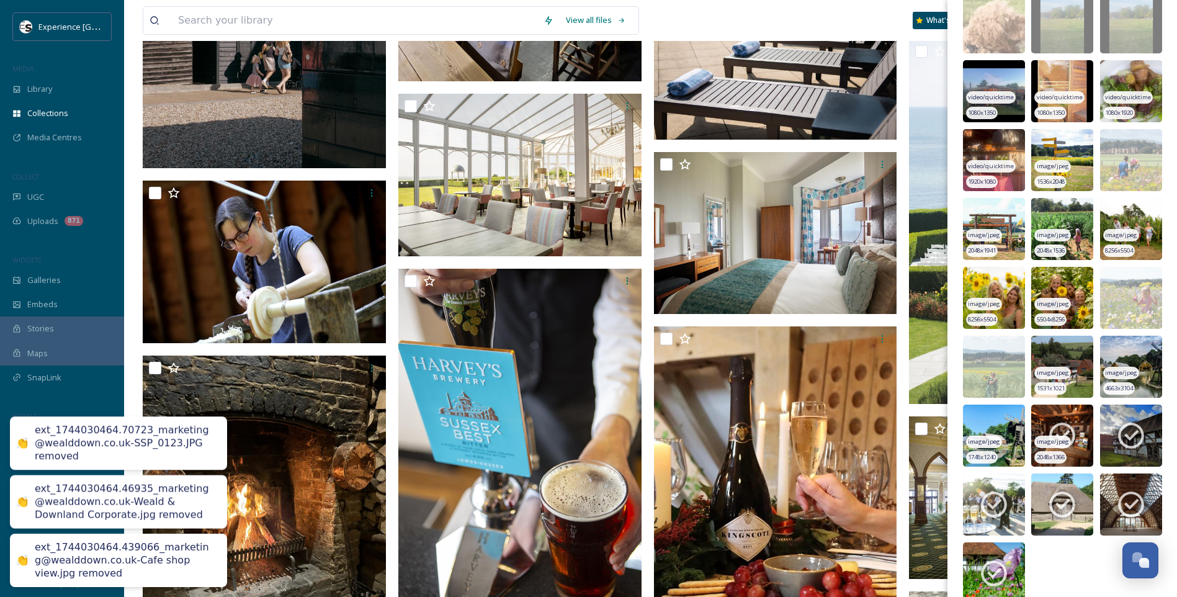
click at [1046, 427] on icon at bounding box center [1061, 435] width 31 height 31
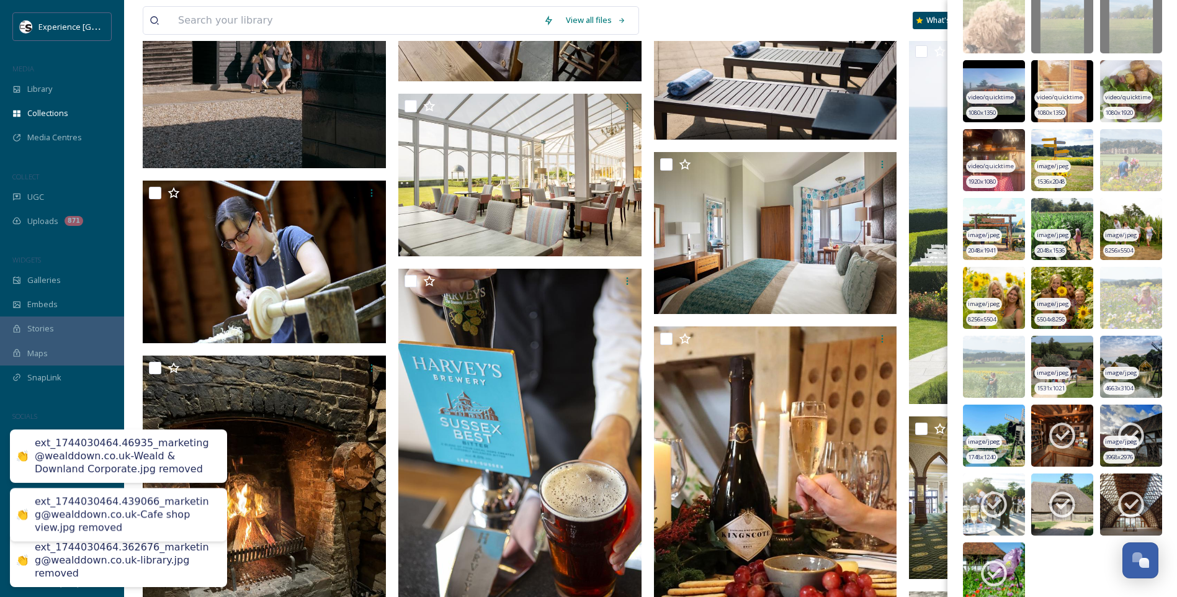
click at [1108, 432] on img at bounding box center [1131, 435] width 62 height 62
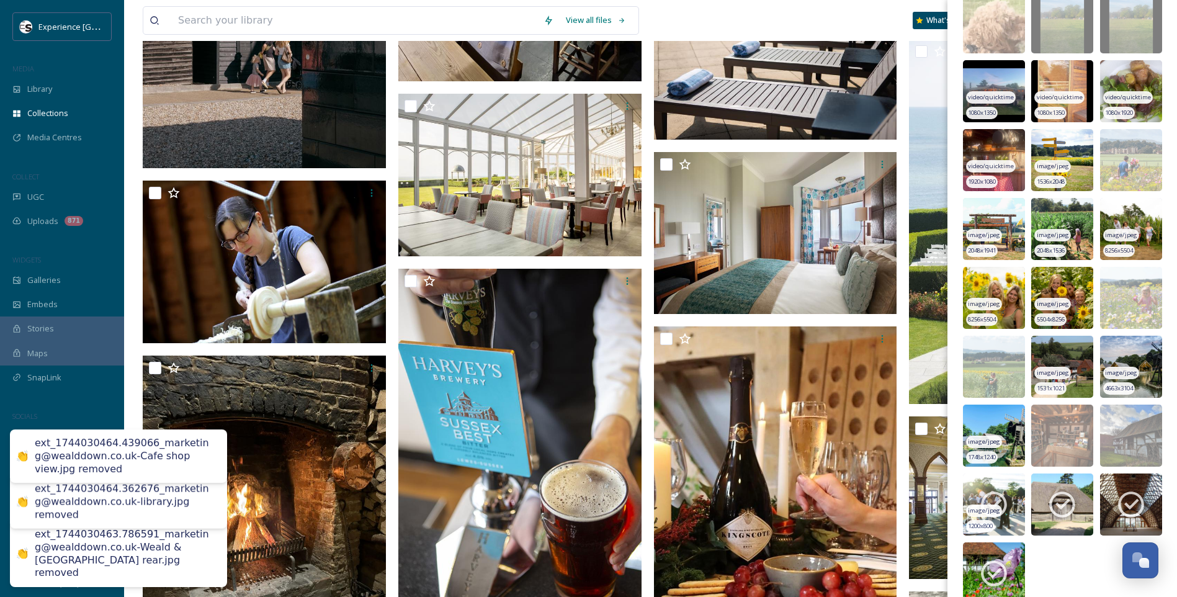
click at [1003, 510] on icon at bounding box center [994, 505] width 26 height 26
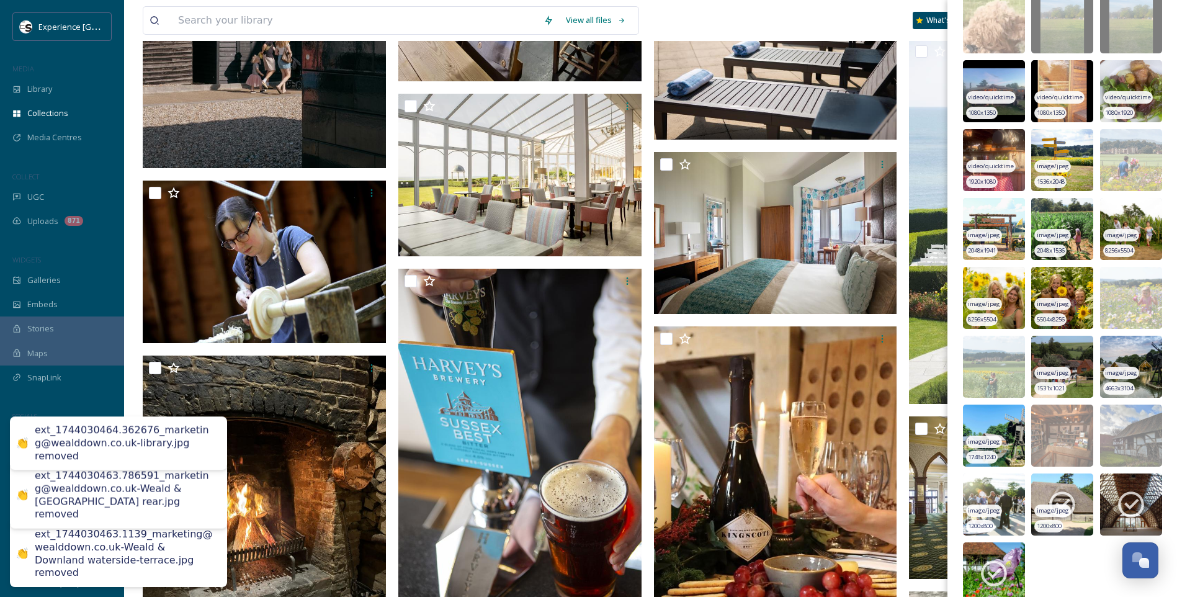
click at [1050, 504] on div "image/jpeg" at bounding box center [1052, 510] width 36 height 13
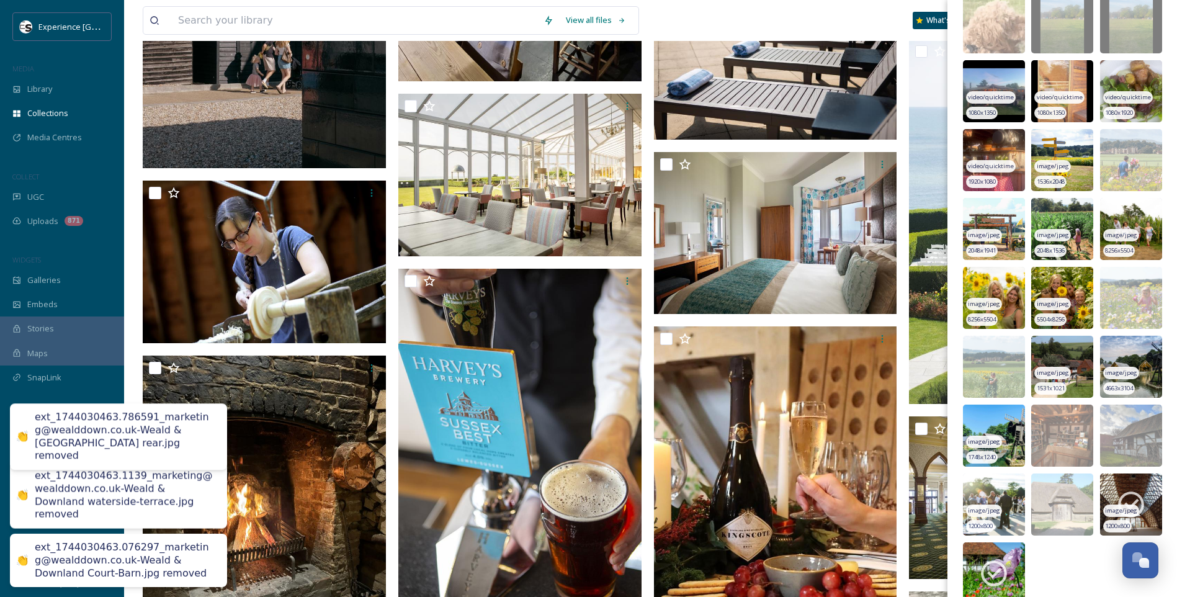
click at [1129, 502] on icon at bounding box center [1131, 505] width 26 height 26
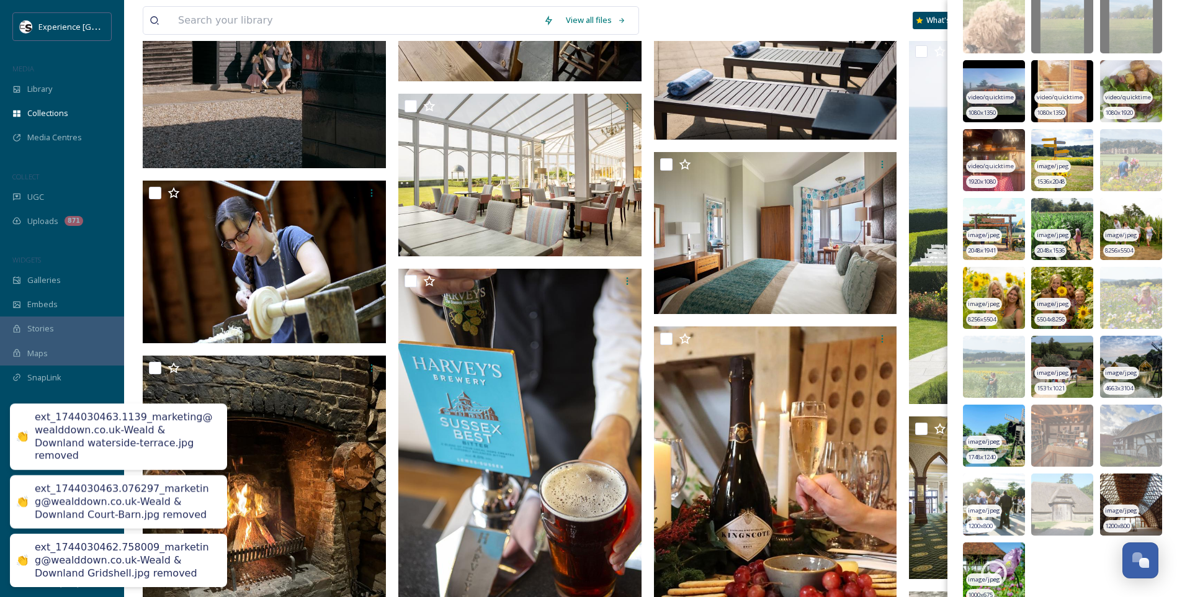
click at [1014, 551] on img at bounding box center [994, 573] width 62 height 62
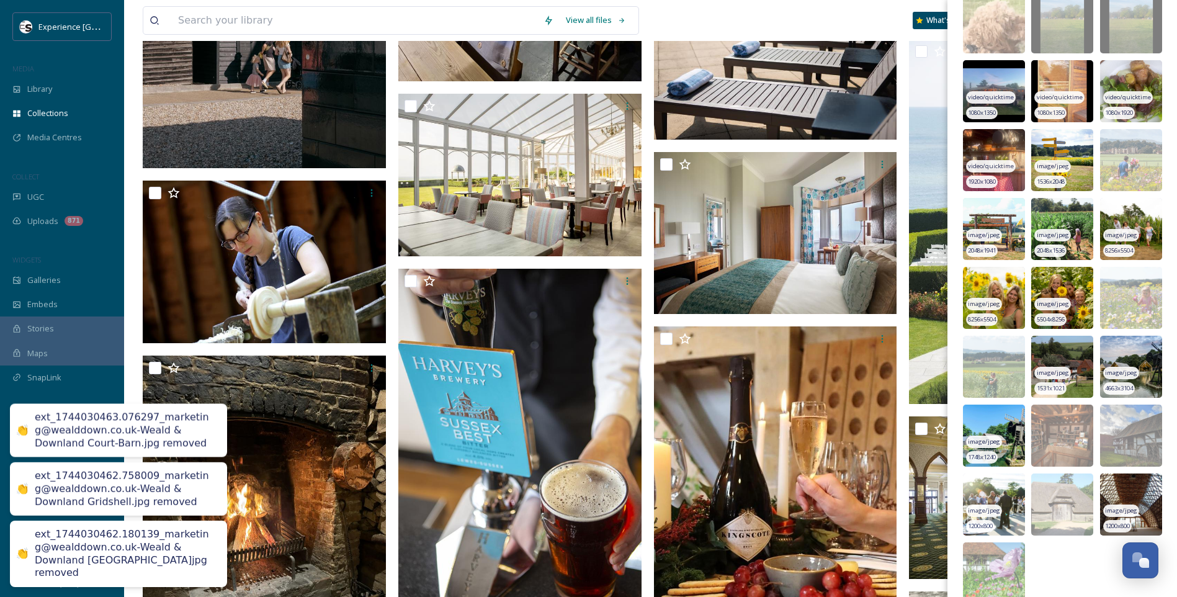
scroll to position [7408, 0]
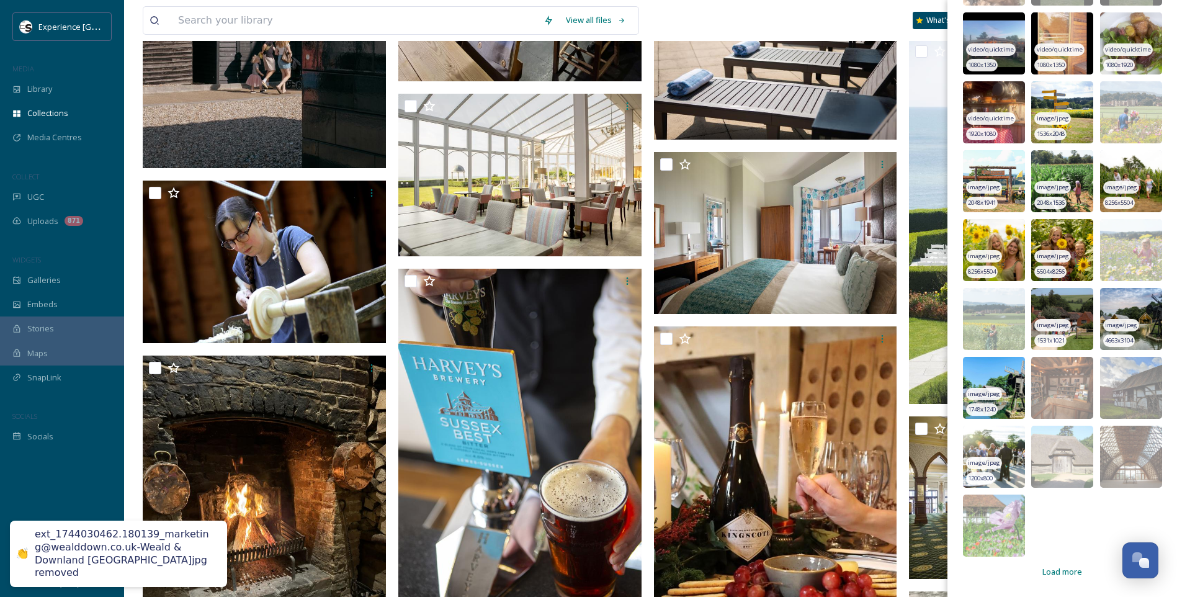
click at [1061, 571] on span "Load more" at bounding box center [1062, 572] width 40 height 12
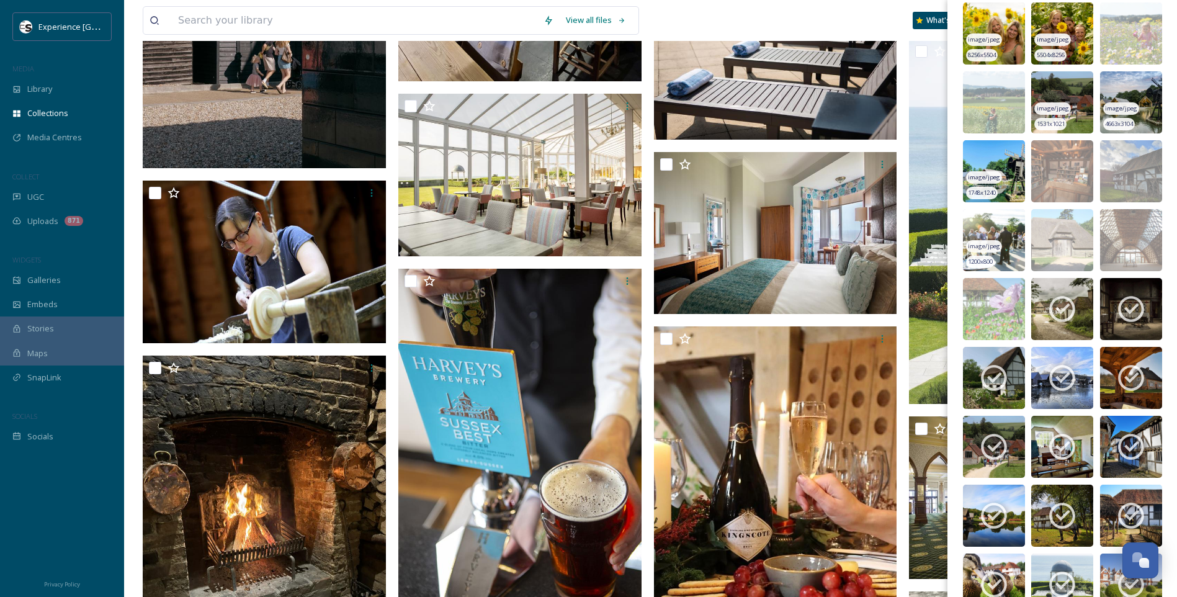
scroll to position [7821, 0]
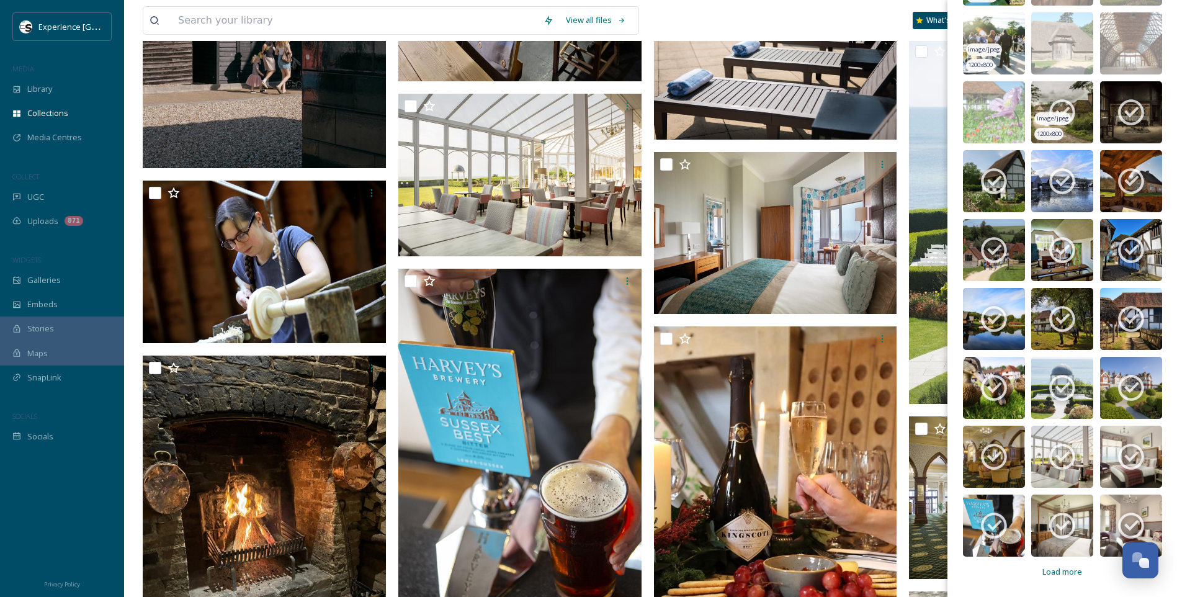
click at [1074, 100] on icon at bounding box center [1061, 112] width 31 height 31
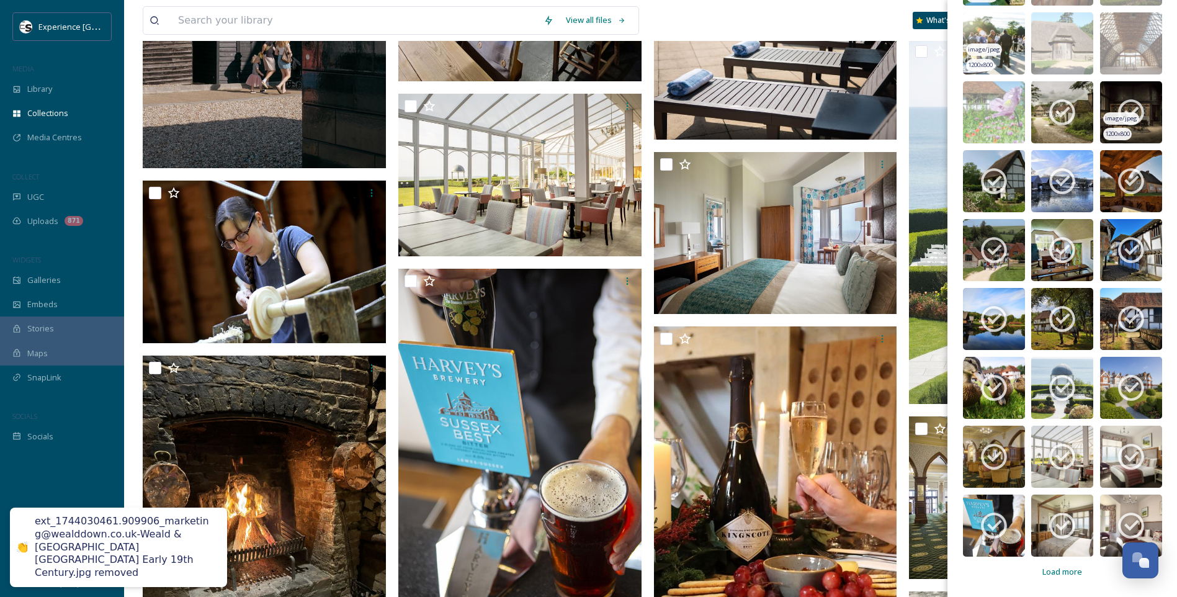
click at [1121, 101] on icon at bounding box center [1131, 113] width 26 height 26
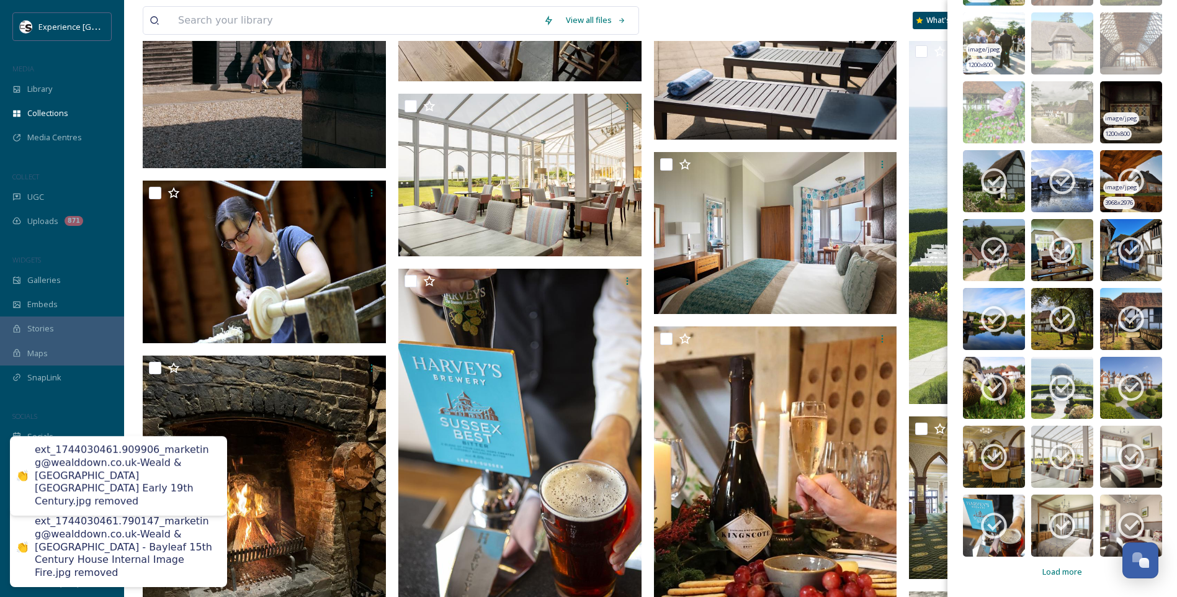
click at [1138, 169] on icon at bounding box center [1130, 181] width 31 height 31
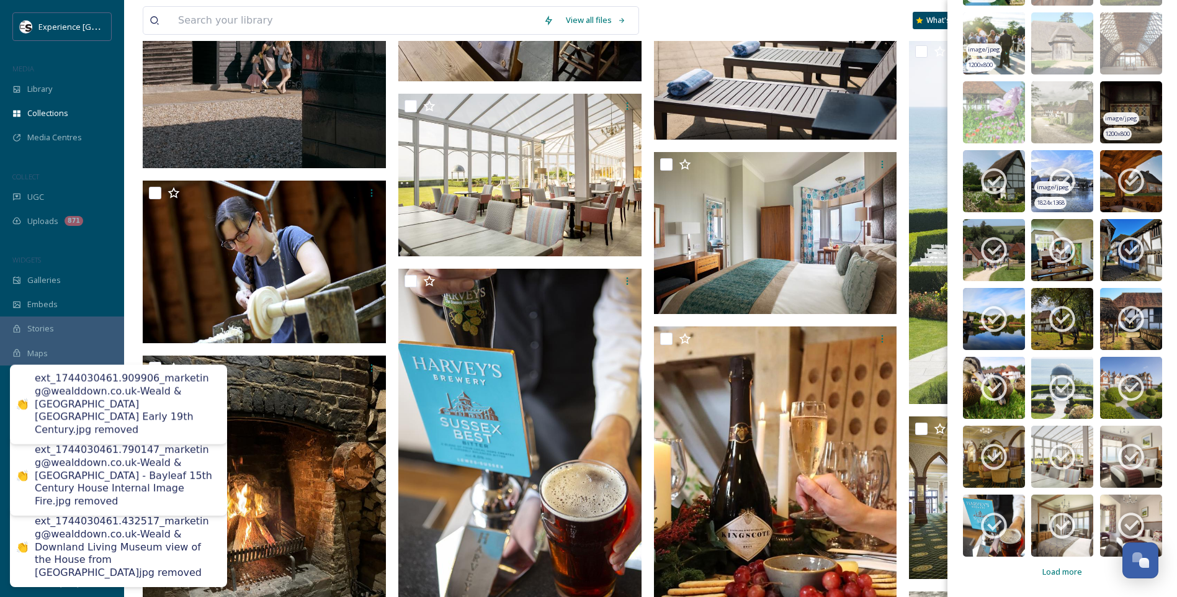
click at [1063, 171] on icon at bounding box center [1062, 182] width 26 height 26
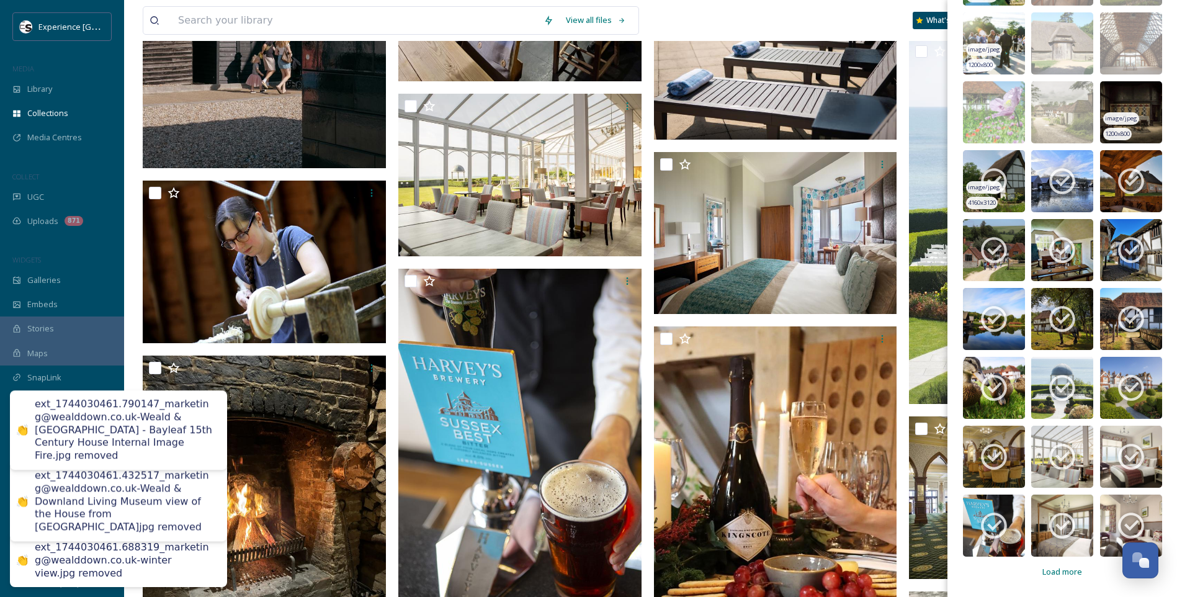
click at [993, 174] on icon at bounding box center [993, 181] width 31 height 31
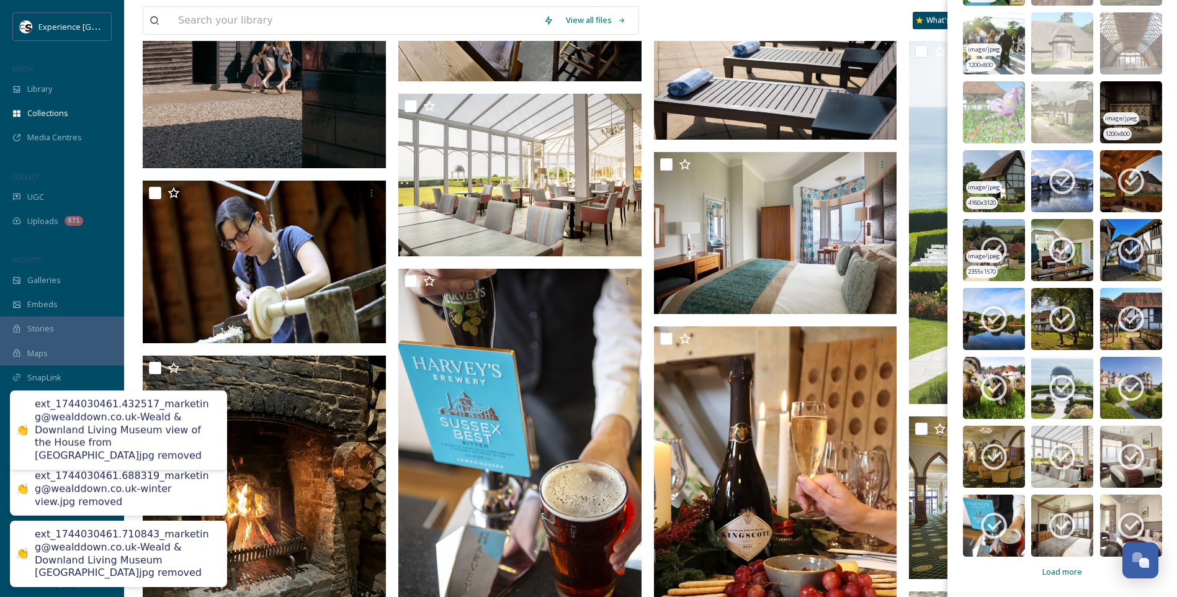
click at [987, 247] on icon at bounding box center [993, 249] width 31 height 31
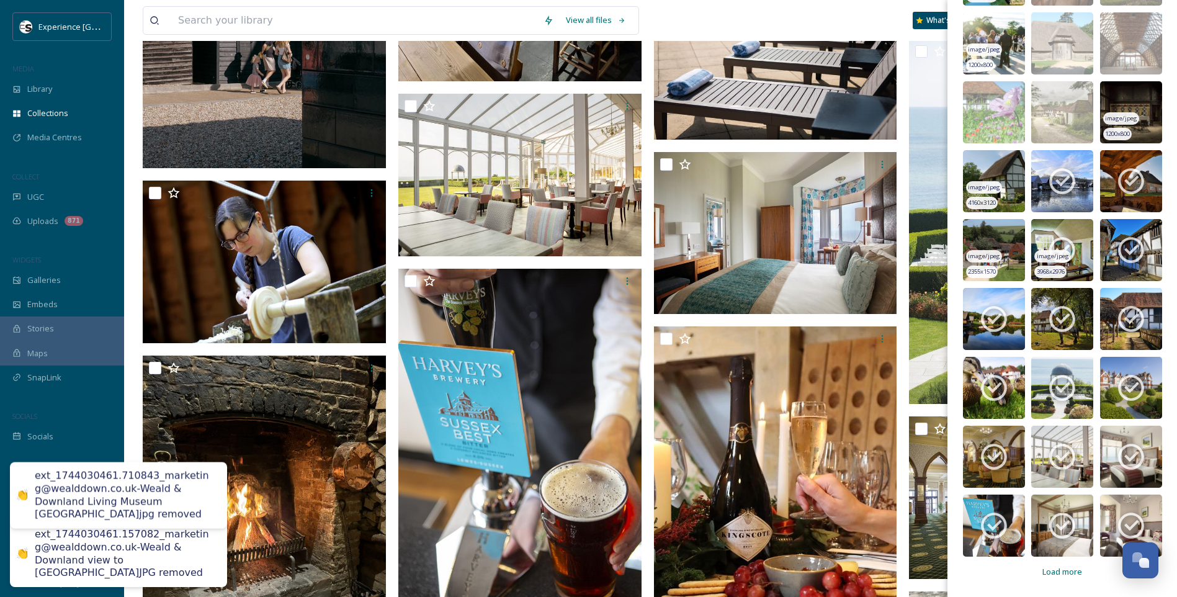
click at [1050, 247] on icon at bounding box center [1061, 249] width 31 height 31
click at [1065, 180] on icon at bounding box center [1061, 181] width 31 height 31
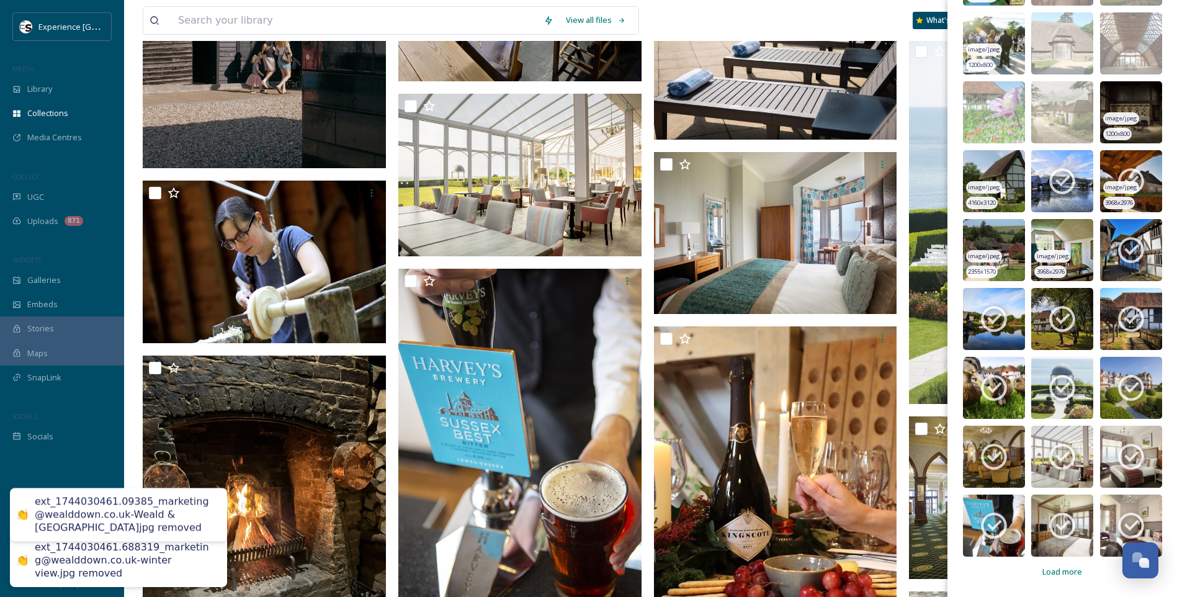
click at [1113, 181] on div "image/jpeg" at bounding box center [1121, 187] width 36 height 13
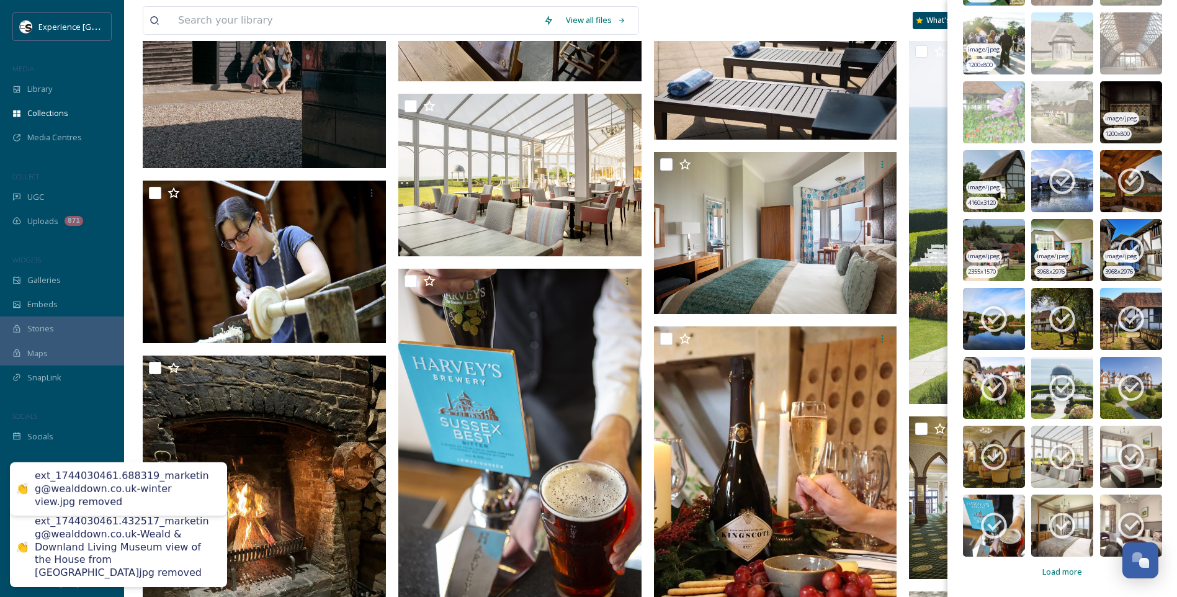
click at [1130, 239] on icon at bounding box center [1131, 251] width 26 height 26
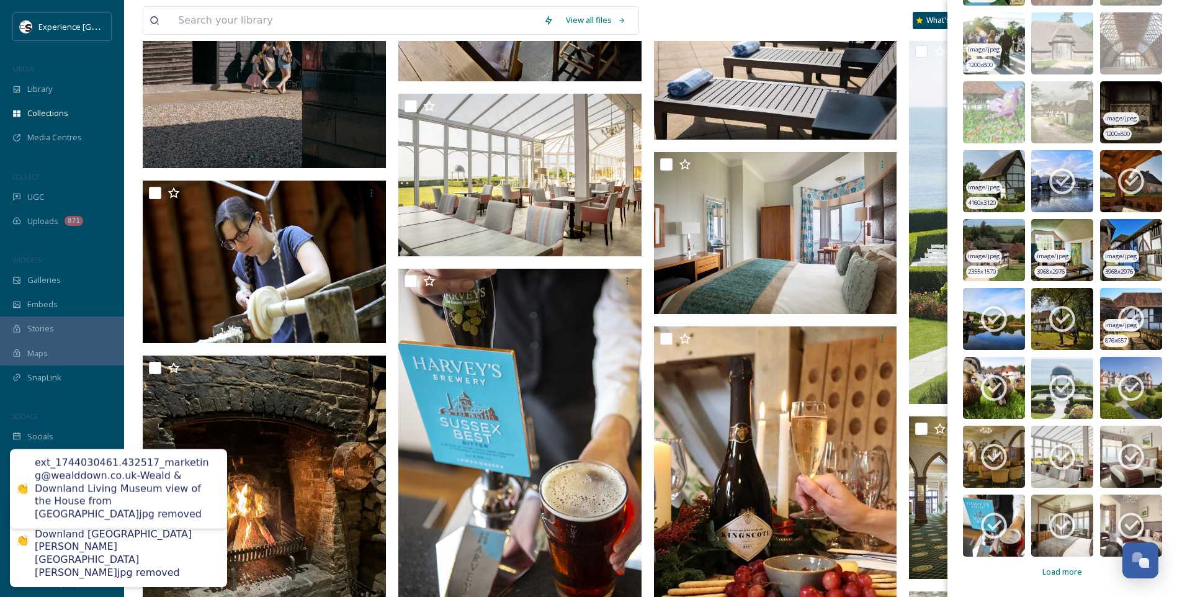
click at [1135, 308] on icon at bounding box center [1130, 318] width 31 height 31
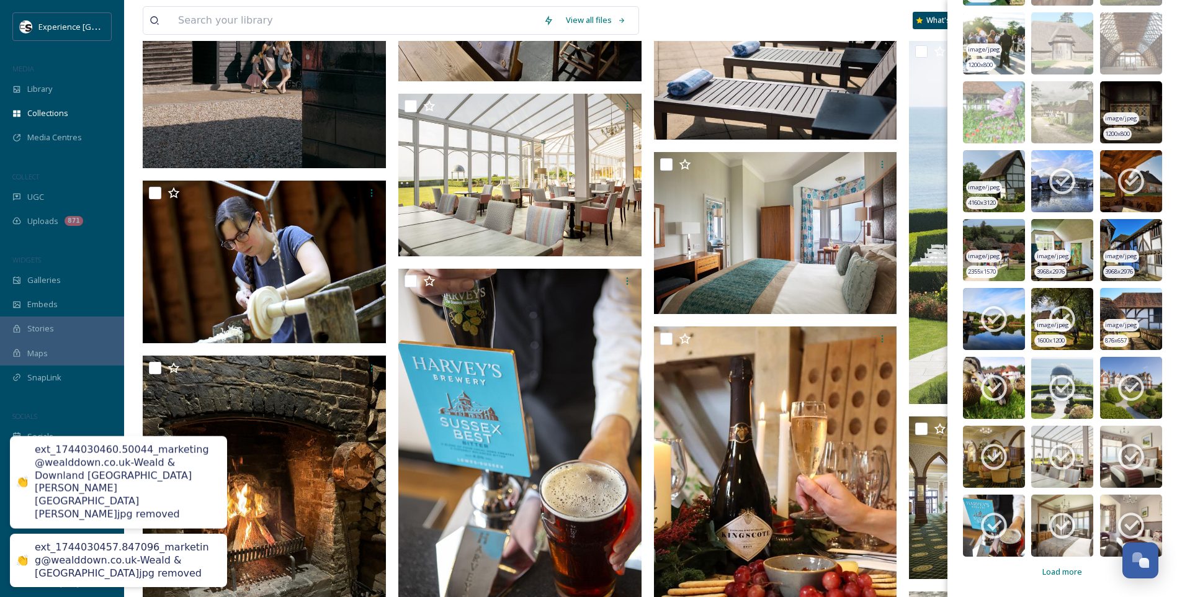
click at [1064, 314] on icon at bounding box center [1062, 319] width 26 height 26
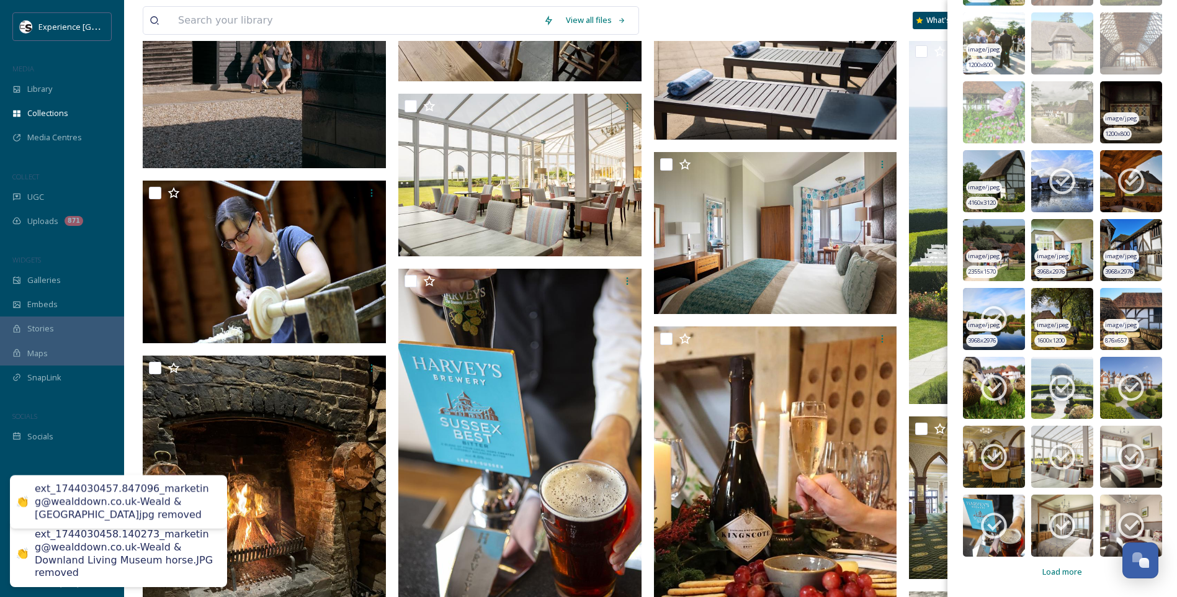
click at [1005, 315] on icon at bounding box center [994, 319] width 26 height 26
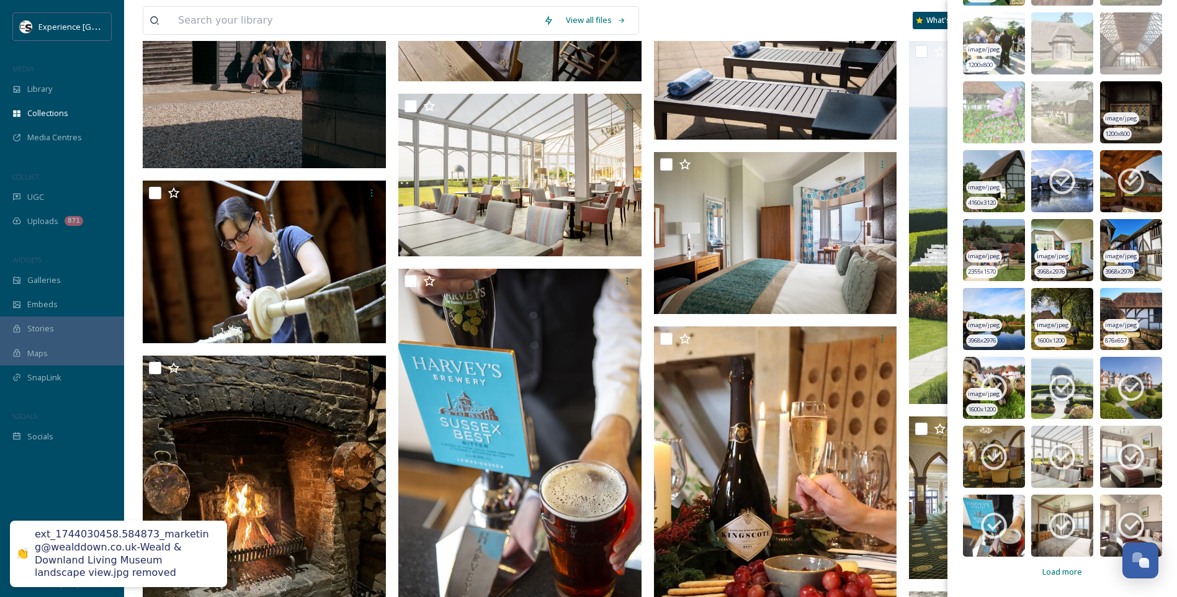
click at [986, 386] on icon at bounding box center [993, 387] width 31 height 31
click at [1059, 385] on icon at bounding box center [1061, 387] width 31 height 31
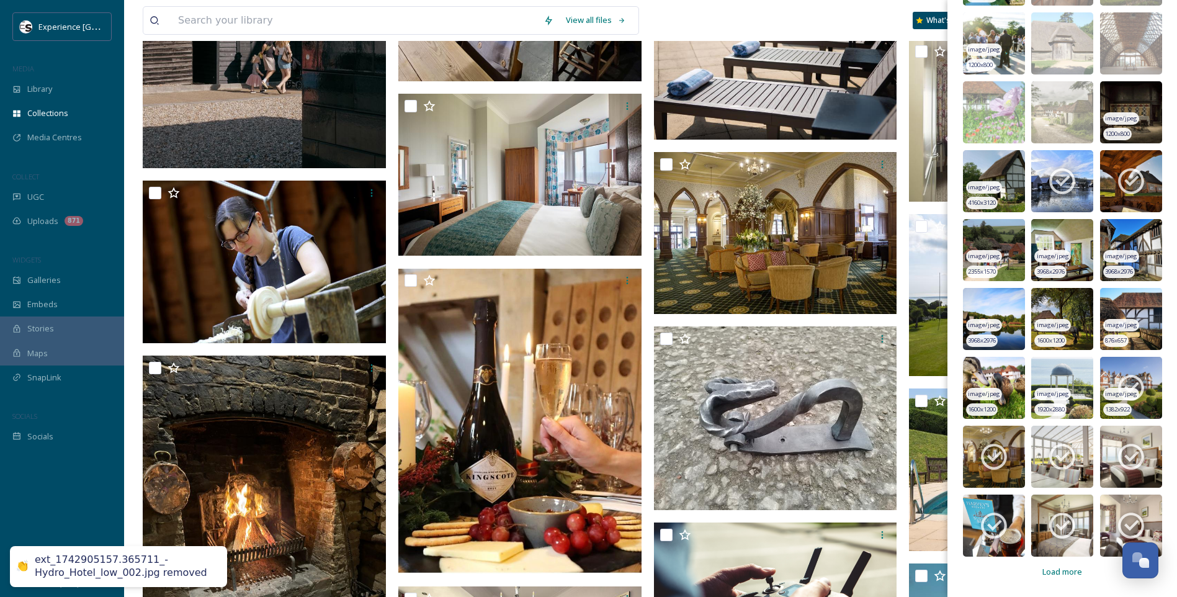
click at [1131, 380] on icon at bounding box center [1130, 387] width 31 height 31
click at [996, 452] on icon at bounding box center [993, 456] width 31 height 31
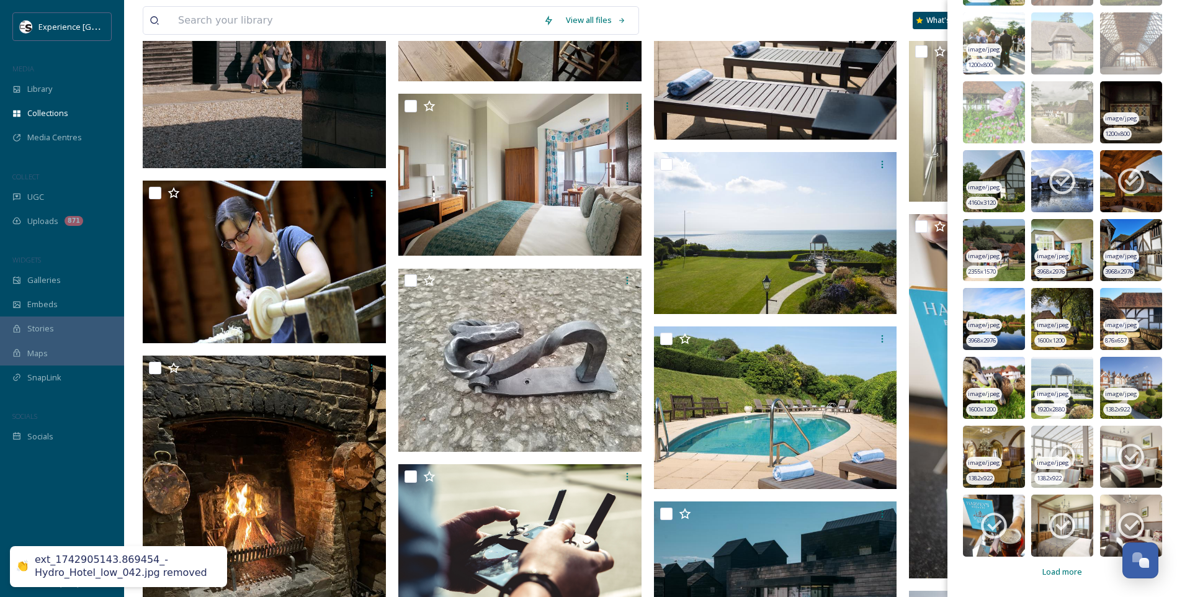
click at [1057, 452] on icon at bounding box center [1061, 456] width 31 height 31
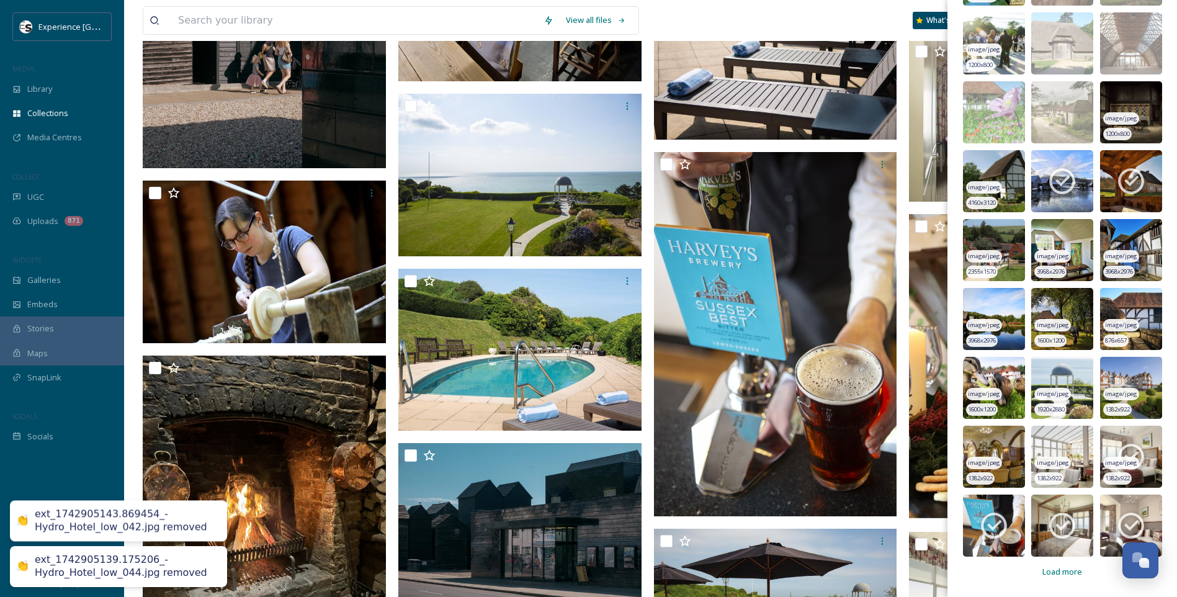
click at [1132, 458] on icon at bounding box center [1130, 456] width 31 height 31
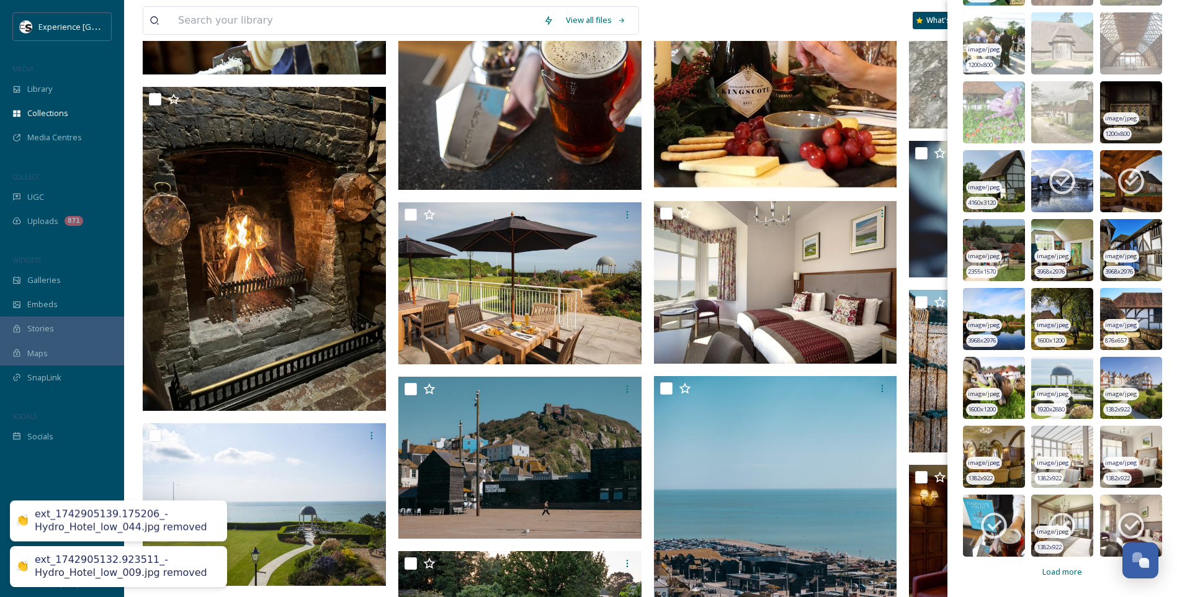
scroll to position [5210, 0]
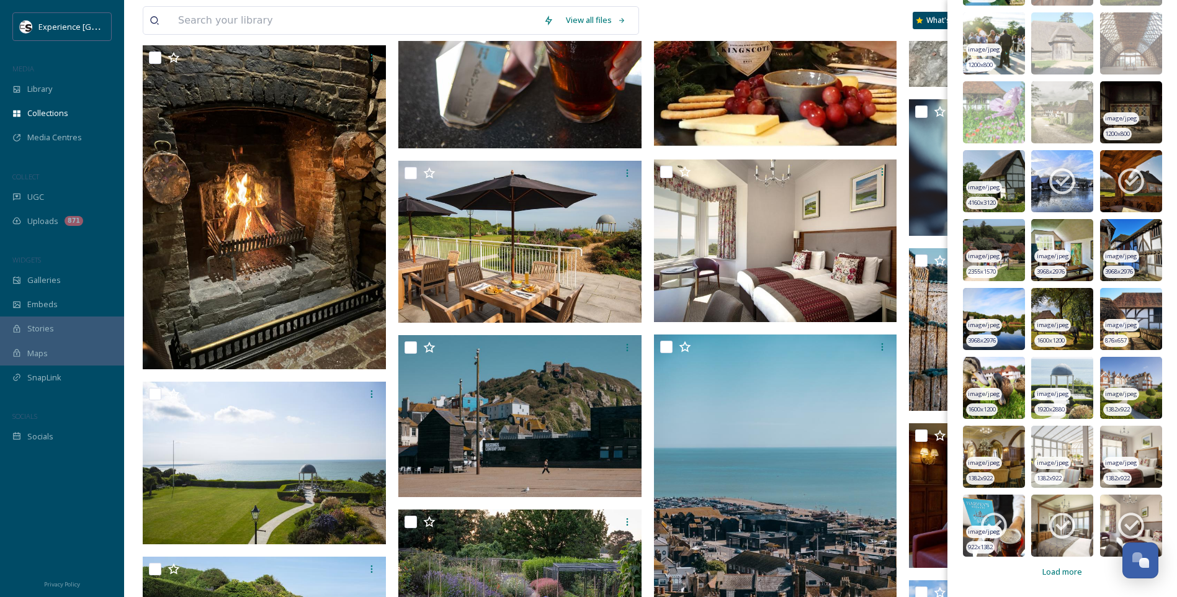
click at [1003, 520] on icon at bounding box center [994, 526] width 26 height 26
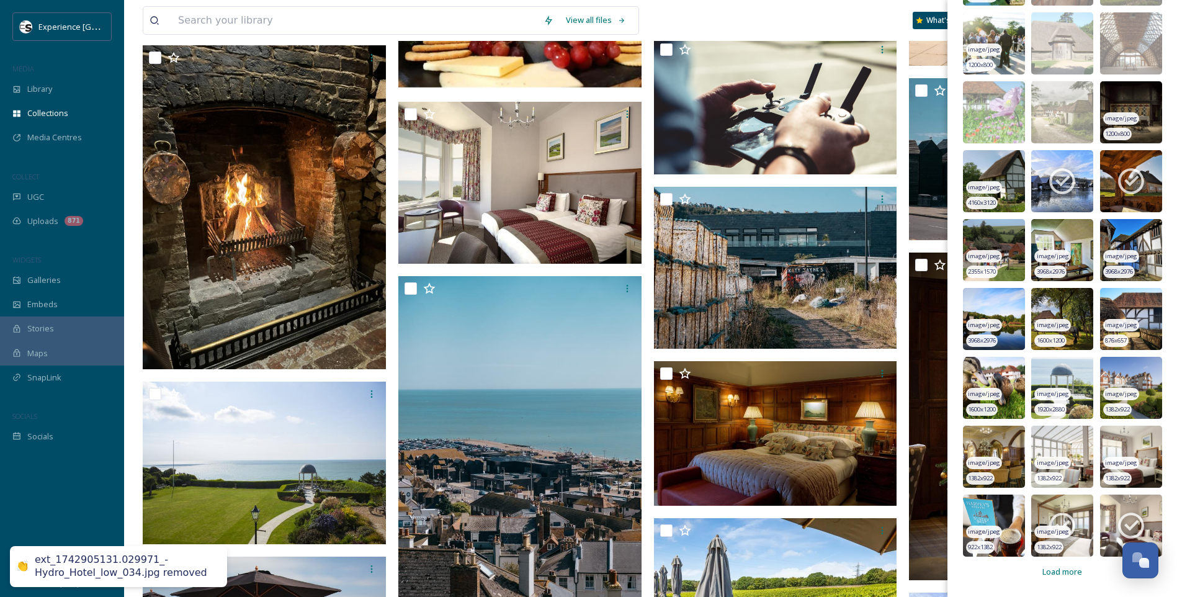
click at [1069, 523] on icon at bounding box center [1062, 526] width 26 height 26
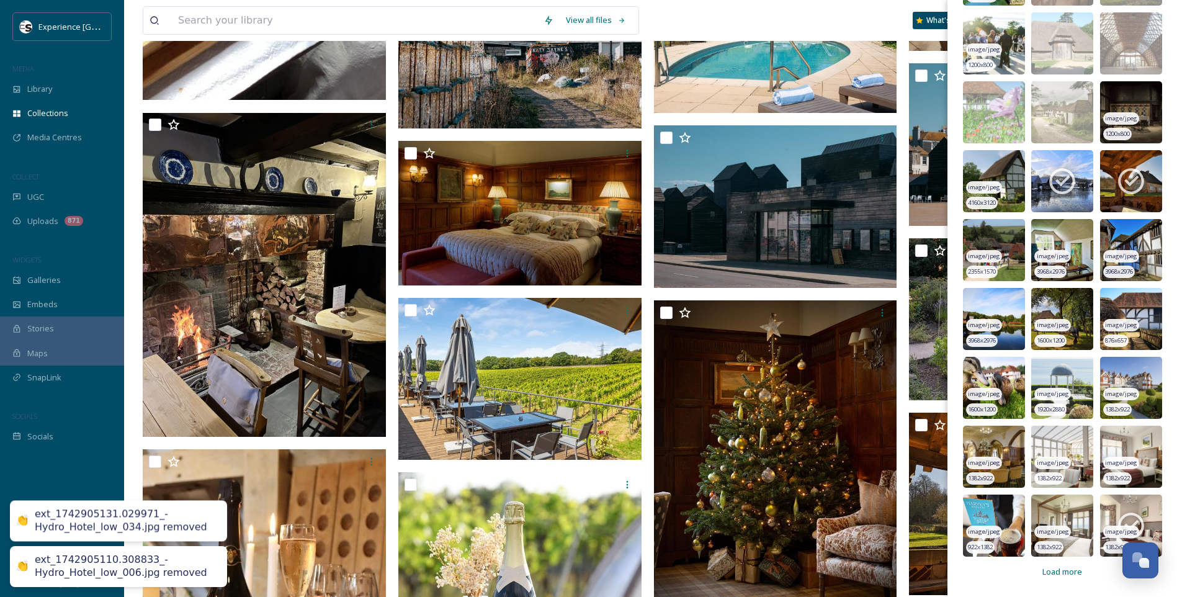
click at [1130, 520] on icon at bounding box center [1130, 525] width 31 height 31
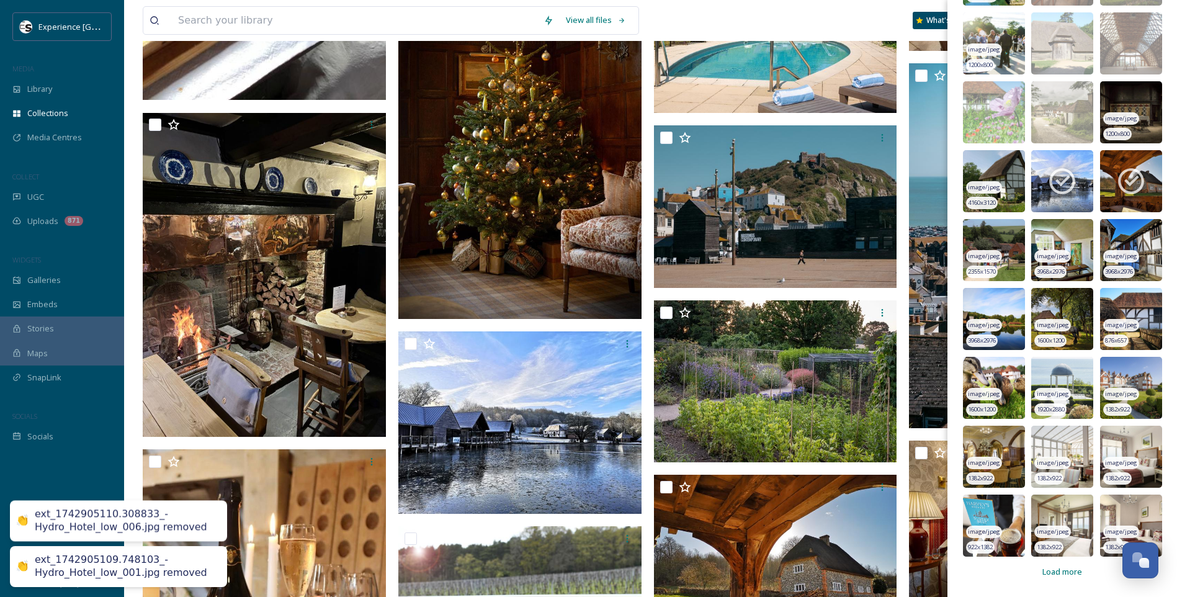
click at [1065, 569] on span "Load more" at bounding box center [1062, 572] width 40 height 12
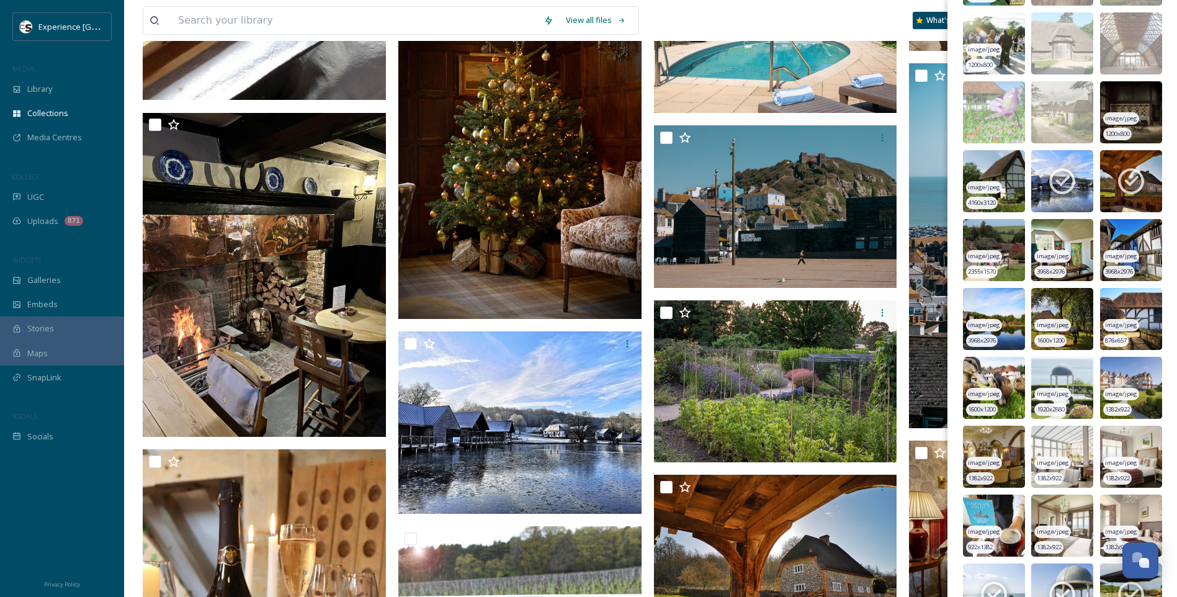
scroll to position [8193, 0]
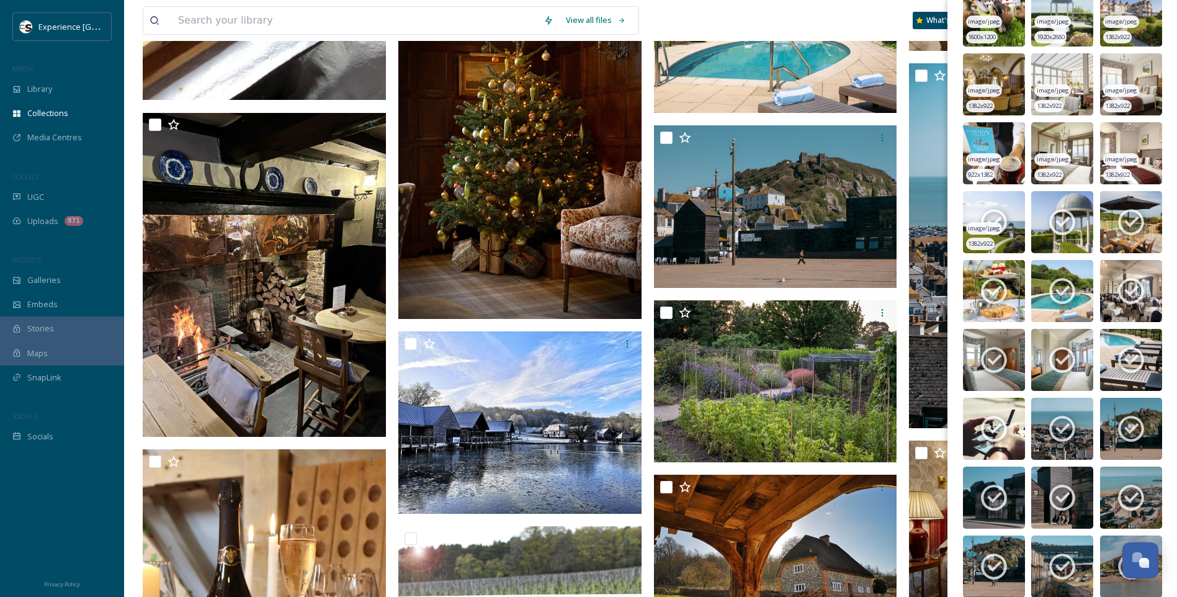
click at [1003, 218] on icon at bounding box center [993, 222] width 31 height 31
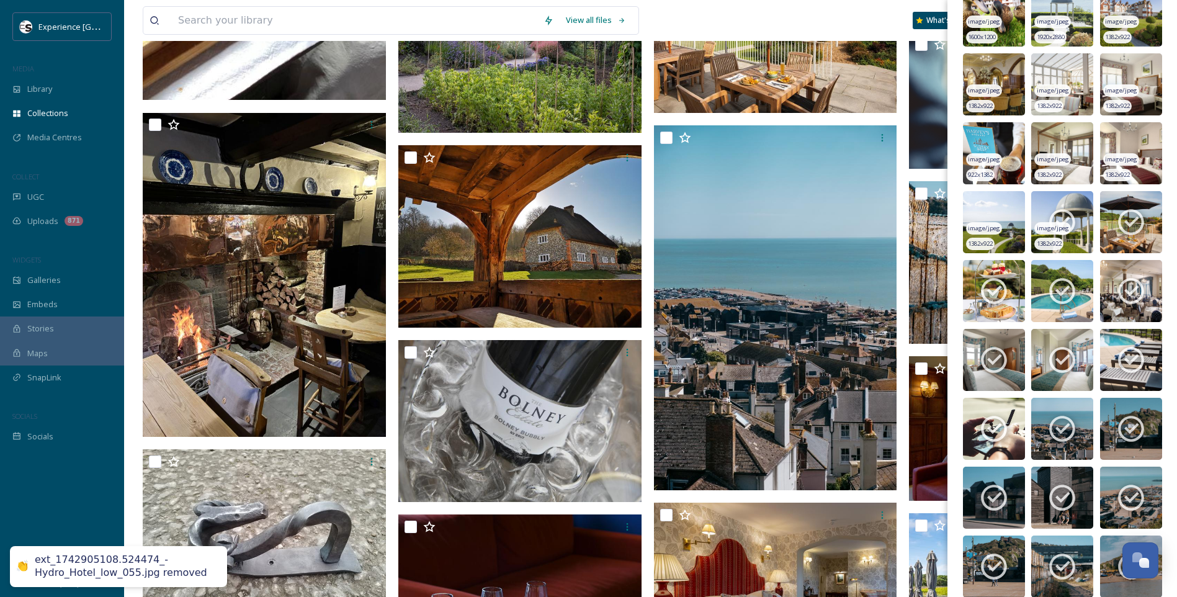
click at [1063, 224] on span "image/jpeg" at bounding box center [1053, 228] width 32 height 9
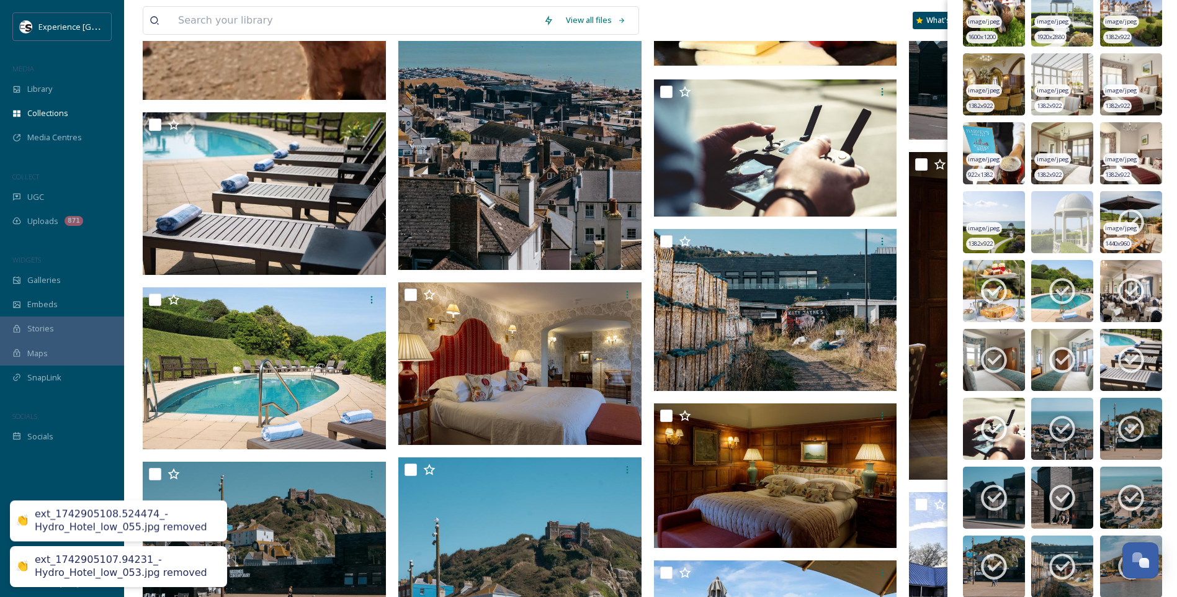
click at [1121, 224] on span "image/jpeg" at bounding box center [1121, 228] width 32 height 9
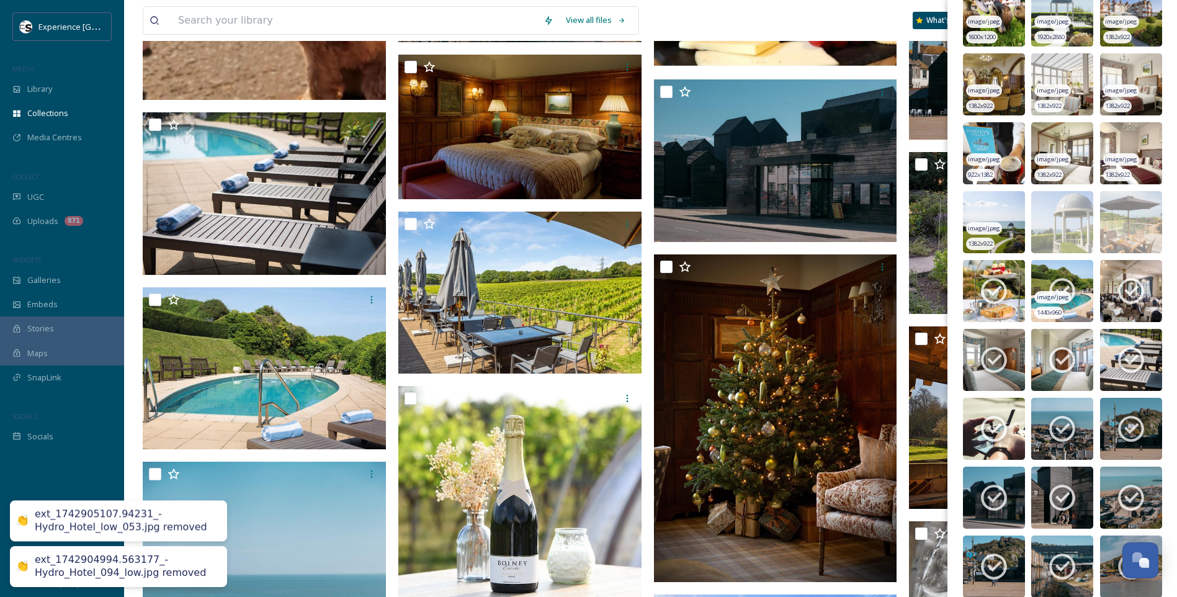
click at [1071, 288] on icon at bounding box center [1062, 292] width 26 height 26
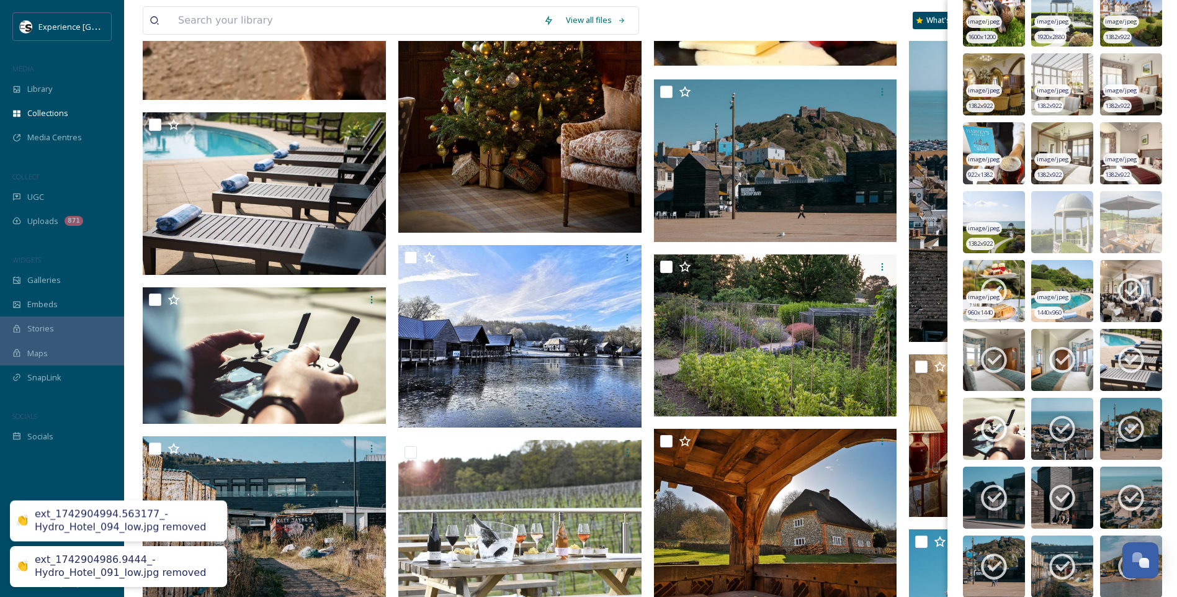
click at [991, 282] on icon at bounding box center [993, 290] width 31 height 31
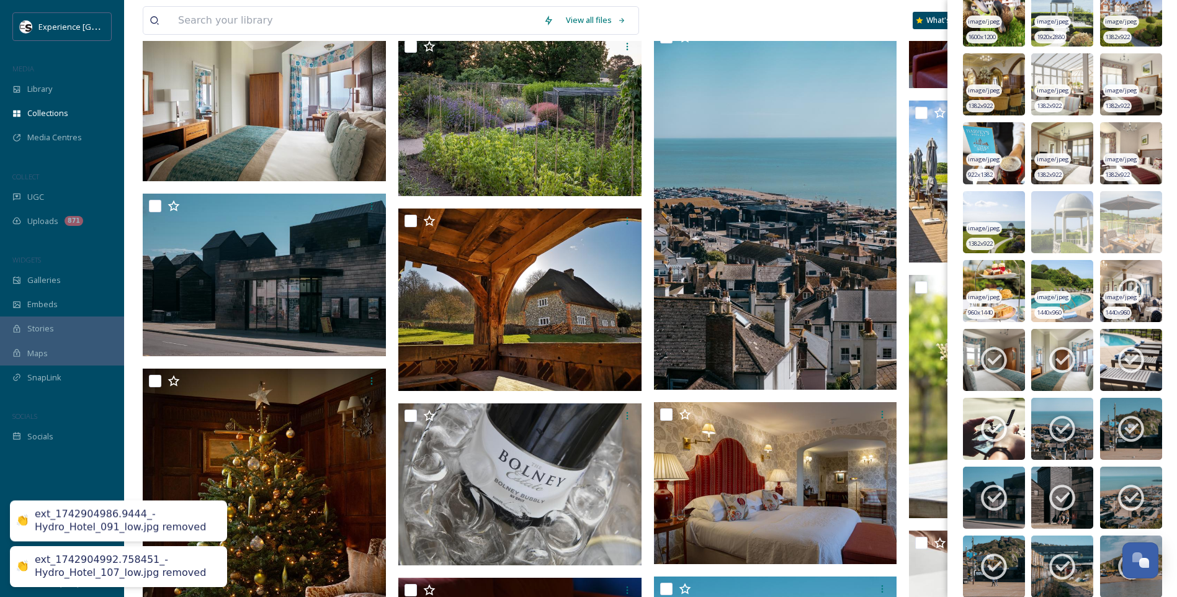
click at [1118, 290] on icon at bounding box center [1131, 292] width 26 height 26
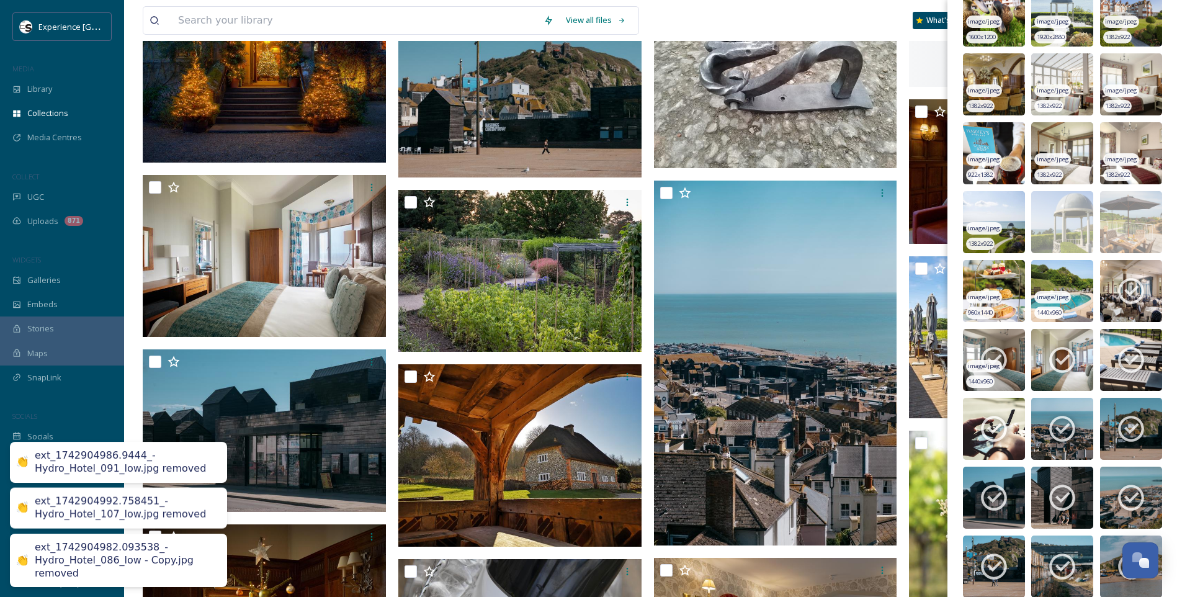
scroll to position [5210, 0]
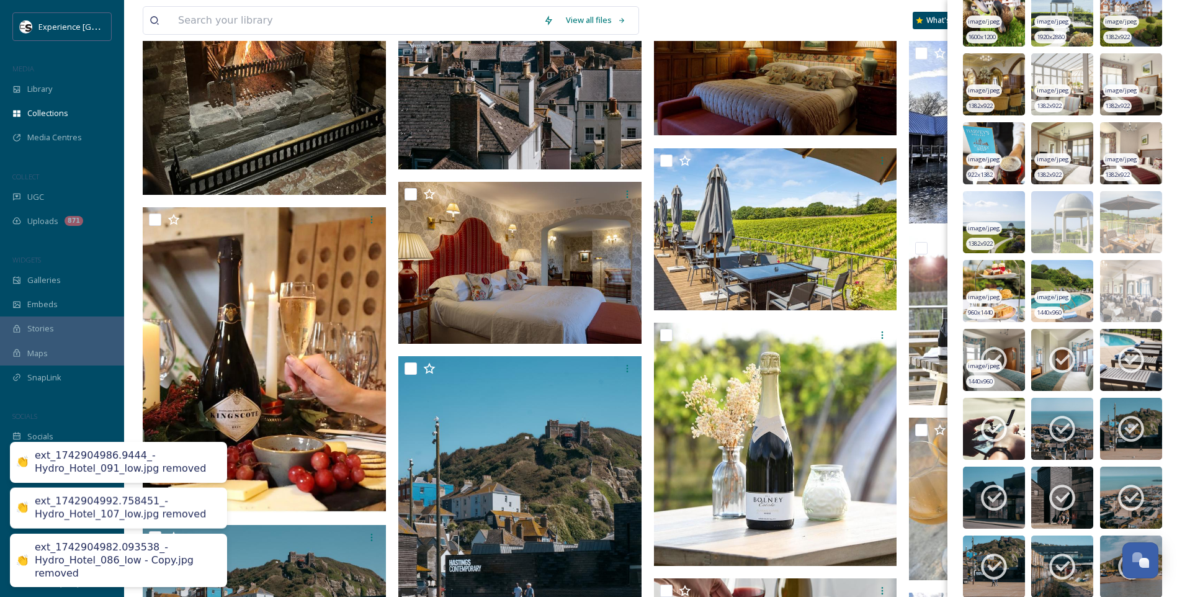
click at [996, 343] on img at bounding box center [994, 360] width 62 height 62
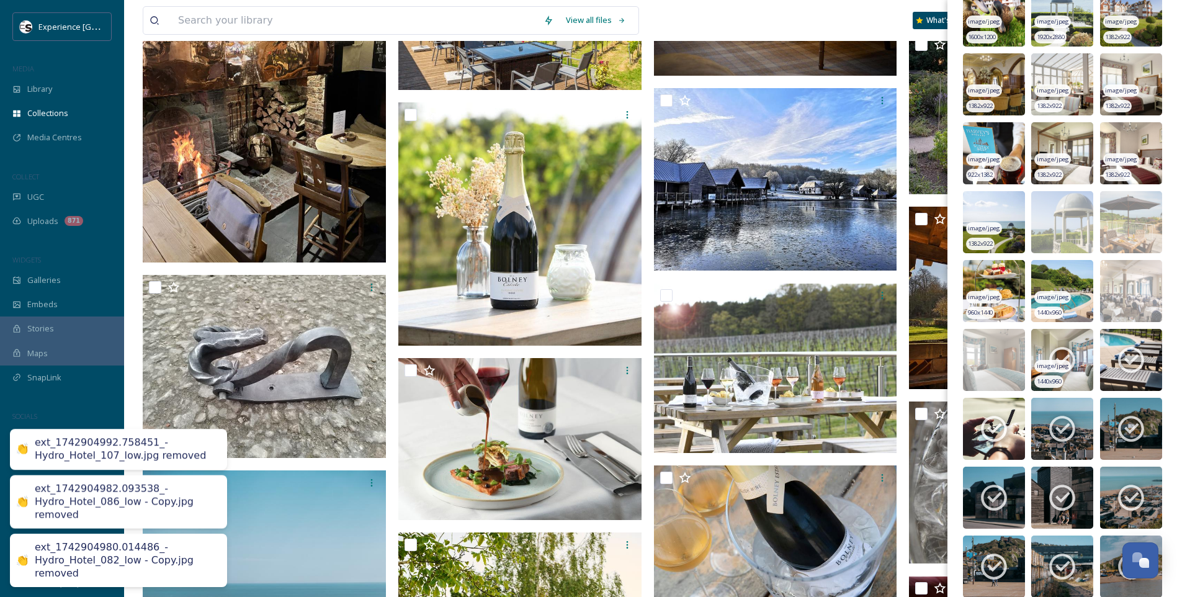
click at [1053, 351] on icon at bounding box center [1062, 360] width 26 height 26
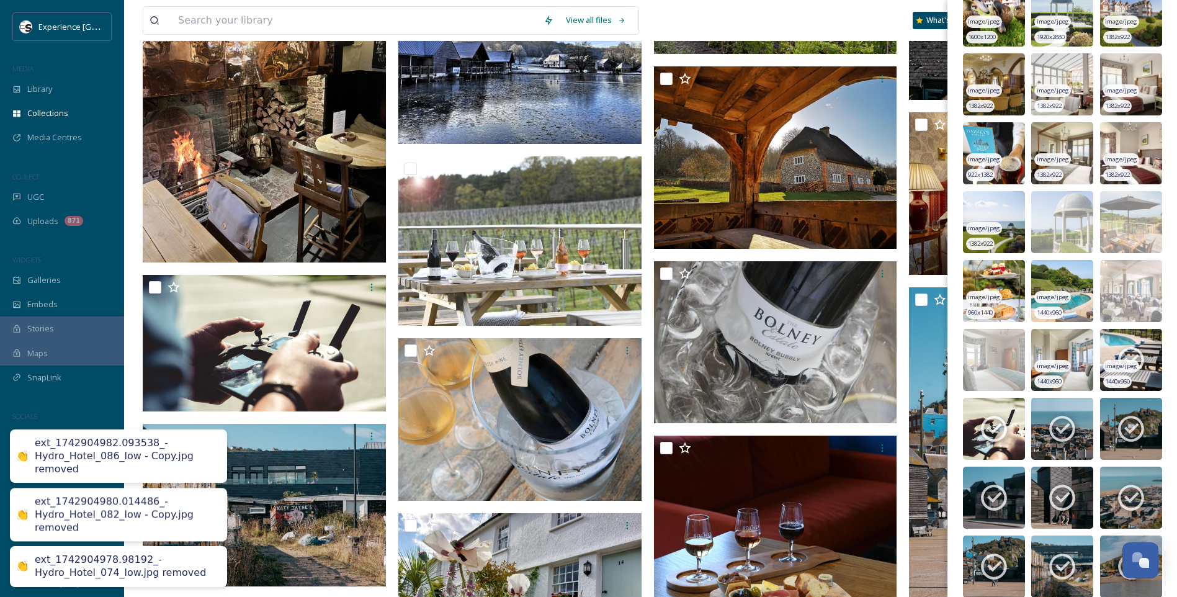
click at [1119, 350] on icon at bounding box center [1131, 360] width 26 height 26
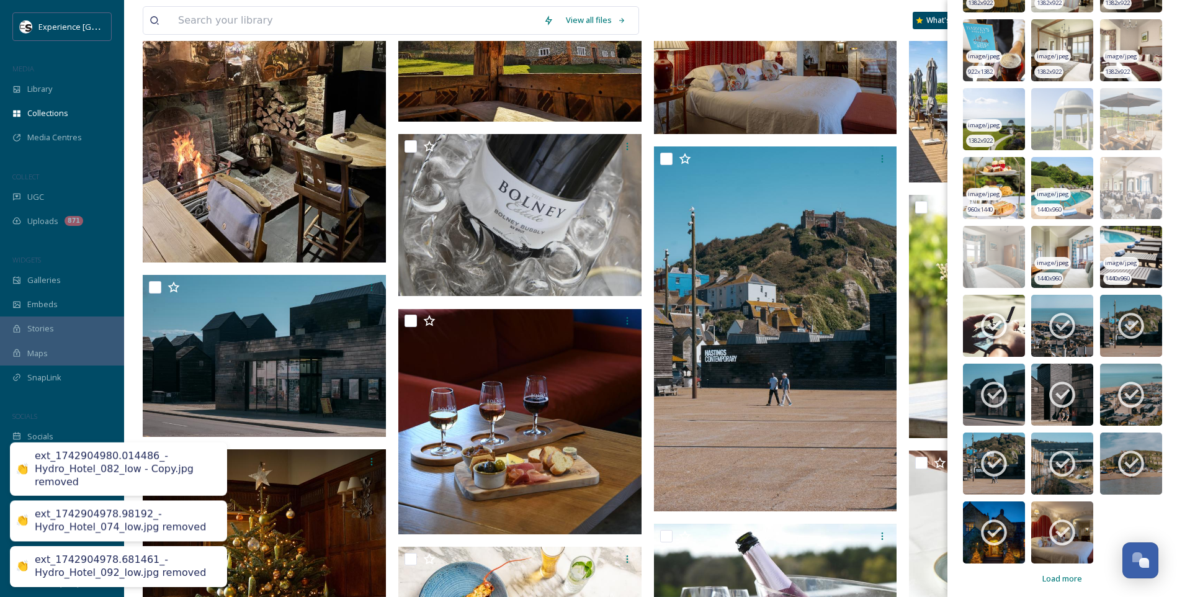
scroll to position [8303, 0]
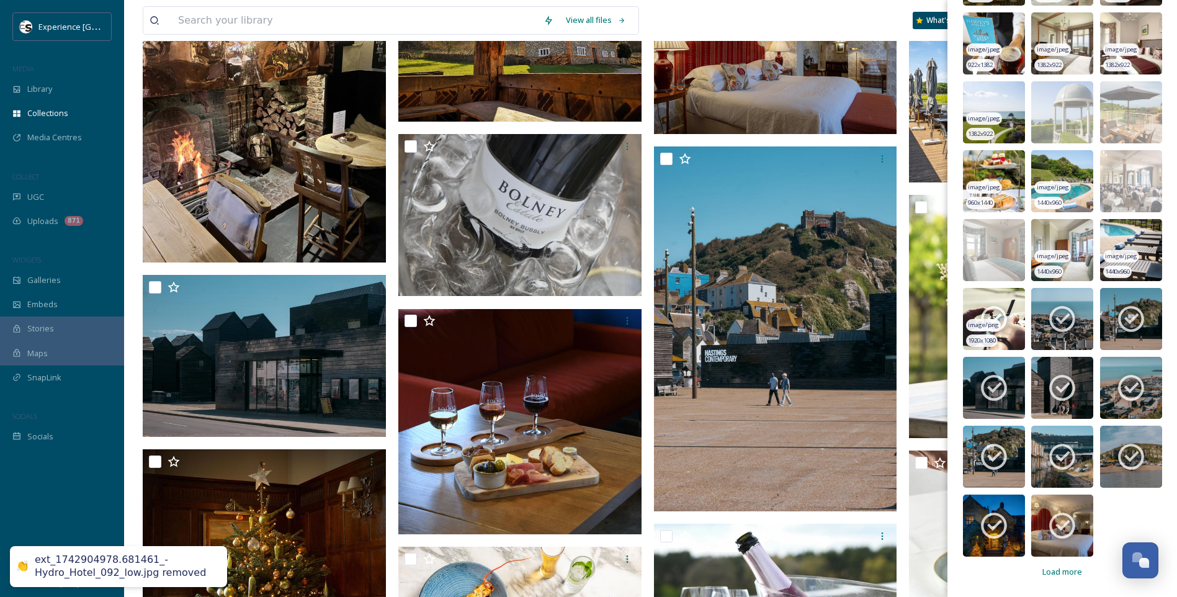
click at [990, 318] on icon at bounding box center [993, 318] width 31 height 31
click at [1058, 313] on icon at bounding box center [1061, 318] width 31 height 31
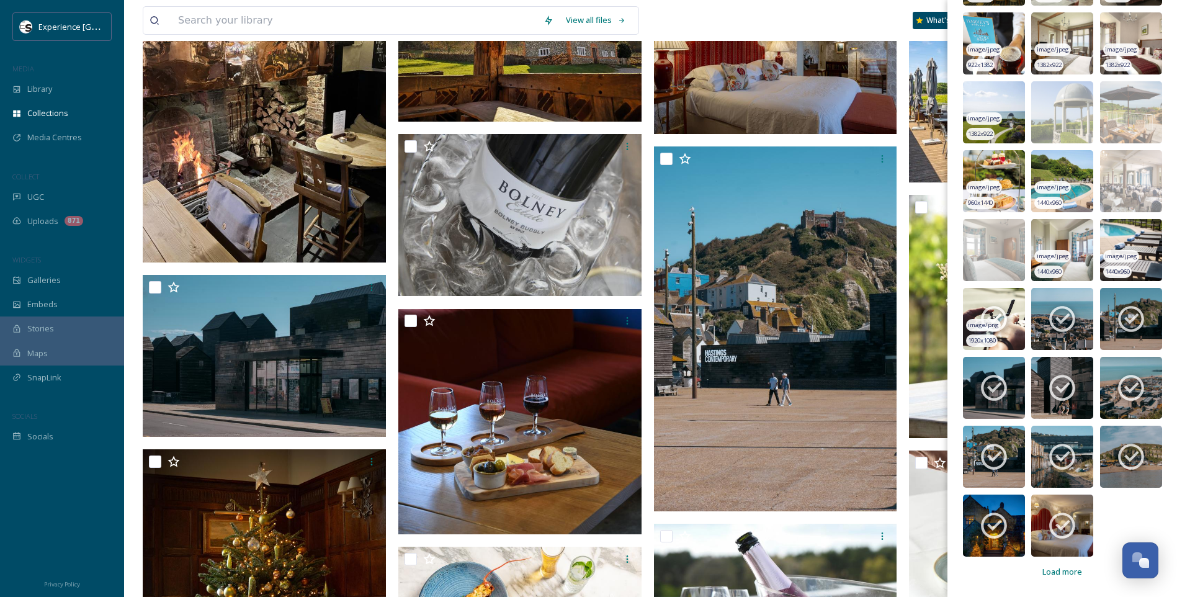
click at [984, 305] on icon at bounding box center [993, 318] width 31 height 31
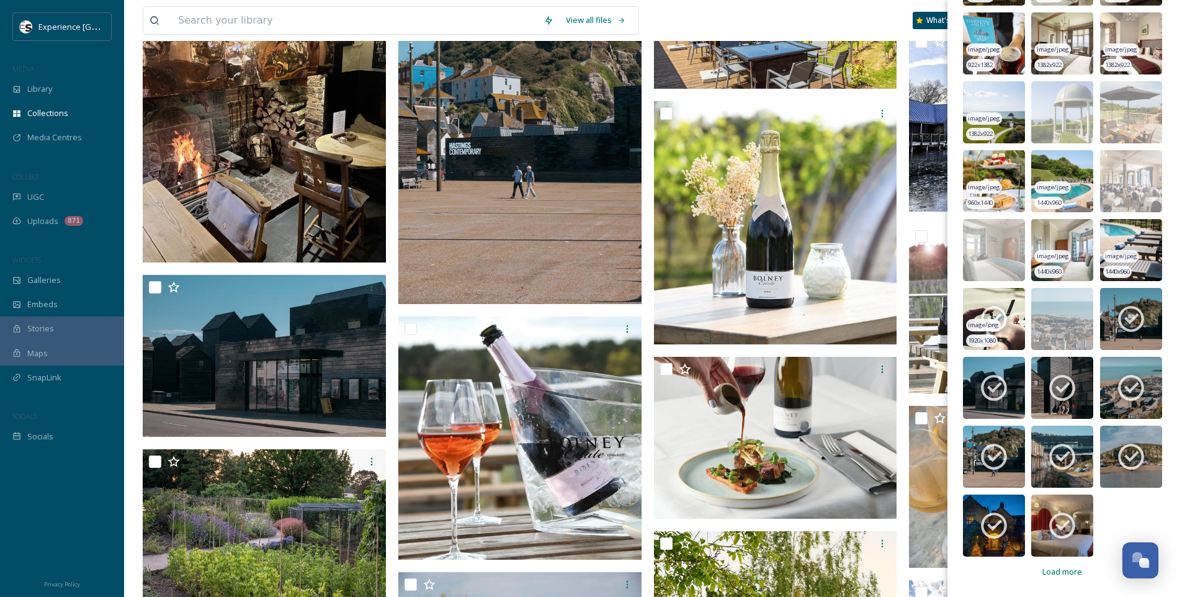
click at [983, 308] on icon at bounding box center [993, 318] width 31 height 31
click at [1002, 380] on icon at bounding box center [994, 388] width 26 height 26
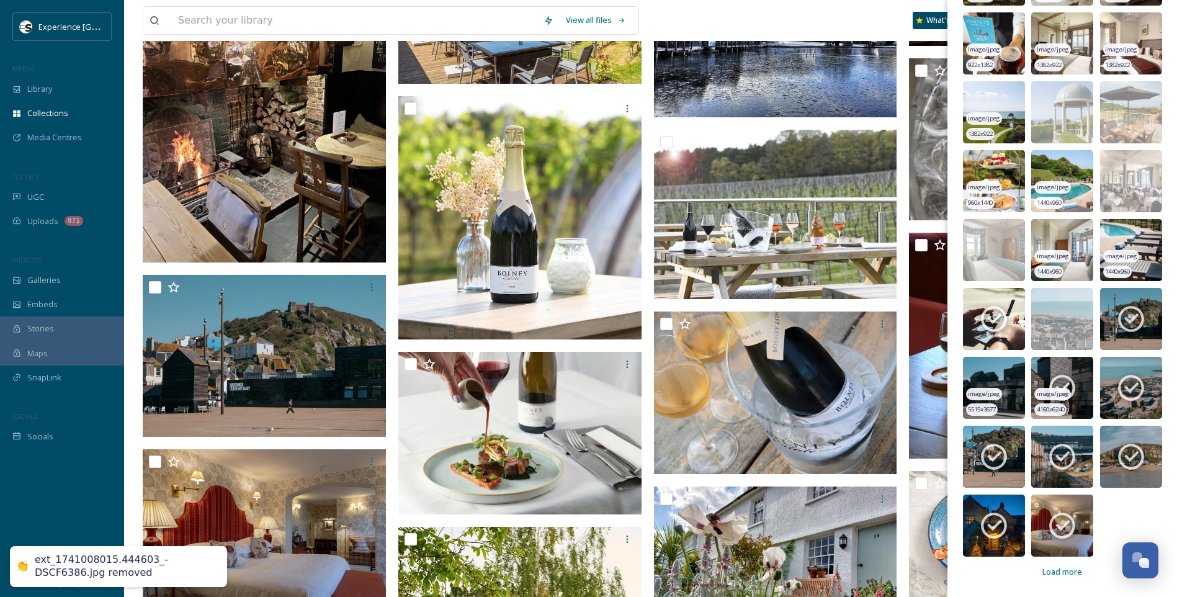
click at [1050, 385] on icon at bounding box center [1061, 387] width 31 height 31
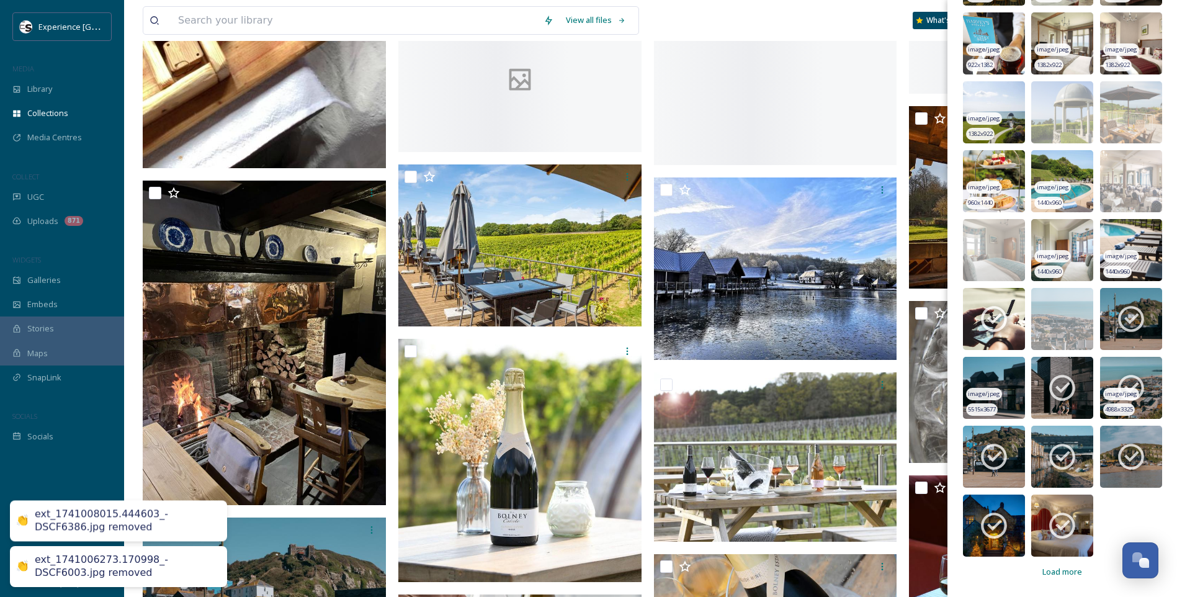
scroll to position [5210, 0]
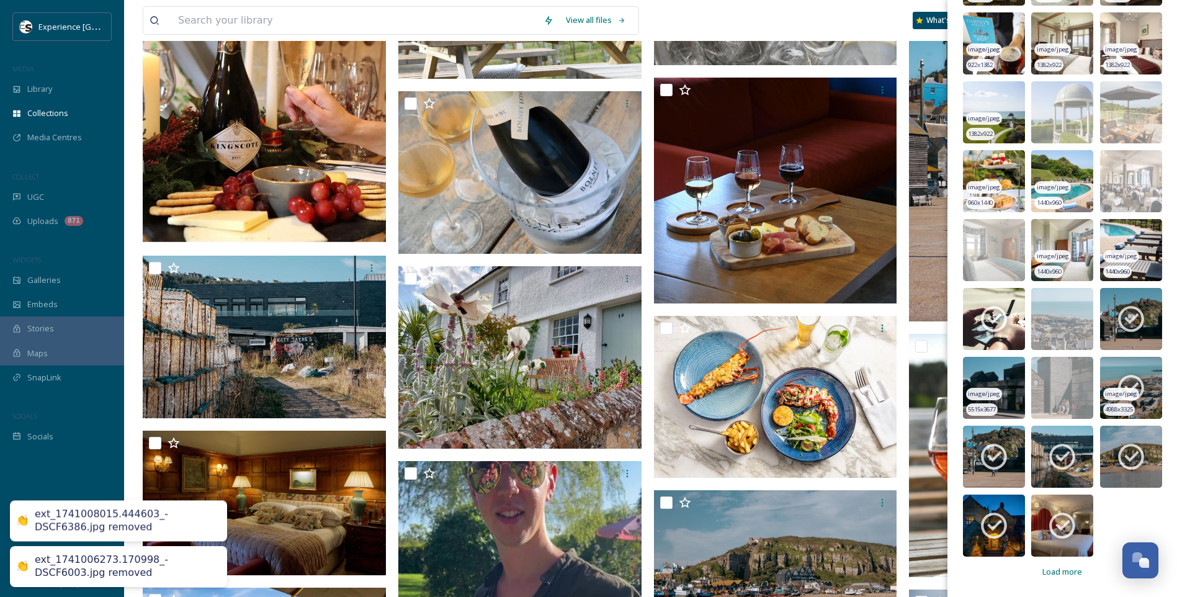
click at [1115, 385] on icon at bounding box center [1130, 387] width 31 height 31
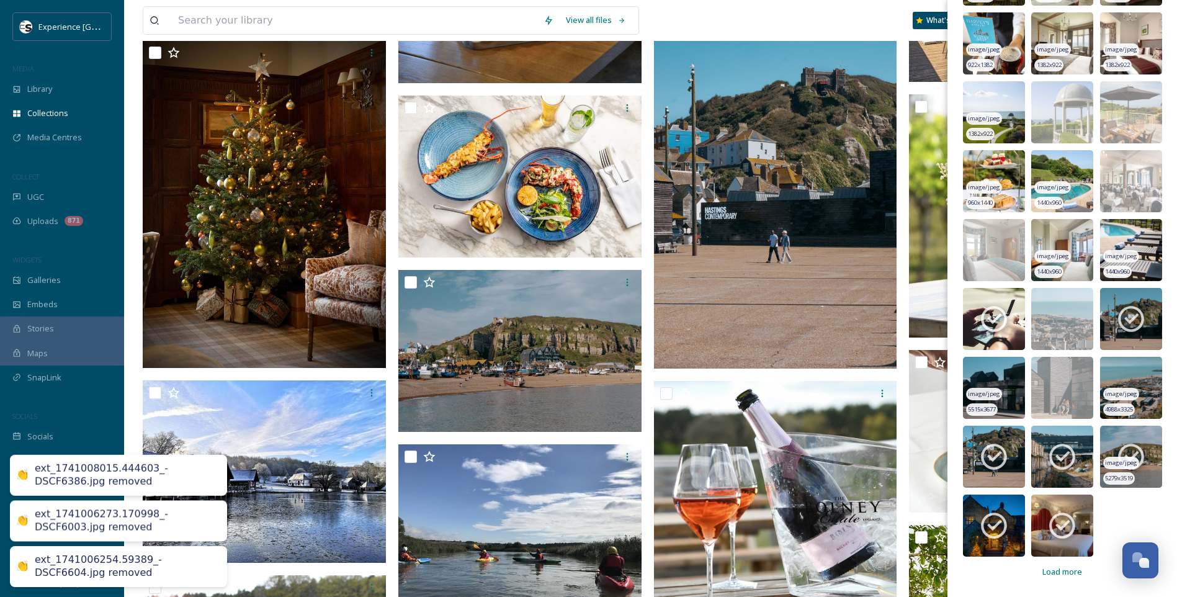
click at [1125, 460] on span "image/jpeg" at bounding box center [1121, 462] width 32 height 9
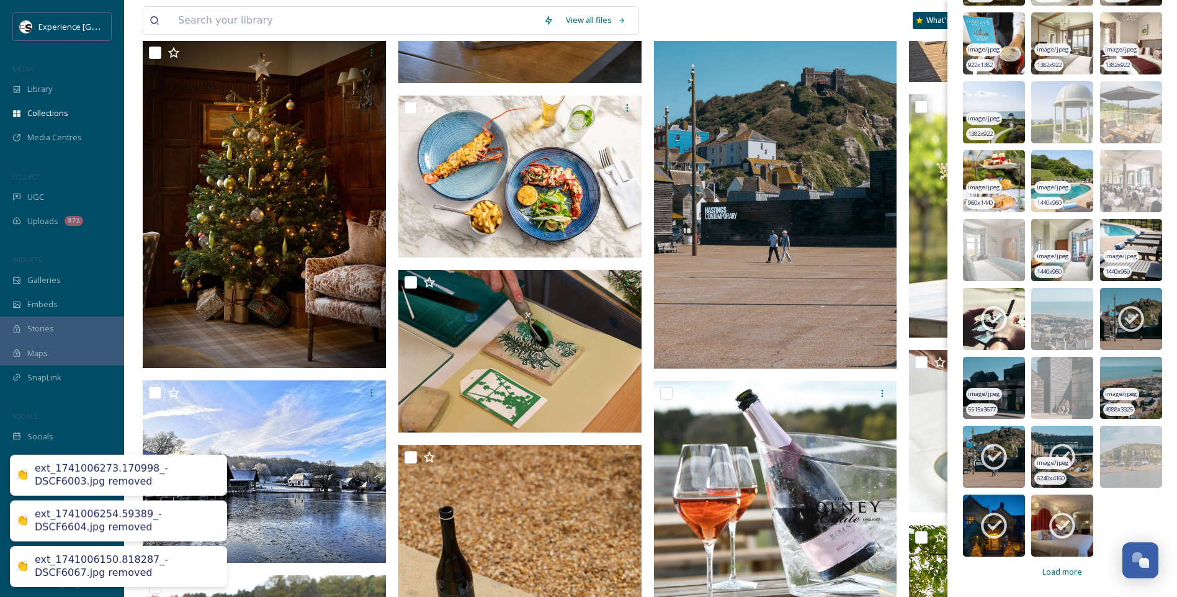
click at [1064, 457] on icon at bounding box center [1061, 456] width 31 height 31
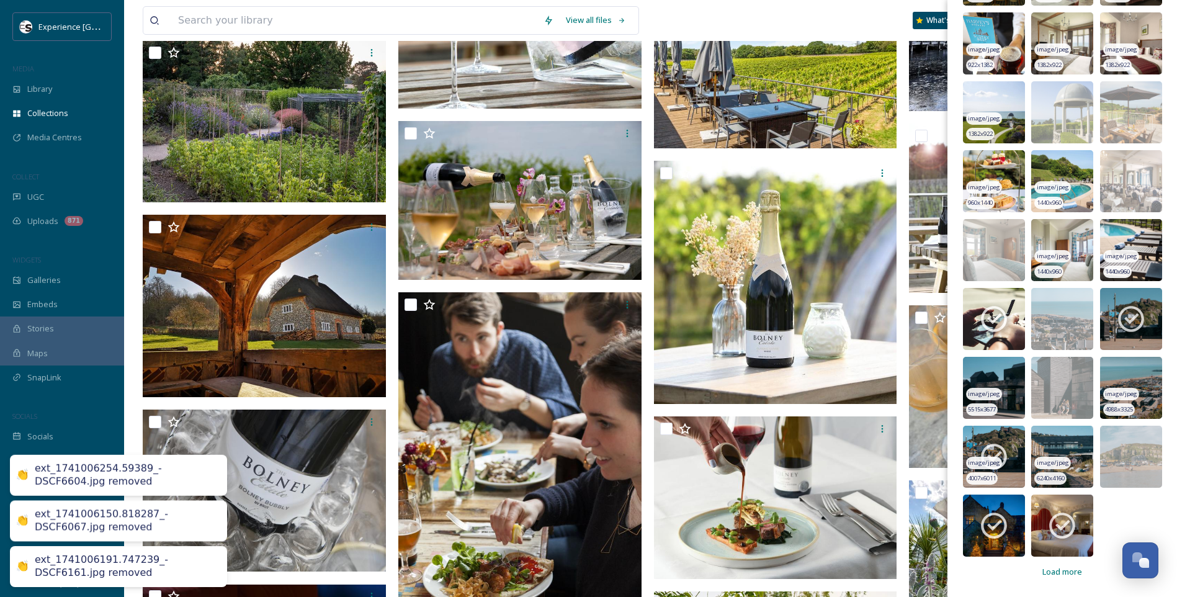
click at [999, 452] on icon at bounding box center [994, 457] width 26 height 26
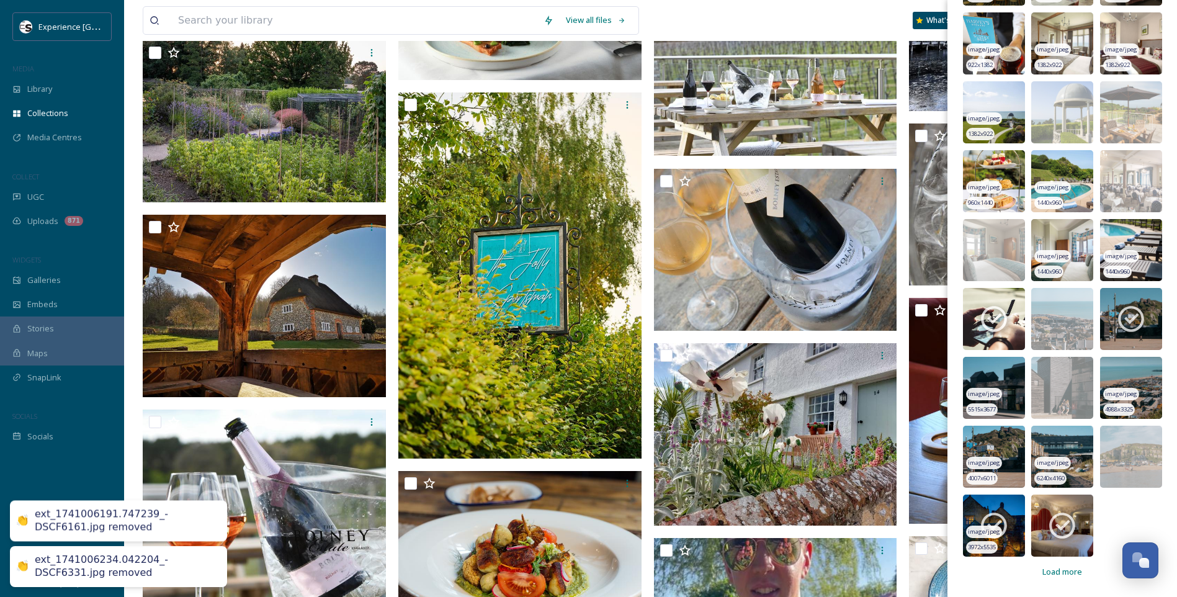
click at [1010, 512] on img at bounding box center [994, 525] width 62 height 62
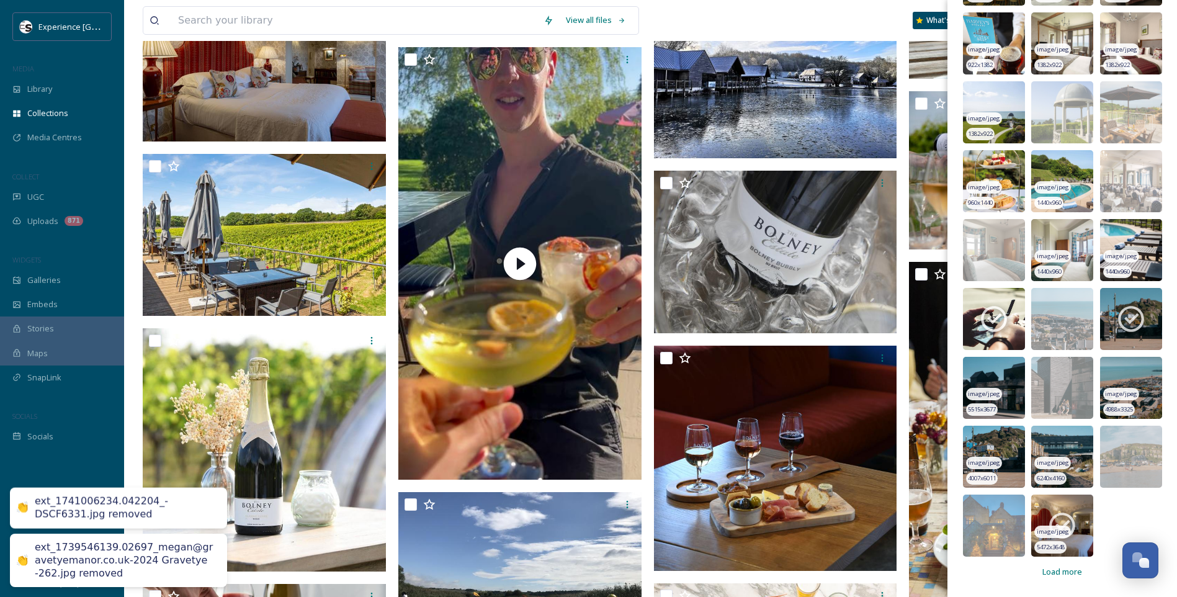
click at [1063, 515] on icon at bounding box center [1062, 526] width 26 height 26
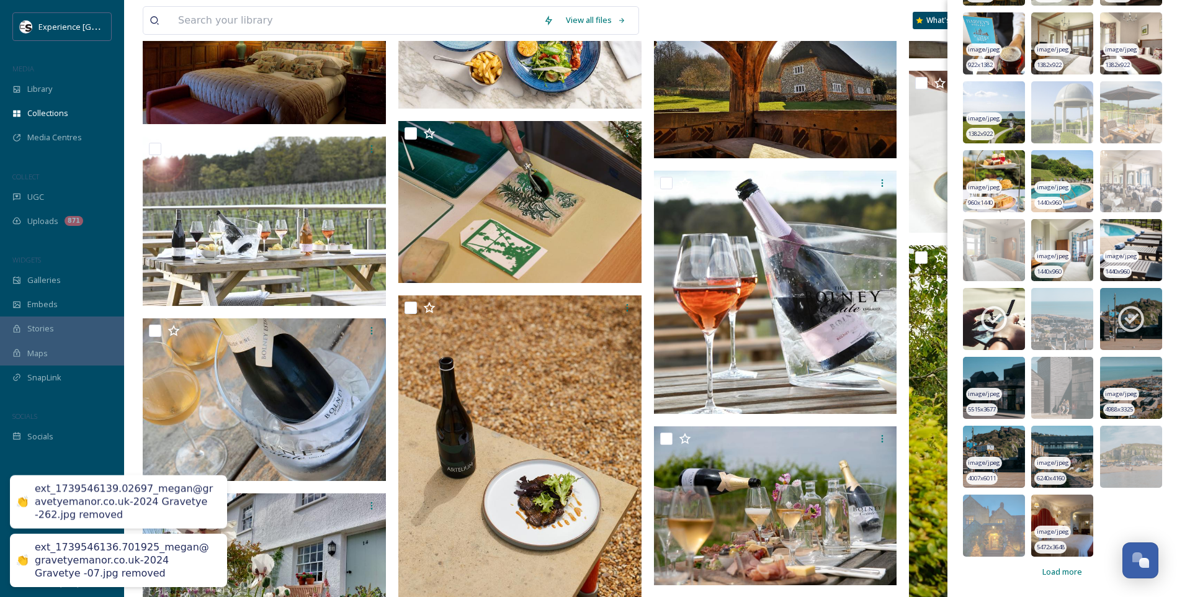
click at [1065, 572] on span "Load more" at bounding box center [1062, 572] width 40 height 12
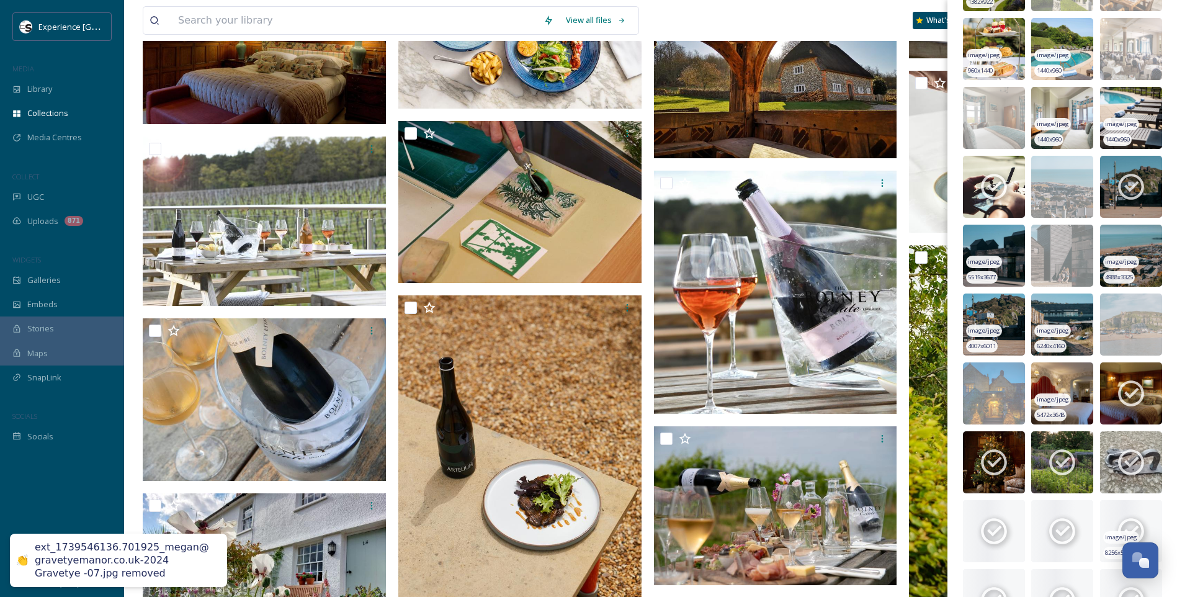
scroll to position [8623, 0]
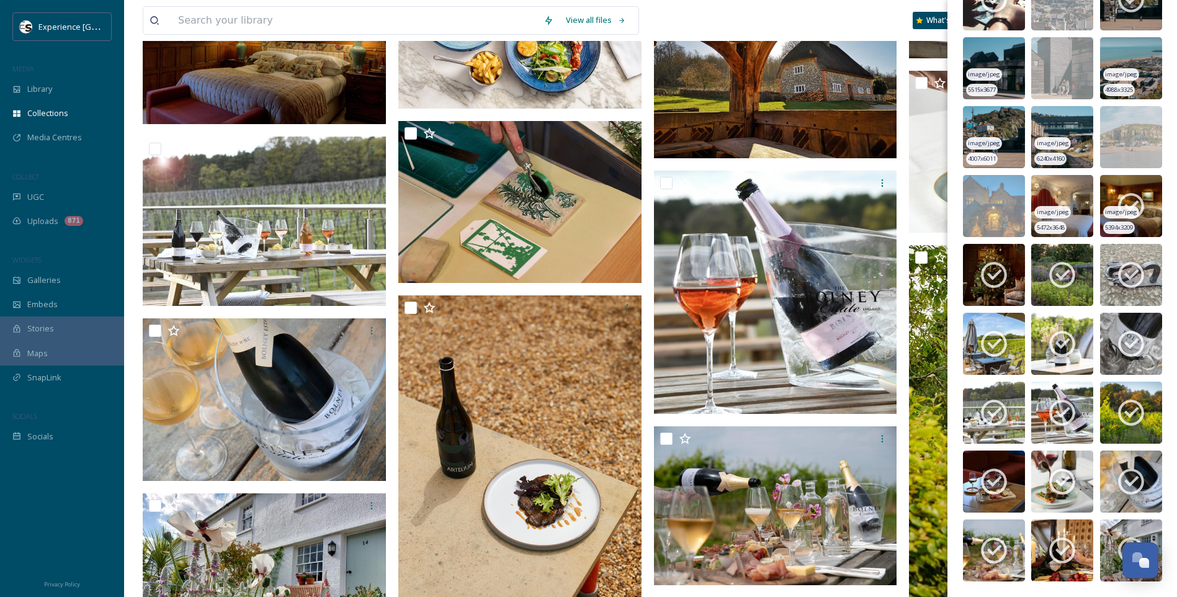
click at [1137, 203] on icon at bounding box center [1130, 205] width 31 height 31
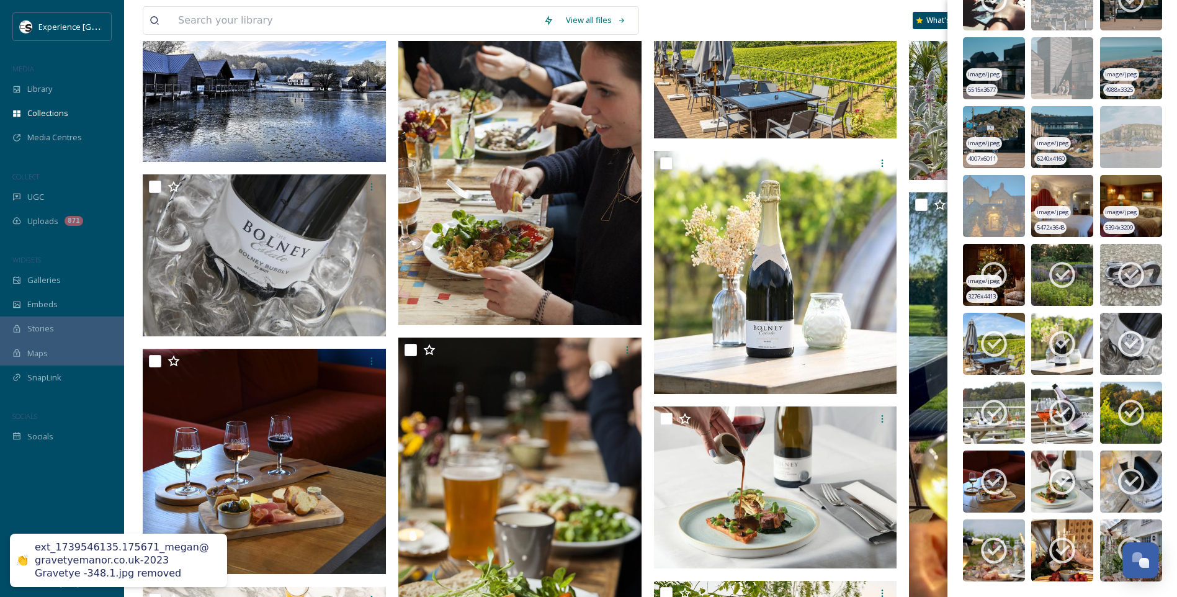
click at [1001, 259] on img at bounding box center [994, 275] width 62 height 62
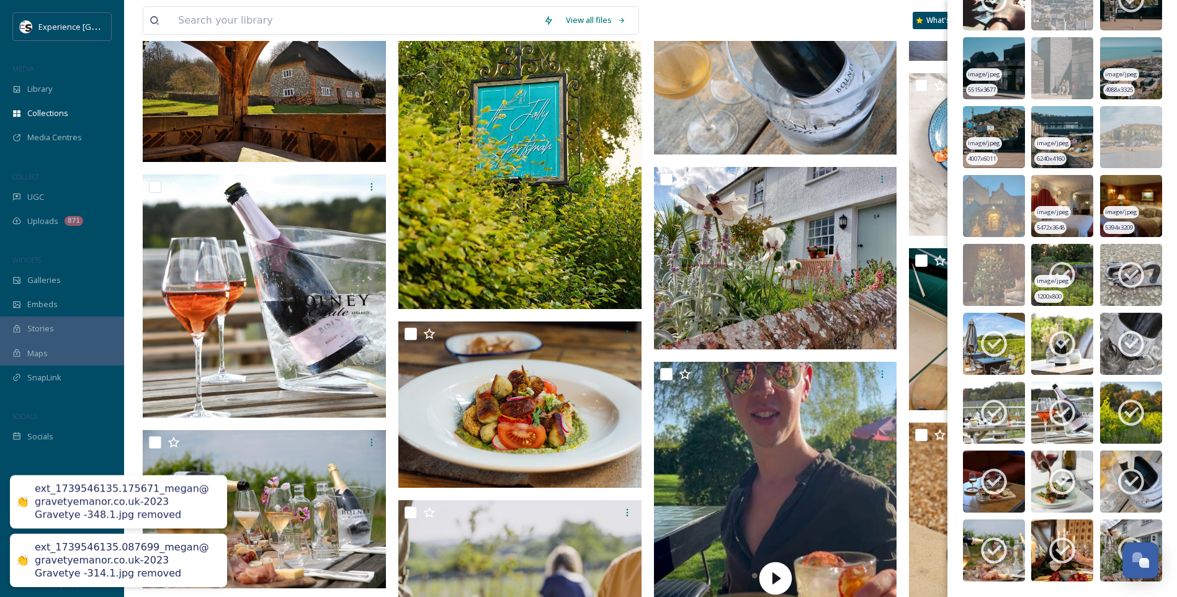
click at [1036, 259] on img at bounding box center [1062, 275] width 62 height 62
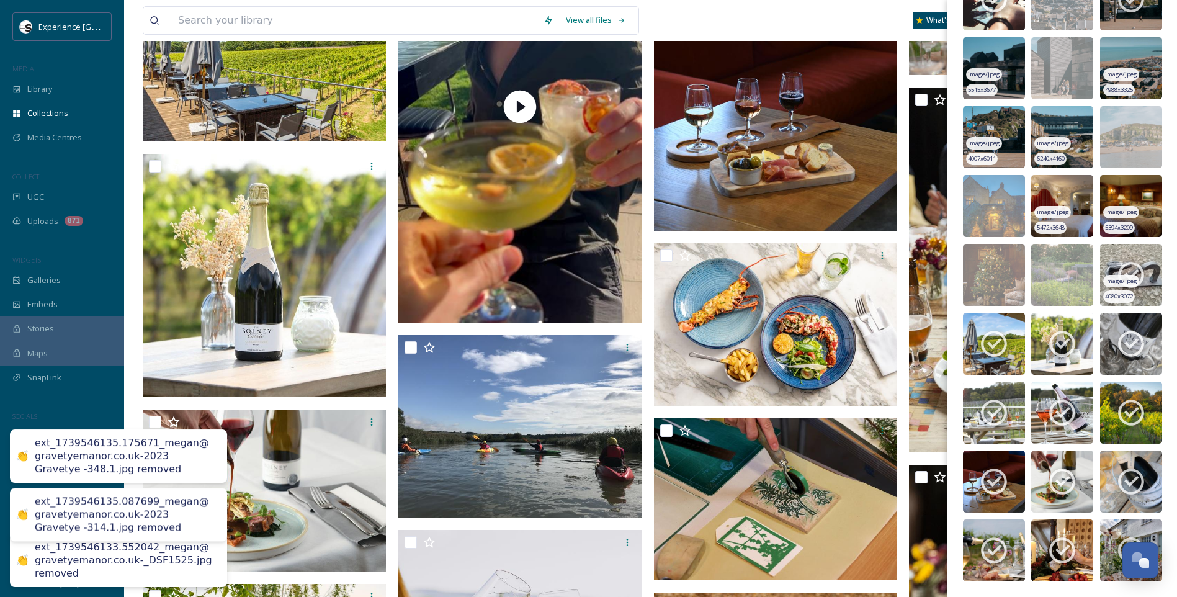
click at [1118, 261] on icon at bounding box center [1130, 274] width 31 height 31
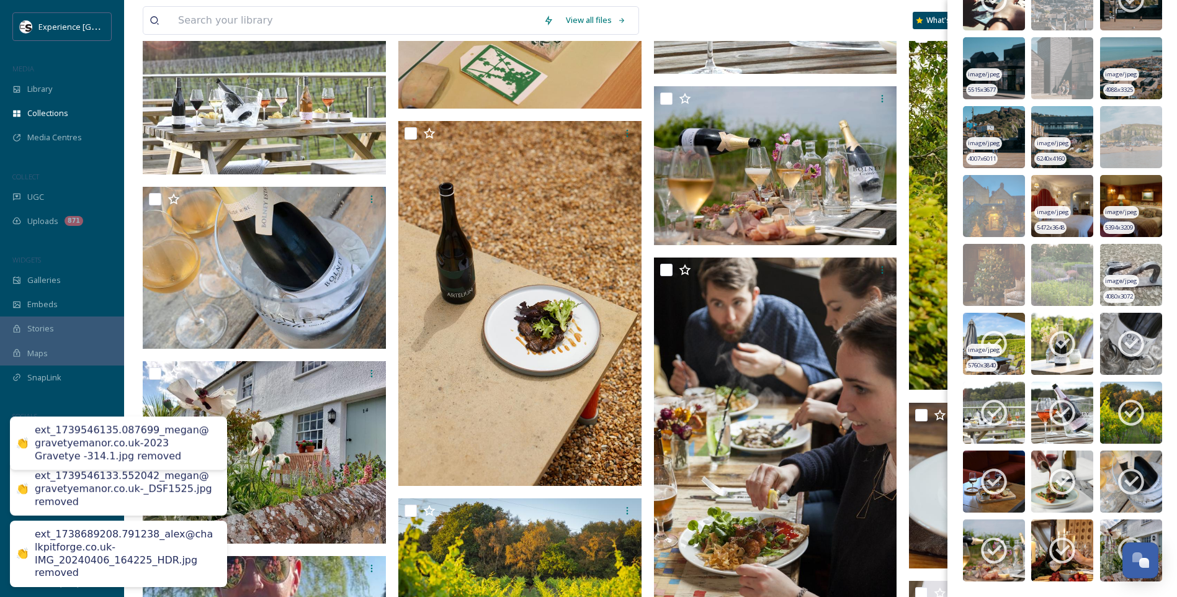
click at [996, 332] on icon at bounding box center [994, 344] width 26 height 26
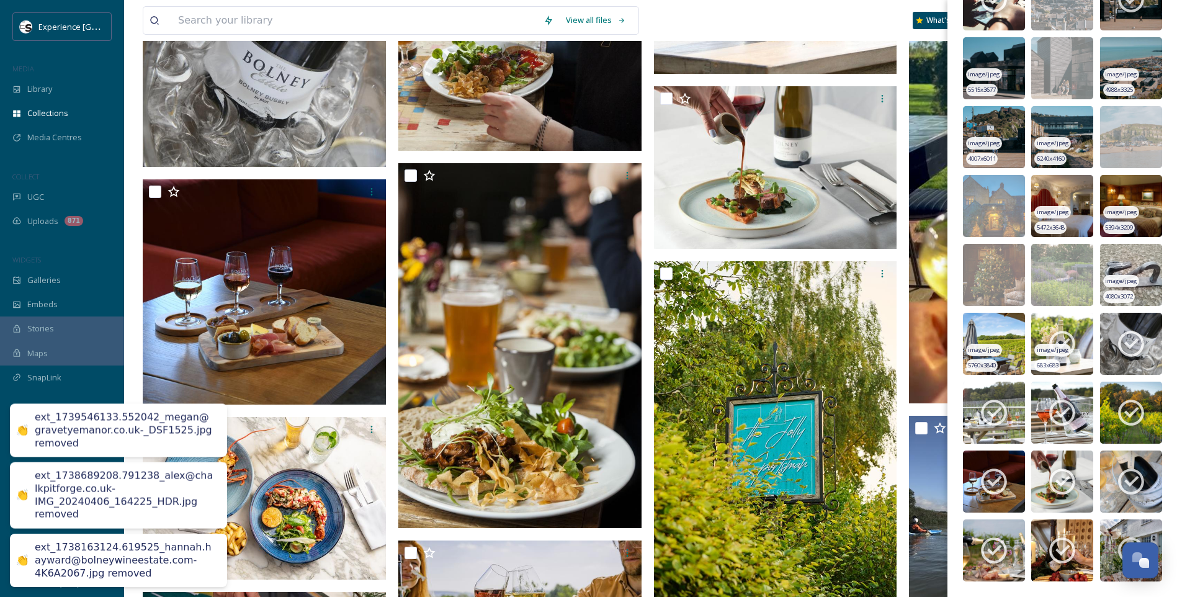
click at [1040, 339] on img at bounding box center [1062, 344] width 62 height 62
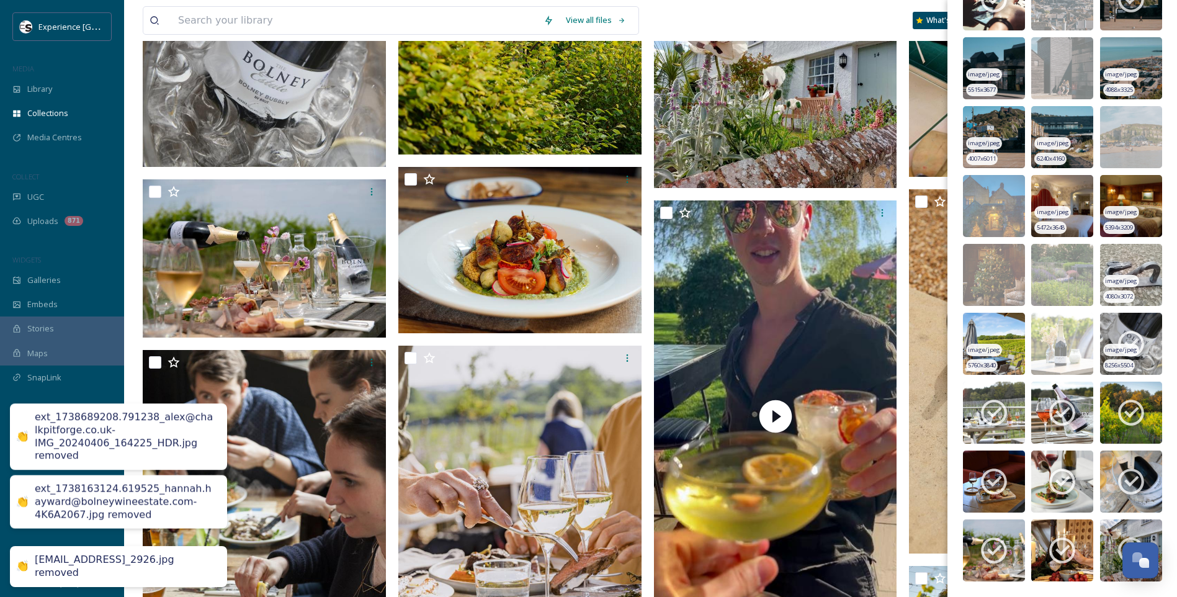
click at [1145, 339] on img at bounding box center [1131, 344] width 62 height 62
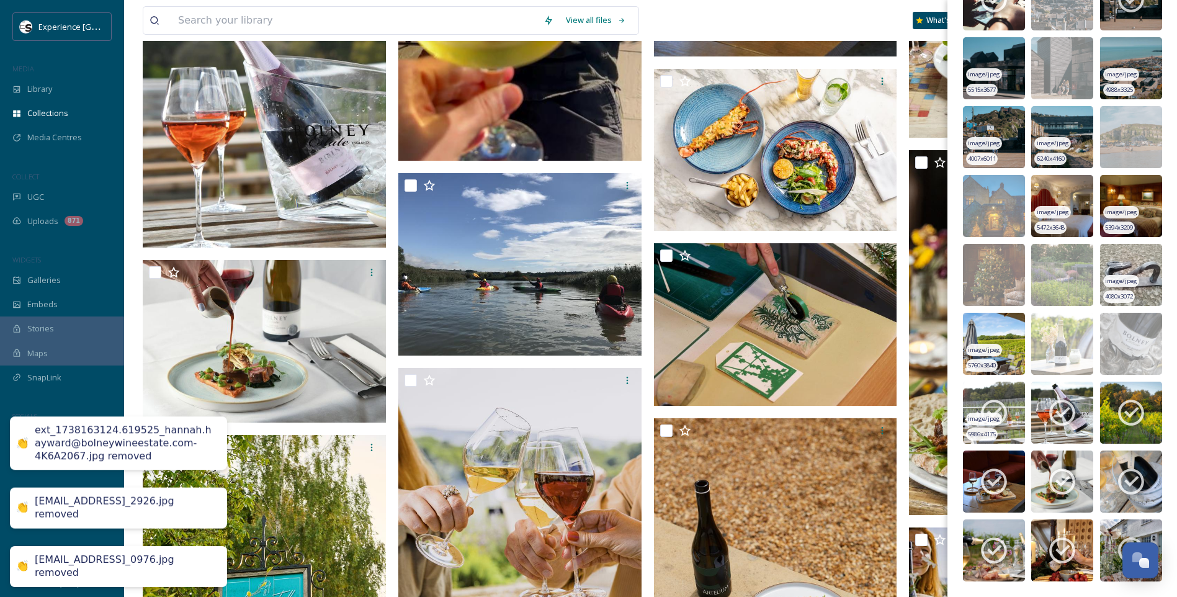
click at [1012, 404] on img at bounding box center [994, 412] width 62 height 62
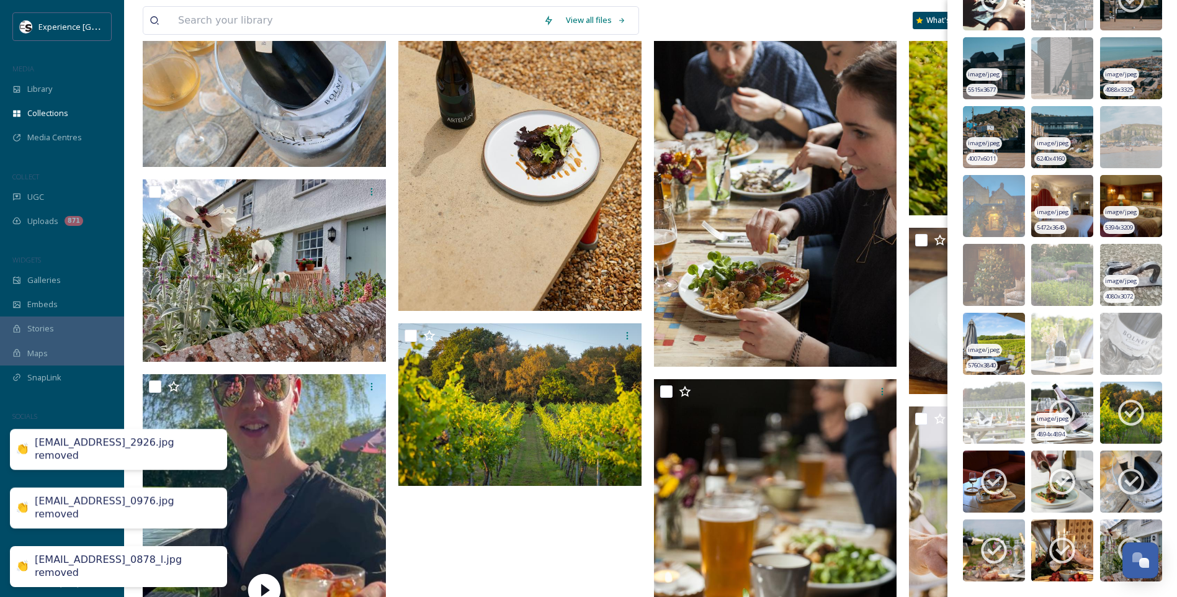
click at [1069, 404] on icon at bounding box center [1061, 412] width 31 height 31
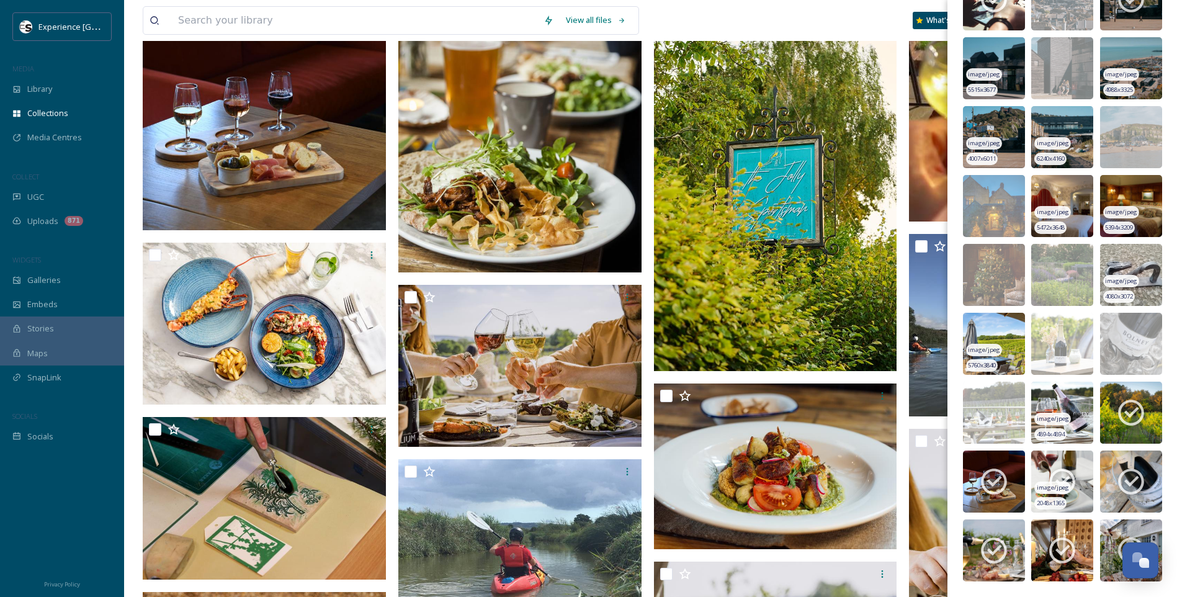
click at [1066, 474] on icon at bounding box center [1061, 481] width 31 height 31
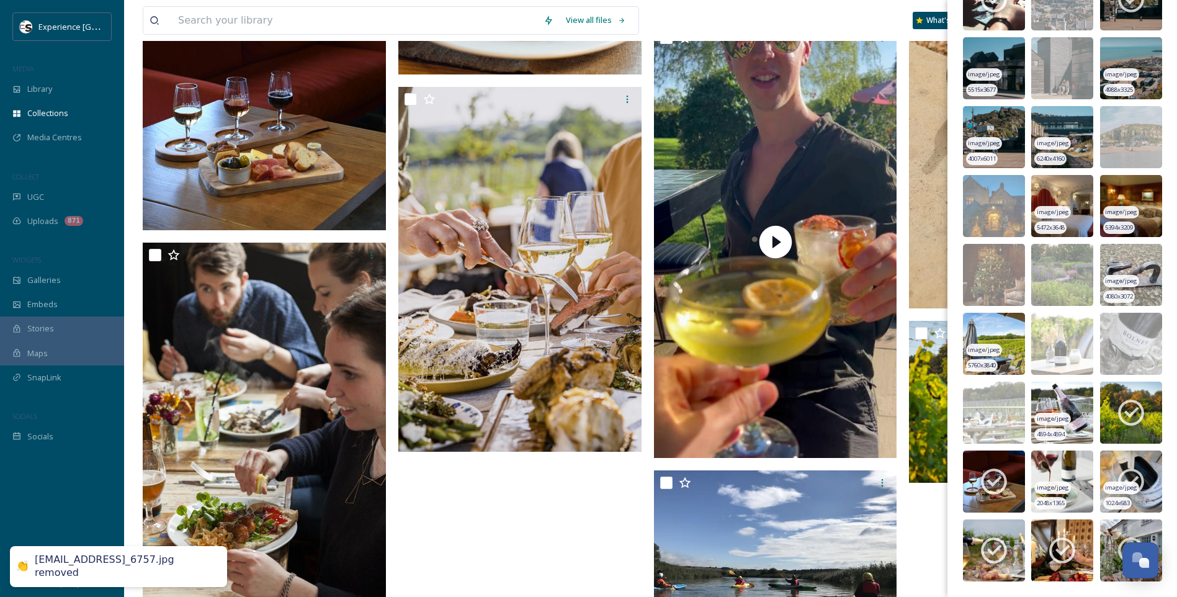
click at [1127, 475] on icon at bounding box center [1130, 481] width 31 height 31
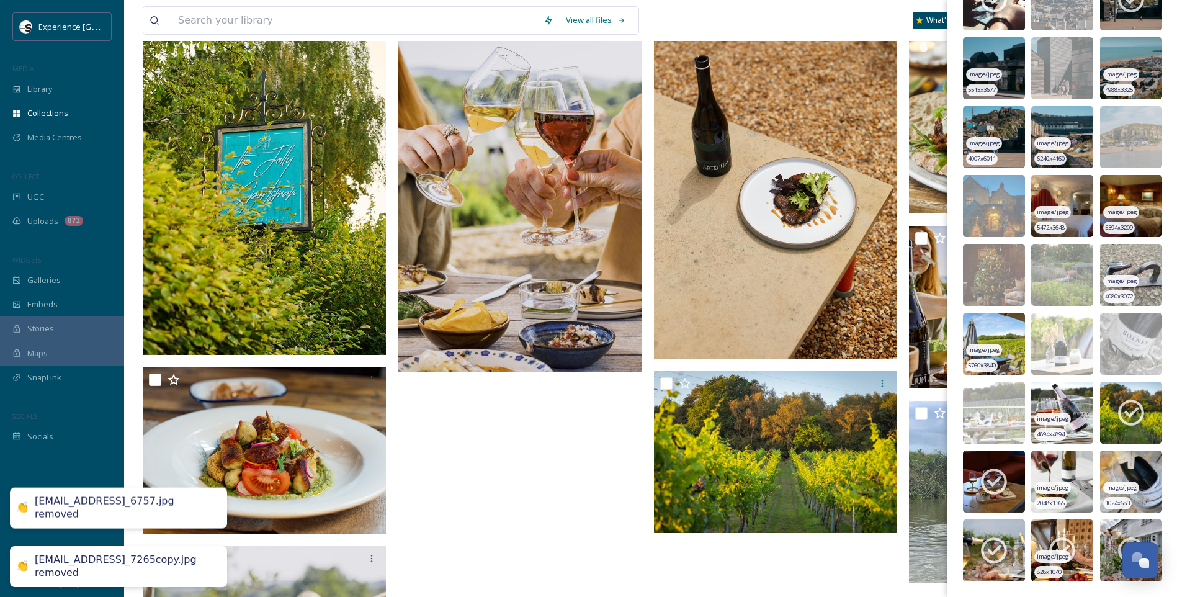
drag, startPoint x: 1004, startPoint y: 543, endPoint x: 1037, endPoint y: 538, distance: 33.3
click at [1003, 543] on icon at bounding box center [994, 551] width 26 height 26
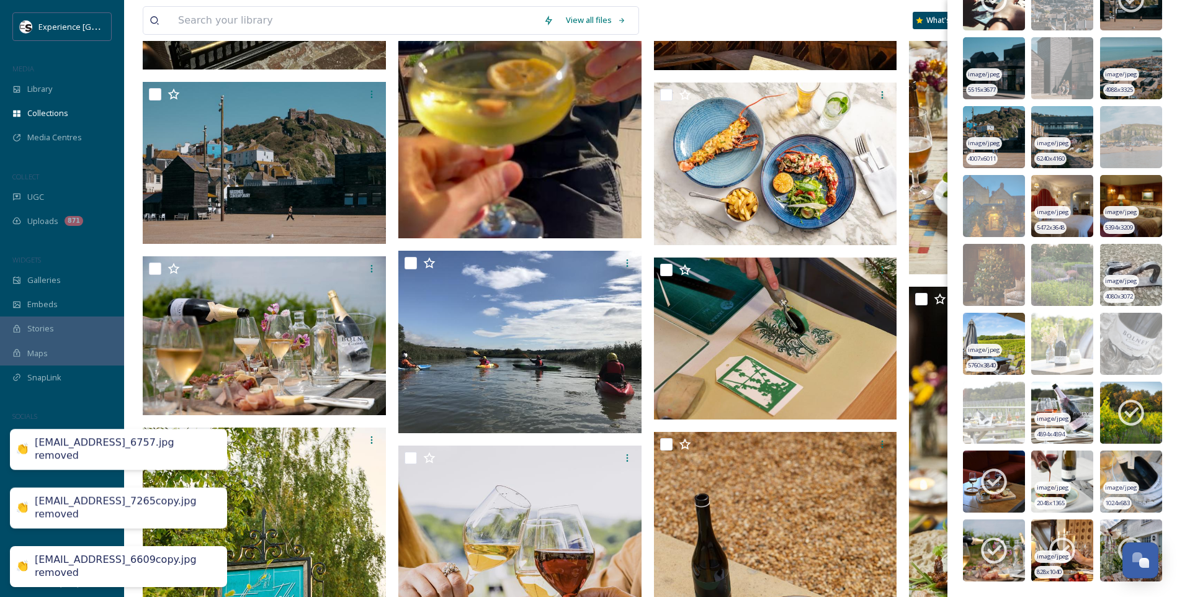
scroll to position [5397, 0]
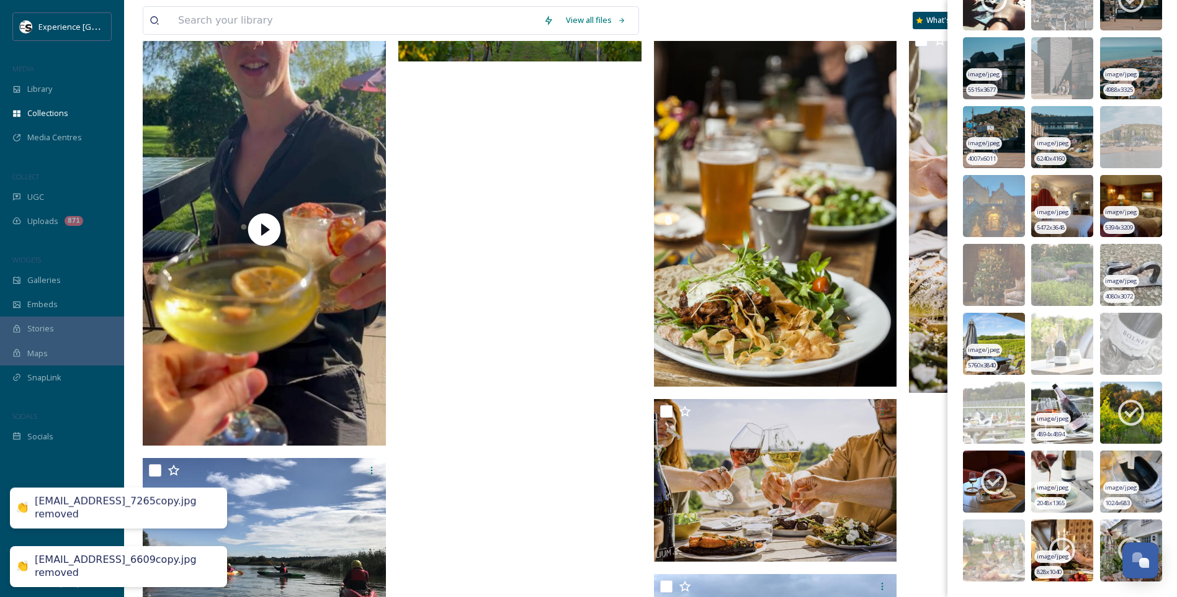
click at [1050, 538] on icon at bounding box center [1061, 550] width 31 height 31
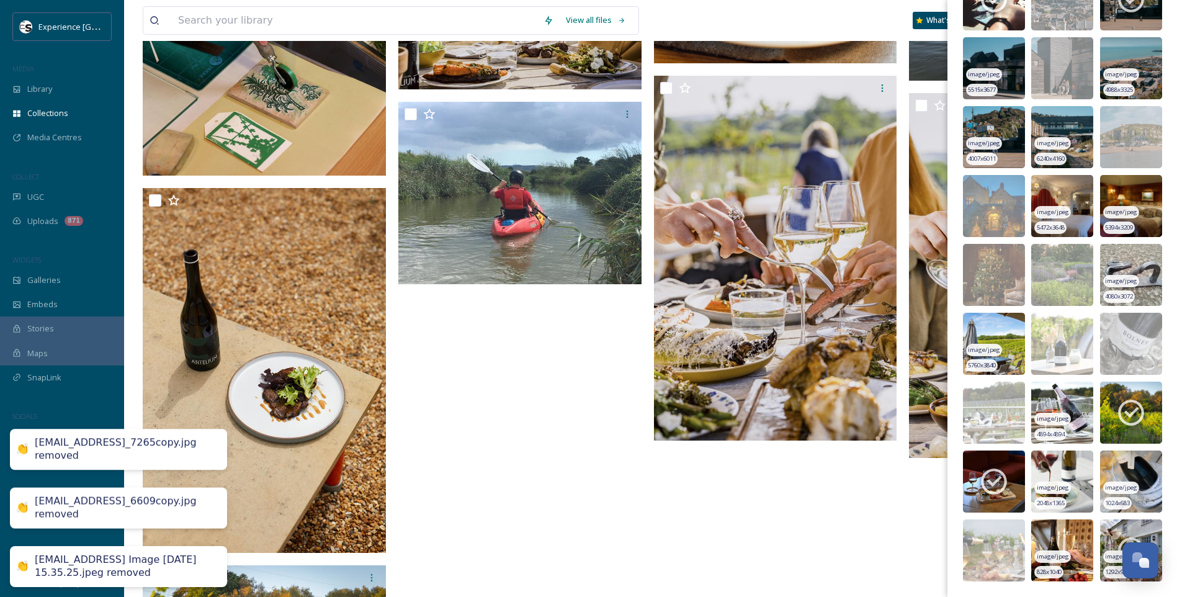
click at [1115, 537] on icon at bounding box center [1130, 550] width 31 height 31
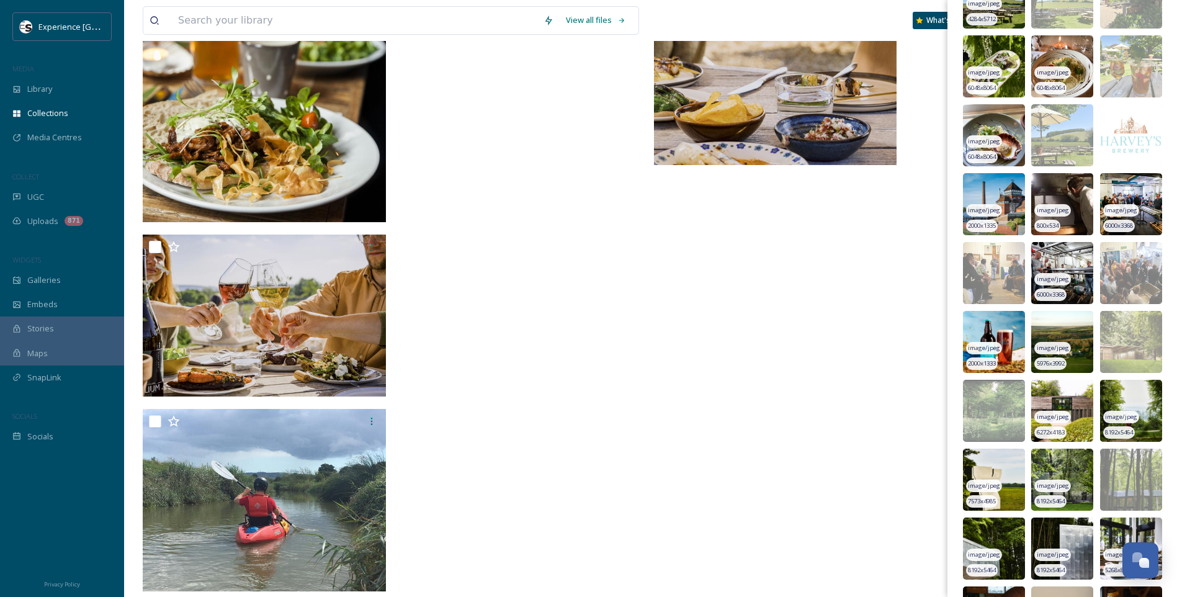
scroll to position [0, 0]
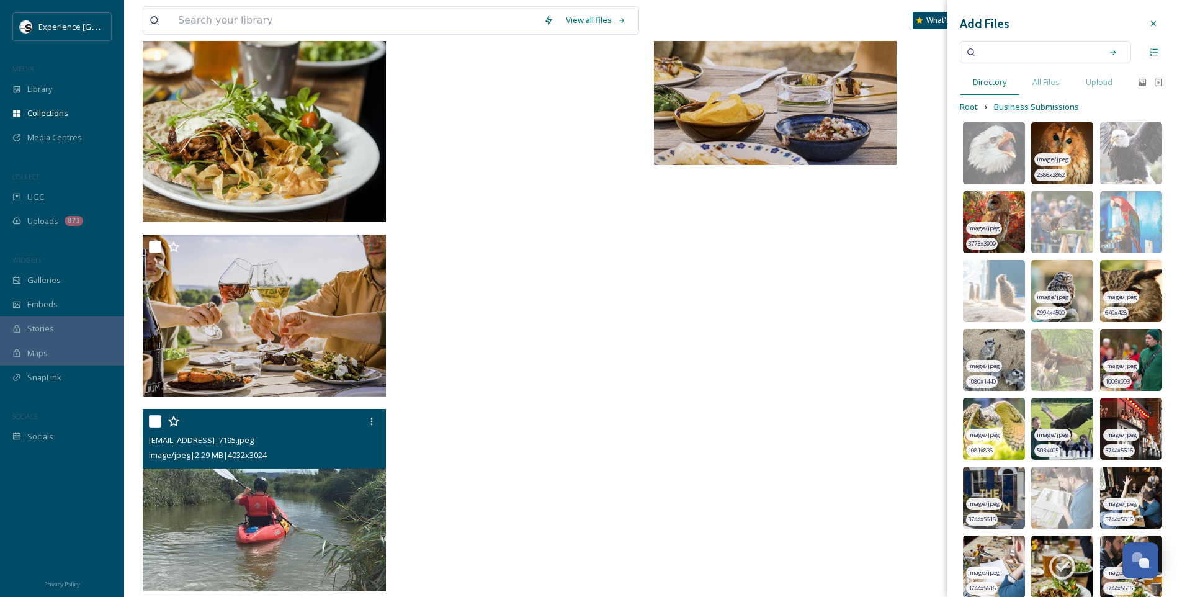
click at [151, 422] on input "checkbox" at bounding box center [155, 421] width 12 height 12
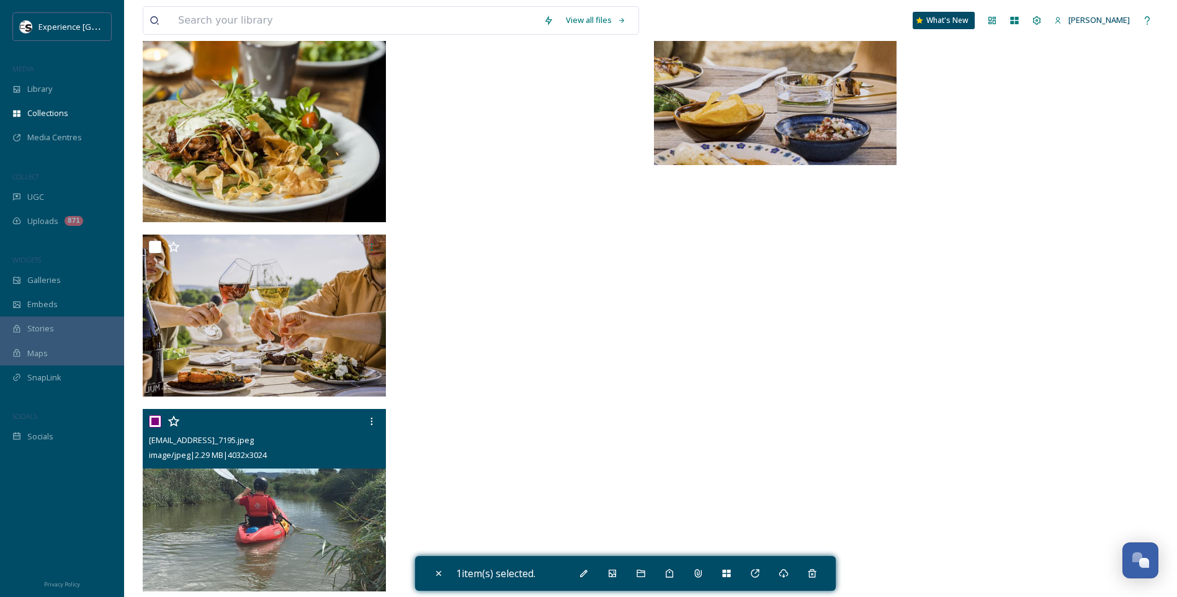
click at [153, 421] on input "checkbox" at bounding box center [155, 421] width 12 height 12
checkbox input "false"
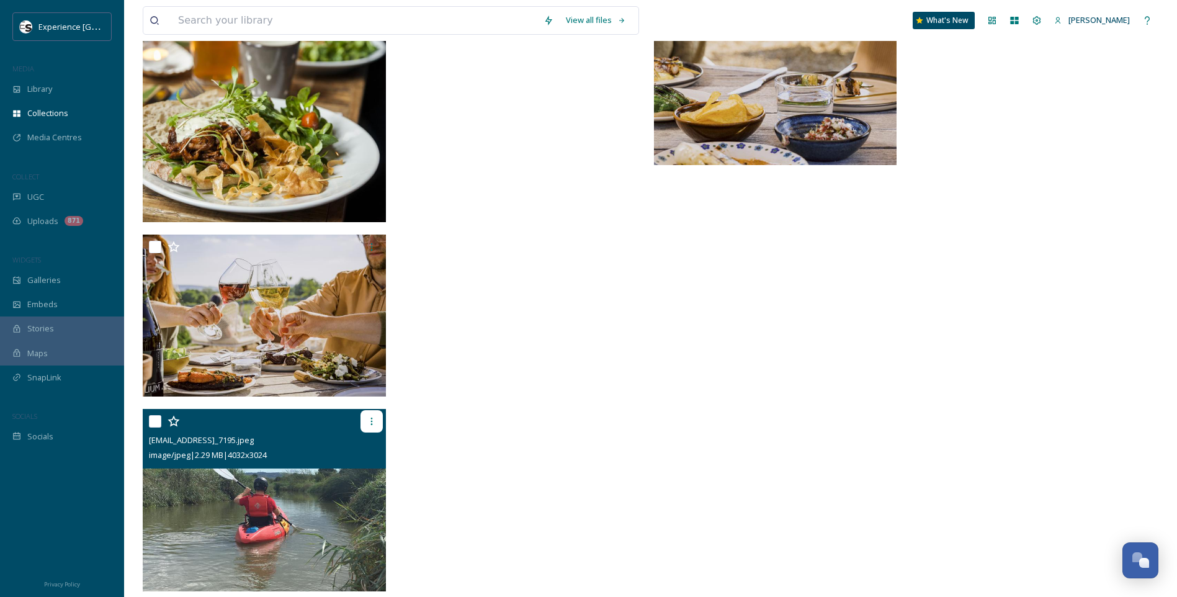
click at [369, 419] on icon at bounding box center [372, 421] width 10 height 10
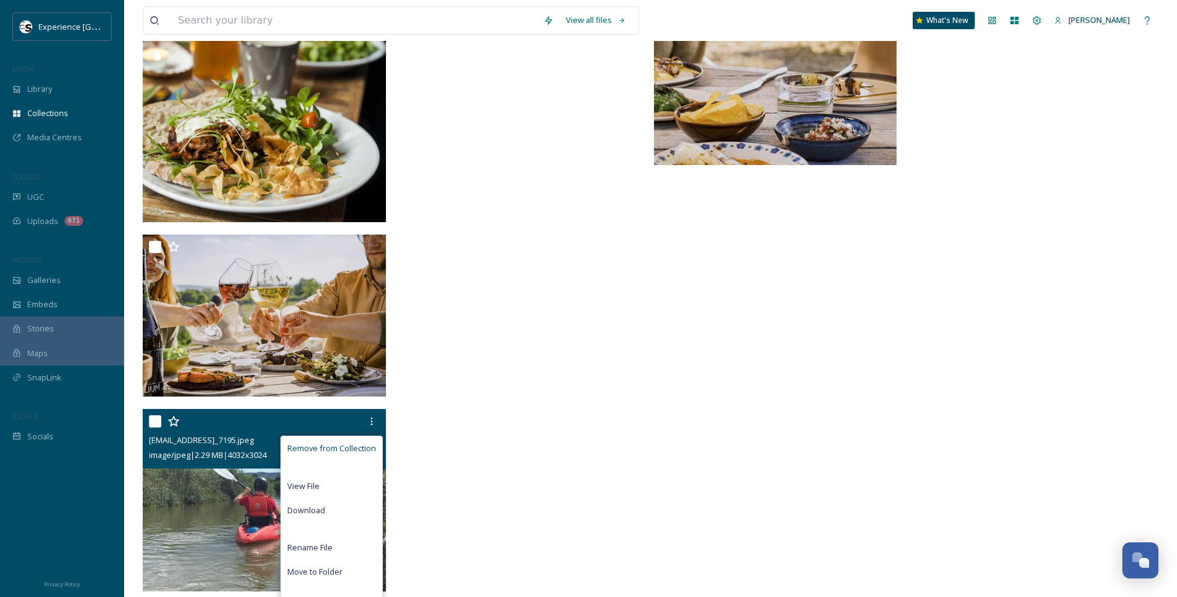
click at [349, 442] on span "Remove from Collection" at bounding box center [331, 448] width 89 height 12
click at [298, 445] on span "Remove from Collection" at bounding box center [331, 448] width 89 height 12
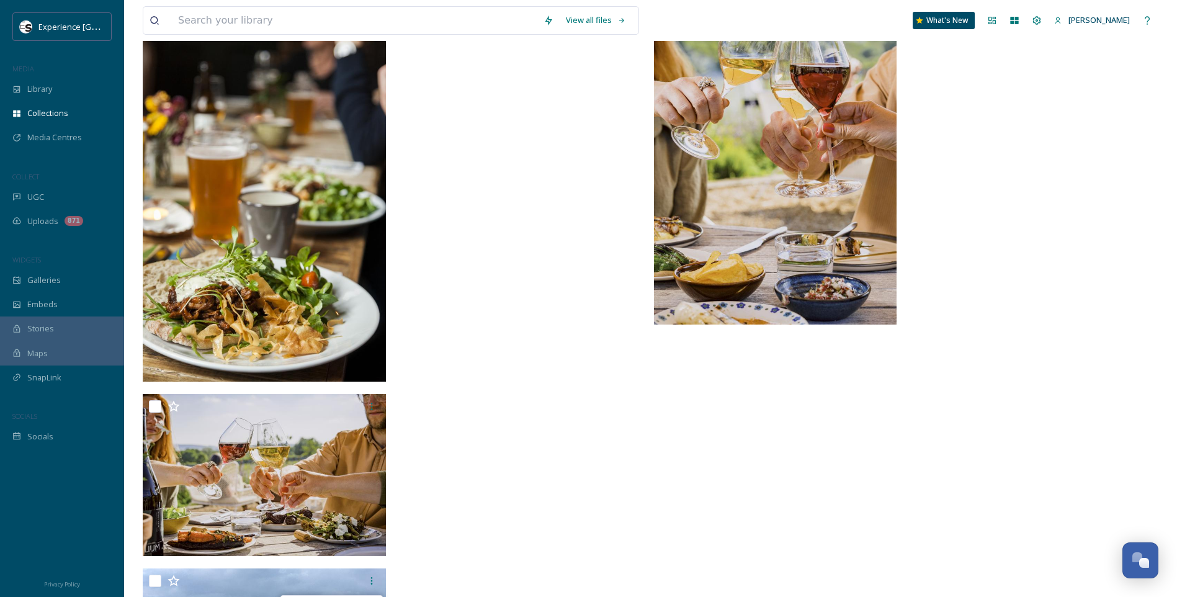
scroll to position [5569, 0]
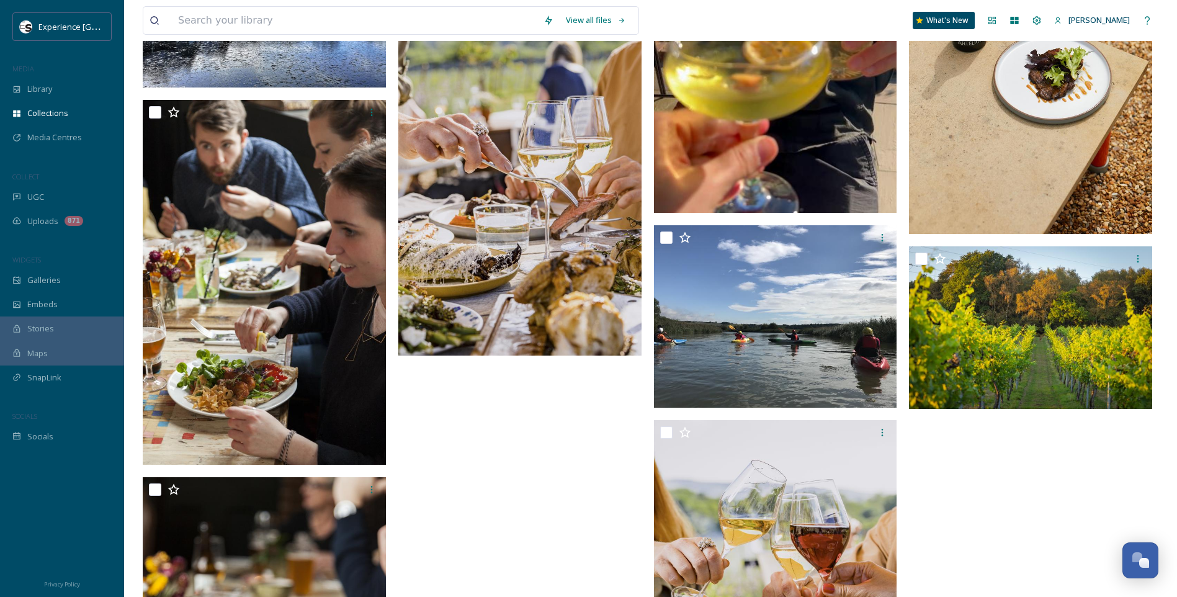
scroll to position [5064, 0]
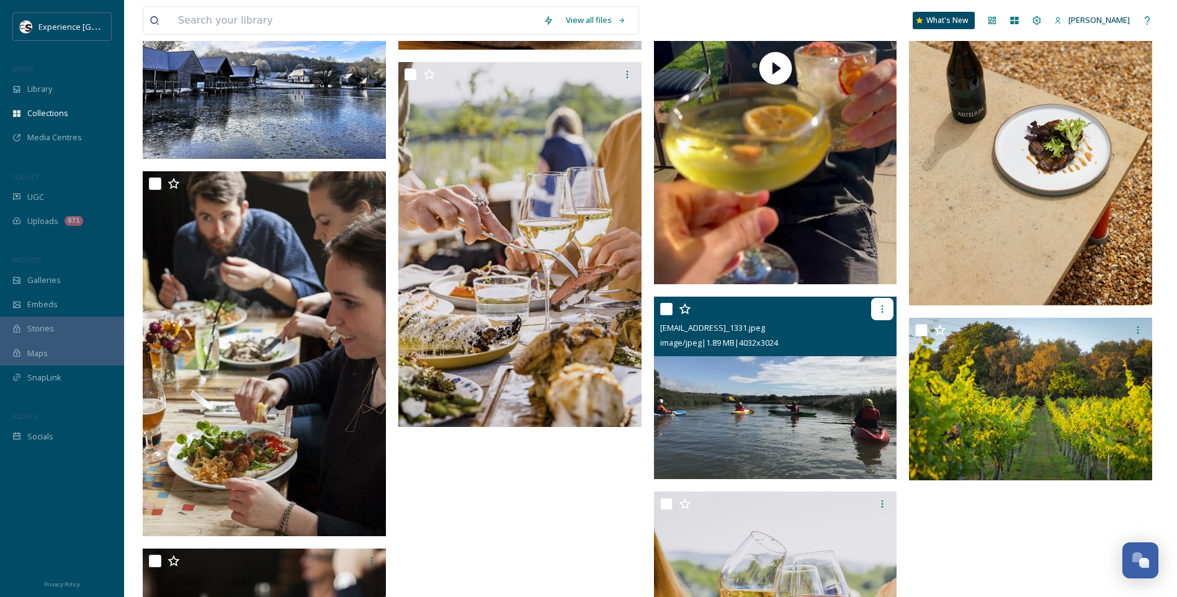
click at [883, 304] on icon at bounding box center [882, 309] width 10 height 10
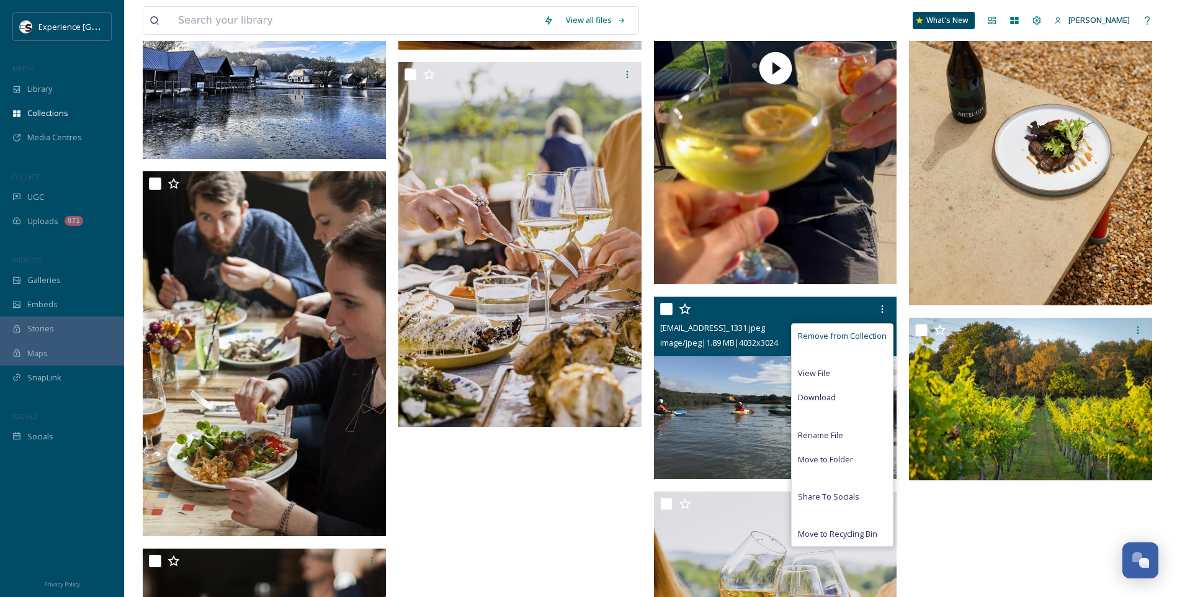
click at [838, 334] on span "Remove from Collection" at bounding box center [842, 336] width 89 height 12
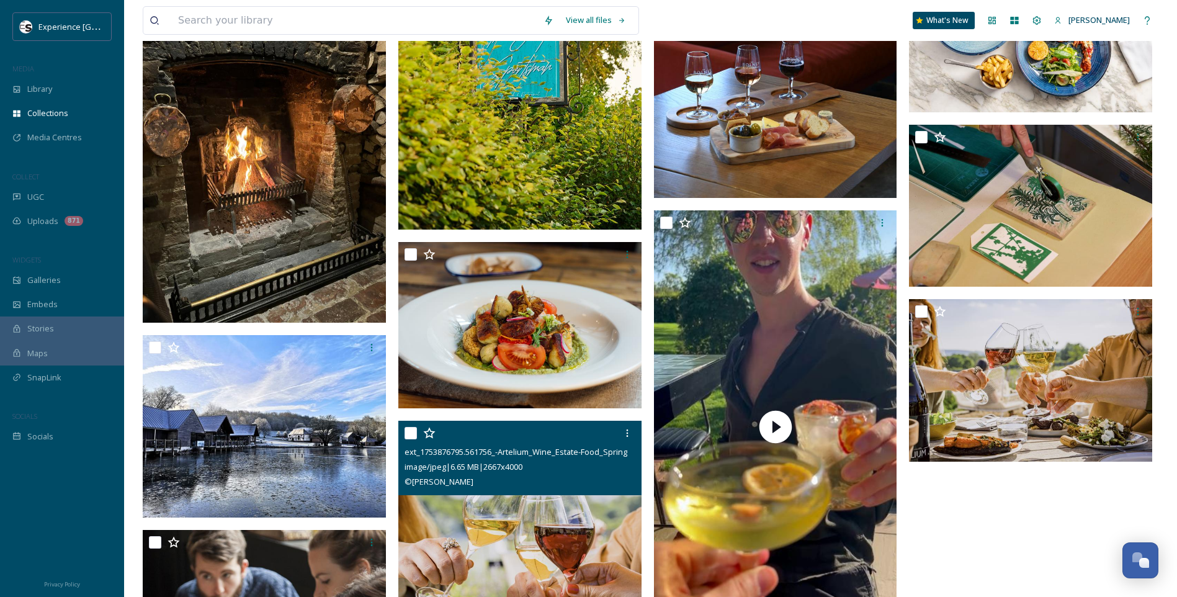
scroll to position [4692, 0]
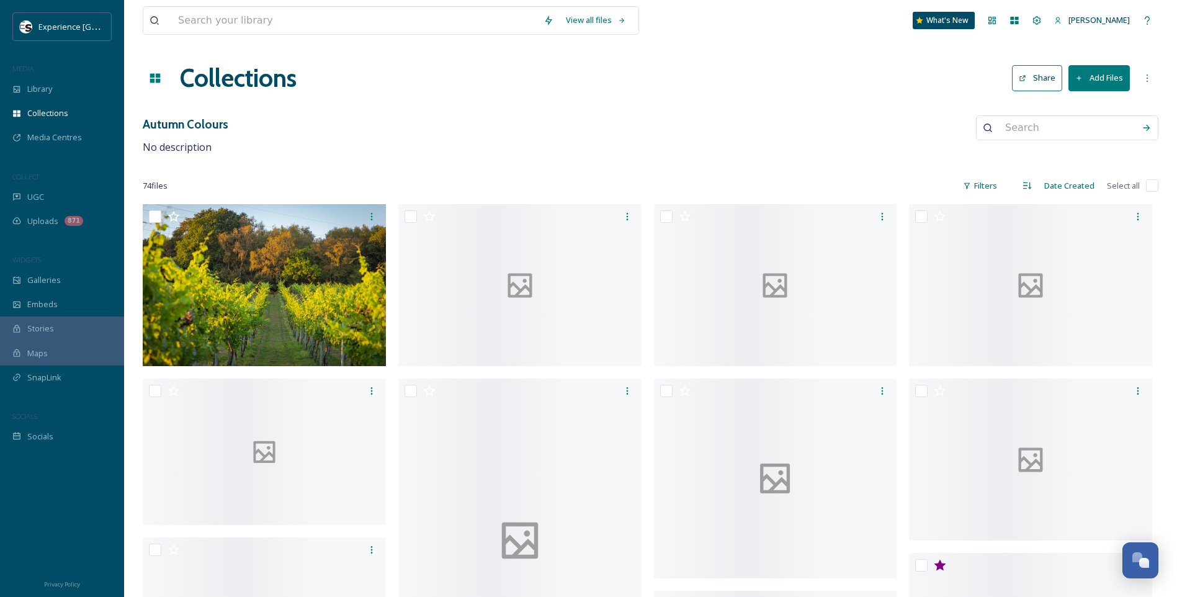
scroll to position [4692, 0]
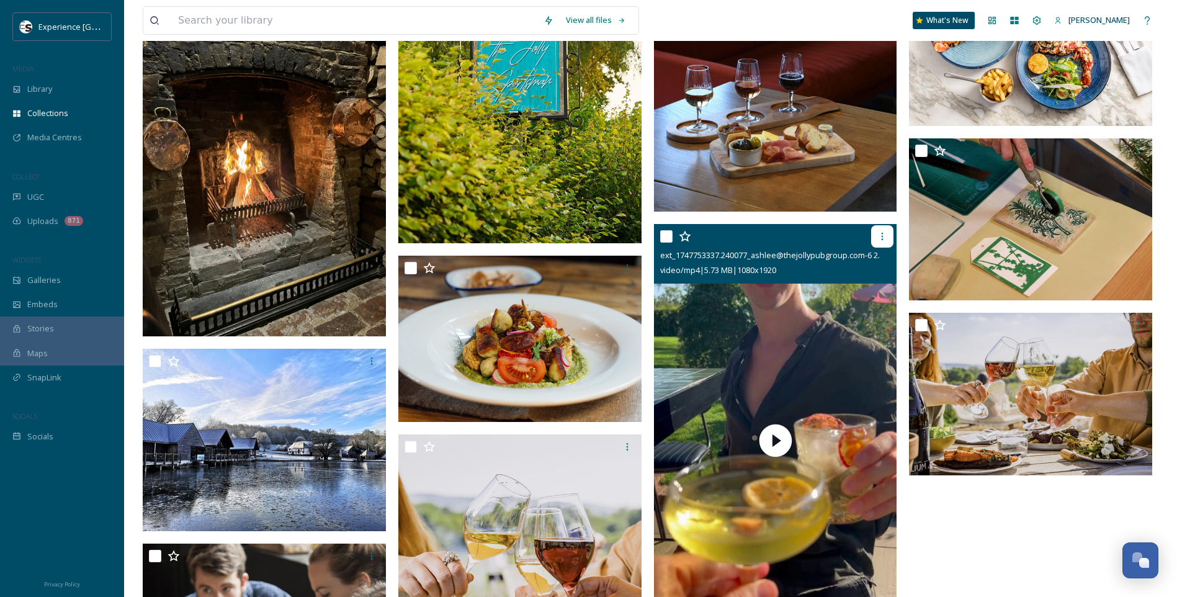
click at [885, 233] on icon at bounding box center [882, 236] width 10 height 10
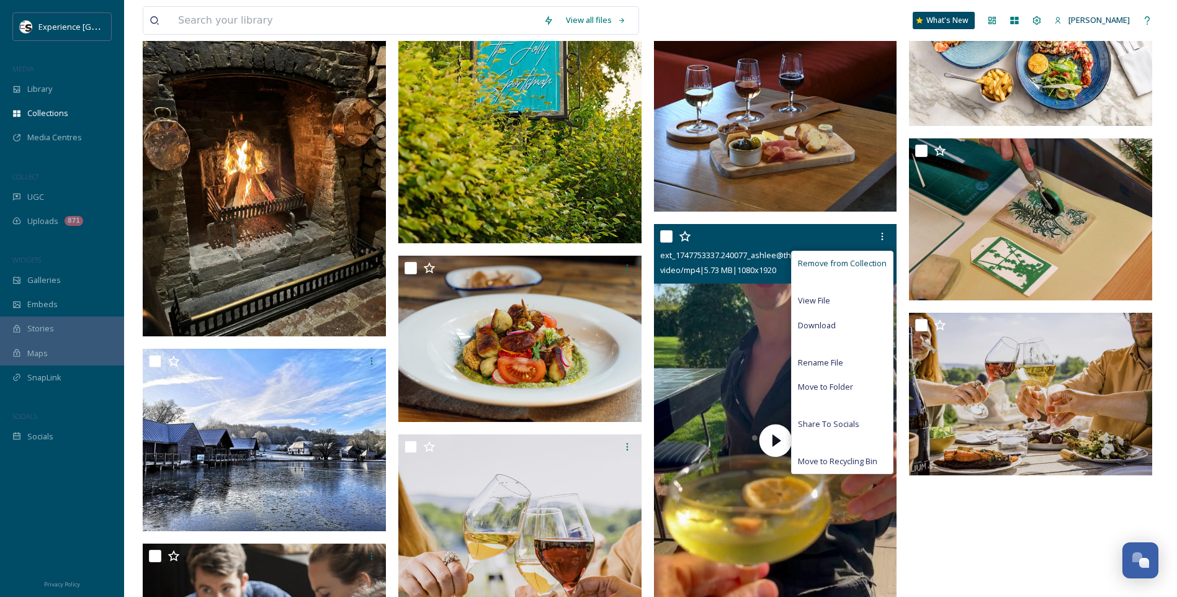
click at [849, 263] on span "Remove from Collection" at bounding box center [842, 263] width 89 height 12
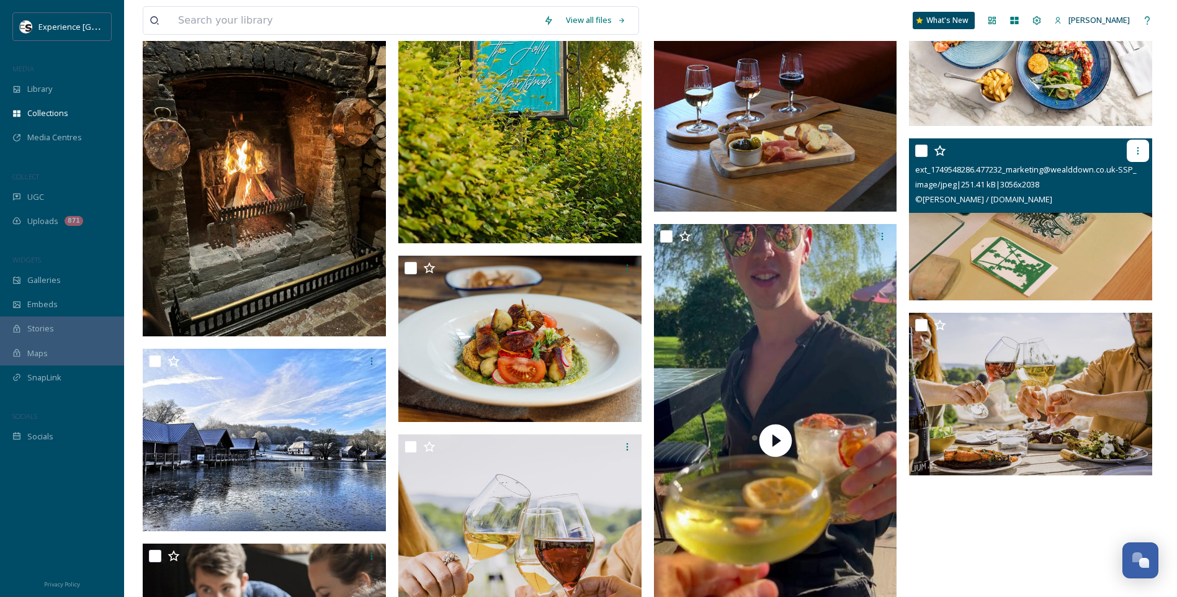
click at [1142, 148] on icon at bounding box center [1138, 151] width 10 height 10
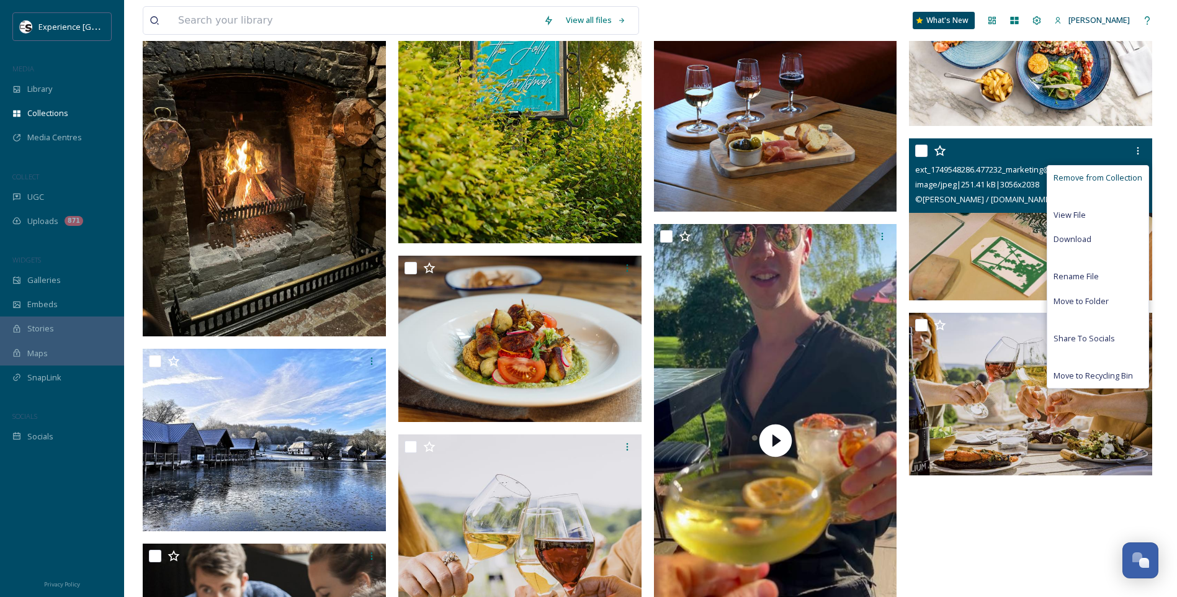
click at [1089, 174] on span "Remove from Collection" at bounding box center [1097, 178] width 89 height 12
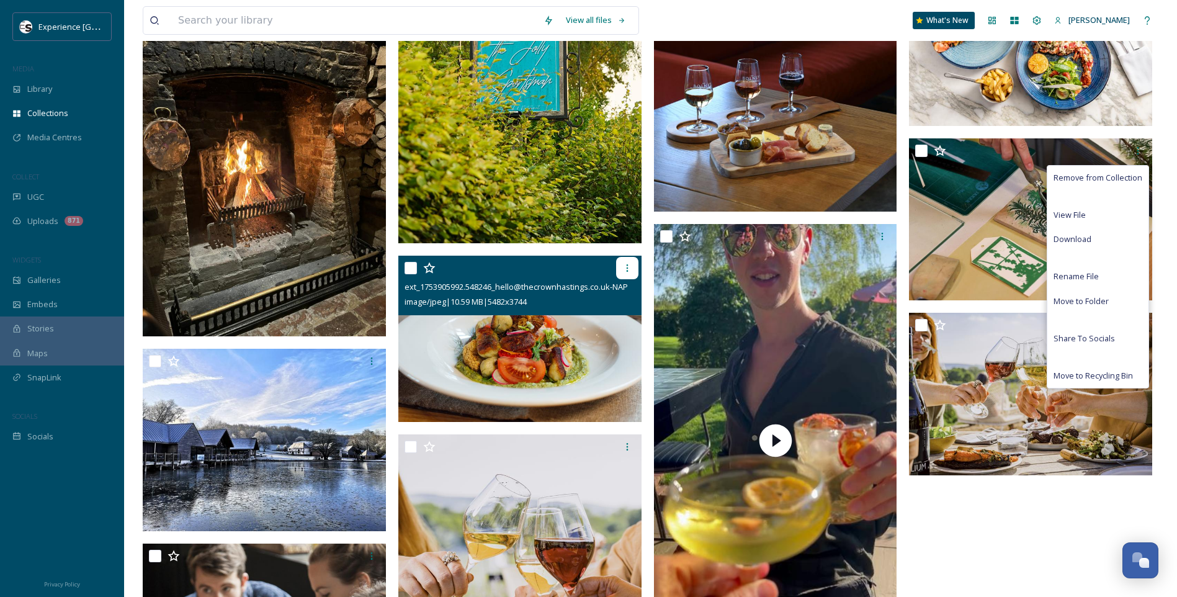
click at [626, 267] on icon at bounding box center [627, 267] width 2 height 7
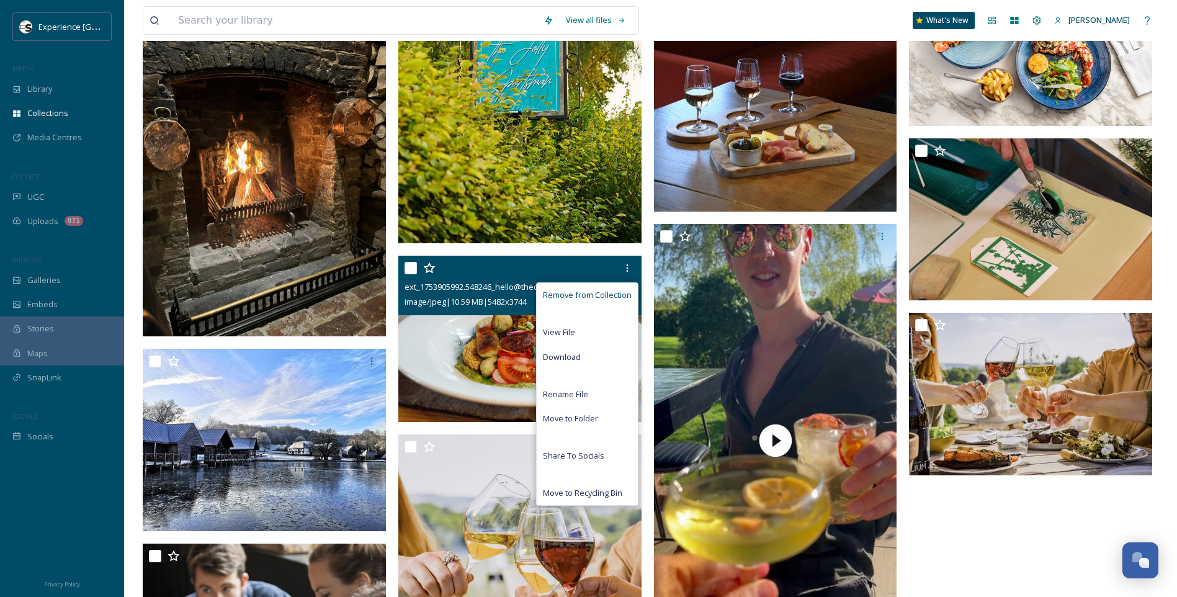
click at [579, 291] on span "Remove from Collection" at bounding box center [587, 295] width 89 height 12
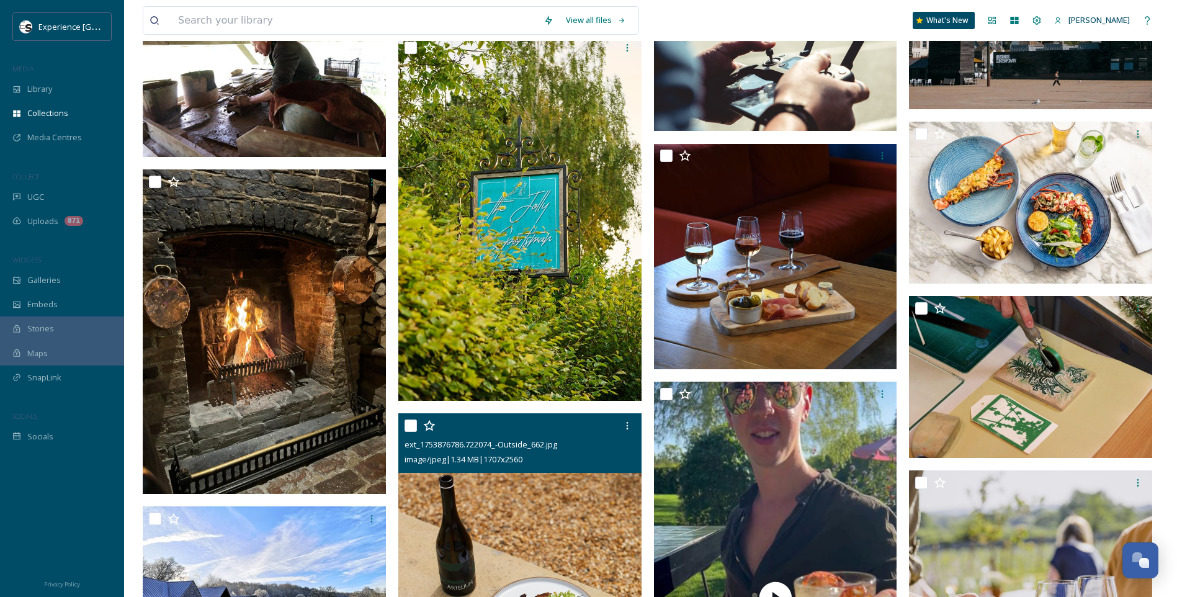
scroll to position [4630, 0]
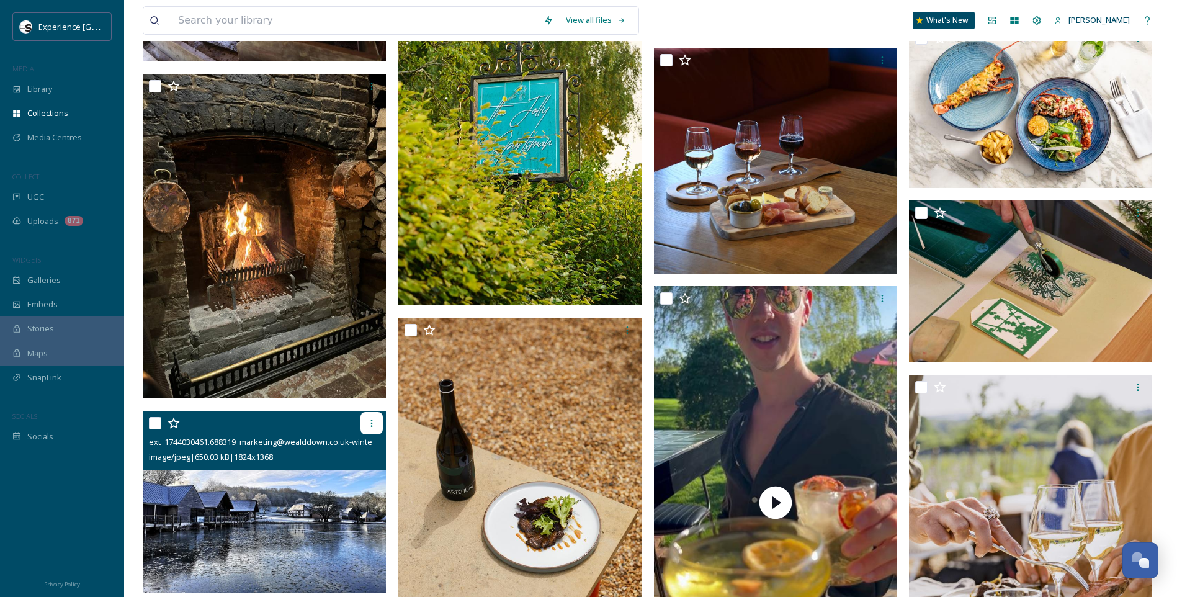
click at [371, 421] on icon at bounding box center [372, 423] width 10 height 10
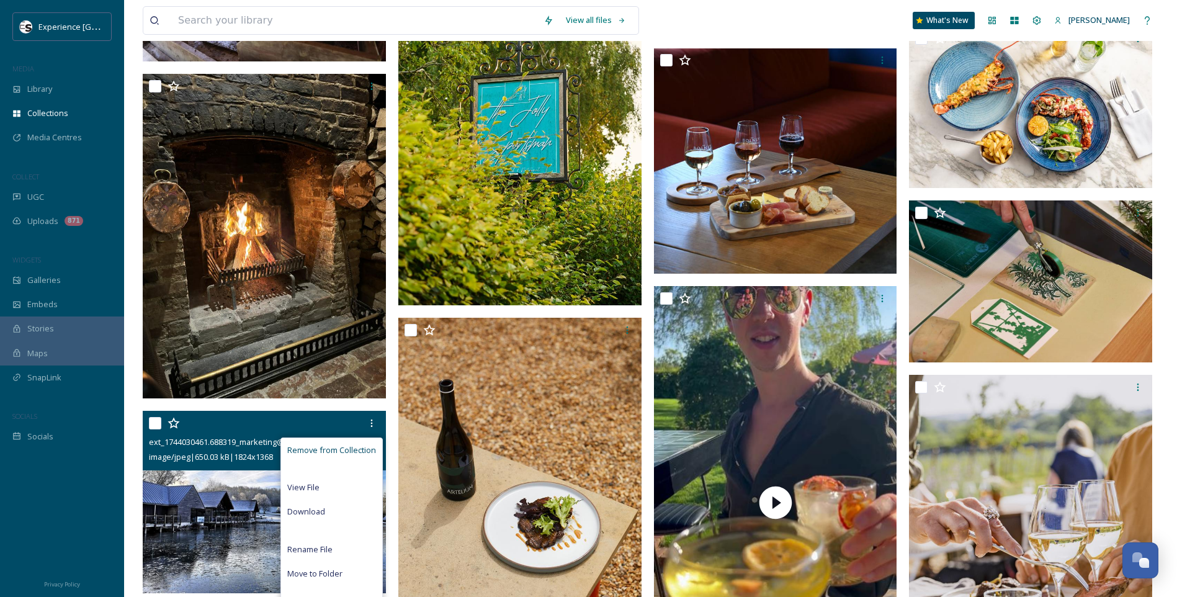
click at [332, 446] on span "Remove from Collection" at bounding box center [331, 450] width 89 height 12
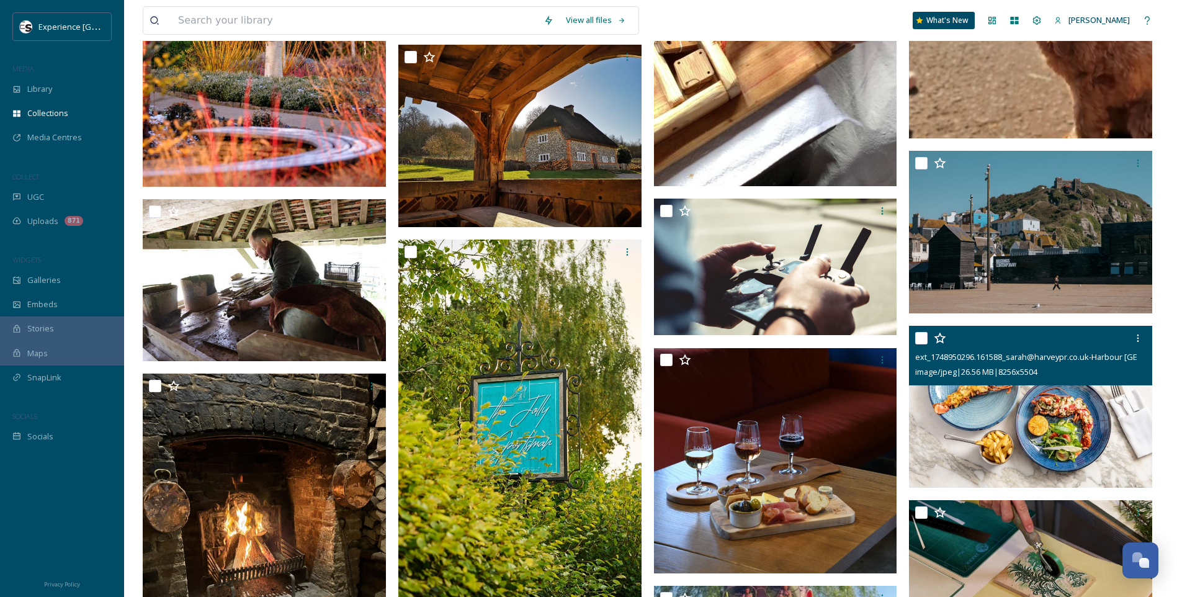
scroll to position [4320, 0]
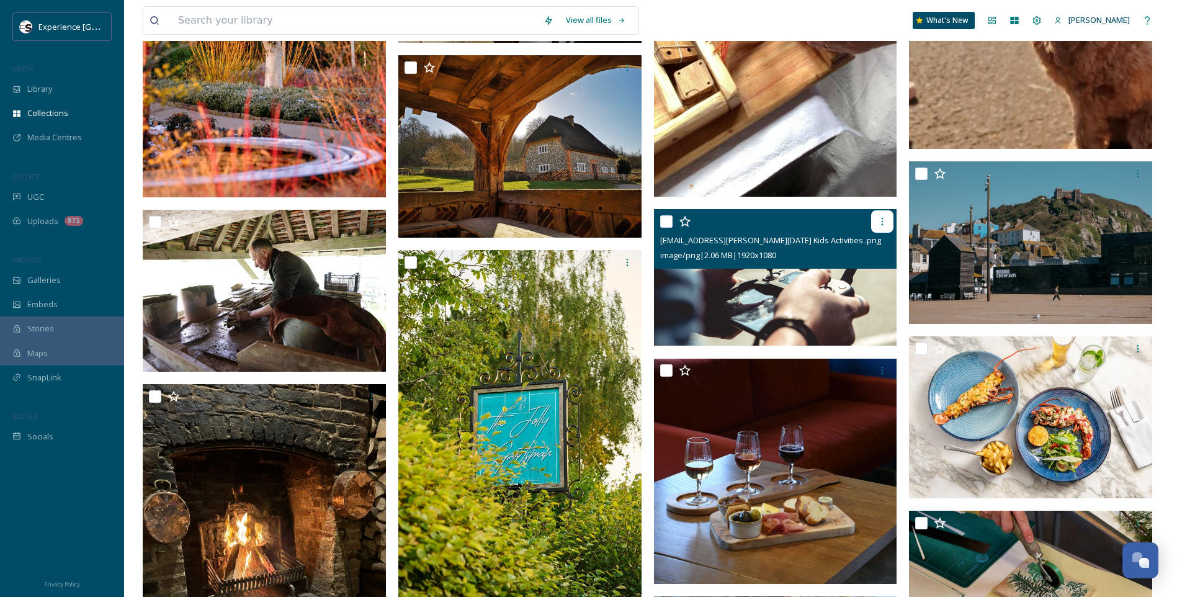
click at [875, 220] on div at bounding box center [882, 221] width 22 height 22
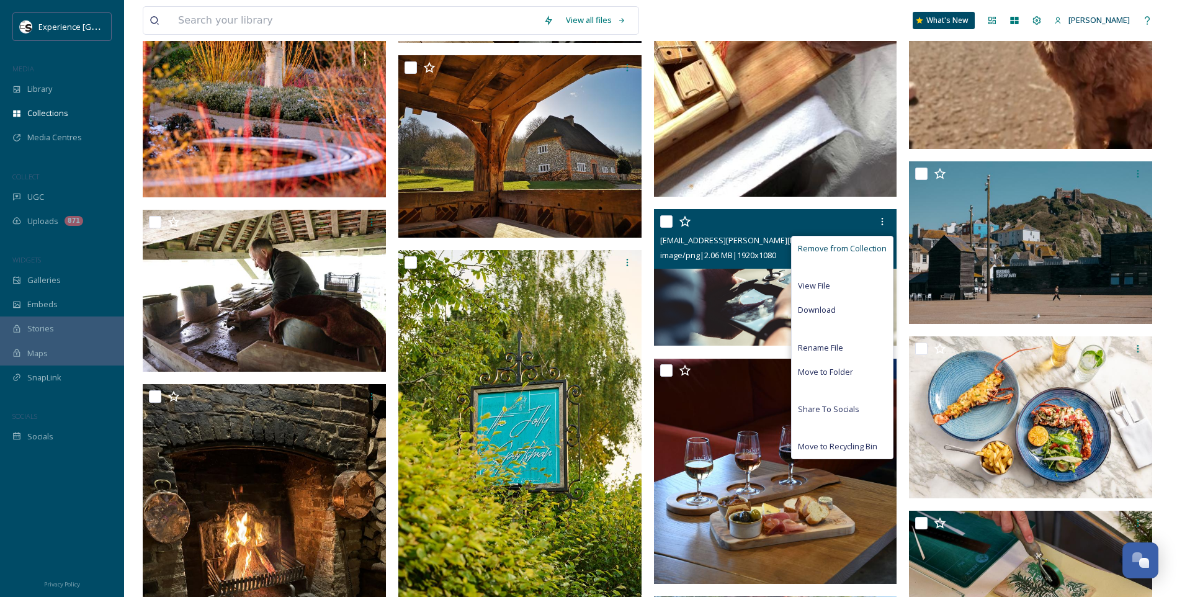
click at [855, 245] on span "Remove from Collection" at bounding box center [842, 249] width 89 height 12
click at [814, 246] on span "Remove from Collection" at bounding box center [842, 249] width 89 height 12
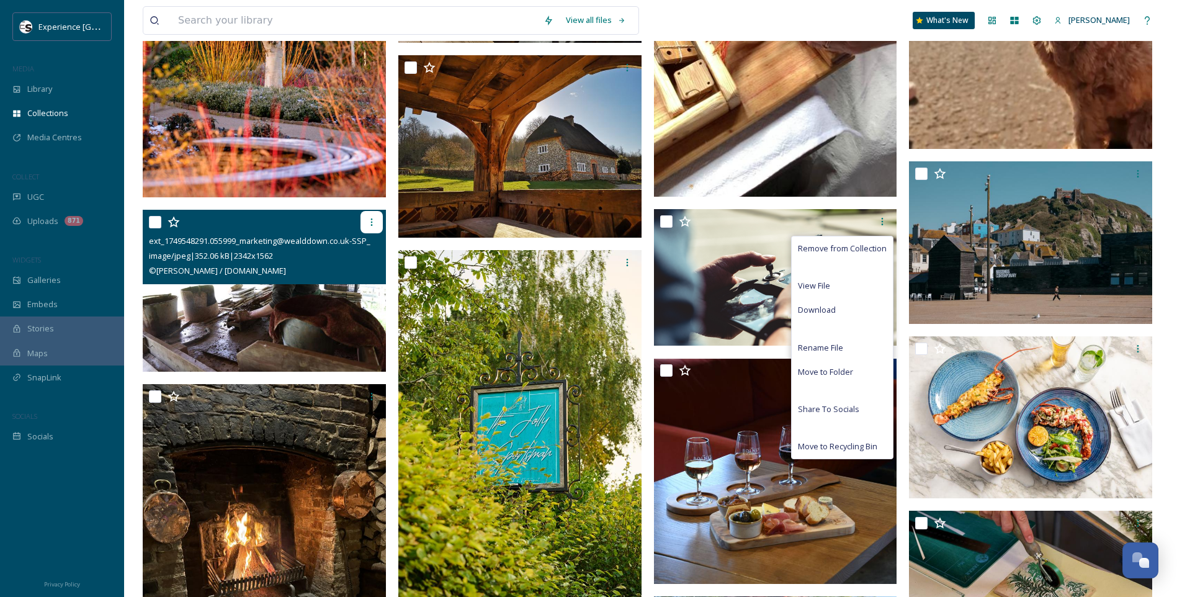
click at [373, 220] on icon at bounding box center [372, 222] width 10 height 10
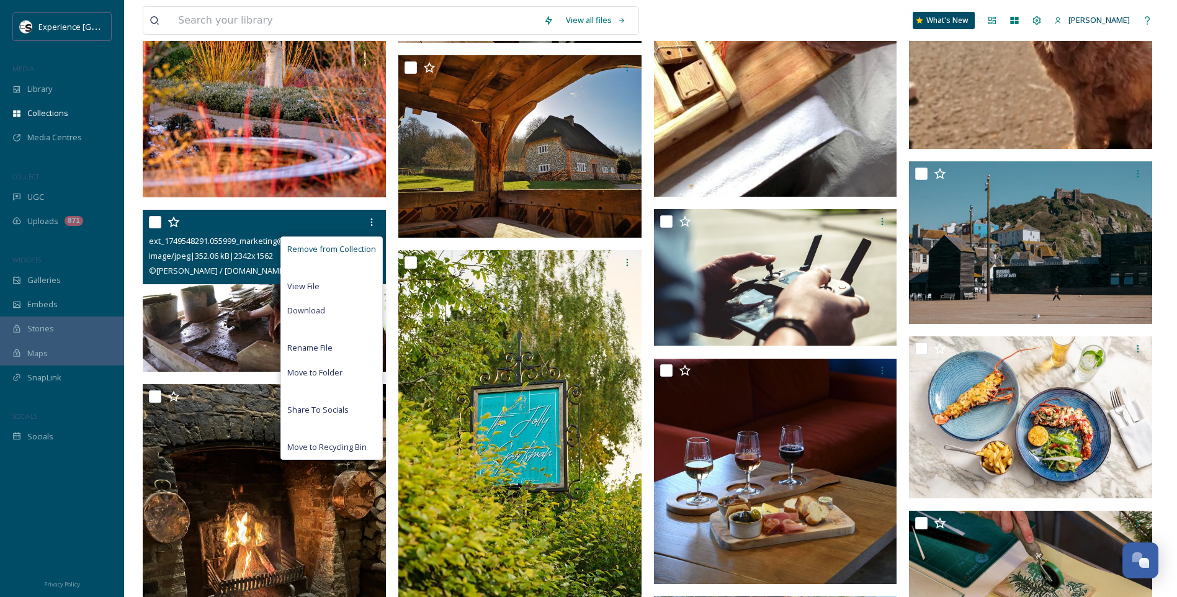
click at [334, 243] on span "Remove from Collection" at bounding box center [331, 249] width 89 height 12
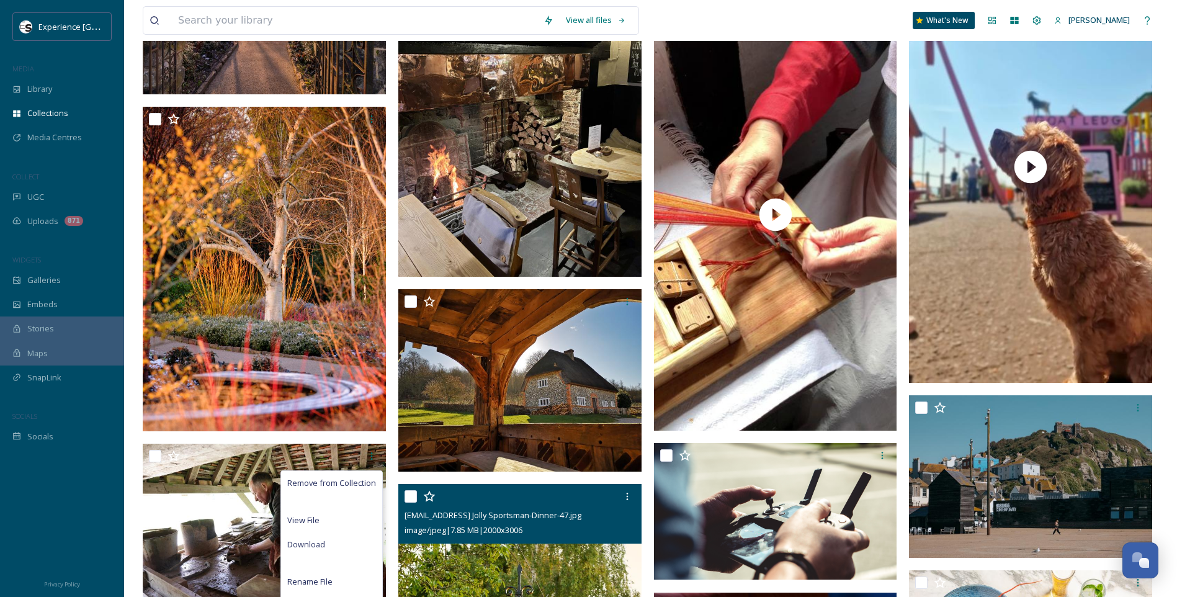
scroll to position [3823, 0]
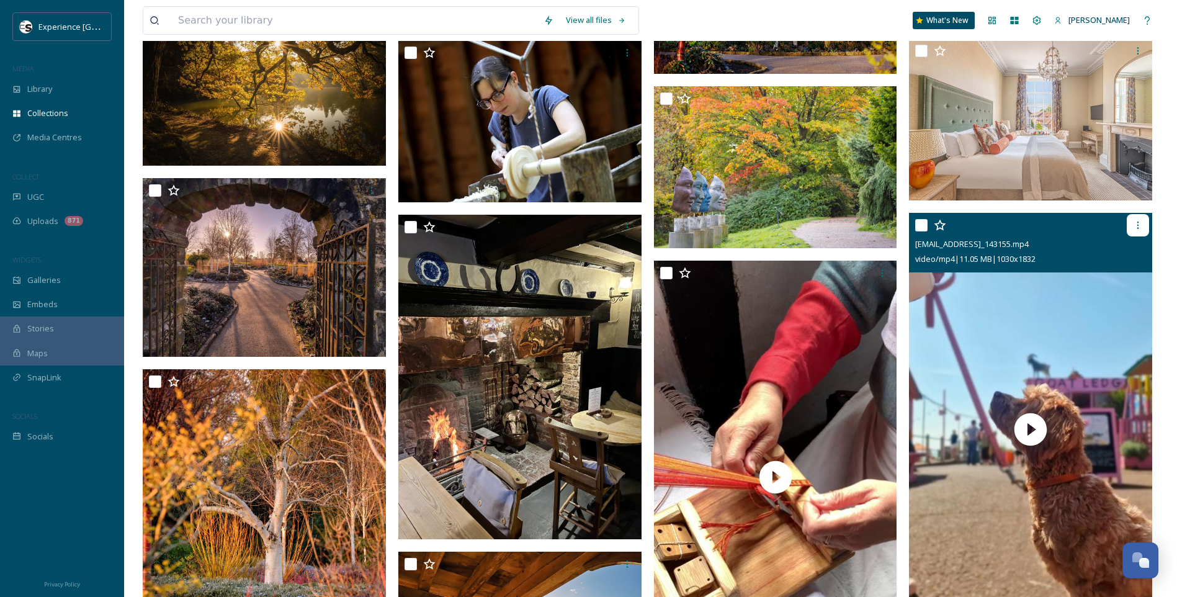
click at [1138, 221] on icon at bounding box center [1138, 225] width 10 height 10
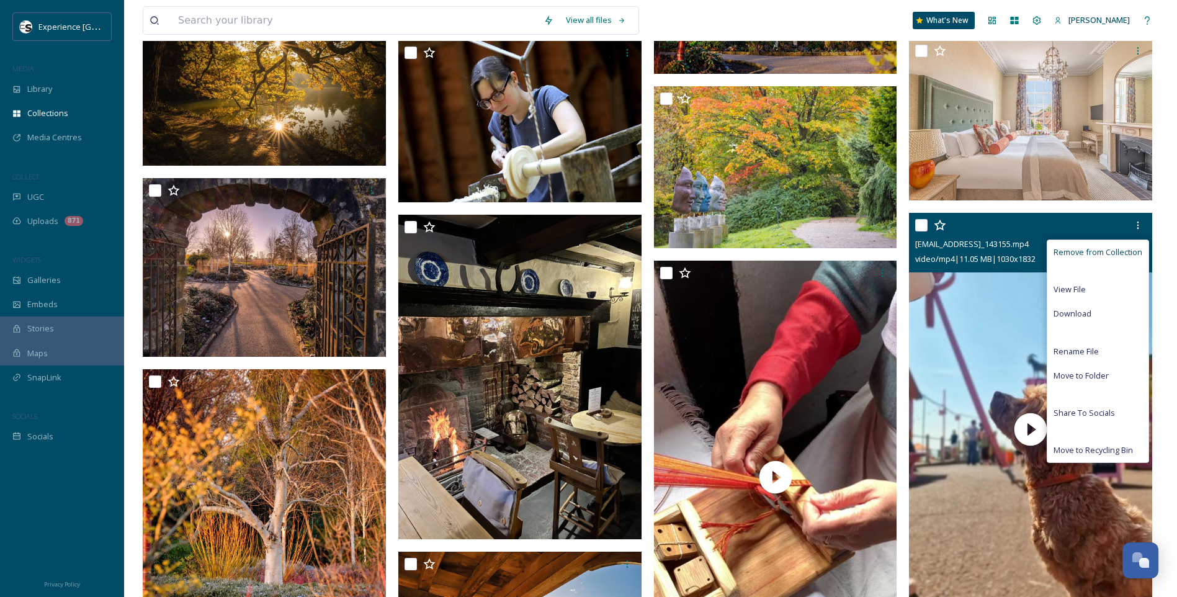
click at [1095, 249] on span "Remove from Collection" at bounding box center [1097, 252] width 89 height 12
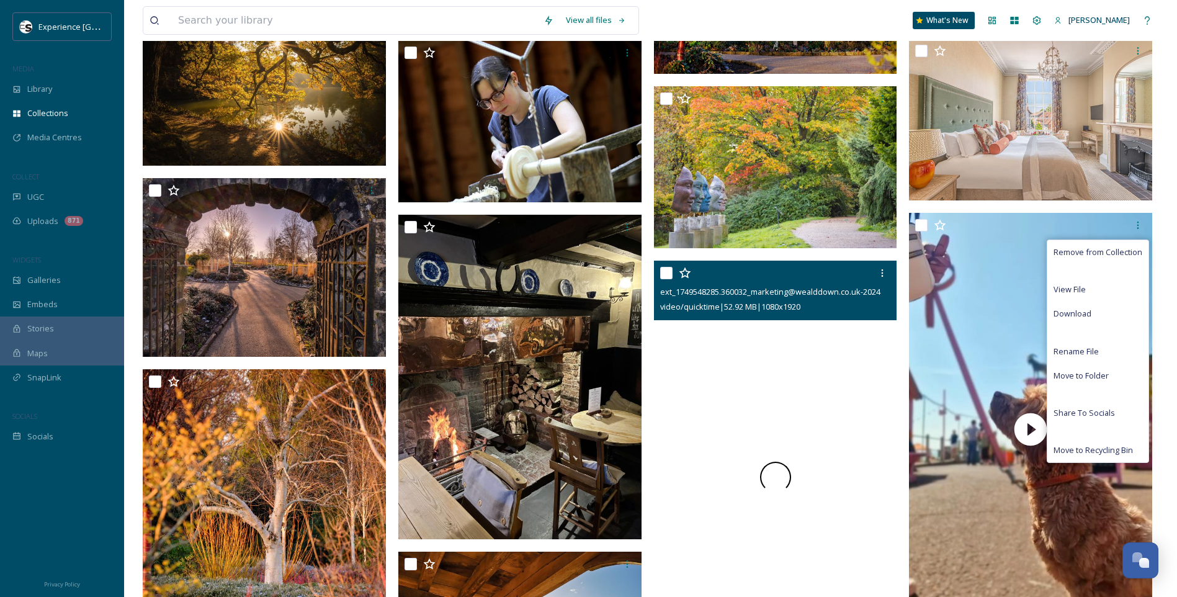
scroll to position [3637, 0]
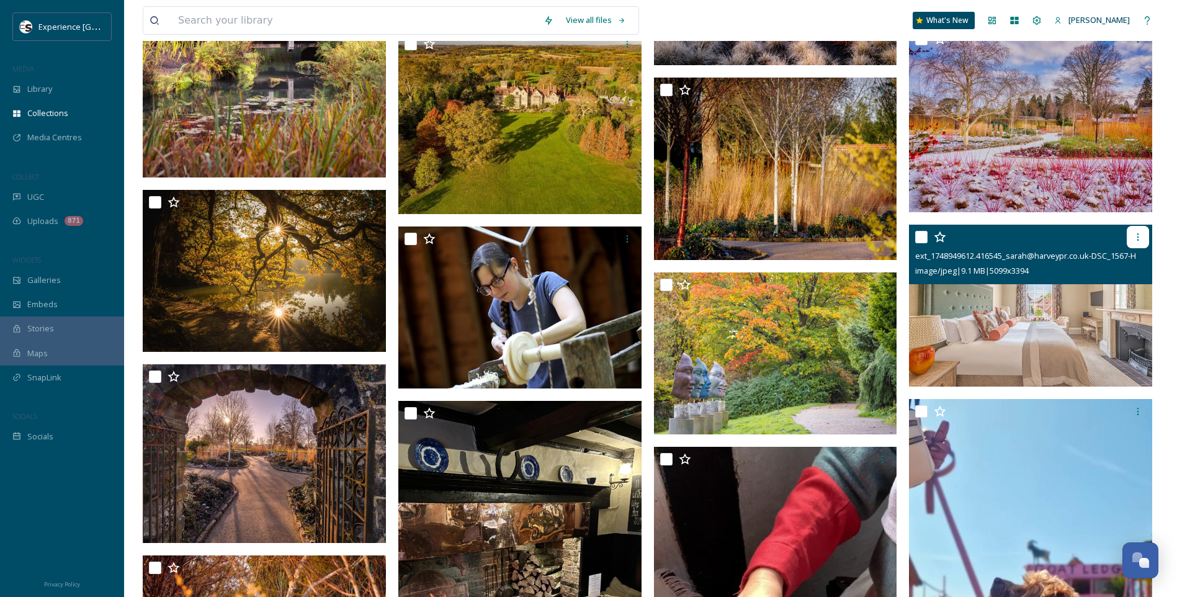
click at [1138, 236] on icon at bounding box center [1138, 236] width 2 height 7
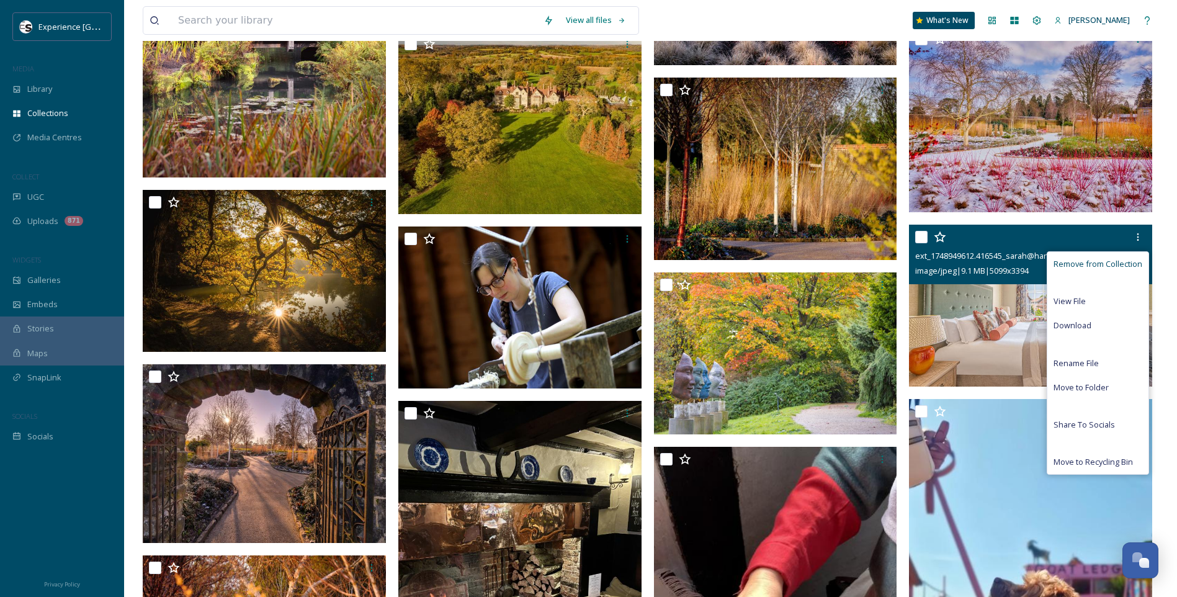
click at [1089, 262] on span "Remove from Collection" at bounding box center [1097, 264] width 89 height 12
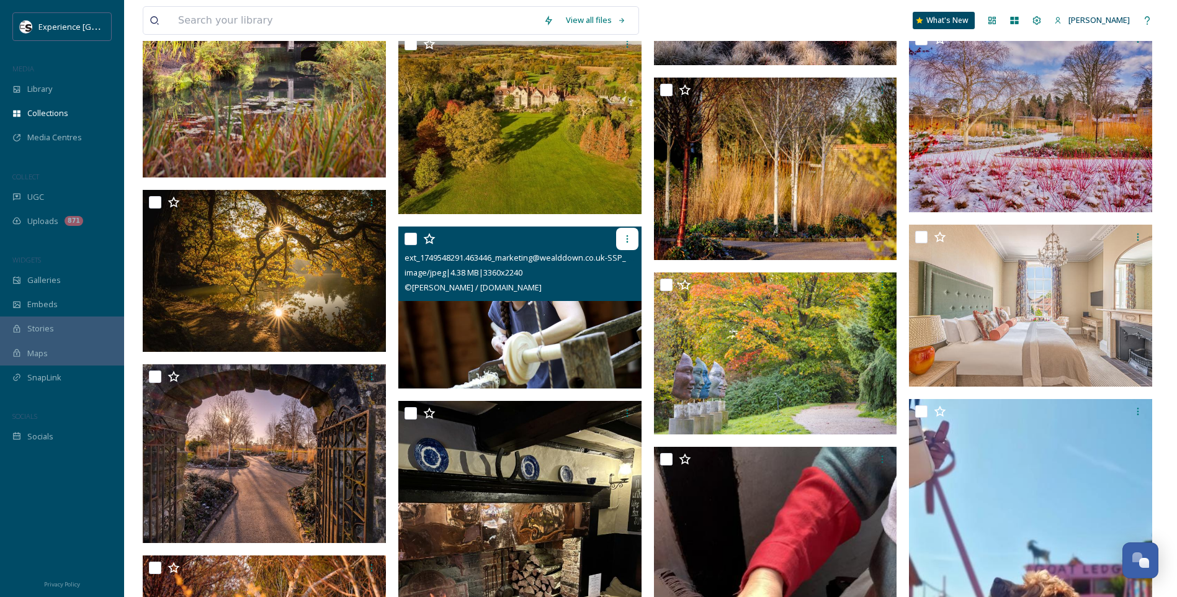
click at [630, 236] on icon at bounding box center [627, 239] width 10 height 10
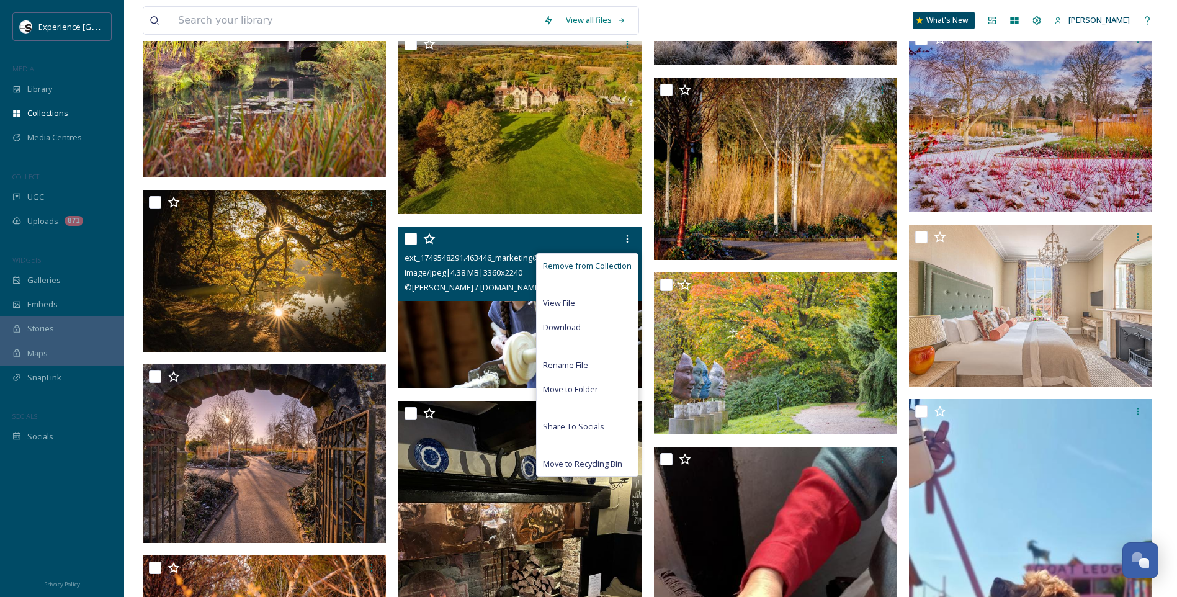
click at [614, 260] on span "Remove from Collection" at bounding box center [587, 266] width 89 height 12
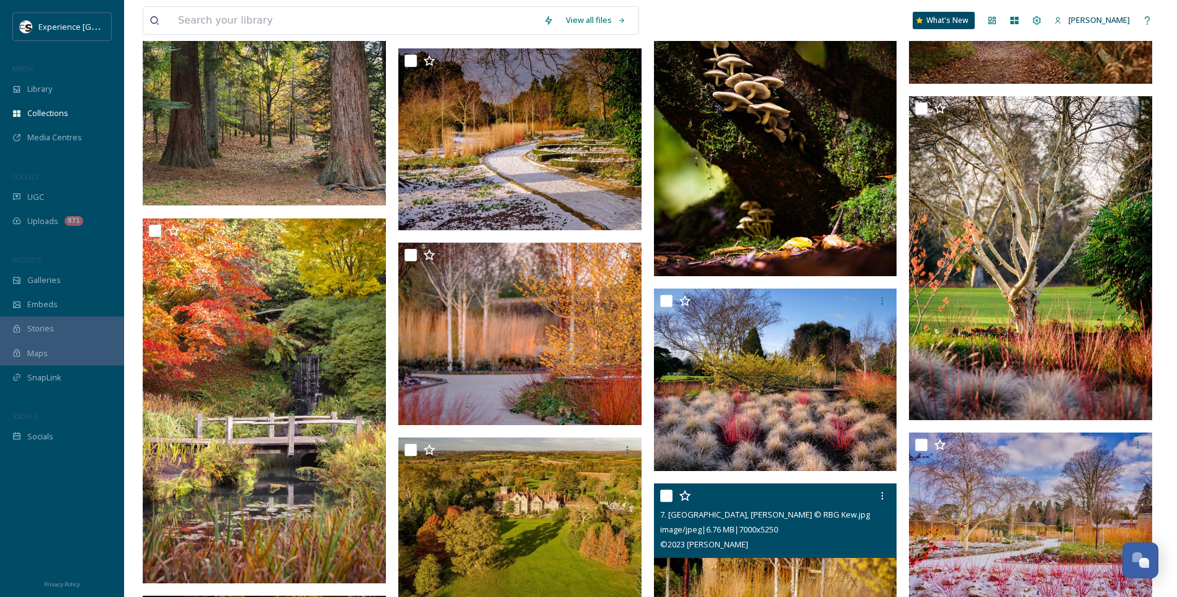
scroll to position [2955, 0]
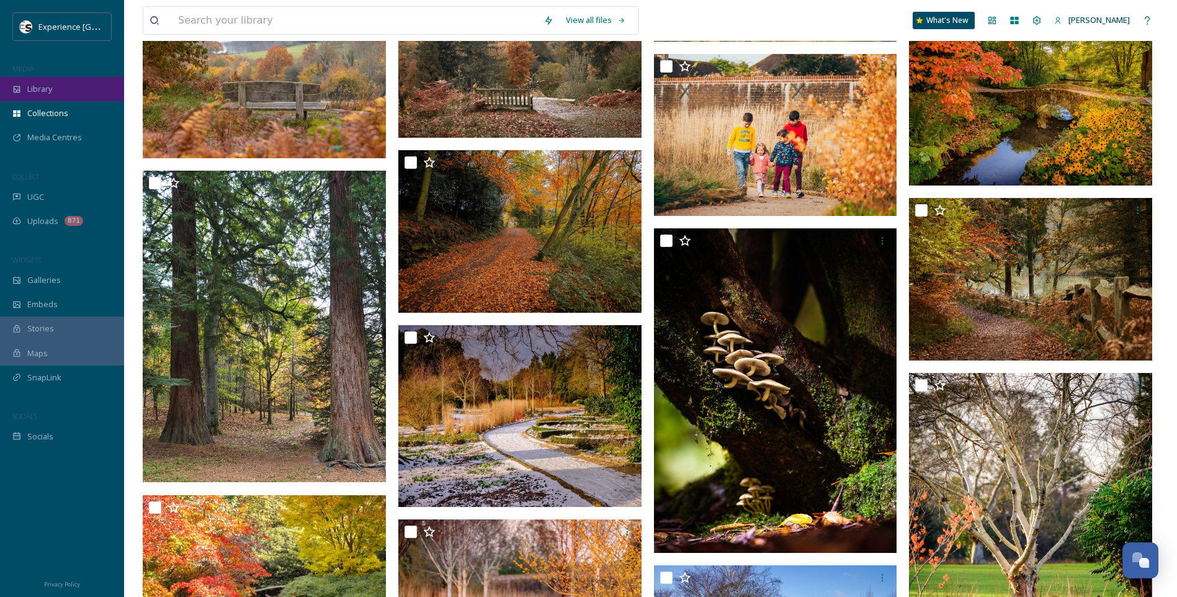
click at [49, 99] on div "Library" at bounding box center [62, 89] width 124 height 24
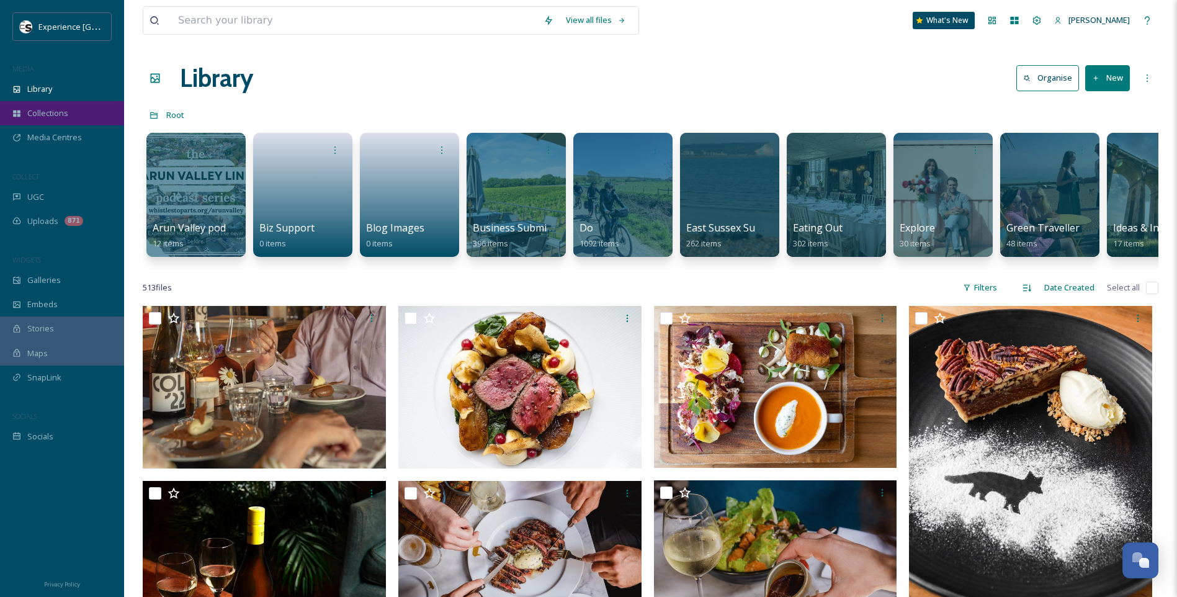
click at [44, 120] on div "Collections" at bounding box center [62, 113] width 124 height 24
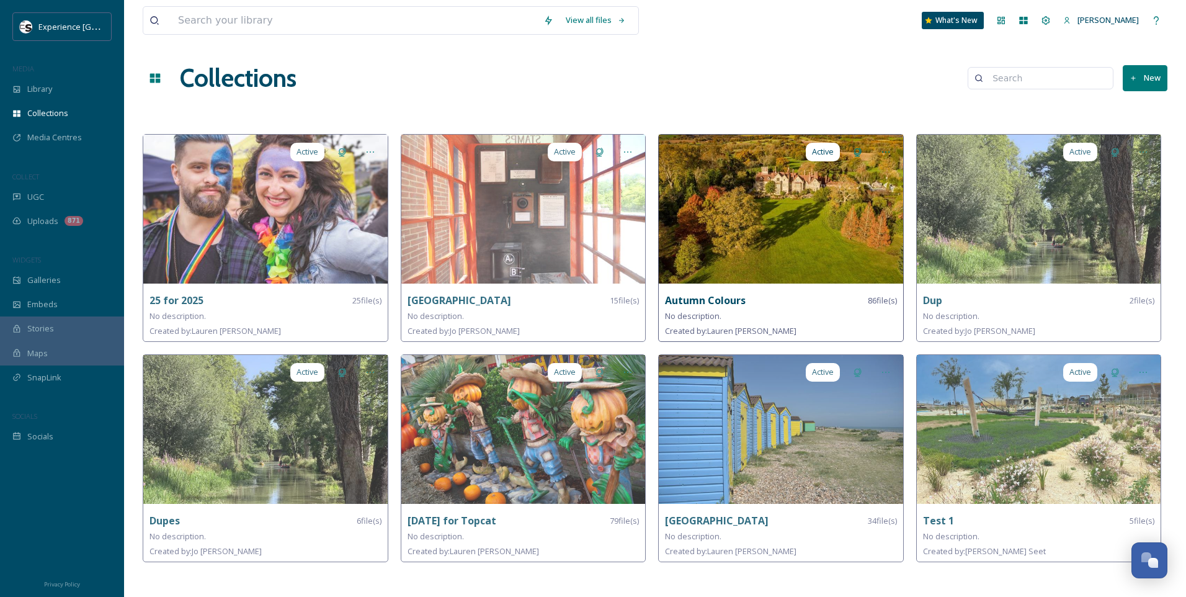
click at [732, 228] on img at bounding box center [781, 209] width 244 height 149
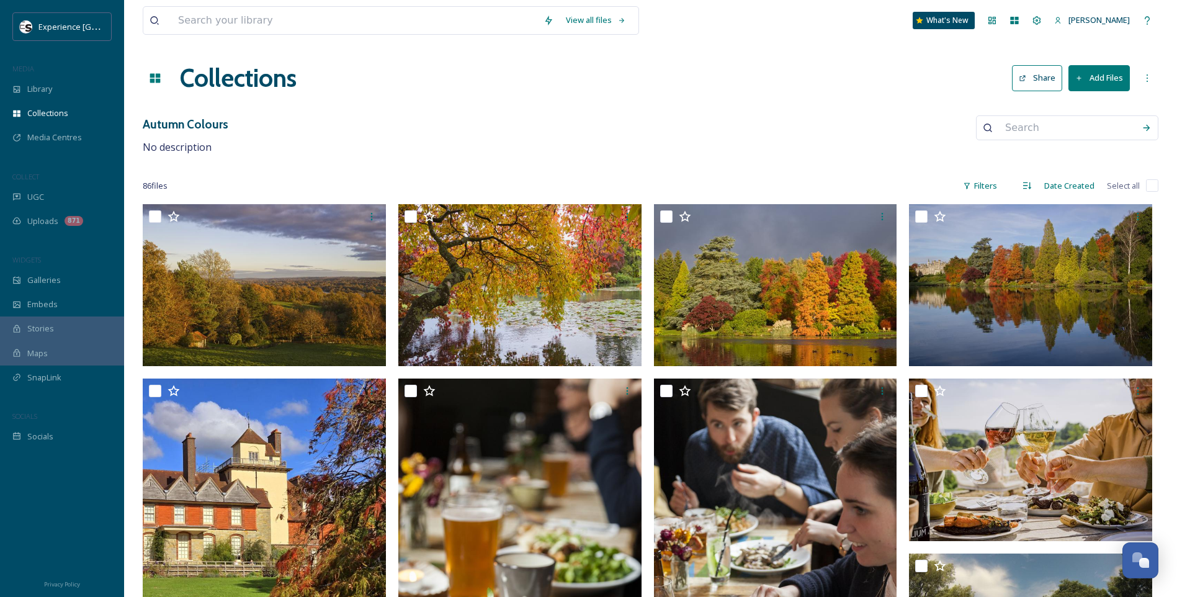
click at [1088, 82] on button "Add Files" at bounding box center [1098, 77] width 61 height 25
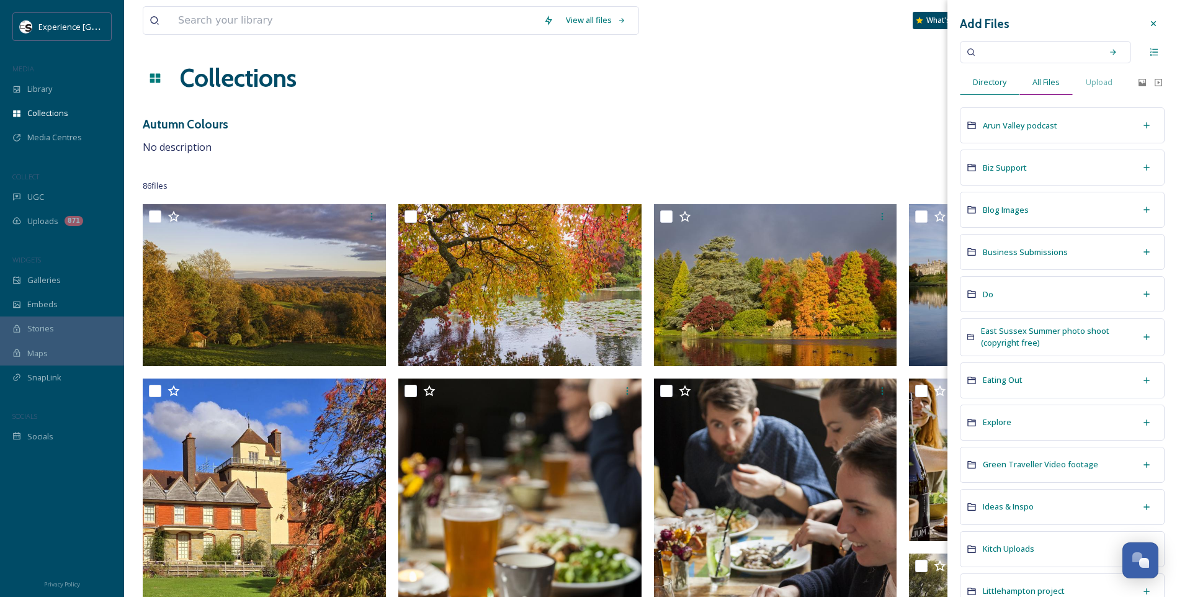
click at [1050, 79] on span "All Files" at bounding box center [1045, 82] width 27 height 12
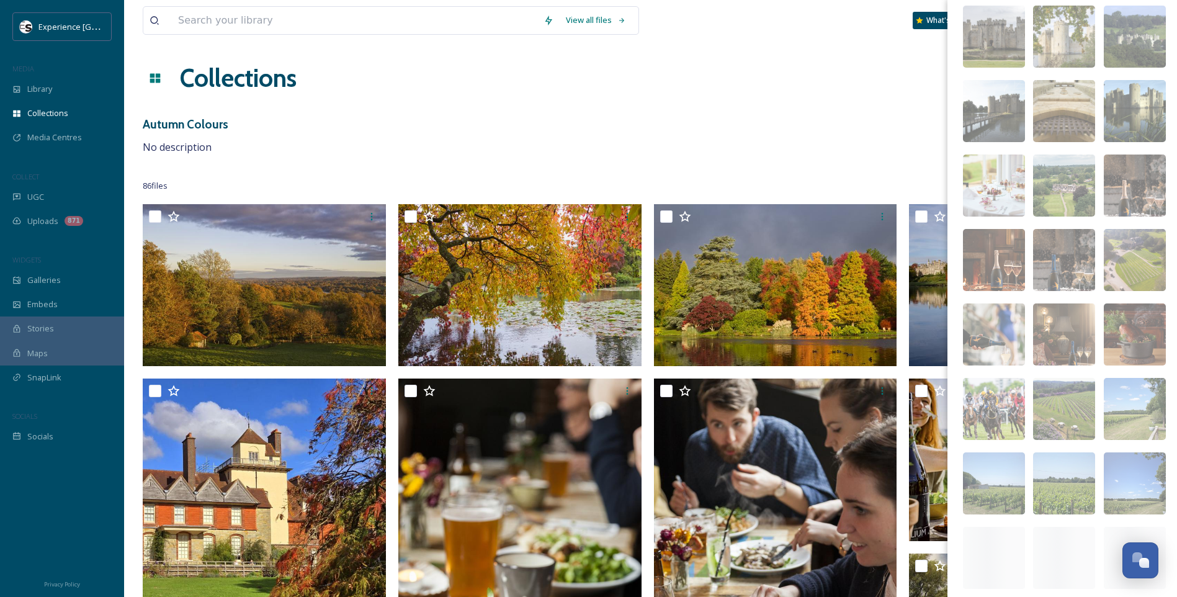
scroll to position [13512, 0]
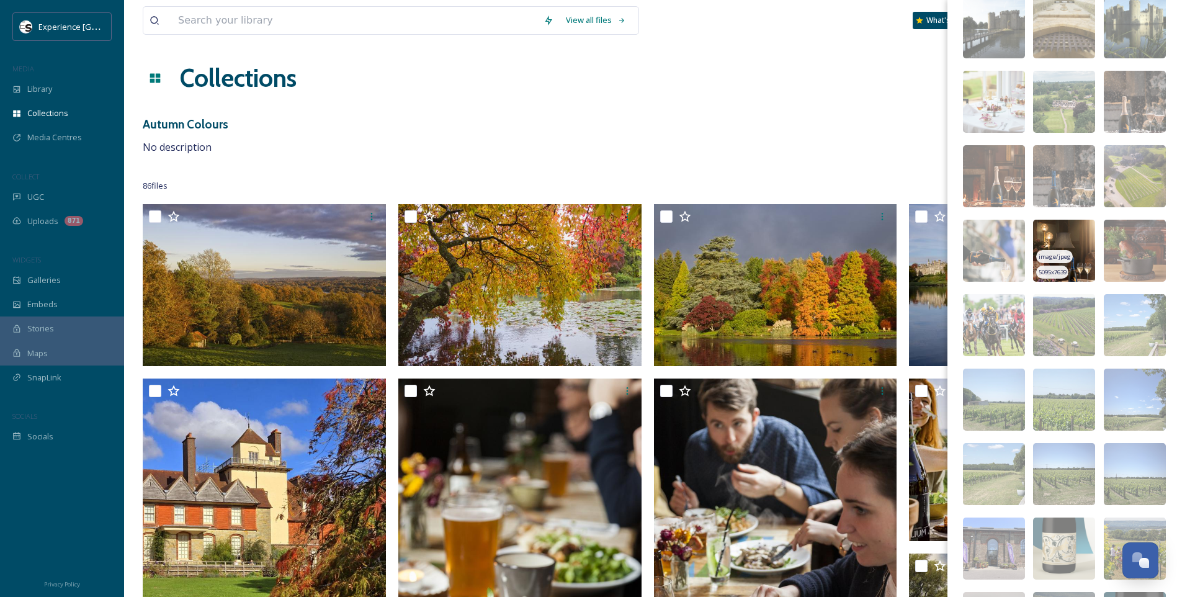
click at [1072, 243] on img at bounding box center [1064, 251] width 62 height 62
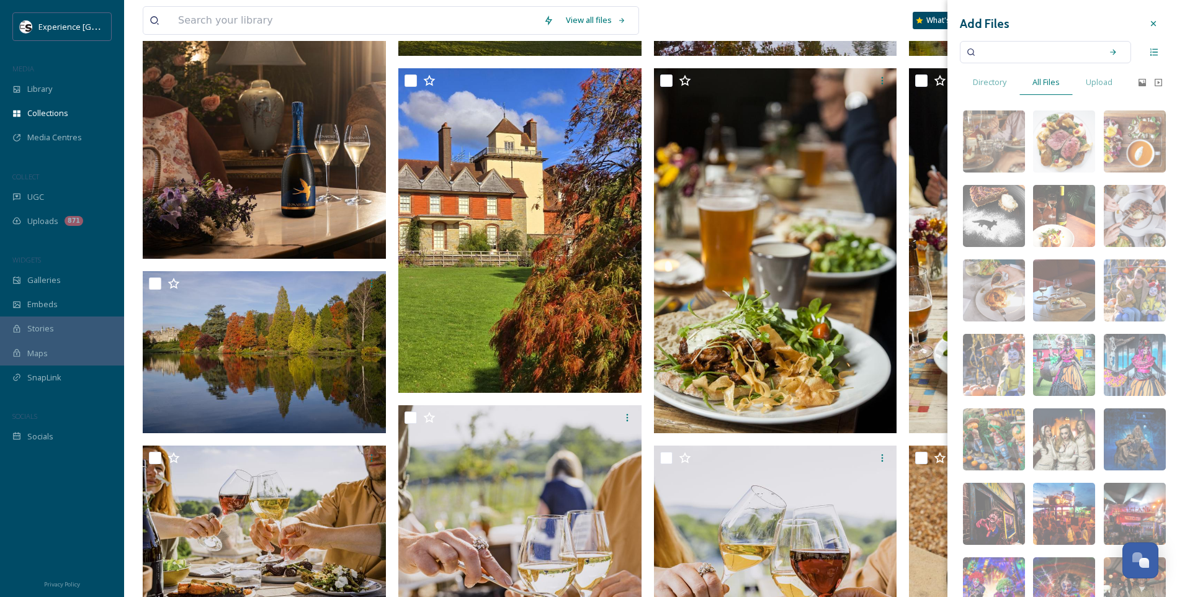
scroll to position [0, 0]
click at [997, 43] on input at bounding box center [1036, 51] width 117 height 27
click at [1102, 52] on div "Search" at bounding box center [1113, 52] width 22 height 22
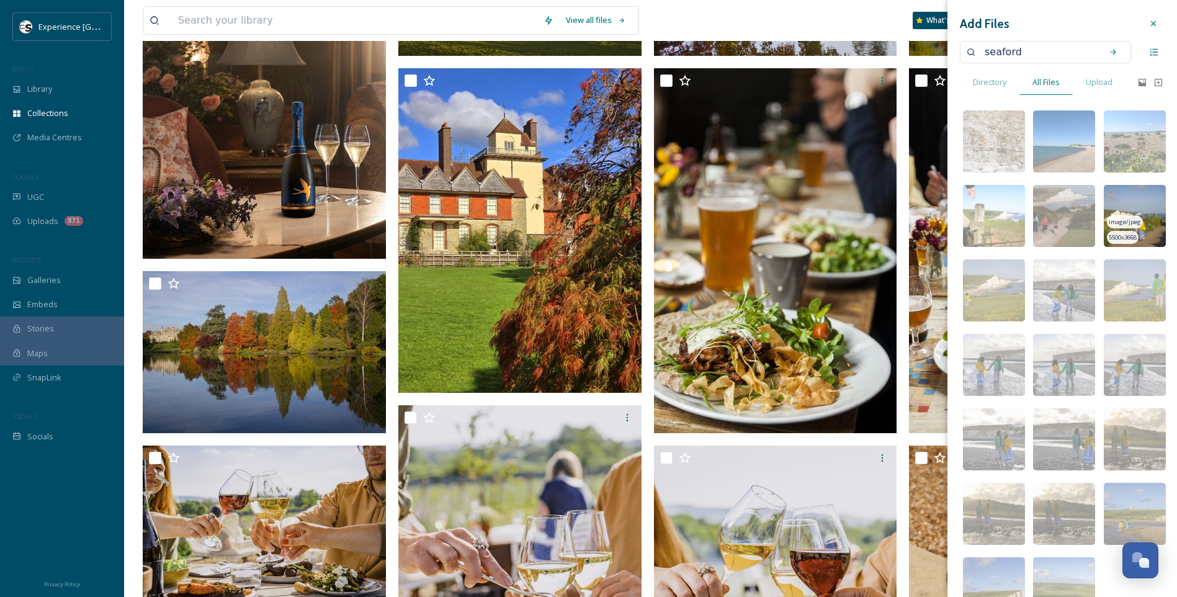
click at [1147, 209] on img at bounding box center [1134, 216] width 62 height 62
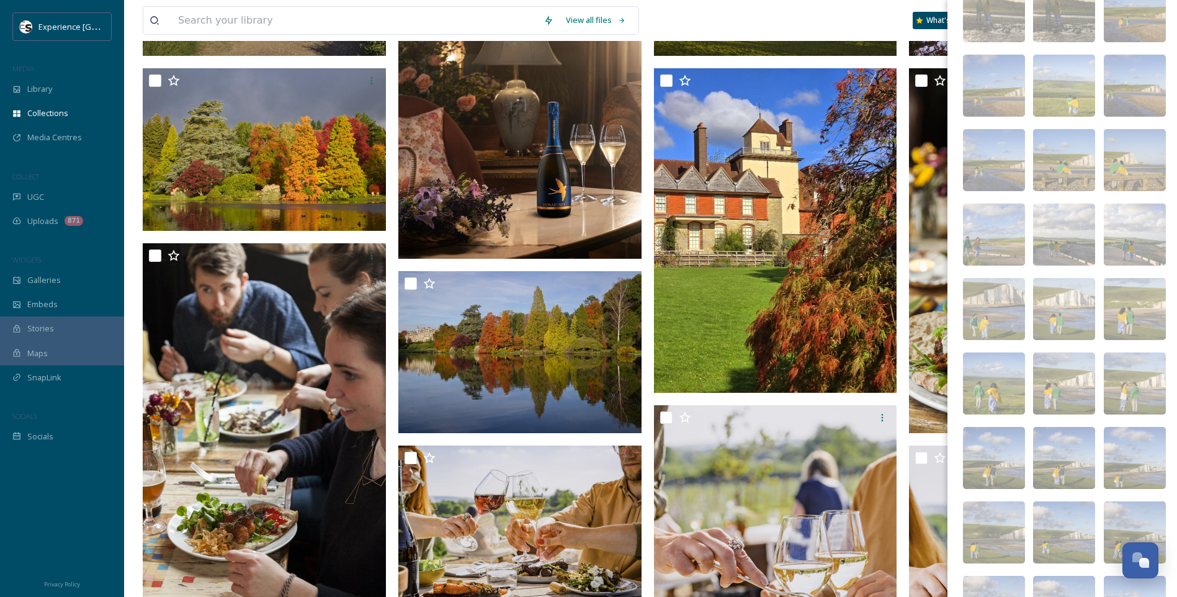
scroll to position [503, 0]
click at [1074, 289] on img at bounding box center [1064, 308] width 62 height 62
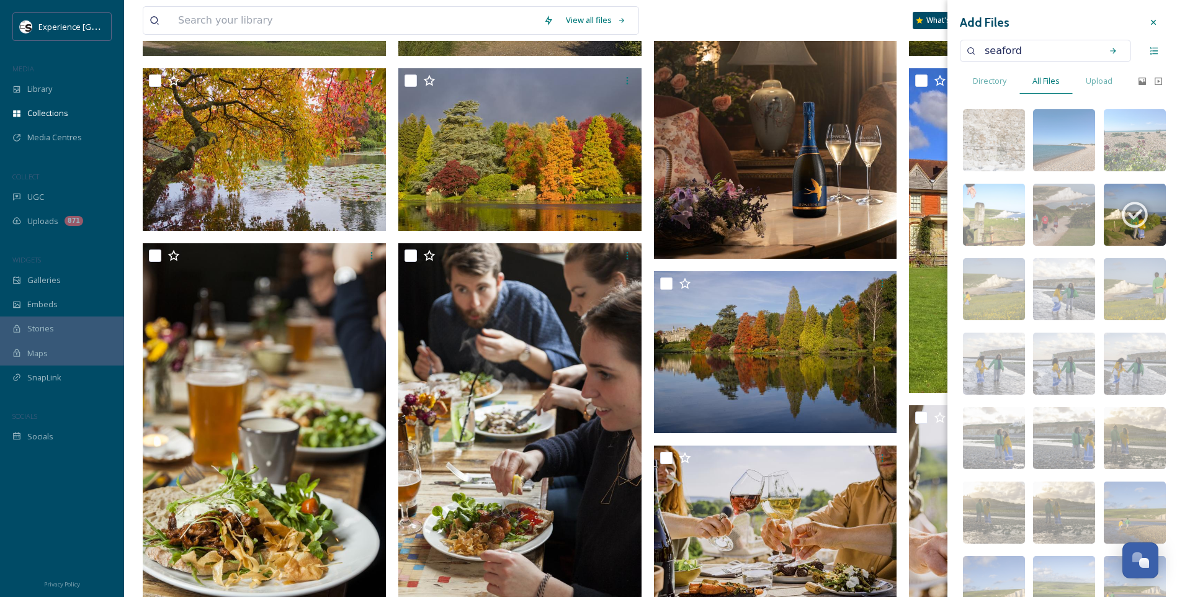
scroll to position [0, 0]
click at [1038, 48] on input "seaford" at bounding box center [1036, 51] width 117 height 27
click at [1108, 53] on icon at bounding box center [1112, 52] width 9 height 9
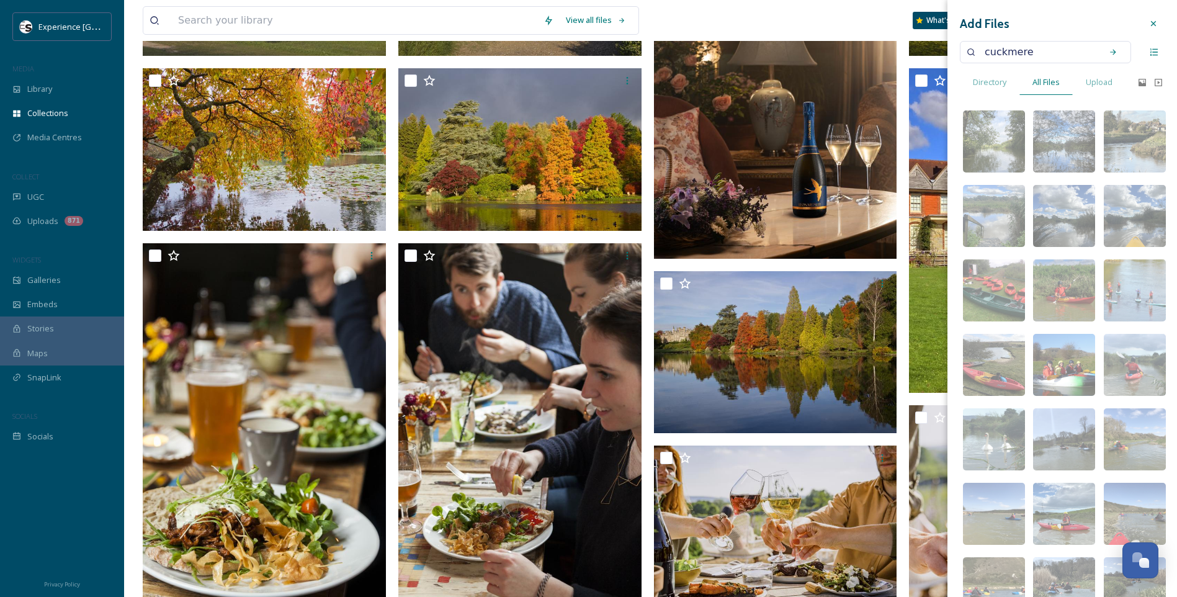
click at [1038, 57] on input "cuckmere" at bounding box center [1036, 51] width 117 height 27
click at [1108, 50] on icon at bounding box center [1112, 52] width 9 height 9
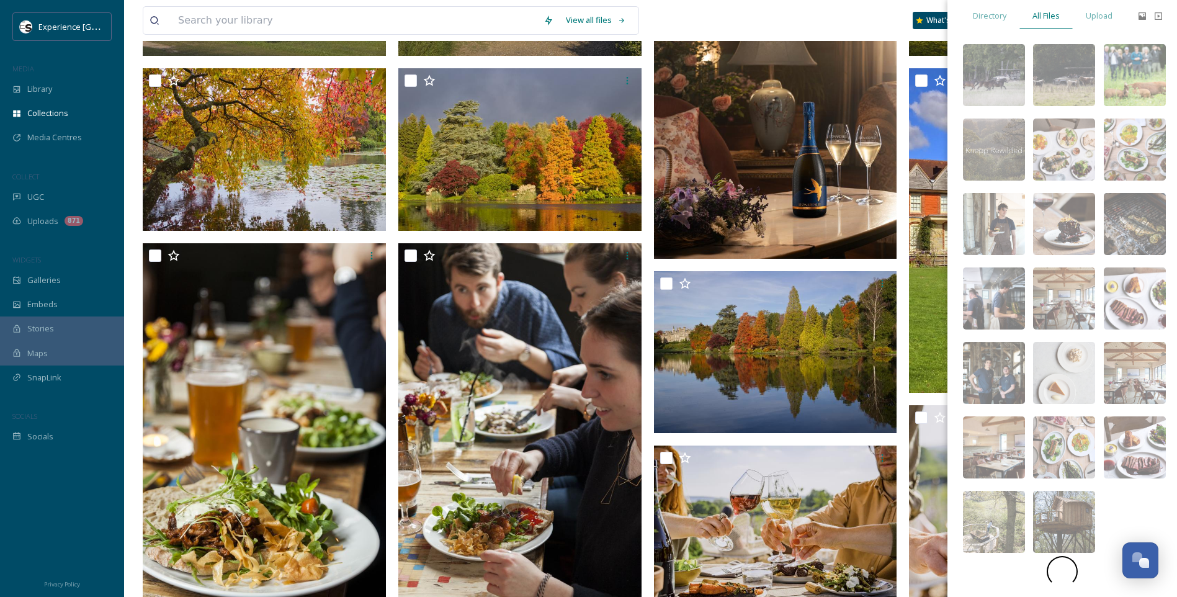
scroll to position [69, 0]
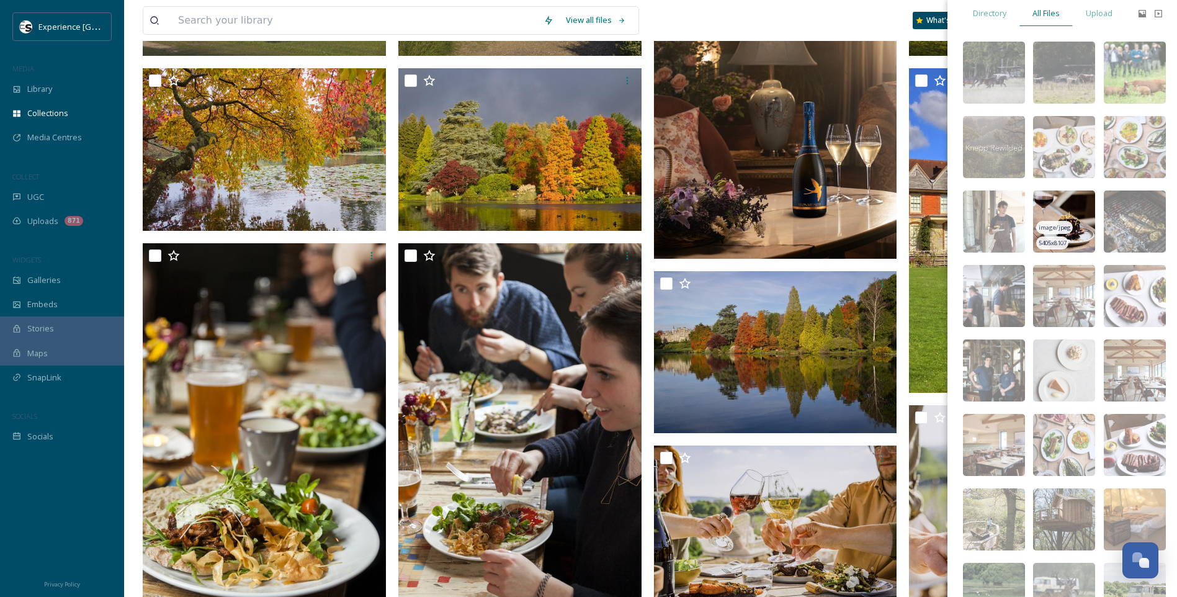
click at [1082, 217] on img at bounding box center [1064, 221] width 62 height 62
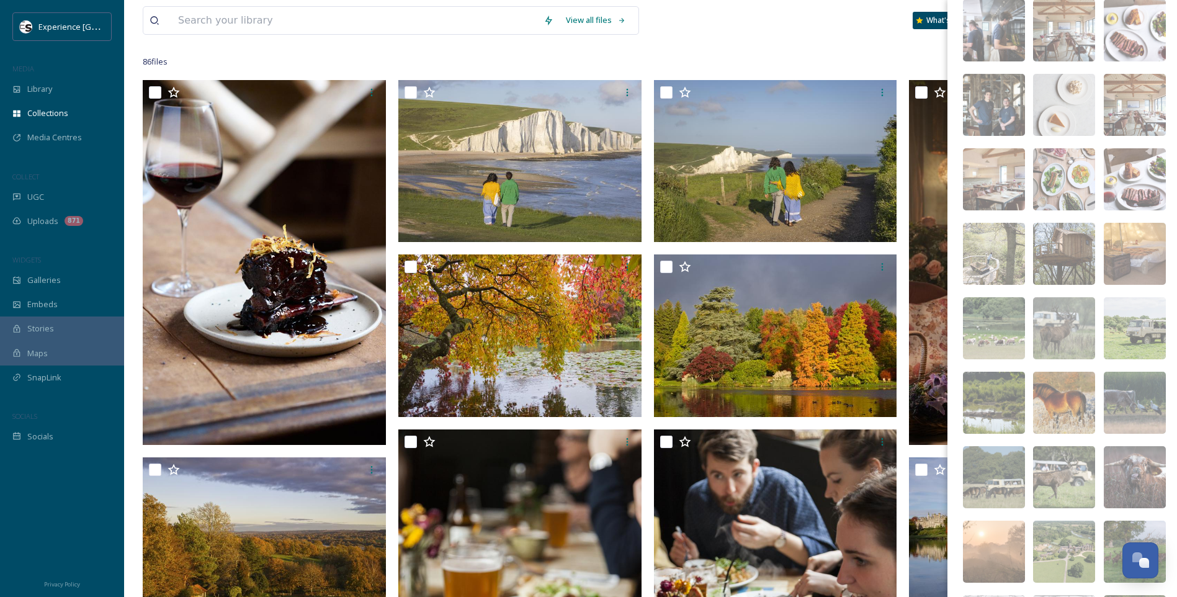
scroll to position [0, 0]
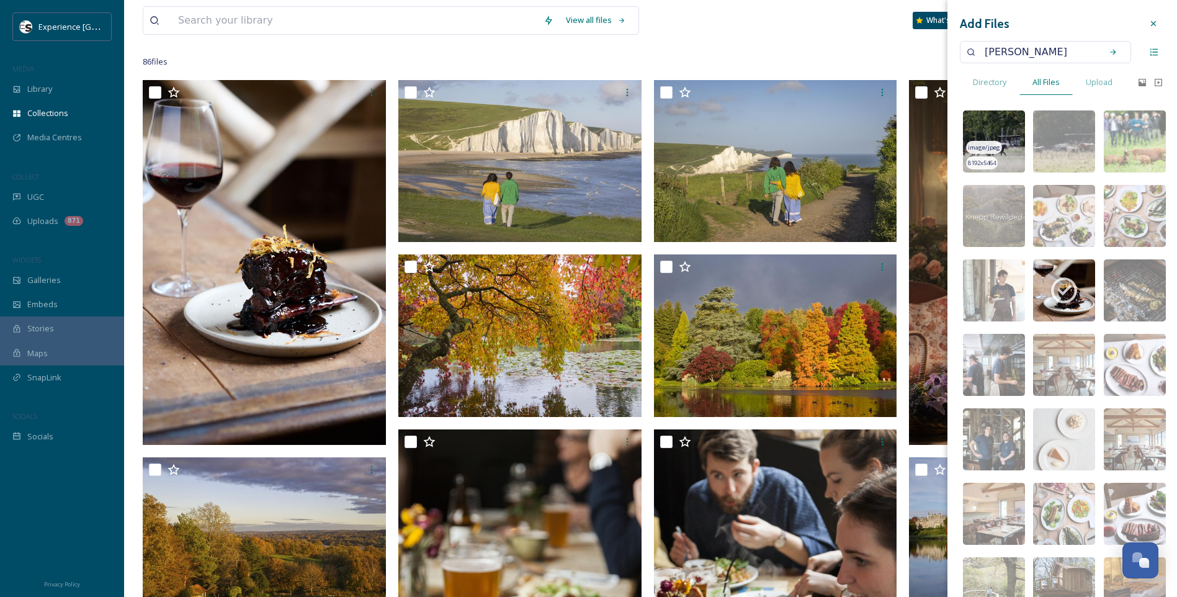
click at [1009, 131] on img at bounding box center [994, 141] width 62 height 62
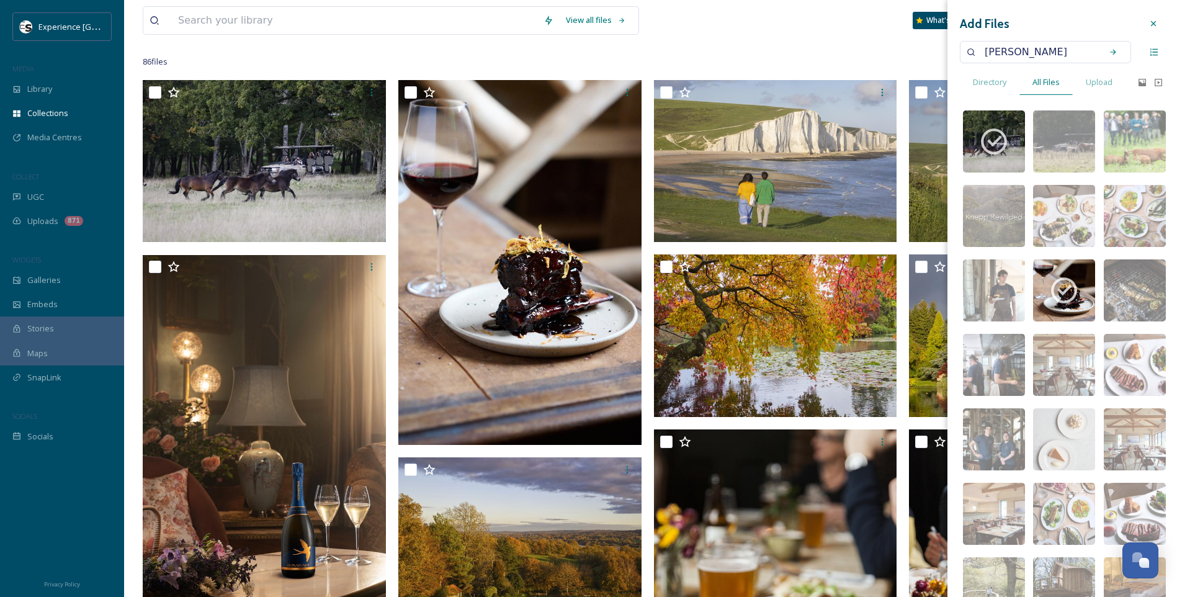
click at [1023, 55] on input "knepp" at bounding box center [1036, 51] width 117 height 27
type input "coast"
click at [1109, 47] on div "Search" at bounding box center [1113, 52] width 22 height 22
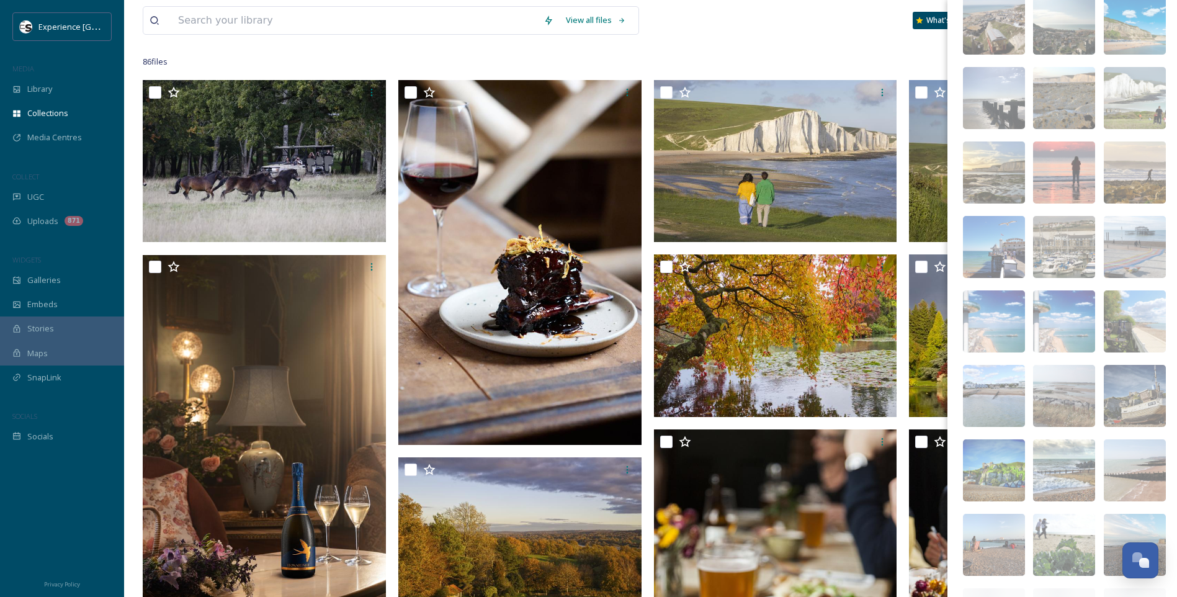
scroll to position [2054, 0]
click at [1072, 155] on img at bounding box center [1064, 172] width 62 height 62
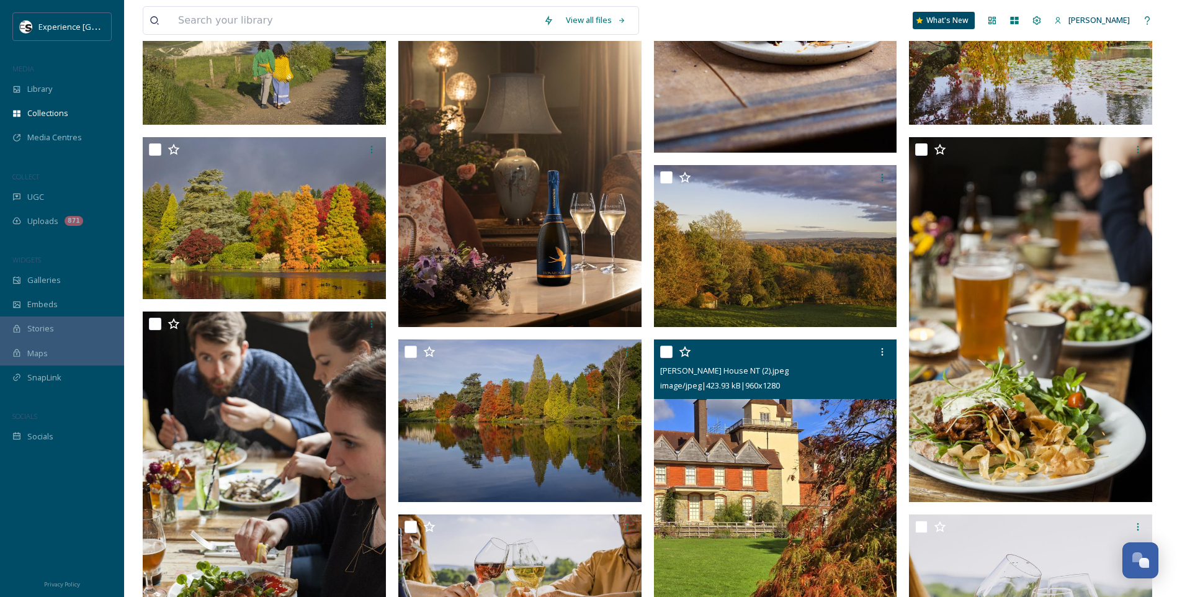
scroll to position [248, 0]
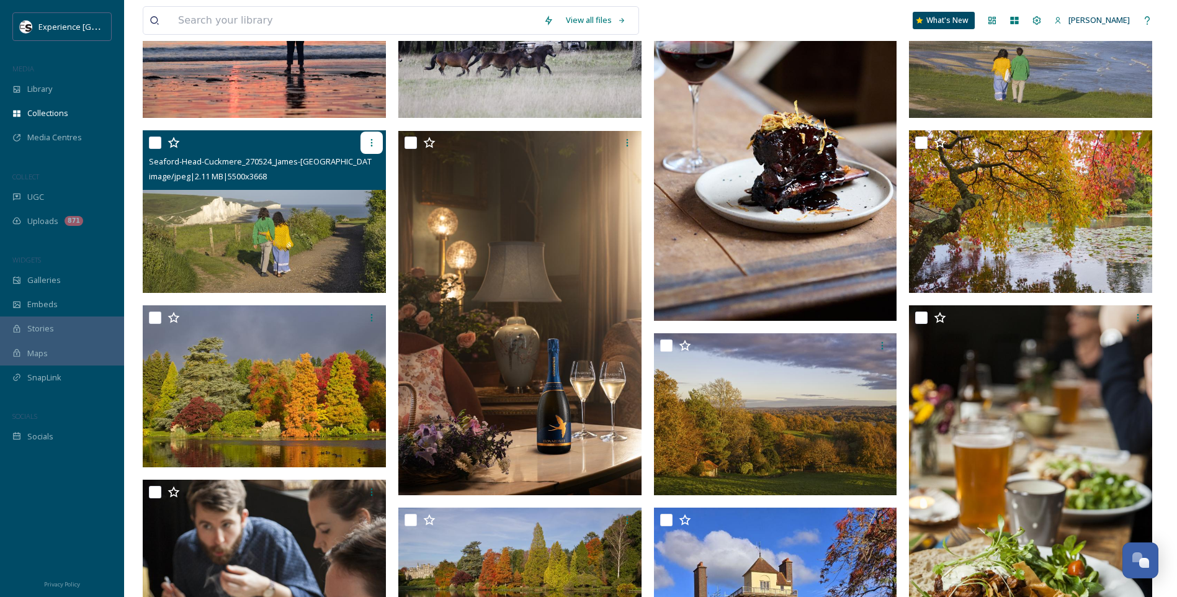
click at [370, 138] on icon at bounding box center [372, 143] width 10 height 10
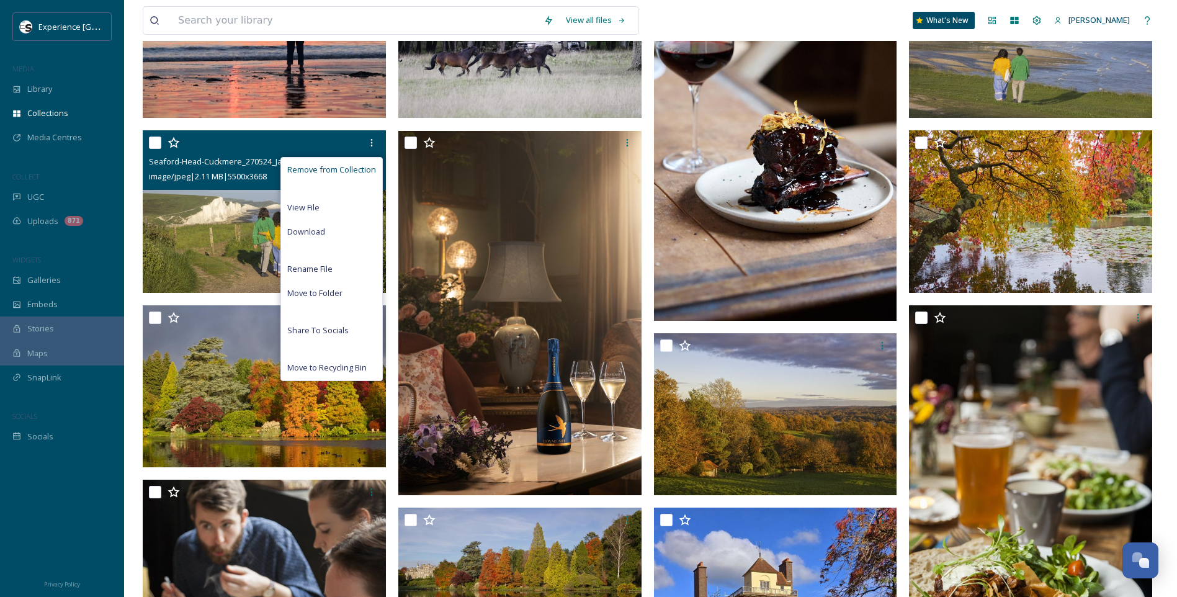
click at [352, 169] on span "Remove from Collection" at bounding box center [331, 170] width 89 height 12
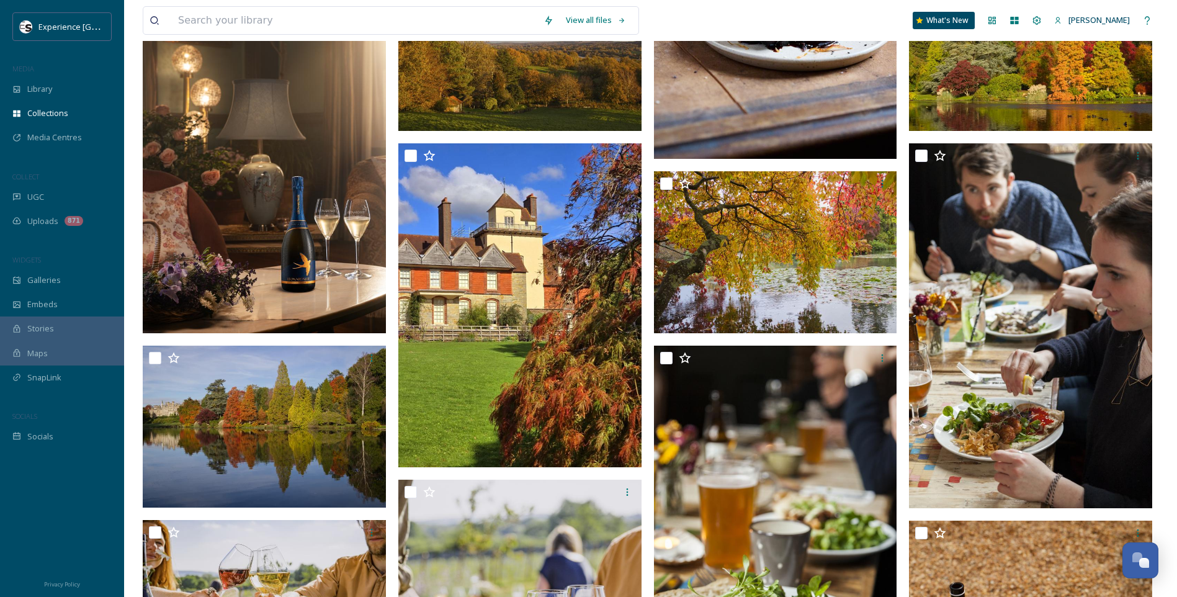
scroll to position [0, 0]
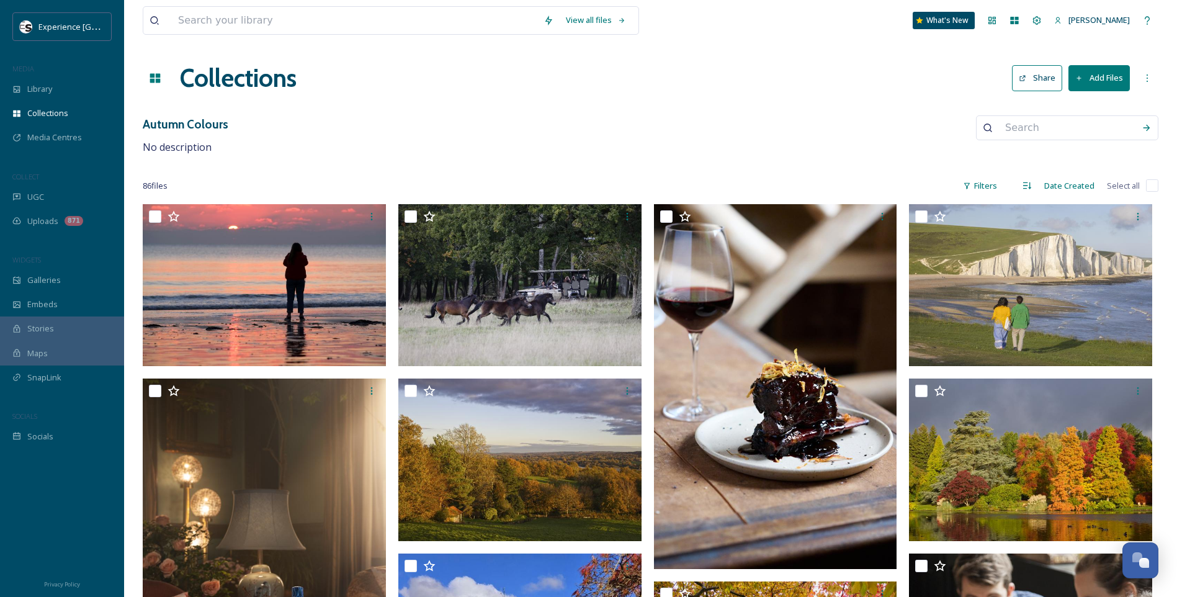
click at [1068, 82] on button "Add Files" at bounding box center [1098, 77] width 61 height 25
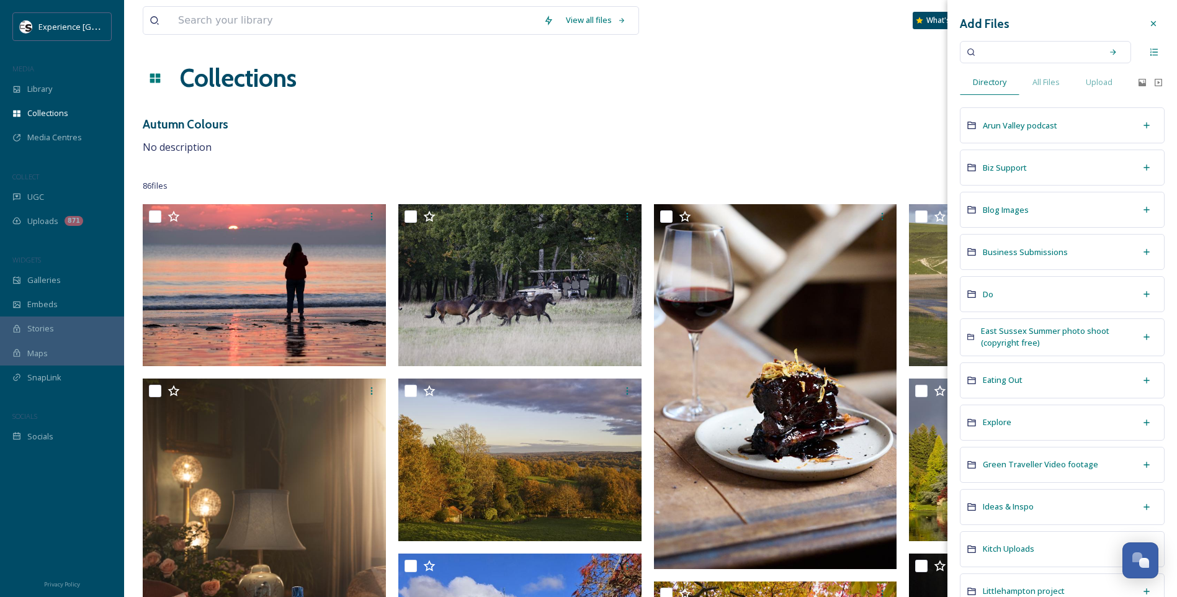
click at [1040, 59] on input at bounding box center [1036, 51] width 117 height 27
type input "walks"
click at [1108, 51] on icon at bounding box center [1112, 52] width 9 height 9
click at [1017, 49] on input at bounding box center [1054, 51] width 82 height 27
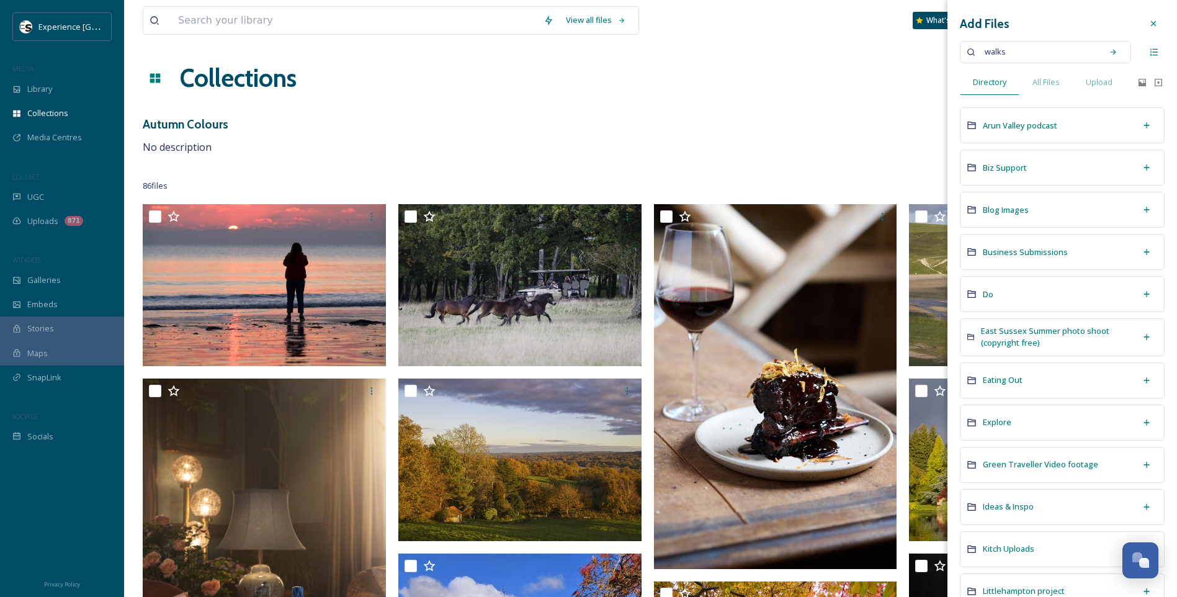
click at [1017, 49] on input at bounding box center [1054, 51] width 82 height 27
click at [994, 54] on span "walks" at bounding box center [994, 52] width 33 height 18
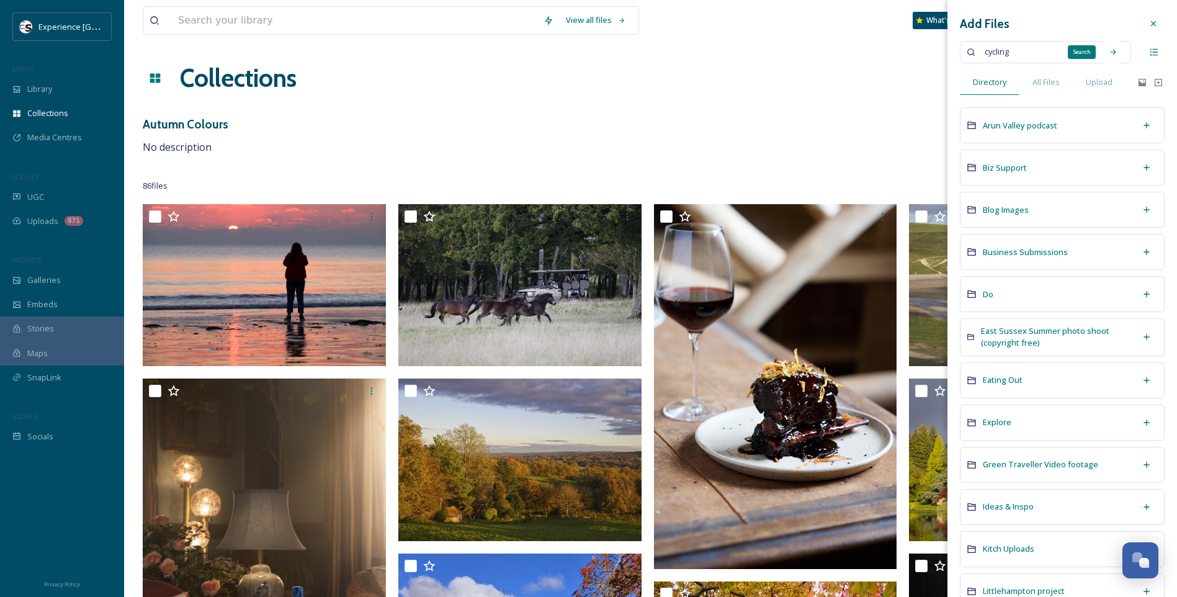
click at [1108, 53] on icon at bounding box center [1112, 52] width 9 height 9
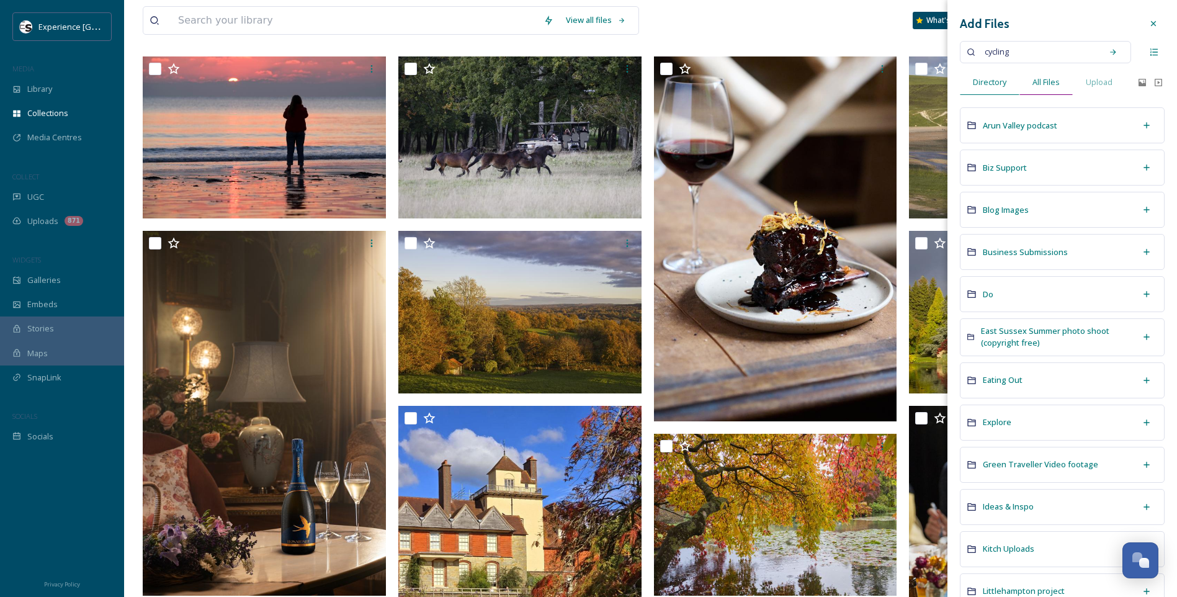
scroll to position [62, 0]
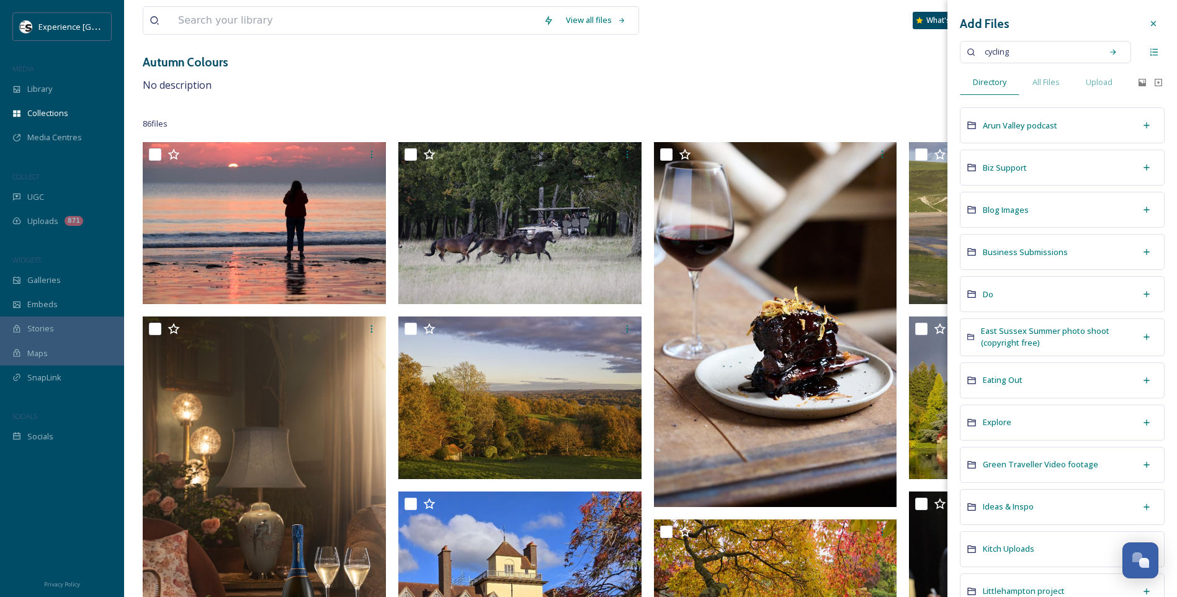
click at [1028, 39] on input at bounding box center [1055, 51] width 79 height 27
click at [1008, 60] on span "cycling" at bounding box center [996, 52] width 37 height 18
click at [1048, 83] on span "All Files" at bounding box center [1045, 82] width 27 height 12
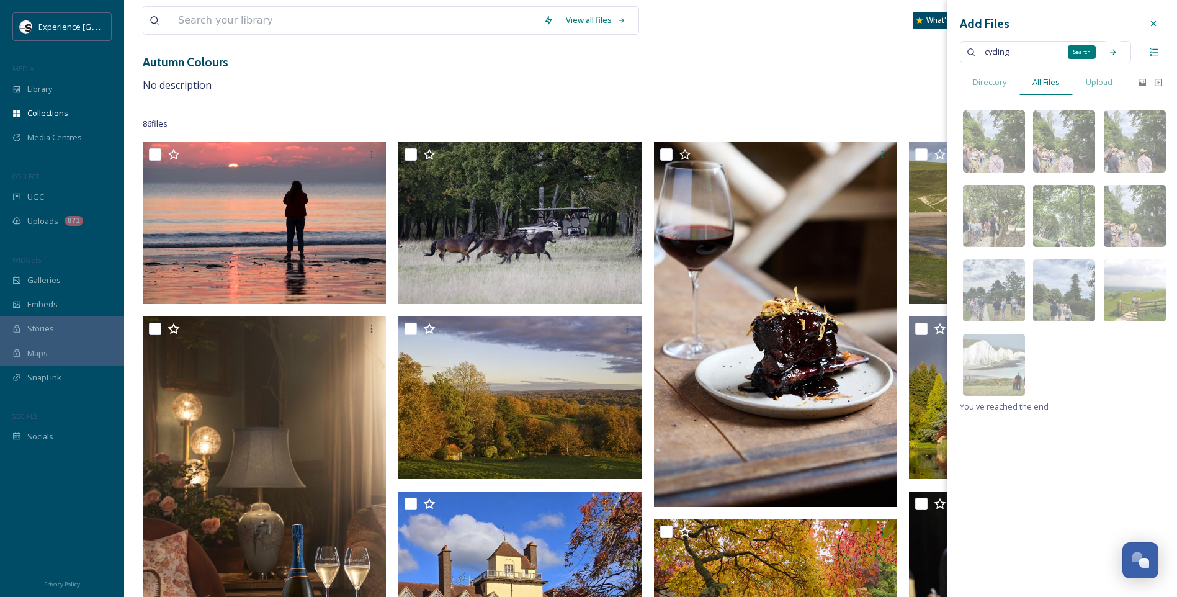
click at [1116, 50] on icon at bounding box center [1112, 52] width 9 height 9
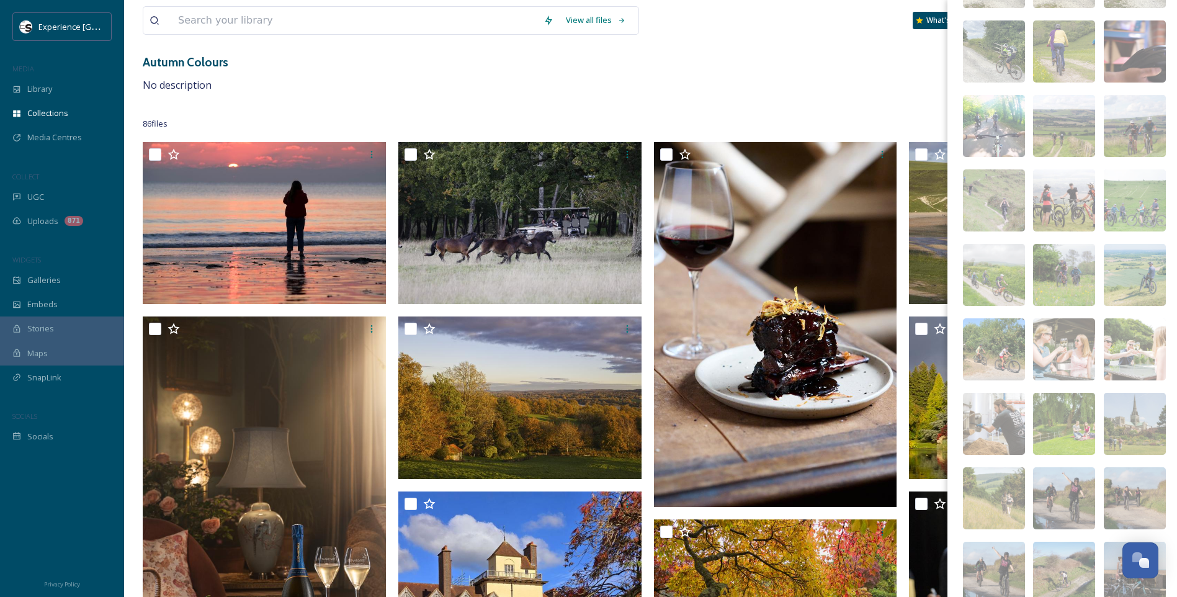
scroll to position [0, 0]
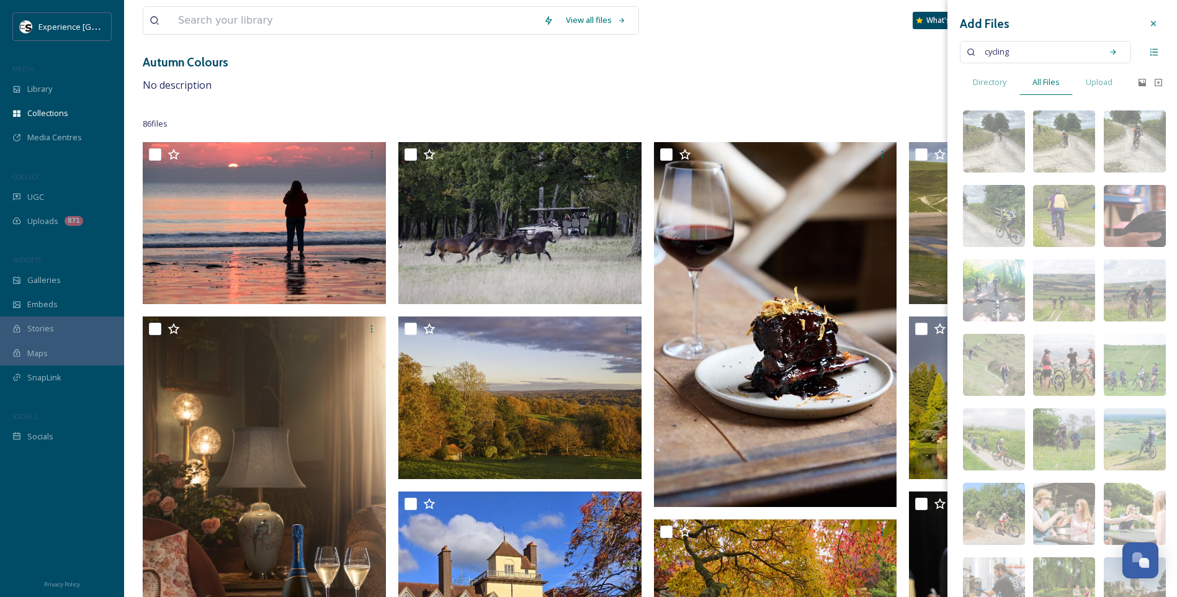
click at [1148, 24] on icon at bounding box center [1153, 24] width 10 height 10
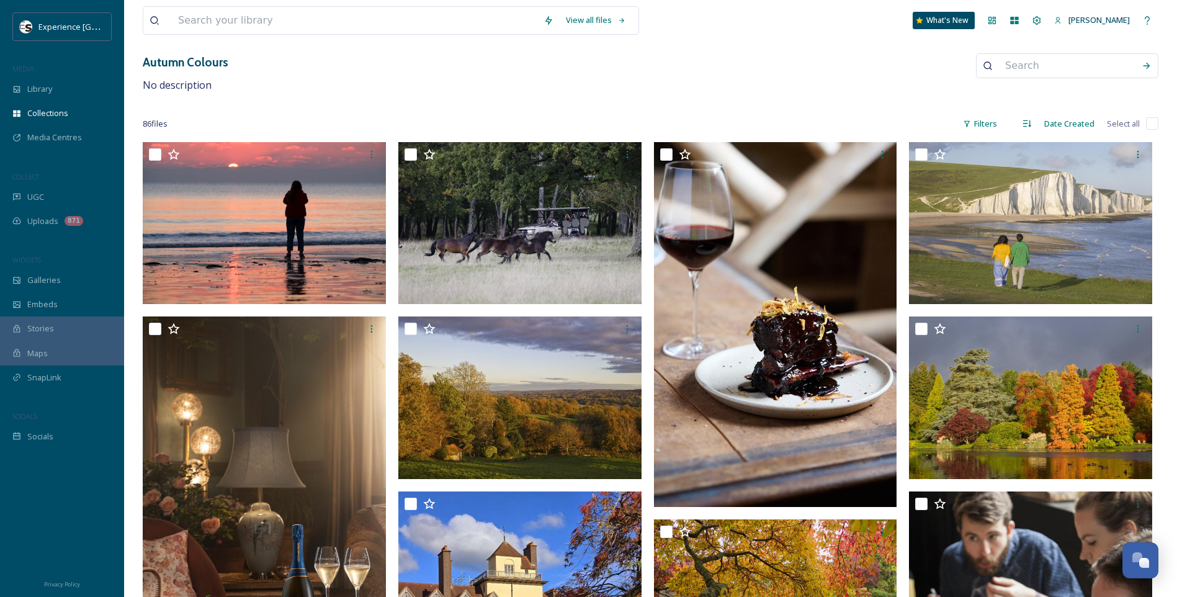
click at [801, 72] on div "Autumn Colours No description" at bounding box center [650, 73] width 1015 height 40
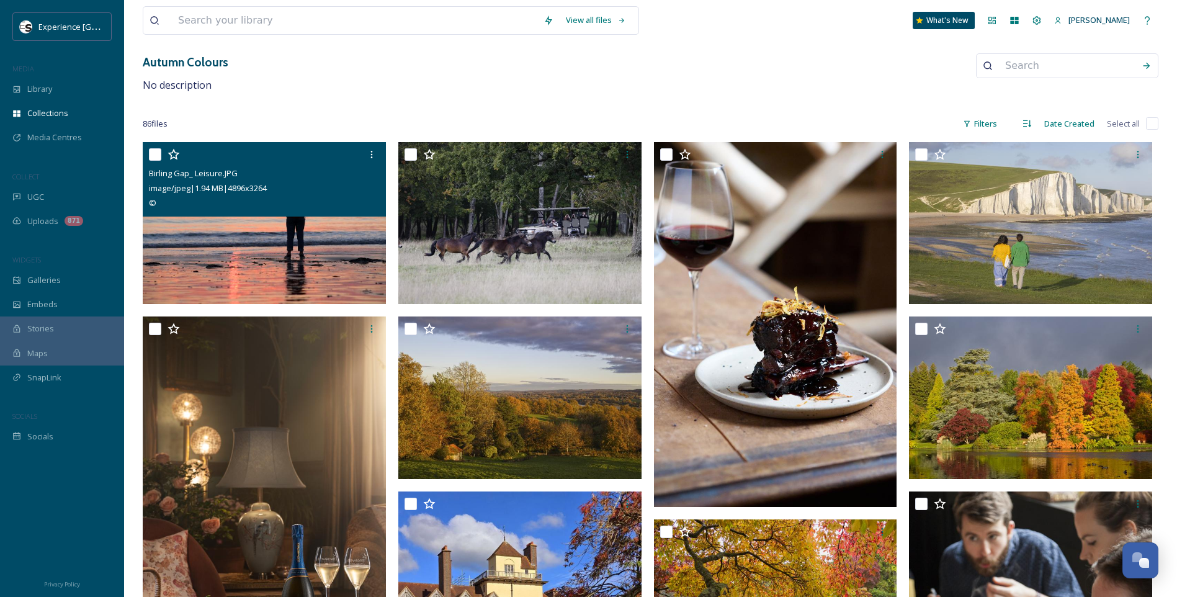
click at [308, 246] on img at bounding box center [264, 223] width 243 height 163
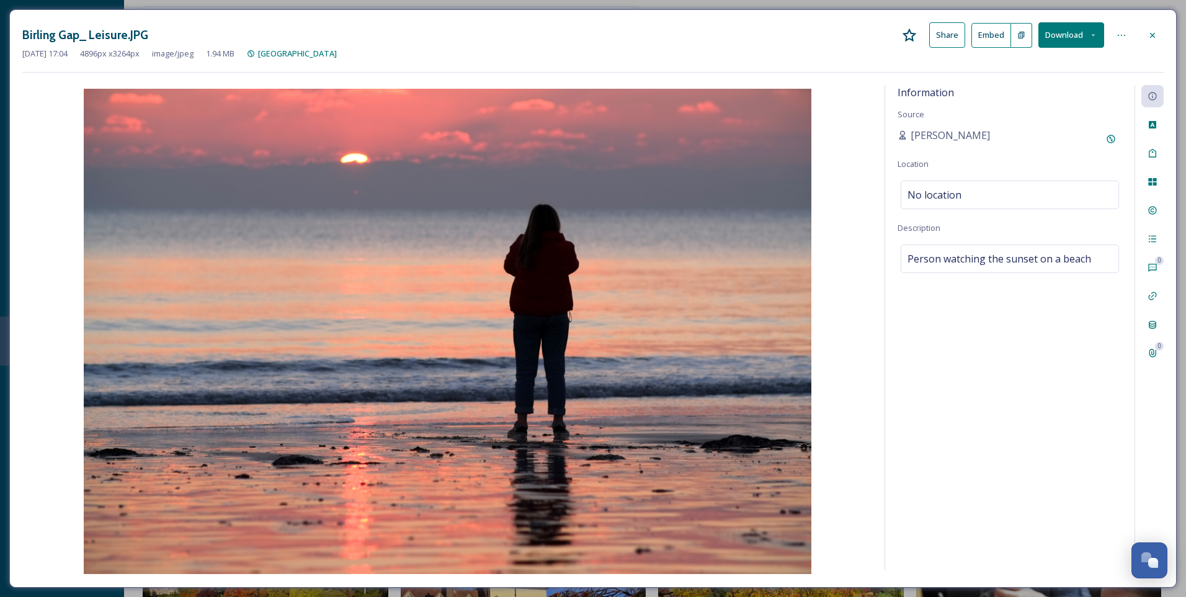
click at [1152, 37] on icon at bounding box center [1153, 35] width 10 height 10
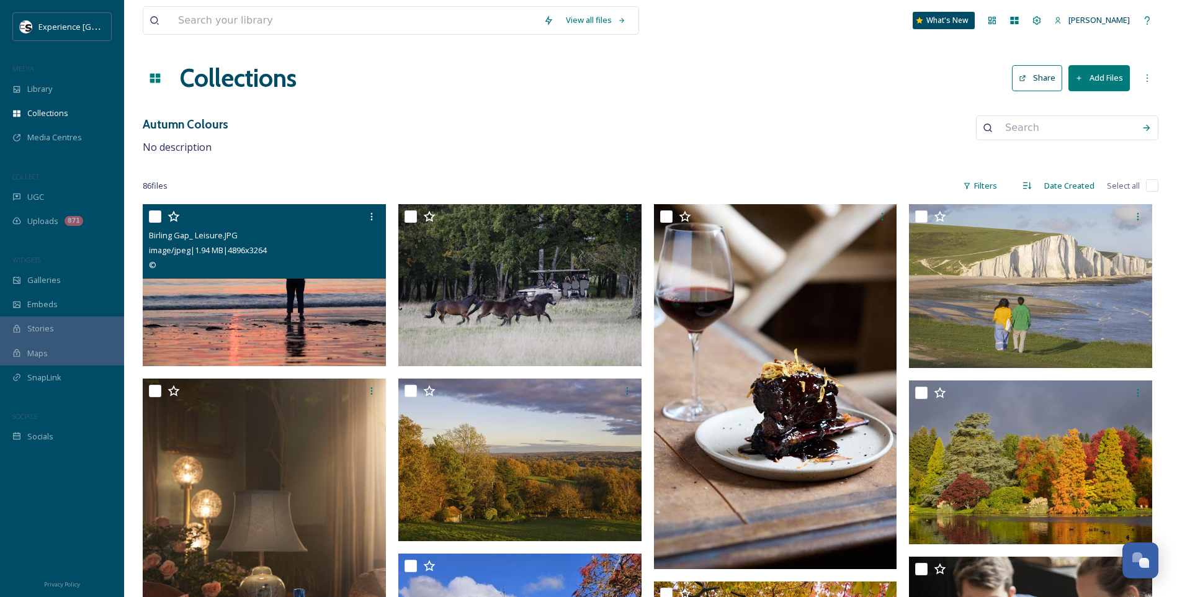
click at [1084, 82] on button "Add Files" at bounding box center [1098, 77] width 61 height 25
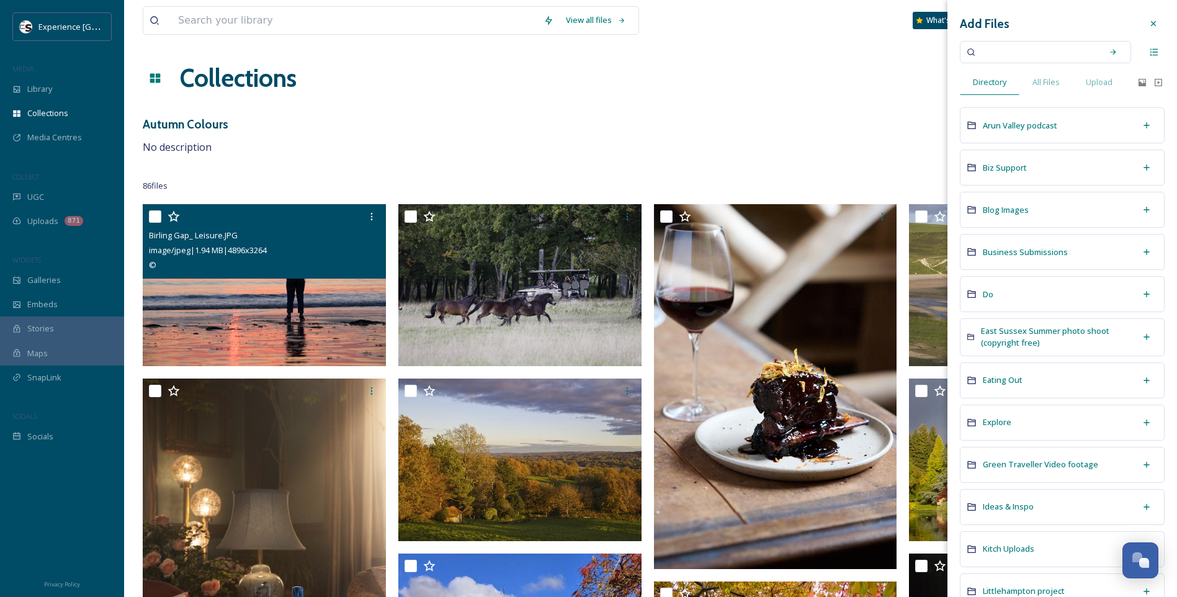
click at [1023, 51] on input at bounding box center [1036, 51] width 117 height 27
type input "stargazing"
click at [1110, 52] on icon at bounding box center [1113, 52] width 6 height 6
click at [1050, 76] on div "All Files" at bounding box center [1045, 81] width 53 height 25
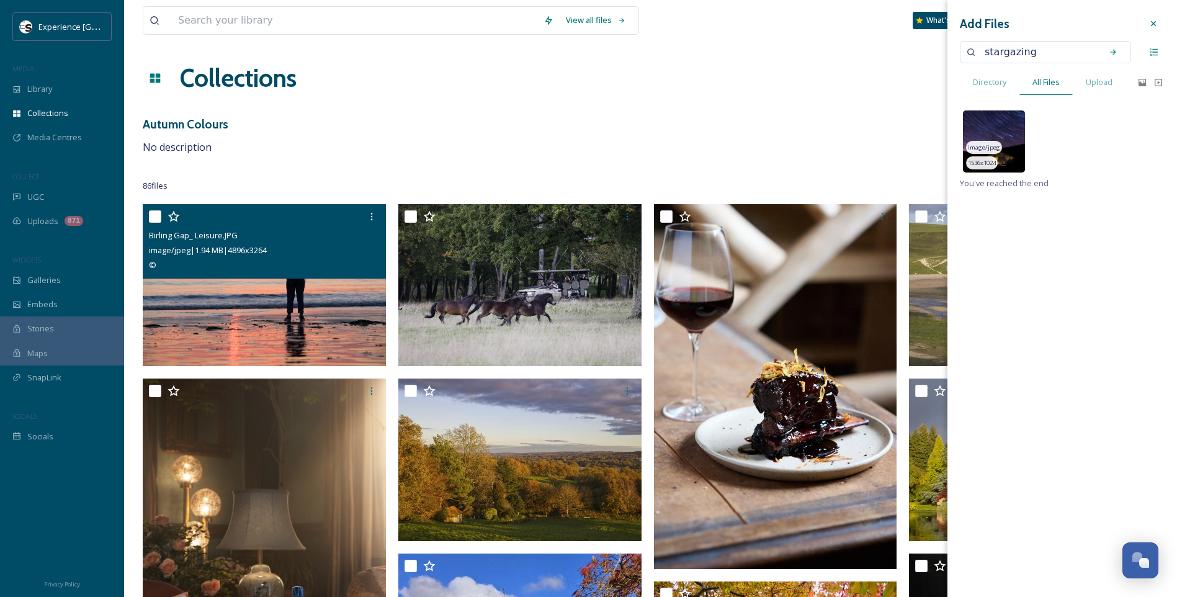
click at [1012, 121] on img at bounding box center [994, 141] width 62 height 62
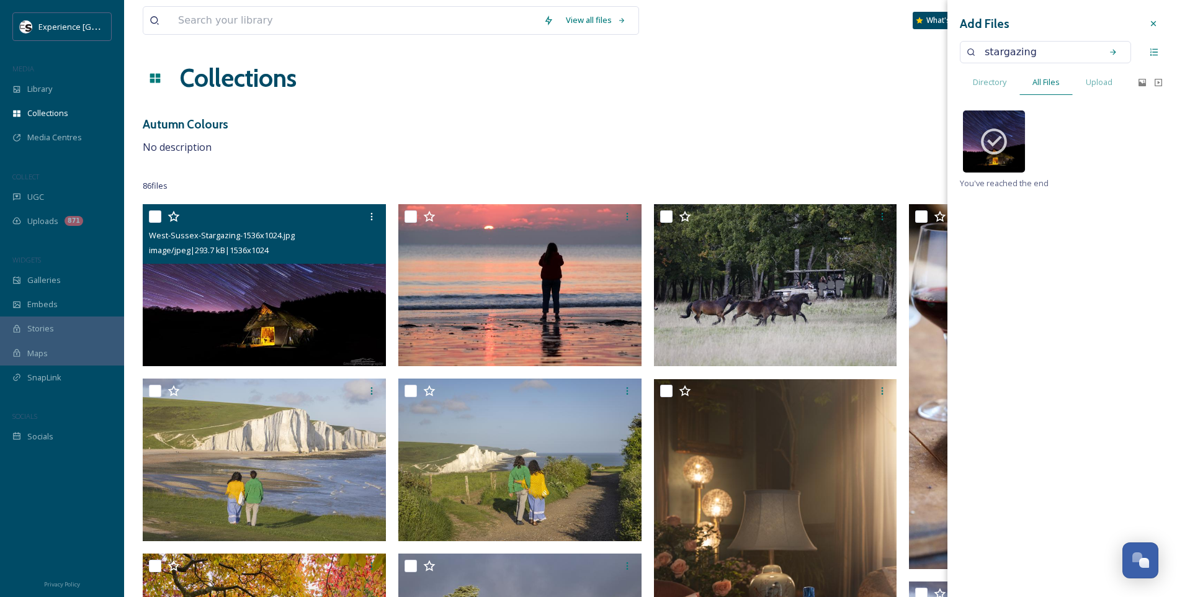
click at [303, 296] on img at bounding box center [264, 285] width 243 height 163
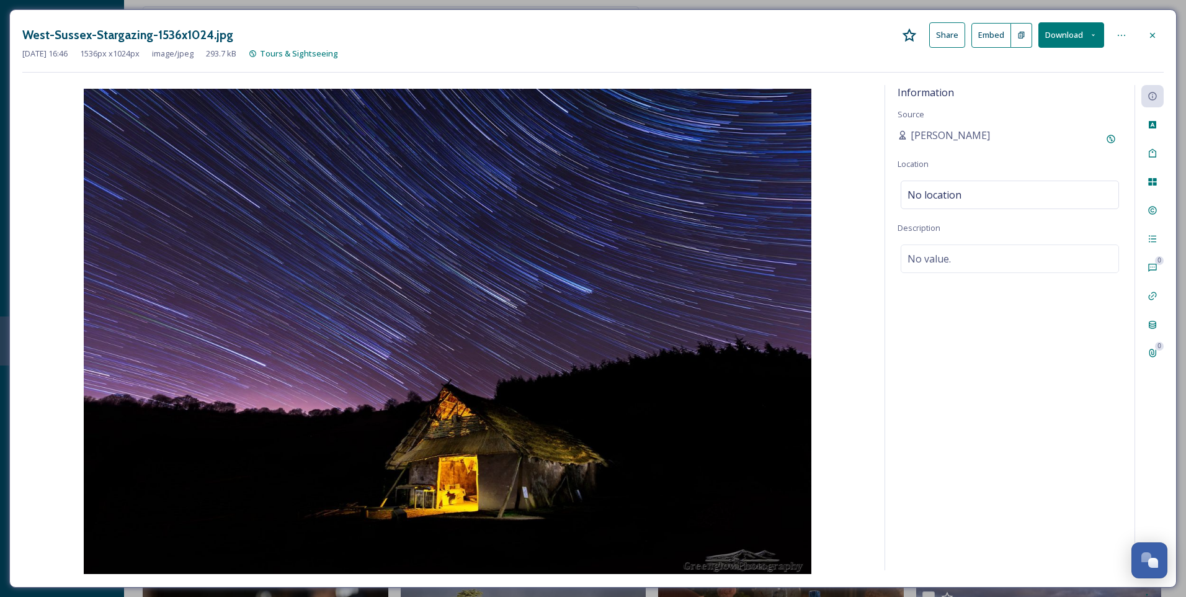
click at [1156, 37] on icon at bounding box center [1153, 35] width 10 height 10
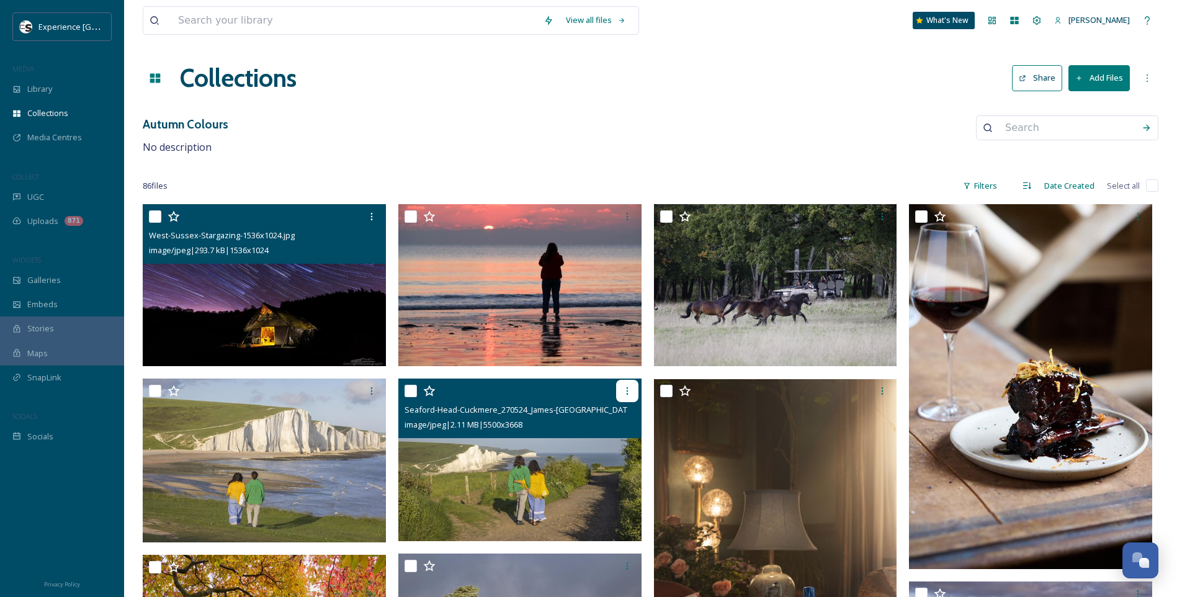
click at [628, 387] on icon at bounding box center [627, 391] width 10 height 10
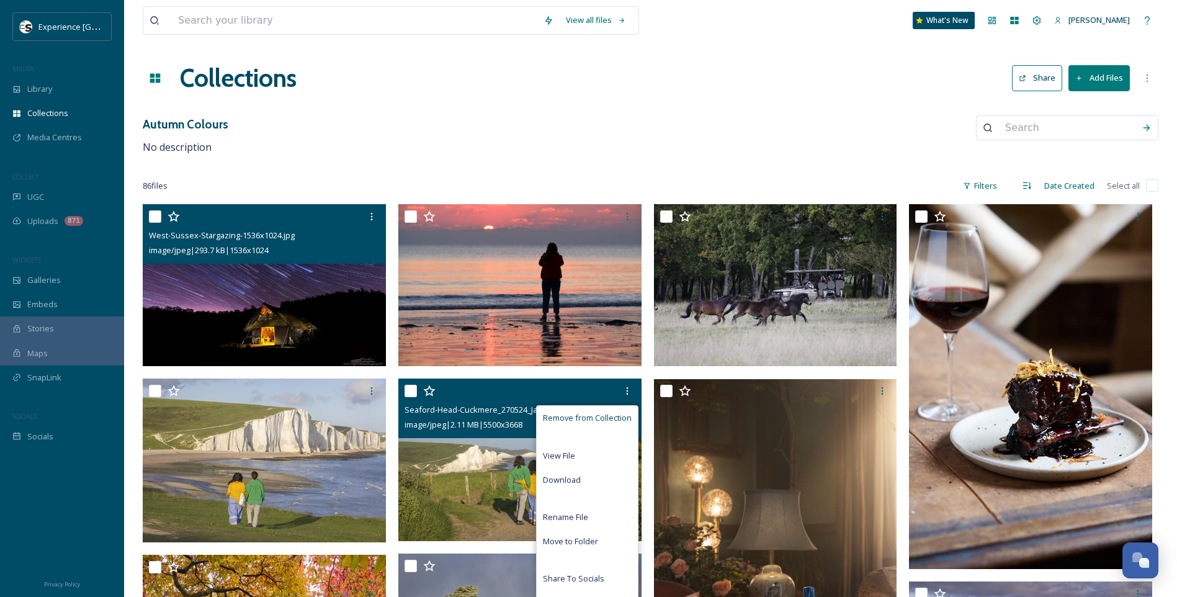
click at [591, 417] on span "Remove from Collection" at bounding box center [587, 418] width 89 height 12
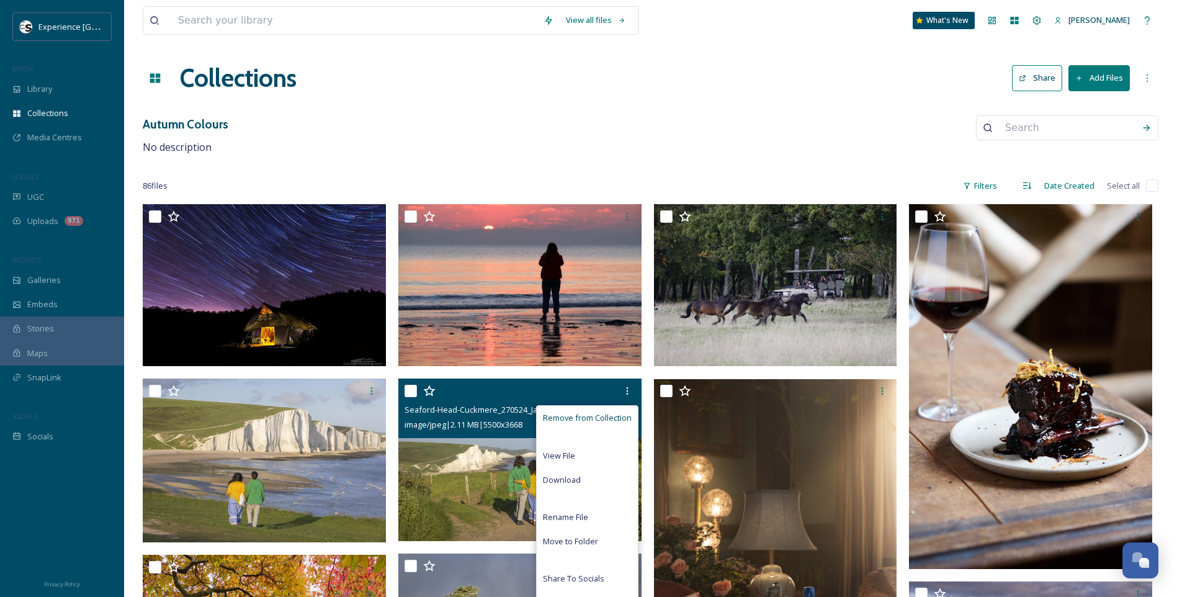
click at [559, 416] on span "Remove from Collection" at bounding box center [587, 418] width 89 height 12
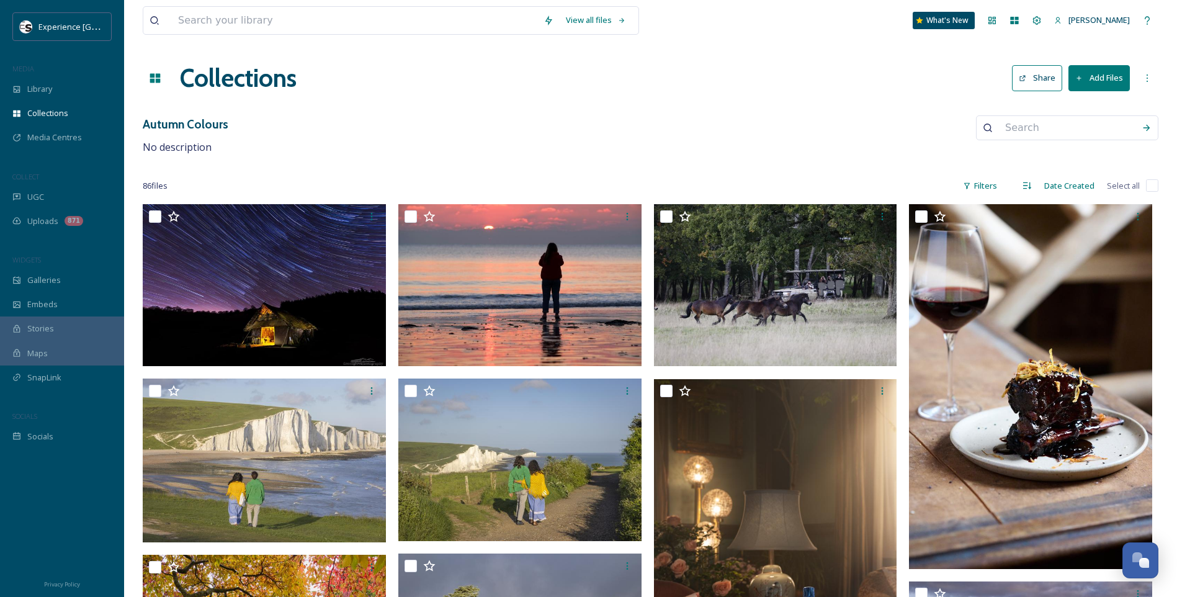
click at [445, 138] on div "Autumn Colours No description" at bounding box center [650, 135] width 1015 height 40
click at [45, 91] on span "Library" at bounding box center [39, 89] width 25 height 12
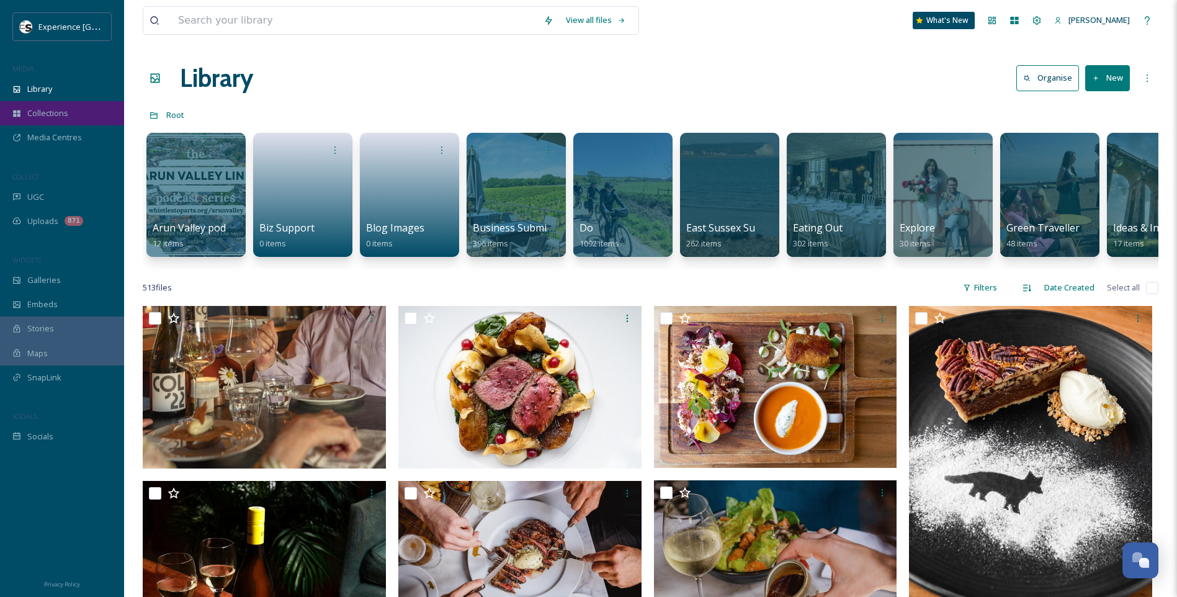
click at [71, 111] on div "Collections" at bounding box center [62, 113] width 124 height 24
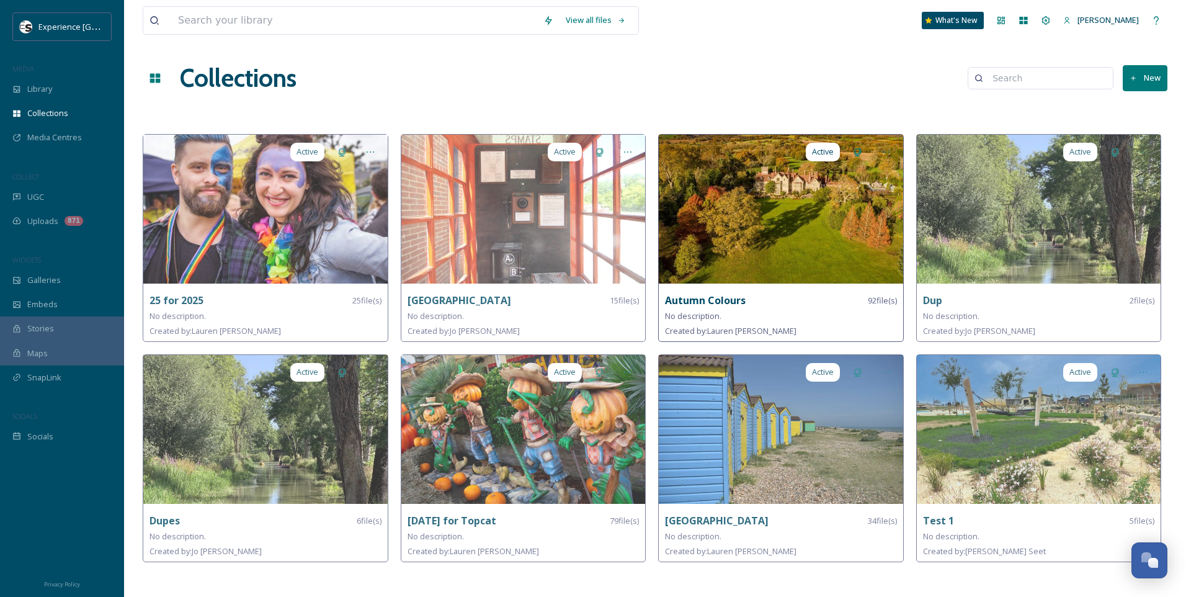
click at [780, 285] on div "Active Autumn Colours 92 file(s) No description. Created by: Lauren Kearney-Pat…" at bounding box center [781, 238] width 246 height 208
click at [788, 203] on img at bounding box center [781, 209] width 244 height 149
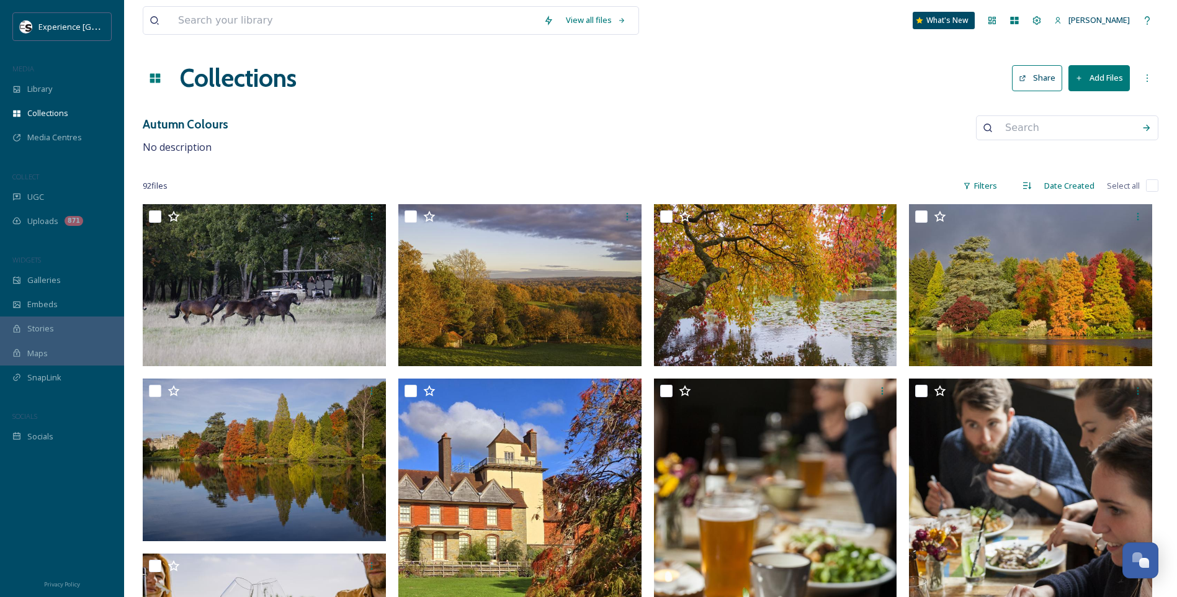
click at [1084, 75] on button "Add Files" at bounding box center [1098, 77] width 61 height 25
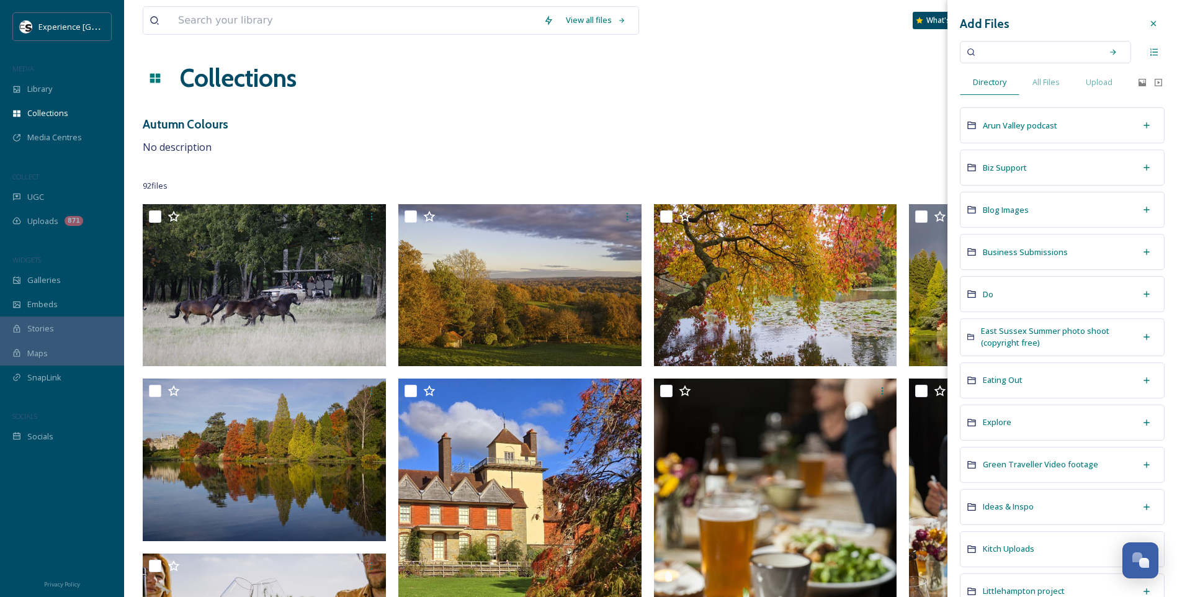
click at [1019, 57] on input at bounding box center [1036, 51] width 117 height 27
click at [1030, 82] on div "All Files" at bounding box center [1045, 81] width 53 height 25
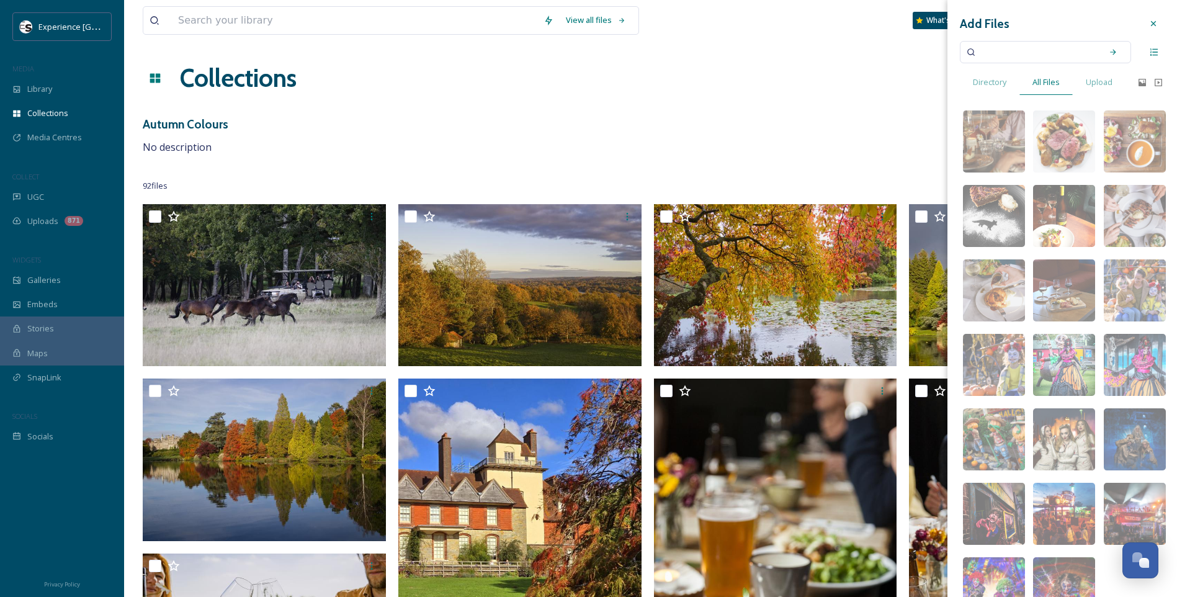
click at [1019, 53] on input at bounding box center [1036, 51] width 117 height 27
type input "autumn"
click at [1110, 52] on icon at bounding box center [1113, 52] width 6 height 6
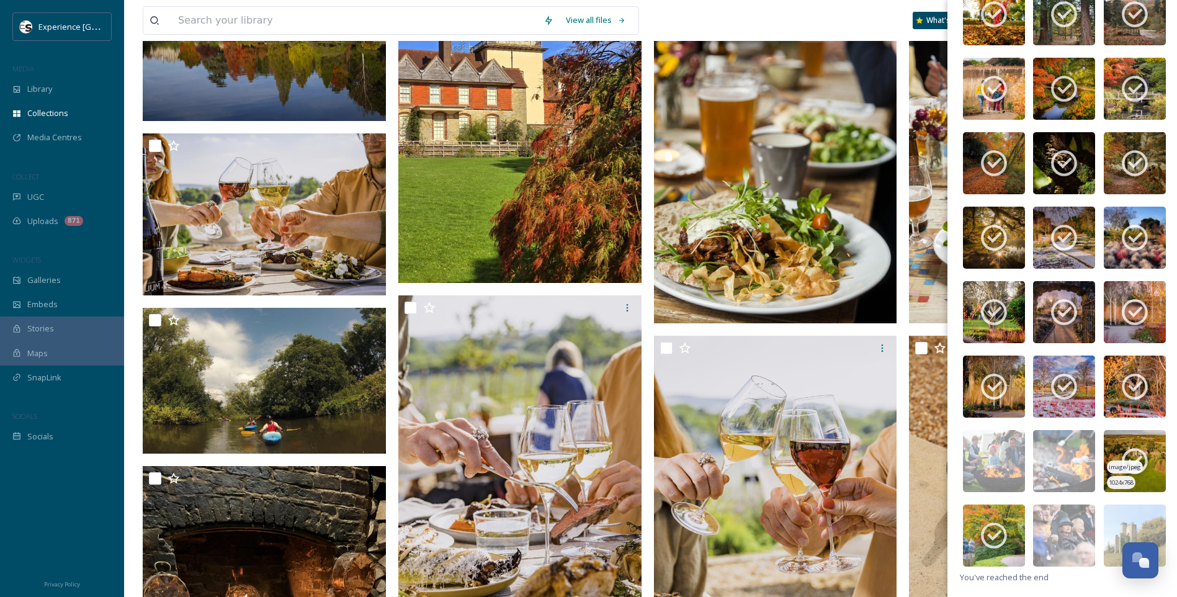
scroll to position [434, 0]
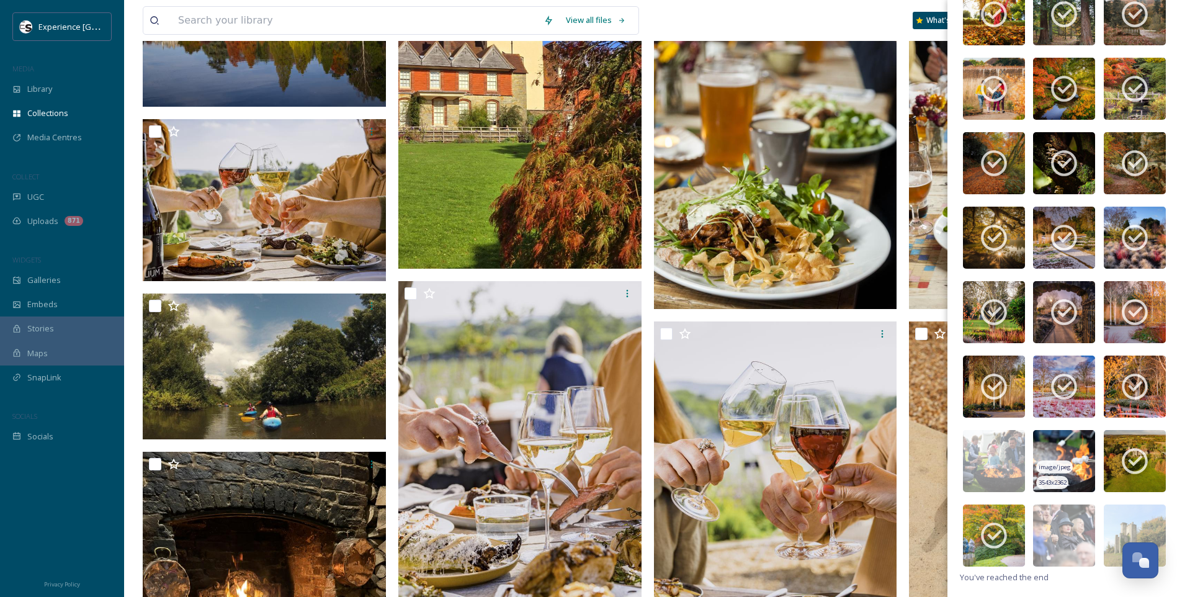
click at [1065, 448] on img at bounding box center [1064, 461] width 62 height 62
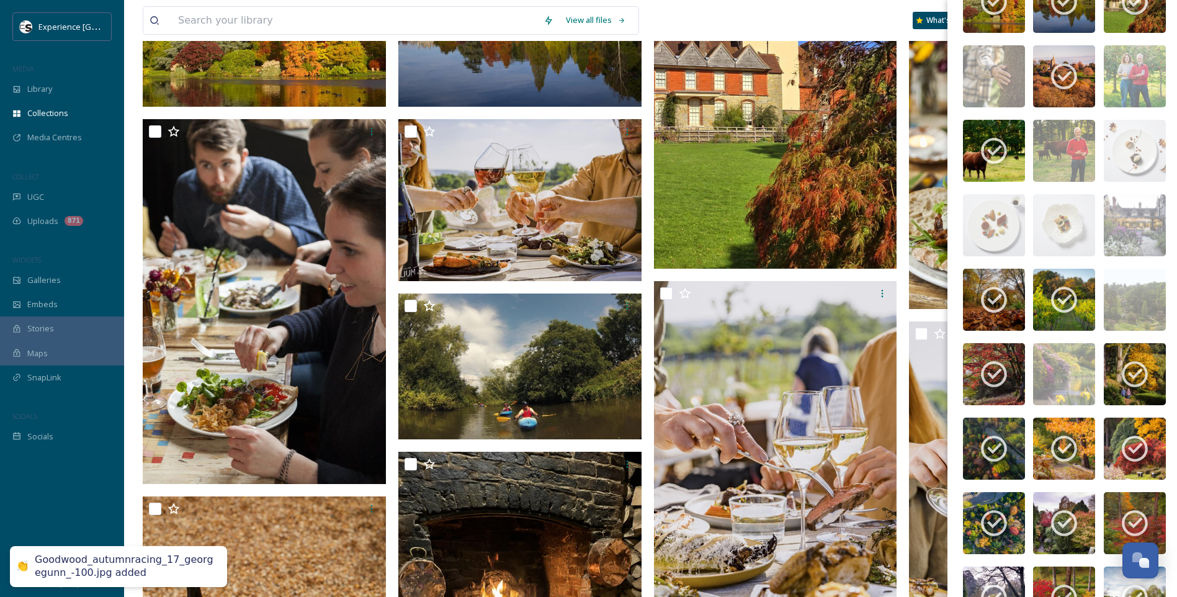
scroll to position [0, 0]
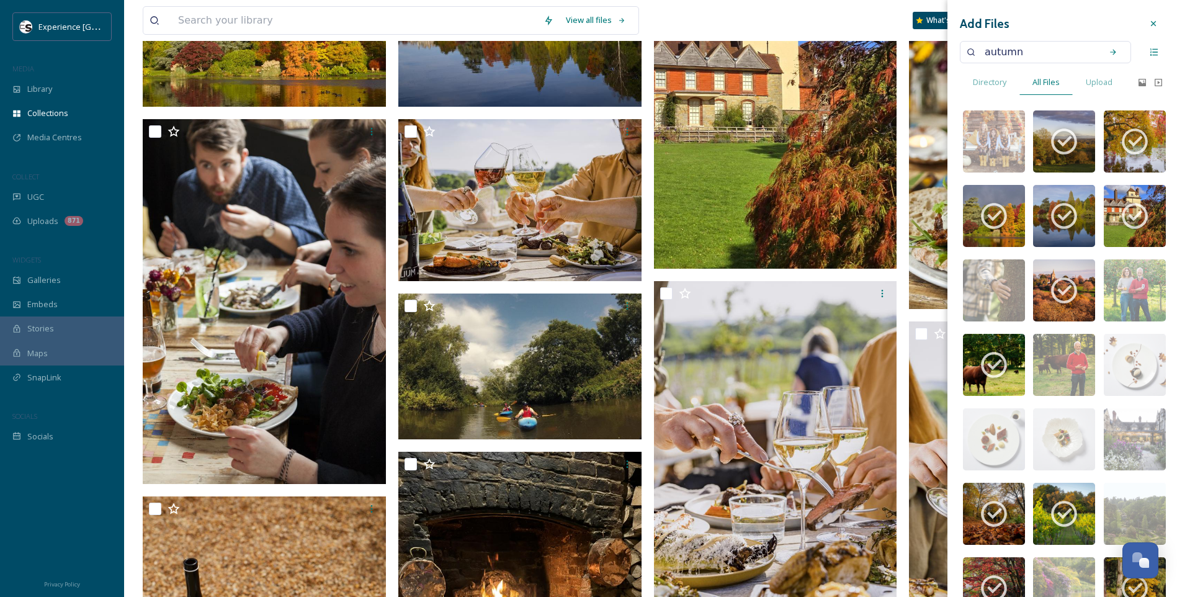
click at [1148, 25] on icon at bounding box center [1153, 24] width 10 height 10
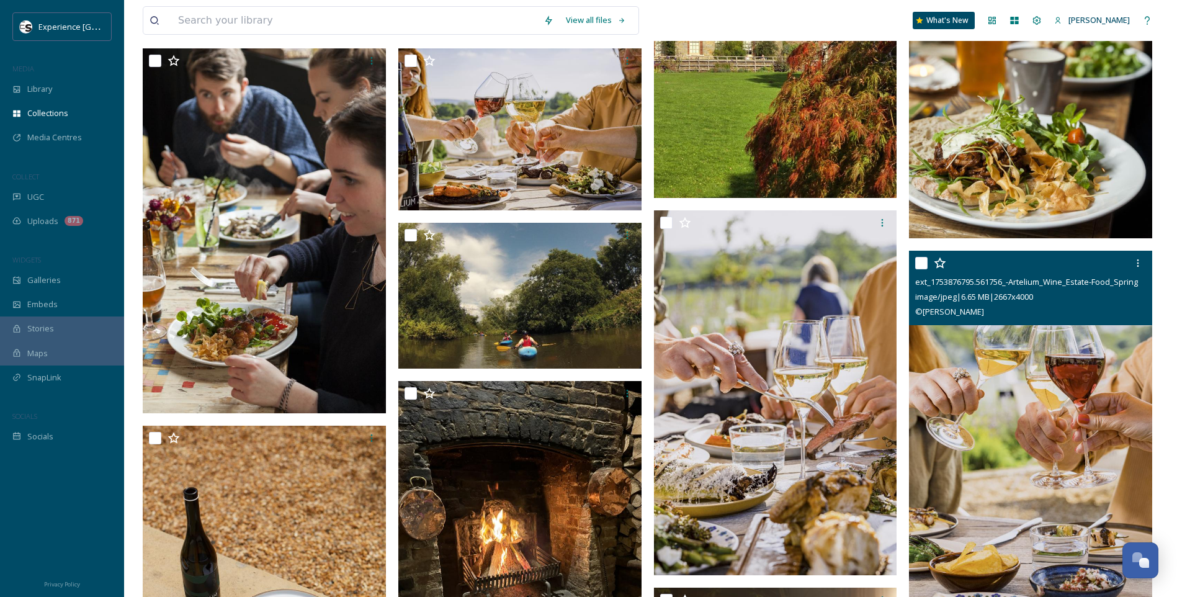
scroll to position [496, 0]
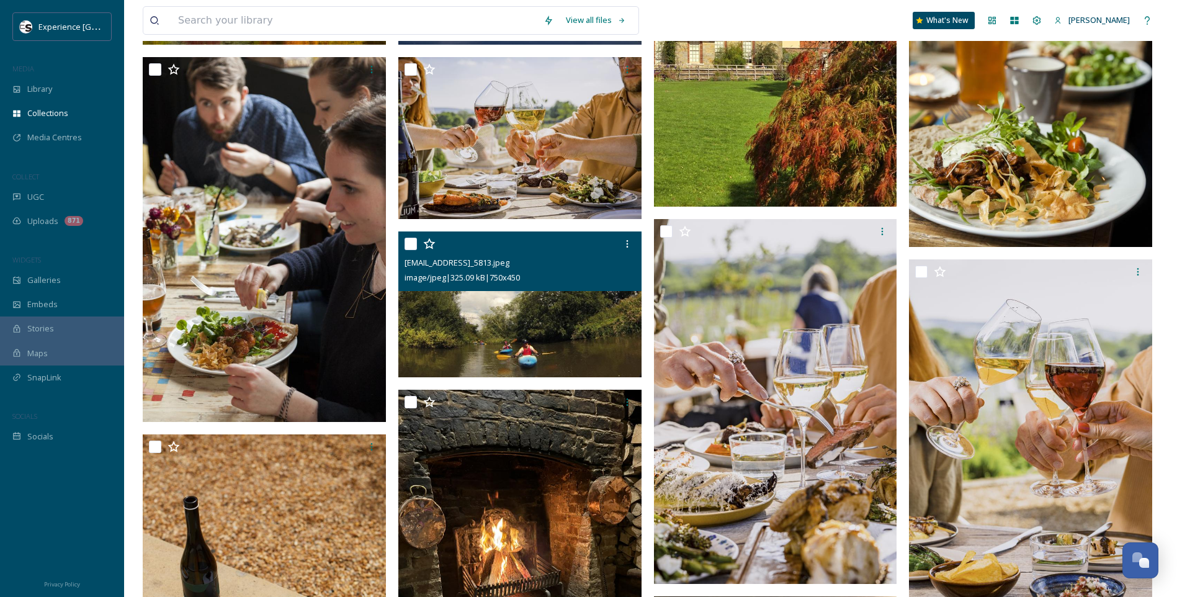
click at [535, 333] on img at bounding box center [519, 304] width 243 height 146
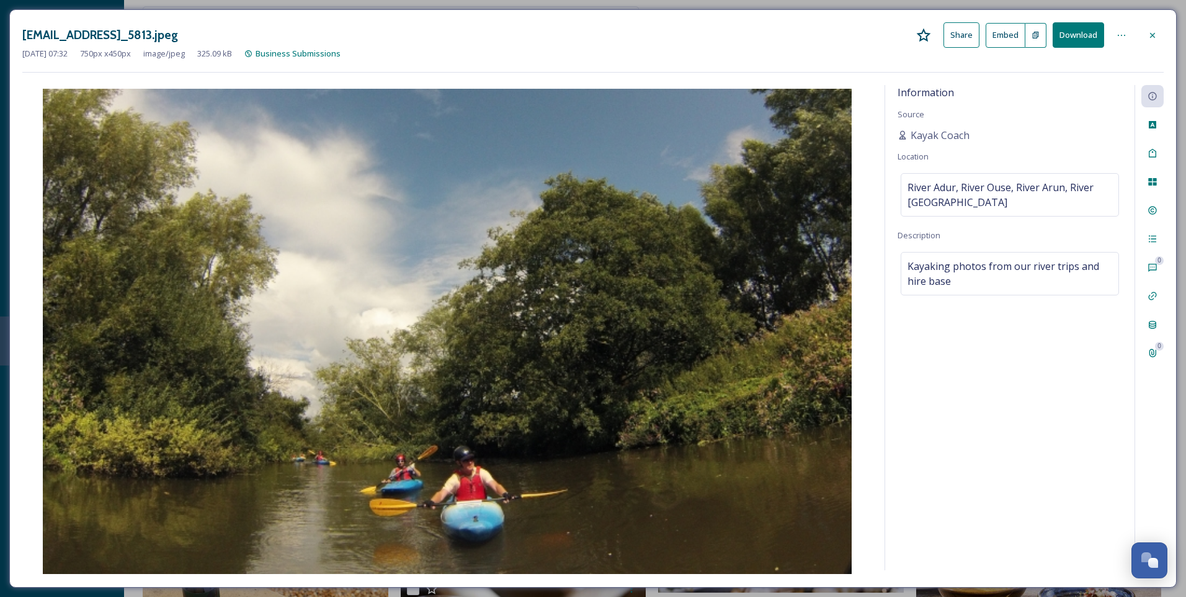
click at [1157, 35] on icon at bounding box center [1153, 35] width 10 height 10
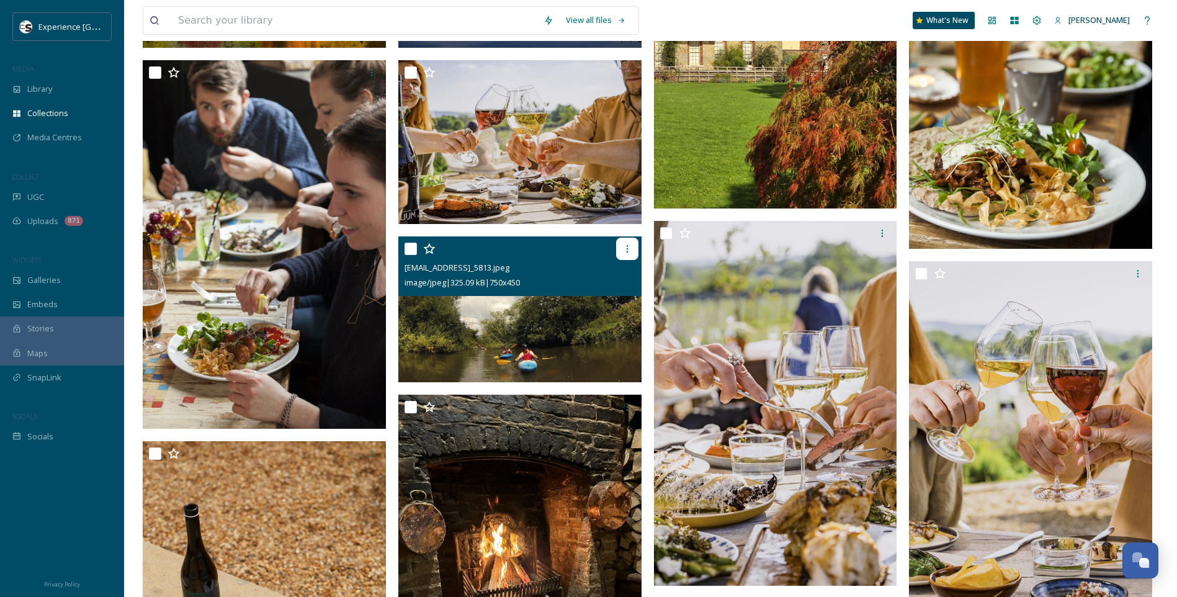
click at [628, 243] on div at bounding box center [627, 249] width 22 height 22
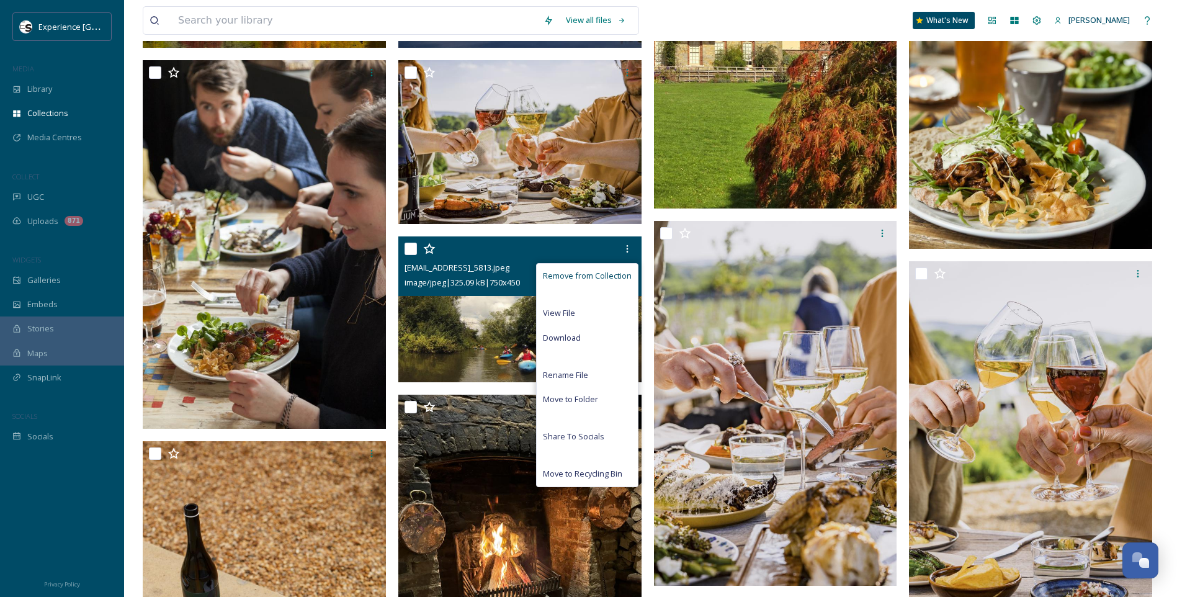
click at [574, 270] on span "Remove from Collection" at bounding box center [587, 276] width 89 height 12
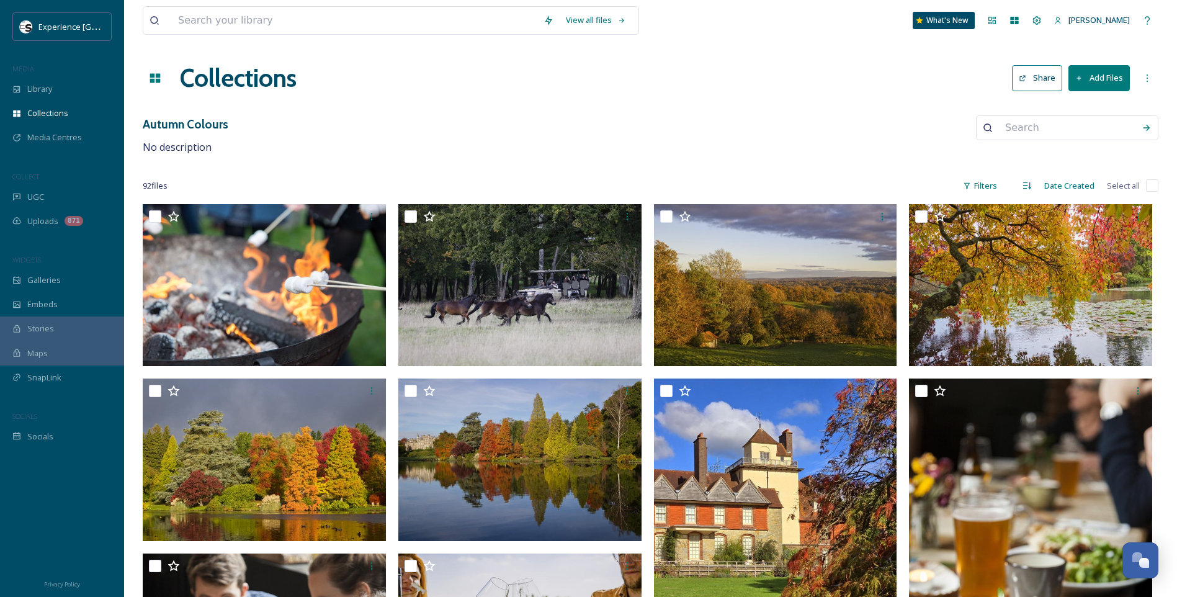
click at [1083, 79] on button "Add Files" at bounding box center [1098, 77] width 61 height 25
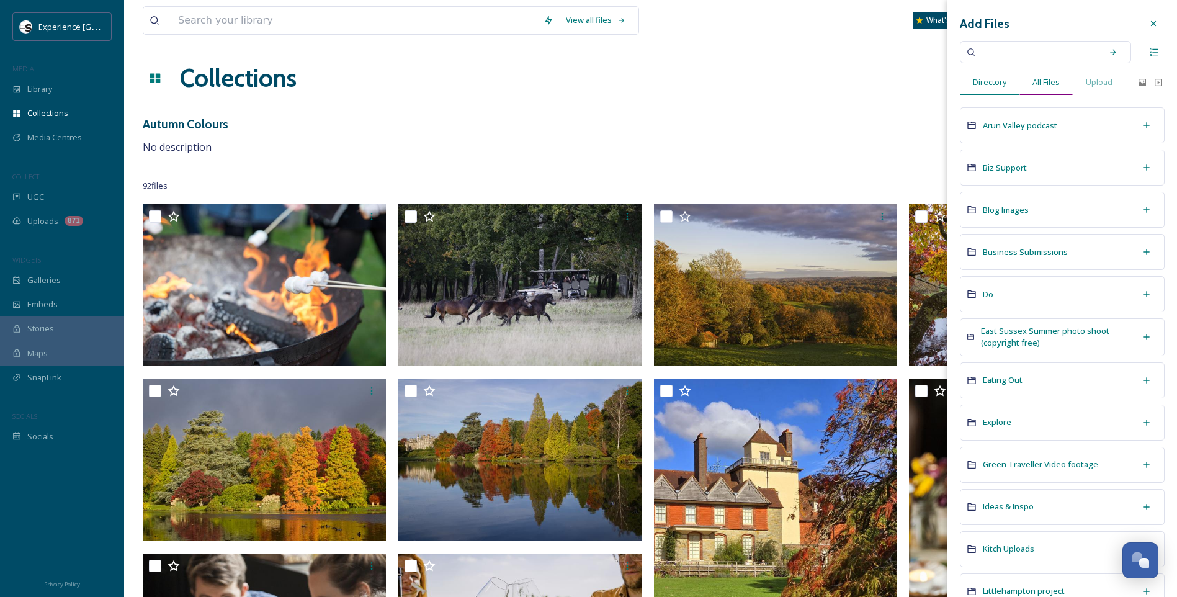
click at [1036, 77] on span "All Files" at bounding box center [1045, 82] width 27 height 12
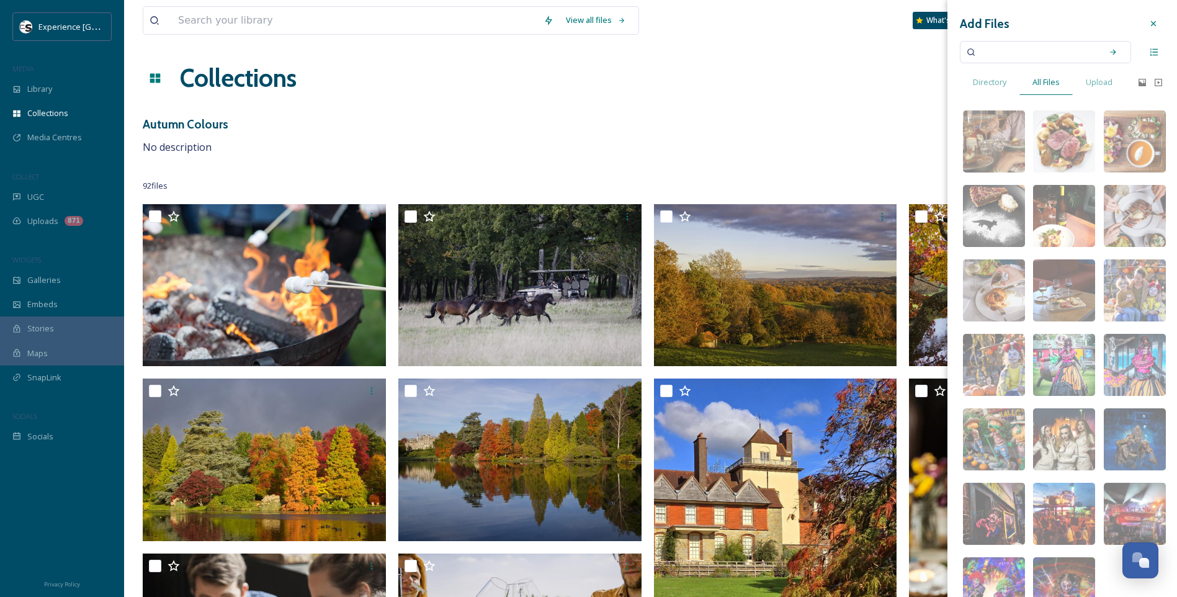
click at [1026, 52] on input at bounding box center [1036, 51] width 117 height 27
type input "kayak"
click at [1108, 50] on icon at bounding box center [1112, 52] width 9 height 9
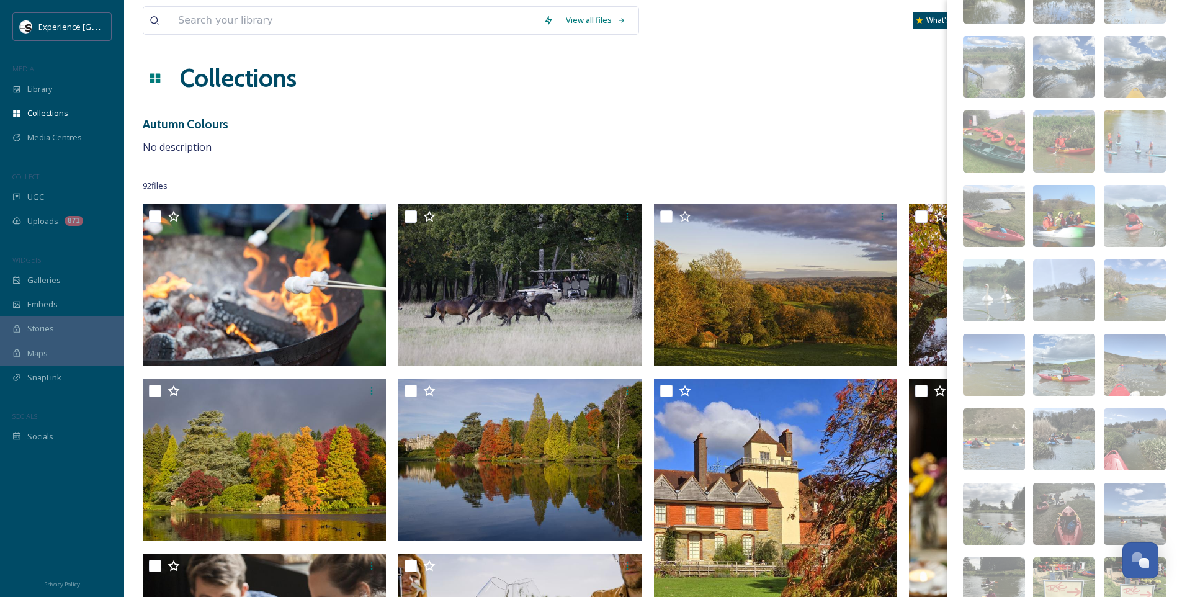
scroll to position [186, 0]
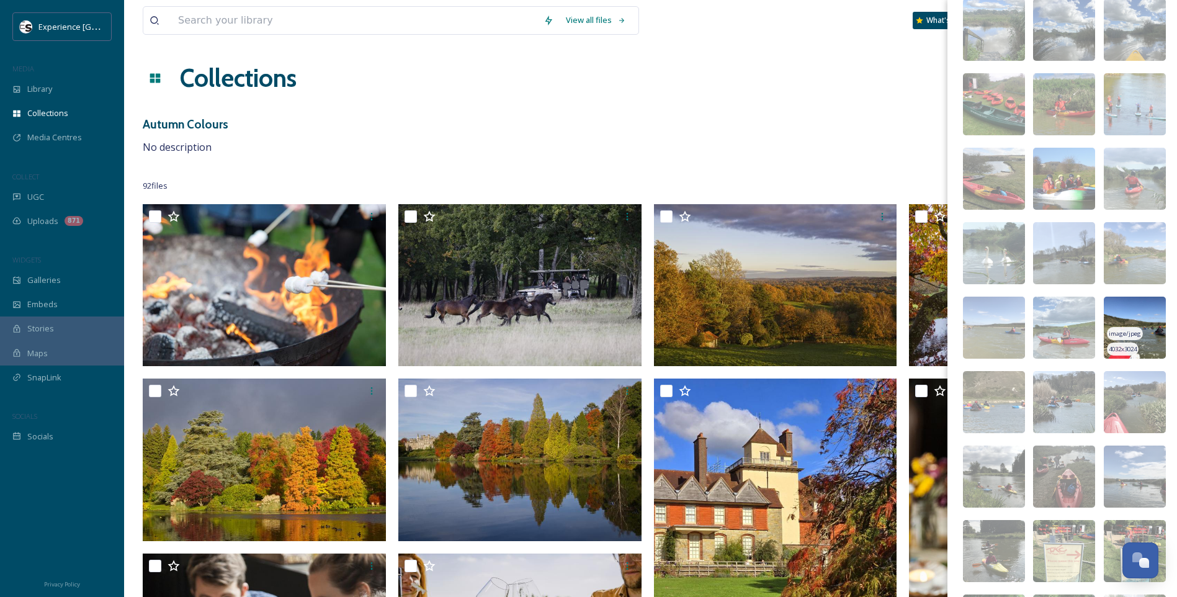
click at [1146, 323] on img at bounding box center [1134, 327] width 62 height 62
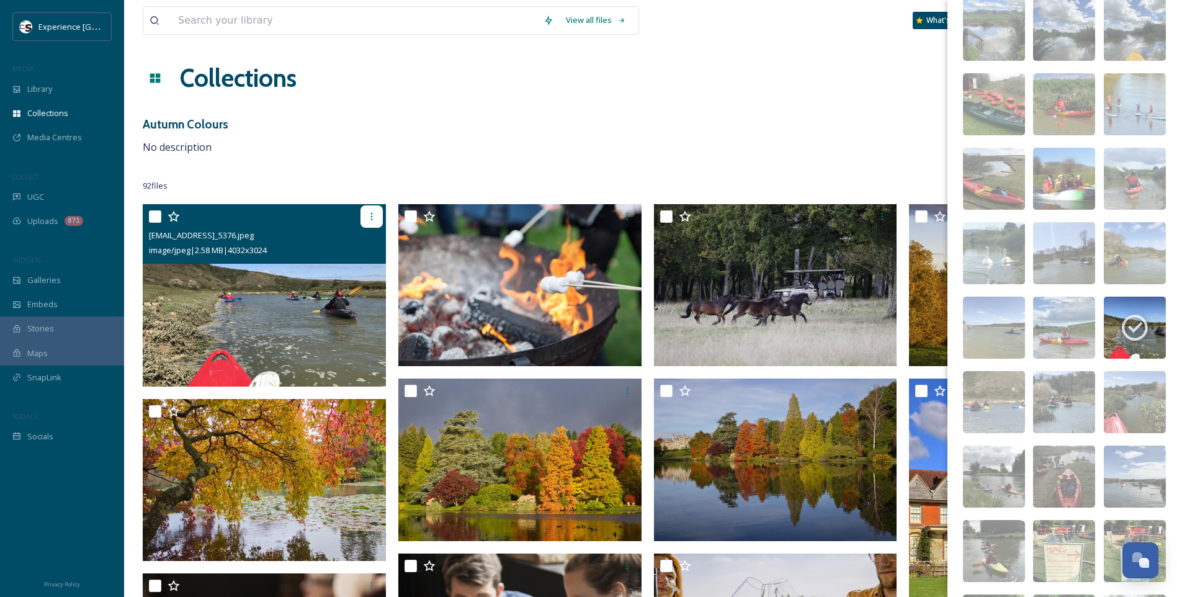
click at [372, 213] on icon at bounding box center [372, 217] width 10 height 10
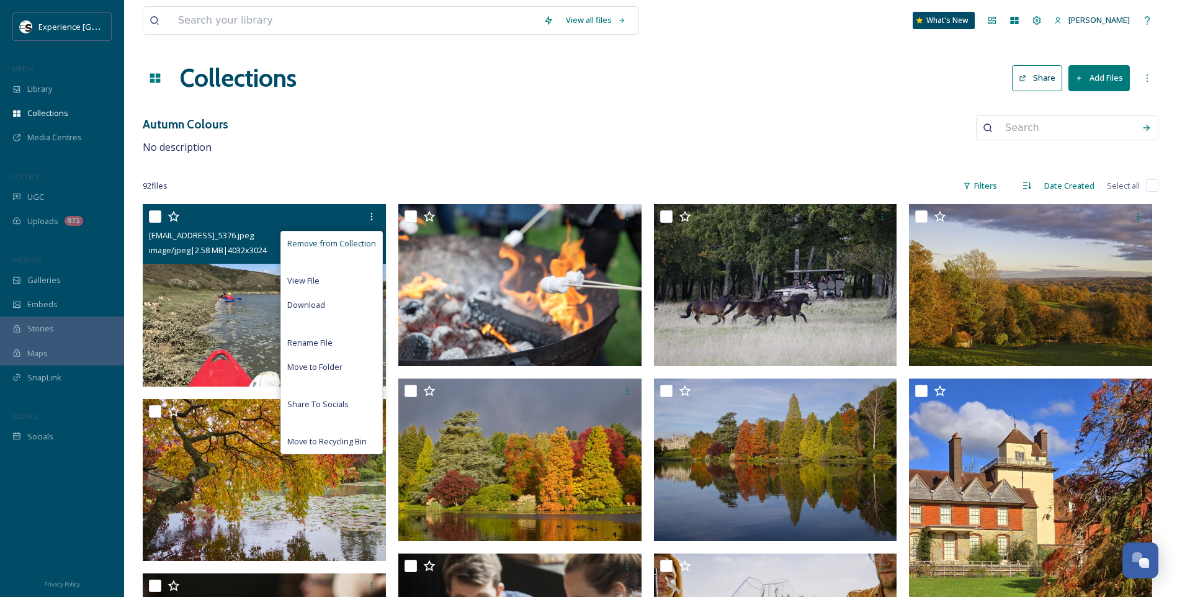
click at [336, 240] on span "Remove from Collection" at bounding box center [331, 244] width 89 height 12
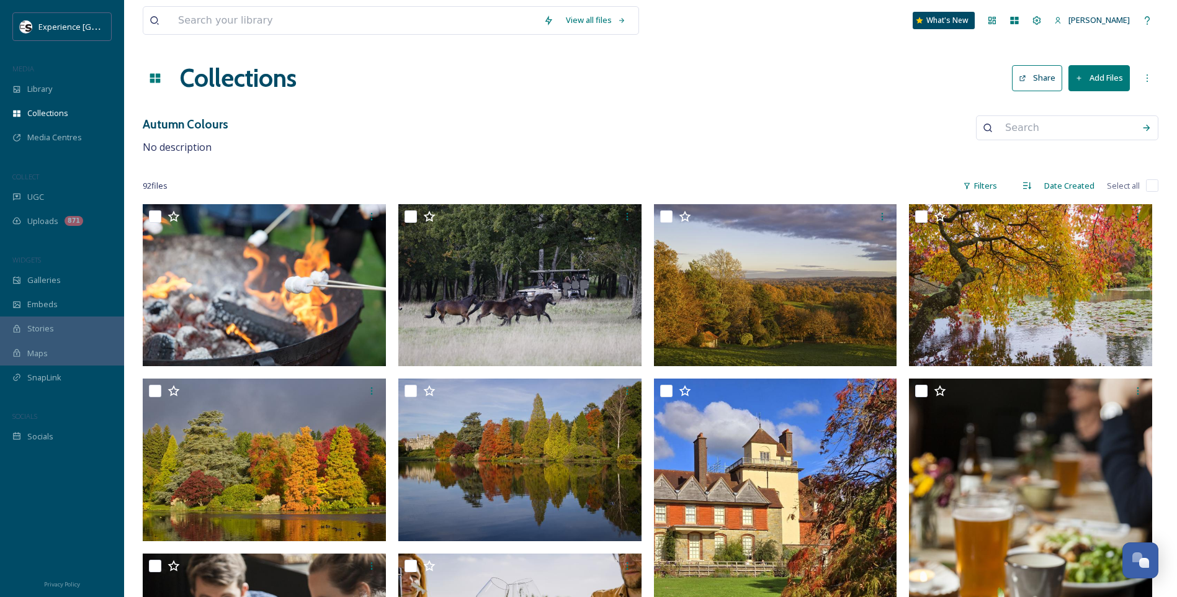
click at [1088, 84] on button "Add Files" at bounding box center [1098, 77] width 61 height 25
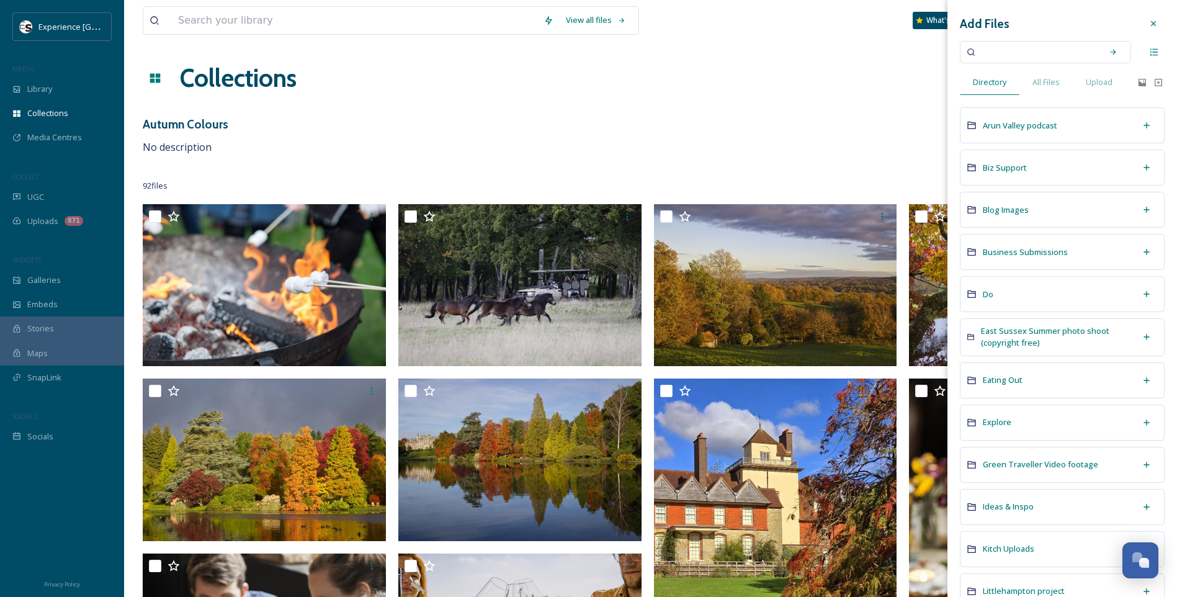
click at [999, 56] on input at bounding box center [1036, 51] width 117 height 27
click at [1056, 83] on span "All Files" at bounding box center [1045, 82] width 27 height 12
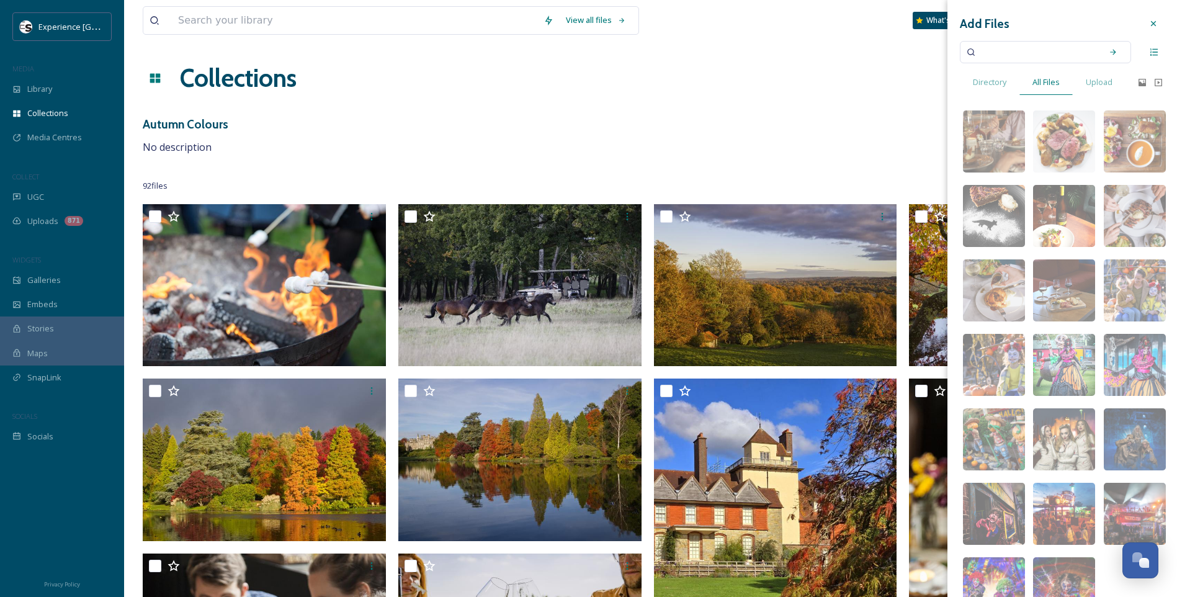
click at [1011, 51] on input at bounding box center [1036, 51] width 117 height 27
type input "watersports"
click at [1108, 48] on icon at bounding box center [1112, 52] width 9 height 9
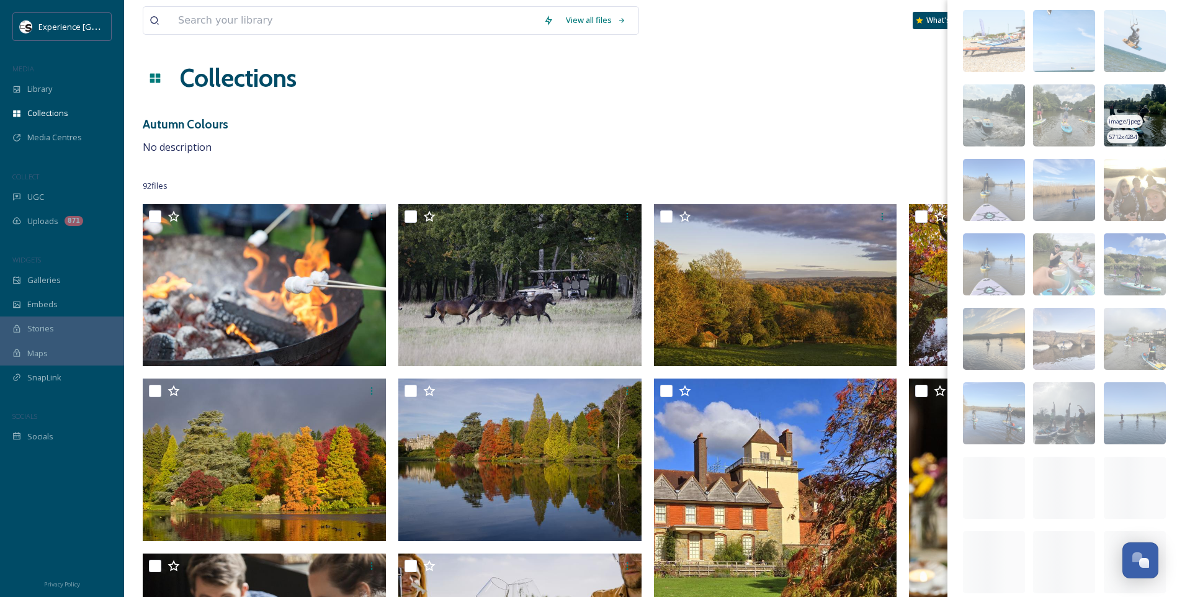
scroll to position [255, 0]
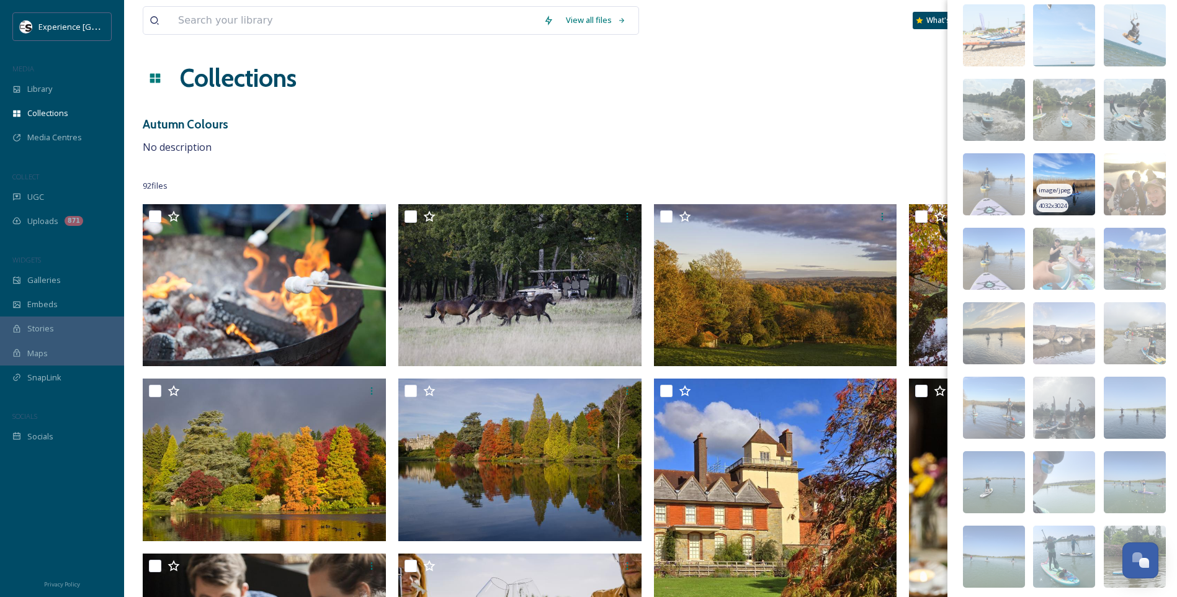
click at [1077, 194] on img at bounding box center [1064, 184] width 62 height 62
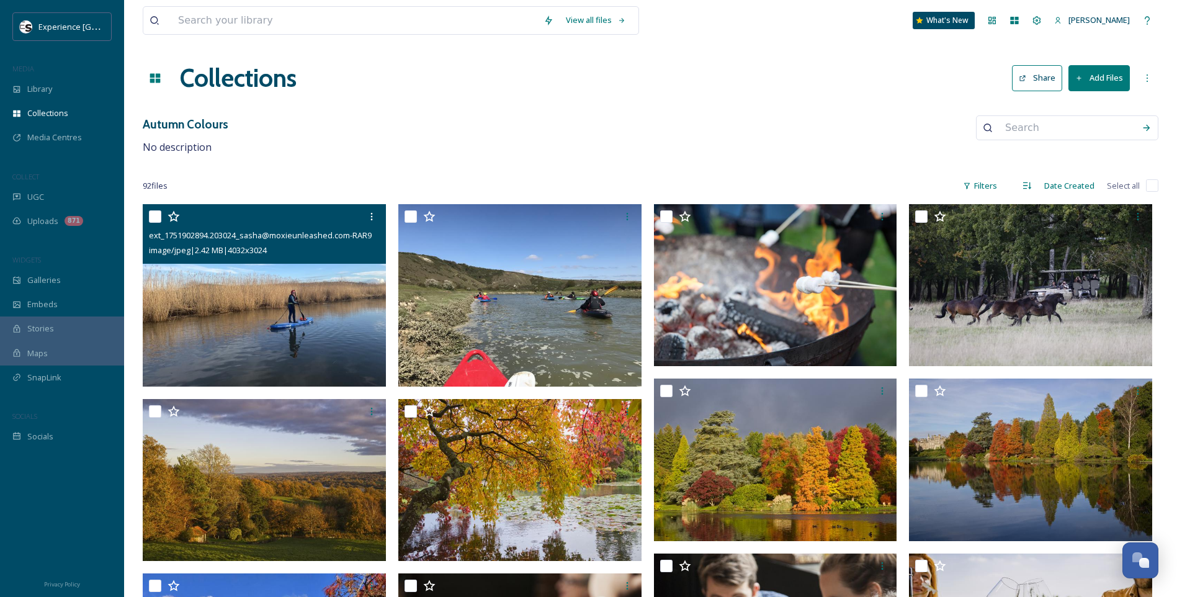
click at [337, 310] on img at bounding box center [264, 295] width 243 height 182
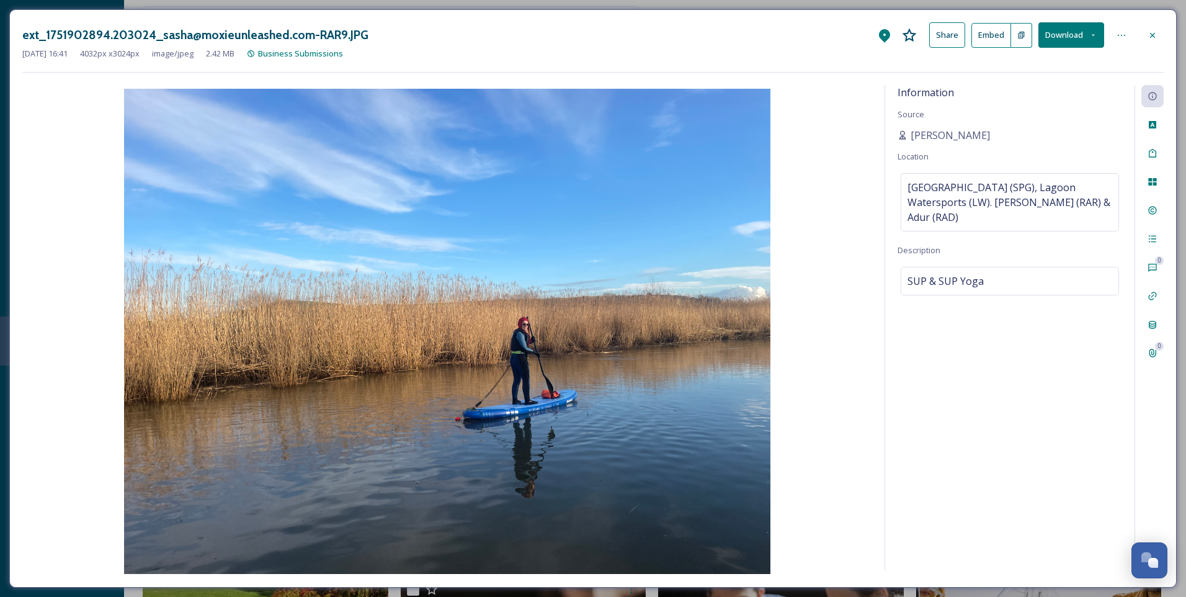
click at [1152, 30] on icon at bounding box center [1153, 35] width 10 height 10
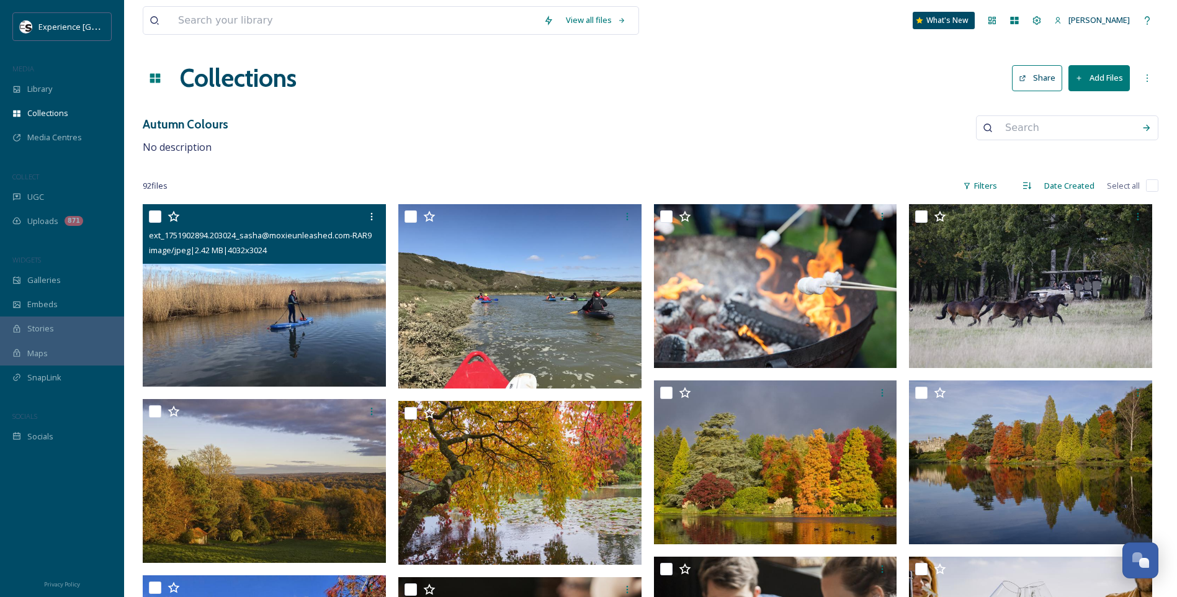
click at [1091, 76] on button "Add Files" at bounding box center [1098, 77] width 61 height 25
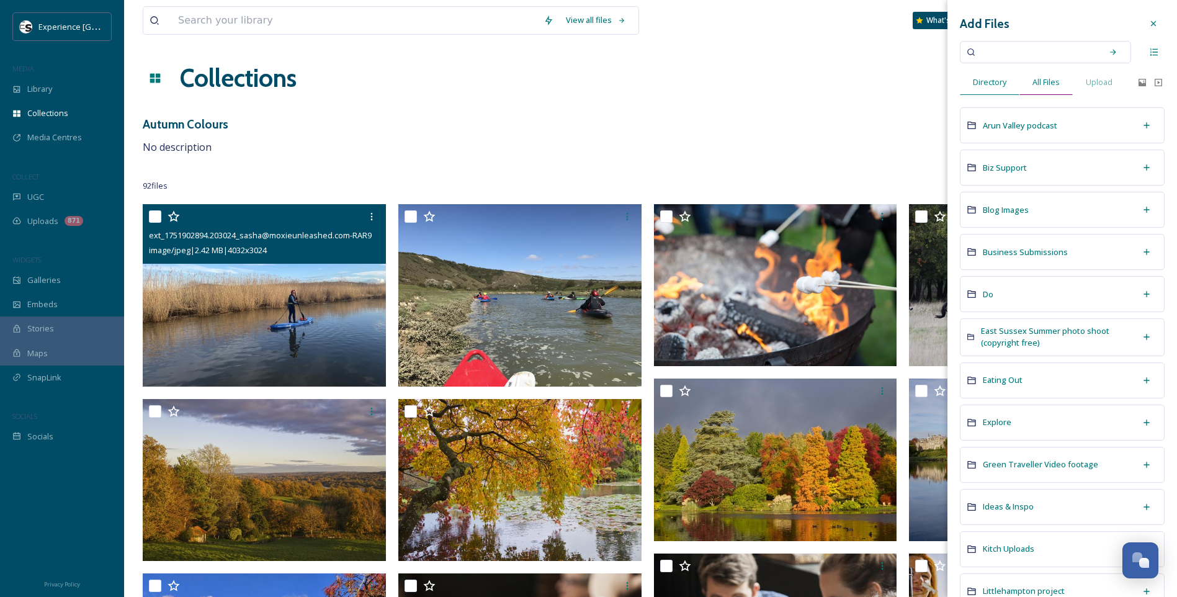
click at [1047, 74] on div "All Files" at bounding box center [1045, 81] width 53 height 25
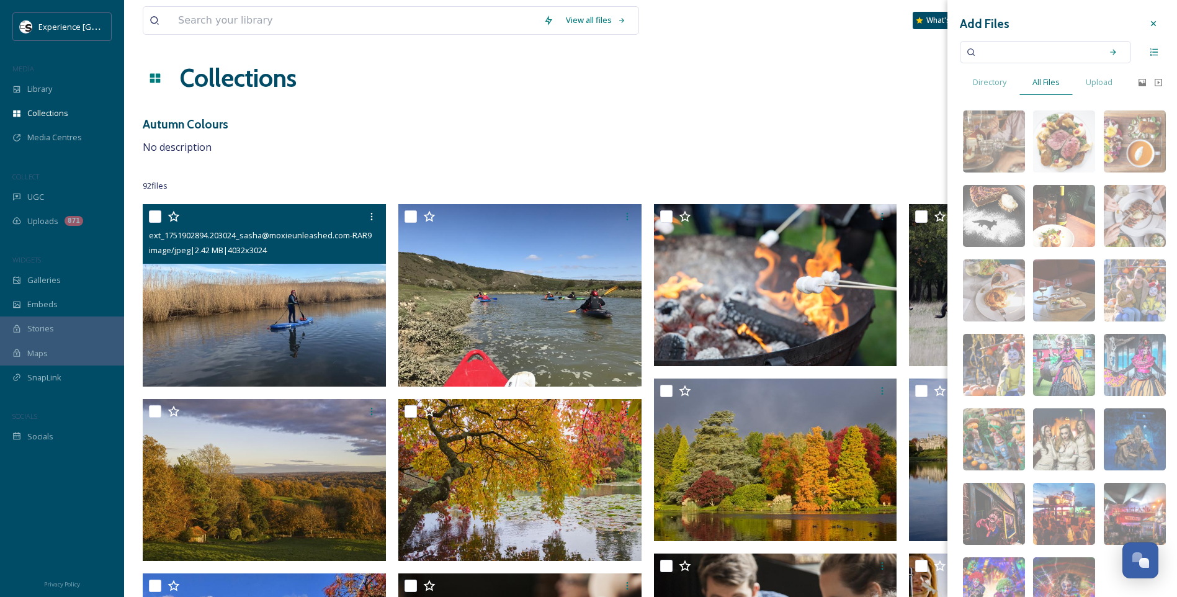
click at [998, 48] on input at bounding box center [1036, 51] width 117 height 27
type input "watersports"
click at [1108, 54] on icon at bounding box center [1112, 52] width 9 height 9
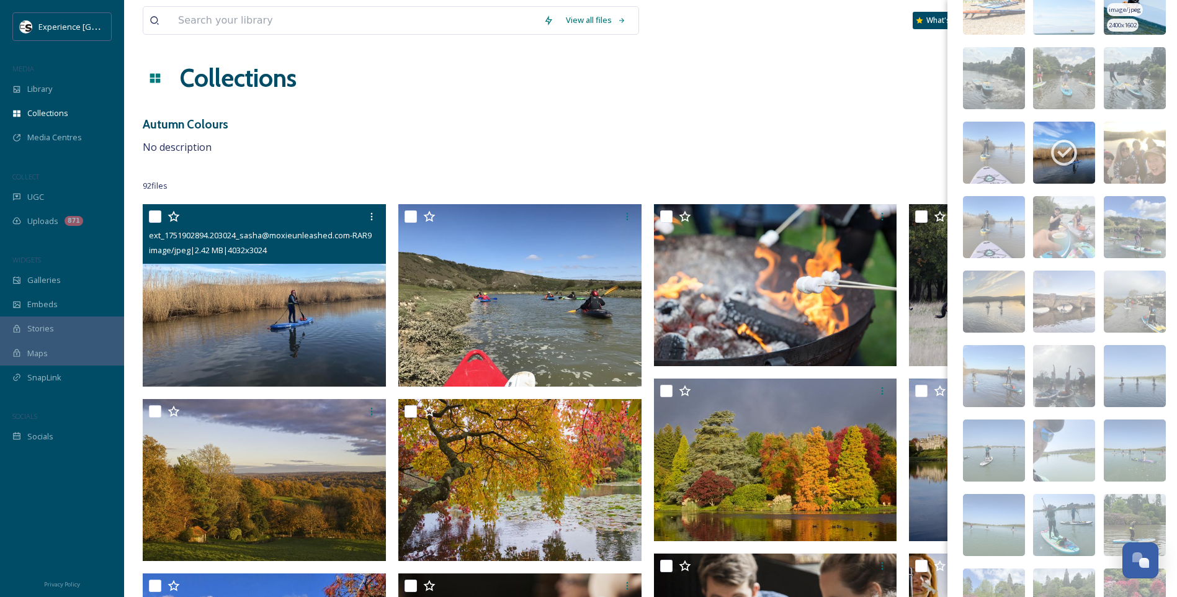
scroll to position [317, 0]
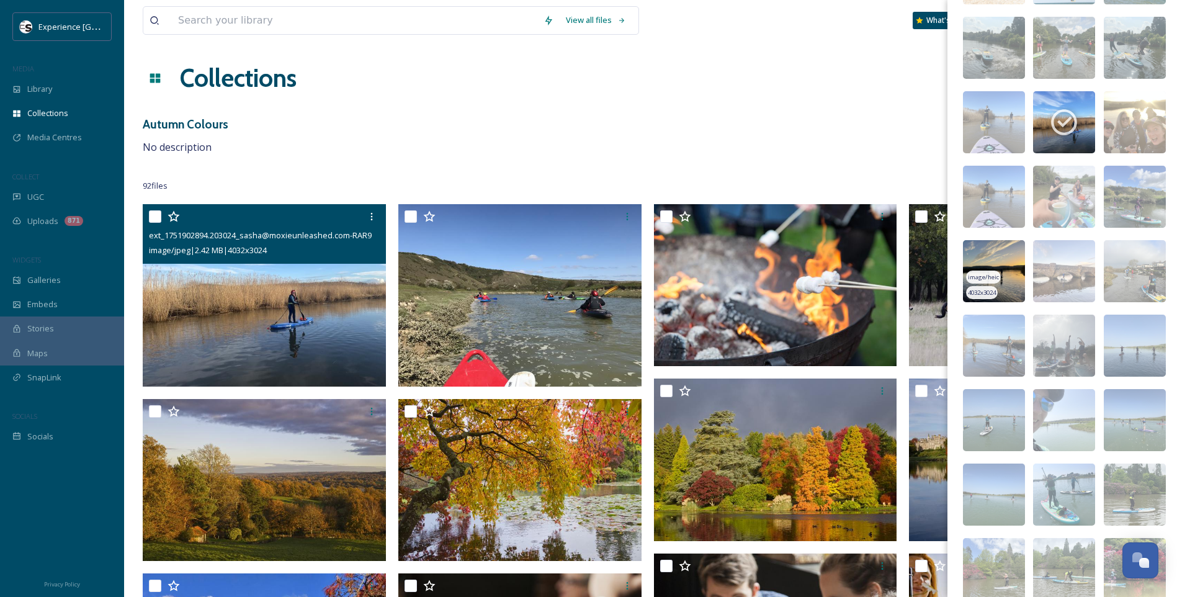
click at [1008, 262] on img at bounding box center [994, 271] width 62 height 62
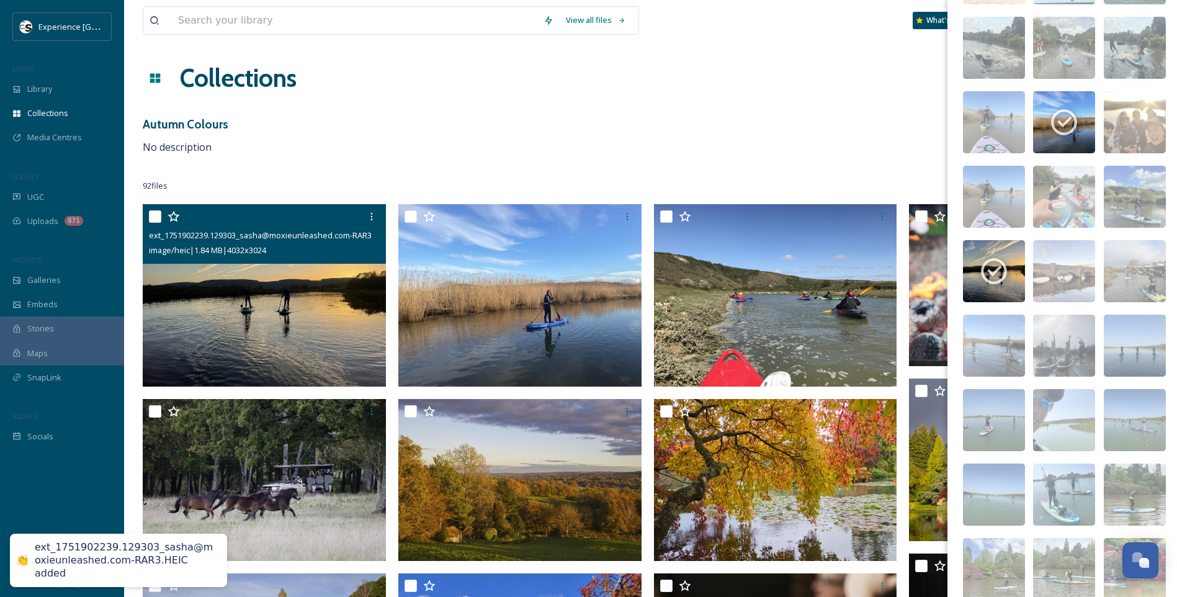
click at [305, 300] on img at bounding box center [264, 295] width 243 height 182
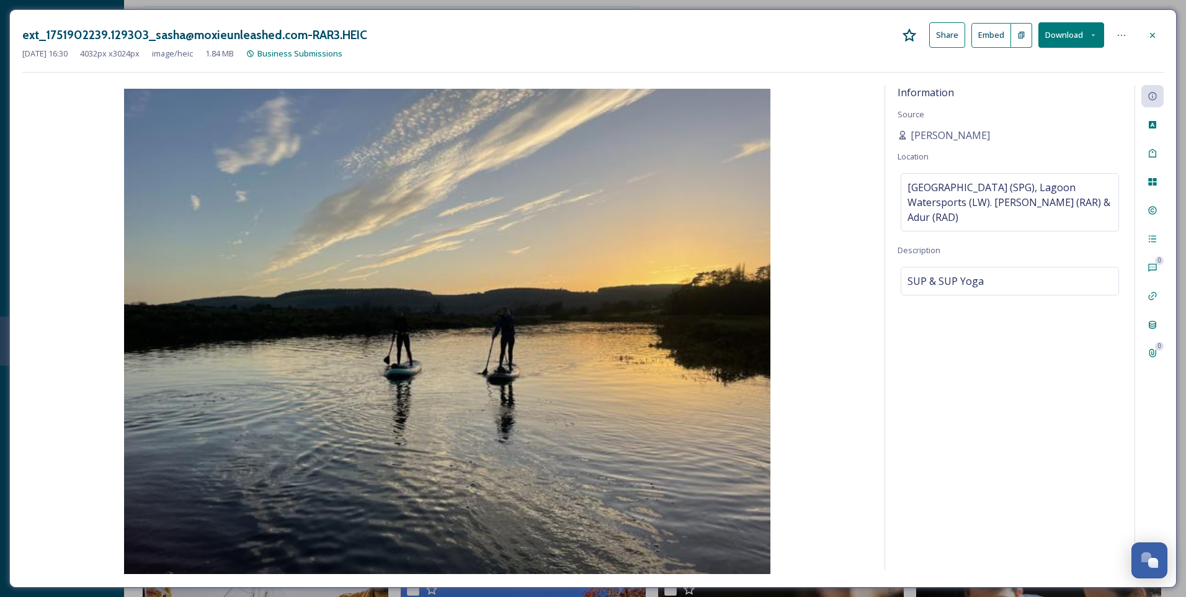
click at [1156, 35] on icon at bounding box center [1153, 35] width 10 height 10
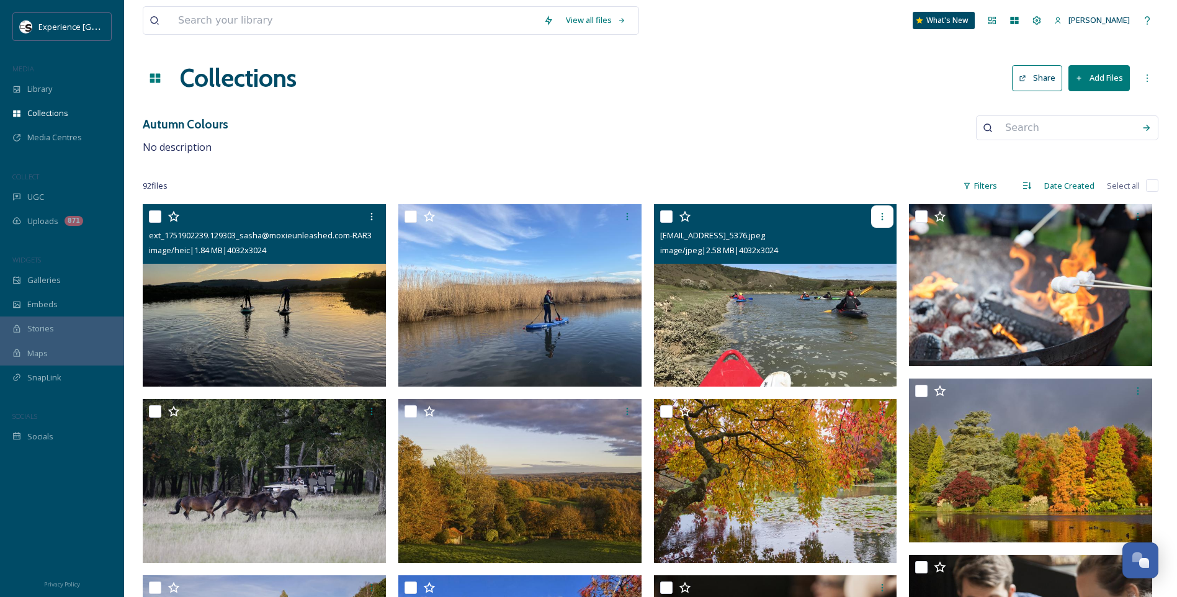
click at [883, 222] on div at bounding box center [882, 216] width 22 height 22
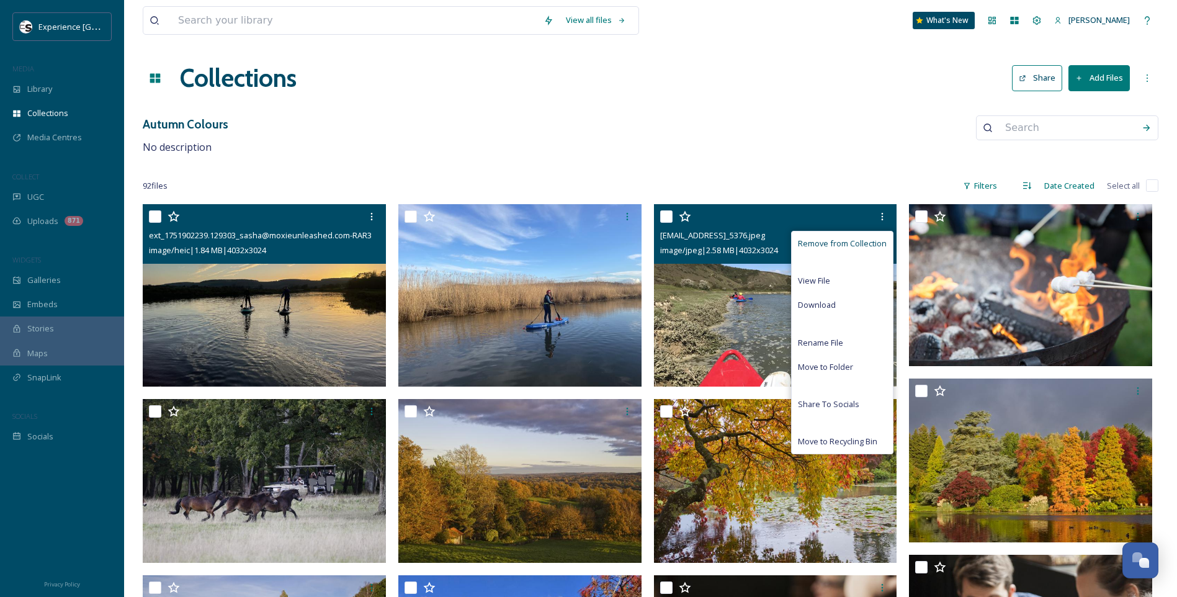
click at [840, 241] on span "Remove from Collection" at bounding box center [842, 244] width 89 height 12
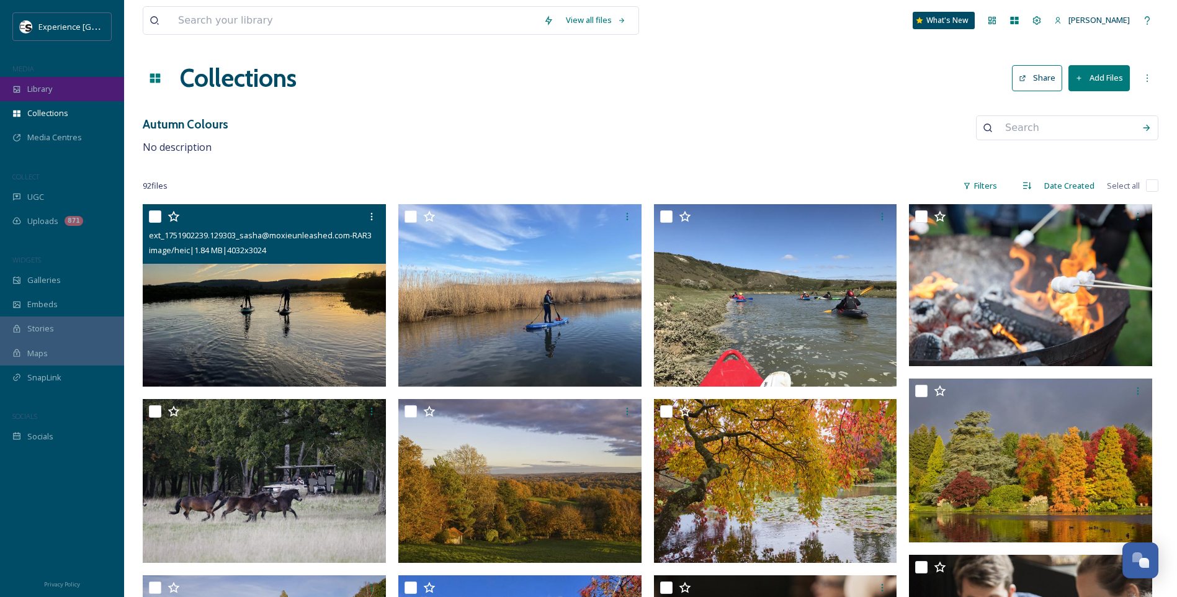
click at [68, 84] on div "Library" at bounding box center [62, 89] width 124 height 24
